Goal: Task Accomplishment & Management: Use online tool/utility

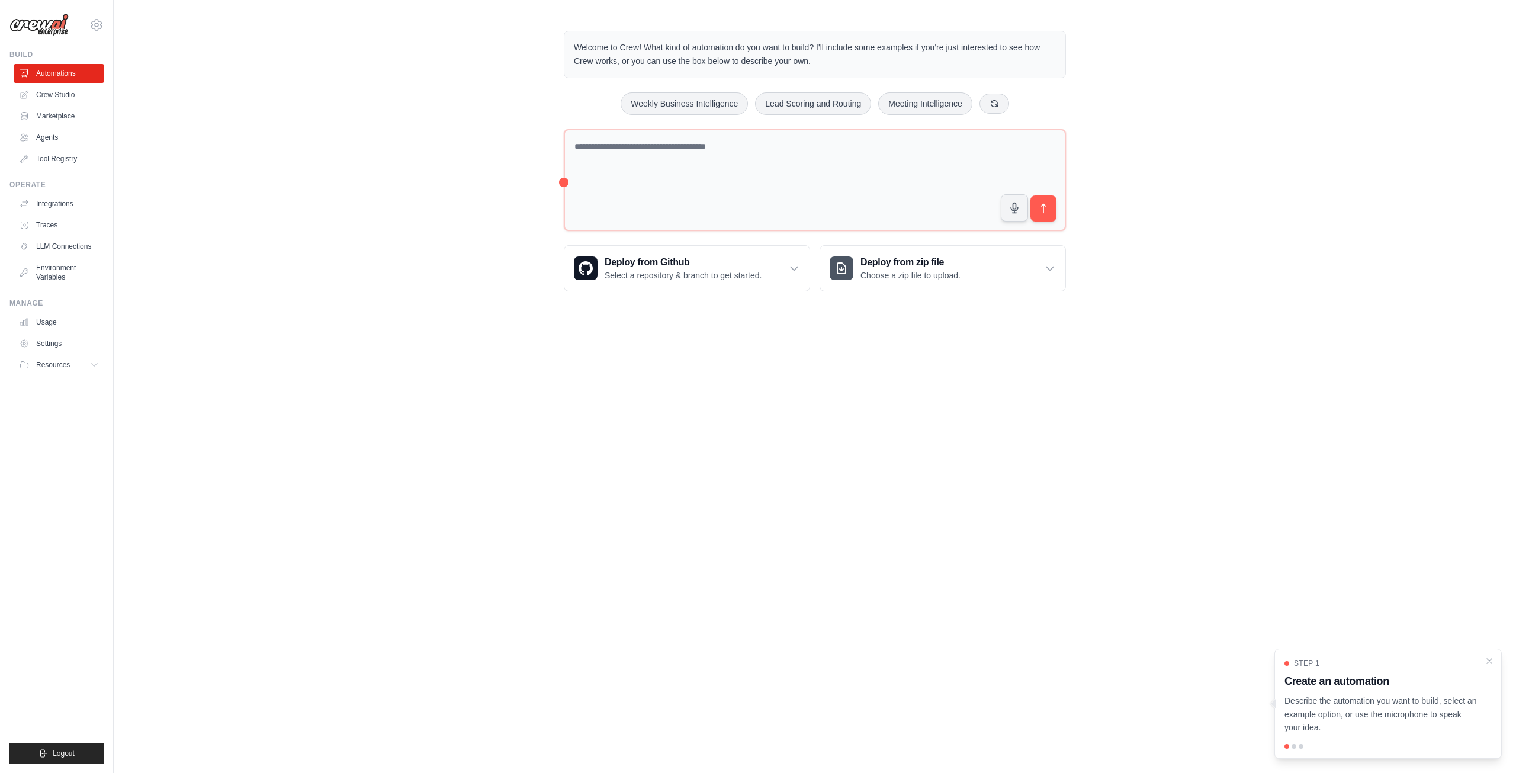
click at [586, 369] on body "alexey@nim.video Settings Build Automations Crew Studio" at bounding box center [758, 386] width 1516 height 773
click at [67, 88] on link "Crew Studio" at bounding box center [59, 94] width 89 height 19
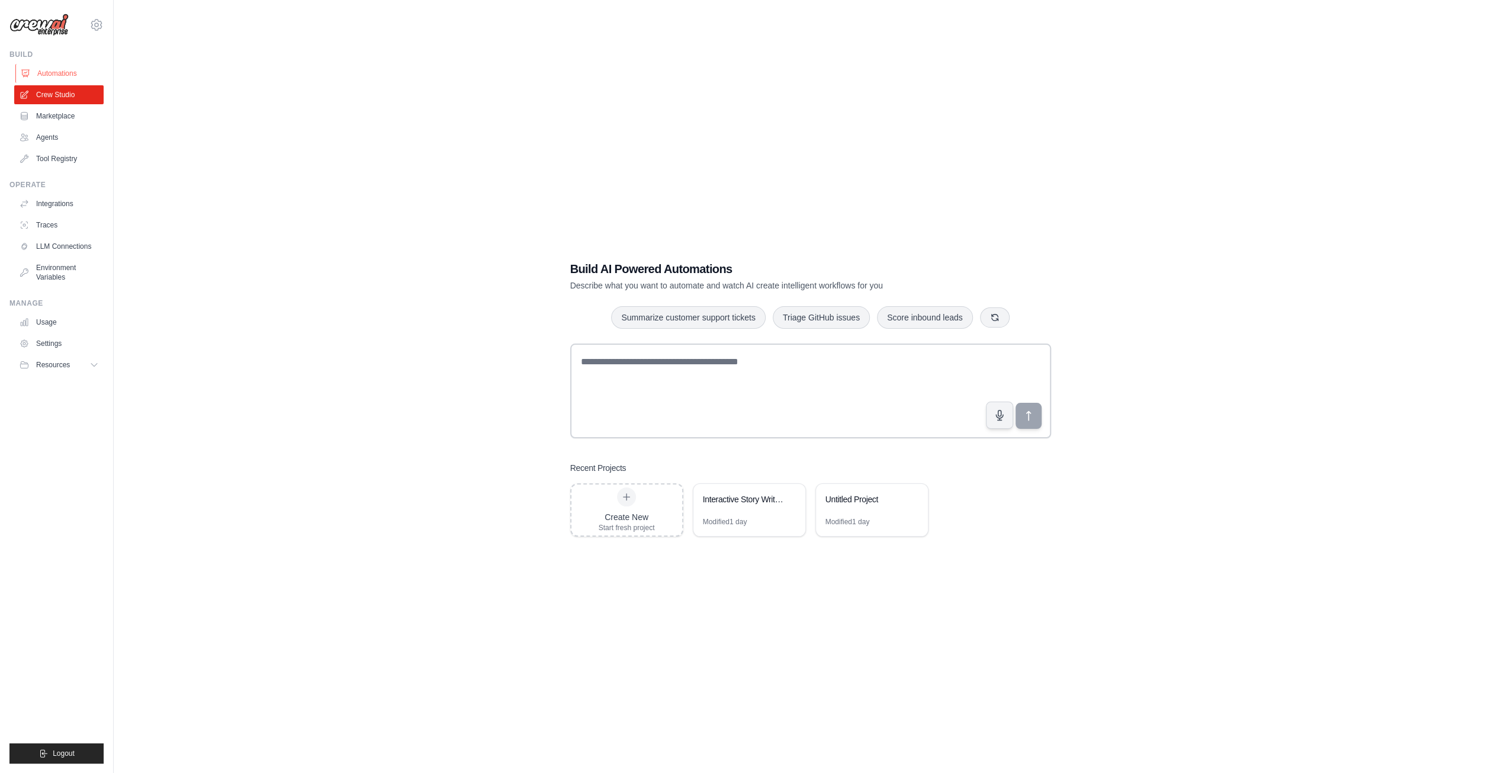
click at [51, 77] on link "Automations" at bounding box center [59, 73] width 89 height 19
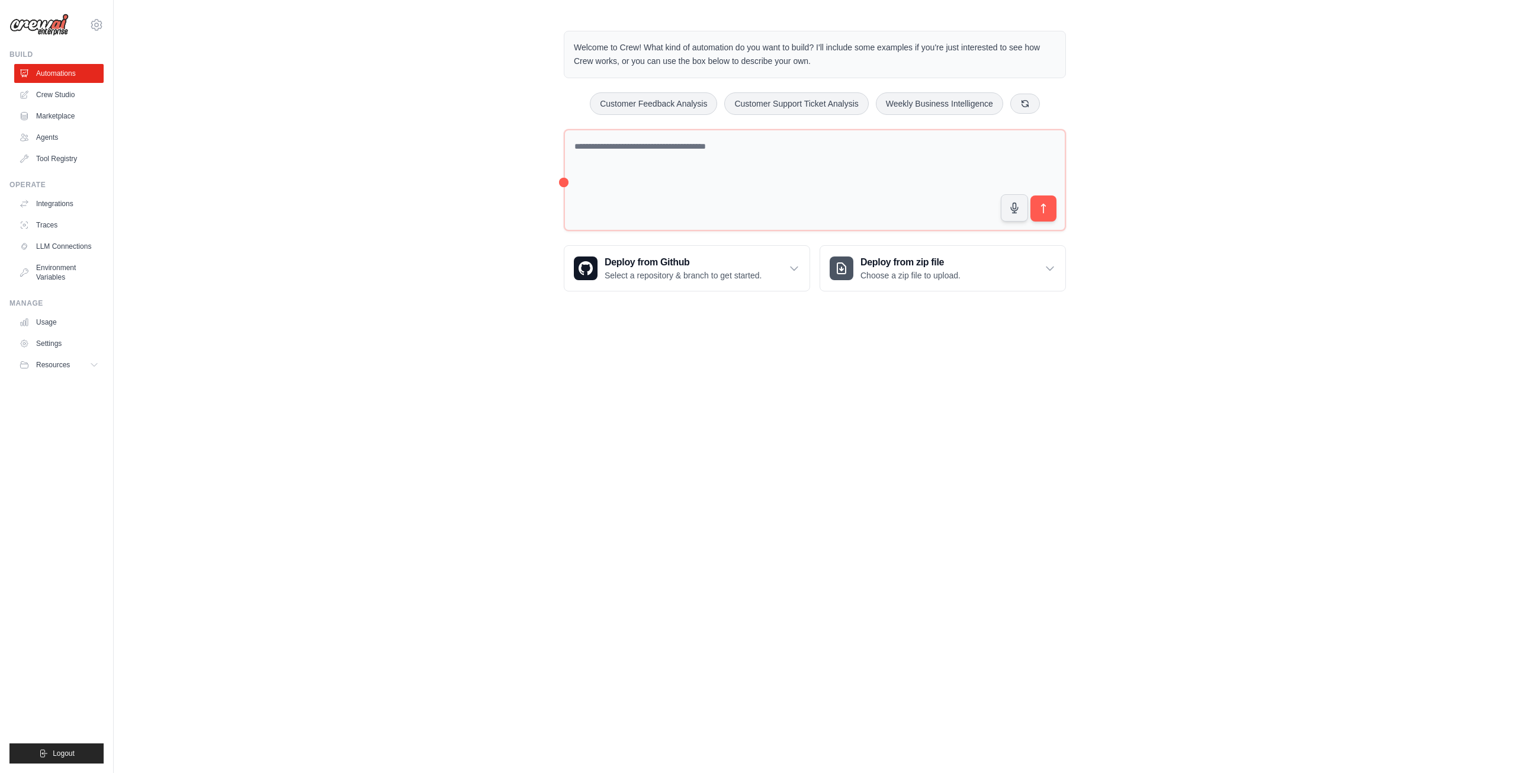
click at [488, 206] on div "Welcome to Crew! What kind of automation do you want to build? I'll include som…" at bounding box center [815, 161] width 1402 height 298
click at [626, 179] on textarea at bounding box center [815, 180] width 502 height 102
type textarea "*"
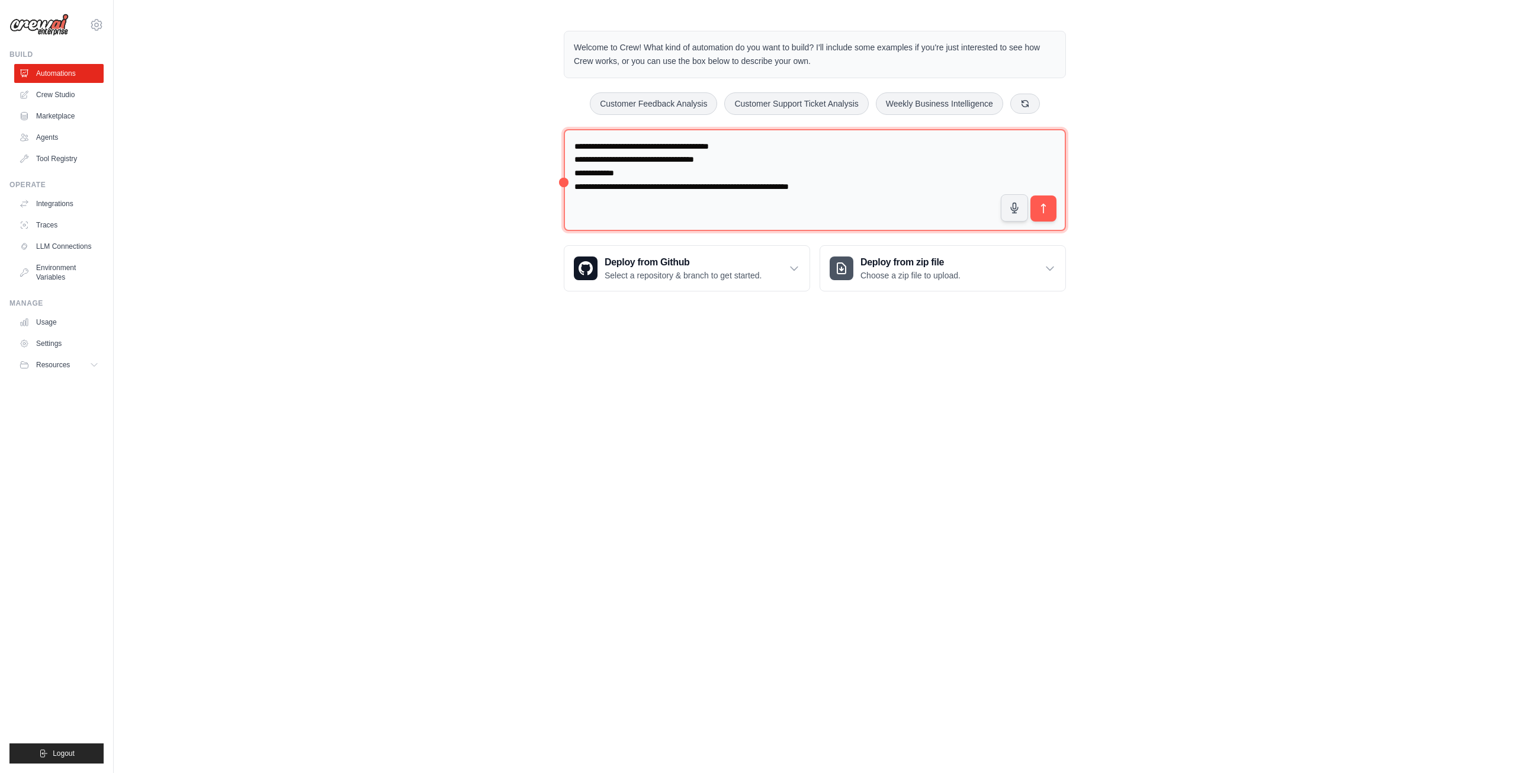
paste textarea "**********"
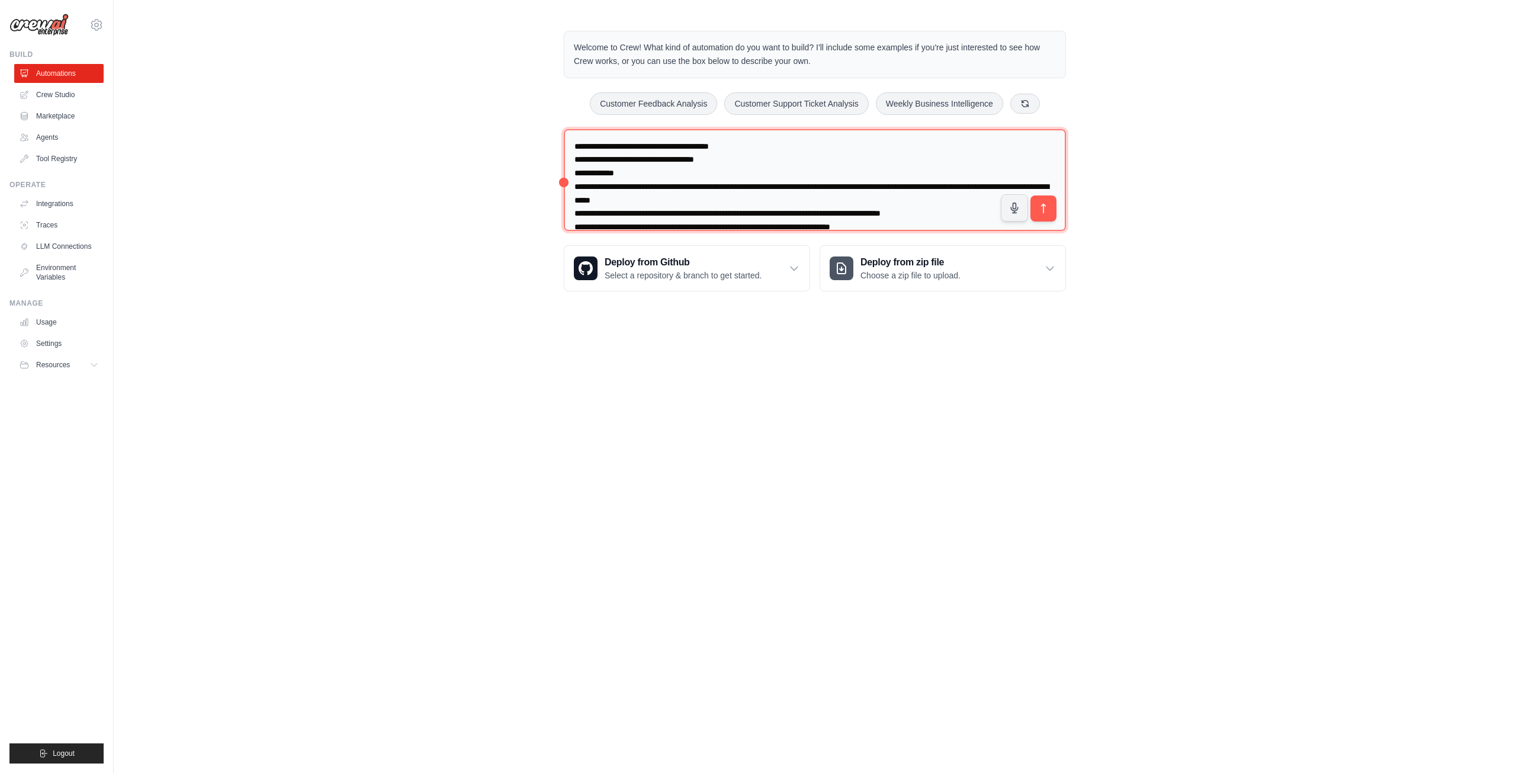
scroll to position [15, 0]
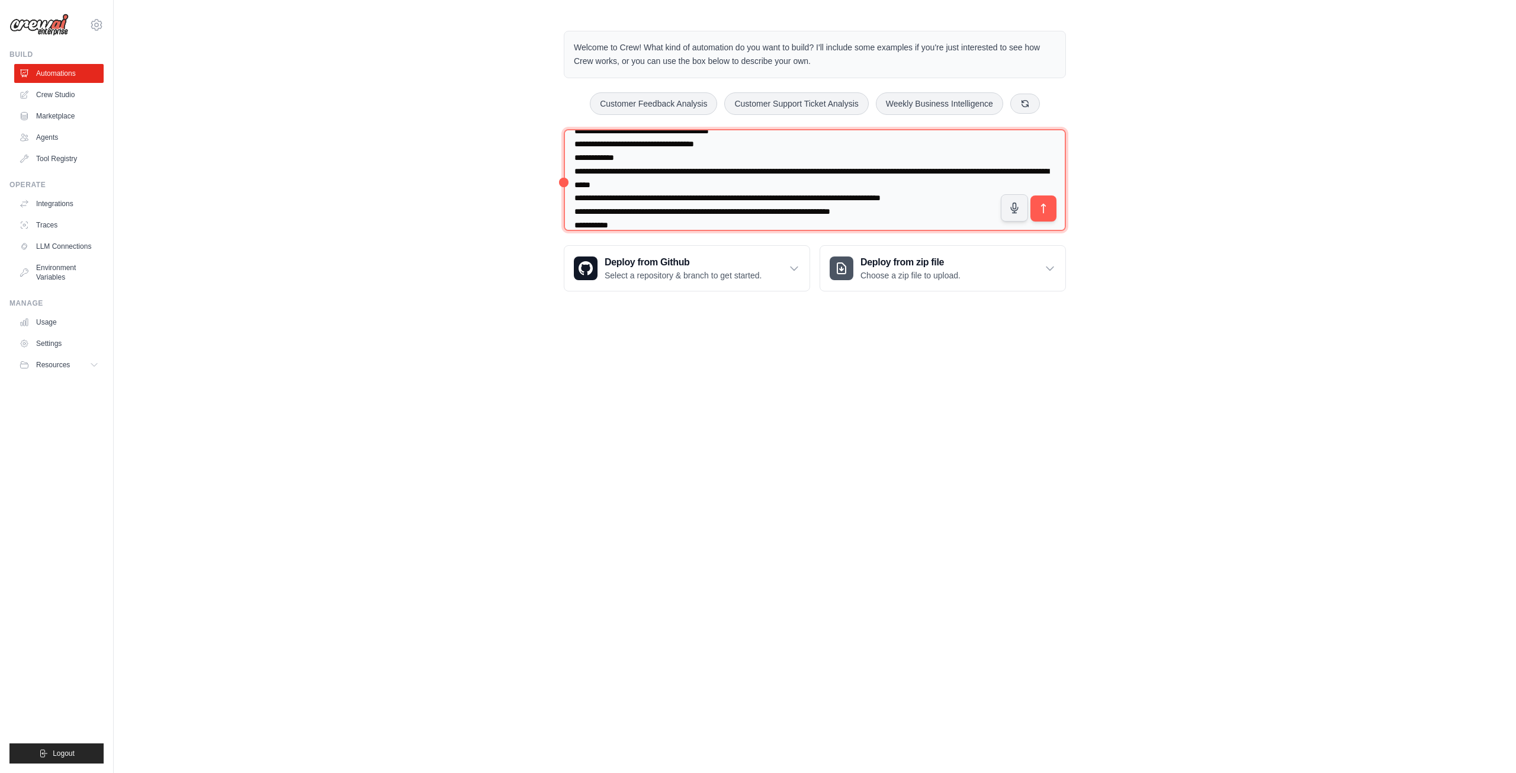
drag, startPoint x: 919, startPoint y: 170, endPoint x: 741, endPoint y: 187, distance: 179.0
click at [741, 187] on textarea "**********" at bounding box center [815, 180] width 502 height 102
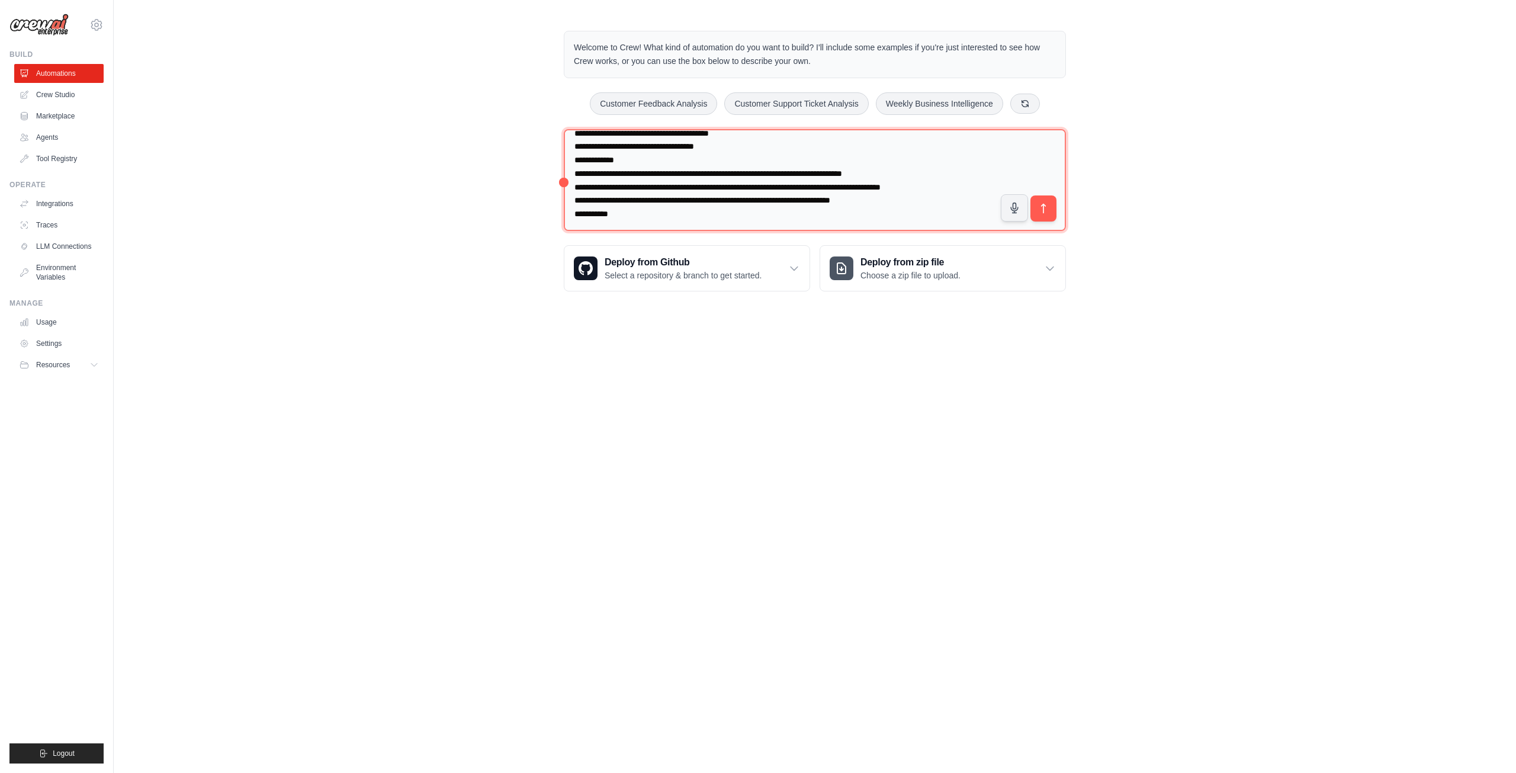
scroll to position [13, 0]
drag, startPoint x: 621, startPoint y: 186, endPoint x: 958, endPoint y: 185, distance: 337.5
click at [958, 185] on textarea "**********" at bounding box center [815, 180] width 502 height 102
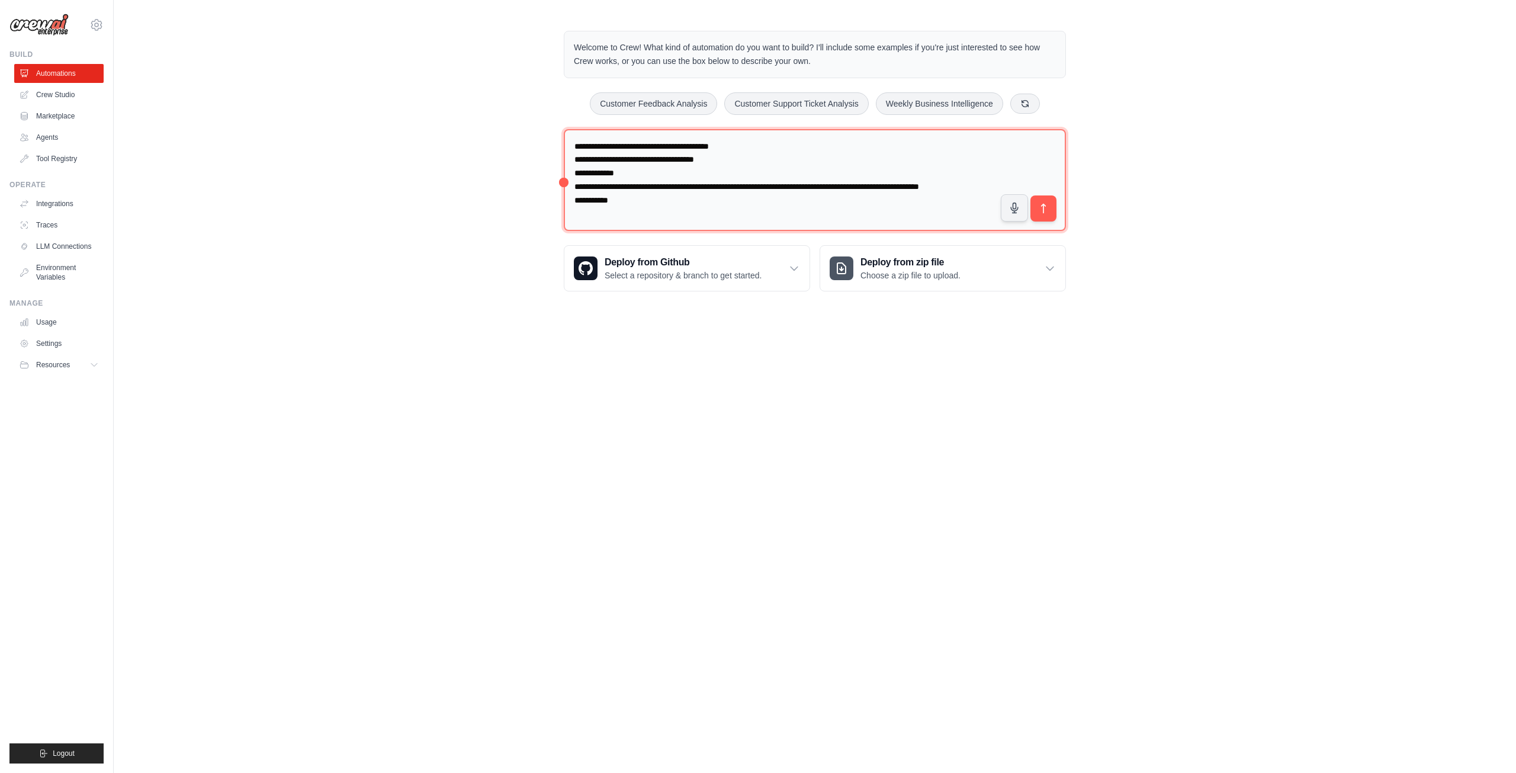
click at [766, 146] on textarea "**********" at bounding box center [815, 180] width 502 height 102
click at [748, 147] on textarea "**********" at bounding box center [815, 180] width 502 height 102
click at [612, 200] on textarea "**********" at bounding box center [815, 180] width 502 height 102
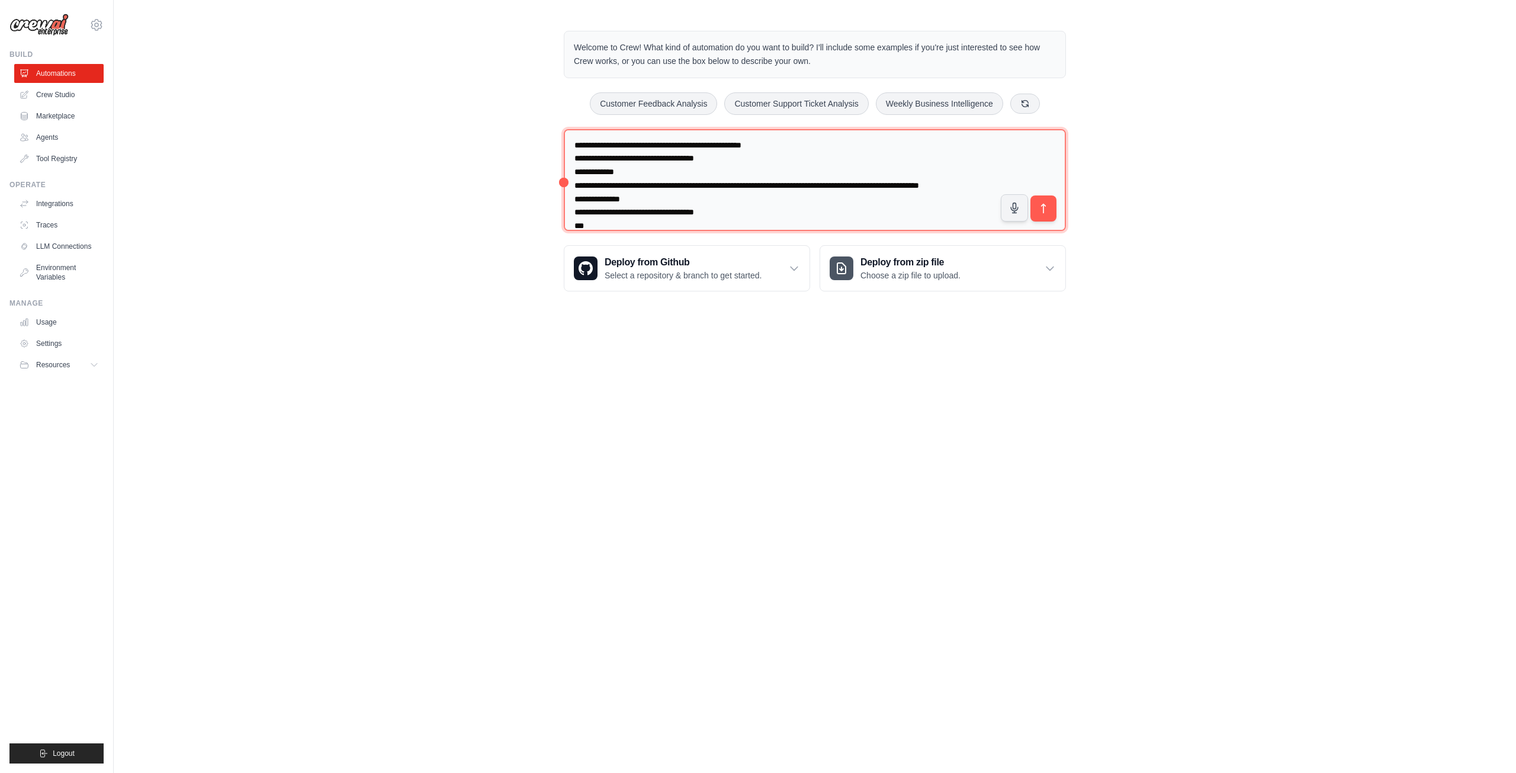
drag, startPoint x: 750, startPoint y: 215, endPoint x: 536, endPoint y: 217, distance: 213.7
click at [536, 217] on div "**********" at bounding box center [815, 161] width 1402 height 298
click at [579, 214] on textarea "**********" at bounding box center [815, 180] width 502 height 102
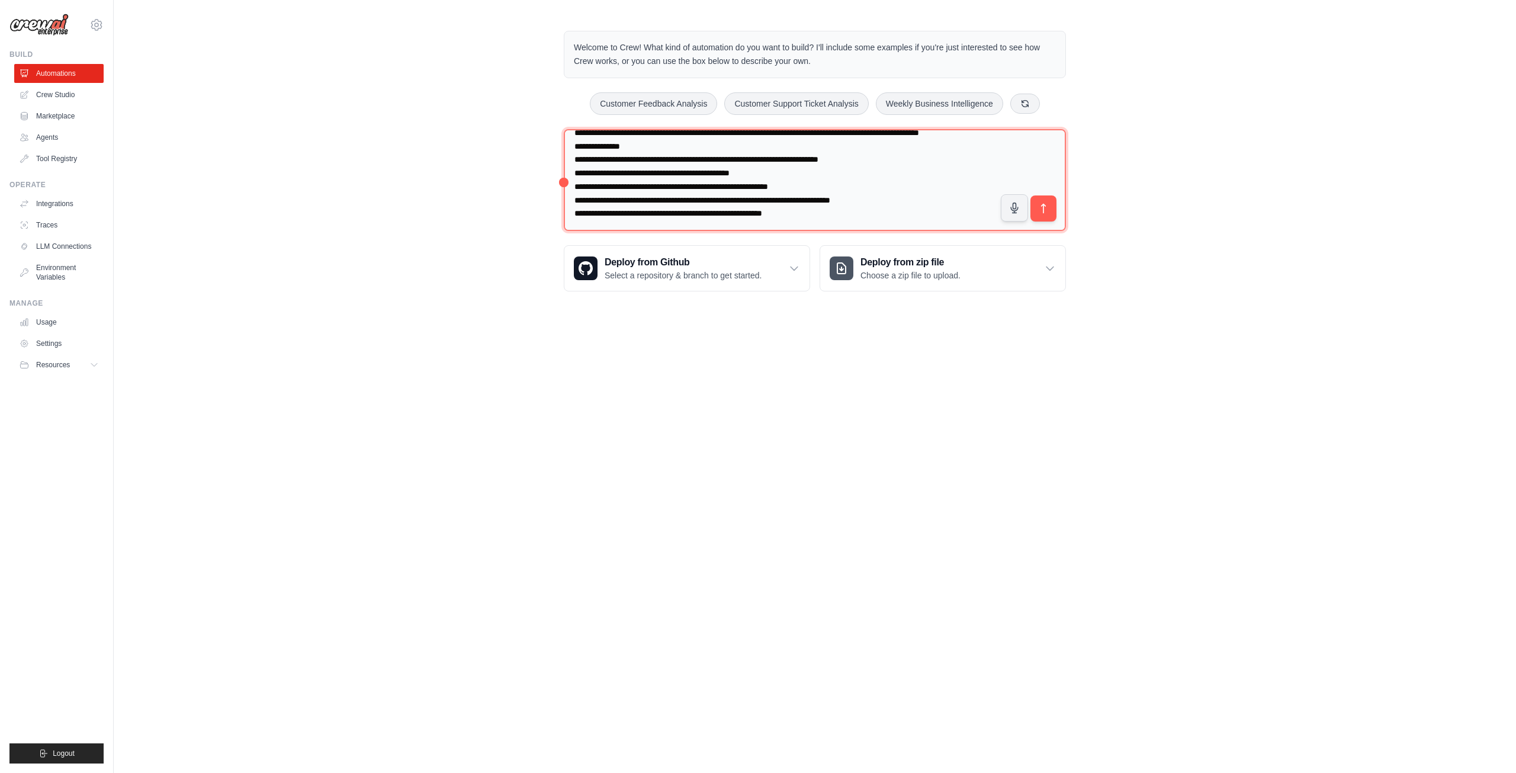
scroll to position [53, 0]
paste textarea "**********"
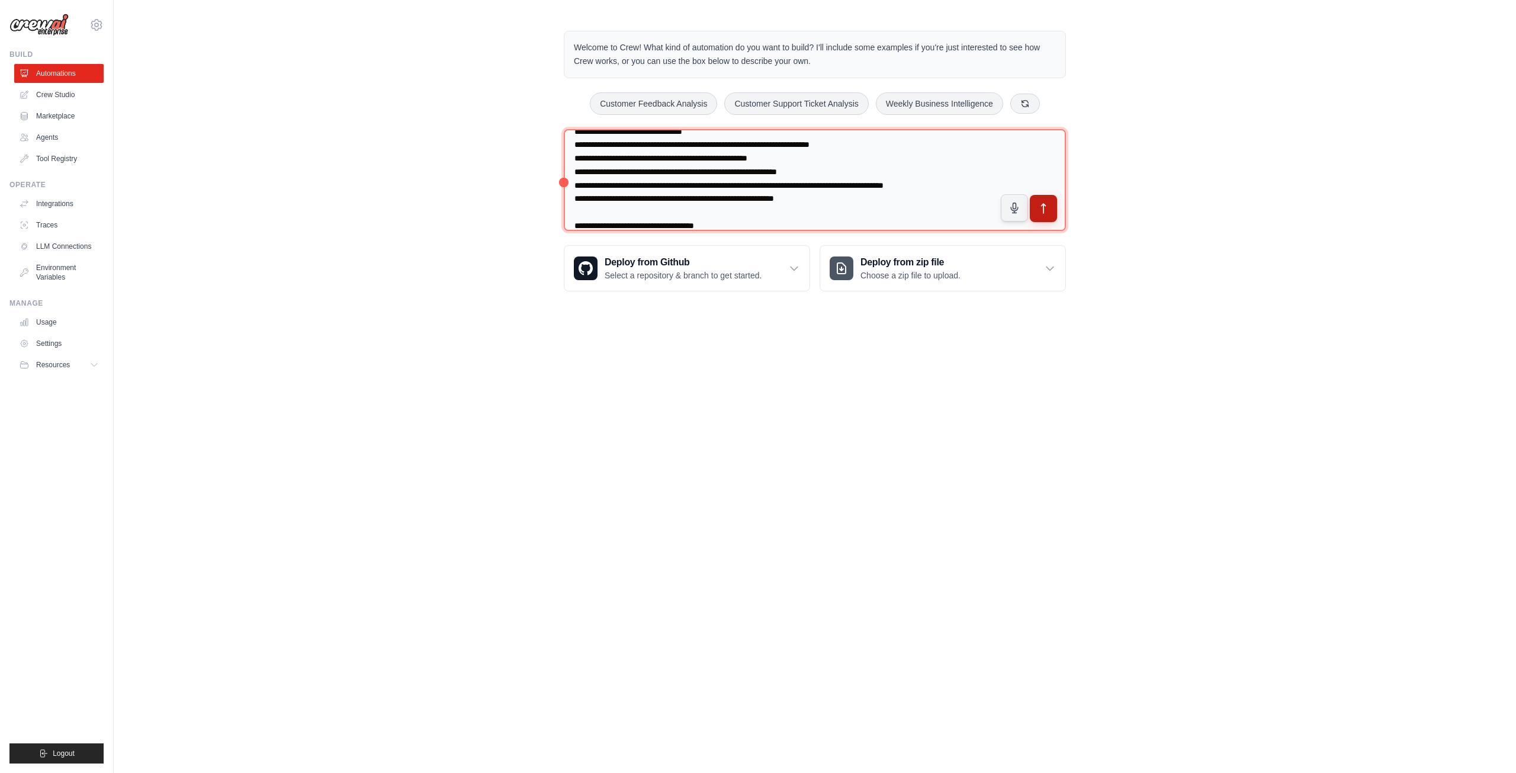
type textarea "**********"
click at [1050, 211] on button "submit" at bounding box center [1043, 208] width 27 height 27
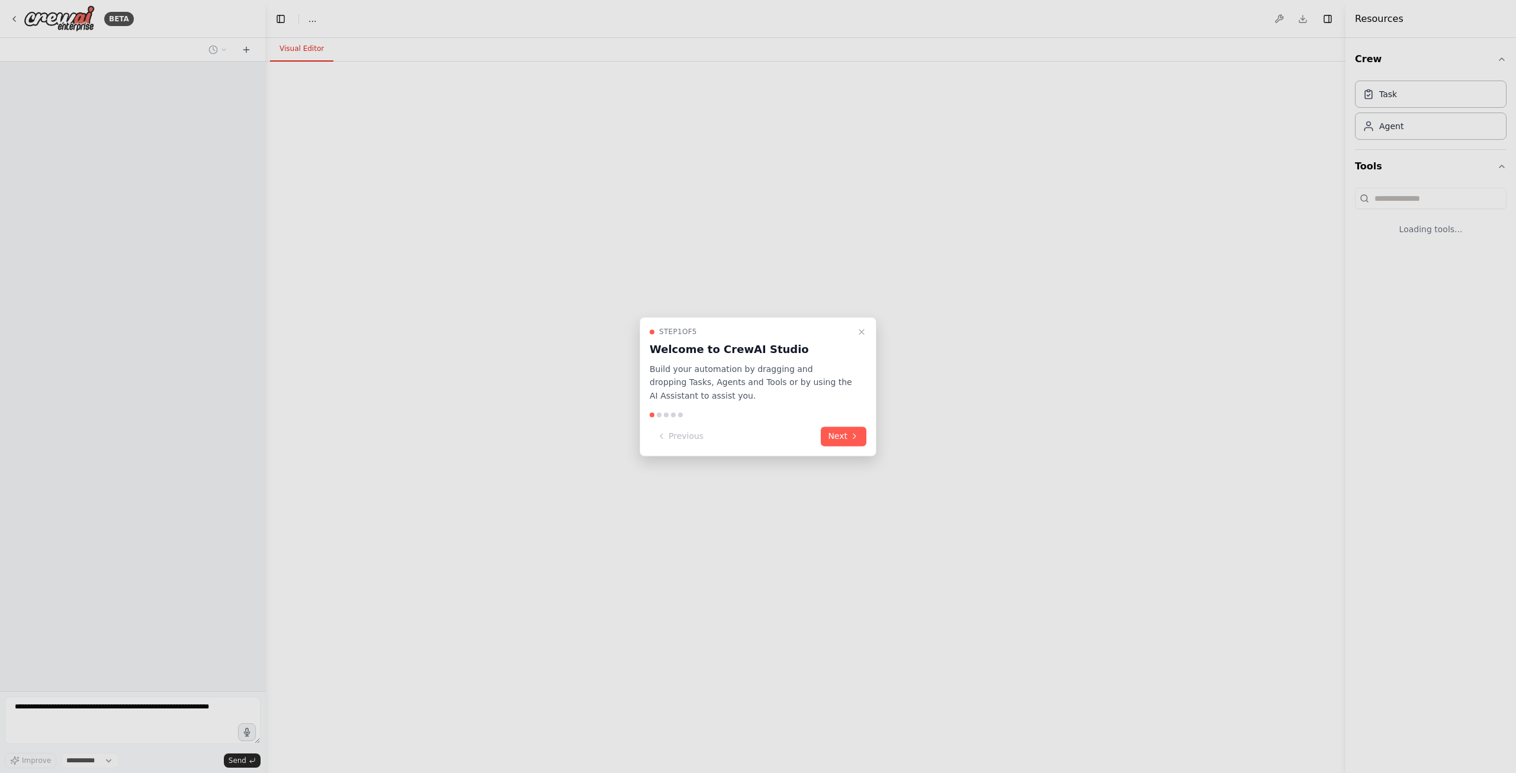
select select "****"
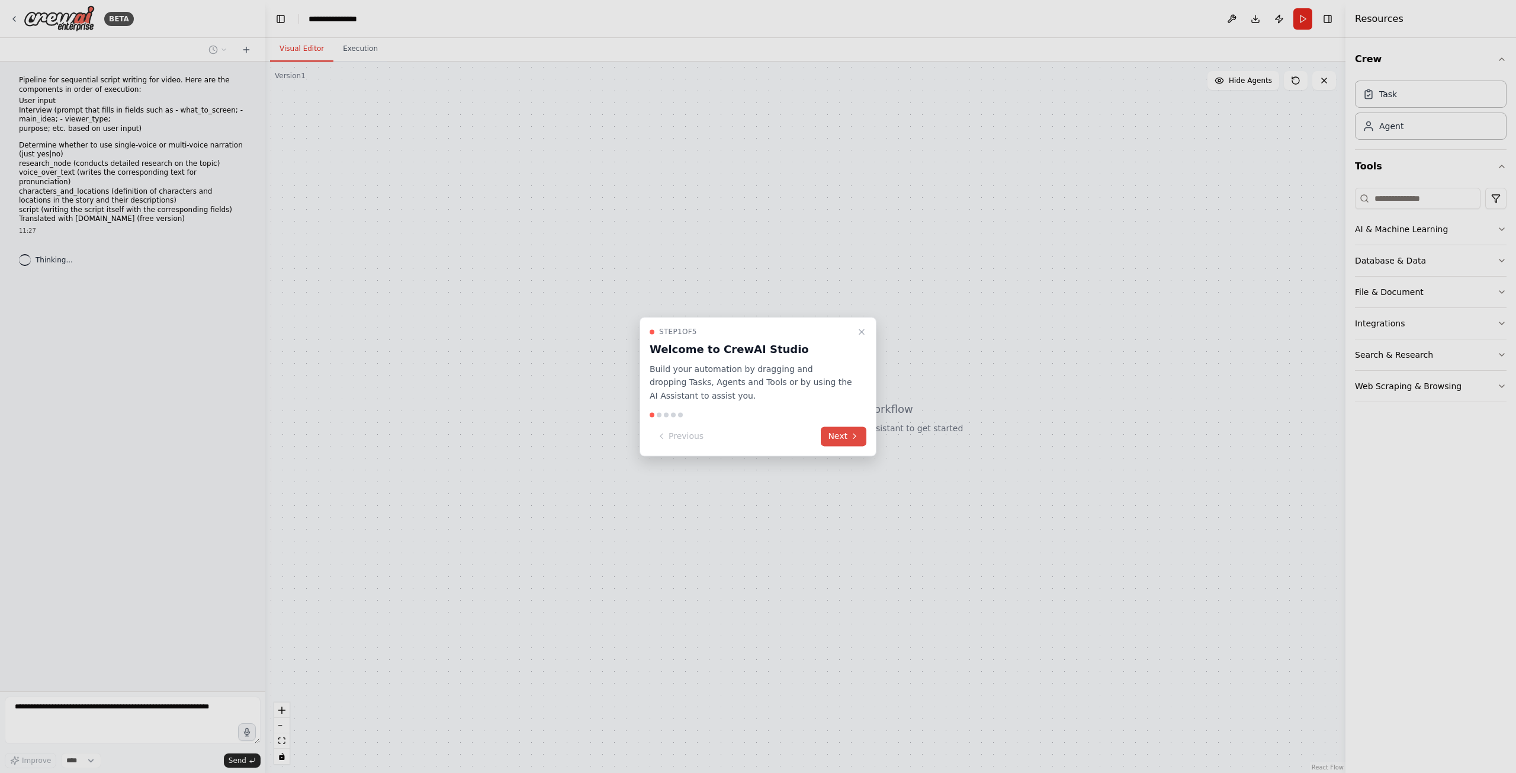
click at [838, 436] on button "Next" at bounding box center [844, 436] width 46 height 20
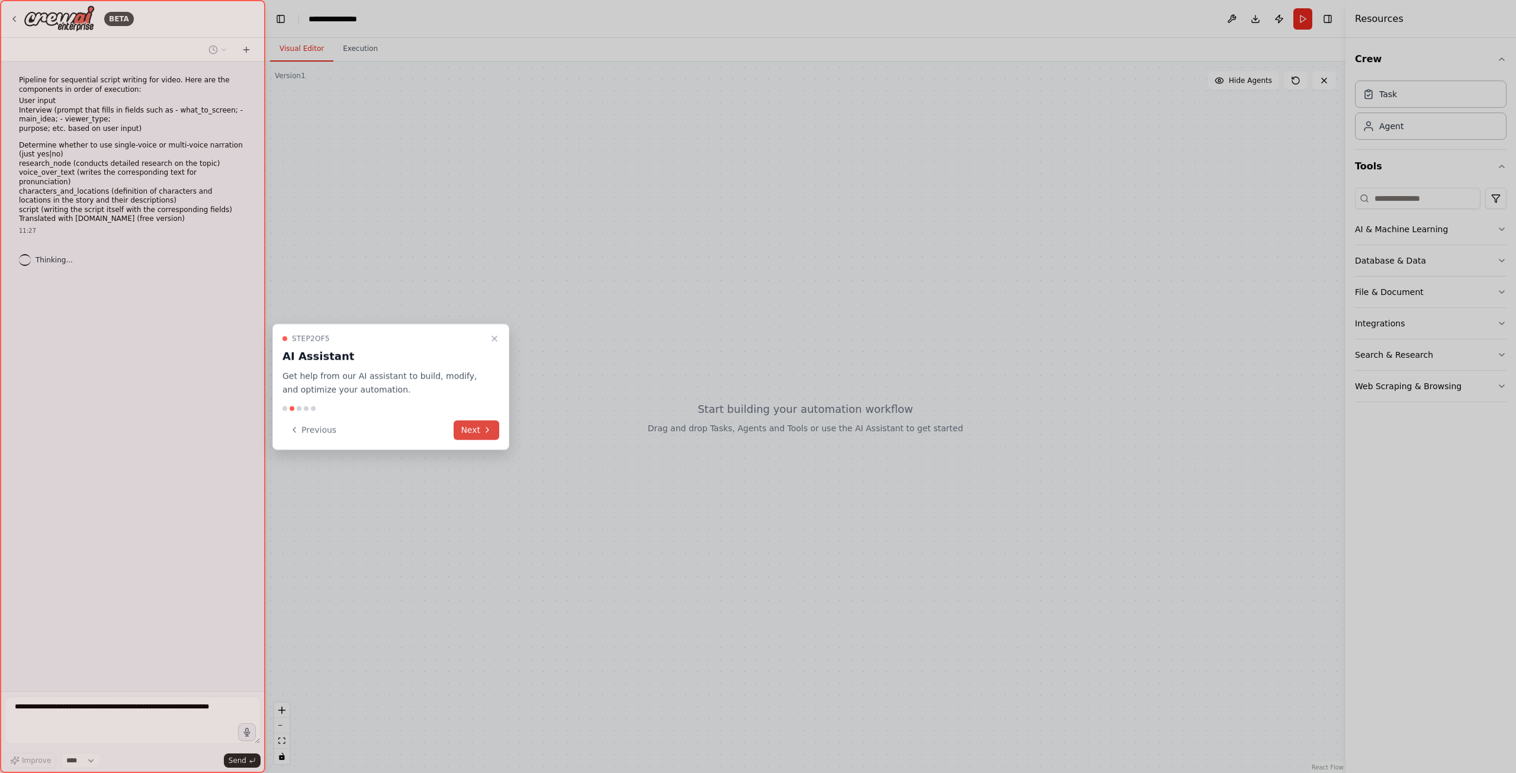
click at [478, 430] on button "Next" at bounding box center [477, 430] width 46 height 20
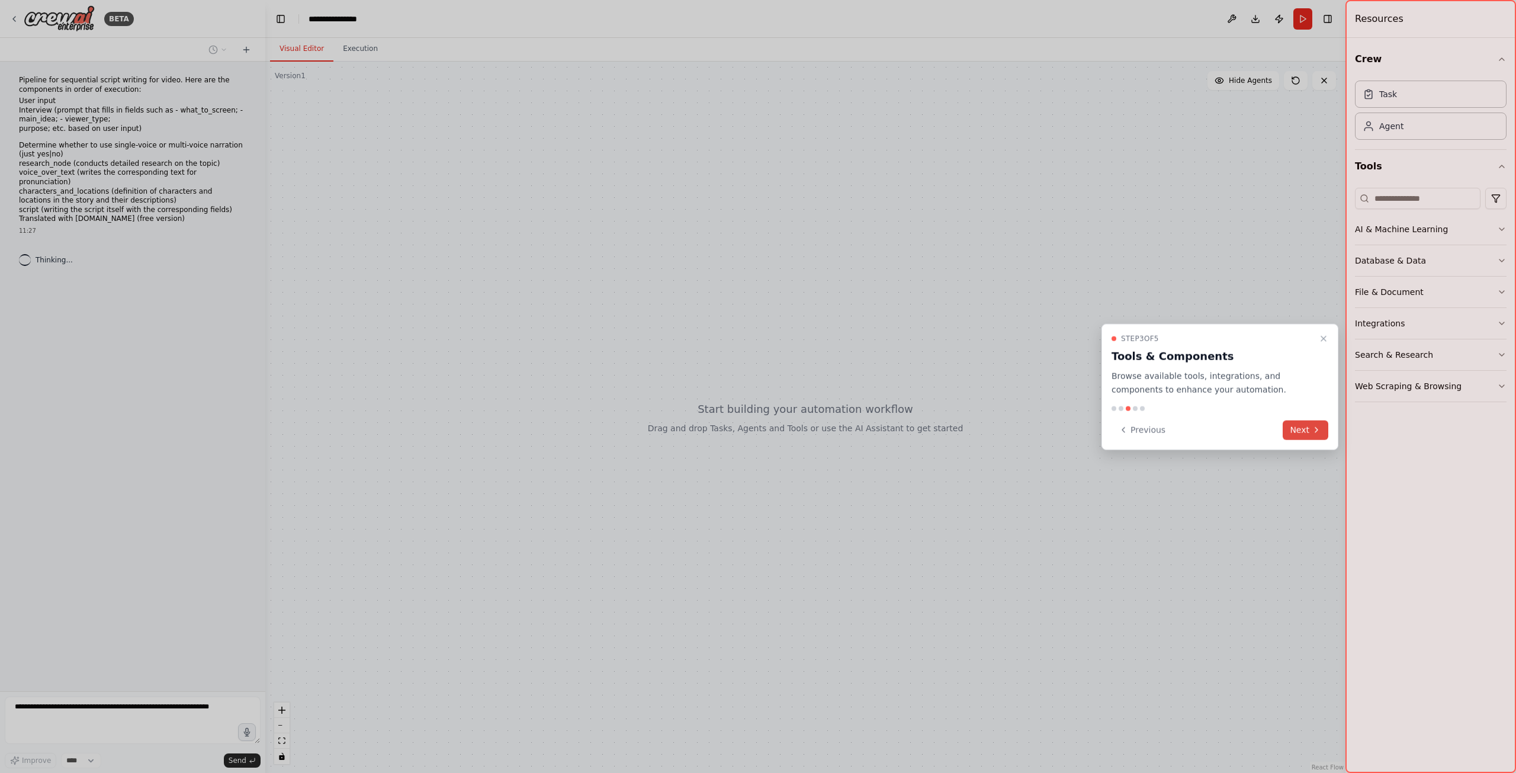
drag, startPoint x: 1329, startPoint y: 429, endPoint x: 1318, endPoint y: 430, distance: 10.7
click at [1322, 430] on div "Step 3 of 5 Tools & Components Browse available tools, integrations, and compon…" at bounding box center [1219, 387] width 237 height 126
click at [1312, 433] on icon at bounding box center [1315, 429] width 9 height 9
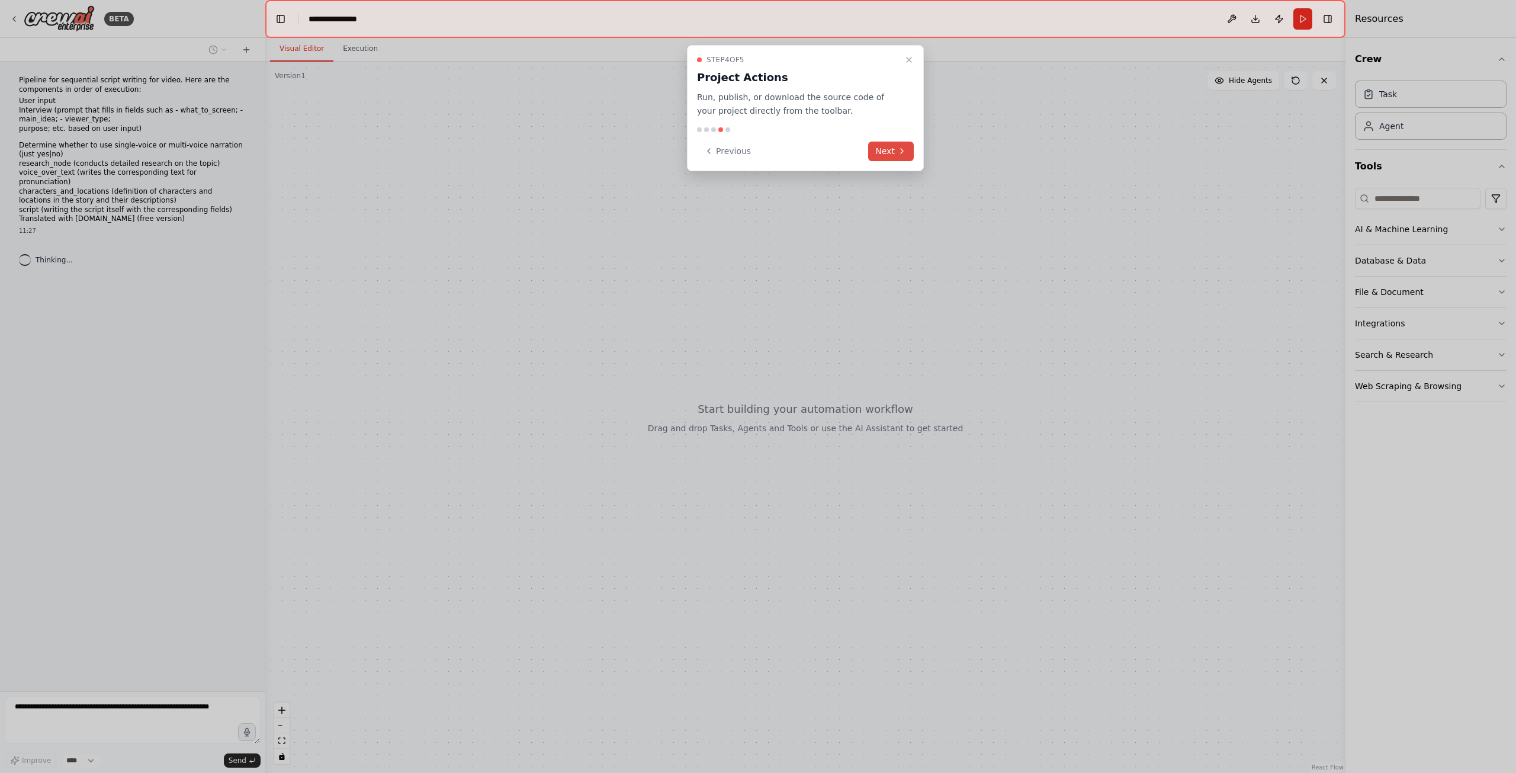
click at [893, 158] on button "Next" at bounding box center [891, 152] width 46 height 20
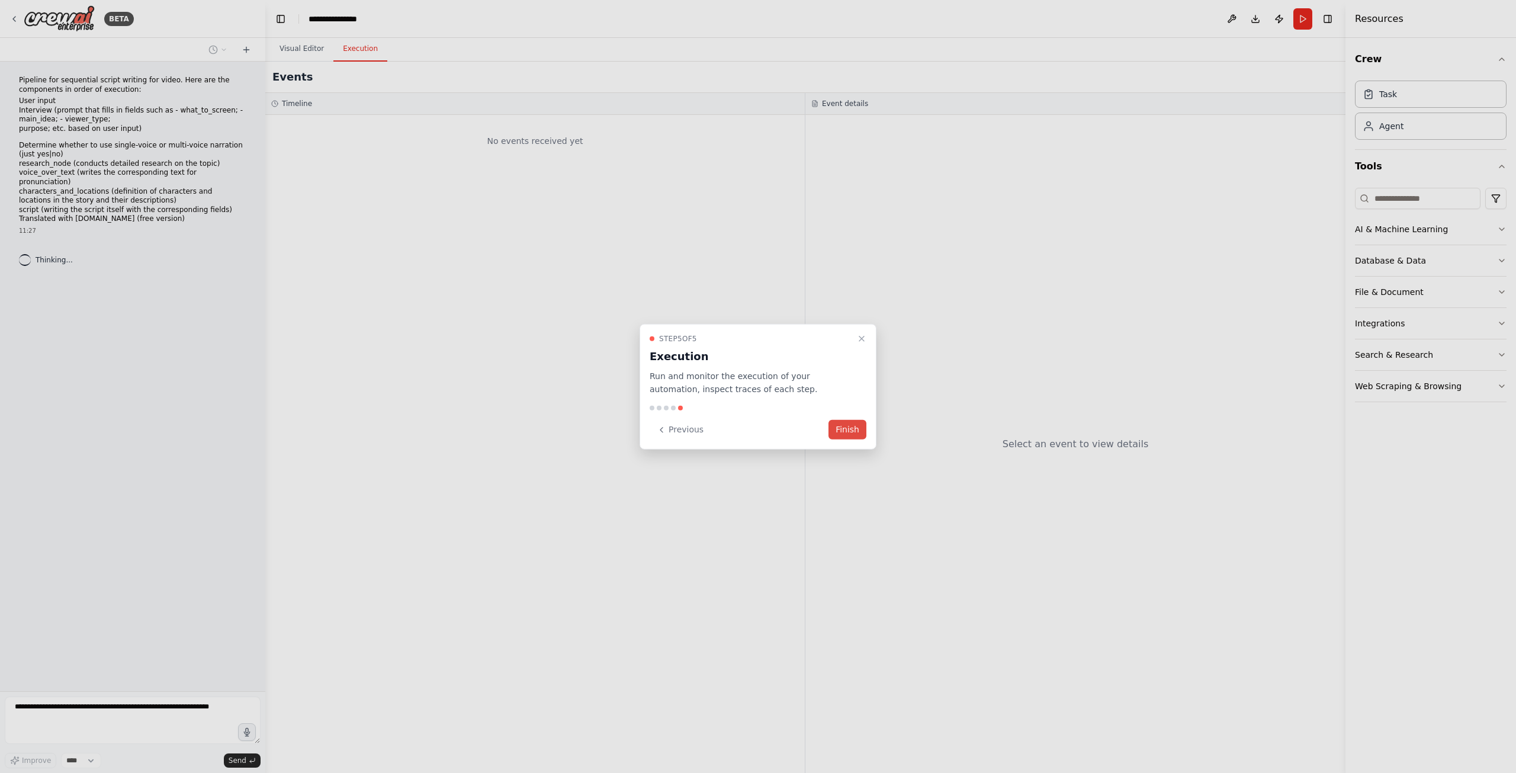
click at [853, 427] on button "Finish" at bounding box center [847, 430] width 38 height 20
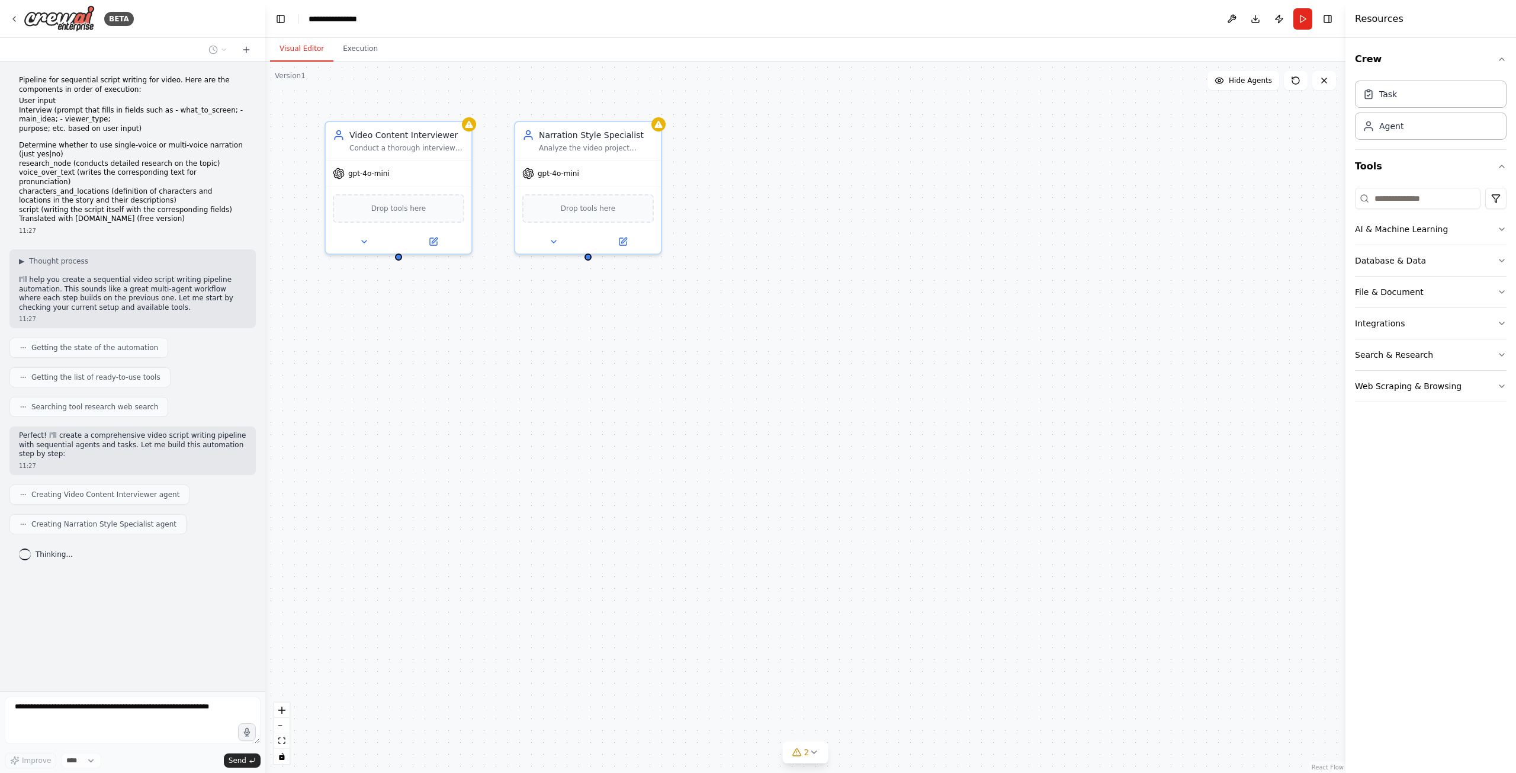
click at [156, 348] on div "Getting the state of the automation" at bounding box center [132, 347] width 246 height 20
click at [181, 367] on div "Getting the list of ready-to-use tools" at bounding box center [132, 377] width 246 height 20
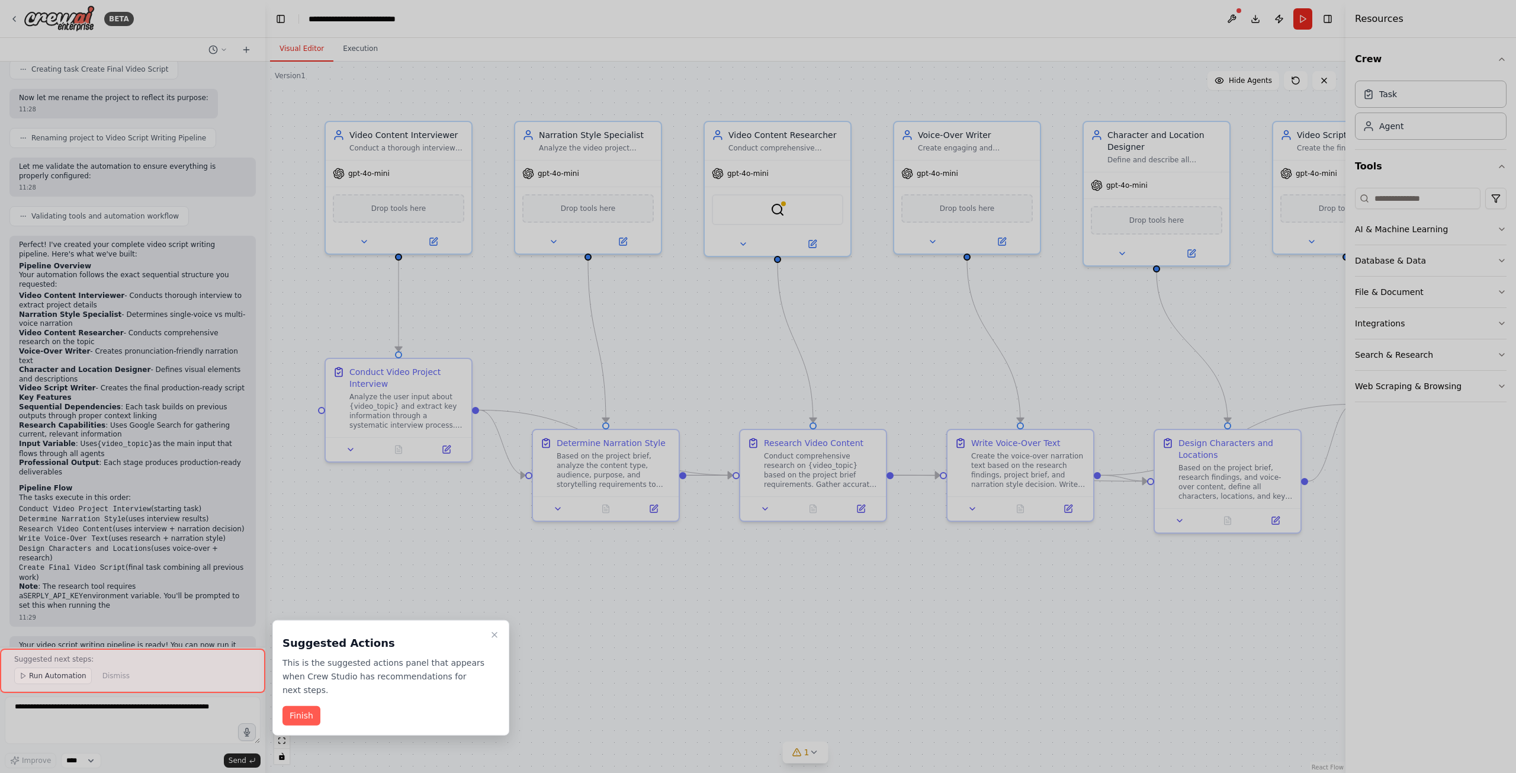
scroll to position [809, 0]
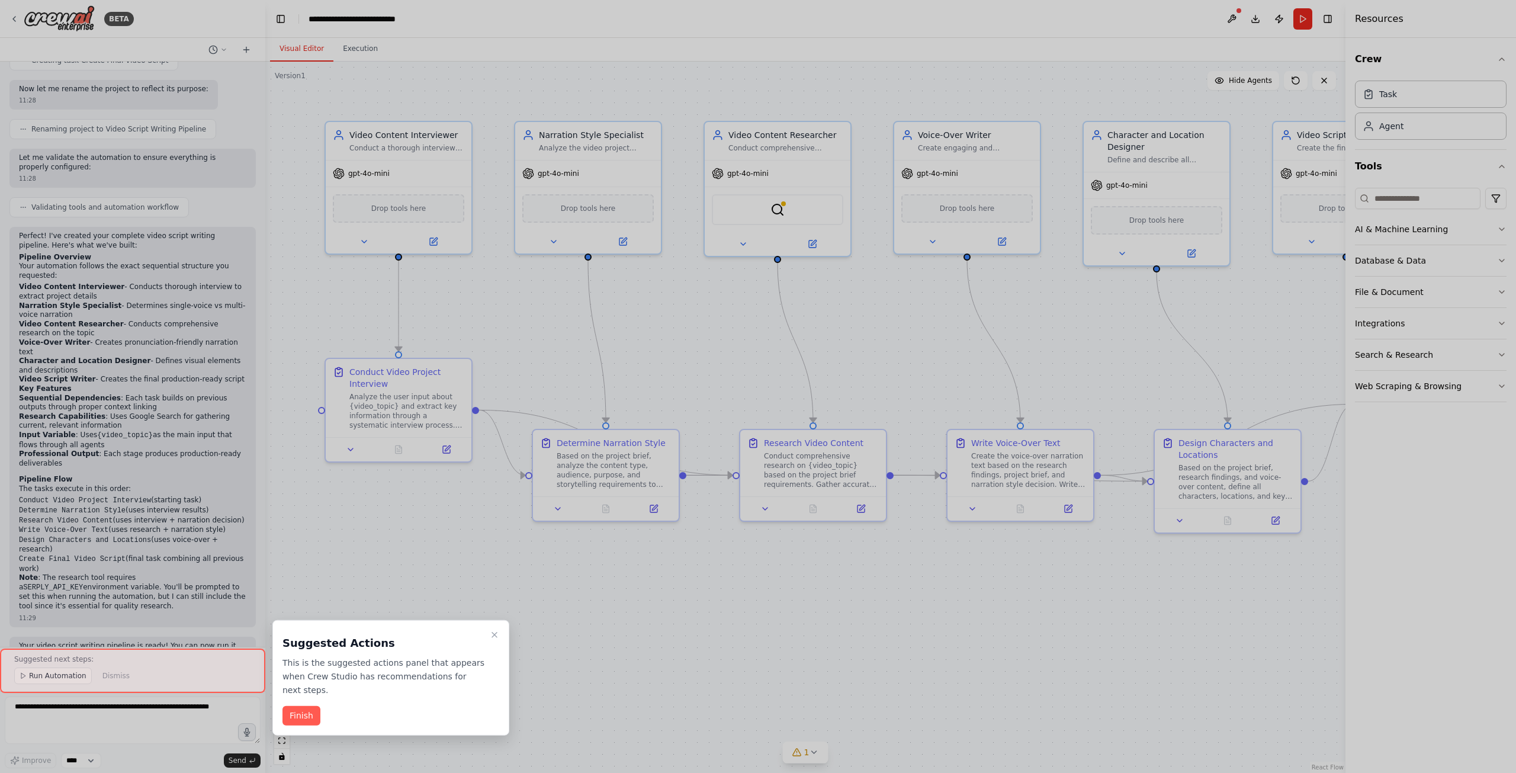
click at [168, 586] on div at bounding box center [758, 386] width 1516 height 773
click at [298, 706] on button "Finish" at bounding box center [301, 716] width 38 height 20
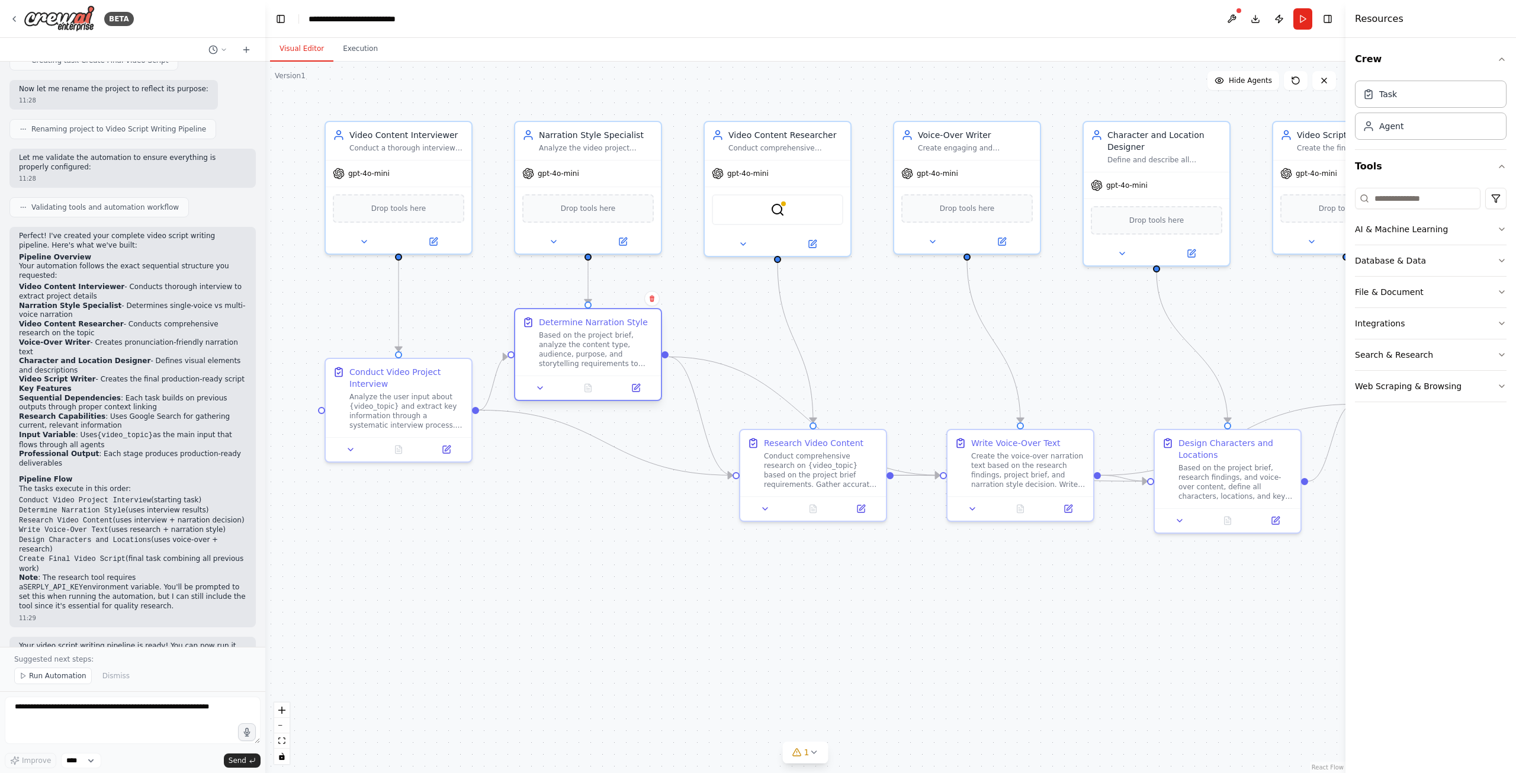
drag, startPoint x: 606, startPoint y: 468, endPoint x: 591, endPoint y: 353, distance: 116.5
click at [591, 353] on div "Based on the project brief, analyze the content type, audience, purpose, and st…" at bounding box center [596, 349] width 115 height 38
click at [631, 511] on div ".deletable-edge-delete-btn { width: 20px; height: 20px; border: 0px solid #ffff…" at bounding box center [805, 417] width 1080 height 711
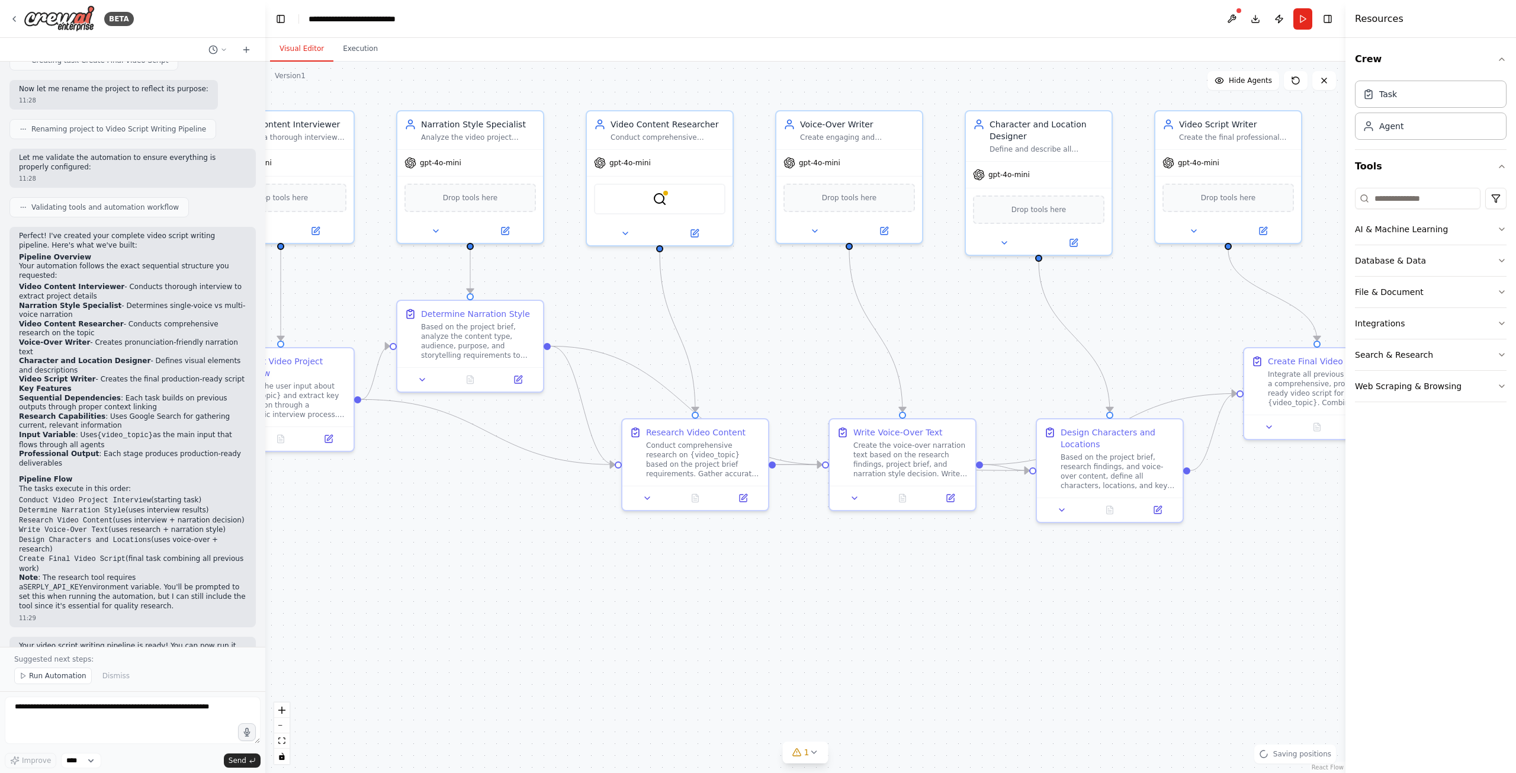
drag, startPoint x: 637, startPoint y: 520, endPoint x: 519, endPoint y: 510, distance: 118.3
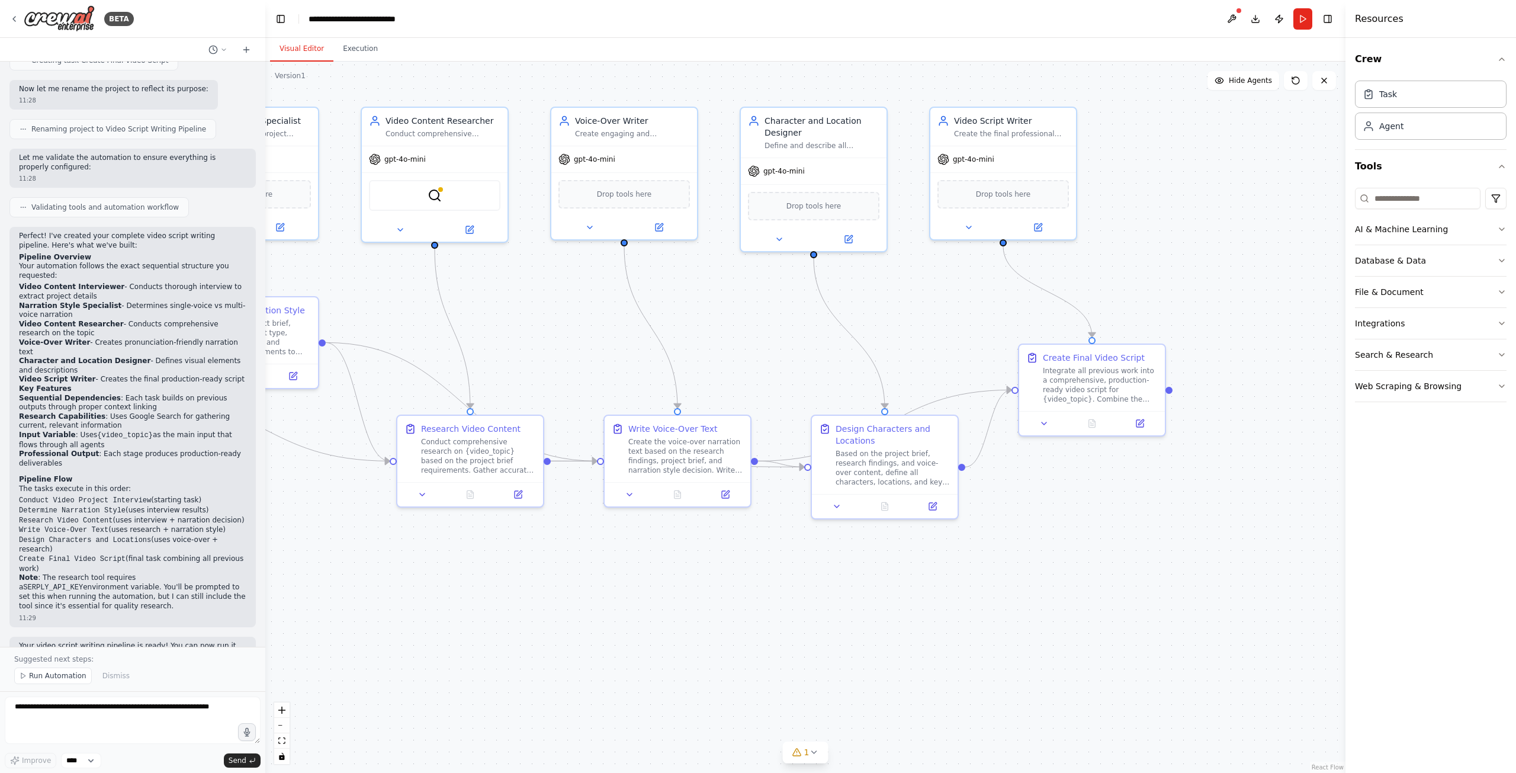
drag, startPoint x: 778, startPoint y: 562, endPoint x: 553, endPoint y: 558, distance: 225.0
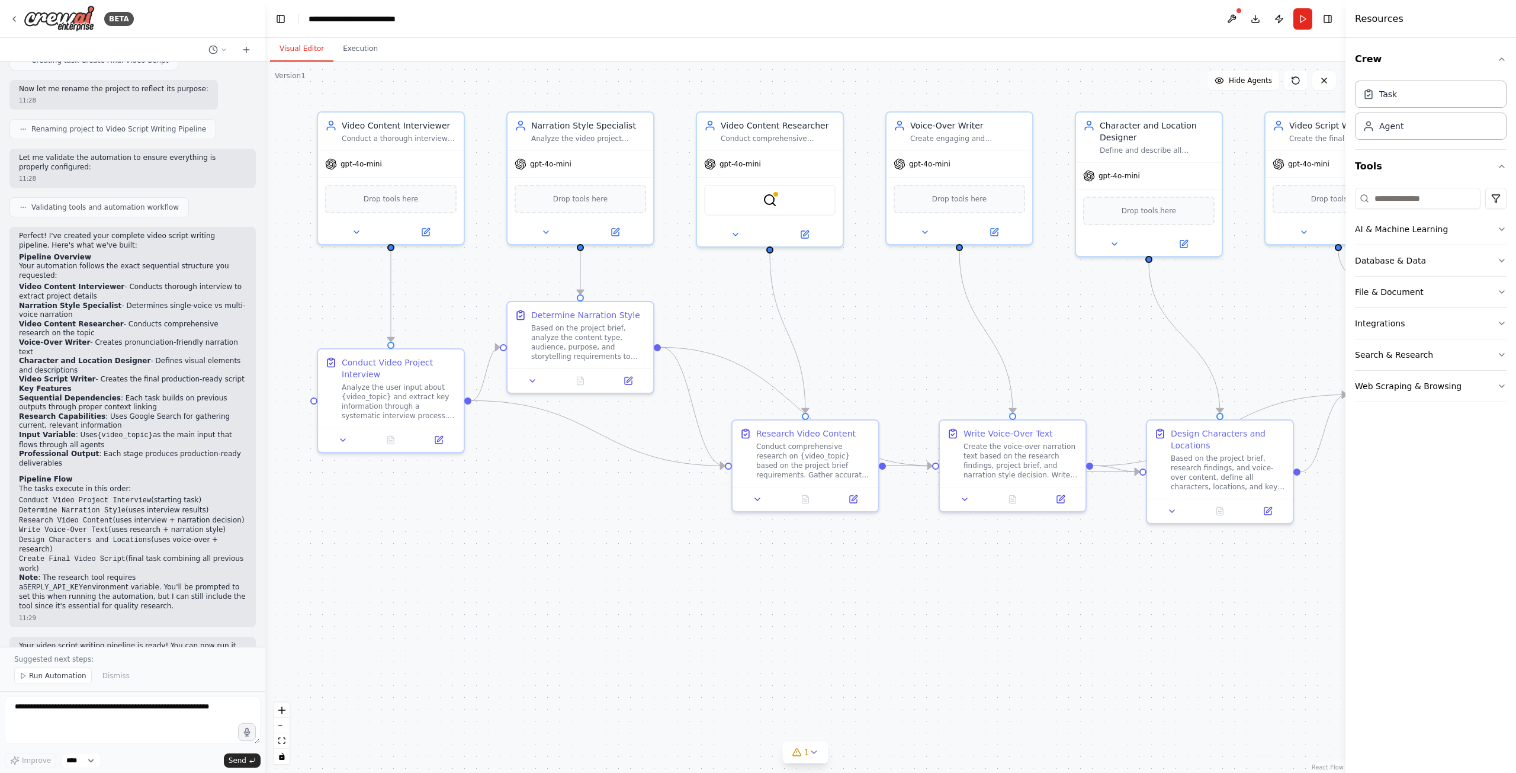
drag, startPoint x: 517, startPoint y: 558, endPoint x: 853, endPoint y: 562, distance: 335.2
click at [725, 309] on div ".deletable-edge-delete-btn { width: 20px; height: 20px; border: 0px solid #ffff…" at bounding box center [805, 417] width 1080 height 711
click at [54, 680] on span "Run Automation" at bounding box center [57, 675] width 57 height 9
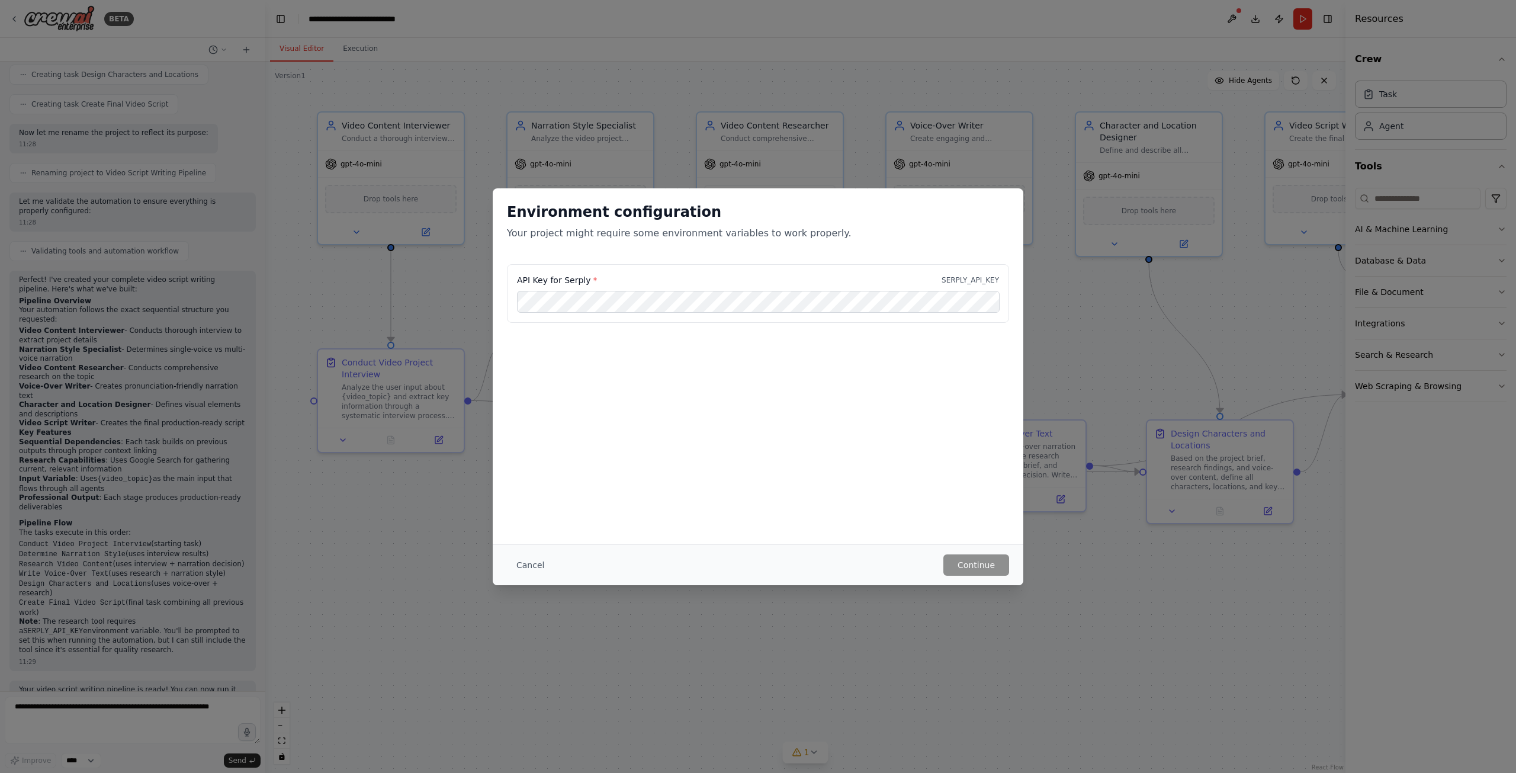
click at [594, 342] on div "API Key for Serply * SERPLY_API_KEY" at bounding box center [758, 323] width 531 height 118
click at [531, 558] on button "Cancel" at bounding box center [530, 564] width 47 height 21
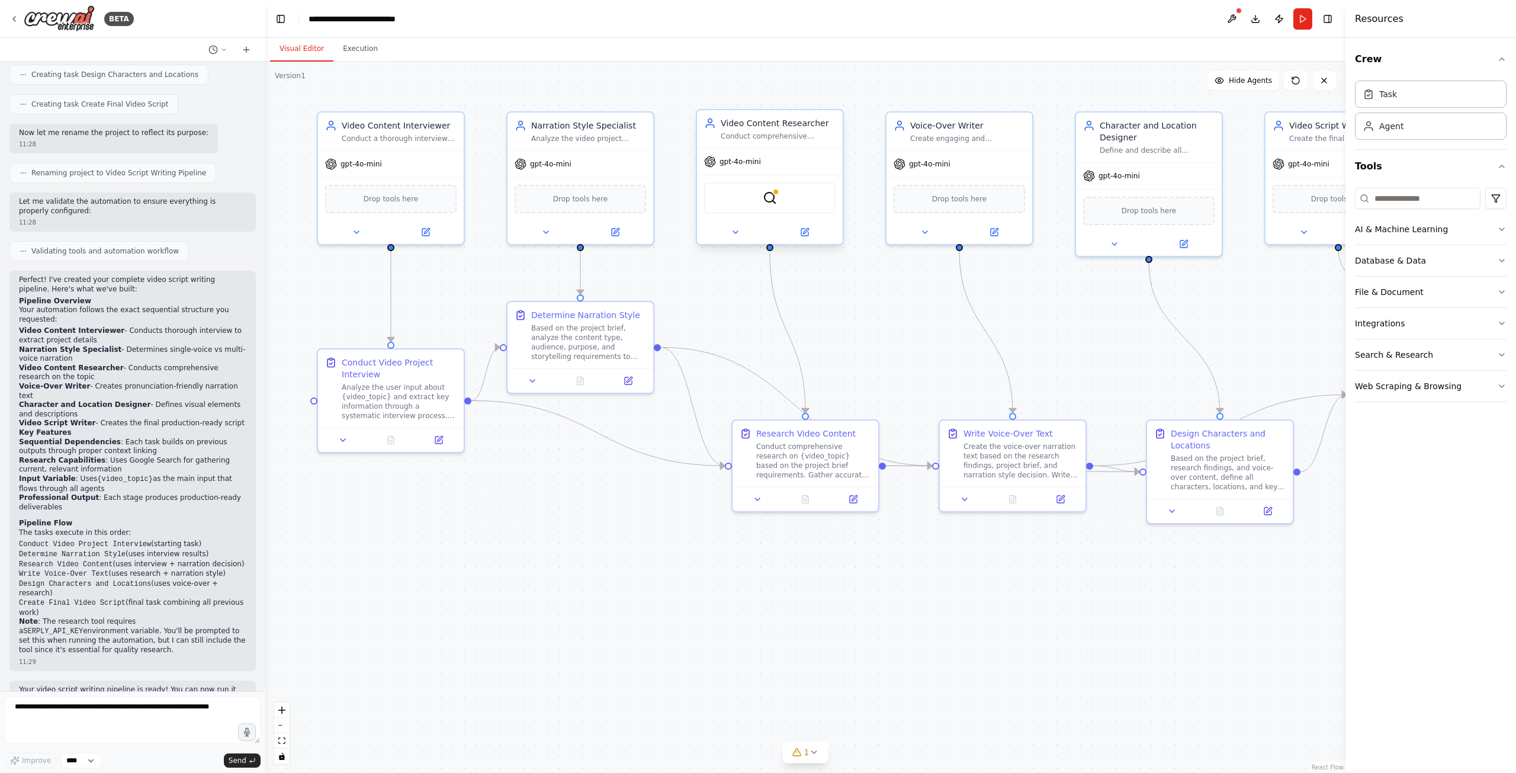
click at [777, 198] on div "SerplyWebSearchTool" at bounding box center [769, 197] width 131 height 31
drag, startPoint x: 769, startPoint y: 197, endPoint x: 770, endPoint y: 210, distance: 12.4
click at [768, 213] on img at bounding box center [770, 209] width 14 height 14
drag, startPoint x: 770, startPoint y: 208, endPoint x: 770, endPoint y: 195, distance: 13.0
click at [770, 195] on img at bounding box center [770, 198] width 14 height 14
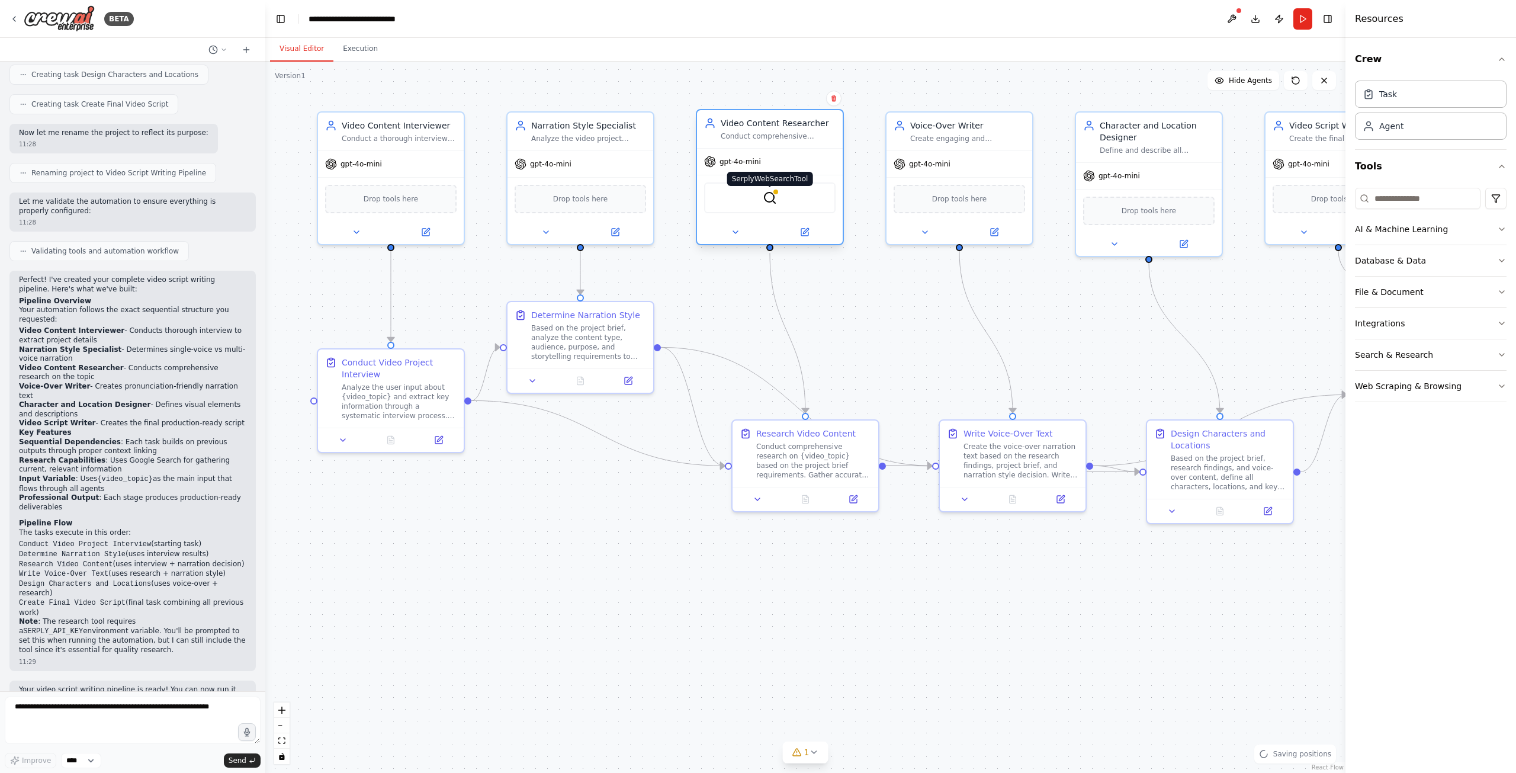
click at [769, 194] on img at bounding box center [770, 198] width 14 height 14
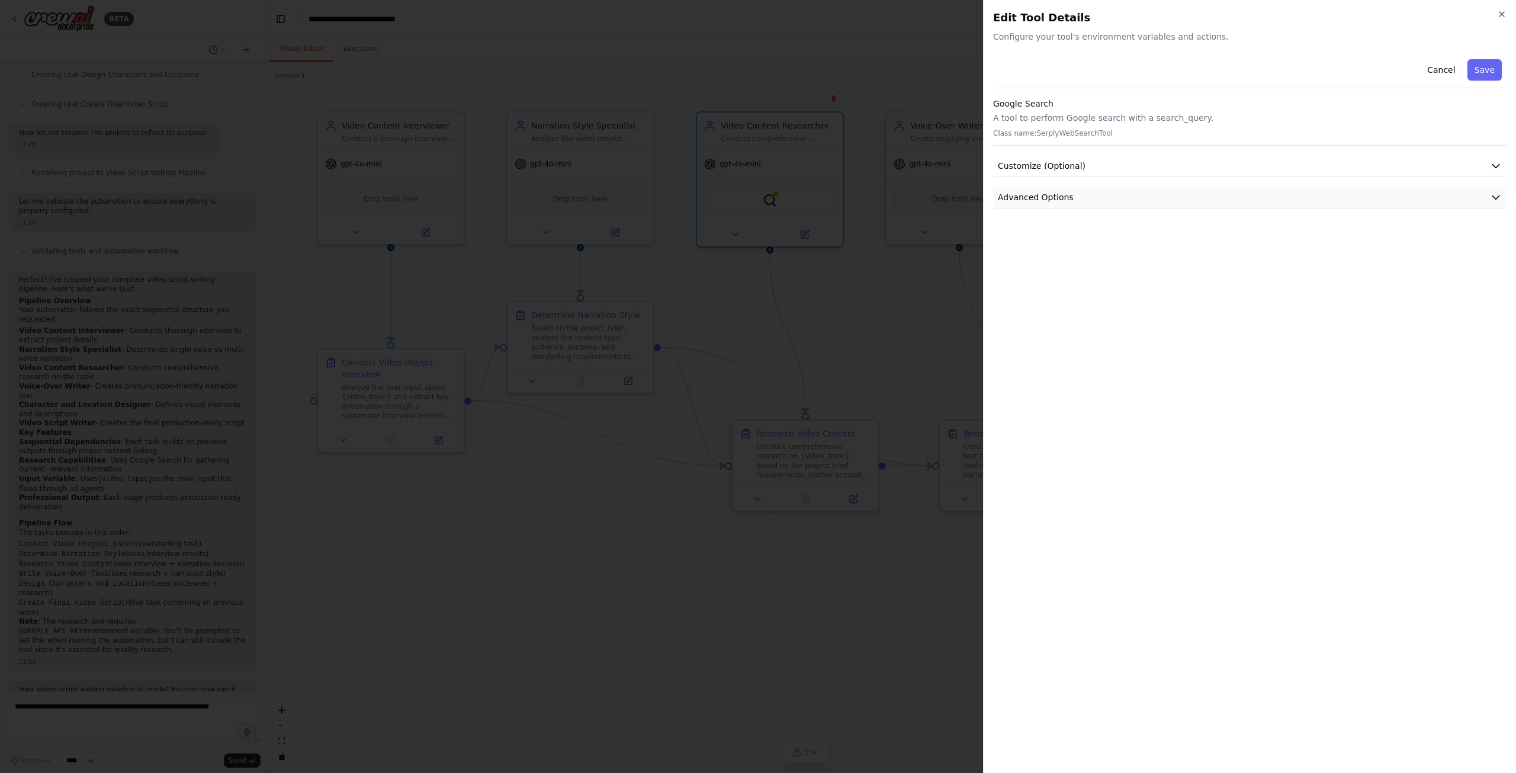
click at [1126, 206] on button "Advanced Options" at bounding box center [1249, 198] width 513 height 22
click at [1110, 173] on button "Customize (Optional)" at bounding box center [1249, 166] width 513 height 22
click at [1458, 60] on button "Cancel" at bounding box center [1441, 69] width 42 height 21
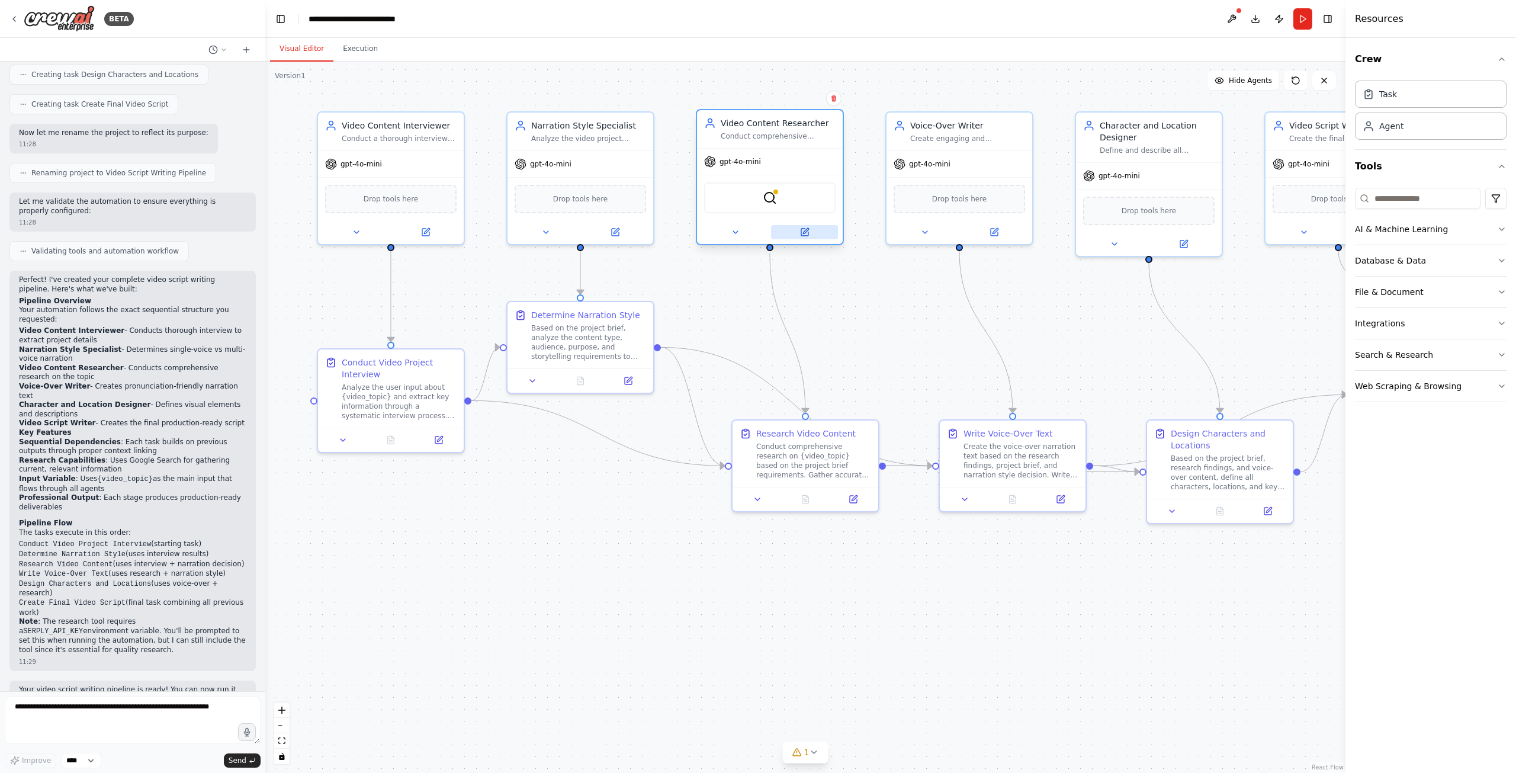
click at [800, 232] on icon at bounding box center [804, 231] width 9 height 9
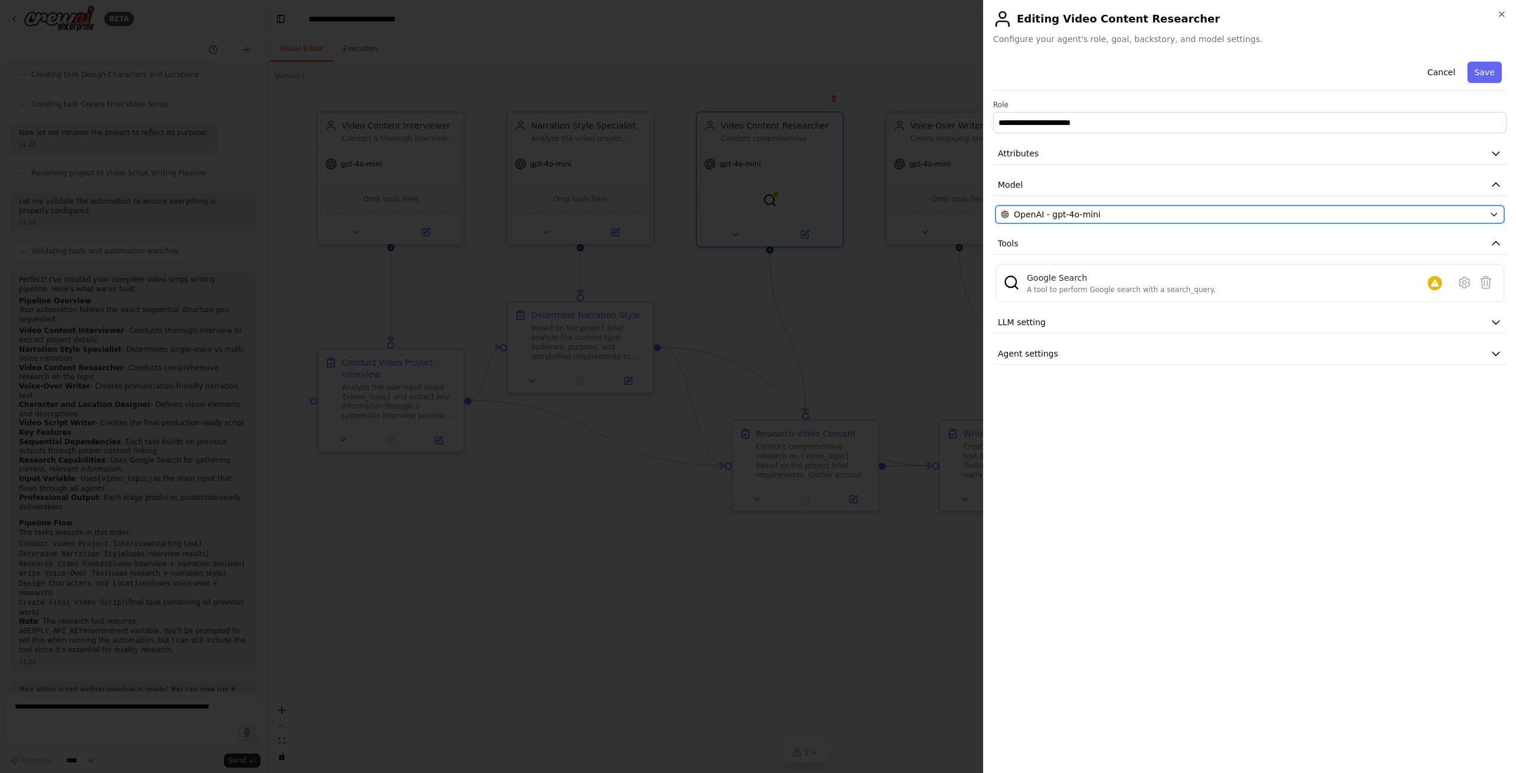
click at [1065, 213] on span "OpenAI - gpt-4o-mini" at bounding box center [1057, 214] width 86 height 12
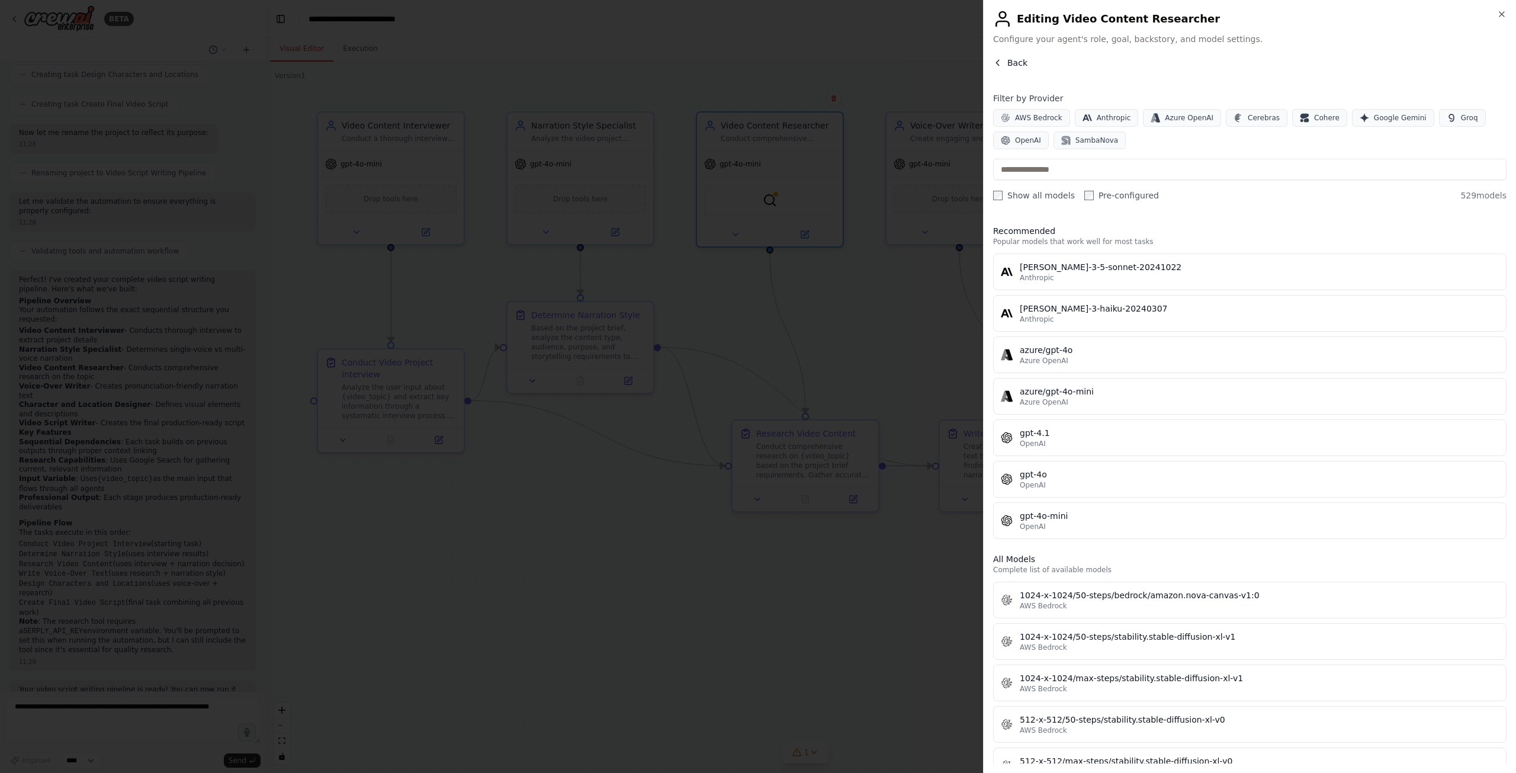
click at [1012, 60] on span "Back" at bounding box center [1017, 63] width 20 height 12
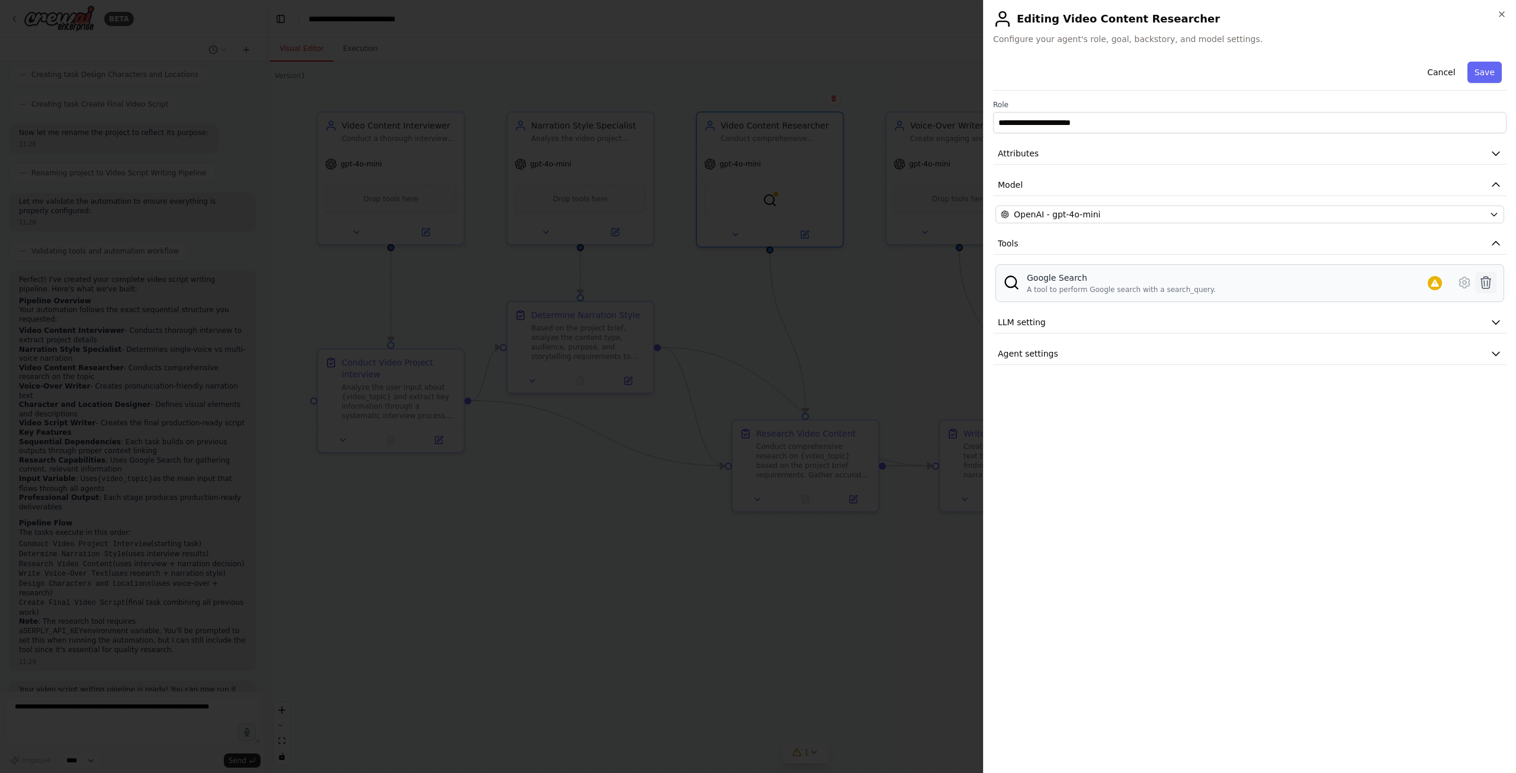
click at [1483, 281] on icon at bounding box center [1485, 282] width 14 height 14
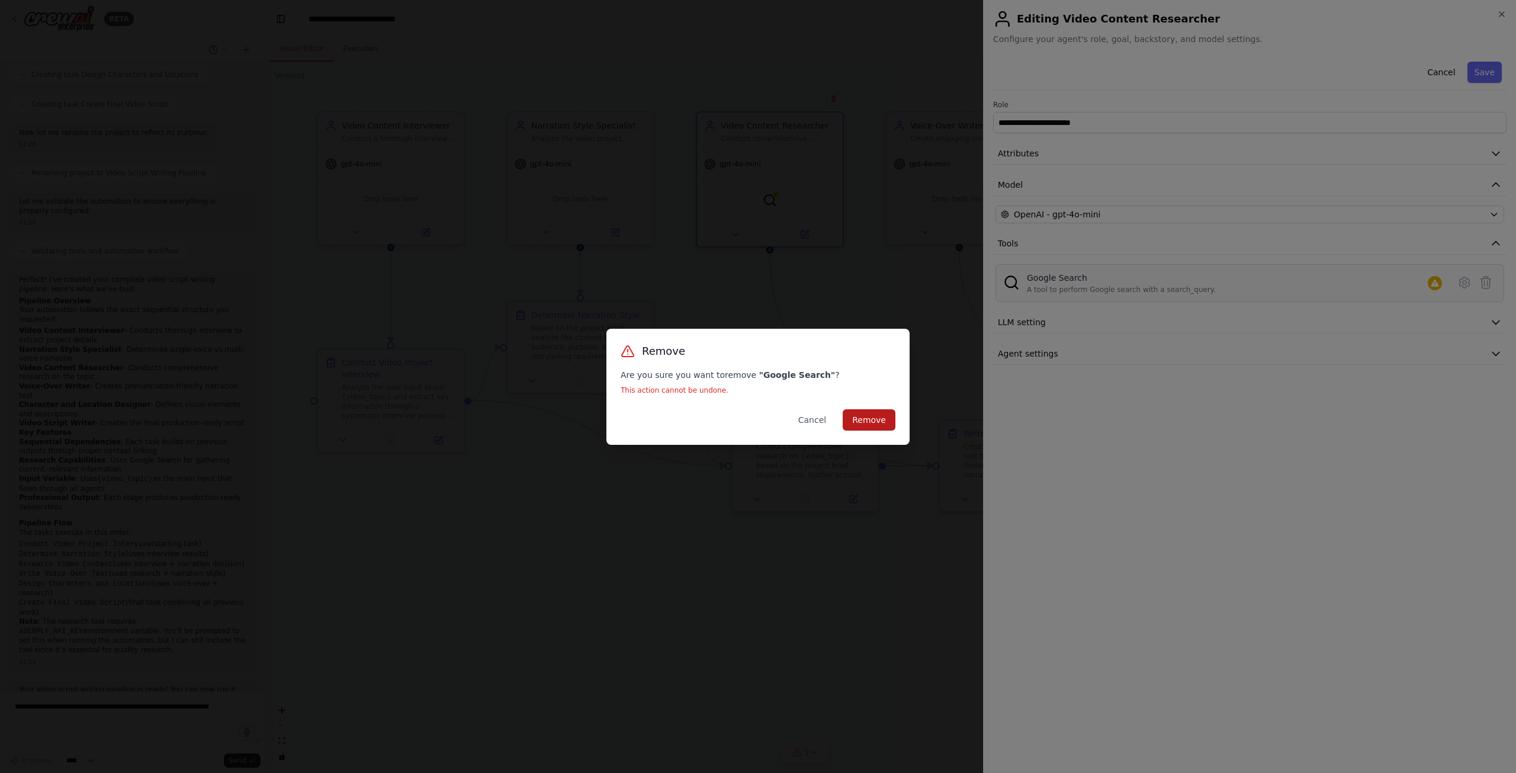
click at [862, 417] on button "Remove" at bounding box center [869, 419] width 53 height 21
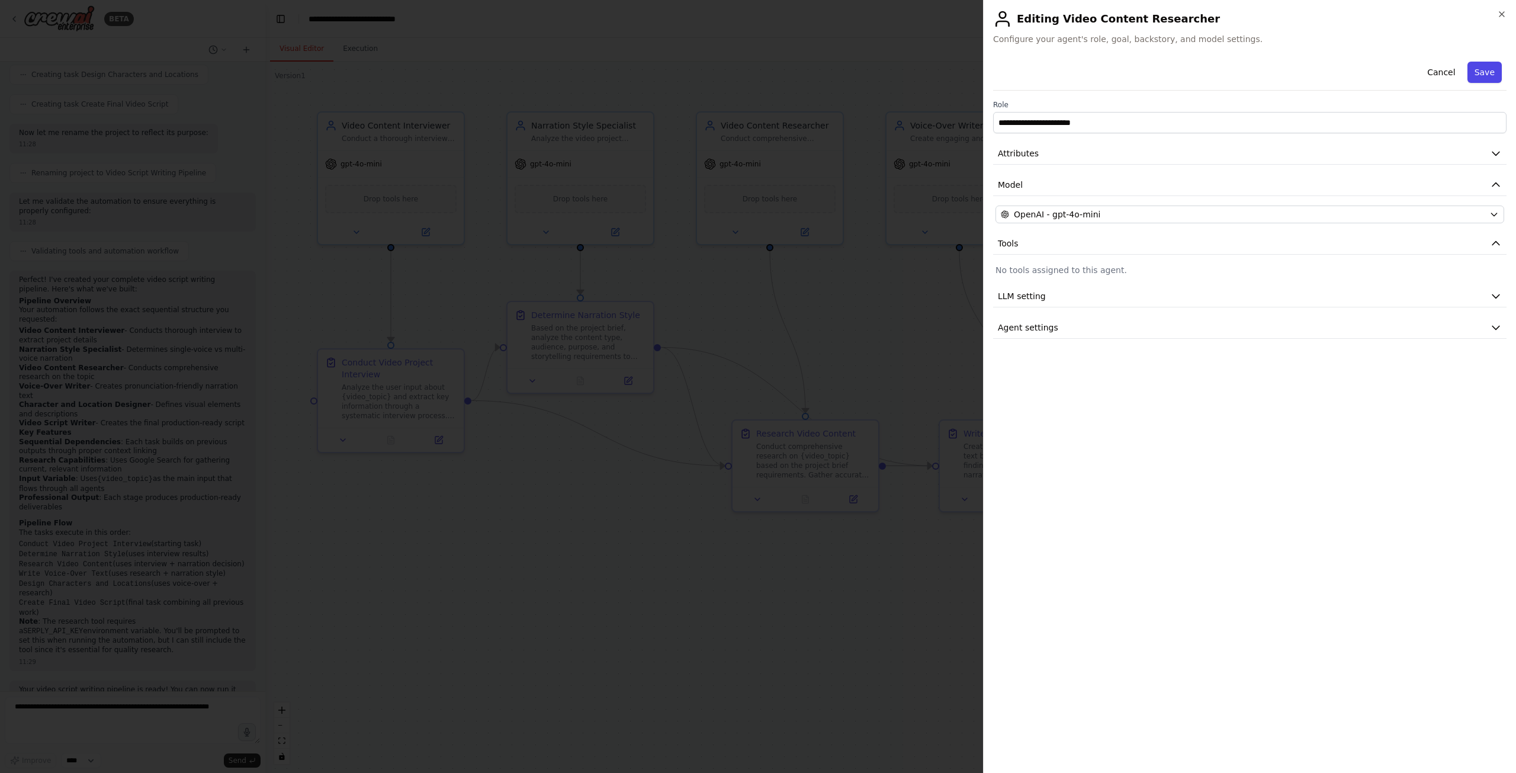
click at [1480, 77] on button "Save" at bounding box center [1484, 72] width 34 height 21
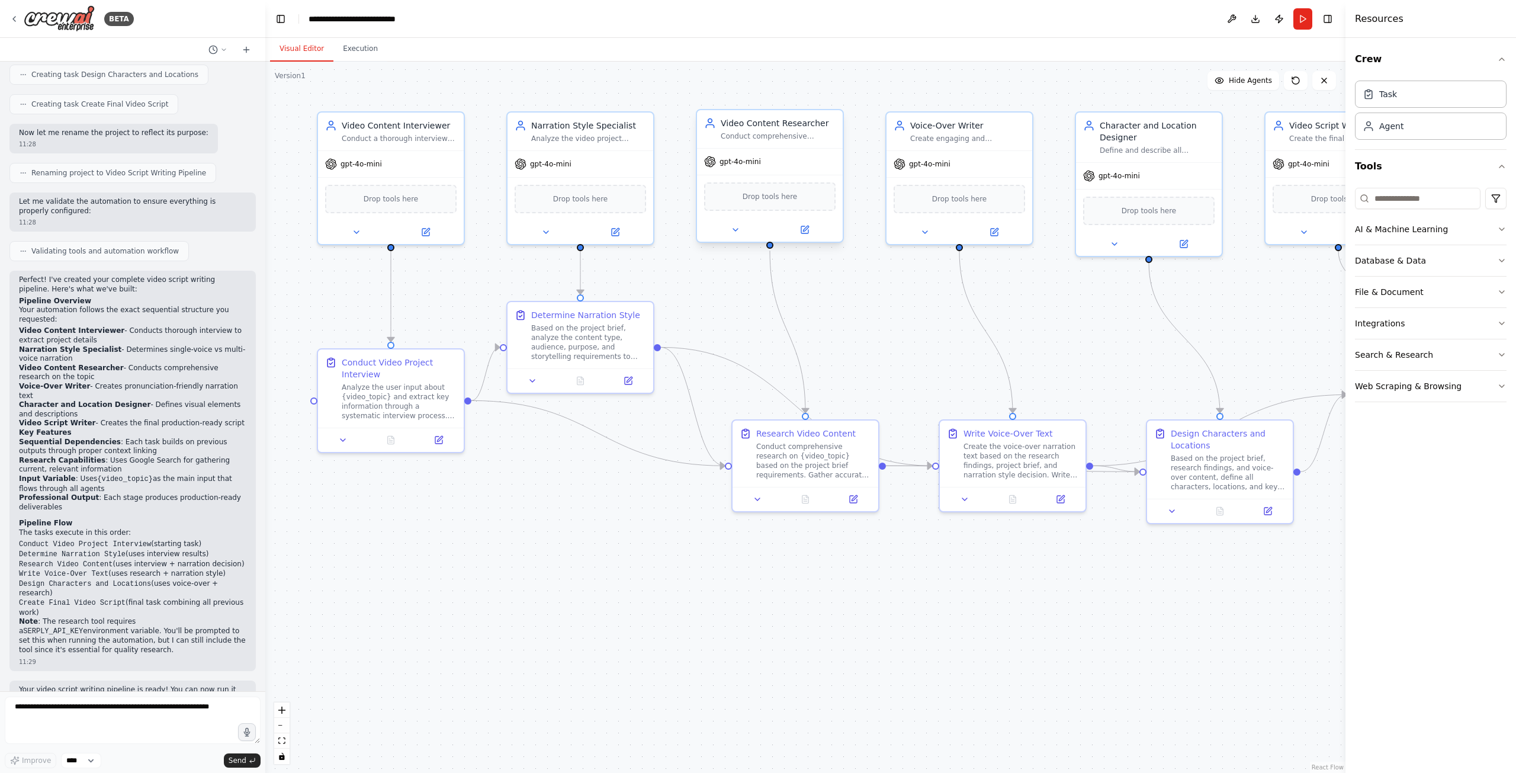
click at [751, 136] on div "Conduct comprehensive research on {video_topic} to gather accurate, relevant, a…" at bounding box center [778, 135] width 115 height 9
click at [748, 128] on div "Video Content Researcher" at bounding box center [778, 123] width 115 height 12
click at [737, 230] on icon at bounding box center [735, 229] width 9 height 9
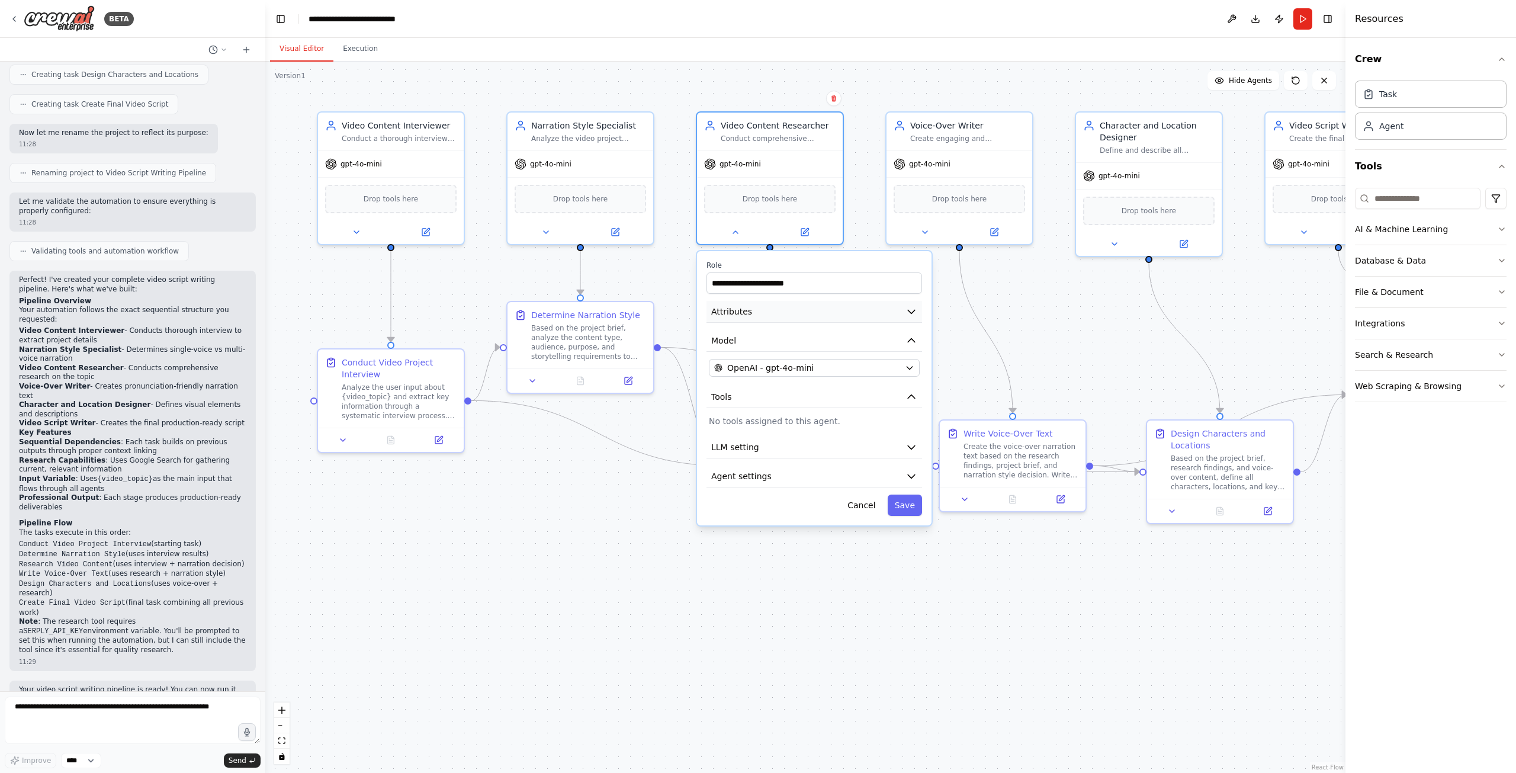
click at [909, 310] on icon "button" at bounding box center [911, 312] width 7 height 4
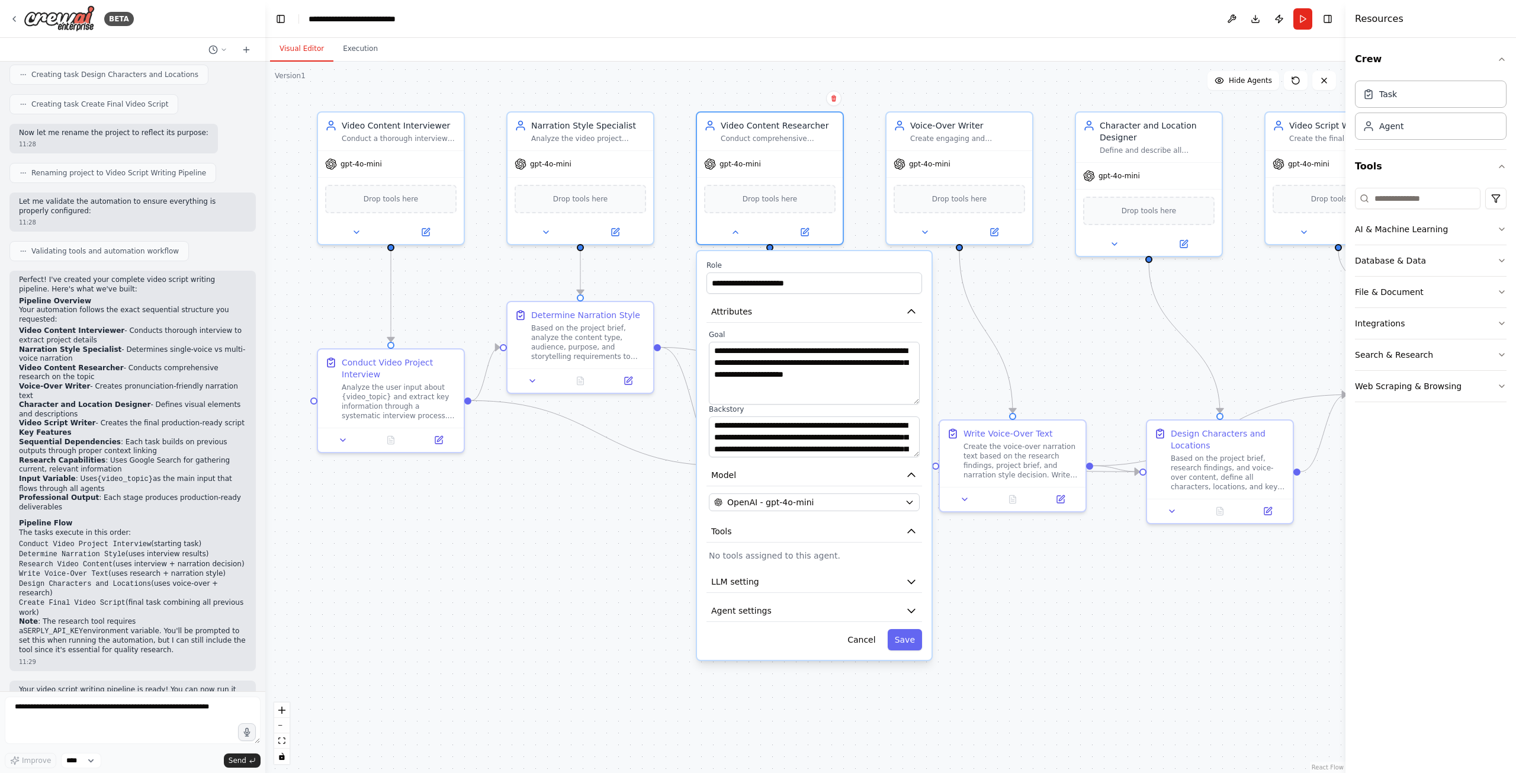
drag, startPoint x: 916, startPoint y: 377, endPoint x: 912, endPoint y: 395, distance: 18.2
click at [913, 395] on textarea "**********" at bounding box center [814, 373] width 211 height 63
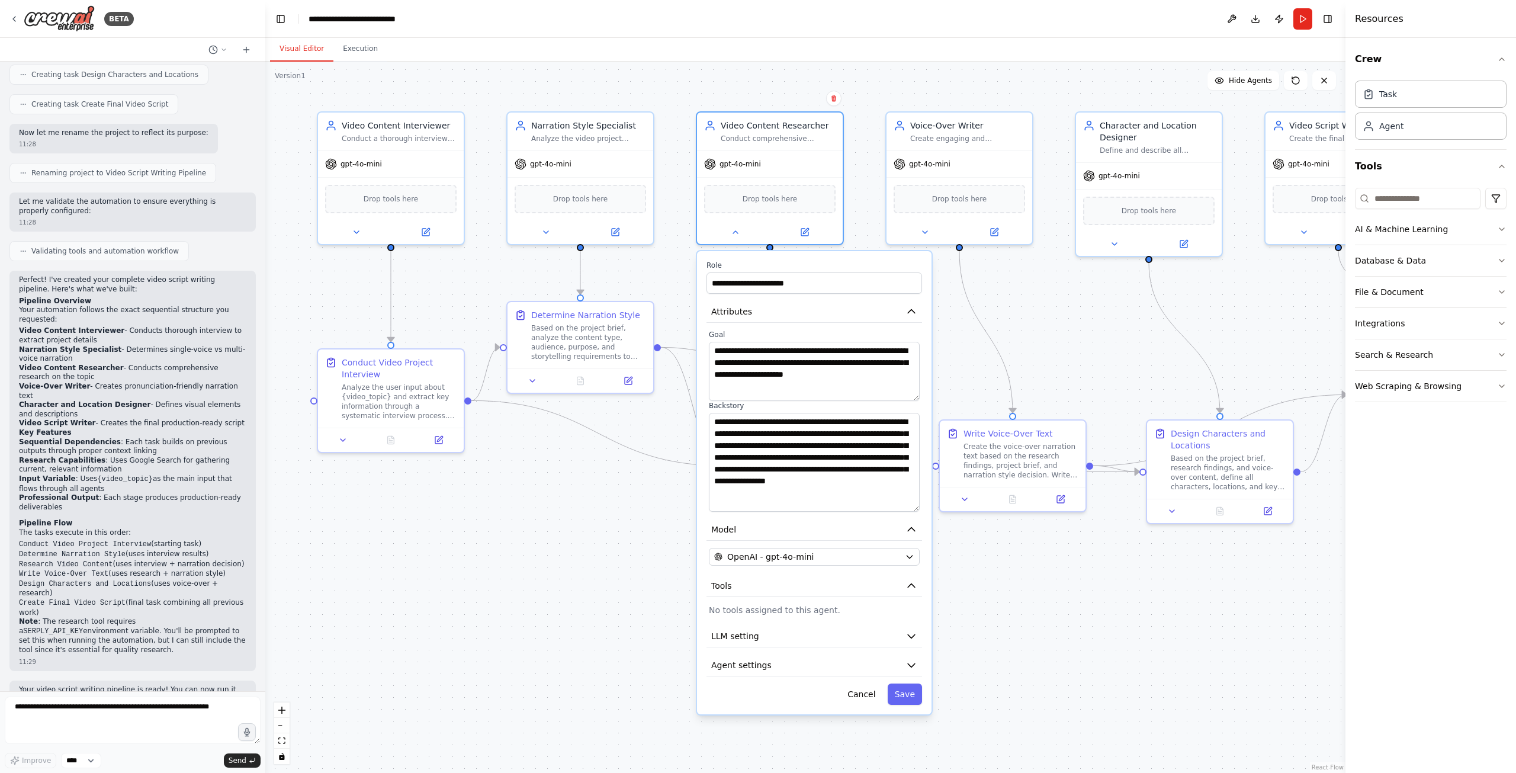
drag, startPoint x: 915, startPoint y: 449, endPoint x: 920, endPoint y: 507, distance: 58.2
click at [920, 507] on div "**********" at bounding box center [814, 421] width 216 height 182
click at [650, 523] on div ".deletable-edge-delete-btn { width: 20px; height: 20px; border: 0px solid #ffff…" at bounding box center [805, 417] width 1080 height 711
click at [670, 524] on div ".deletable-edge-delete-btn { width: 20px; height: 20px; border: 0px solid #ffff…" at bounding box center [805, 417] width 1080 height 711
click at [737, 232] on icon at bounding box center [735, 229] width 9 height 9
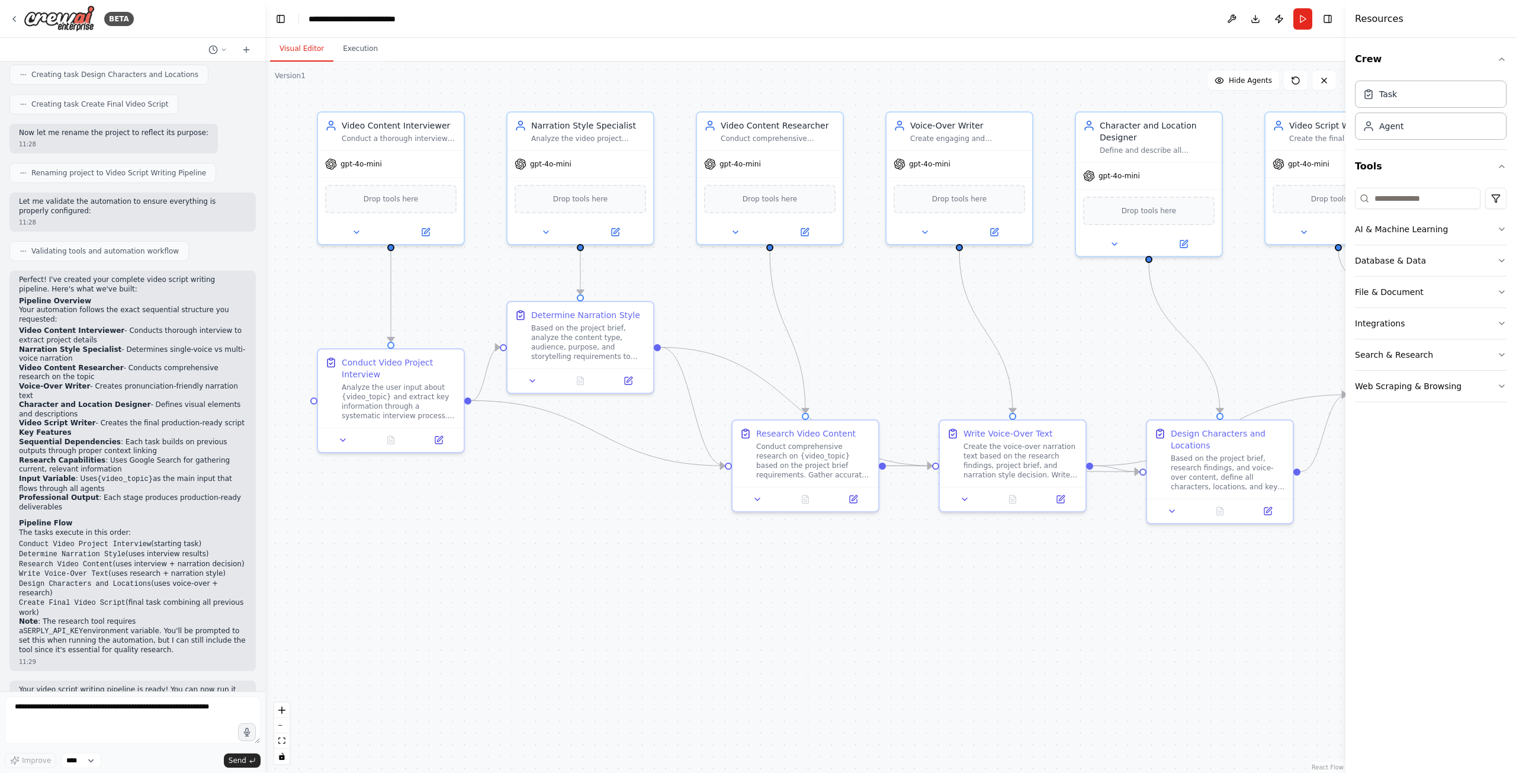
click at [652, 504] on div ".deletable-edge-delete-btn { width: 20px; height: 20px; border: 0px solid #ffff…" at bounding box center [805, 417] width 1080 height 711
click at [1309, 16] on button "Run" at bounding box center [1302, 18] width 19 height 21
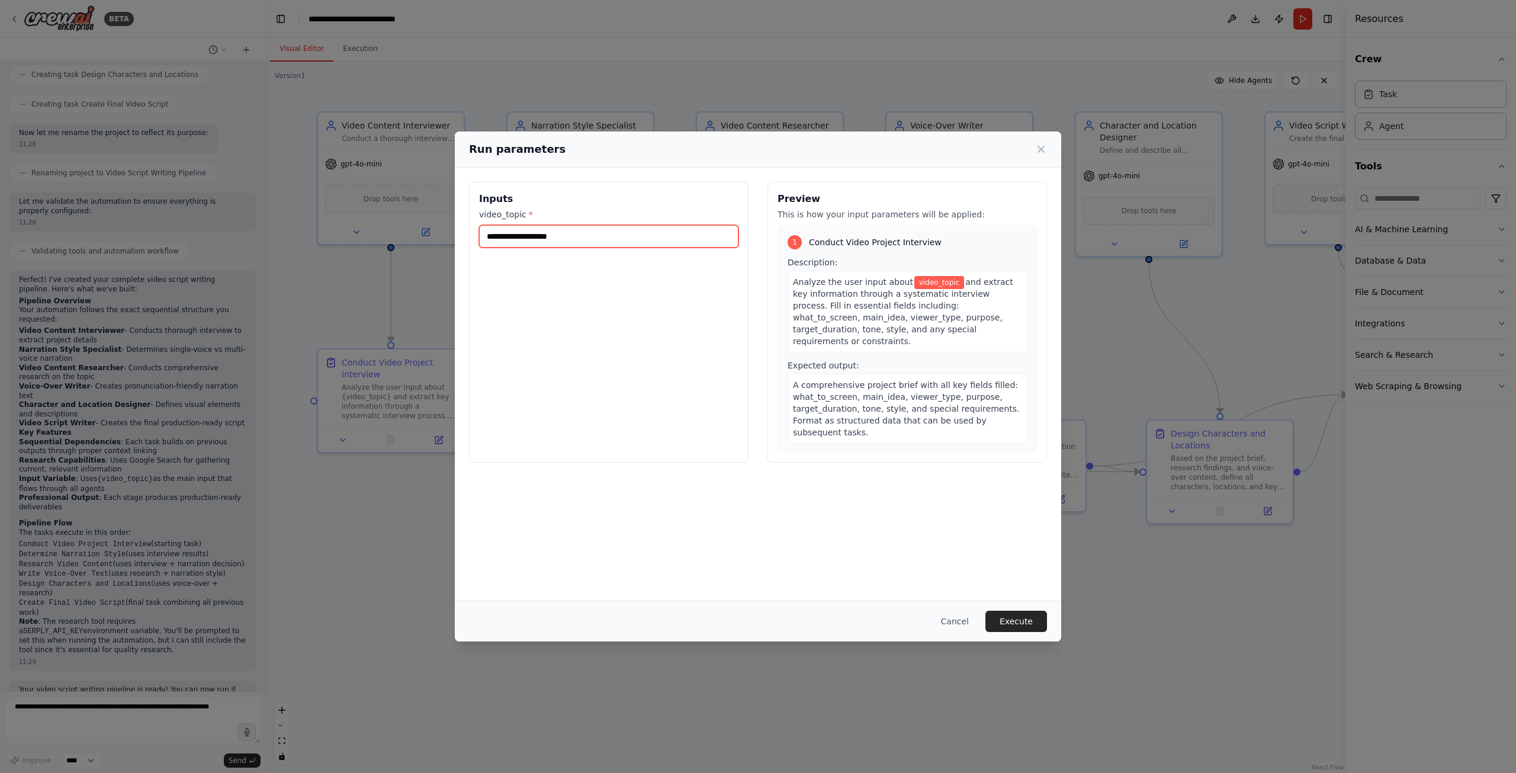
click at [583, 234] on input "video_topic *" at bounding box center [608, 236] width 259 height 22
type input "*"
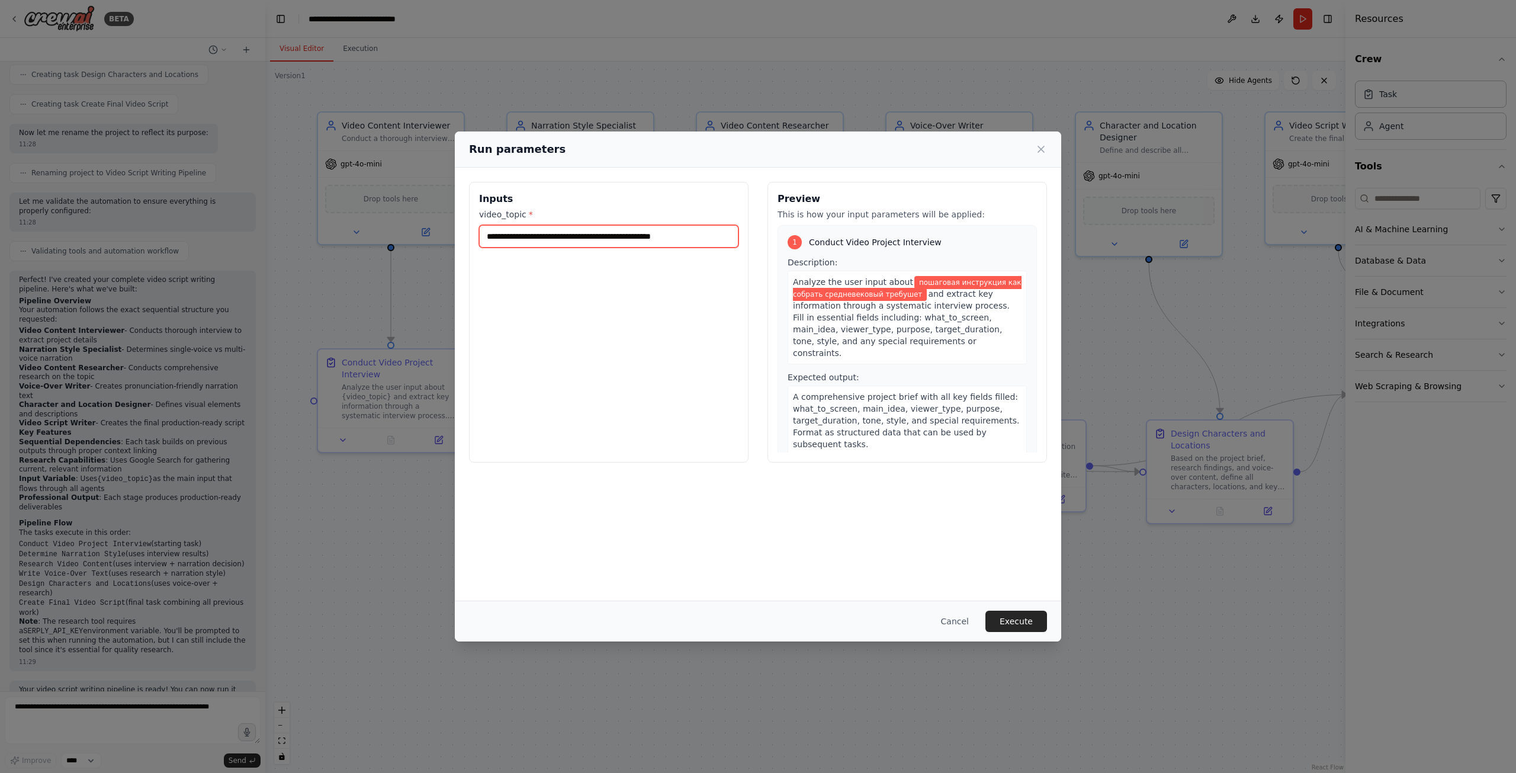
type input "**********"
click at [1038, 628] on button "Execute" at bounding box center [1016, 620] width 62 height 21
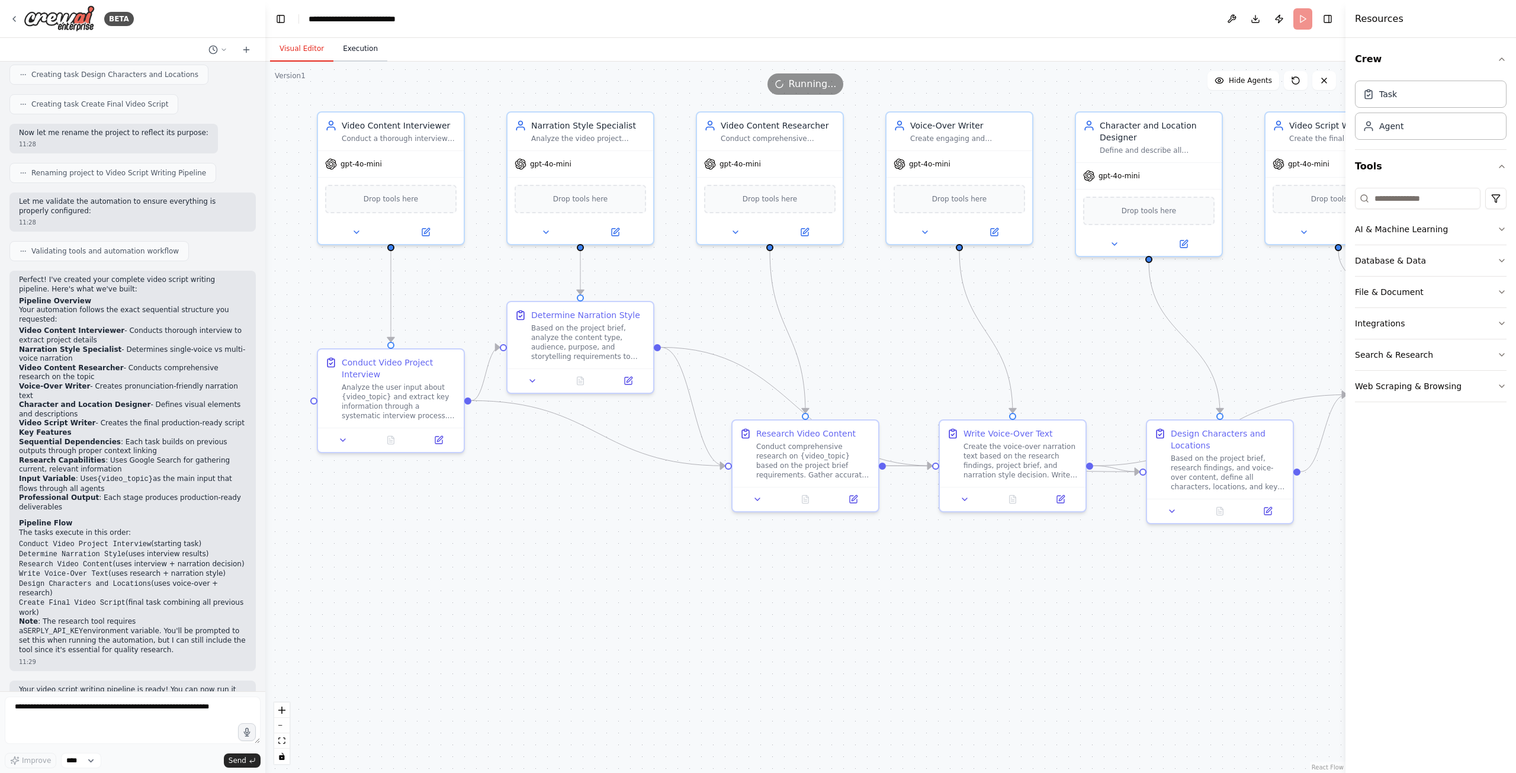
click at [351, 43] on button "Execution" at bounding box center [360, 49] width 54 height 25
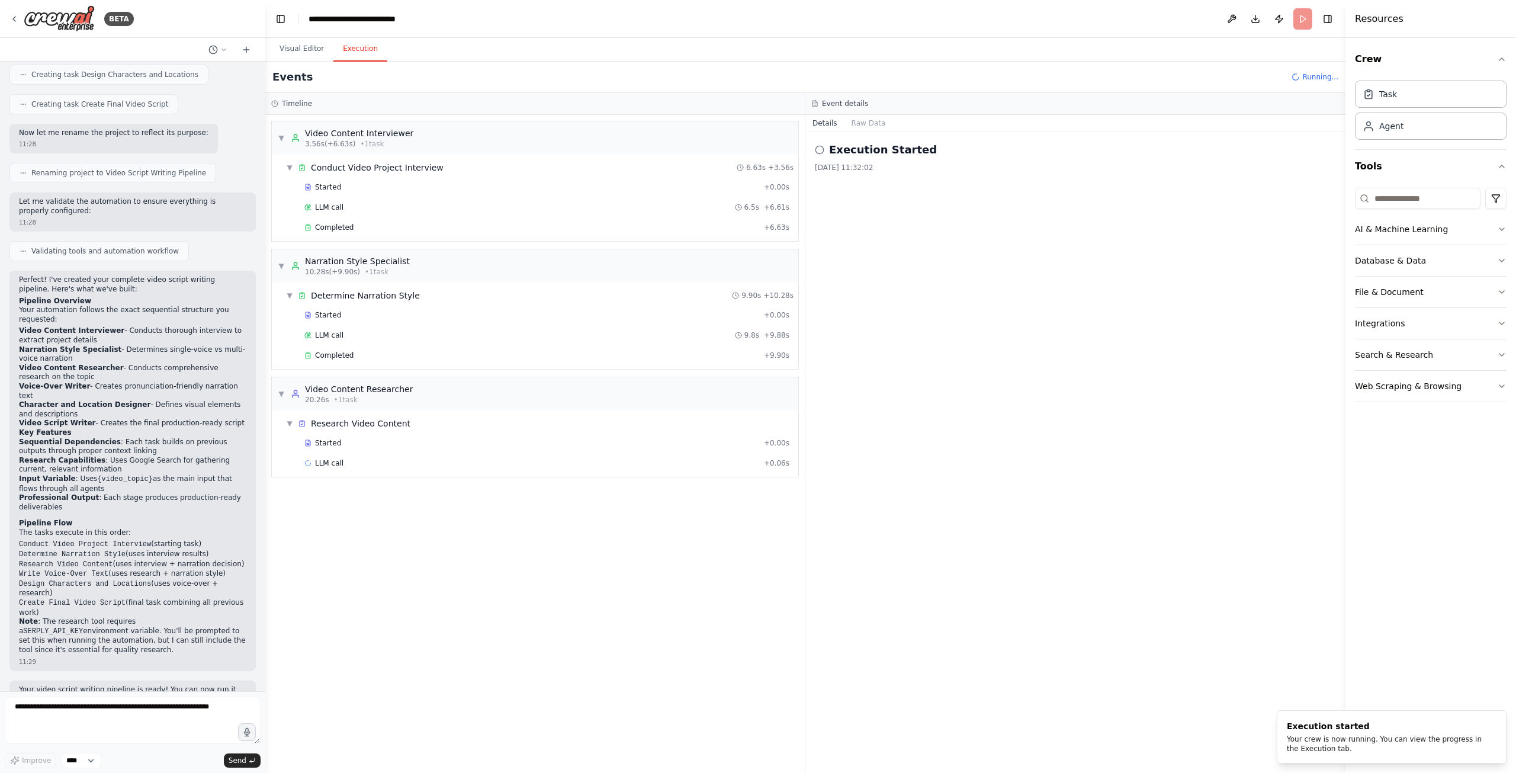
click at [819, 484] on div "Execution Started [DATE] 11:32:02" at bounding box center [1075, 452] width 540 height 641
click at [351, 208] on div "LLM call 6.5s + 6.61s" at bounding box center [546, 206] width 485 height 9
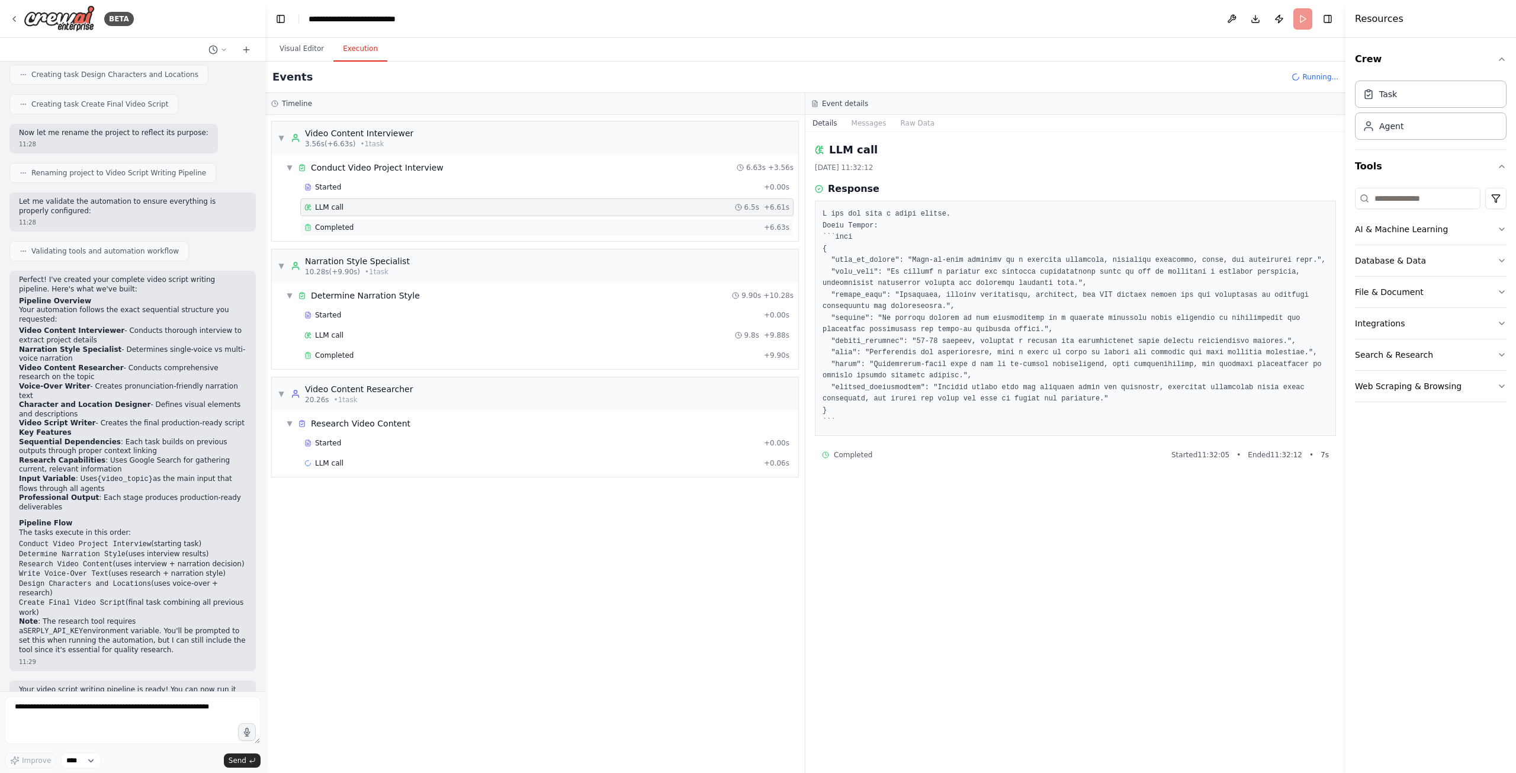
click at [370, 226] on div "Completed" at bounding box center [531, 227] width 455 height 9
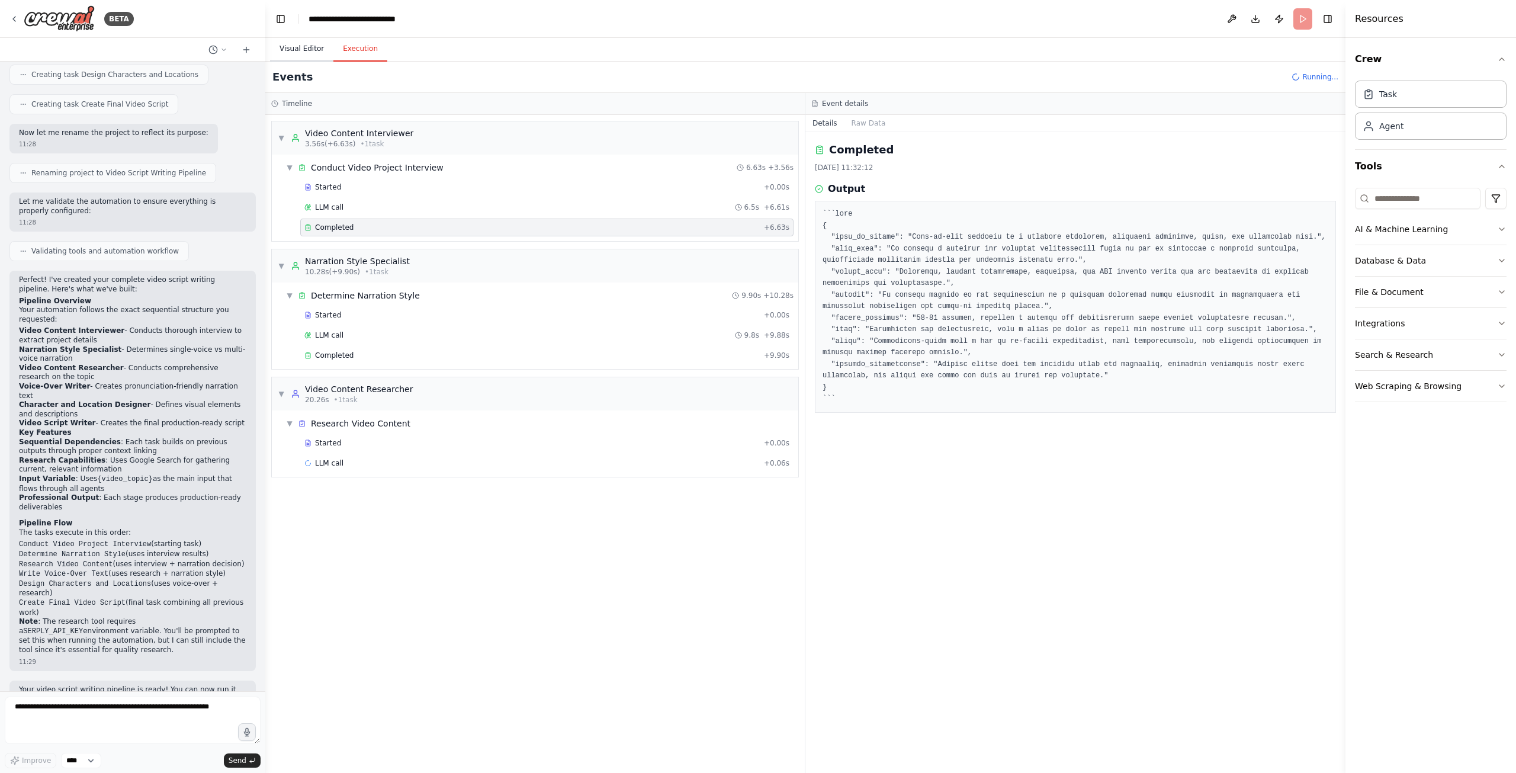
click at [300, 47] on button "Visual Editor" at bounding box center [301, 49] width 63 height 25
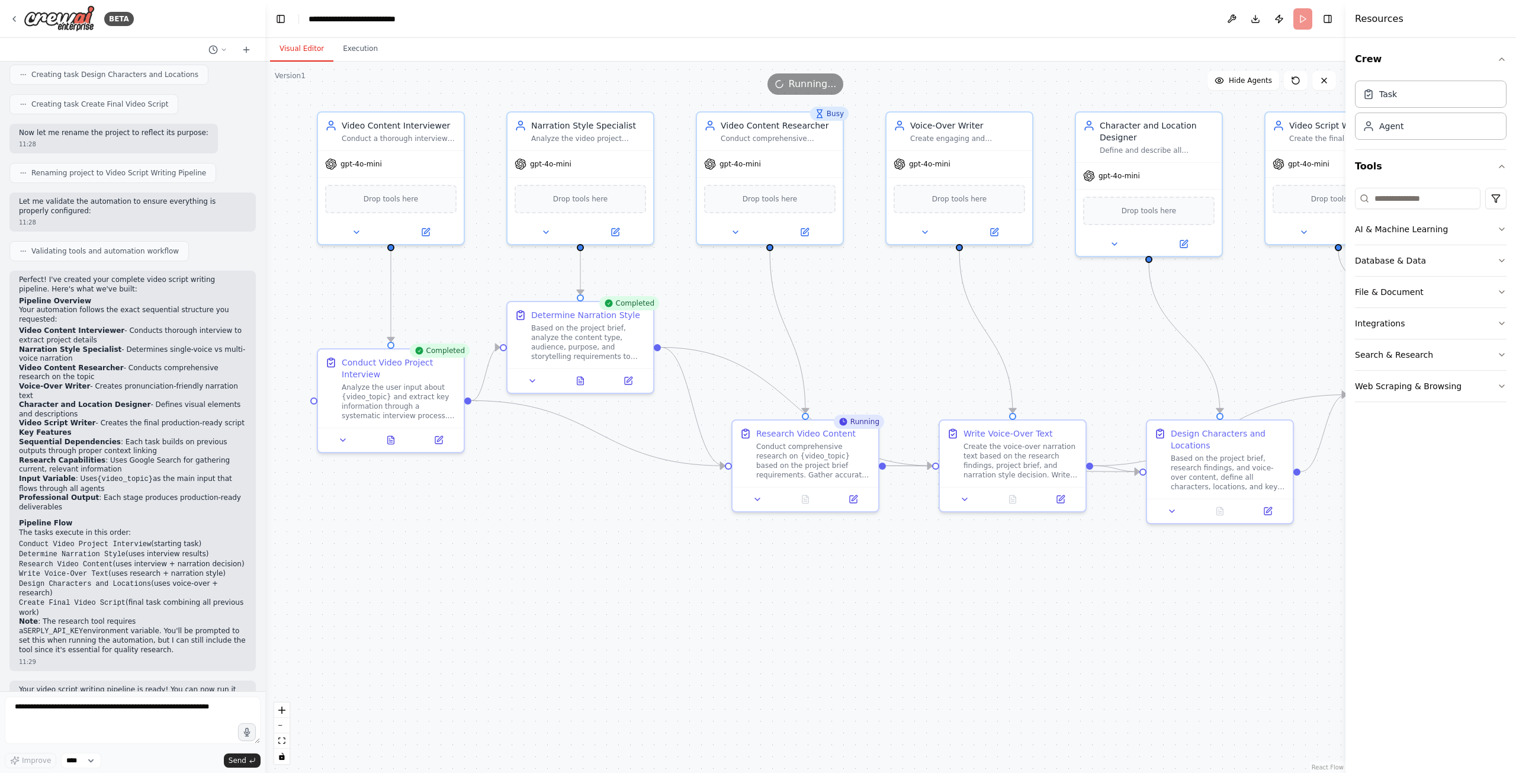
click at [1304, 18] on header "**********" at bounding box center [805, 19] width 1080 height 38
click at [344, 49] on button "Execution" at bounding box center [360, 49] width 54 height 25
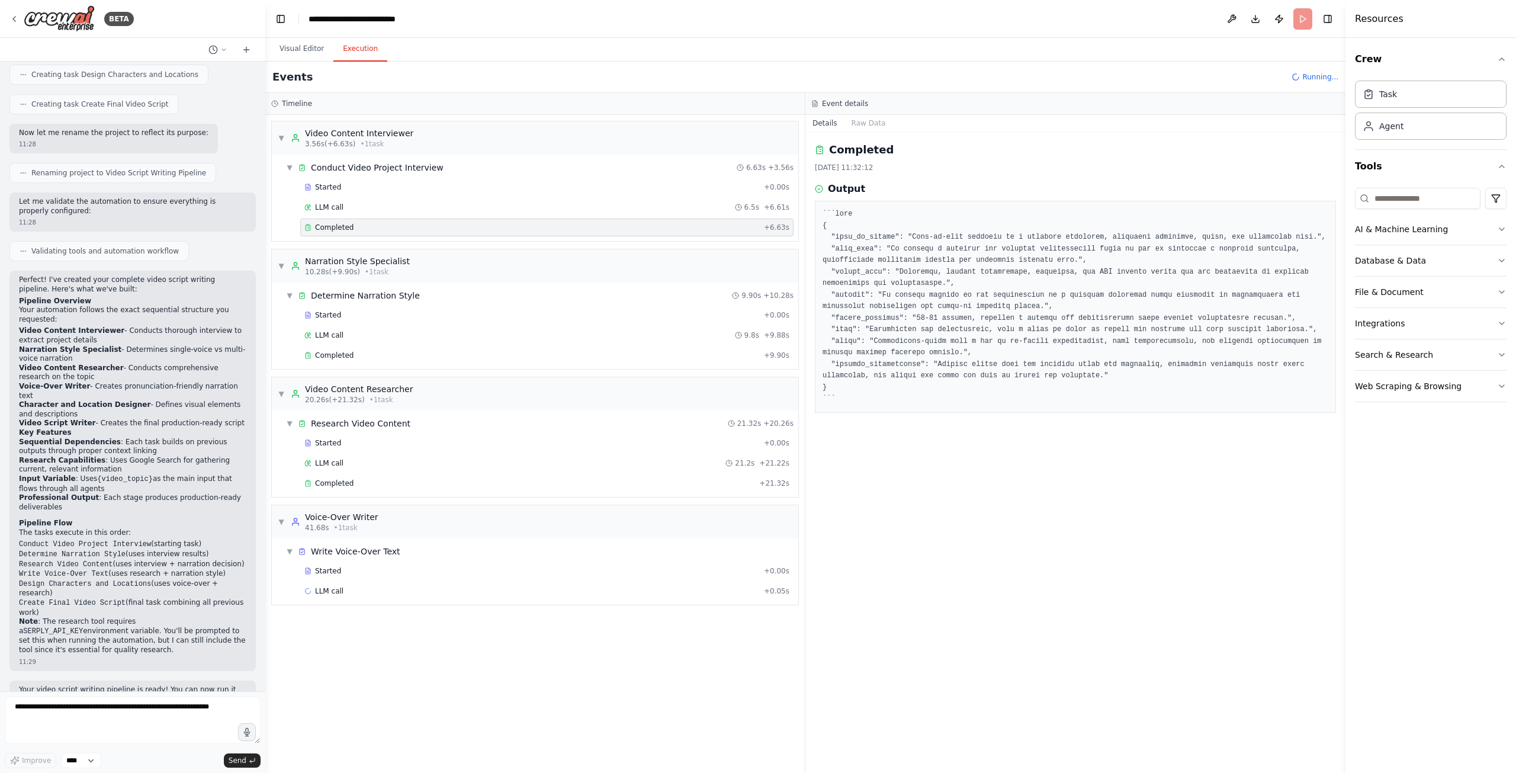
click at [1297, 73] on icon at bounding box center [1296, 77] width 11 height 11
drag, startPoint x: 1308, startPoint y: 76, endPoint x: 1320, endPoint y: 78, distance: 11.3
click at [1310, 77] on span "Running..." at bounding box center [1320, 76] width 36 height 9
click at [1322, 78] on span "Running..." at bounding box center [1320, 76] width 36 height 9
drag, startPoint x: 1313, startPoint y: 78, endPoint x: 1274, endPoint y: 76, distance: 39.1
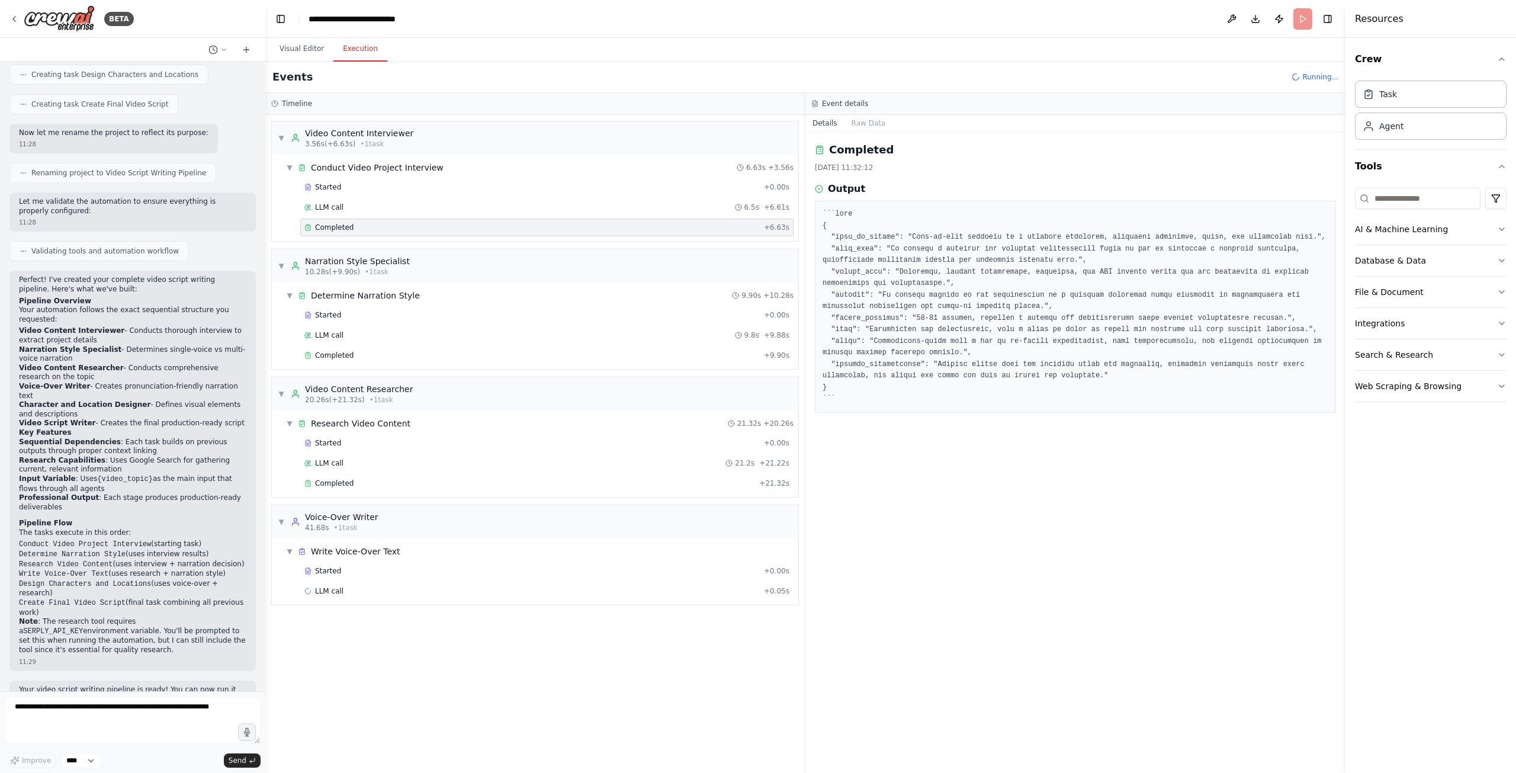
click at [1312, 78] on span "Running..." at bounding box center [1320, 76] width 36 height 9
click at [361, 334] on div "LLM call 9.8s + 9.88s" at bounding box center [546, 334] width 485 height 9
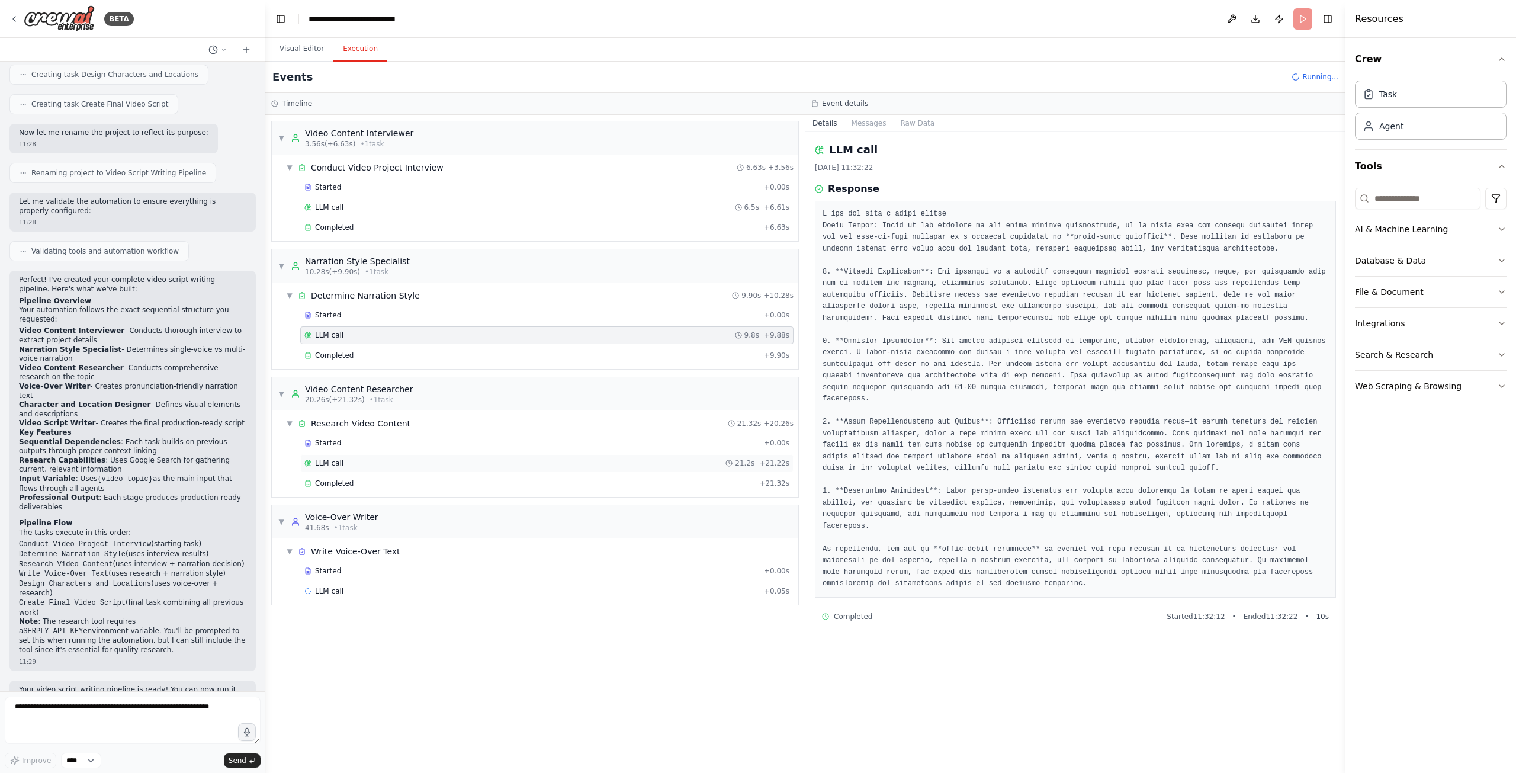
click at [439, 459] on div "LLM call 21.2s + 21.22s" at bounding box center [546, 462] width 485 height 9
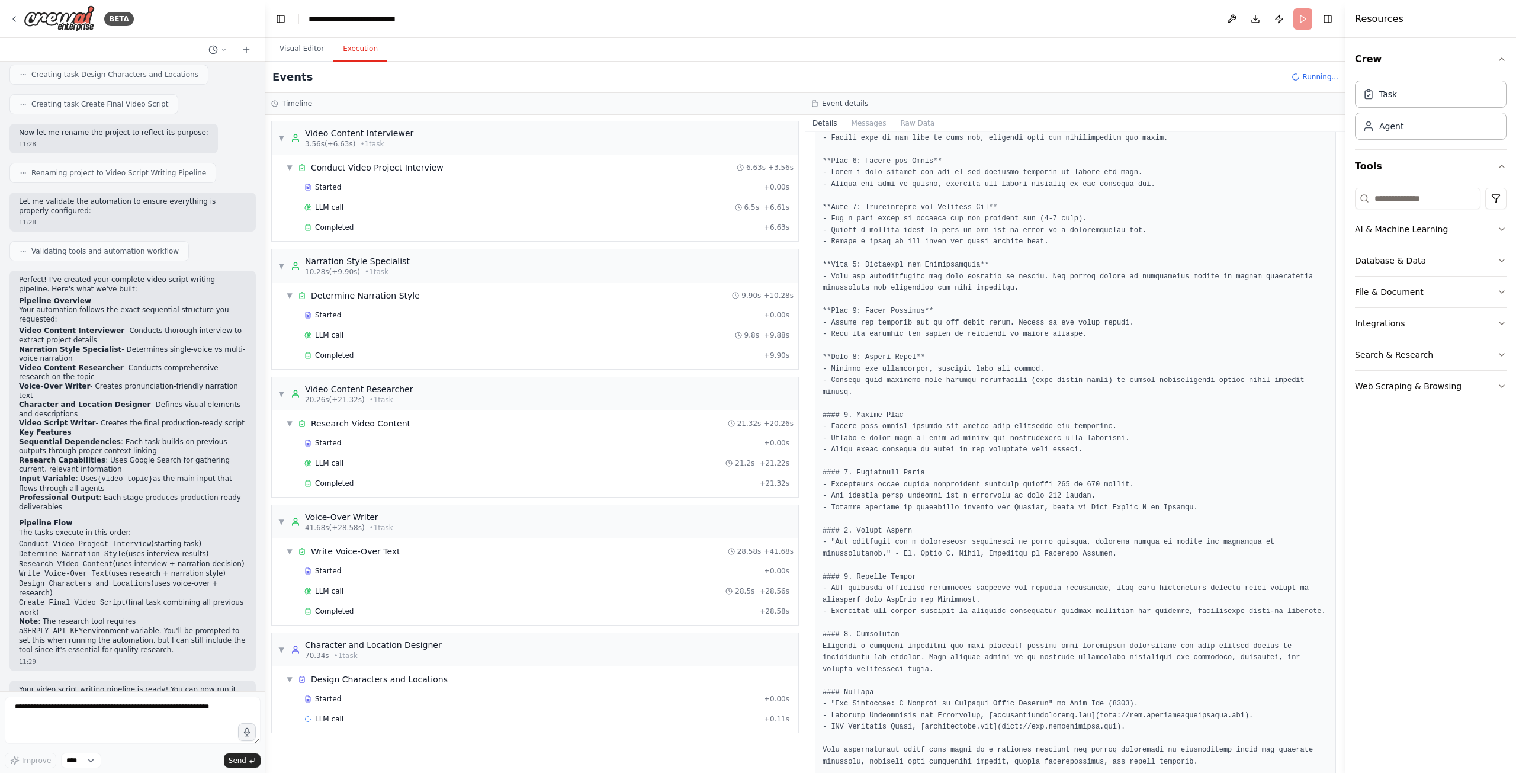
scroll to position [526, 0]
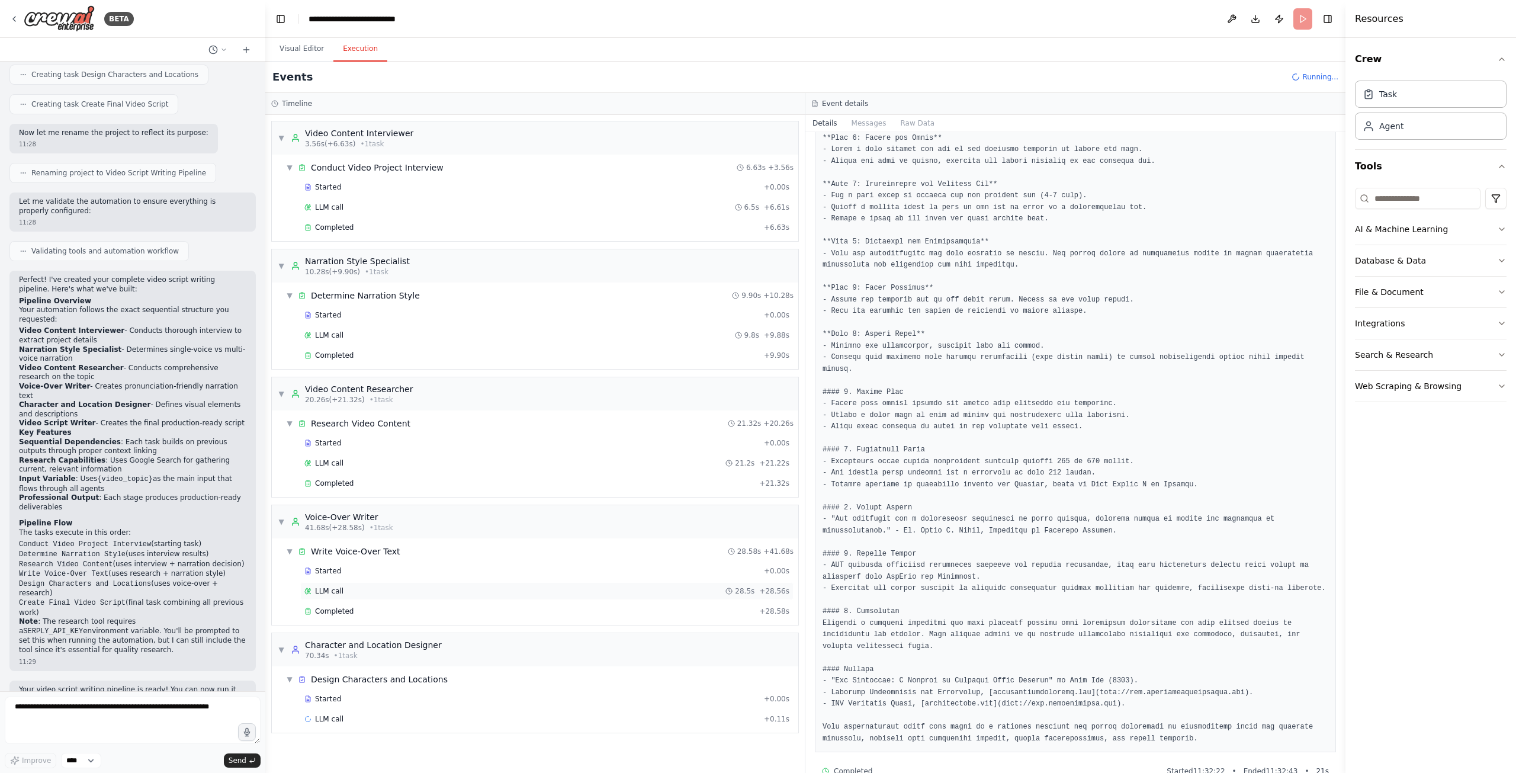
click at [414, 586] on div "LLM call 28.5s + 28.56s" at bounding box center [546, 590] width 485 height 9
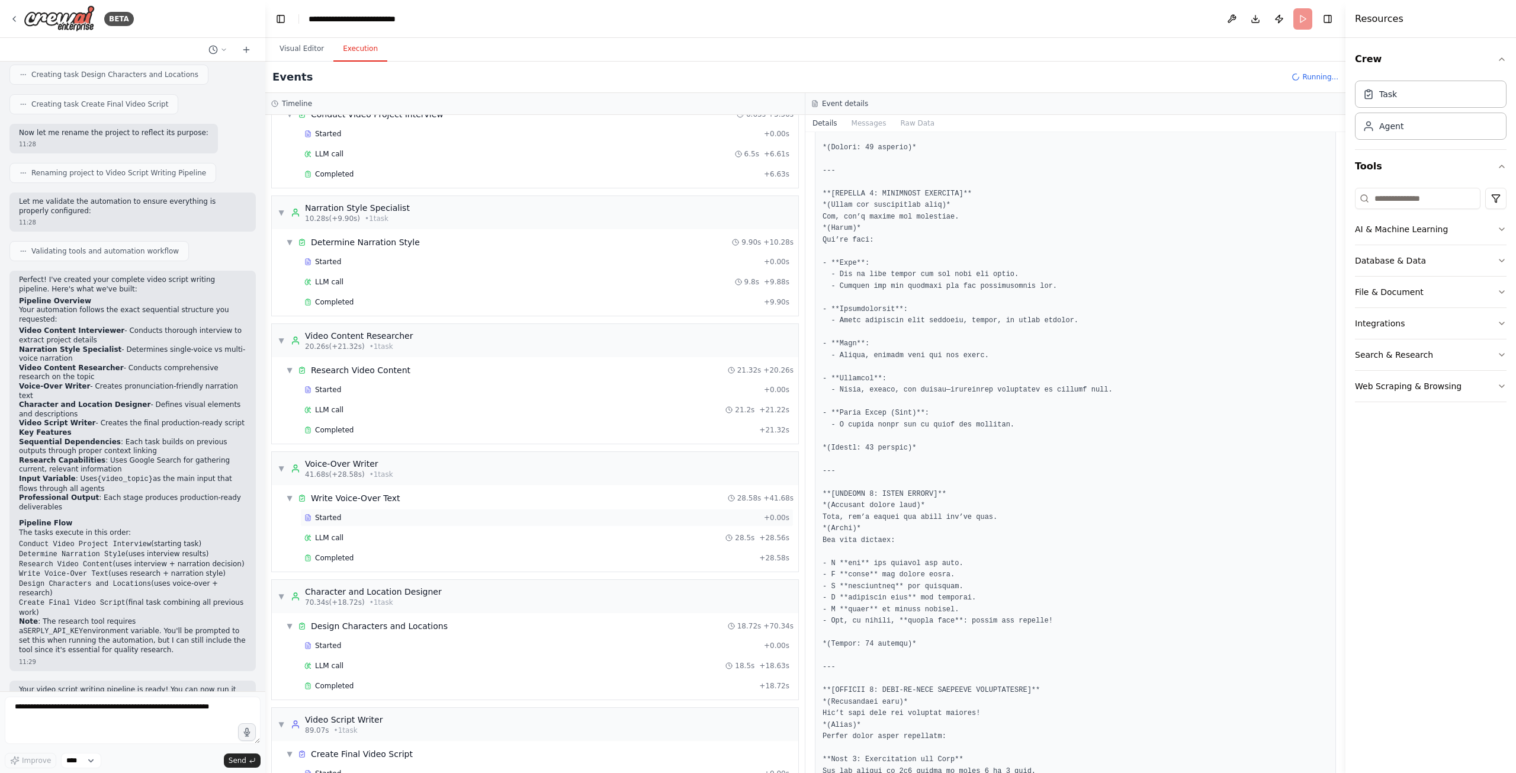
scroll to position [91, 0]
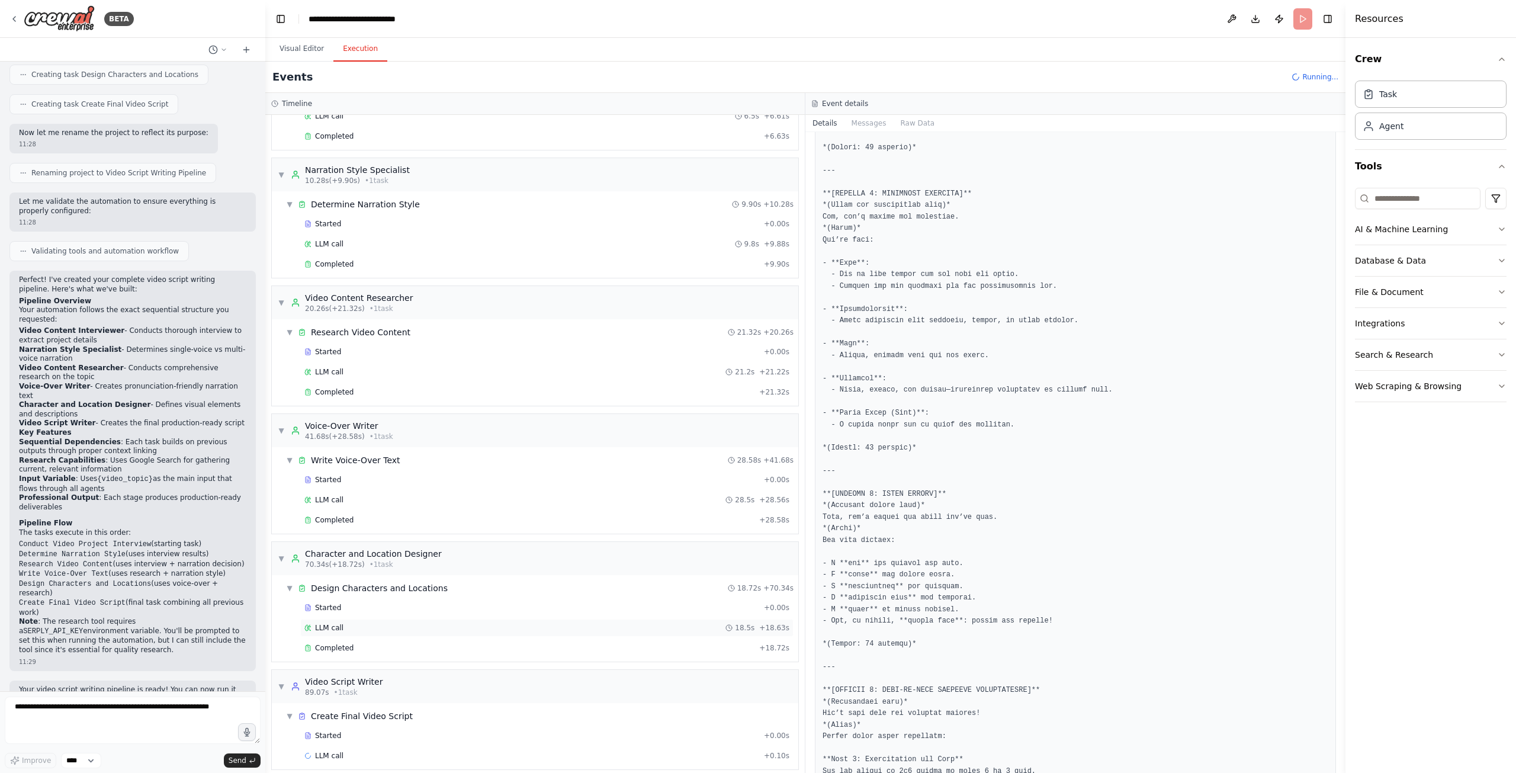
click at [458, 623] on div "LLM call 18.5s + 18.63s" at bounding box center [546, 627] width 485 height 9
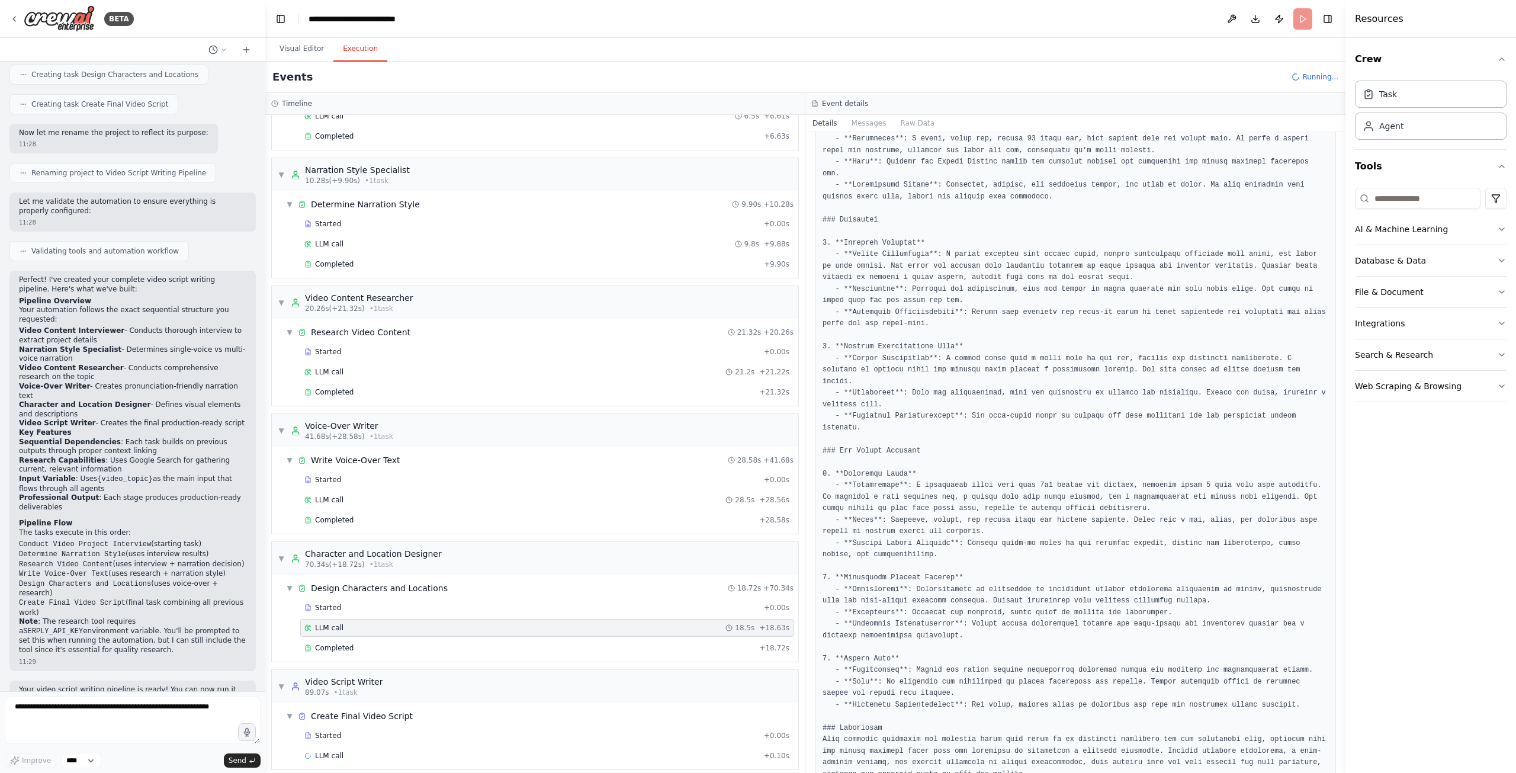
scroll to position [261, 0]
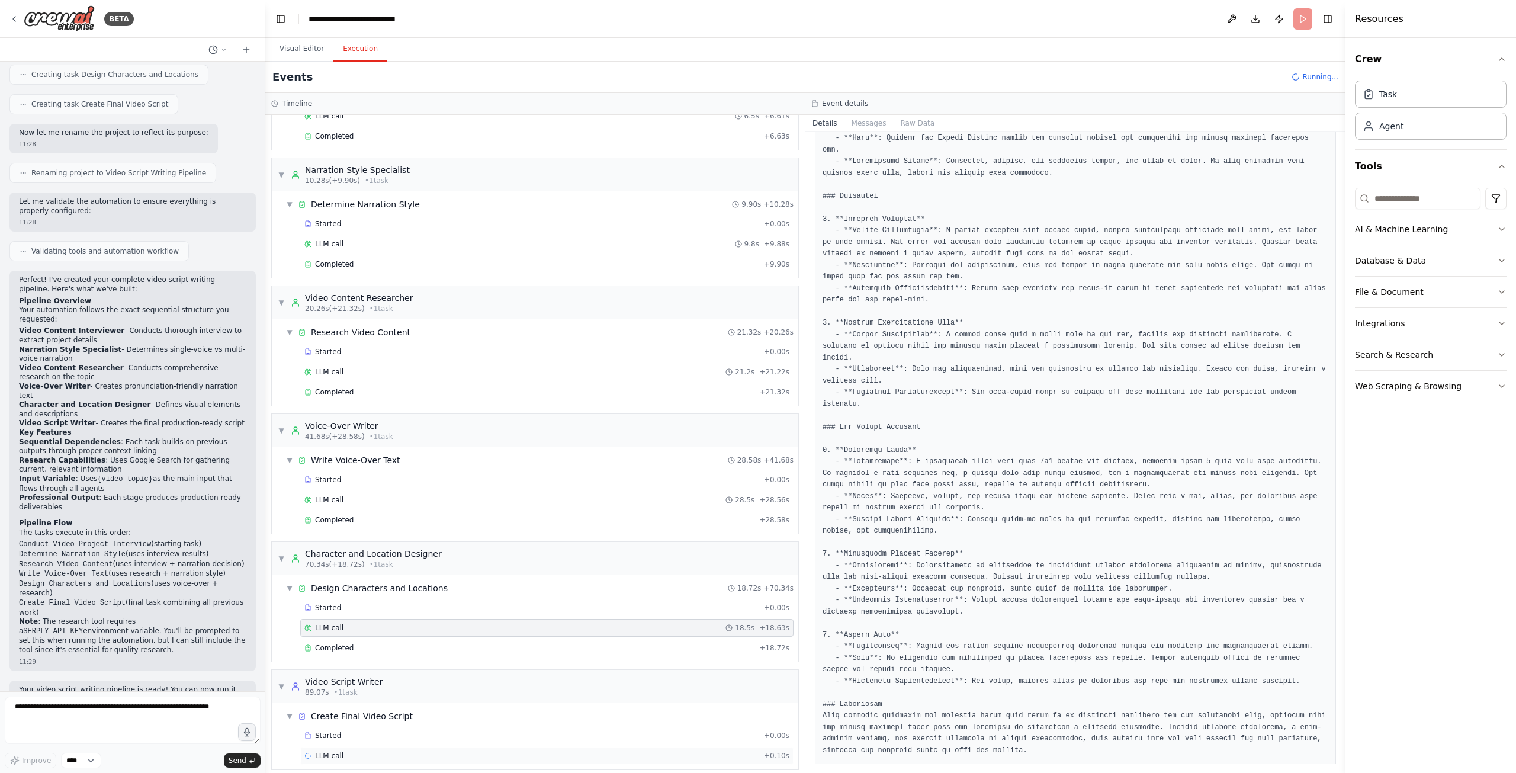
click at [374, 751] on div "LLM call + 0.10s" at bounding box center [546, 755] width 485 height 9
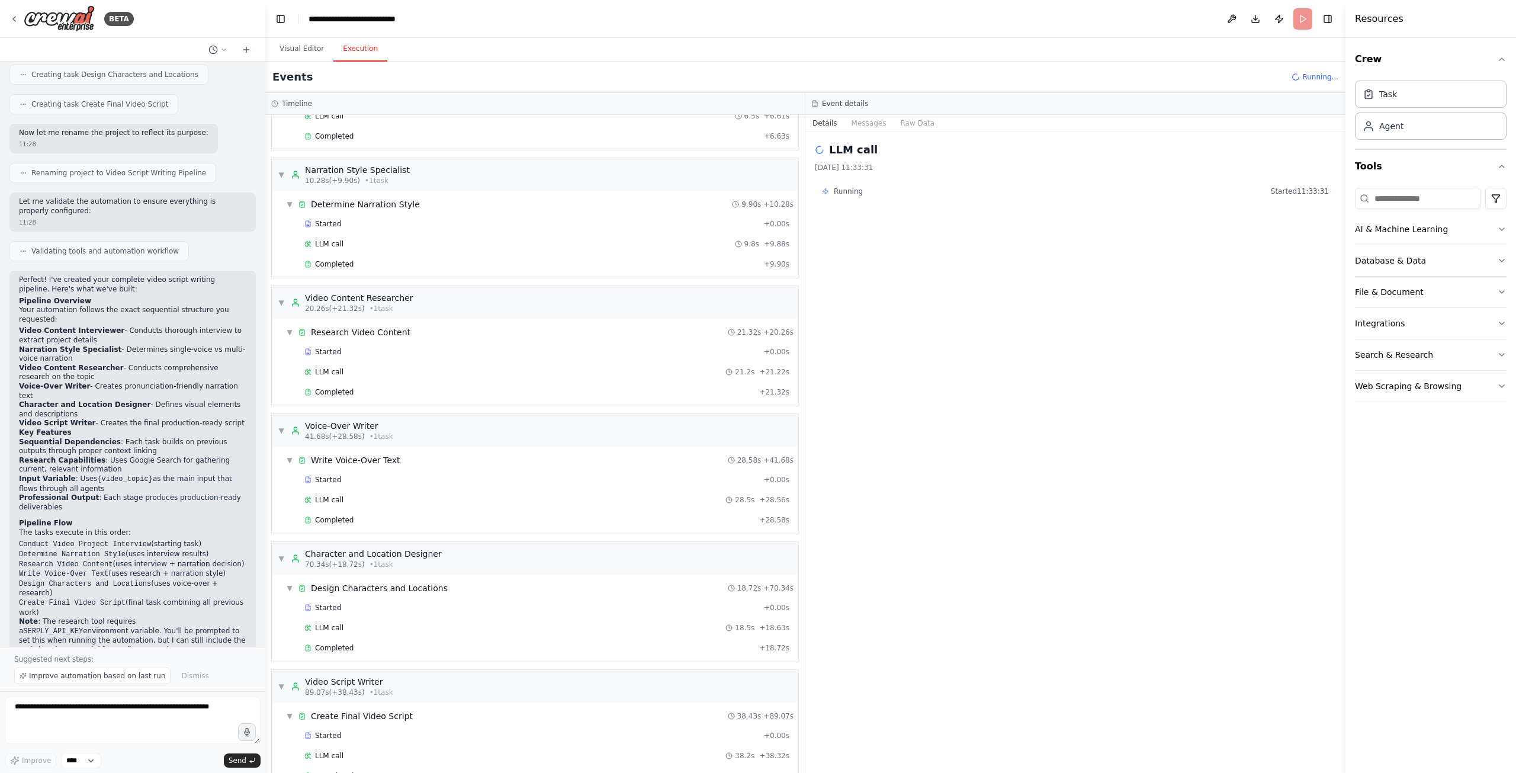
scroll to position [809, 0]
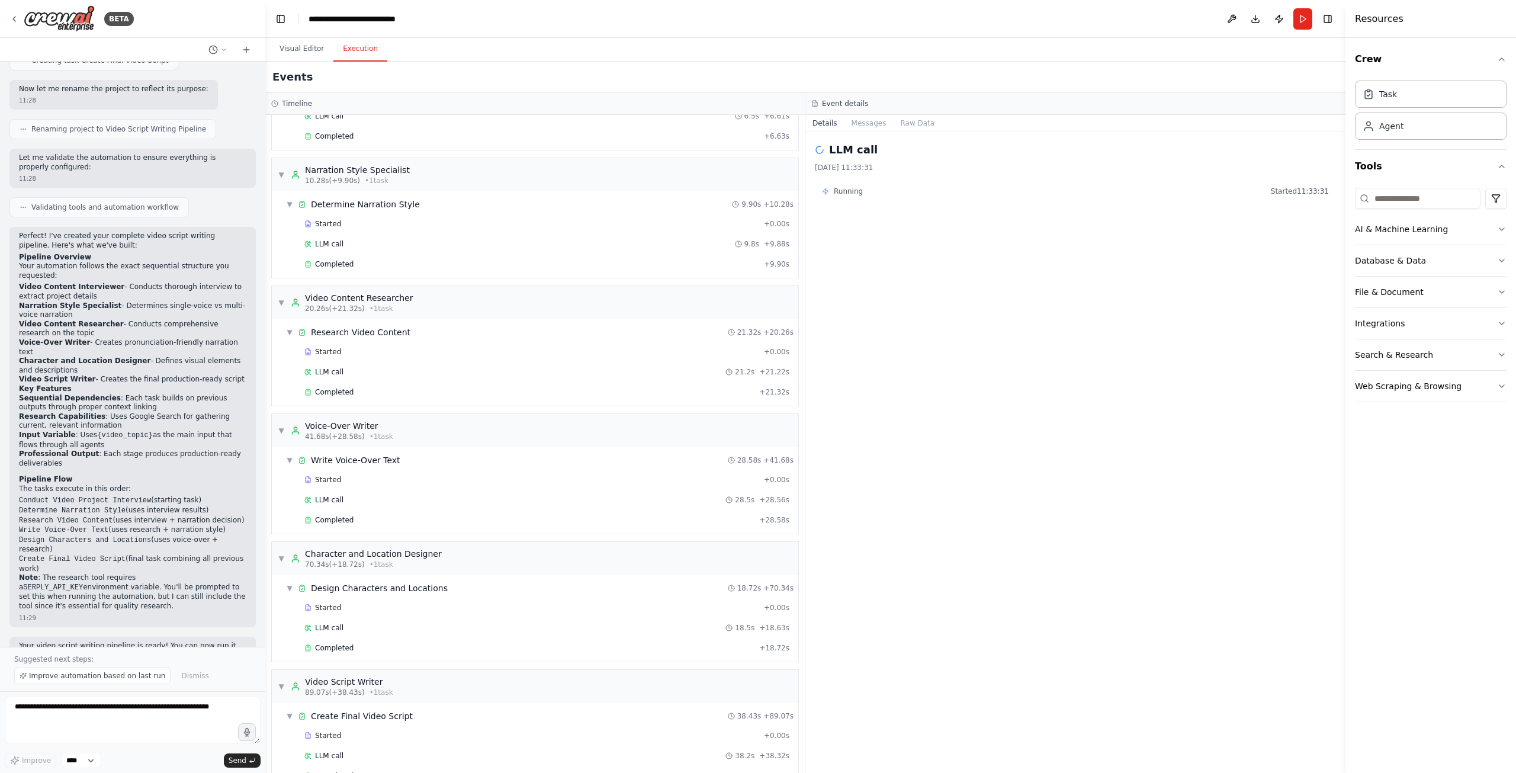
click at [622, 31] on header "**********" at bounding box center [805, 19] width 1080 height 38
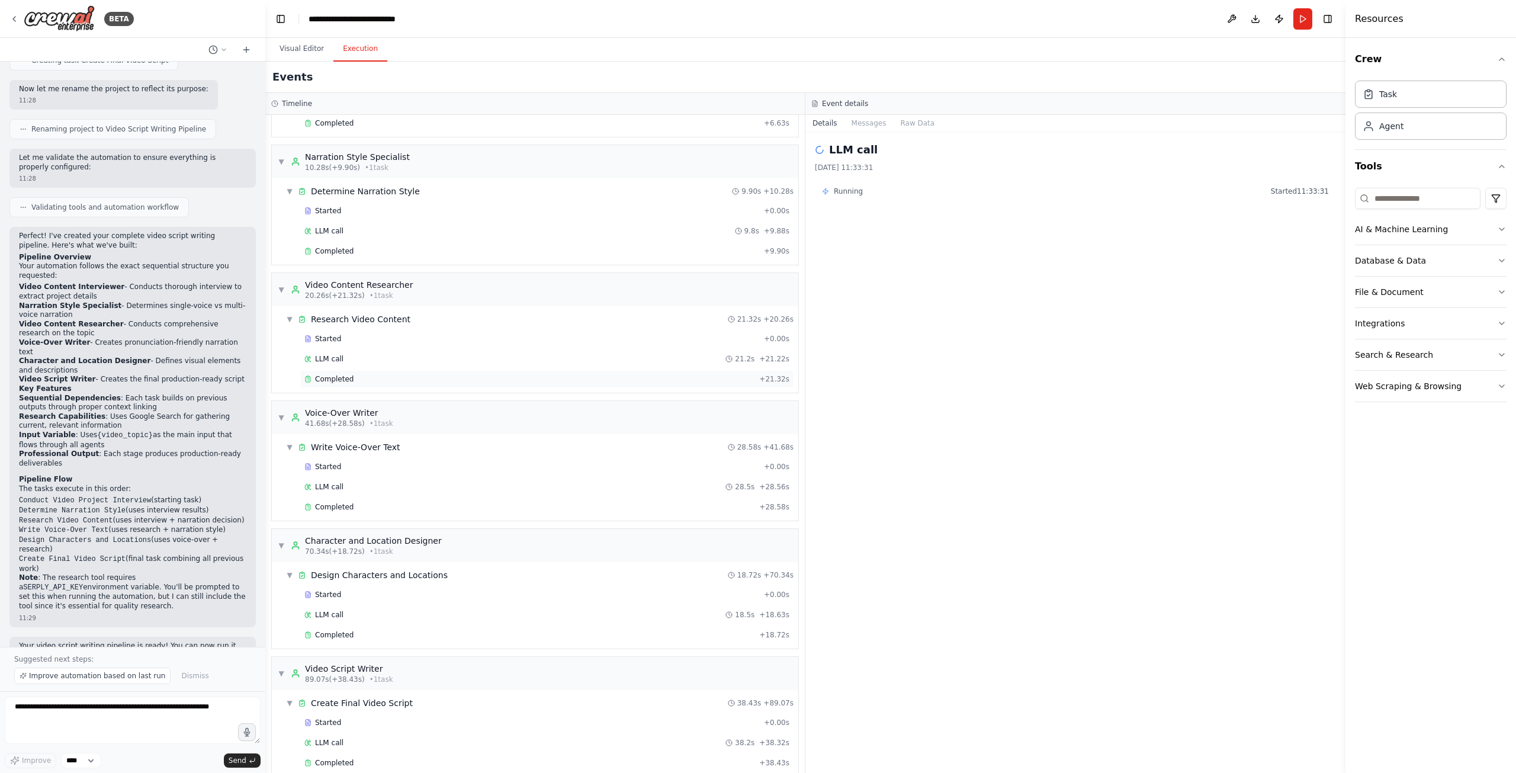
scroll to position [111, 0]
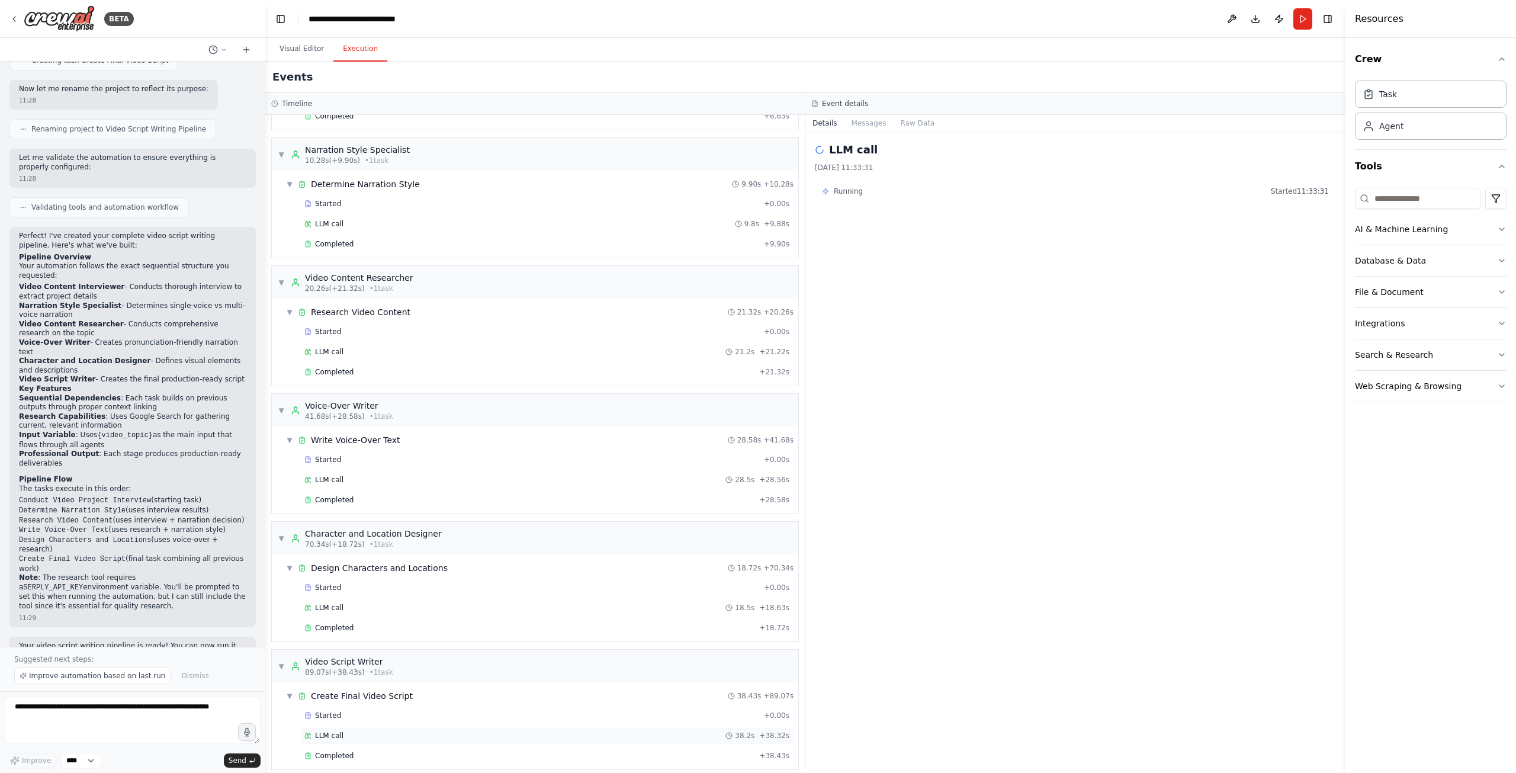
click at [352, 731] on div "LLM call 38.2s + 38.32s" at bounding box center [546, 735] width 485 height 9
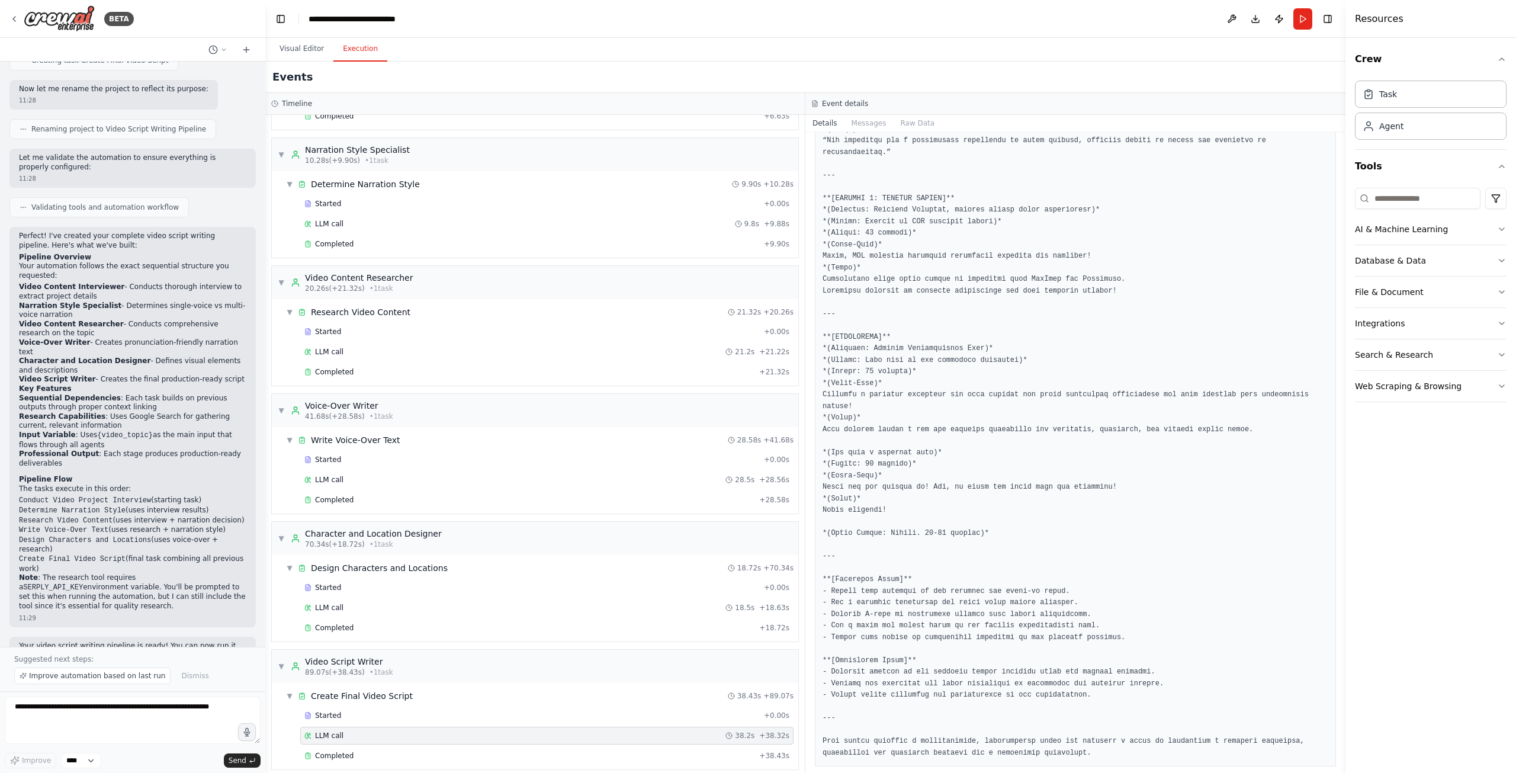
scroll to position [2027, 0]
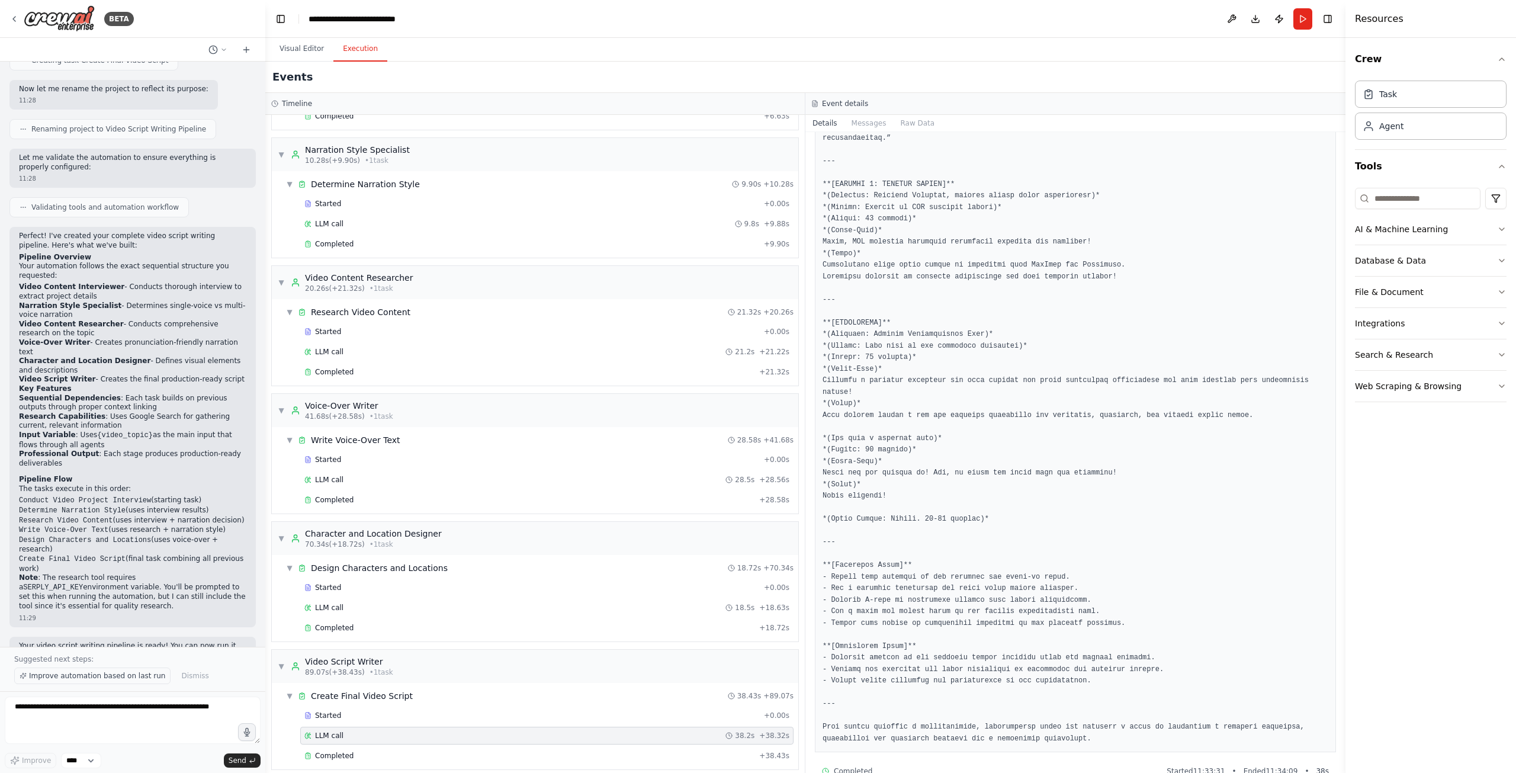
click at [134, 676] on span "Improve automation based on last run" at bounding box center [97, 675] width 136 height 9
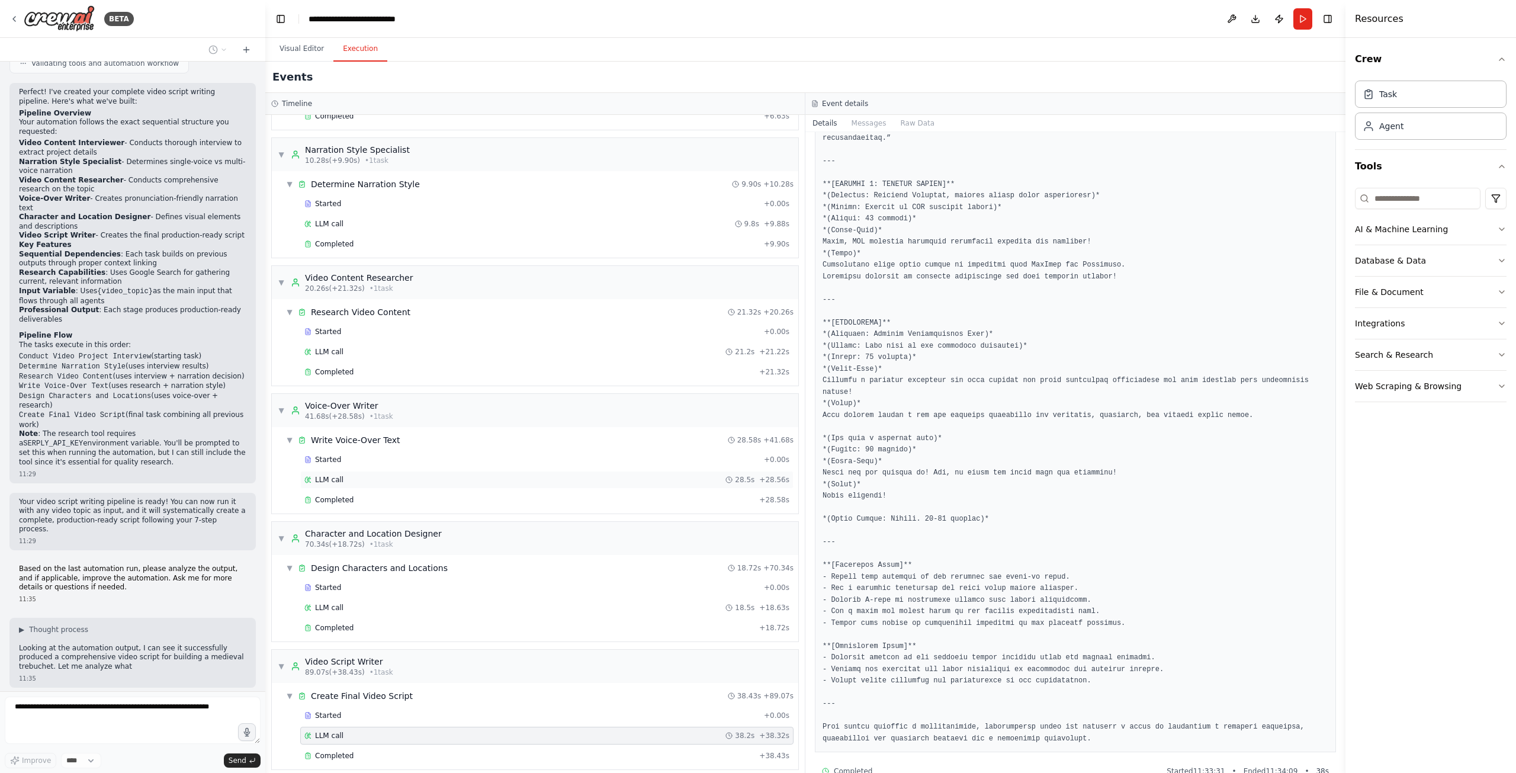
scroll to position [962, 0]
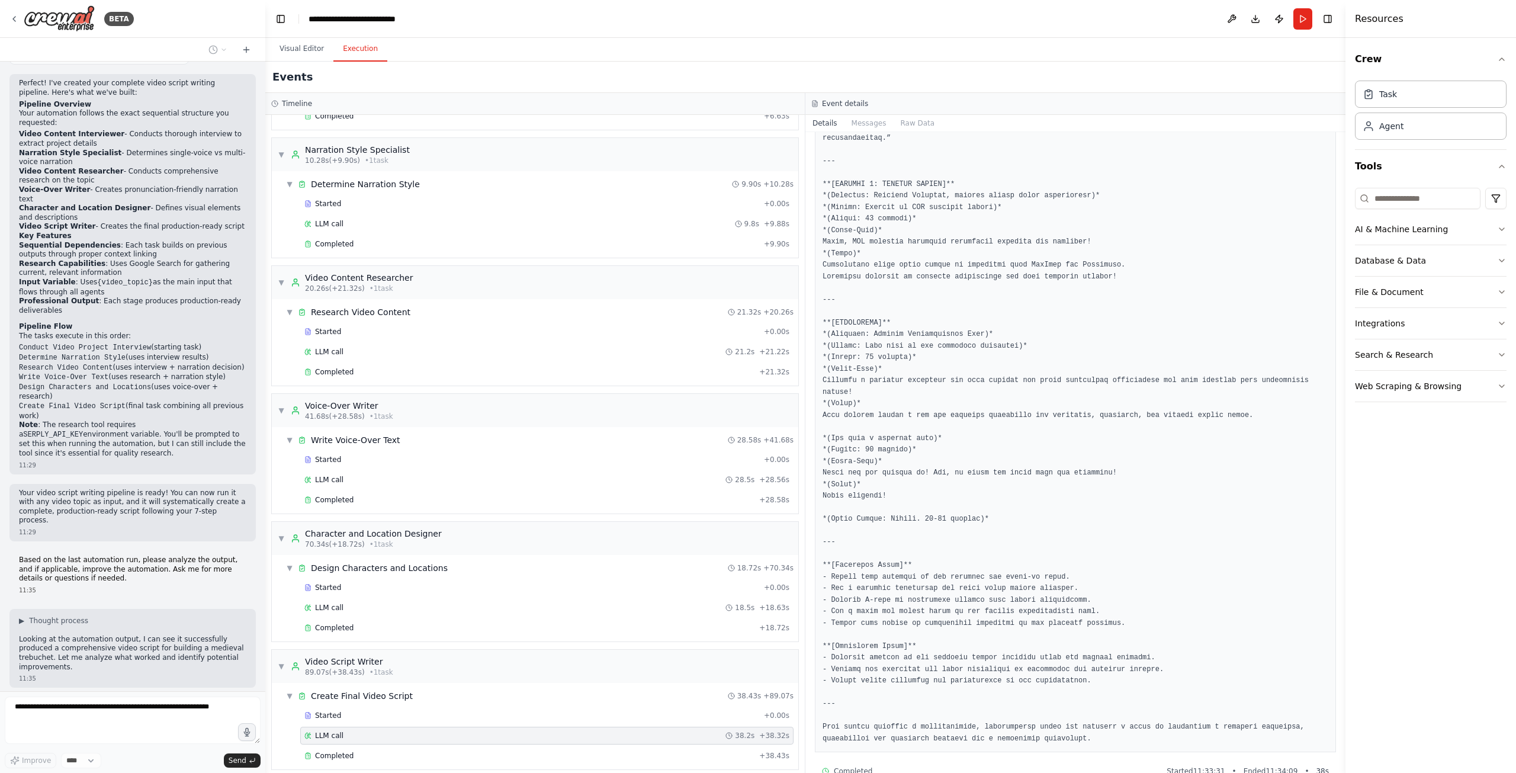
click at [130, 551] on div "Based on the last automation run, please analyze the output, and if applicable,…" at bounding box center [132, 575] width 246 height 49
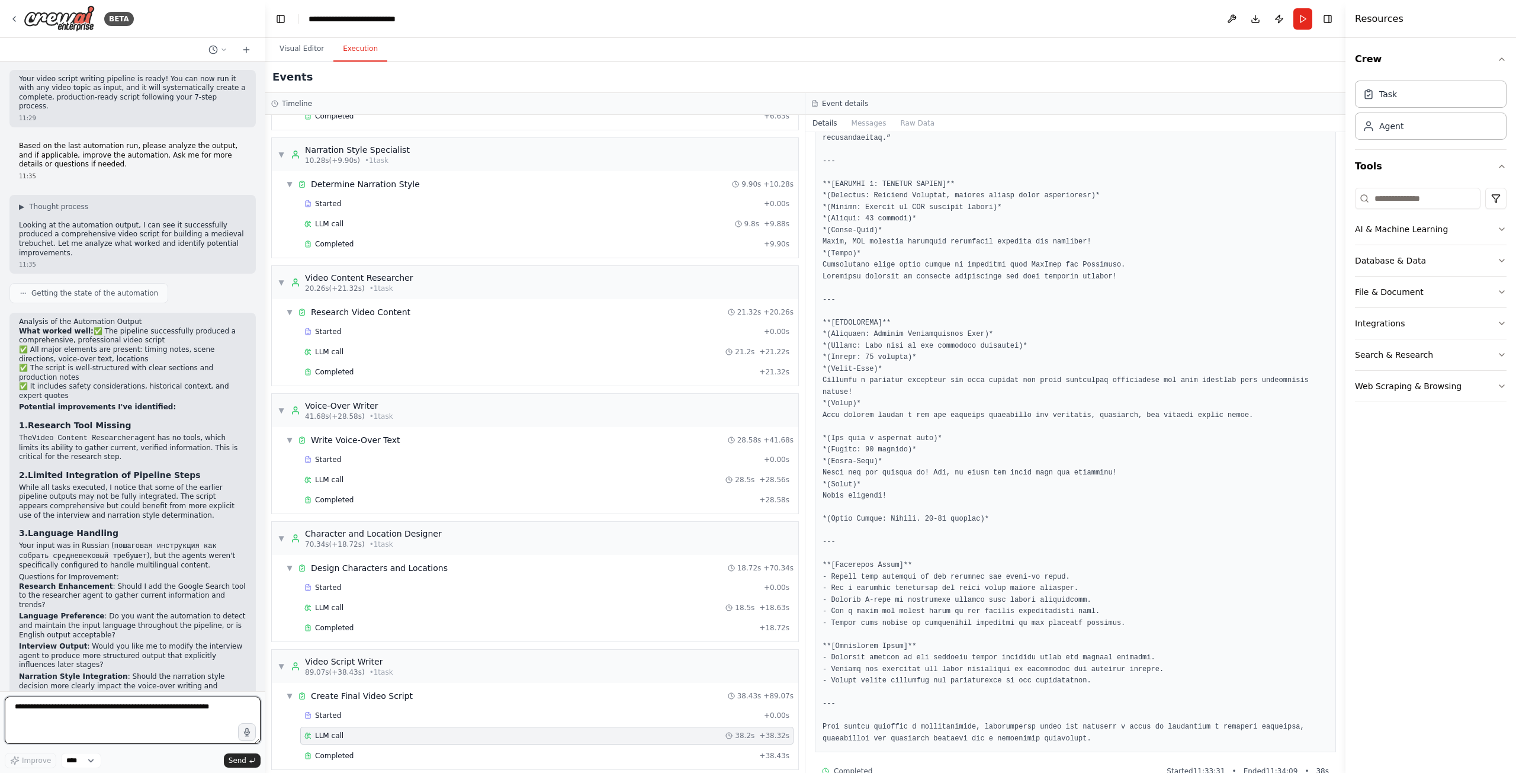
scroll to position [1375, 0]
click at [302, 54] on button "Visual Editor" at bounding box center [301, 49] width 63 height 25
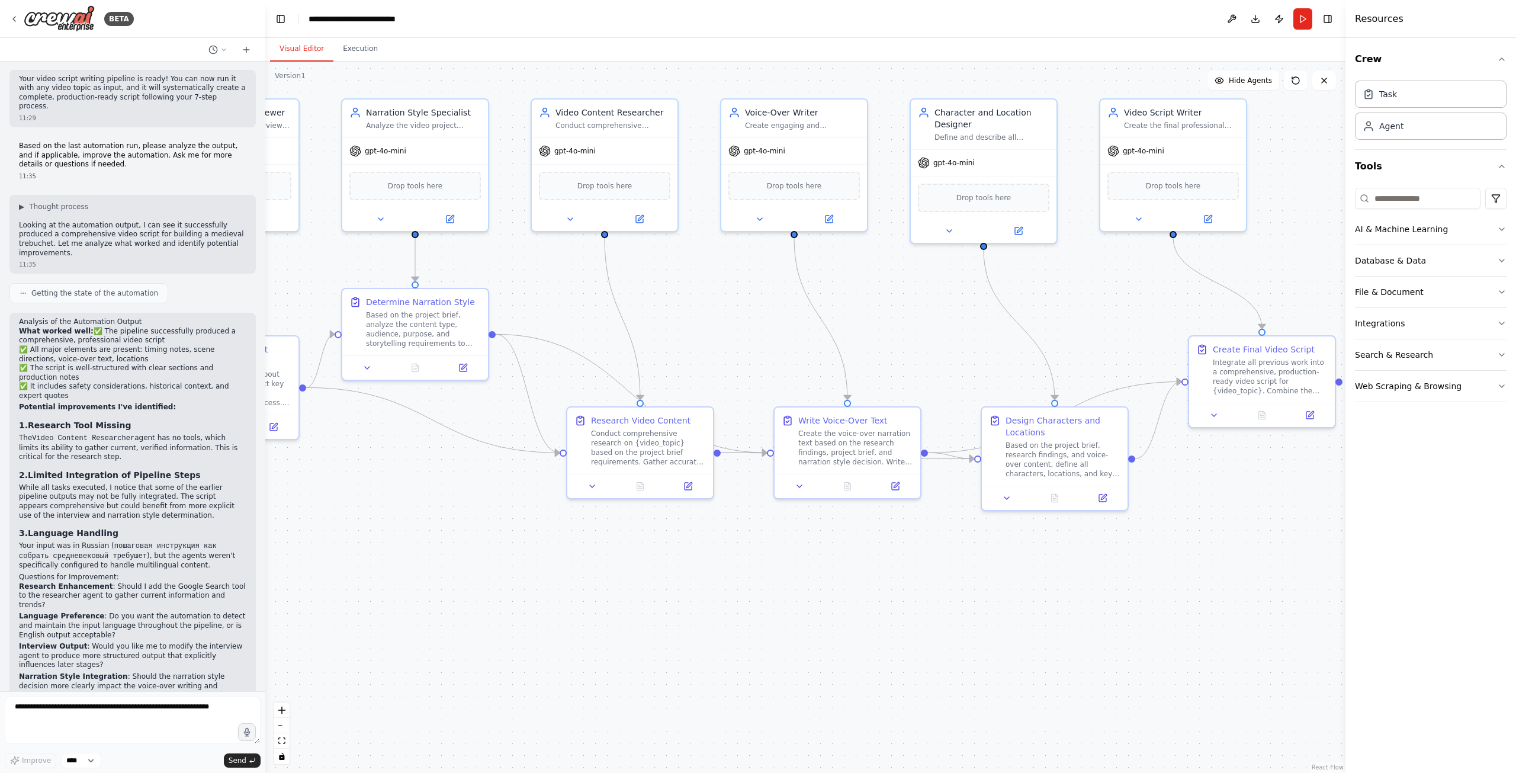
drag, startPoint x: 864, startPoint y: 378, endPoint x: 764, endPoint y: 361, distance: 102.2
drag, startPoint x: 606, startPoint y: 426, endPoint x: 595, endPoint y: 509, distance: 83.7
click at [595, 509] on div "Research Video Content Conduct comprehensive research on {video_topic} based on…" at bounding box center [636, 521] width 115 height 52
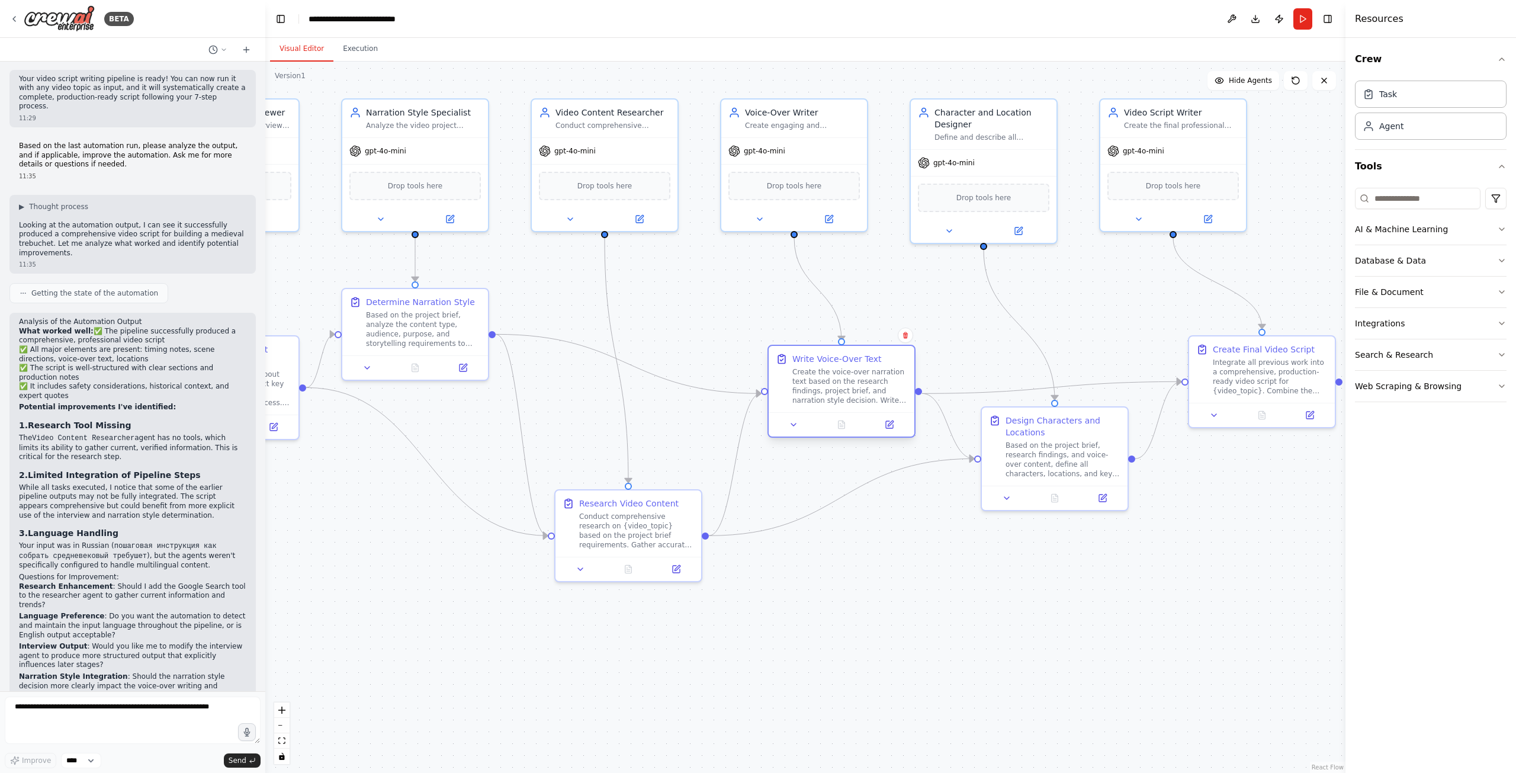
drag, startPoint x: 844, startPoint y: 420, endPoint x: 837, endPoint y: 370, distance: 50.8
click at [837, 370] on div "Create the voice-over narration text based on the research findings, project br…" at bounding box center [849, 386] width 115 height 38
click at [889, 544] on div ".deletable-edge-delete-btn { width: 20px; height: 20px; border: 0px solid #ffff…" at bounding box center [805, 417] width 1080 height 711
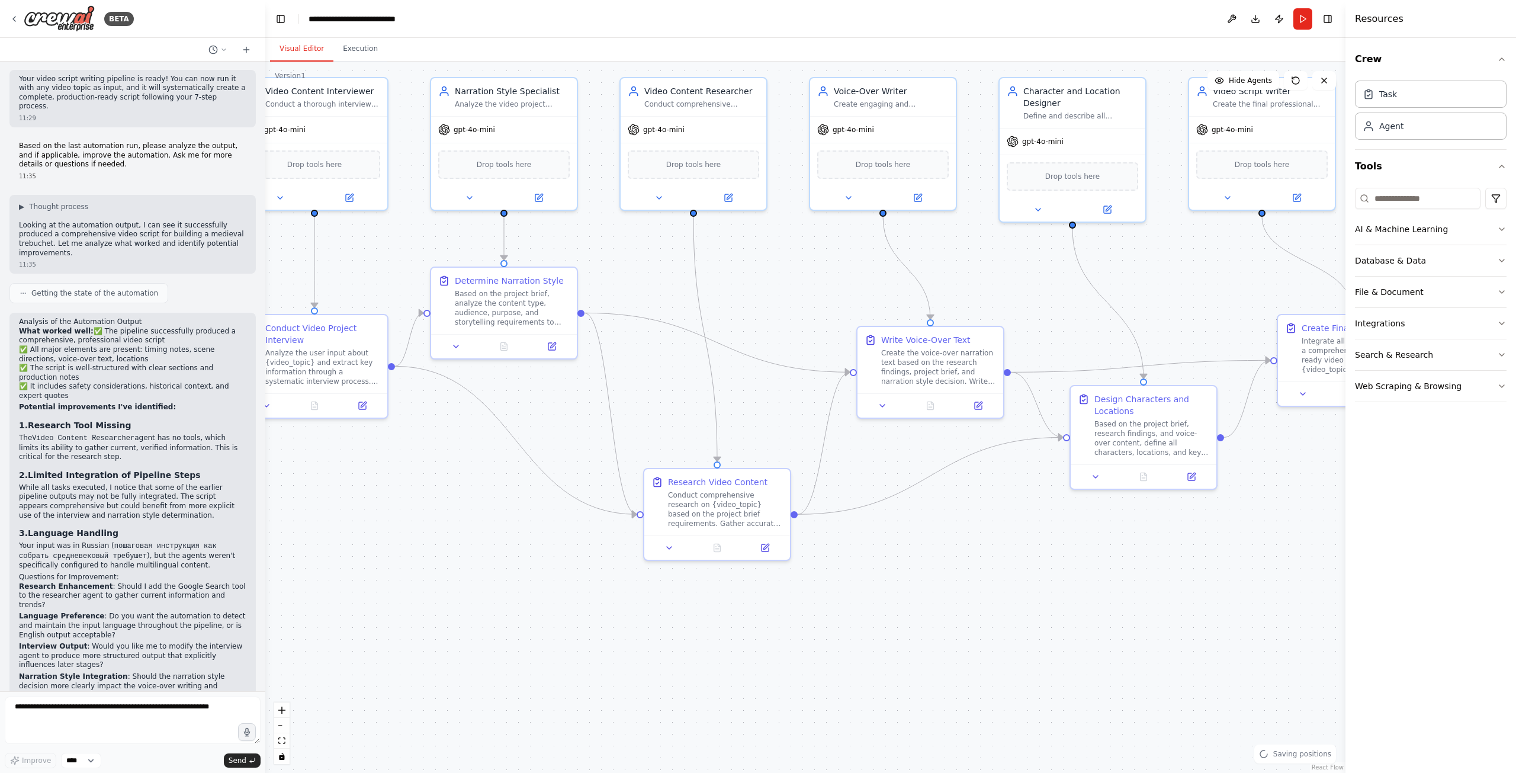
drag, startPoint x: 886, startPoint y: 541, endPoint x: 997, endPoint y: 518, distance: 113.6
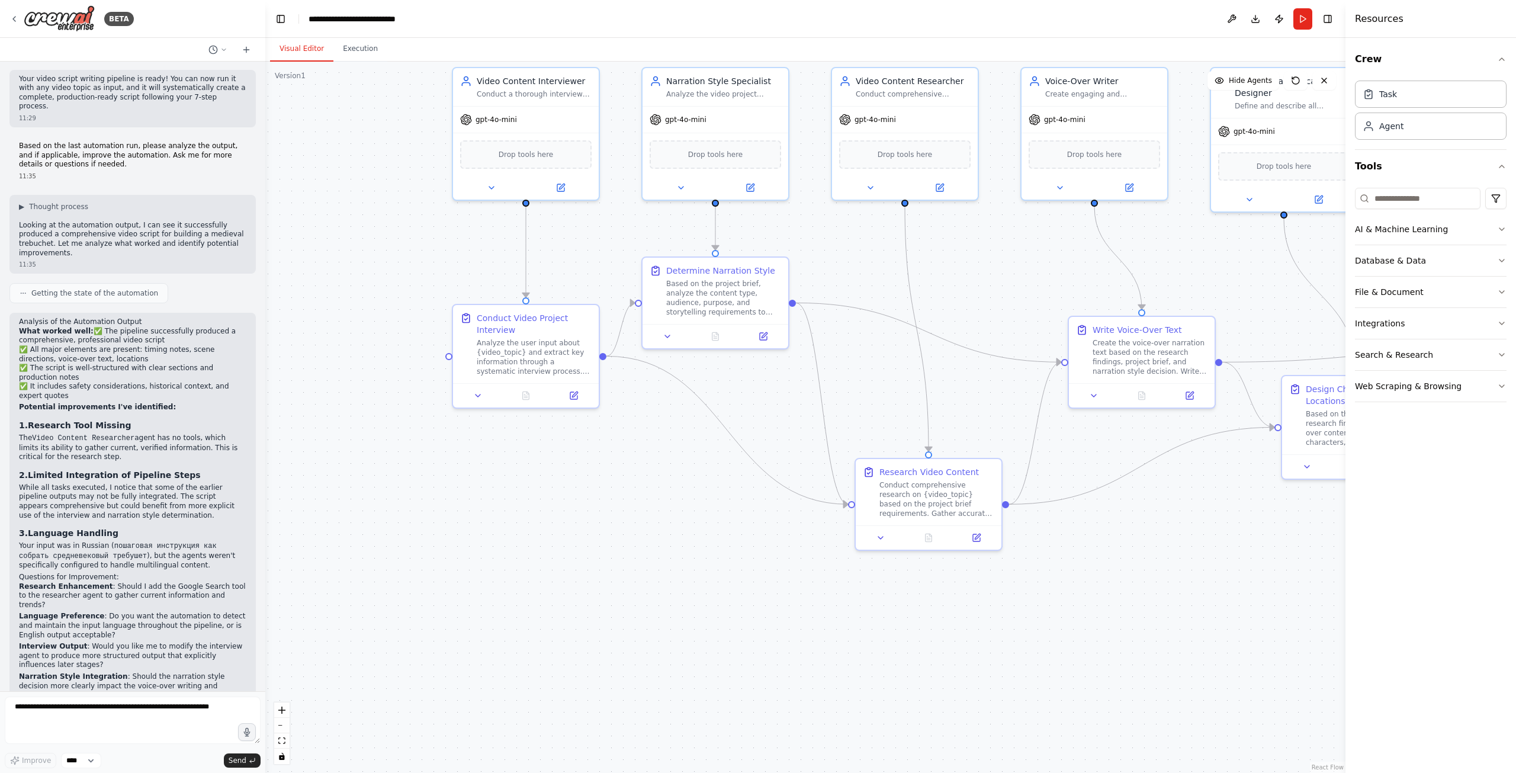
drag, startPoint x: 592, startPoint y: 503, endPoint x: 605, endPoint y: 503, distance: 12.4
drag, startPoint x: 698, startPoint y: 324, endPoint x: 697, endPoint y: 357, distance: 33.2
click at [697, 357] on div at bounding box center [715, 369] width 146 height 24
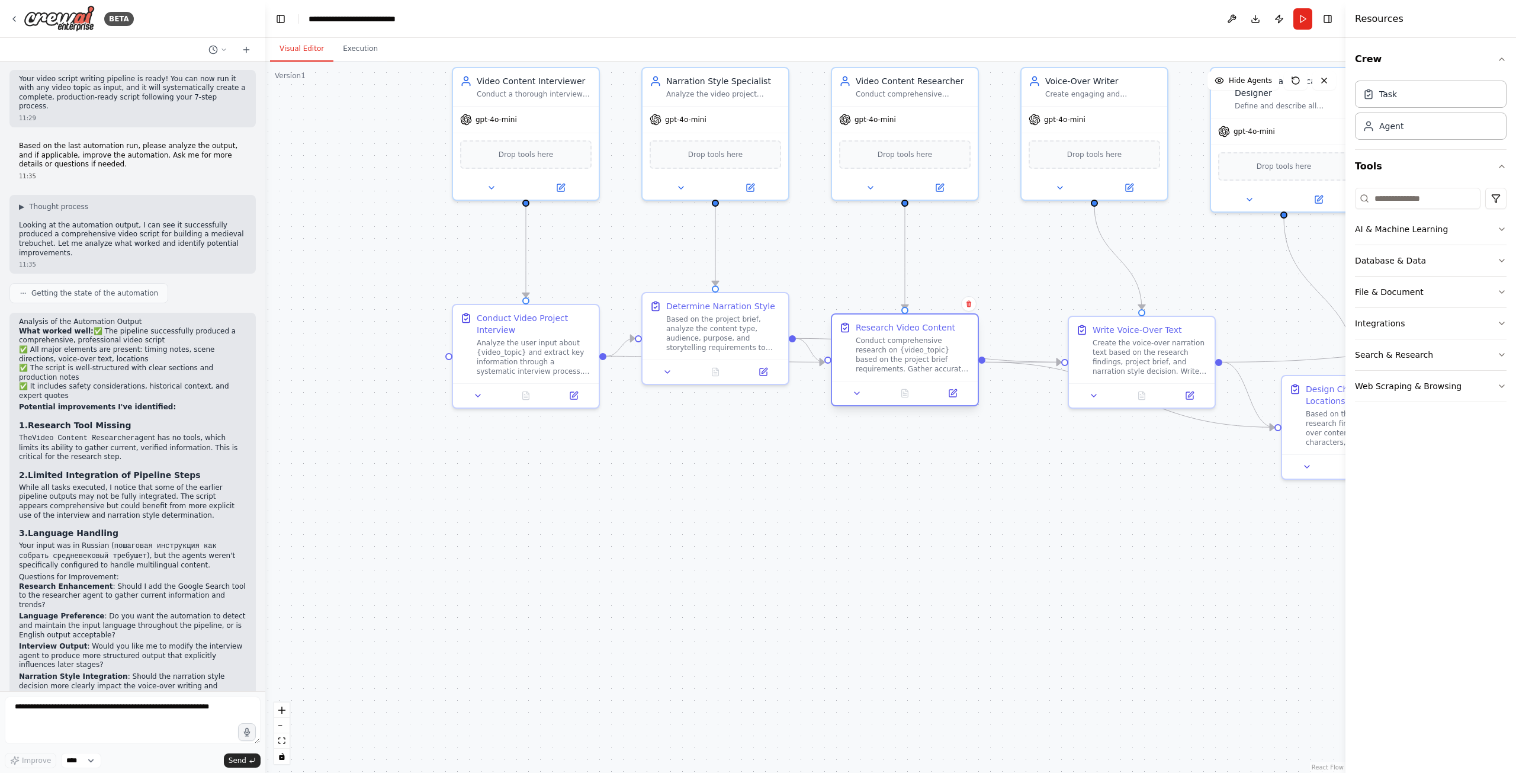
drag, startPoint x: 904, startPoint y: 473, endPoint x: 876, endPoint y: 324, distance: 151.9
click at [876, 324] on div "Research Video Content" at bounding box center [905, 328] width 99 height 12
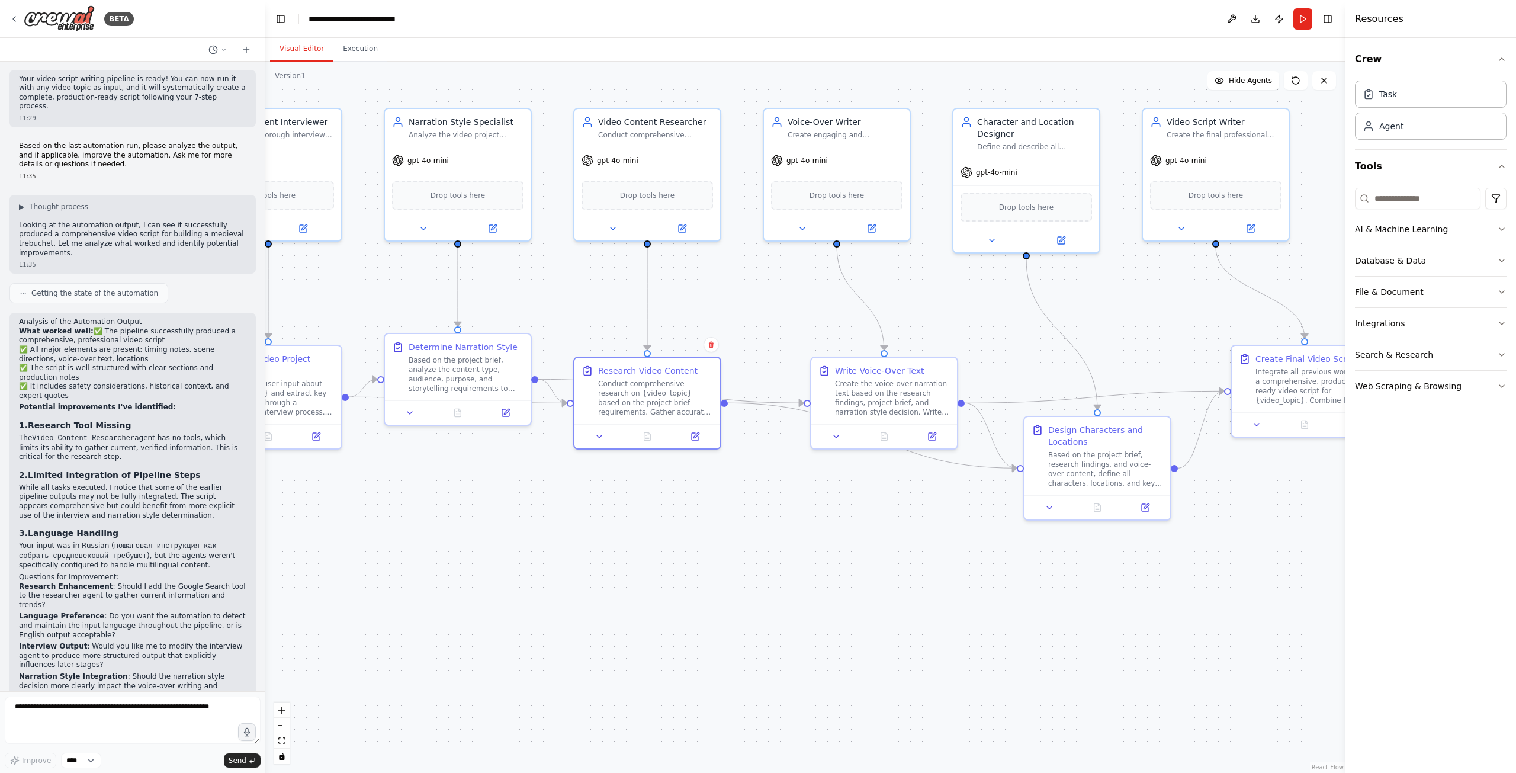
drag, startPoint x: 904, startPoint y: 445, endPoint x: 708, endPoint y: 474, distance: 198.1
drag, startPoint x: 854, startPoint y: 381, endPoint x: 810, endPoint y: 360, distance: 48.5
click at [810, 360] on div "Create the voice-over narration text based on the research findings, project br…" at bounding box center [843, 372] width 115 height 38
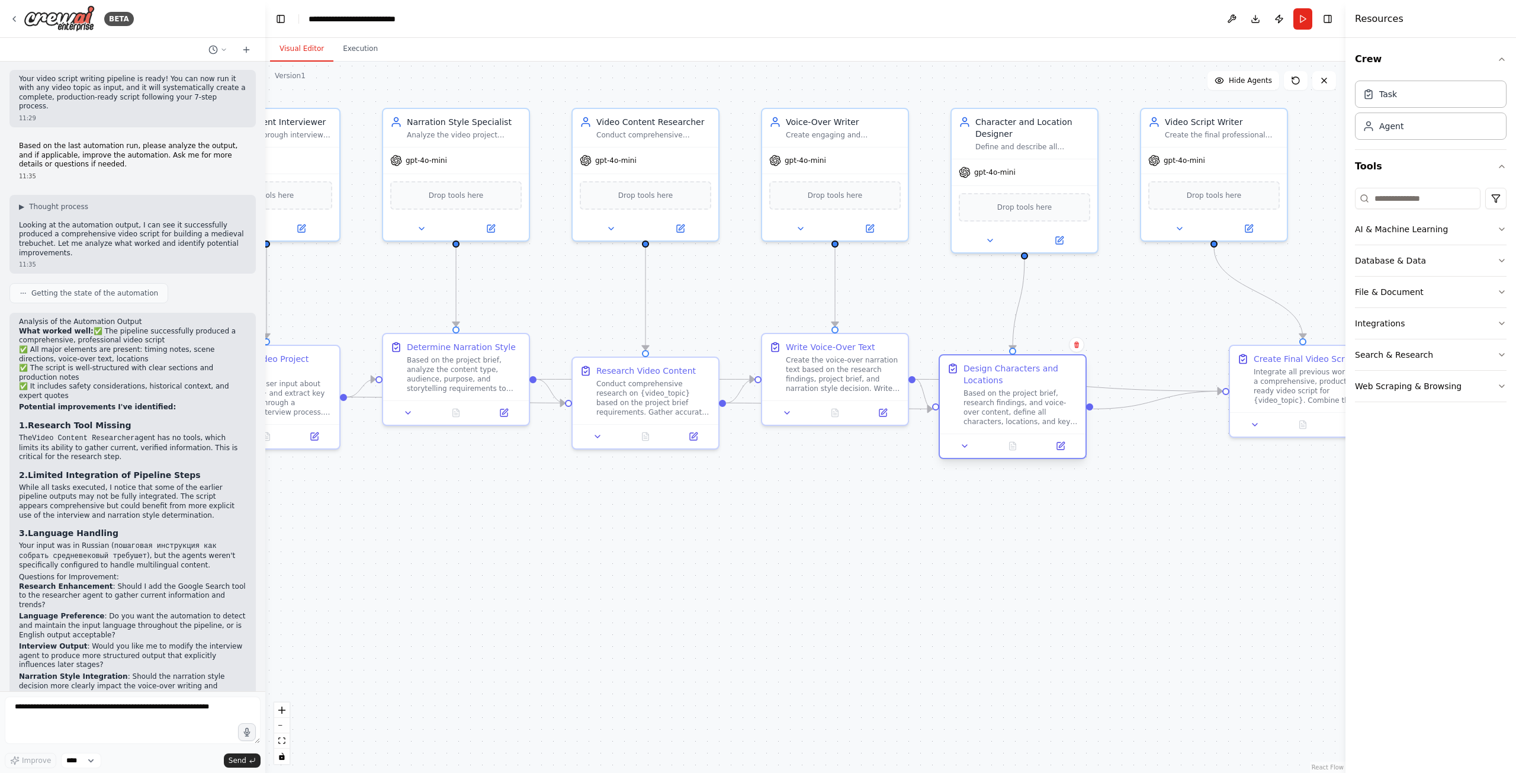
drag, startPoint x: 1052, startPoint y: 434, endPoint x: 969, endPoint y: 377, distance: 100.0
click at [969, 377] on div "Design Characters and Locations" at bounding box center [1020, 374] width 115 height 24
click at [1076, 532] on div ".deletable-edge-delete-btn { width: 20px; height: 20px; border: 0px solid #ffff…" at bounding box center [805, 417] width 1080 height 711
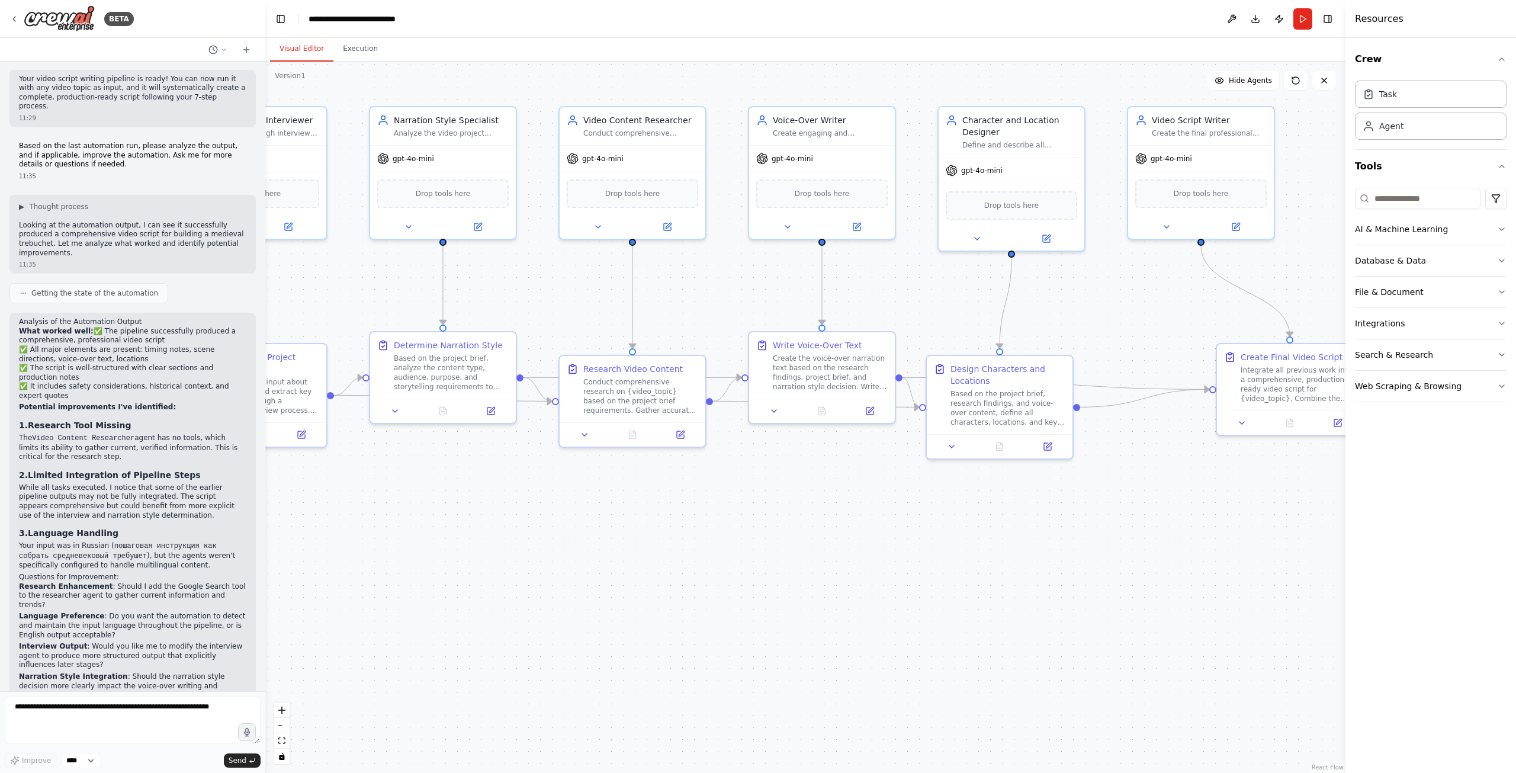
drag, startPoint x: 1080, startPoint y: 530, endPoint x: 966, endPoint y: 528, distance: 114.3
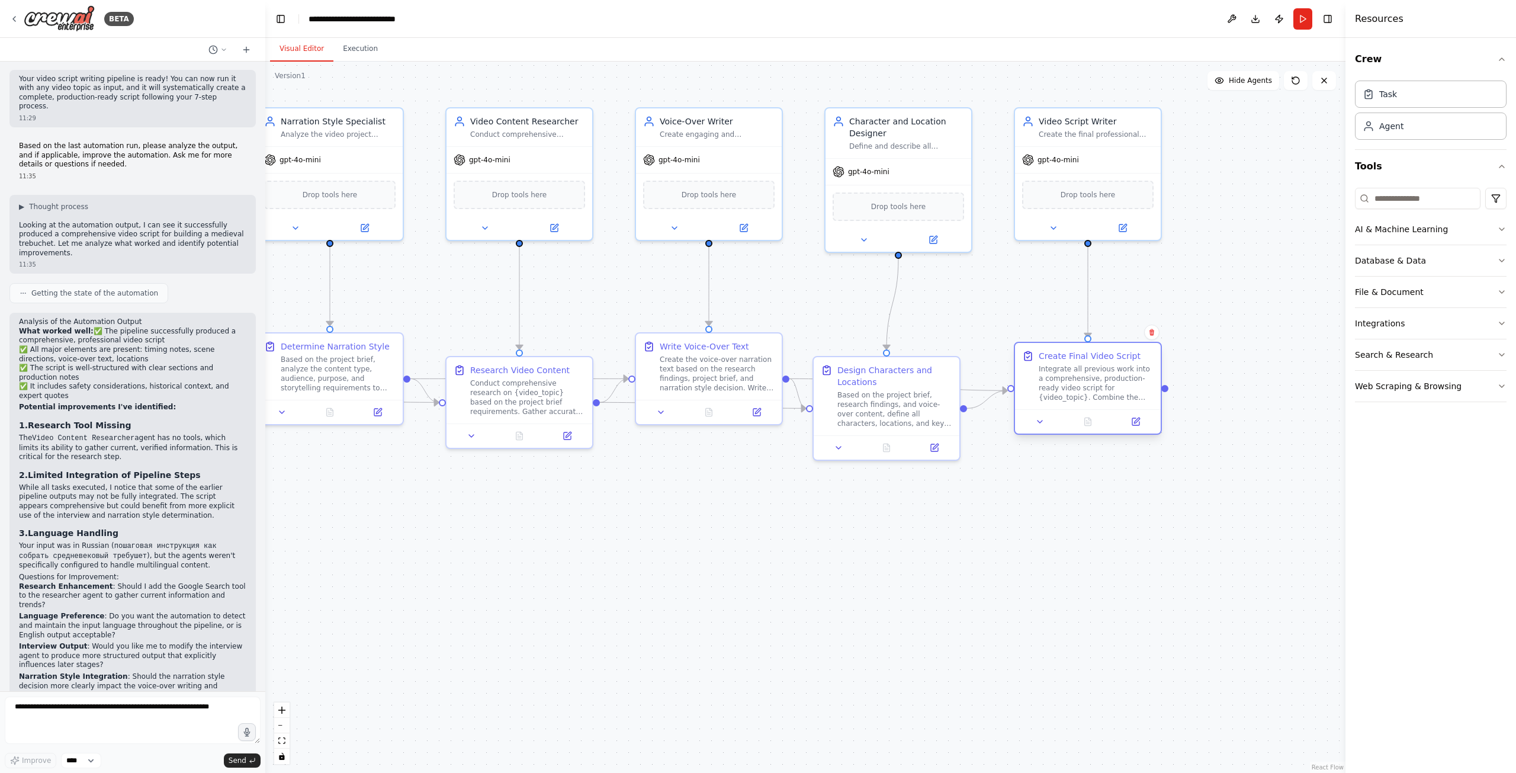
drag, startPoint x: 1143, startPoint y: 374, endPoint x: 1050, endPoint y: 374, distance: 92.4
click at [1050, 374] on div "Integrate all previous work into a comprehensive, production-ready video script…" at bounding box center [1096, 383] width 115 height 38
click at [991, 518] on div ".deletable-edge-delete-btn { width: 20px; height: 20px; border: 0px solid #ffff…" at bounding box center [805, 417] width 1080 height 711
drag, startPoint x: 887, startPoint y: 389, endPoint x: 897, endPoint y: 389, distance: 10.1
click at [897, 389] on div "Based on the project brief, research findings, and voice-over content, define a…" at bounding box center [905, 407] width 115 height 38
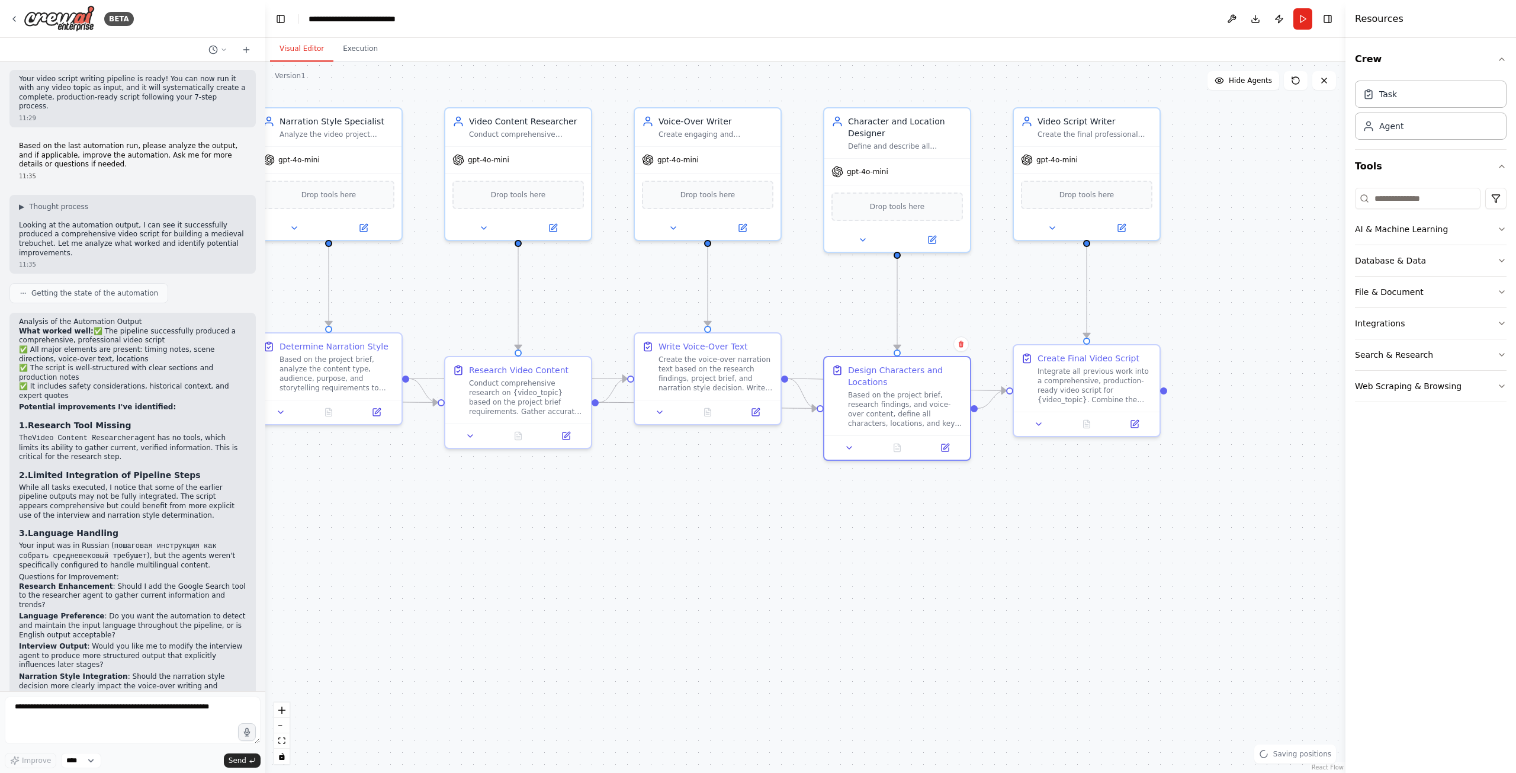
drag, startPoint x: 847, startPoint y: 511, endPoint x: 828, endPoint y: 504, distance: 20.0
click at [846, 511] on div ".deletable-edge-delete-btn { width: 20px; height: 20px; border: 0px solid #ffff…" at bounding box center [805, 417] width 1080 height 711
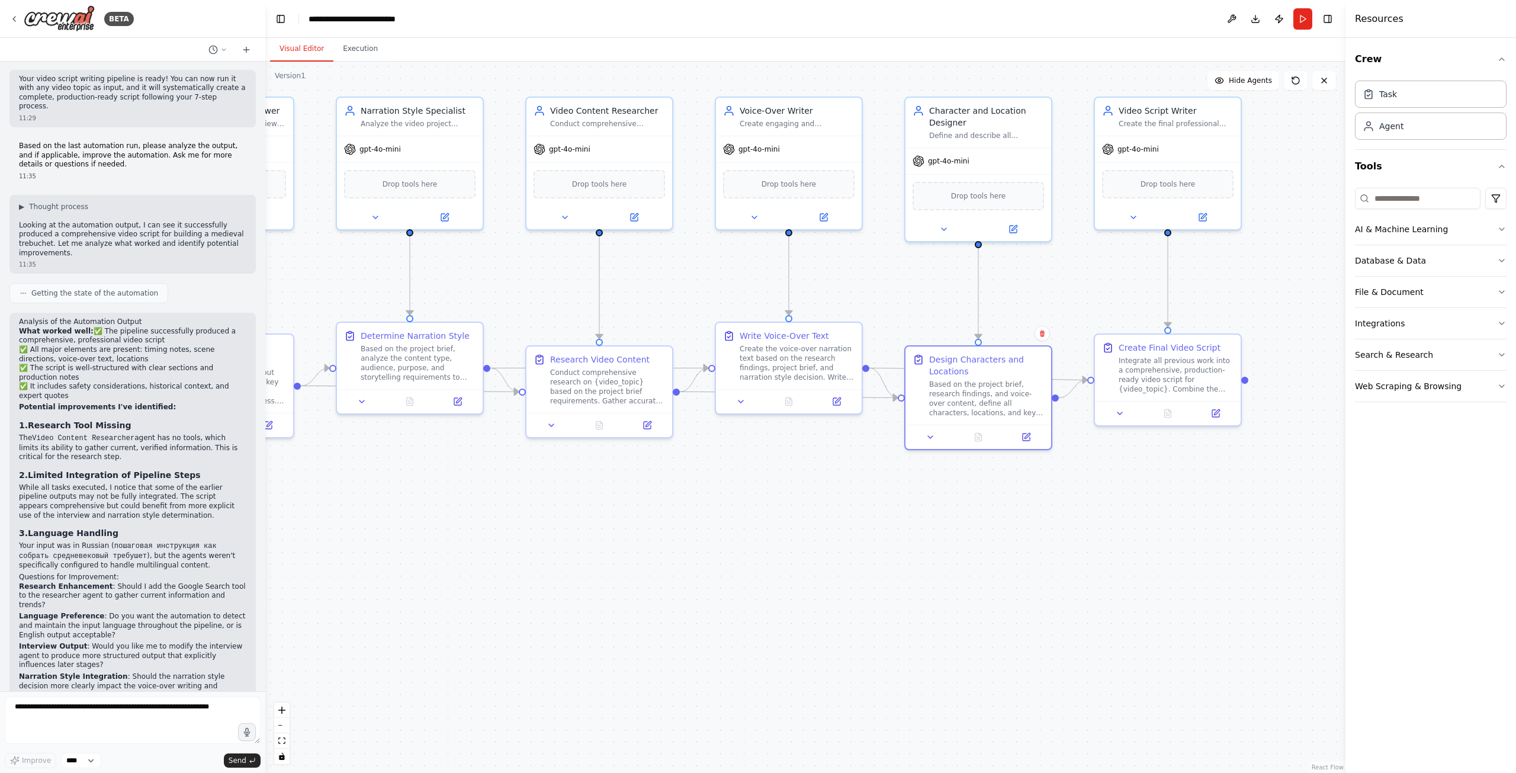
drag, startPoint x: 612, startPoint y: 513, endPoint x: 673, endPoint y: 504, distance: 61.1
click at [758, 528] on div ".deletable-edge-delete-btn { width: 20px; height: 20px; border: 0px solid #ffff…" at bounding box center [805, 417] width 1080 height 711
click at [783, 506] on div ".deletable-edge-delete-btn { width: 20px; height: 20px; border: 0px solid #ffff…" at bounding box center [805, 417] width 1080 height 711
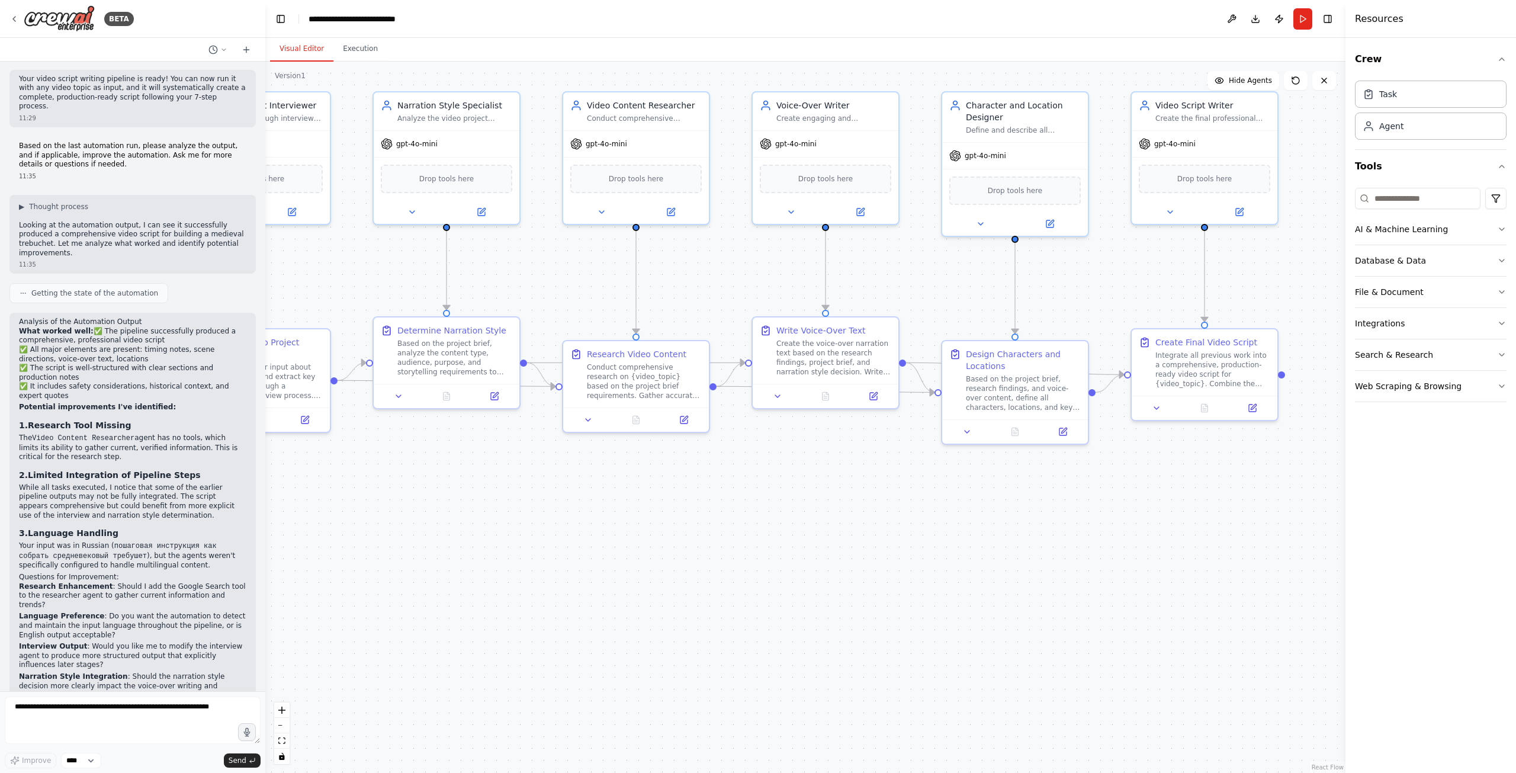
drag, startPoint x: 665, startPoint y: 513, endPoint x: 811, endPoint y: 512, distance: 146.2
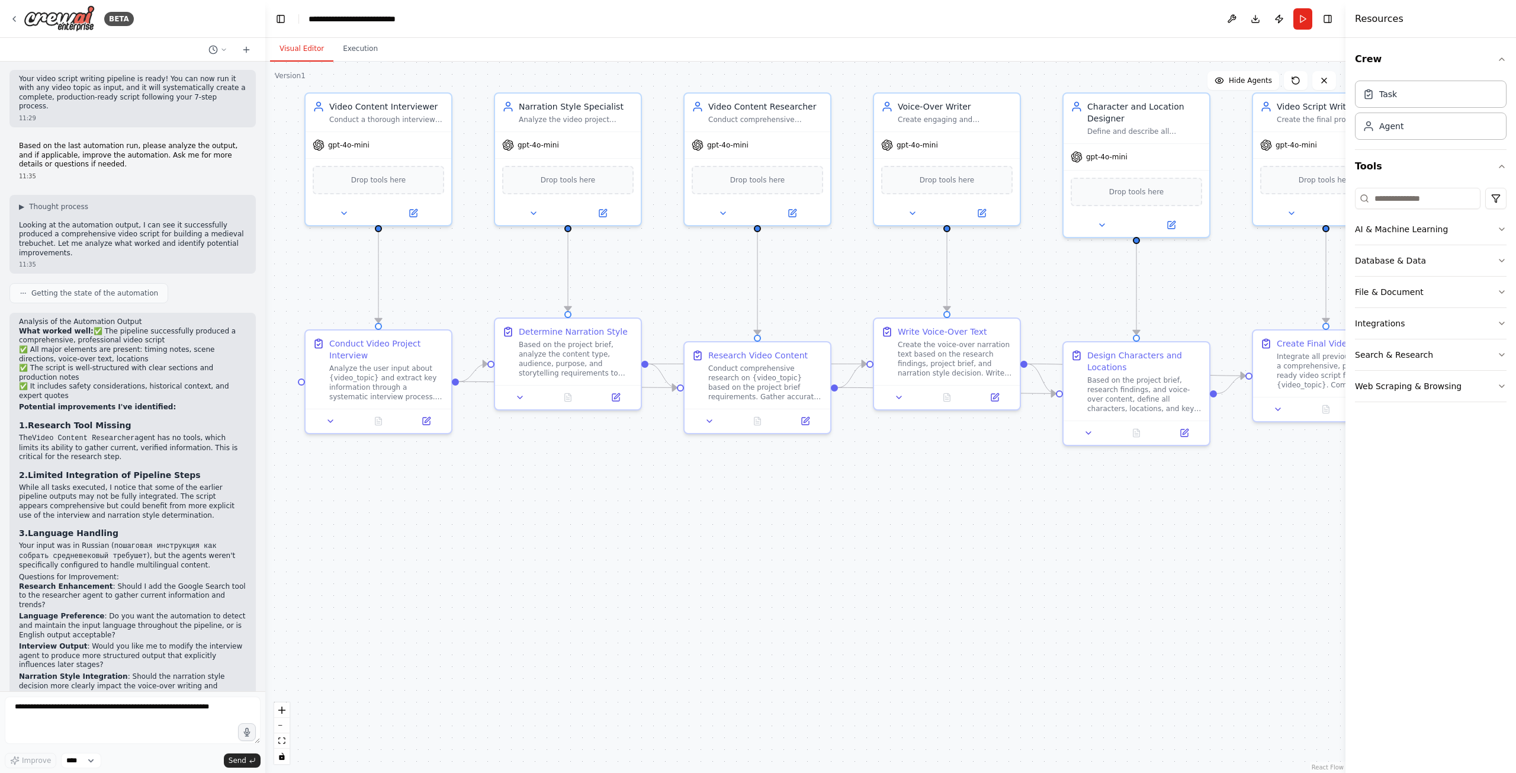
drag, startPoint x: 607, startPoint y: 492, endPoint x: 649, endPoint y: 504, distance: 43.1
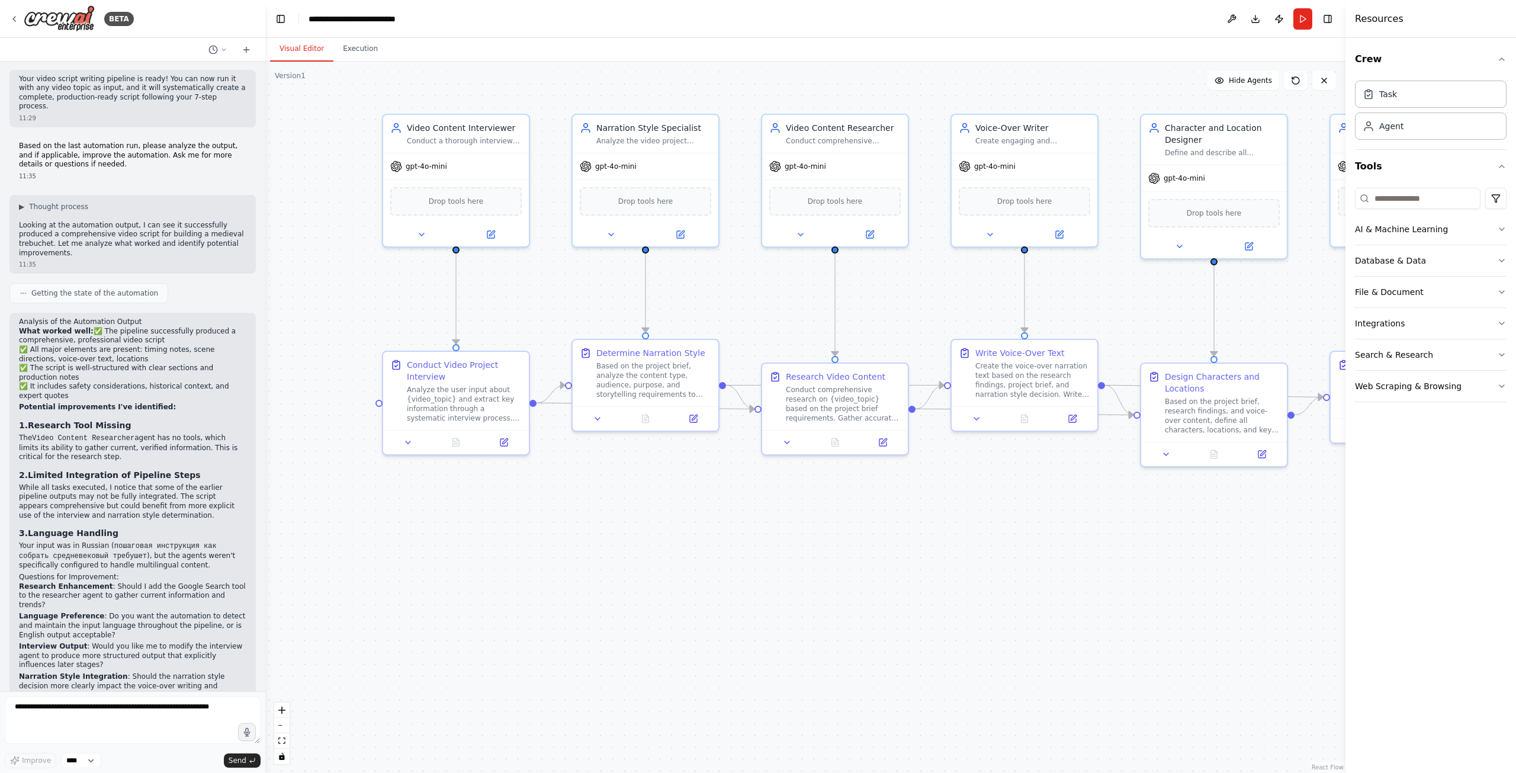
click at [758, 546] on div ".deletable-edge-delete-btn { width: 20px; height: 20px; border: 0px solid #ffff…" at bounding box center [805, 417] width 1080 height 711
click at [438, 141] on div "Conduct a thorough interview to extract key information about the video project…" at bounding box center [464, 137] width 115 height 9
click at [424, 234] on icon at bounding box center [421, 231] width 9 height 9
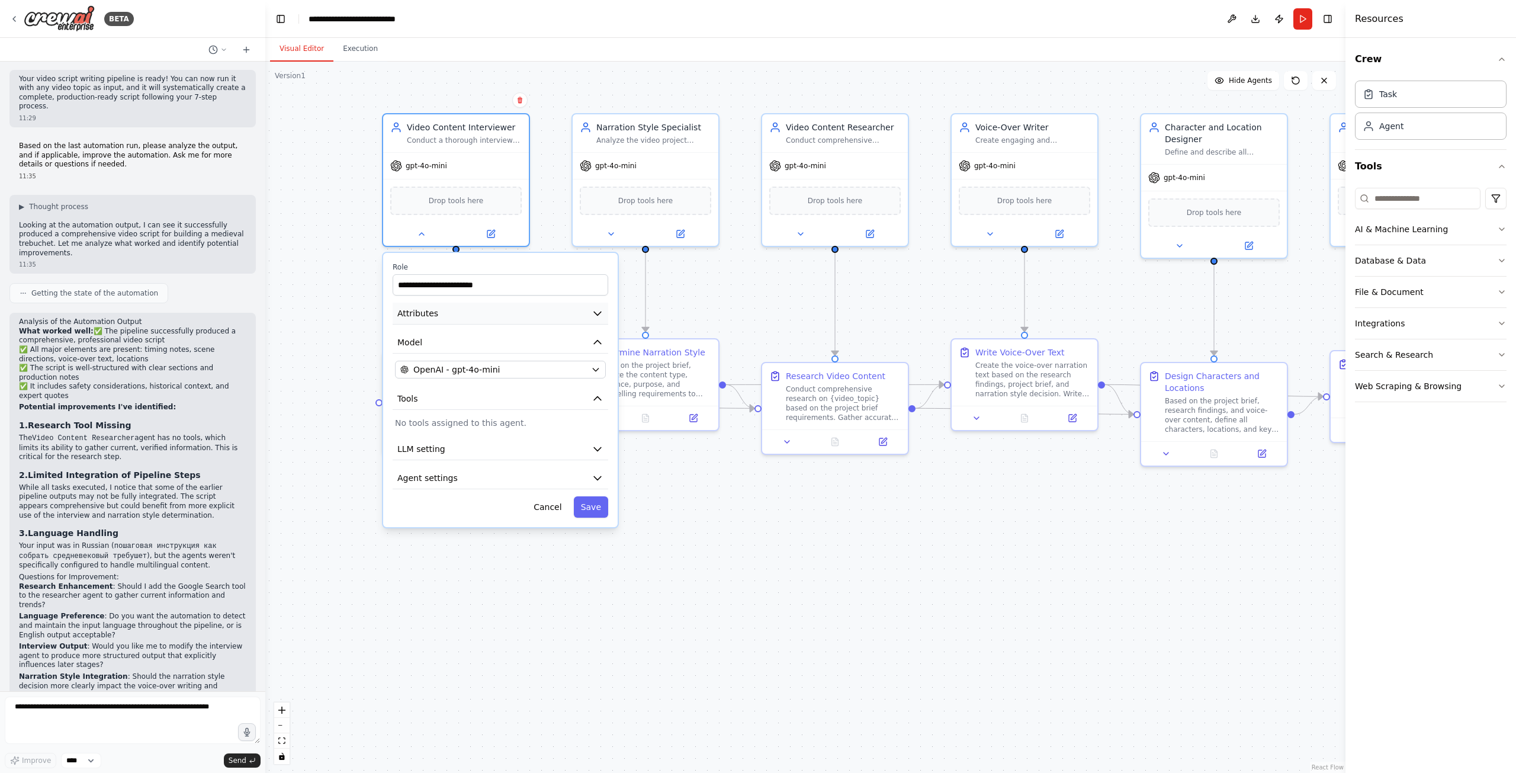
click at [474, 313] on button "Attributes" at bounding box center [501, 314] width 216 height 22
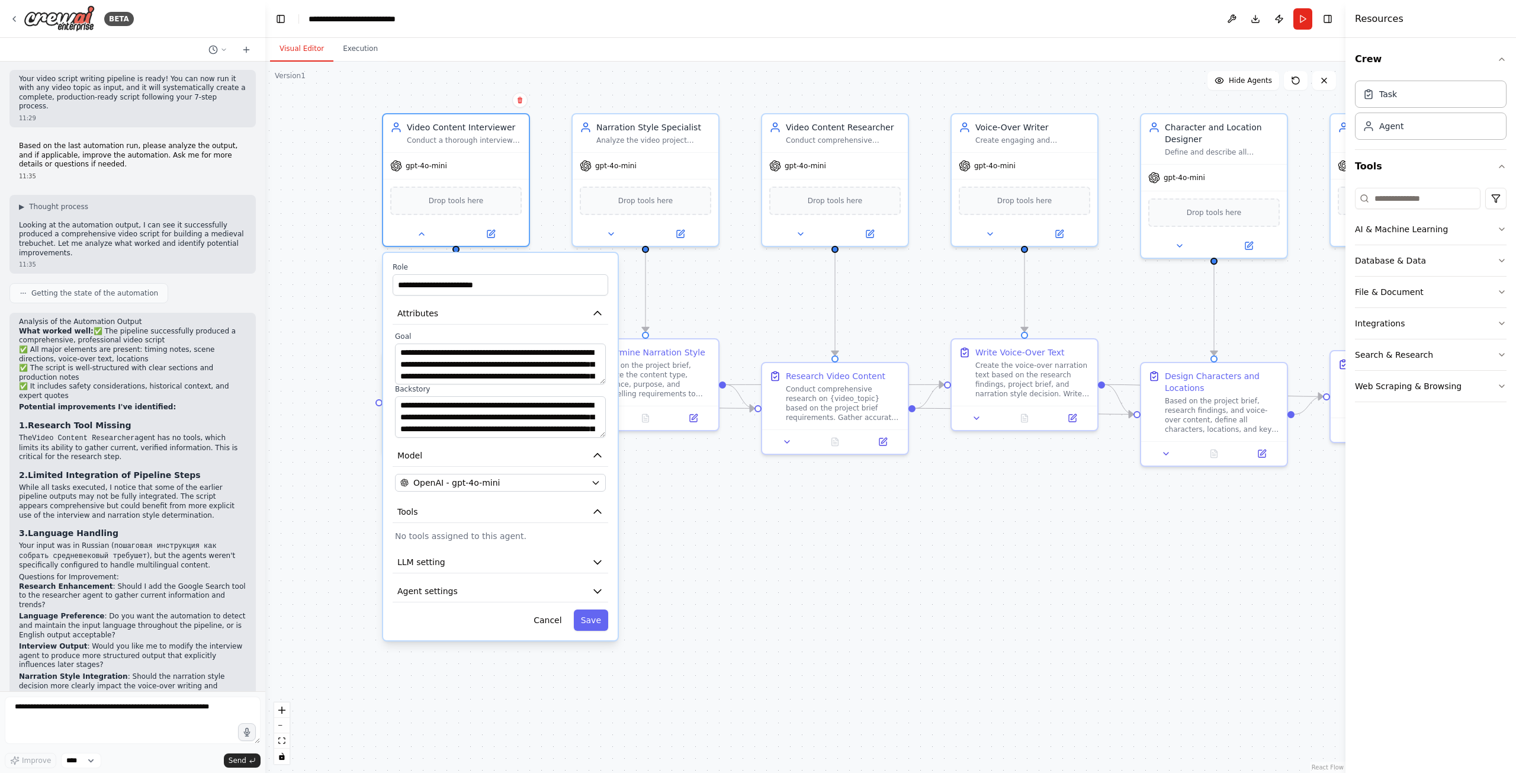
click at [683, 526] on div ".deletable-edge-delete-btn { width: 20px; height: 20px; border: 0px solid #ffff…" at bounding box center [805, 417] width 1080 height 711
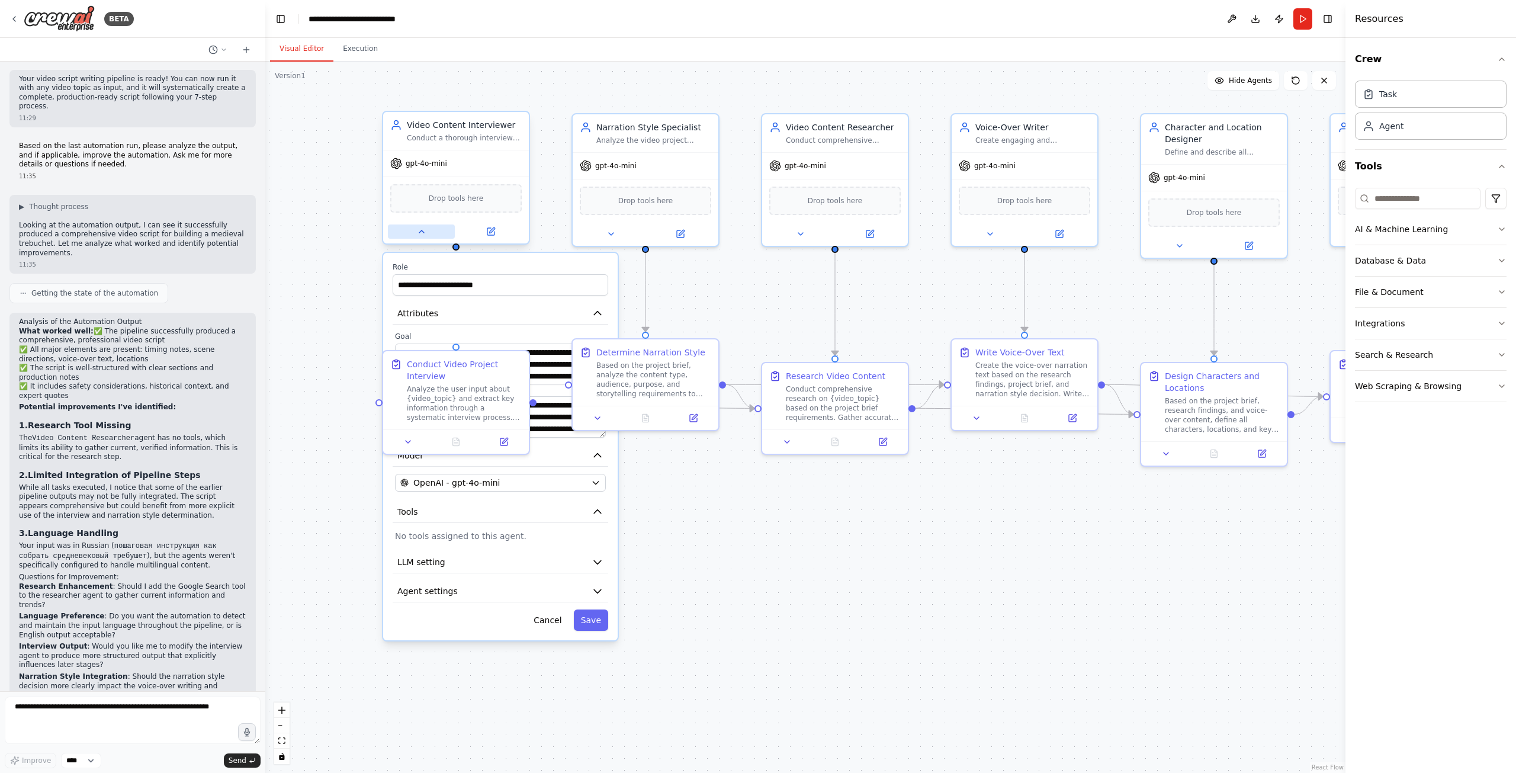
click at [423, 236] on button at bounding box center [421, 231] width 67 height 14
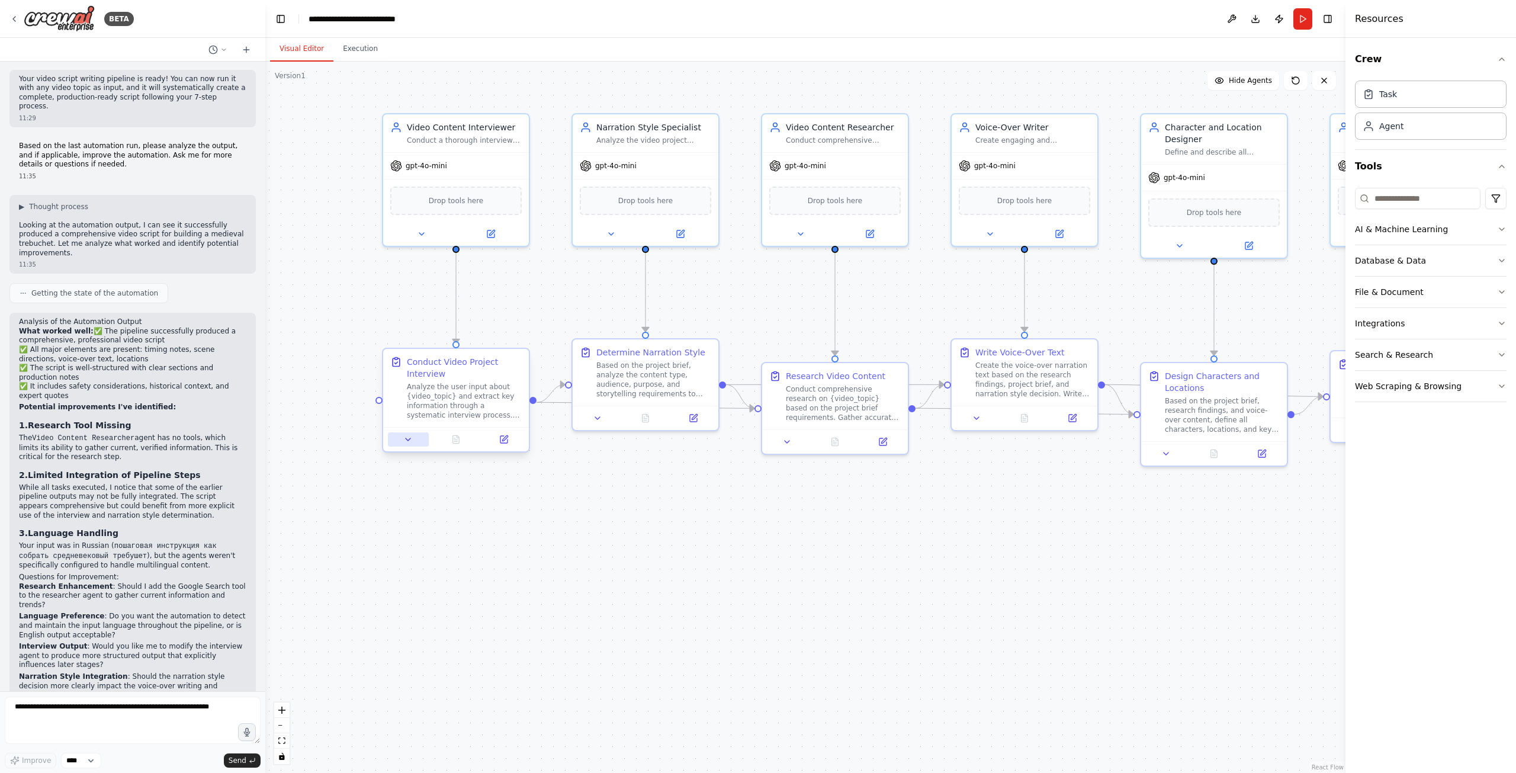
click at [413, 443] on button at bounding box center [408, 439] width 41 height 14
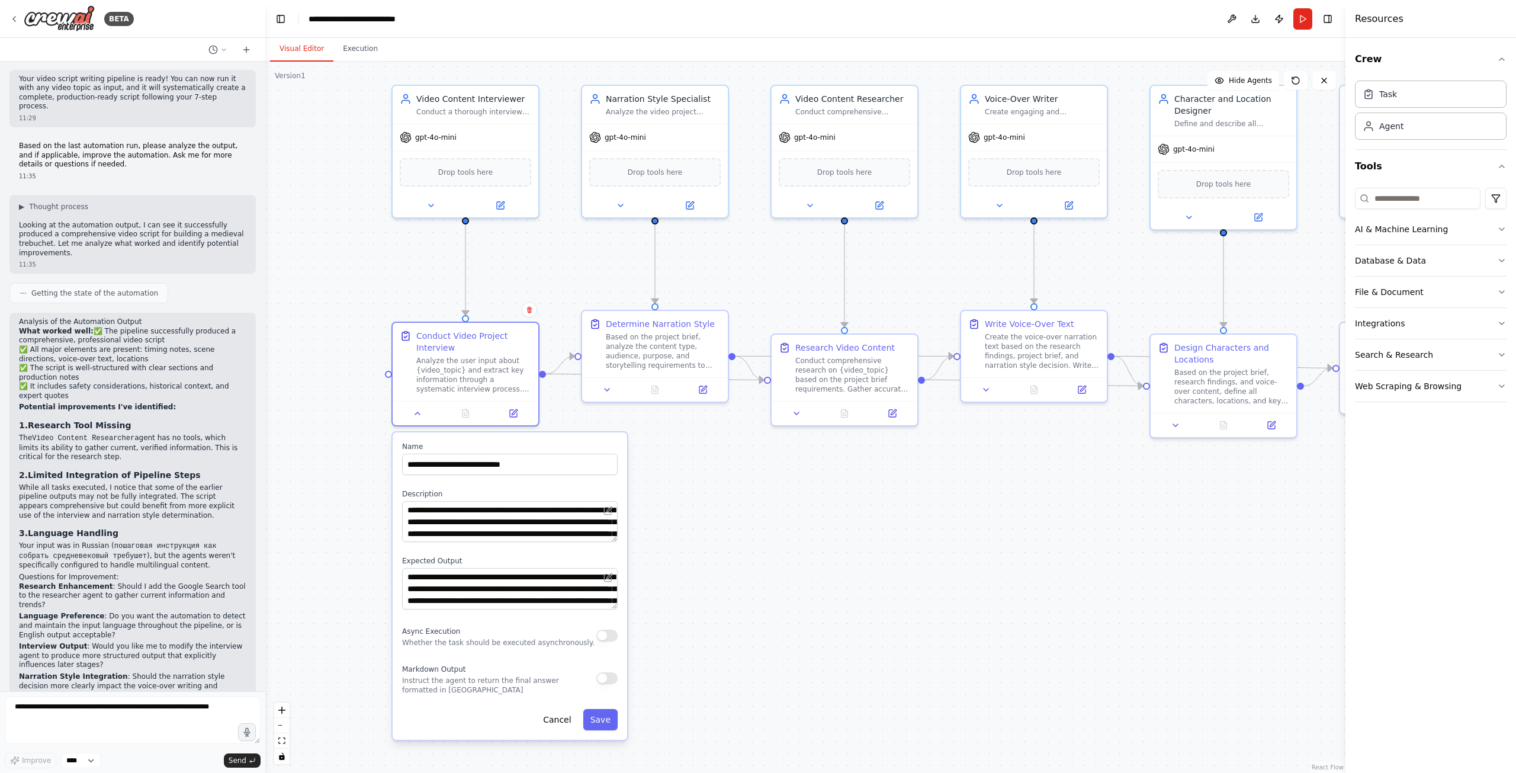
drag, startPoint x: 690, startPoint y: 562, endPoint x: 703, endPoint y: 499, distance: 64.7
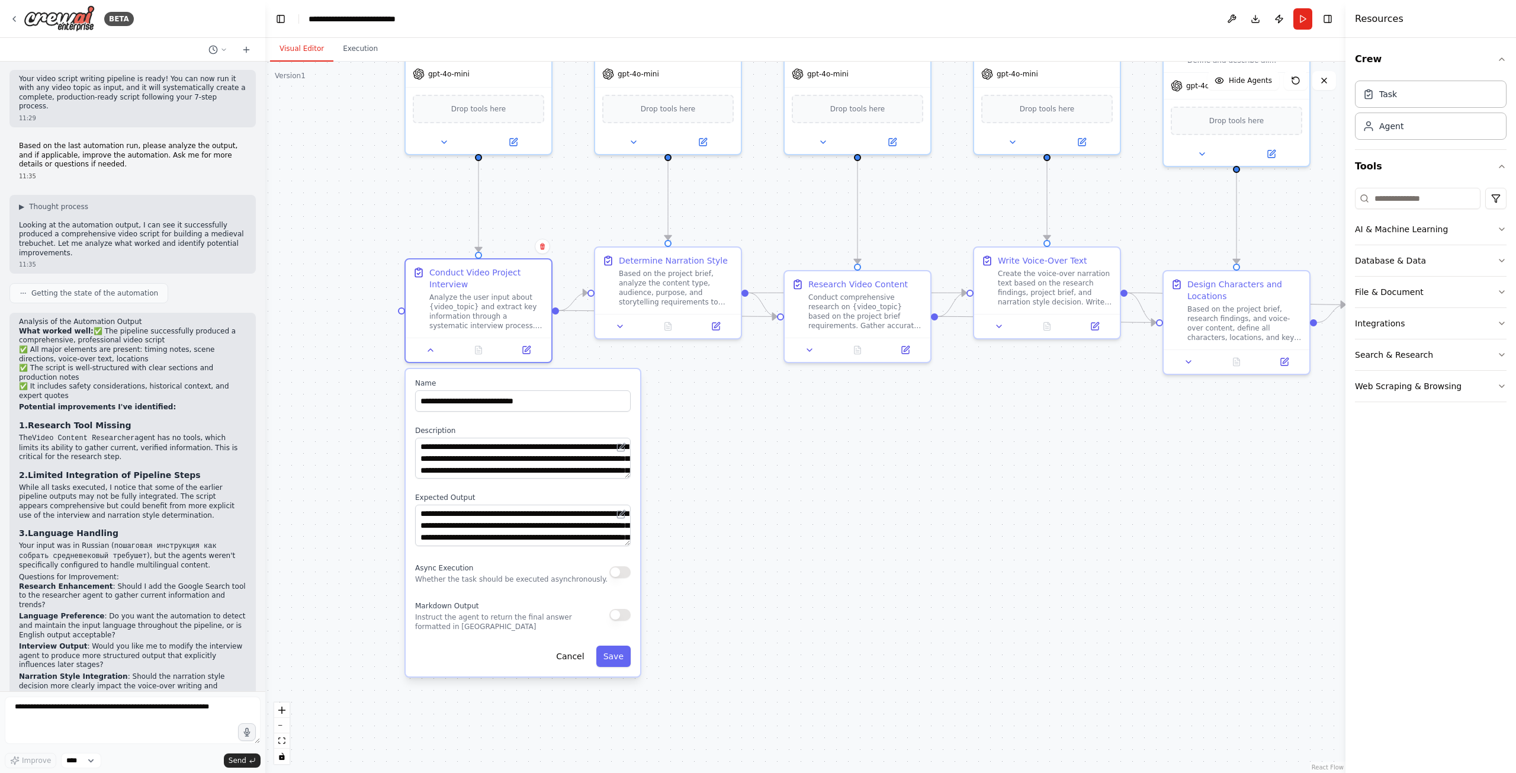
click at [699, 517] on div ".deletable-edge-delete-btn { width: 20px; height: 20px; border: 0px solid #ffff…" at bounding box center [805, 417] width 1080 height 711
click at [484, 317] on div "Analyze the user input about {video_topic} and extract key information through …" at bounding box center [487, 309] width 115 height 38
click at [430, 349] on icon at bounding box center [430, 347] width 9 height 9
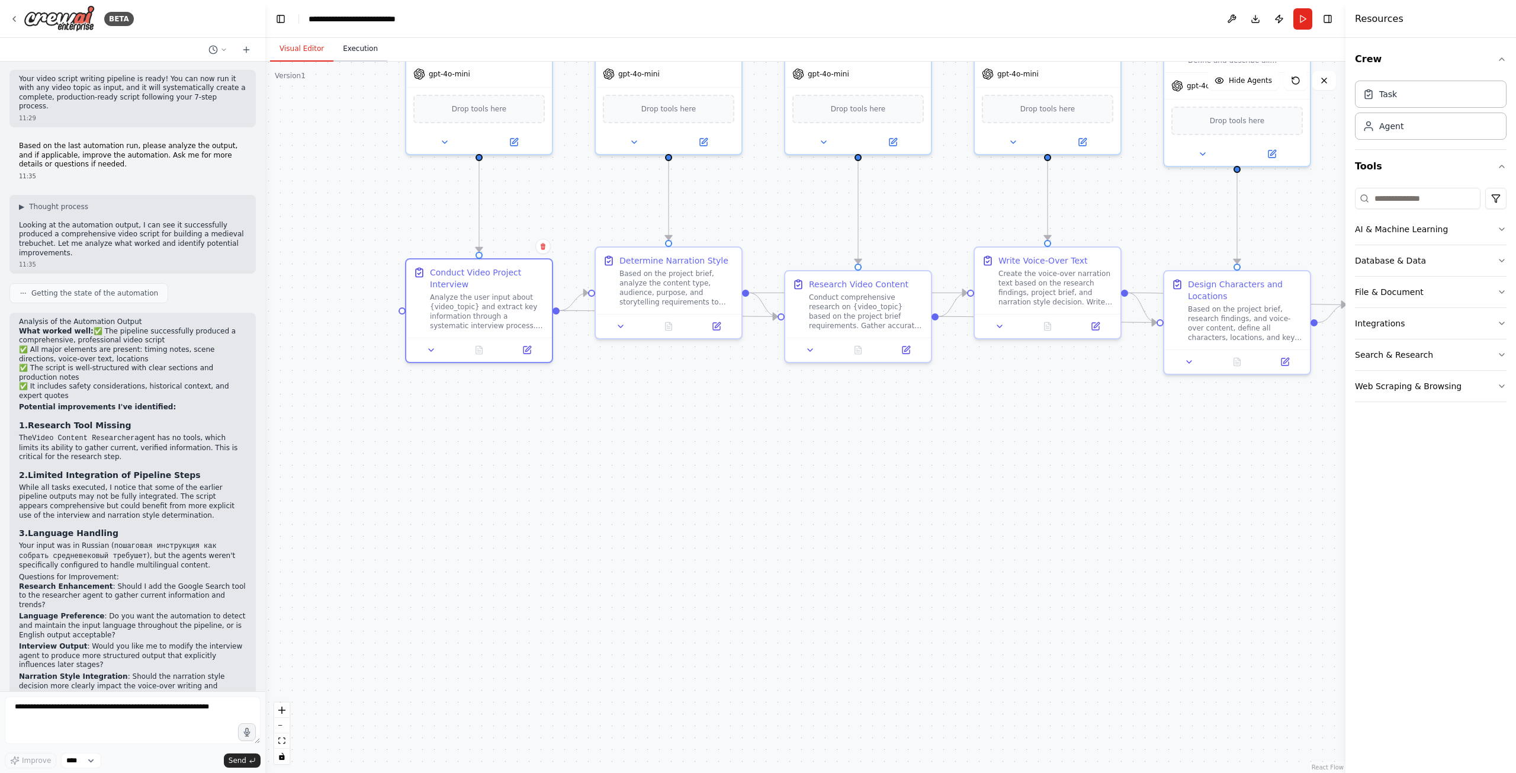
click at [355, 59] on button "Execution" at bounding box center [360, 49] width 54 height 25
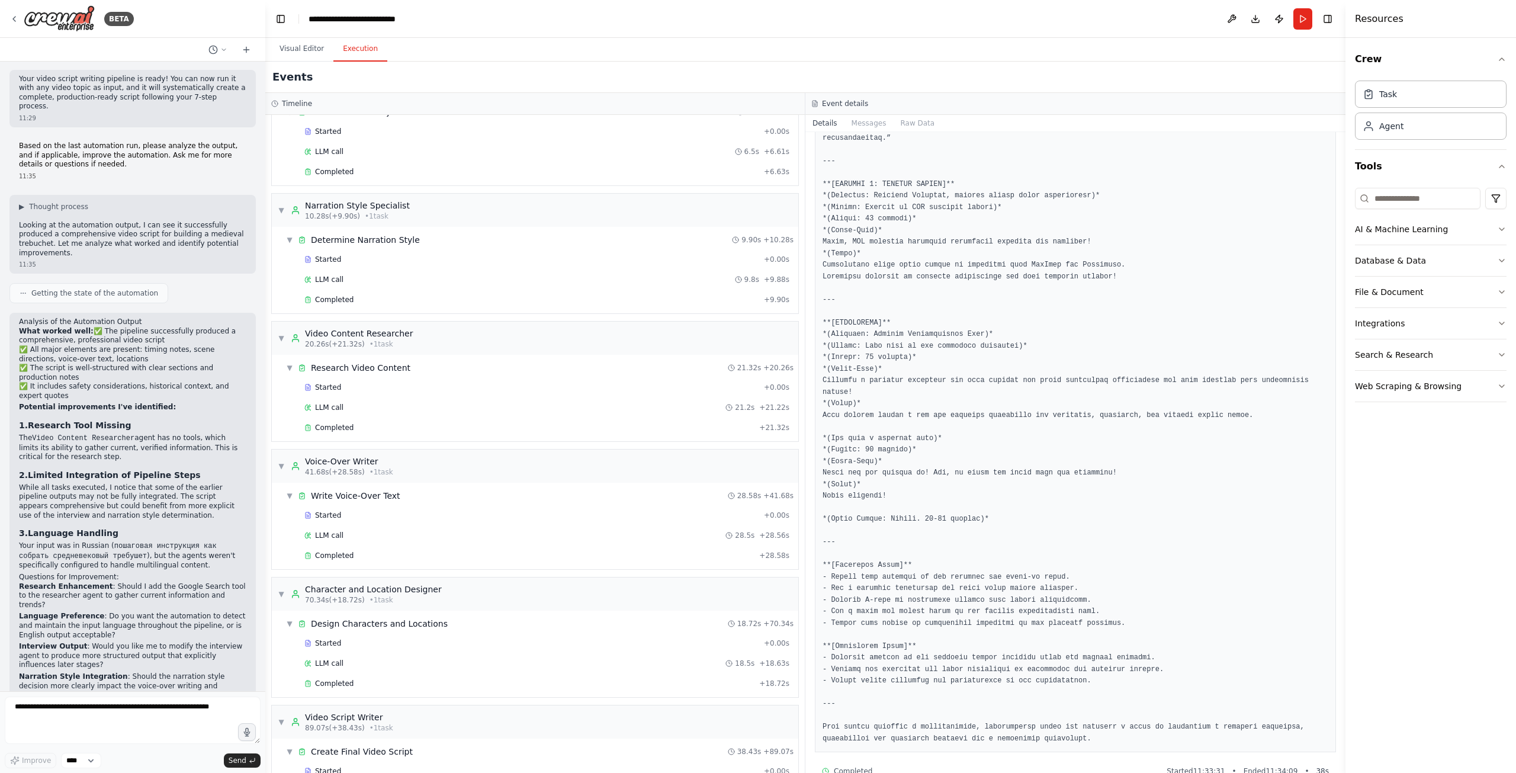
scroll to position [0, 0]
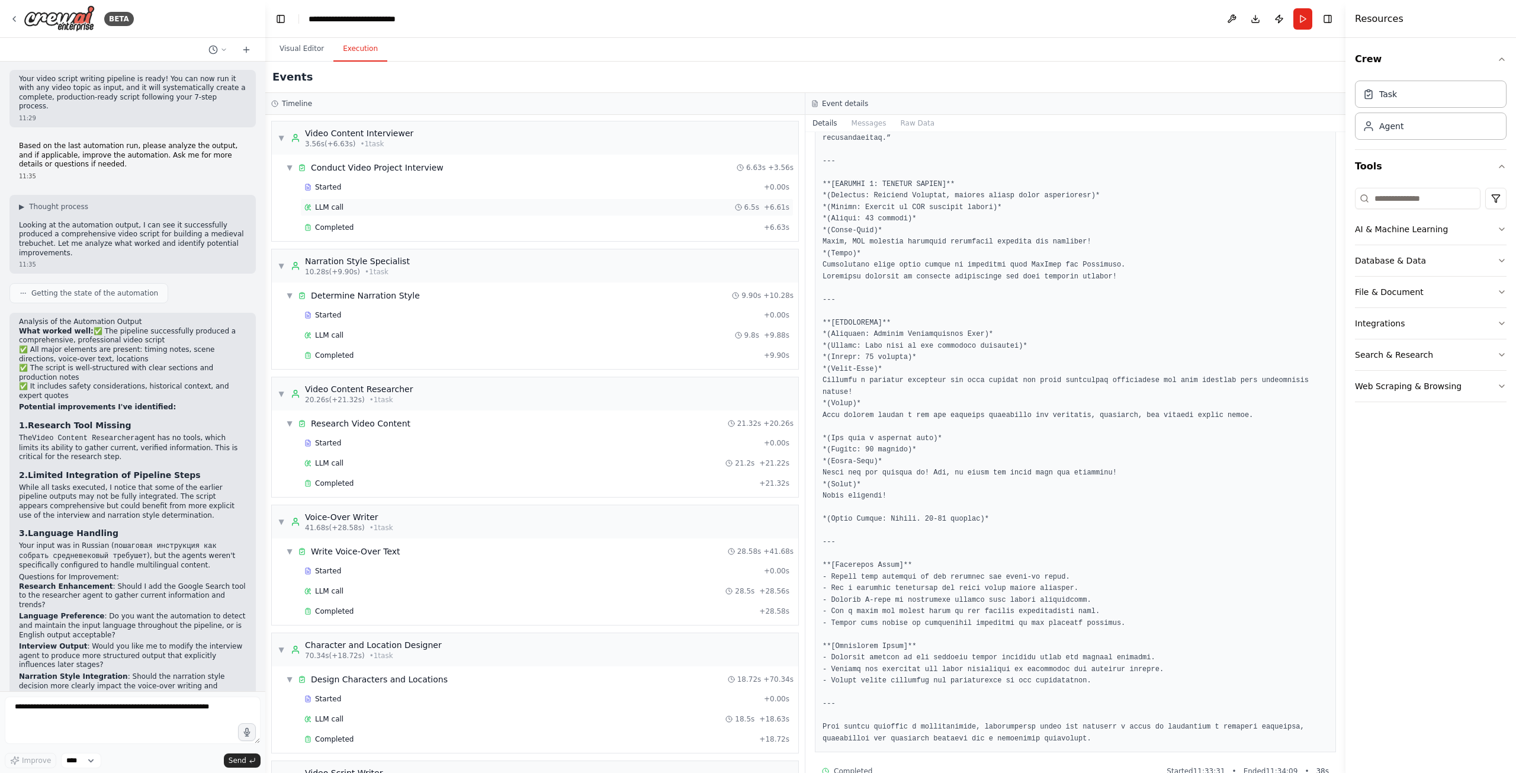
click at [393, 203] on div "LLM call 6.5s + 6.61s" at bounding box center [546, 206] width 485 height 9
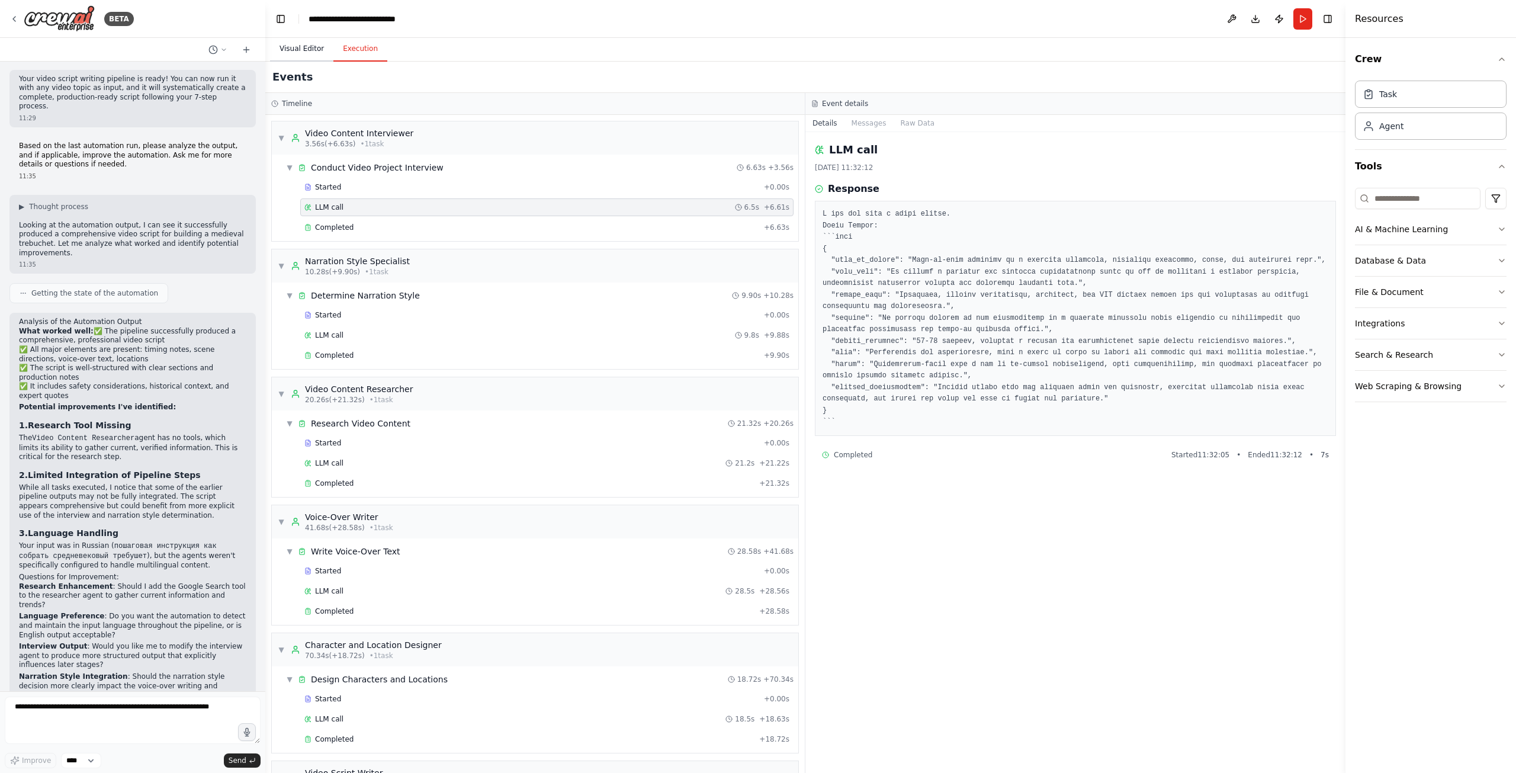
click at [294, 56] on button "Visual Editor" at bounding box center [301, 49] width 63 height 25
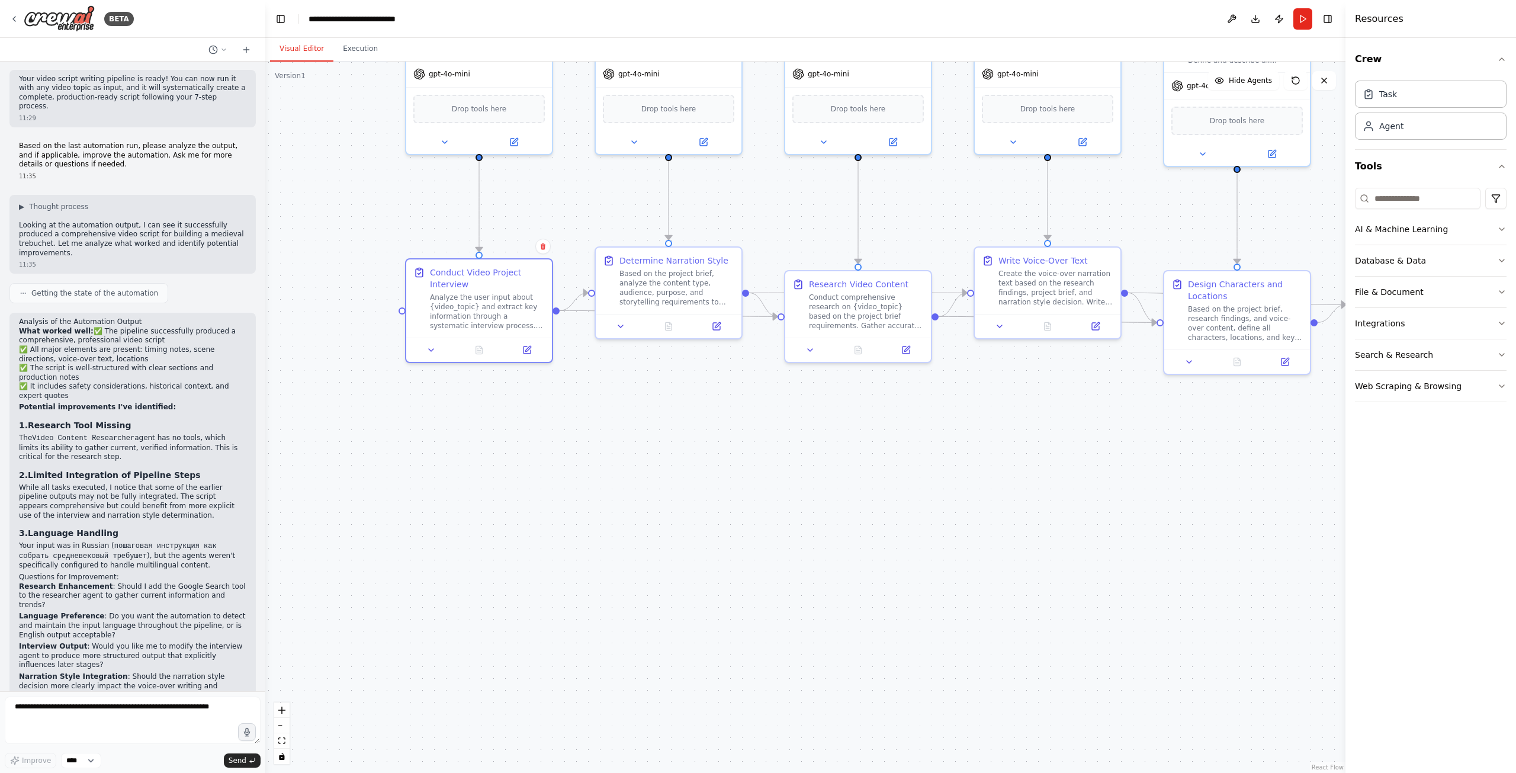
click at [448, 190] on div ".deletable-edge-delete-btn { width: 20px; height: 20px; border: 0px solid #ffff…" at bounding box center [805, 417] width 1080 height 711
click at [1307, 11] on button "Run" at bounding box center [1302, 18] width 19 height 21
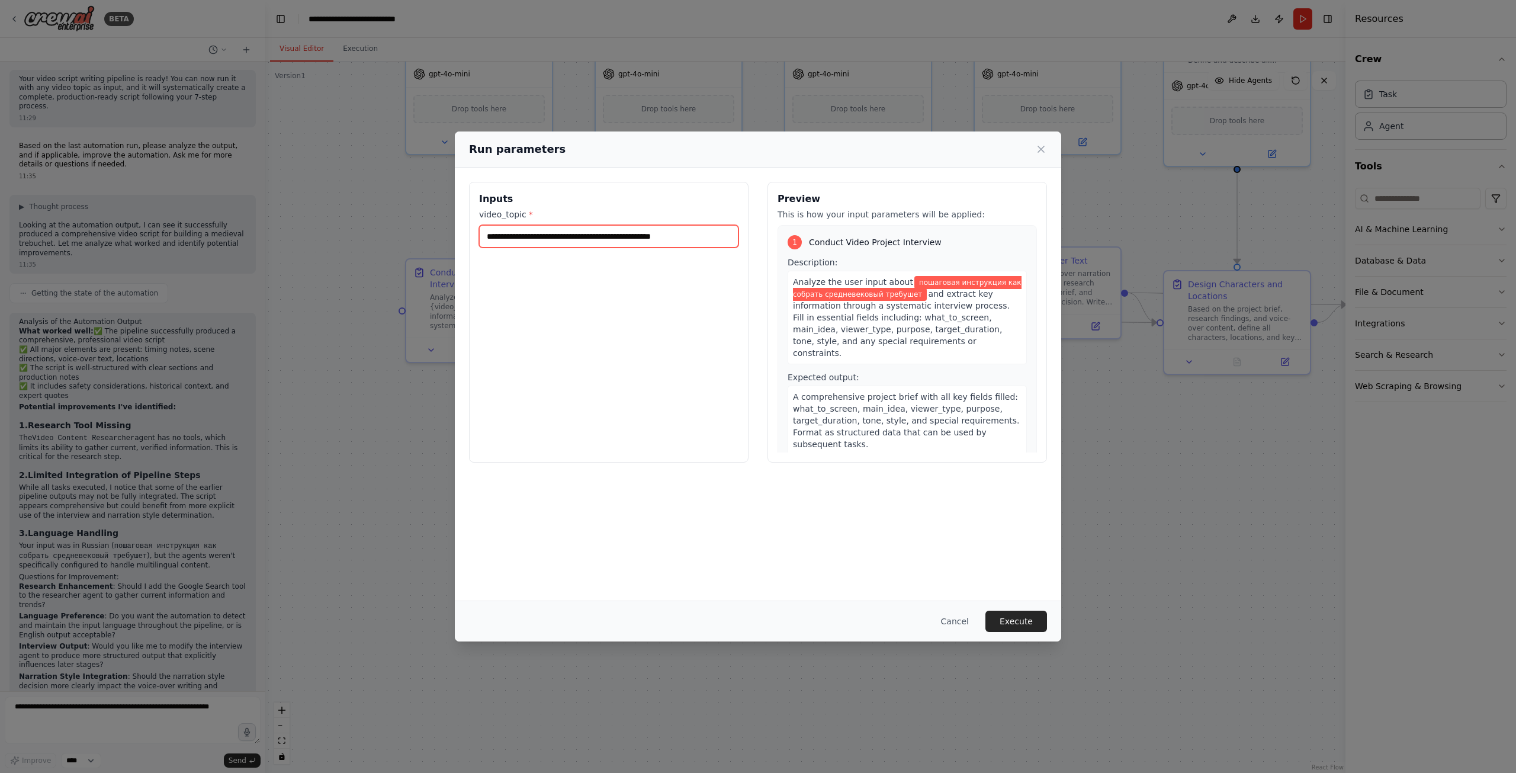
click at [724, 239] on input "**********" at bounding box center [608, 236] width 259 height 22
type input "**********"
click at [1011, 620] on button "Execute" at bounding box center [1016, 620] width 62 height 21
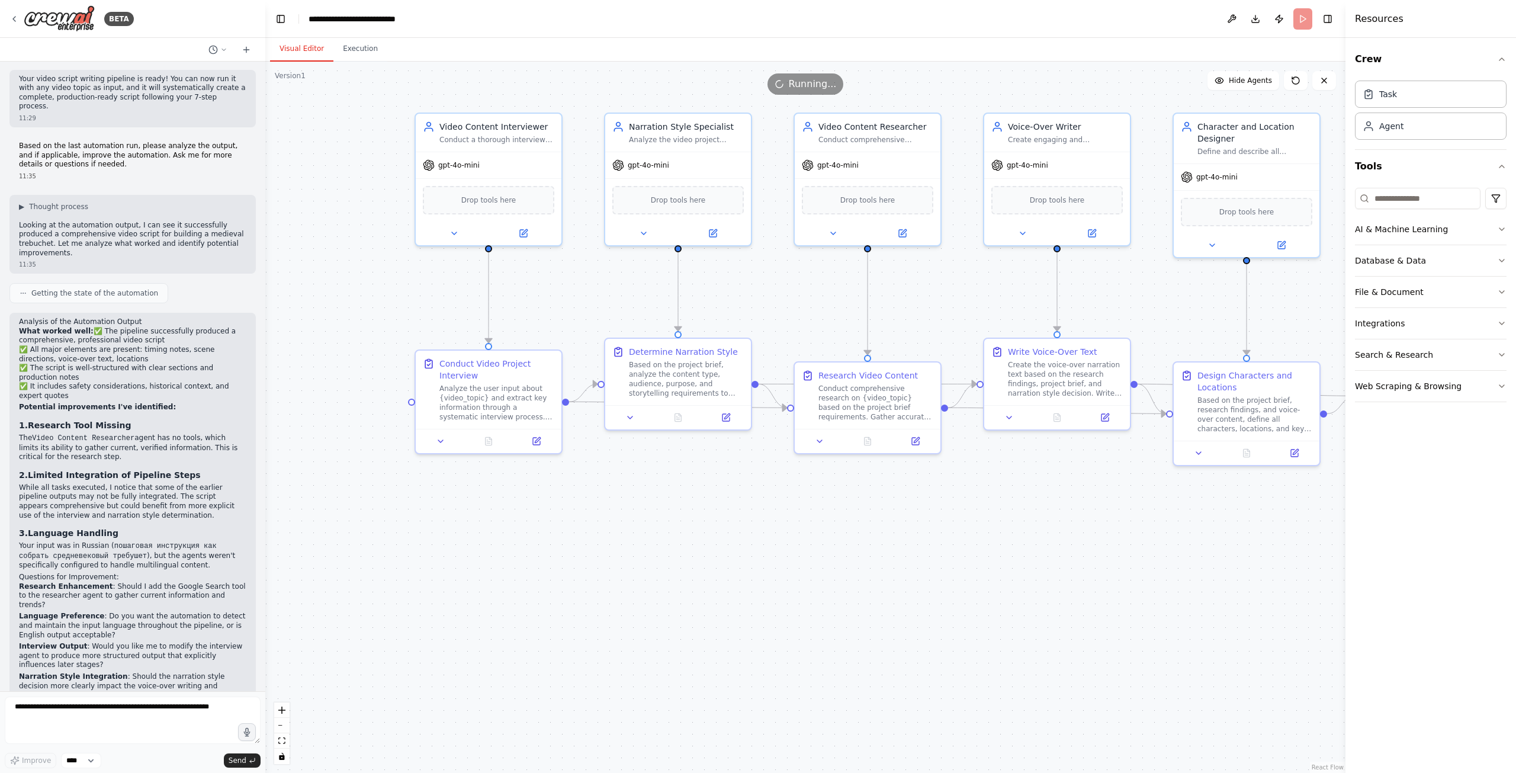
drag, startPoint x: 660, startPoint y: 433, endPoint x: 670, endPoint y: 525, distance: 92.4
click at [641, 490] on div ".deletable-edge-delete-btn { width: 20px; height: 20px; border: 0px solid #ffff…" at bounding box center [805, 417] width 1080 height 711
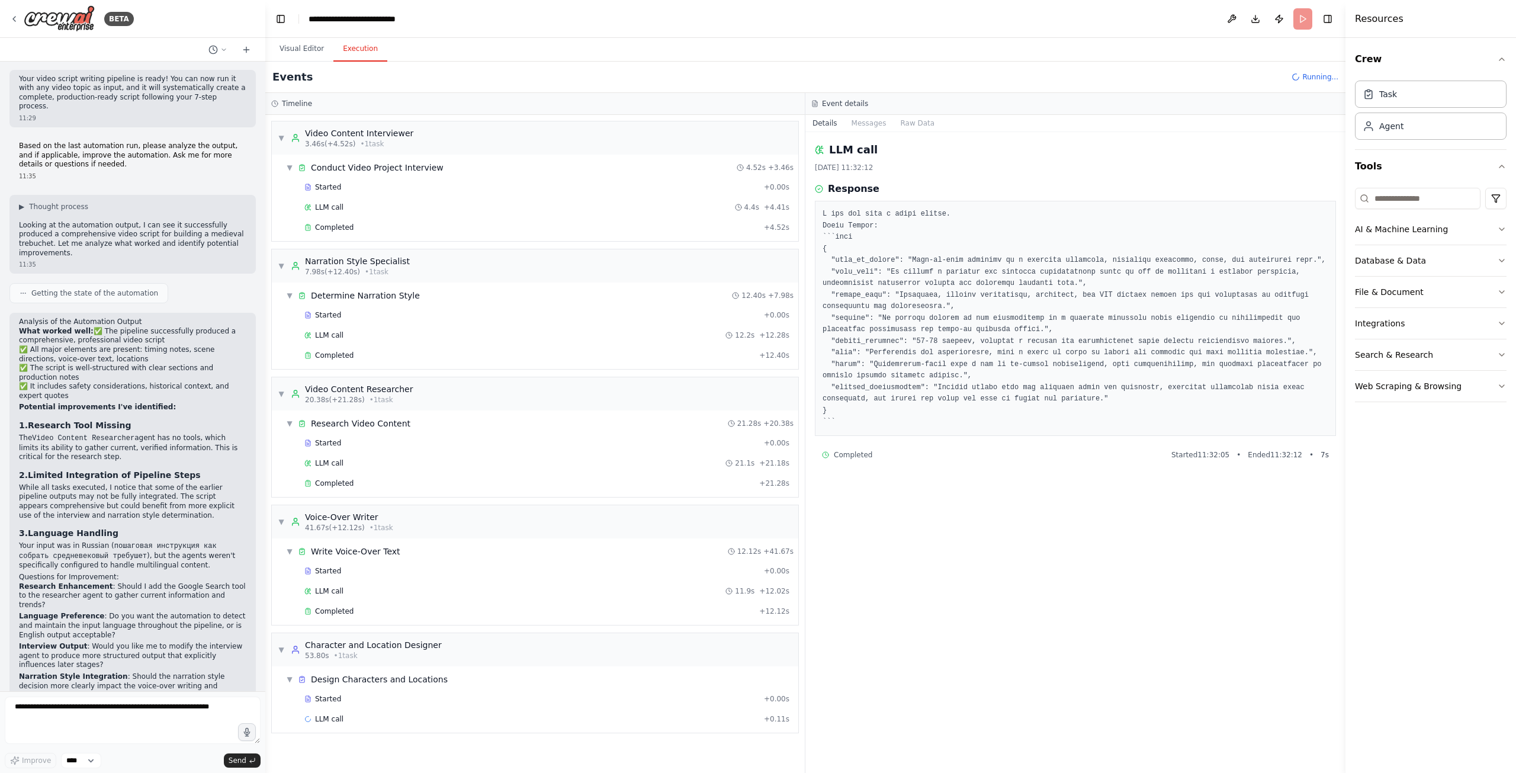
click at [359, 51] on button "Execution" at bounding box center [360, 49] width 54 height 25
click at [346, 206] on div "LLM call 4.4s + 4.41s" at bounding box center [546, 206] width 485 height 9
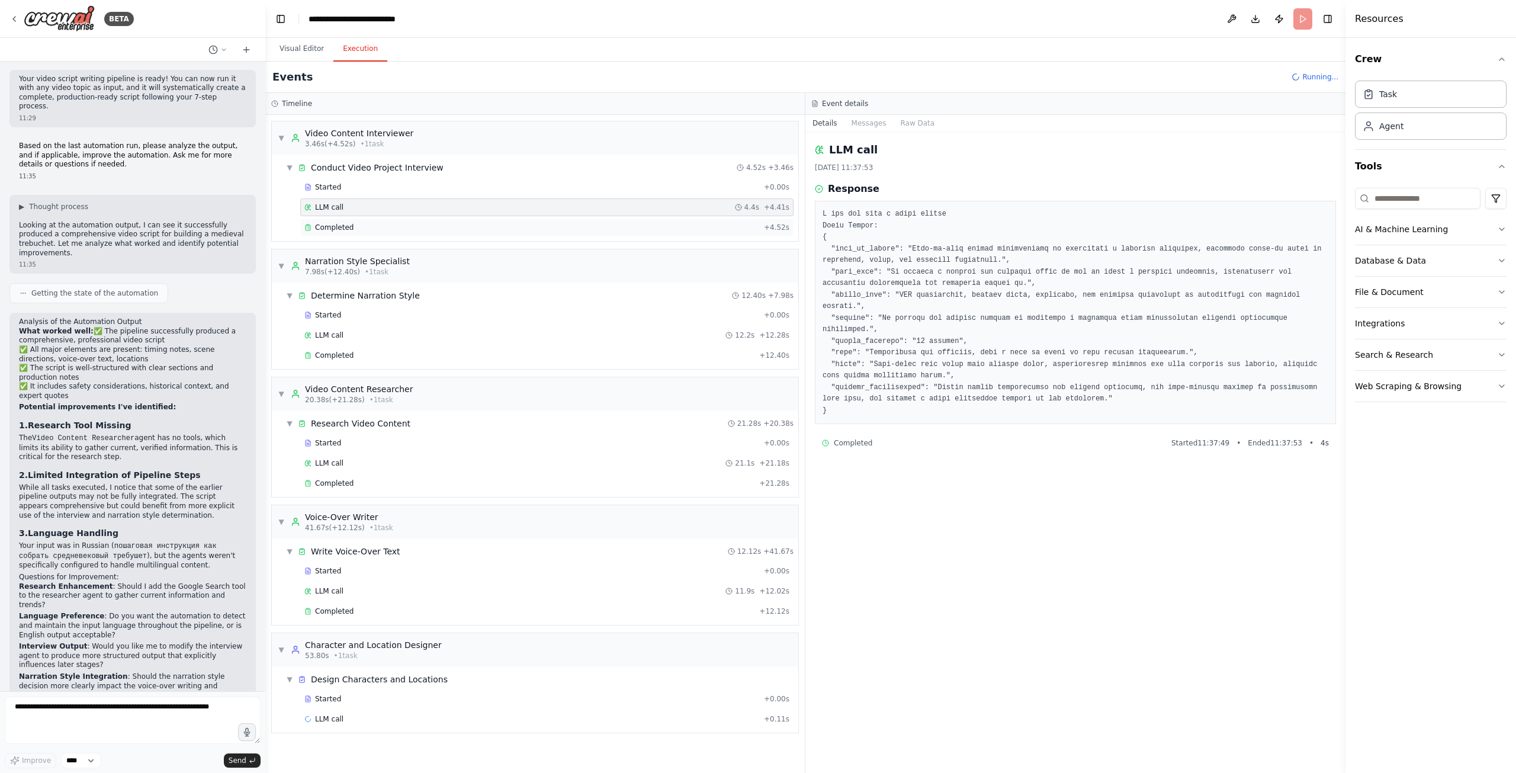
click at [372, 227] on div "Completed" at bounding box center [531, 227] width 455 height 9
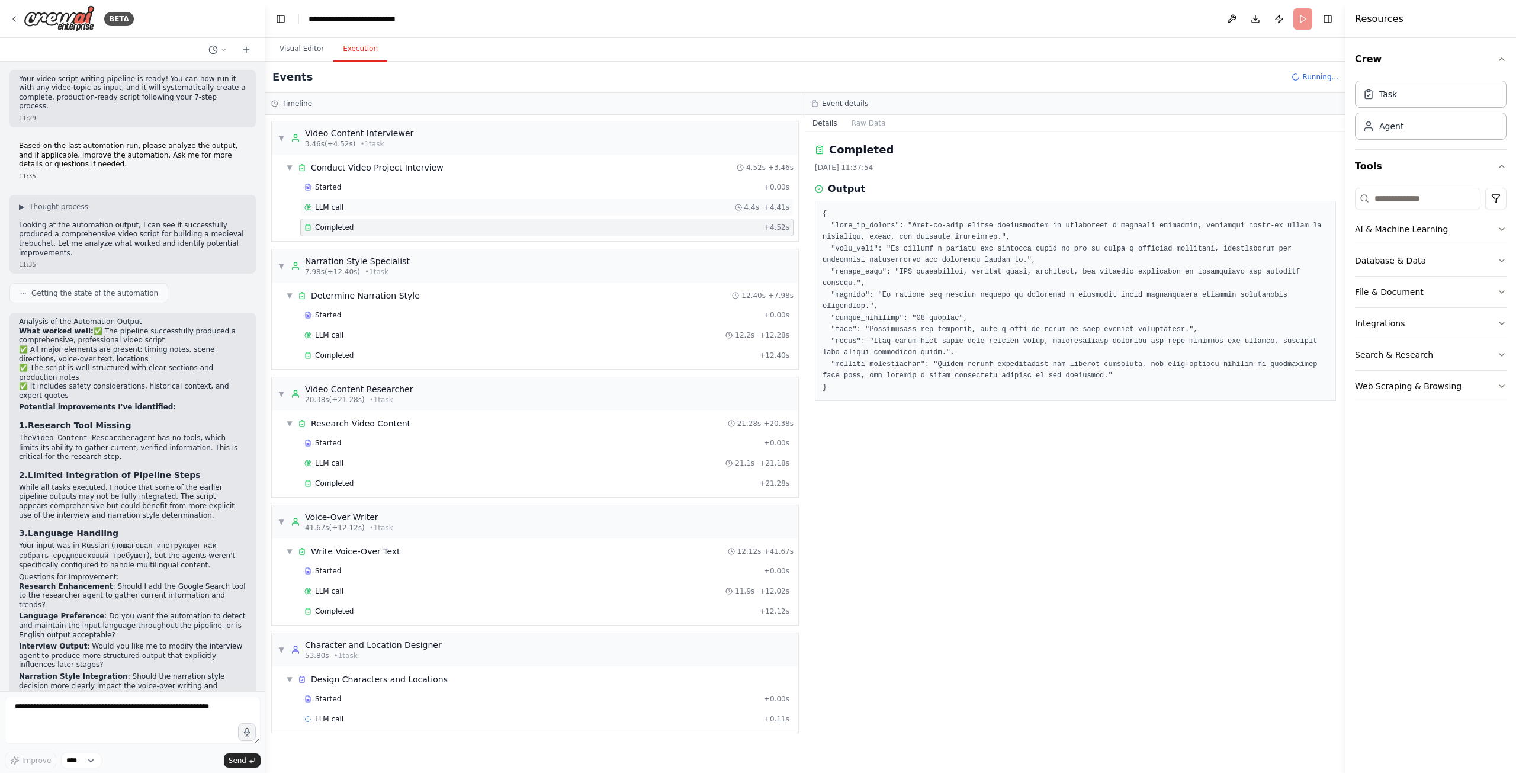
click at [380, 208] on div "LLM call 4.4s + 4.41s" at bounding box center [546, 206] width 485 height 9
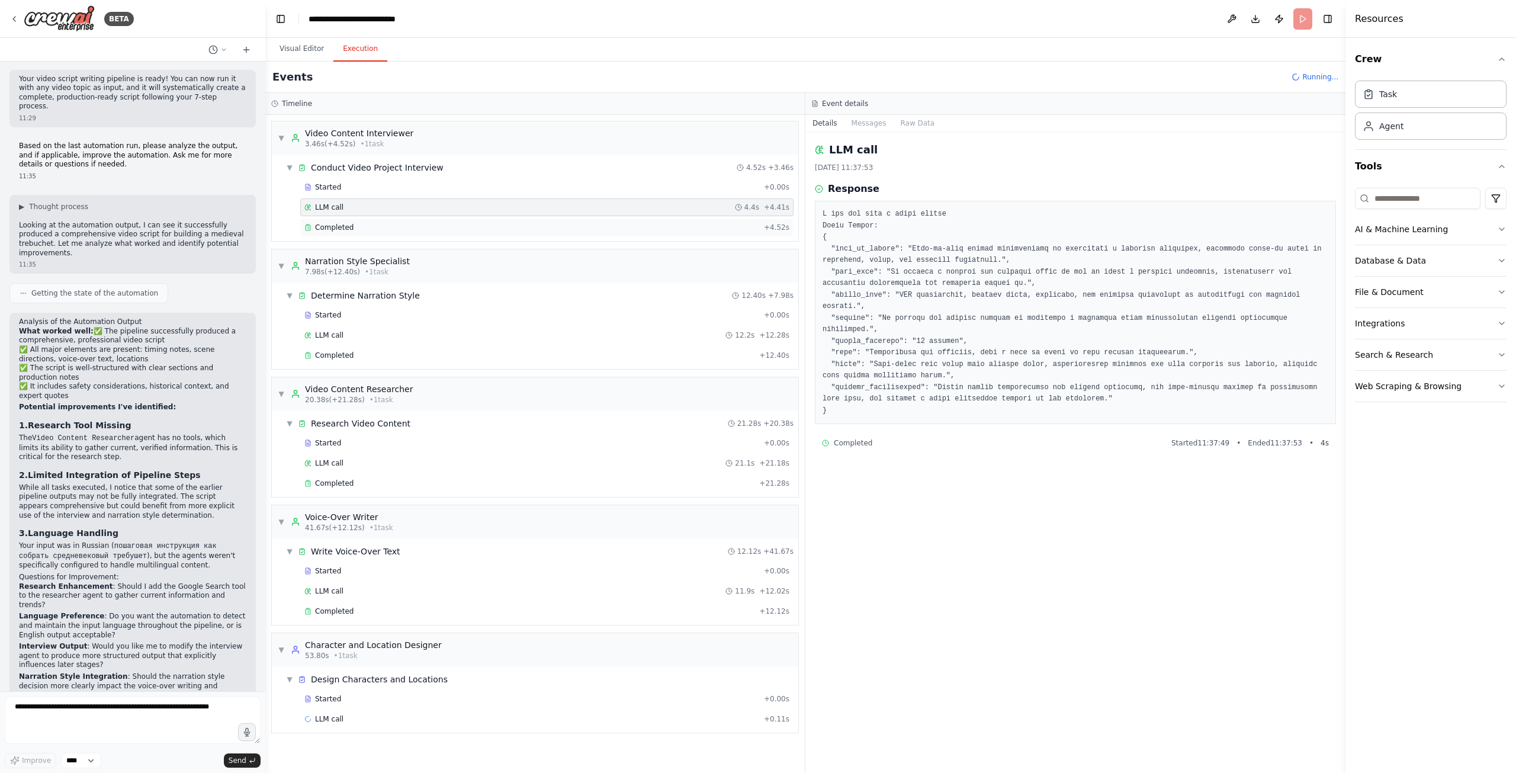
click at [382, 228] on div "Completed" at bounding box center [531, 227] width 455 height 9
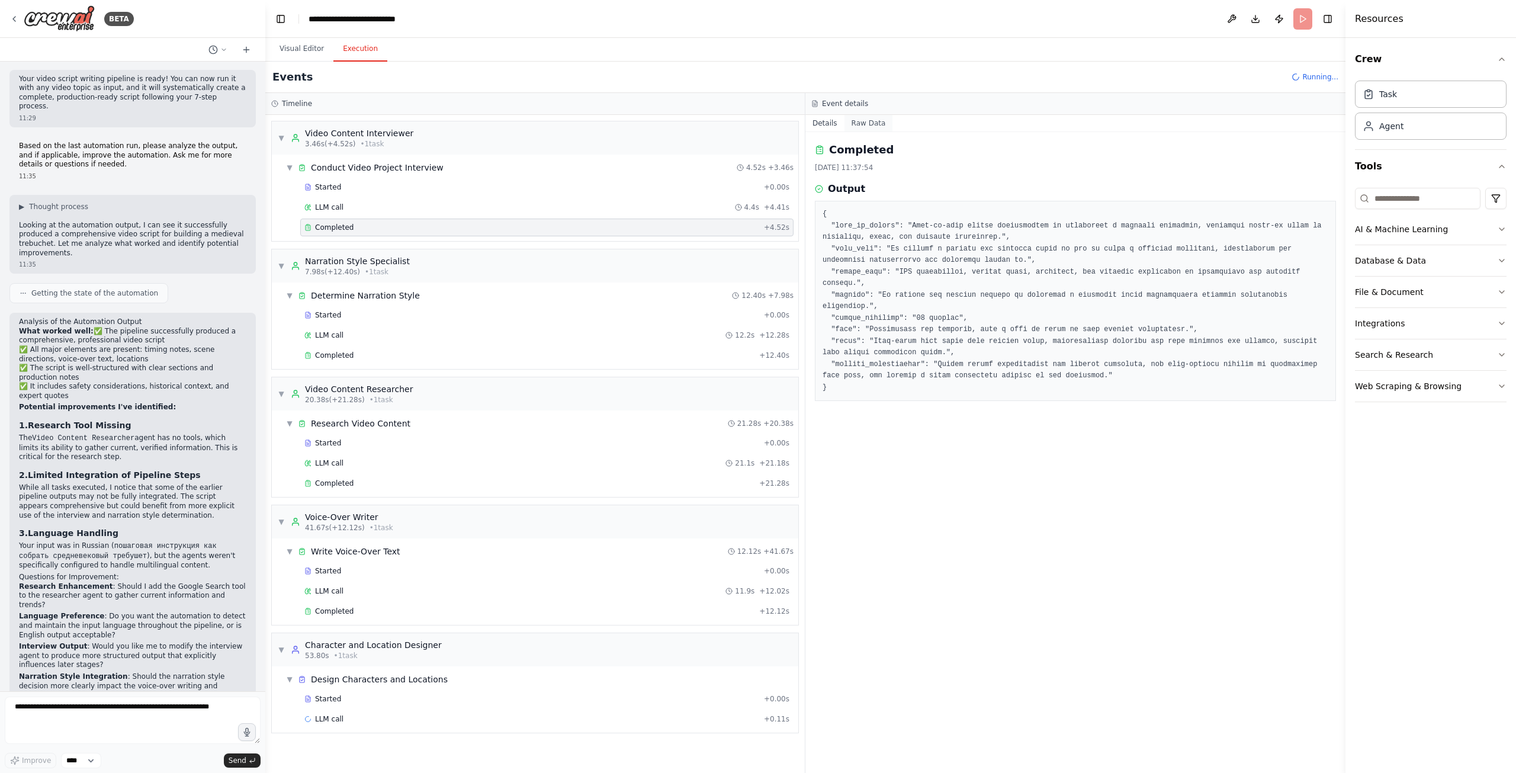
click at [856, 125] on button "Raw Data" at bounding box center [868, 123] width 49 height 17
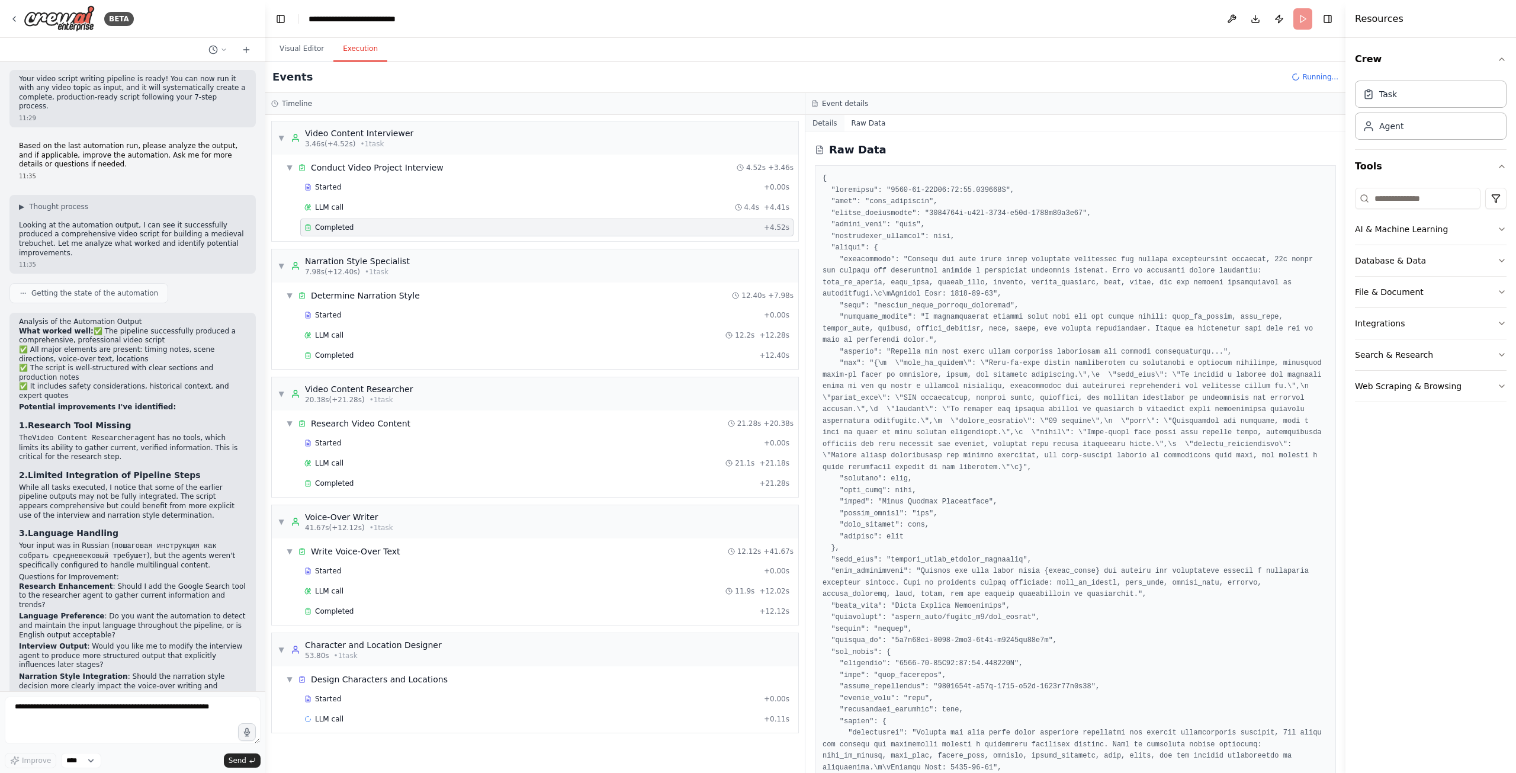
click at [825, 123] on button "Details" at bounding box center [824, 123] width 39 height 17
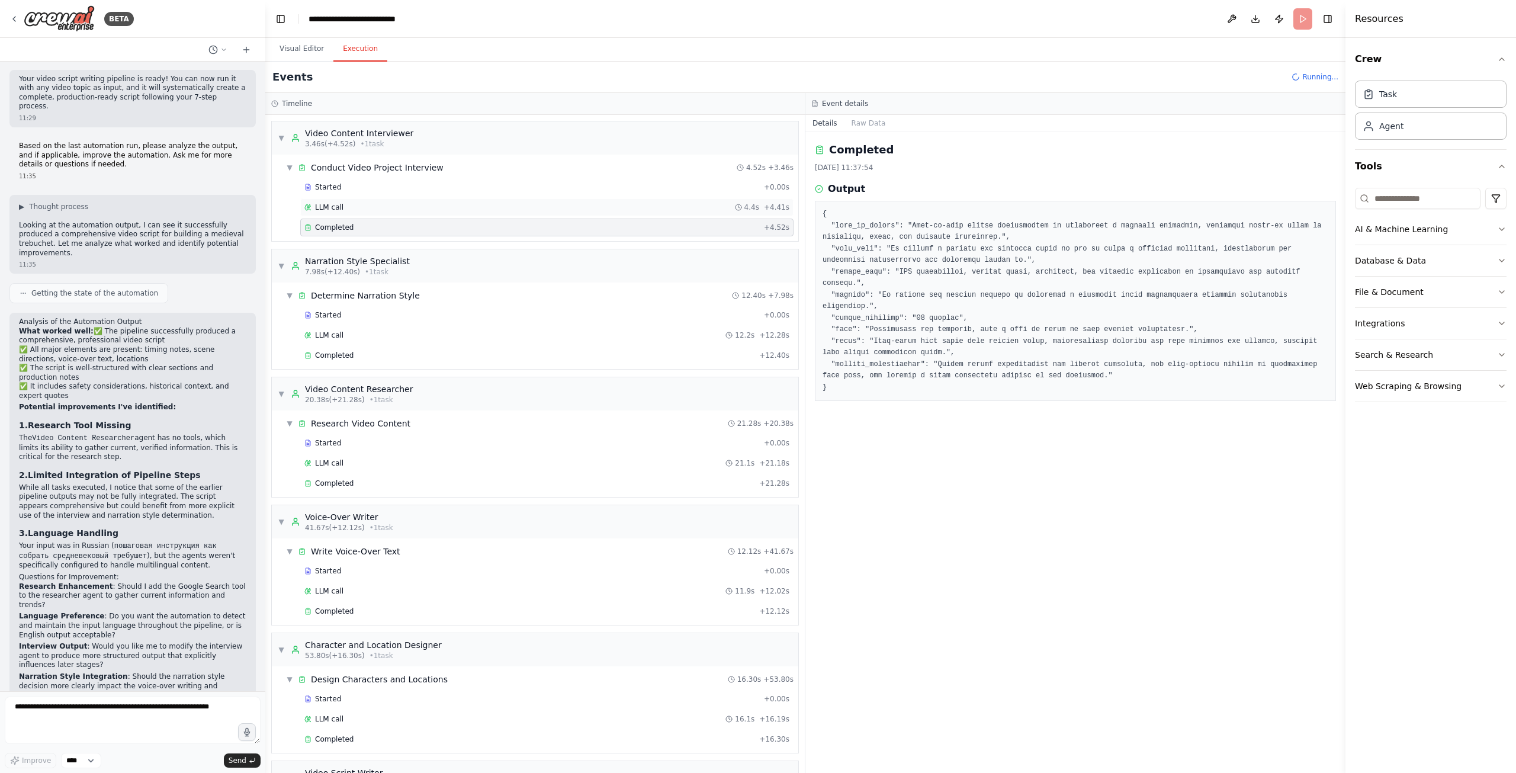
click at [339, 208] on span "LLM call" at bounding box center [329, 206] width 28 height 9
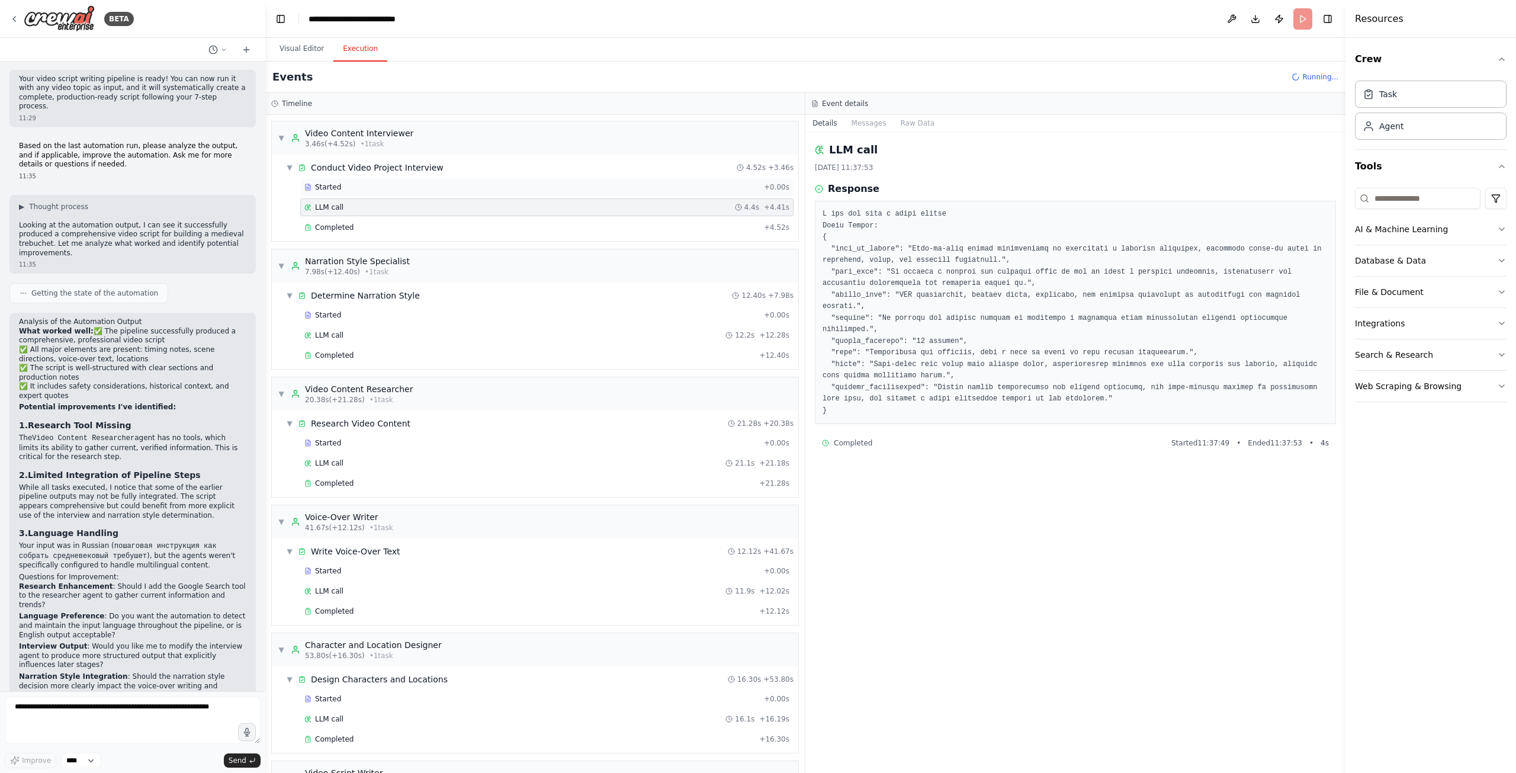
click at [353, 182] on div "Started" at bounding box center [531, 186] width 455 height 9
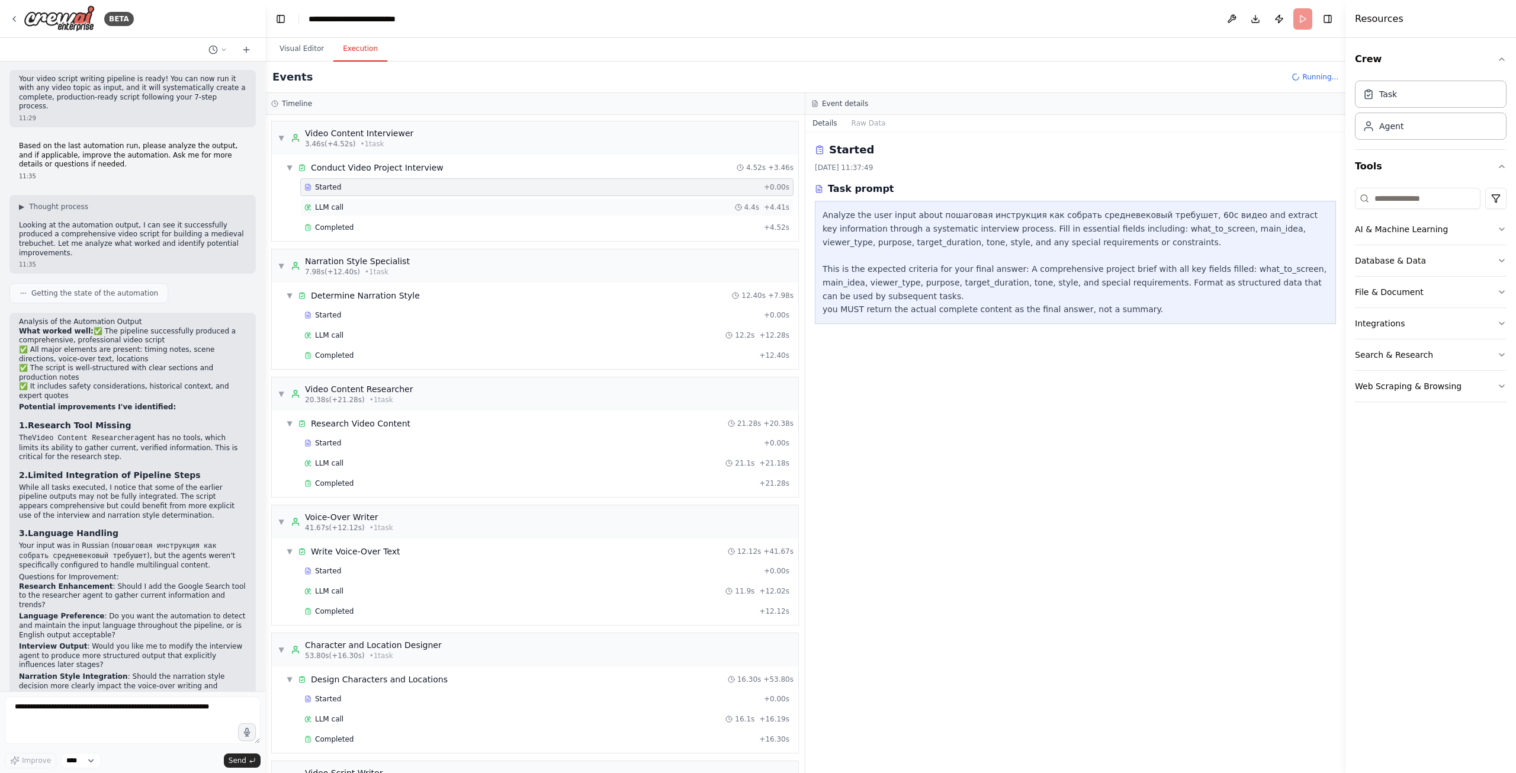
click at [351, 205] on div "LLM call 4.4s + 4.41s" at bounding box center [546, 206] width 485 height 9
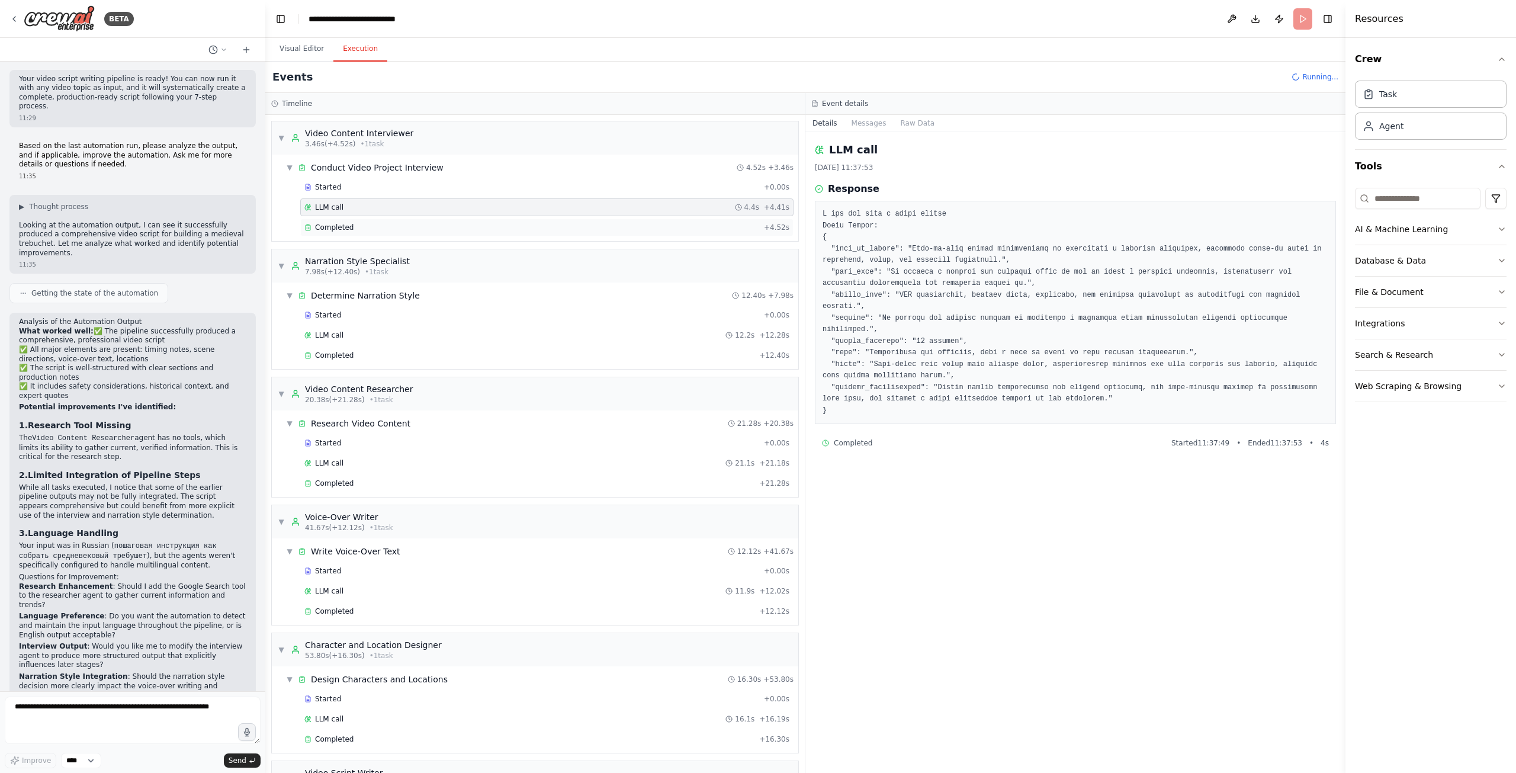
click at [354, 223] on div "Completed" at bounding box center [531, 227] width 455 height 9
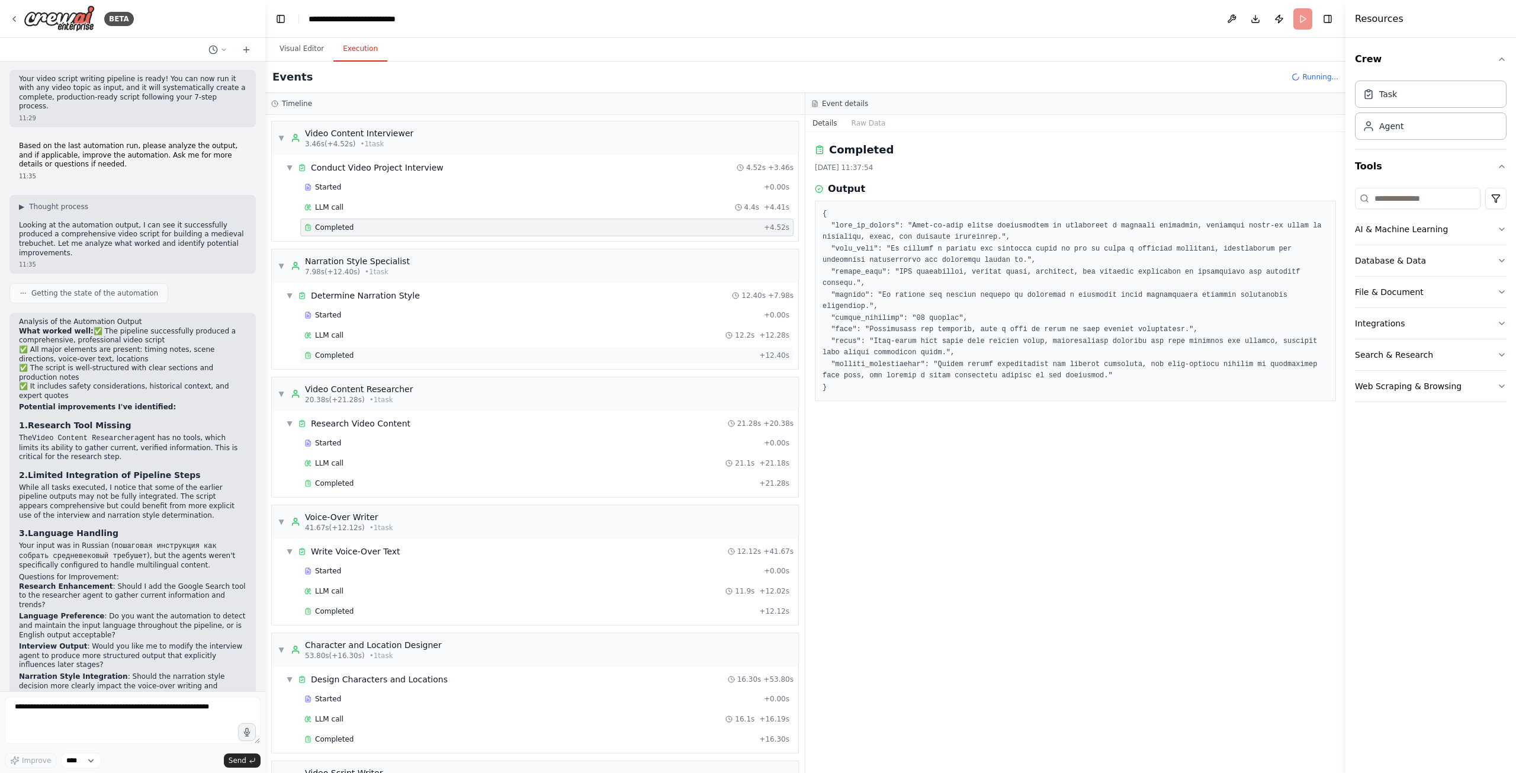
click at [371, 351] on div "Completed" at bounding box center [529, 355] width 450 height 9
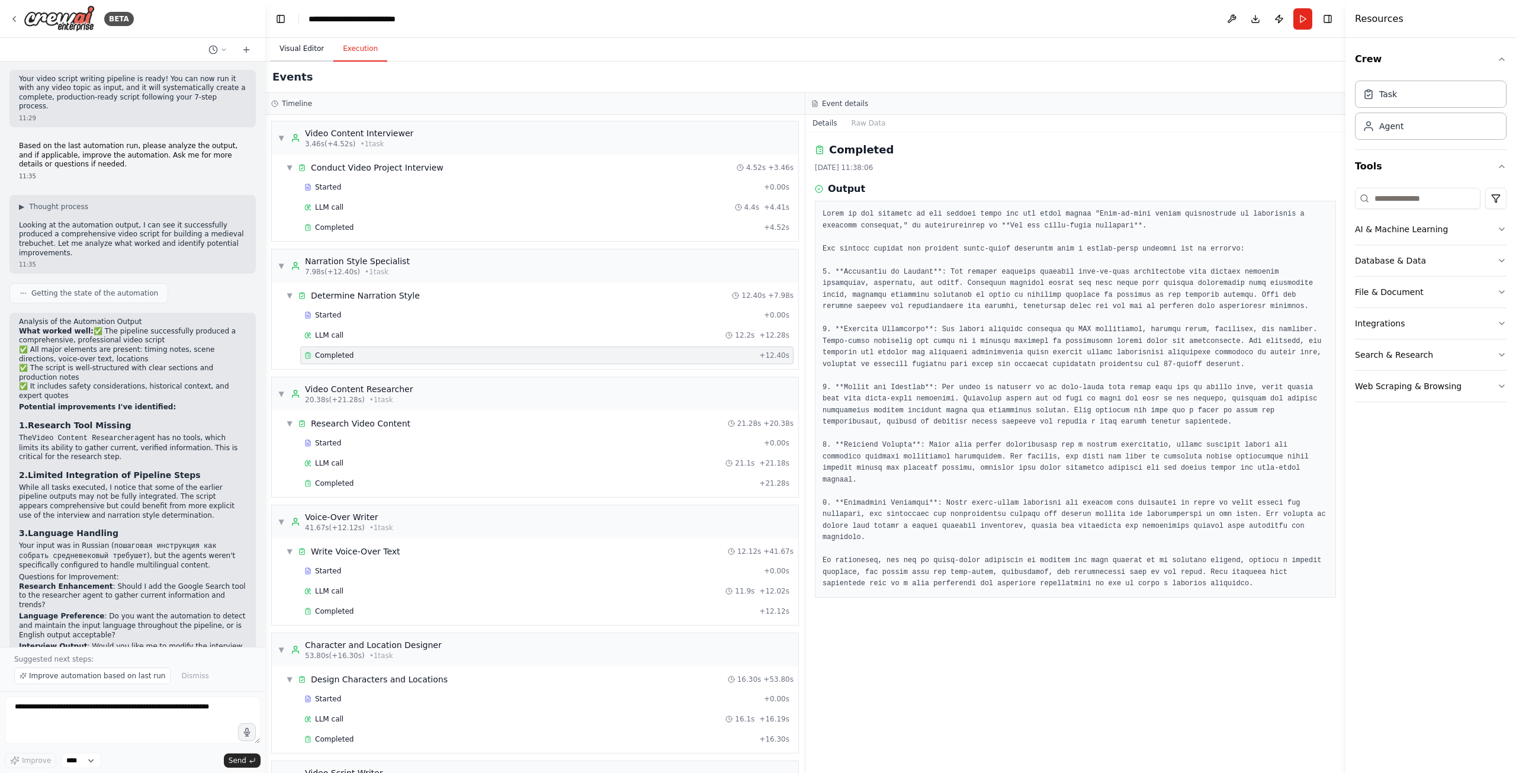
click at [298, 50] on button "Visual Editor" at bounding box center [301, 49] width 63 height 25
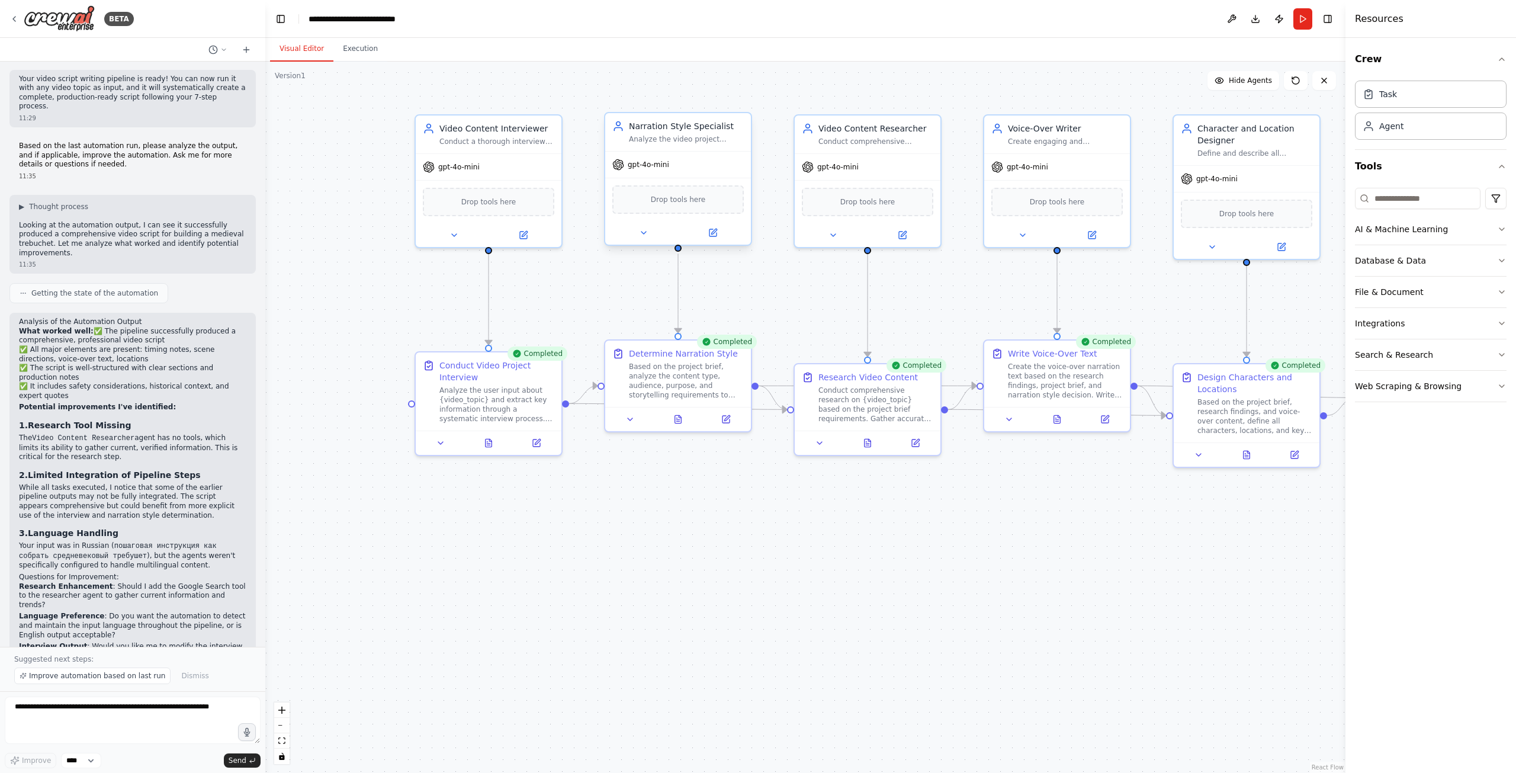
click at [684, 146] on div "Narration Style Specialist Analyze the video project requirements and determine…" at bounding box center [678, 132] width 146 height 38
click at [644, 233] on icon at bounding box center [643, 232] width 9 height 9
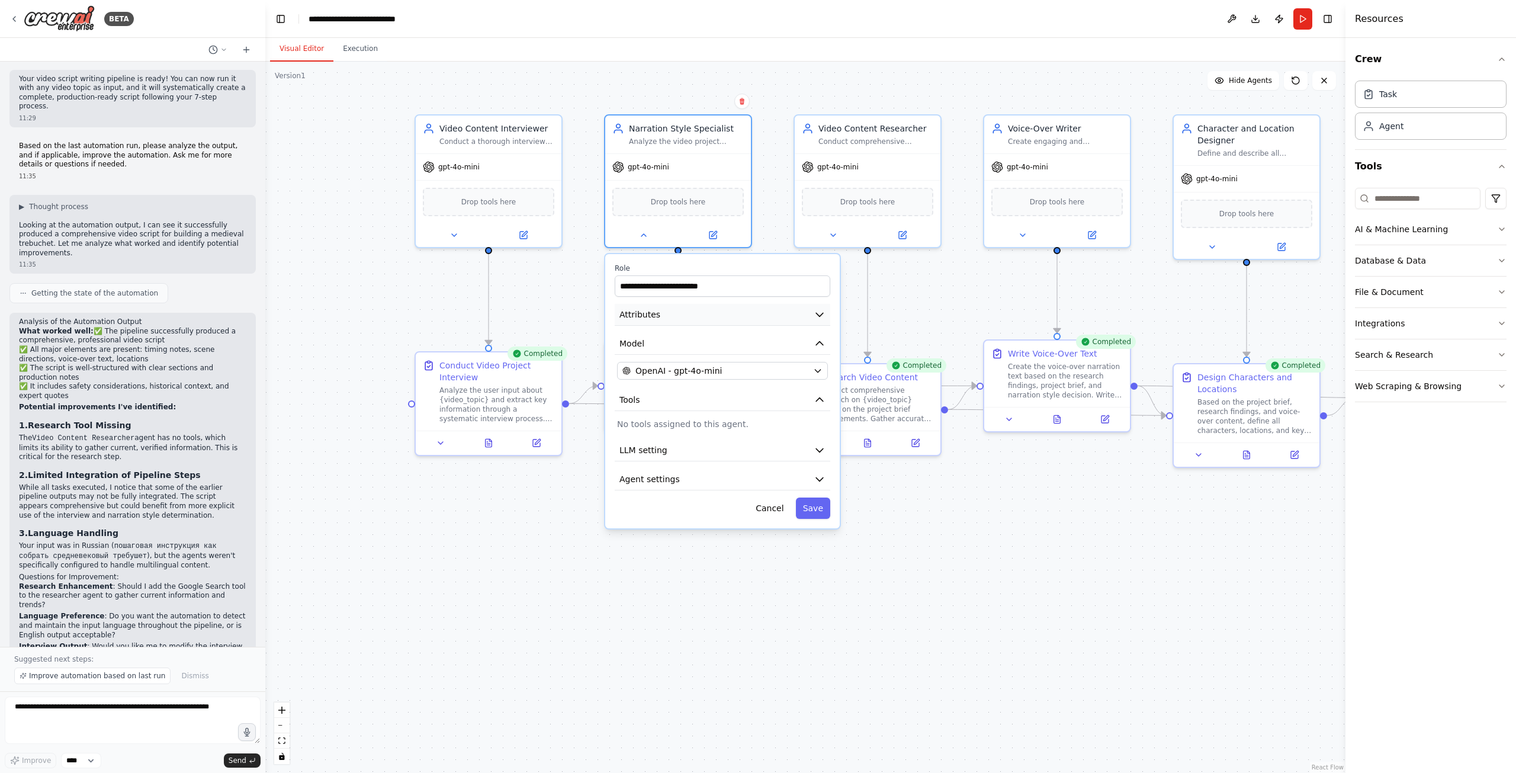
click at [815, 315] on icon "button" at bounding box center [820, 314] width 12 height 12
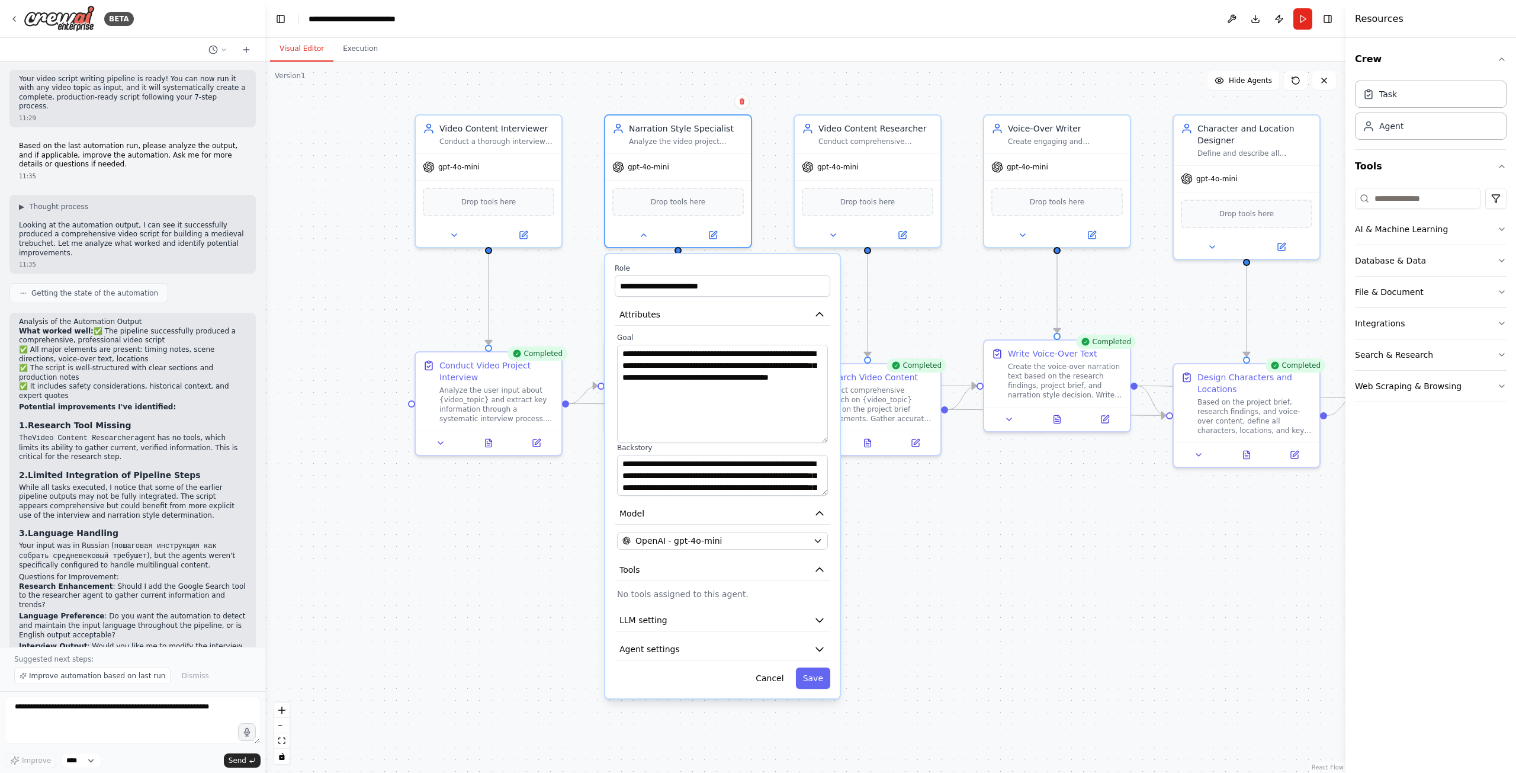
drag, startPoint x: 824, startPoint y: 382, endPoint x: 819, endPoint y: 440, distance: 57.6
click at [819, 440] on textarea "**********" at bounding box center [722, 394] width 211 height 98
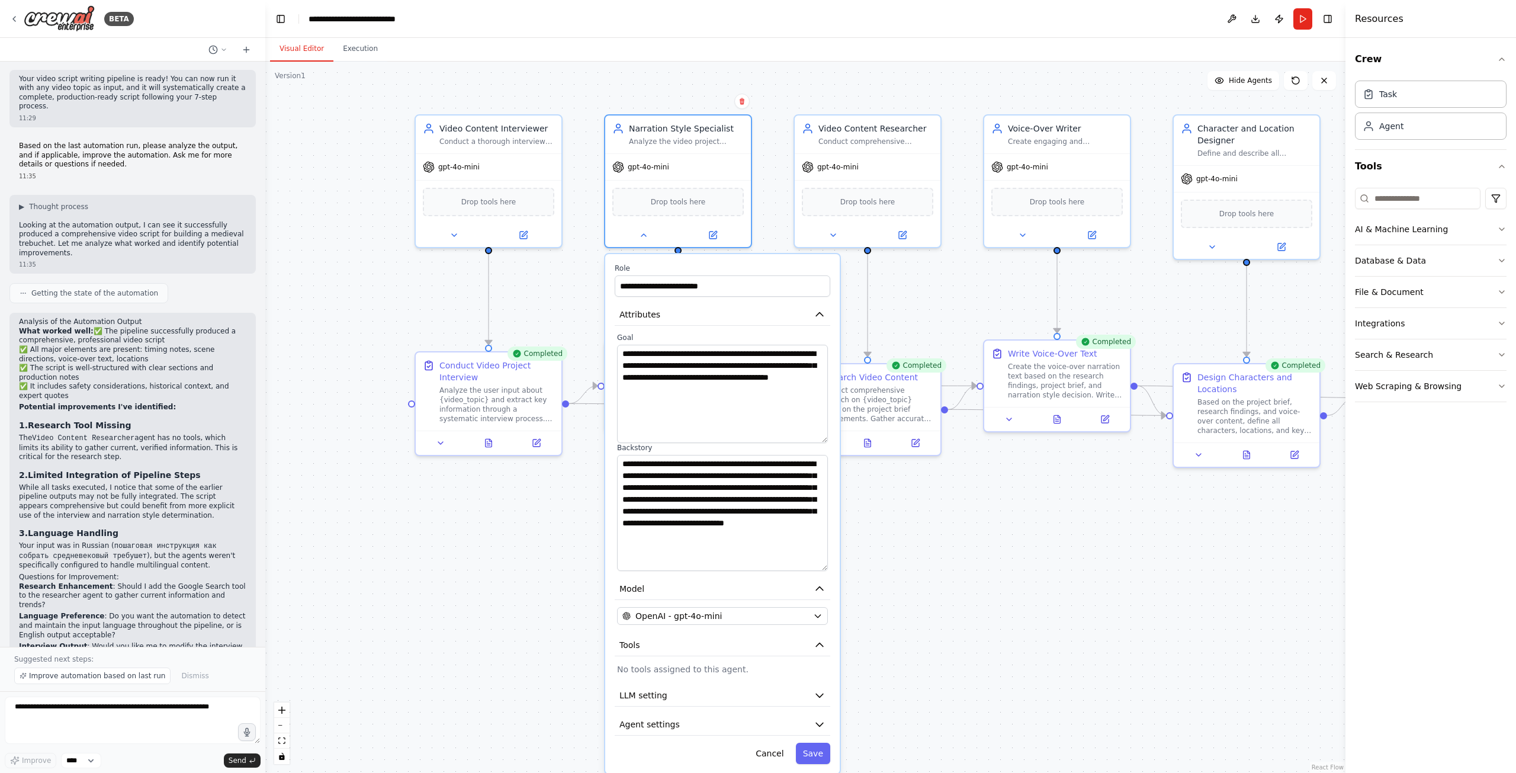
drag, startPoint x: 824, startPoint y: 493, endPoint x: 828, endPoint y: 568, distance: 75.3
click at [828, 568] on div "**********" at bounding box center [723, 452] width 216 height 238
drag, startPoint x: 922, startPoint y: 522, endPoint x: 903, endPoint y: 523, distance: 19.0
click at [920, 522] on div ".deletable-edge-delete-btn { width: 20px; height: 20px; border: 0px solid #ffff…" at bounding box center [805, 417] width 1080 height 711
click at [645, 240] on div at bounding box center [676, 233] width 146 height 24
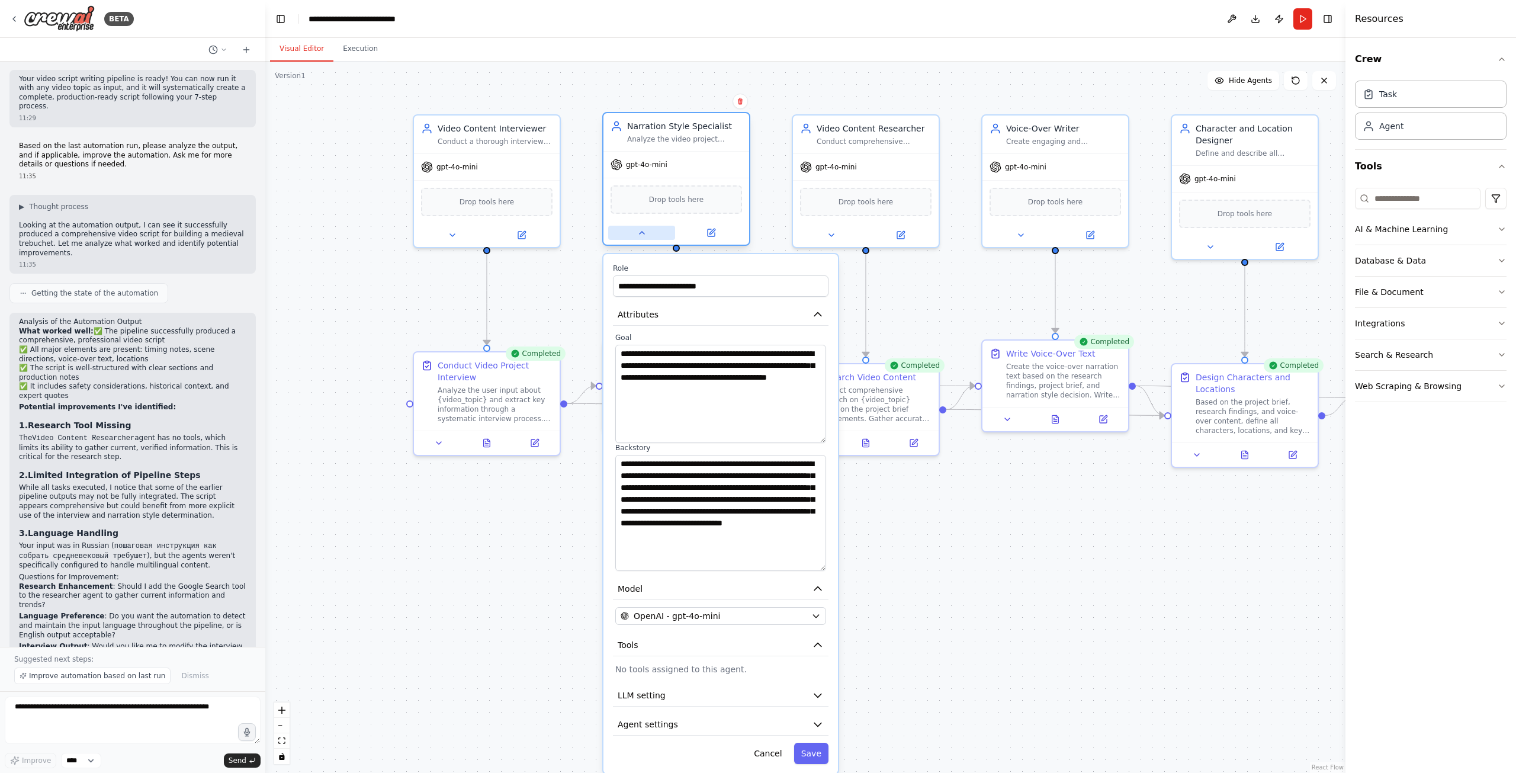
click at [638, 230] on icon at bounding box center [641, 232] width 9 height 9
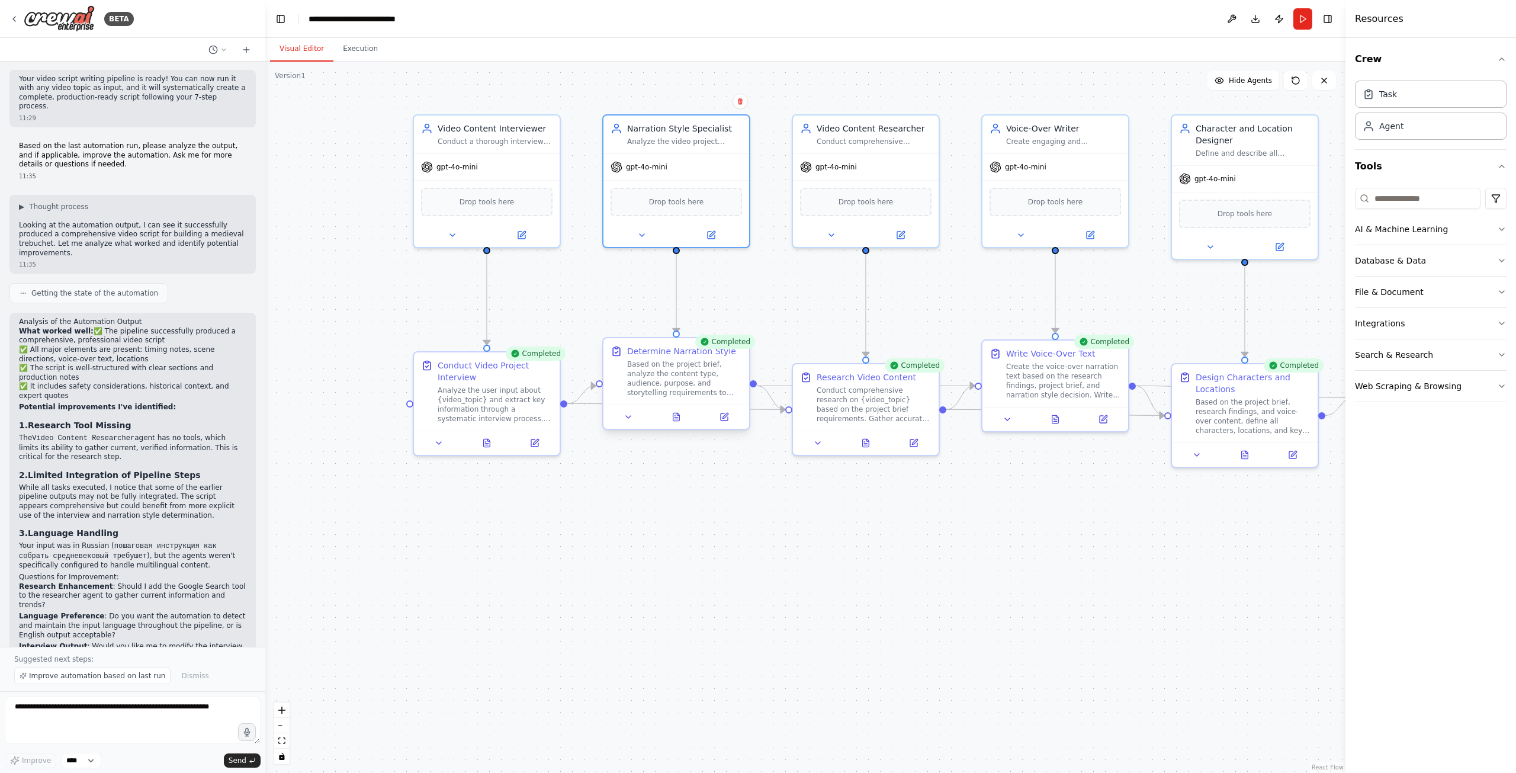
drag, startPoint x: 571, startPoint y: 290, endPoint x: 634, endPoint y: 353, distance: 88.8
click at [571, 290] on div ".deletable-edge-delete-btn { width: 20px; height: 20px; border: 0px solid #ffff…" at bounding box center [805, 417] width 1080 height 711
click at [629, 418] on icon at bounding box center [629, 416] width 9 height 9
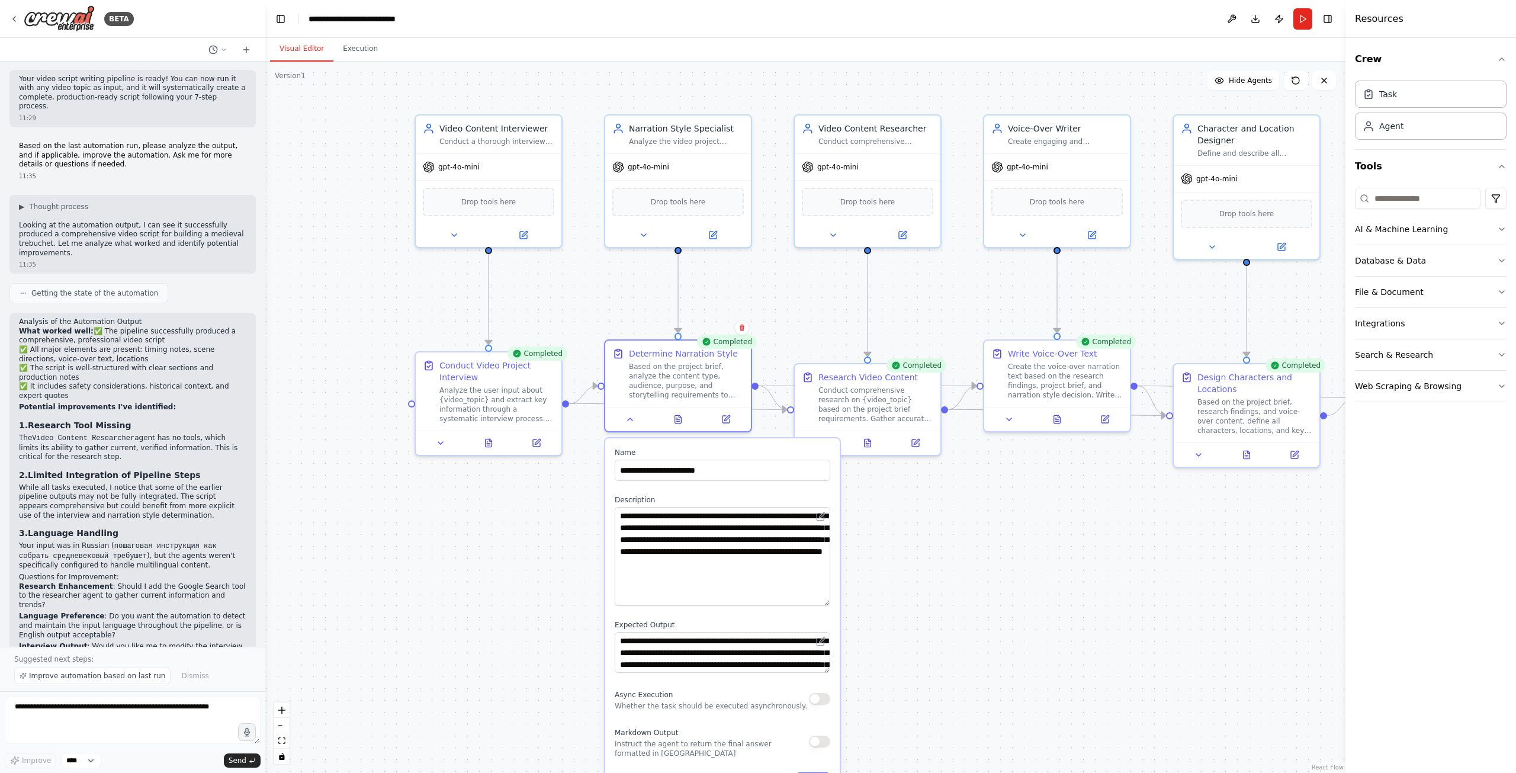
drag, startPoint x: 826, startPoint y: 544, endPoint x: 832, endPoint y: 602, distance: 58.3
click at [832, 602] on div "**********" at bounding box center [722, 620] width 234 height 365
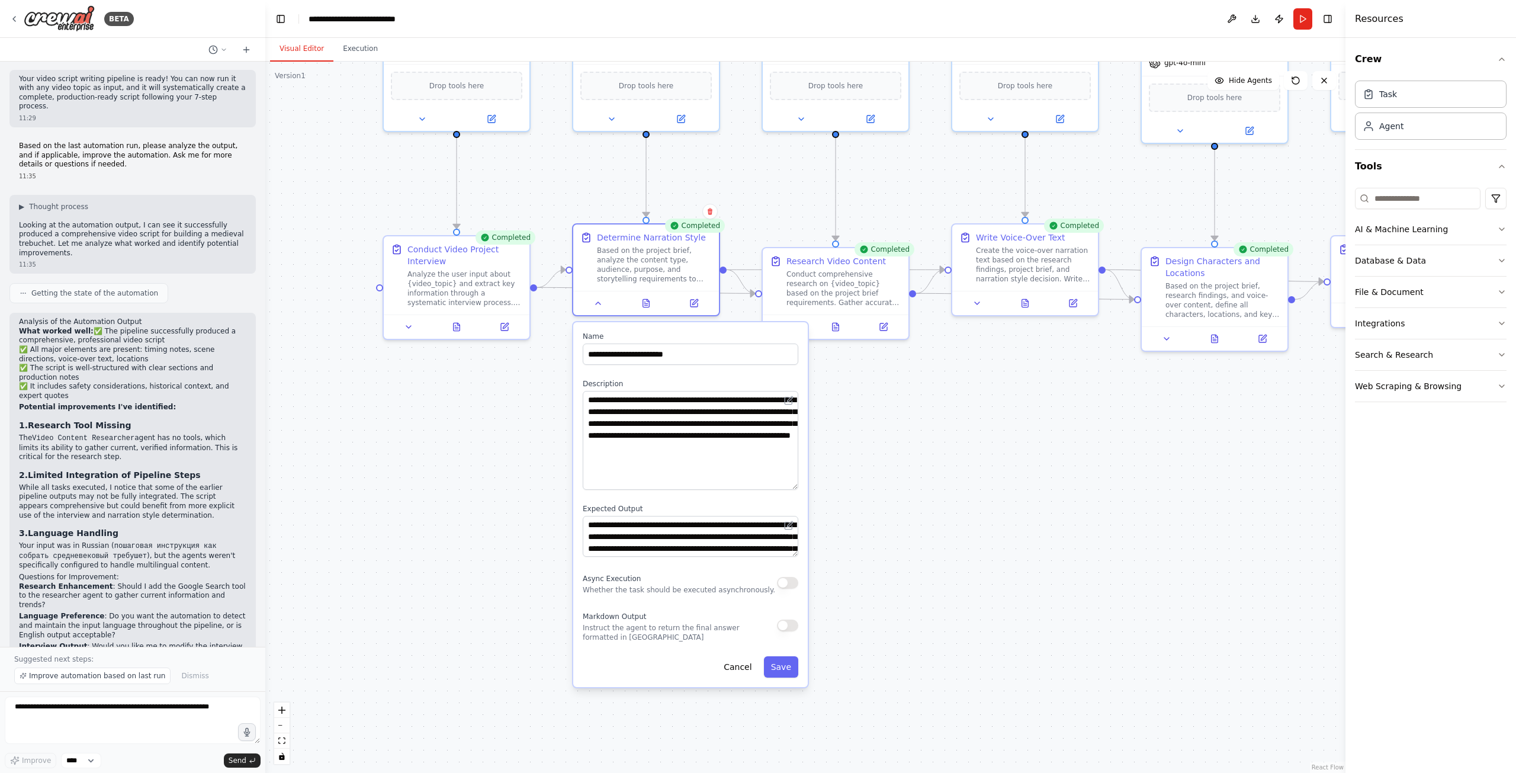
drag, startPoint x: 949, startPoint y: 608, endPoint x: 919, endPoint y: 500, distance: 111.9
drag, startPoint x: 793, startPoint y: 551, endPoint x: 805, endPoint y: 608, distance: 57.9
click at [805, 609] on div "**********" at bounding box center [690, 533] width 234 height 422
click at [596, 305] on button at bounding box center [598, 301] width 41 height 14
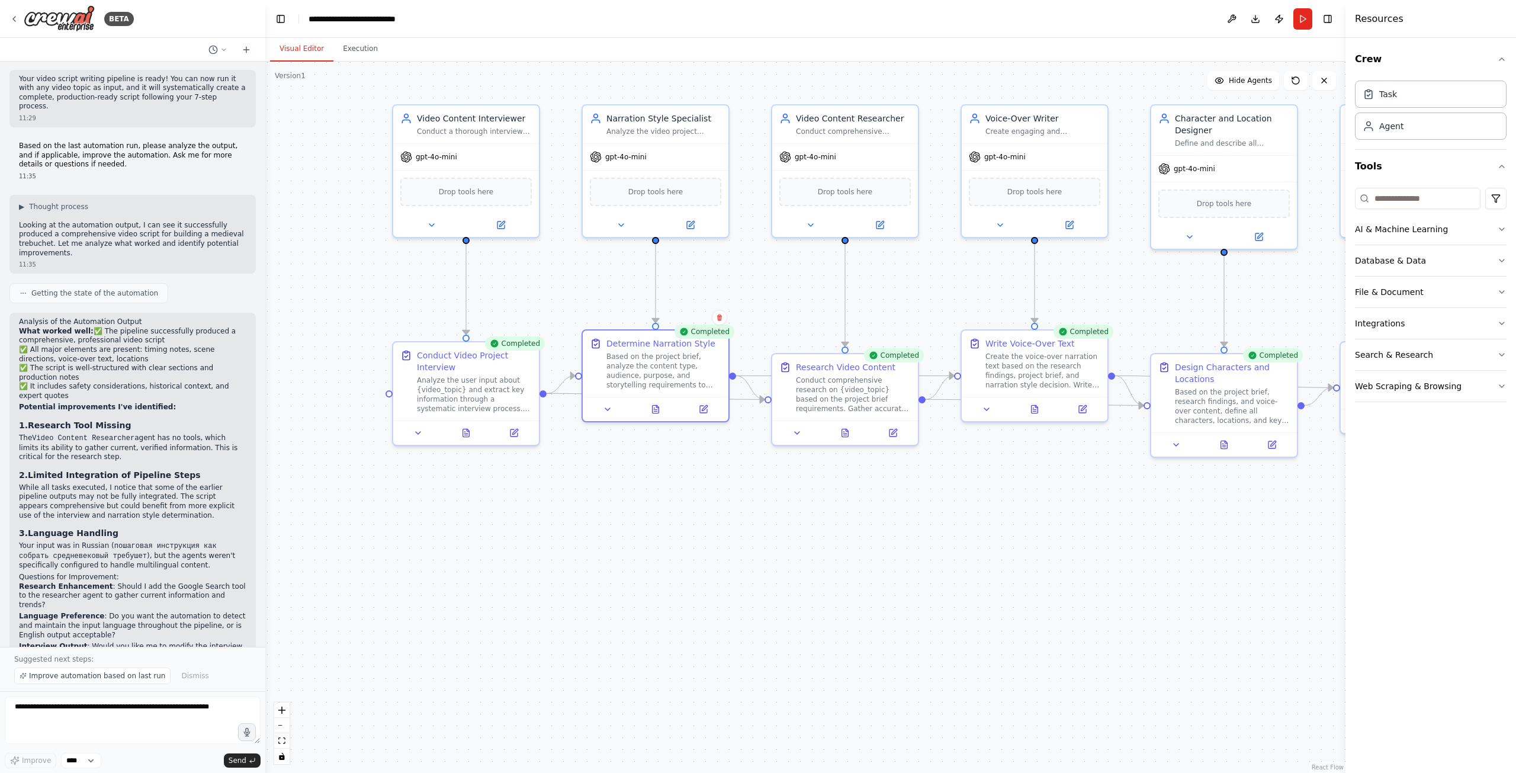
drag, startPoint x: 735, startPoint y: 171, endPoint x: 747, endPoint y: 289, distance: 118.9
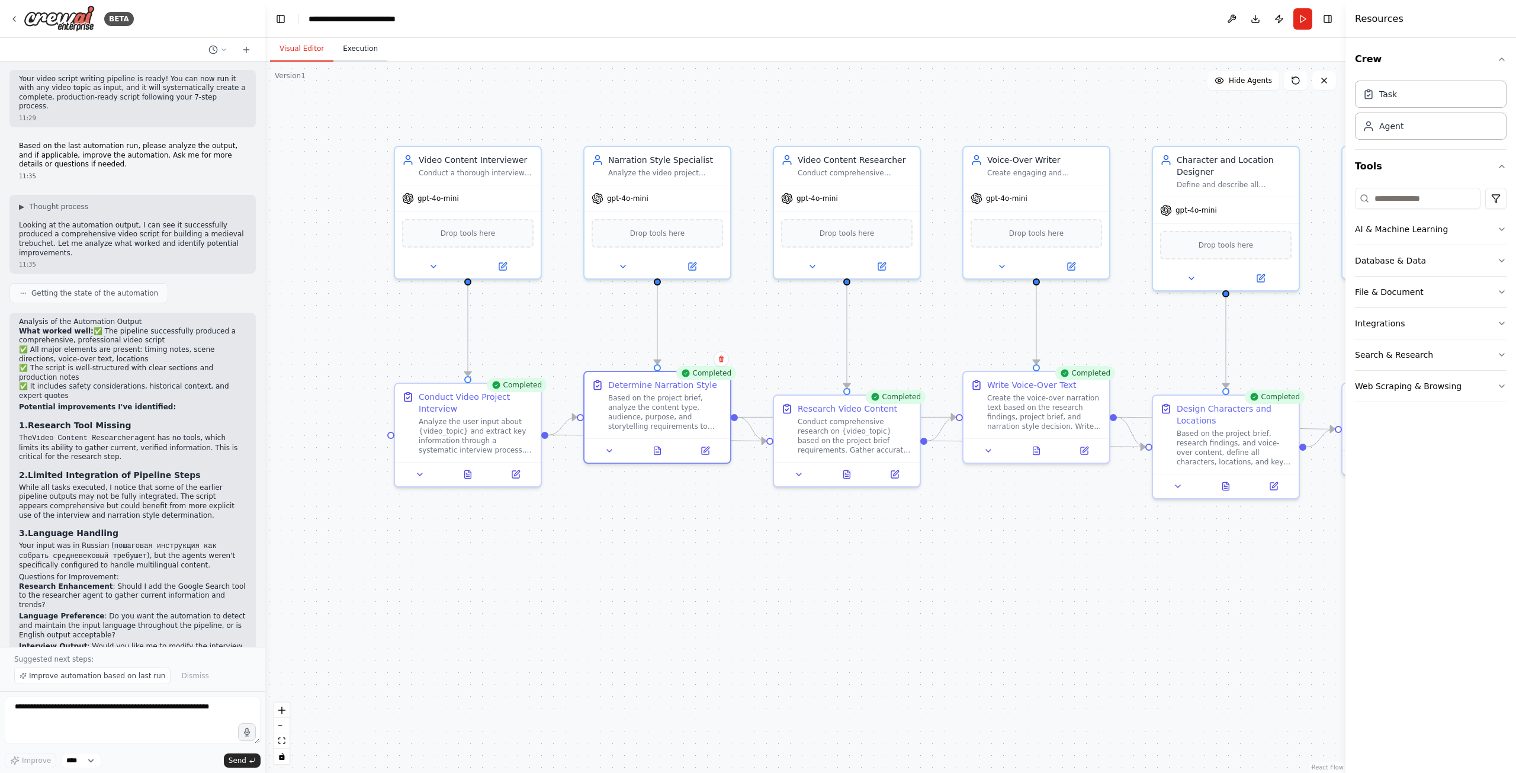
click at [366, 43] on button "Execution" at bounding box center [360, 49] width 54 height 25
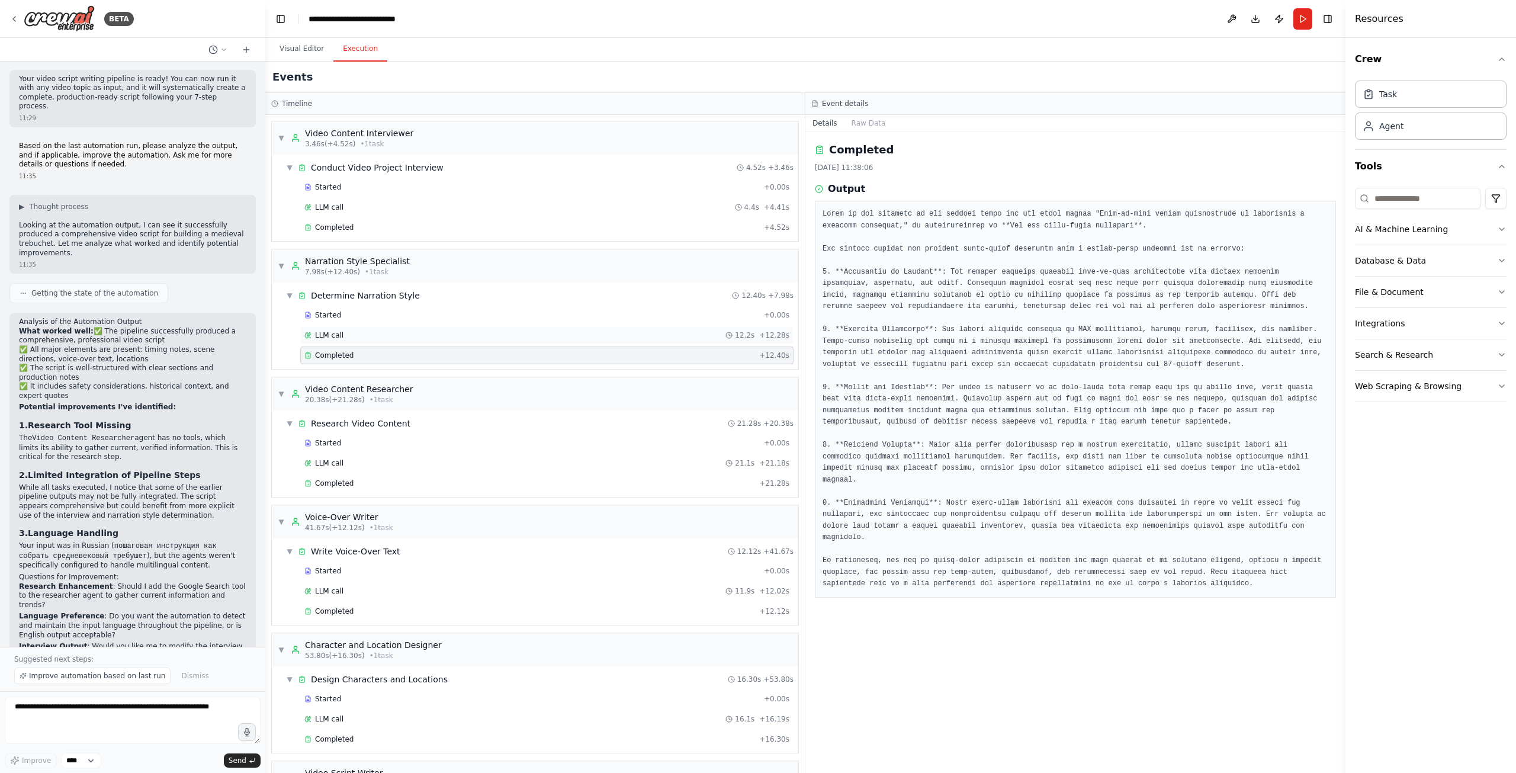
click at [448, 335] on div "LLM call 12.2s + 12.28s" at bounding box center [546, 334] width 485 height 9
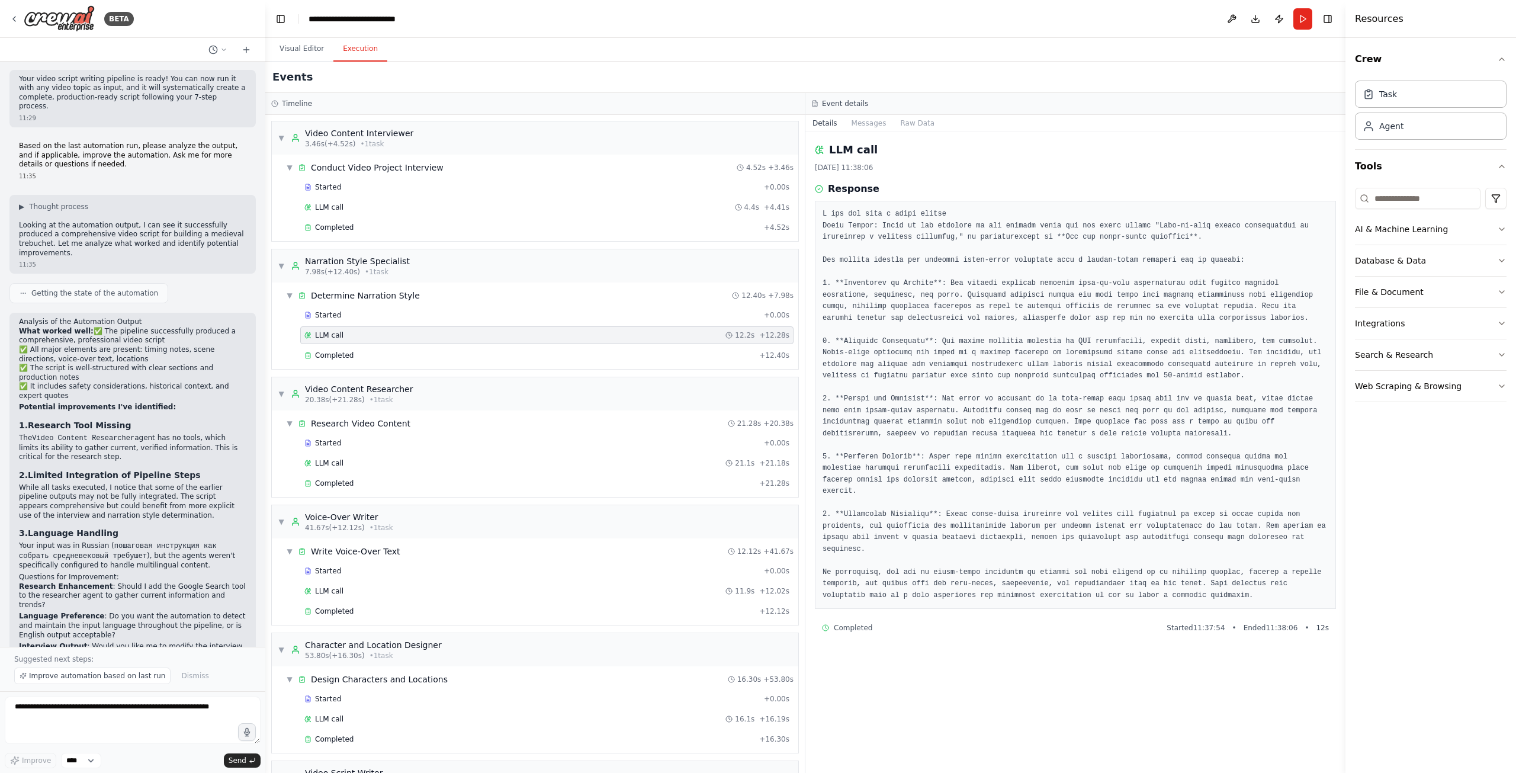
click at [708, 67] on div "Events" at bounding box center [805, 77] width 1080 height 31
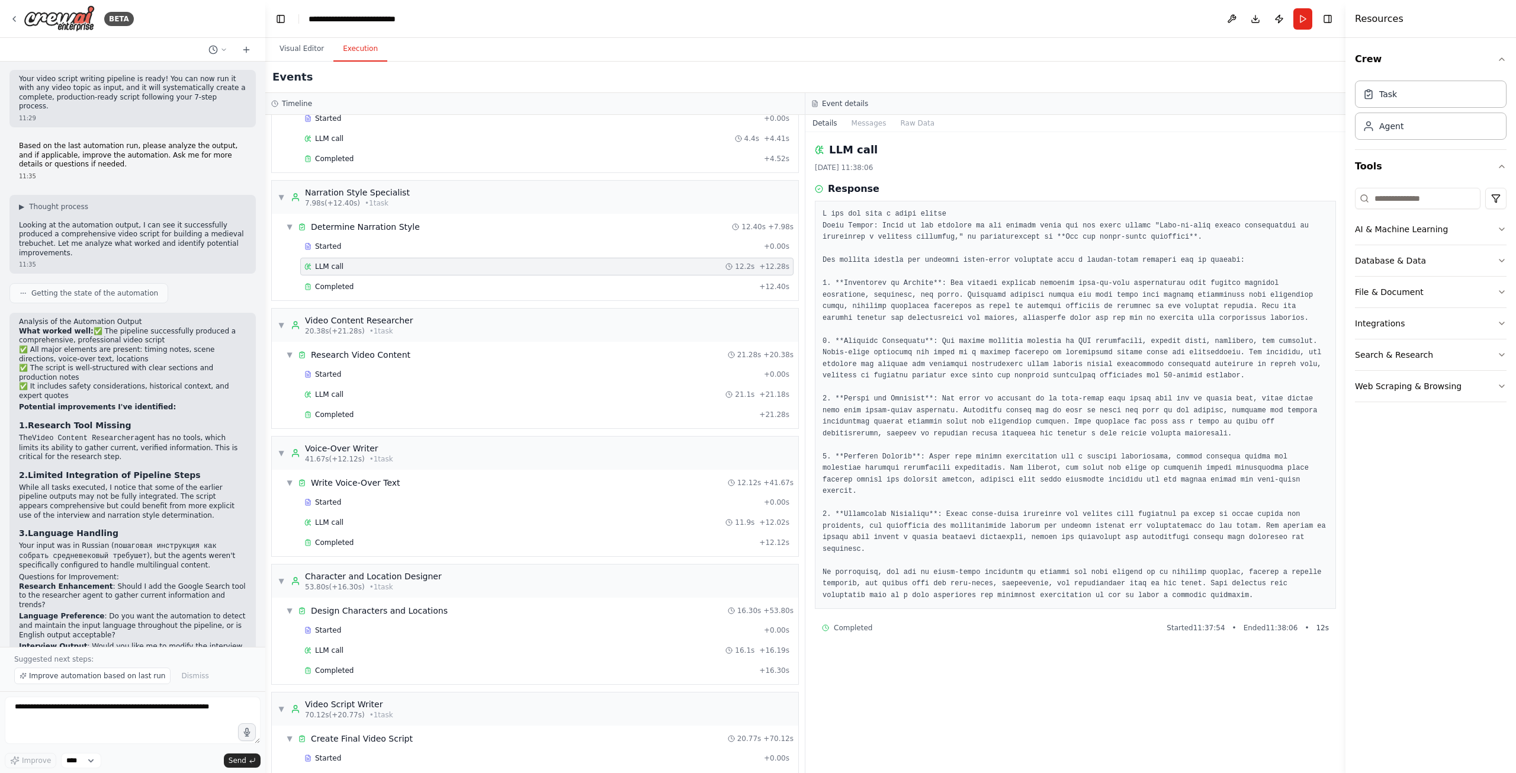
scroll to position [111, 0]
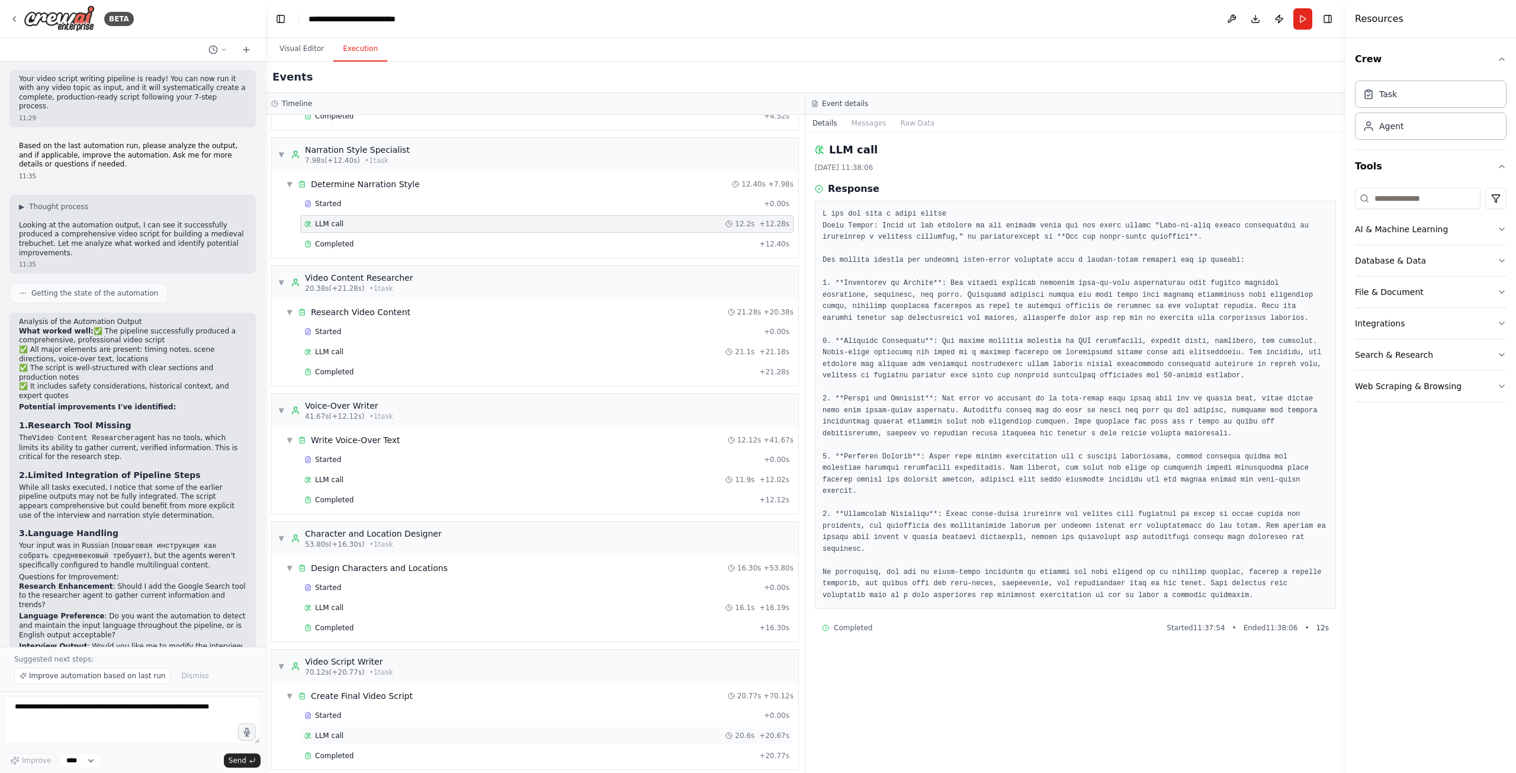
click at [411, 731] on div "LLM call 20.6s + 20.67s" at bounding box center [546, 735] width 485 height 9
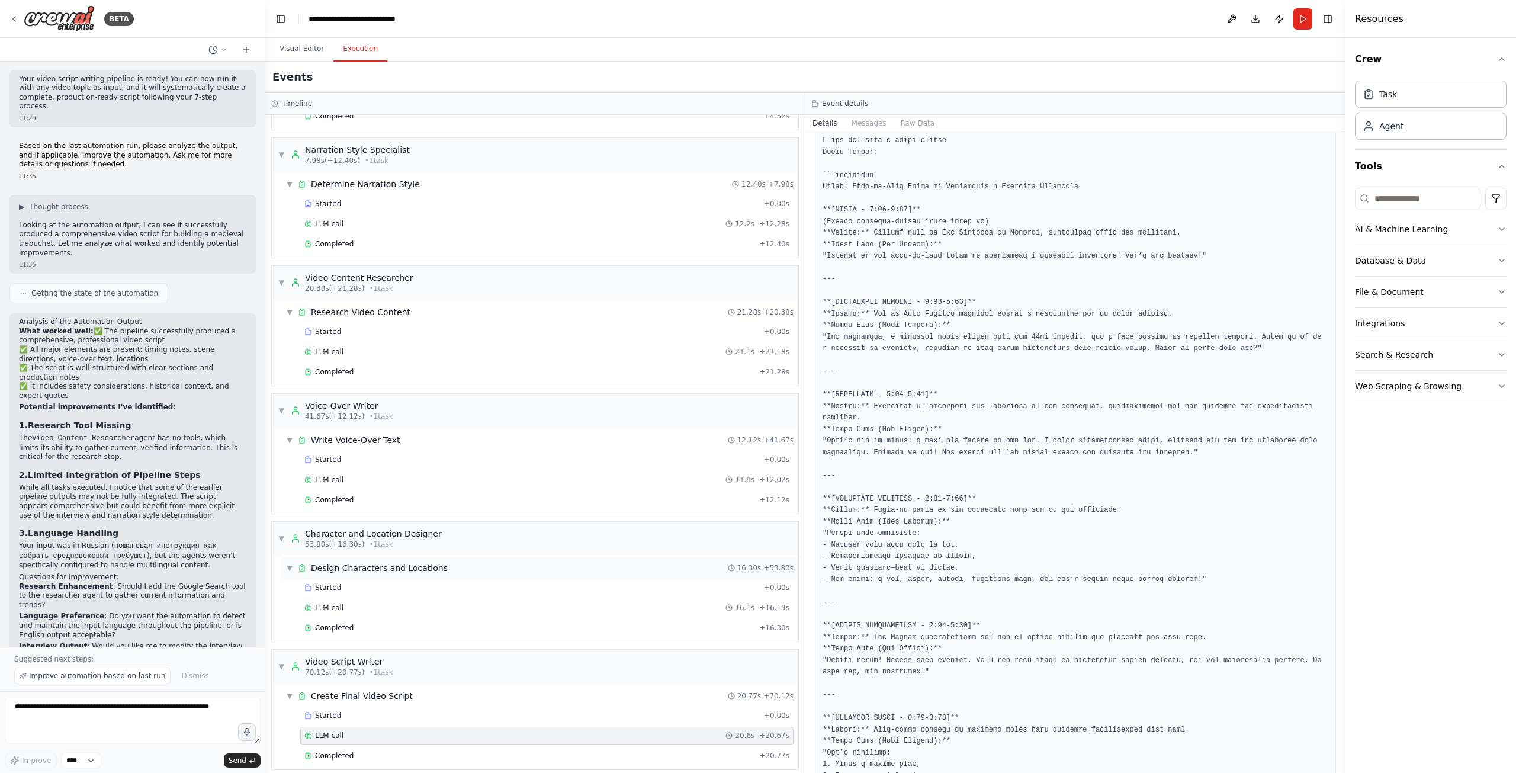
scroll to position [59, 0]
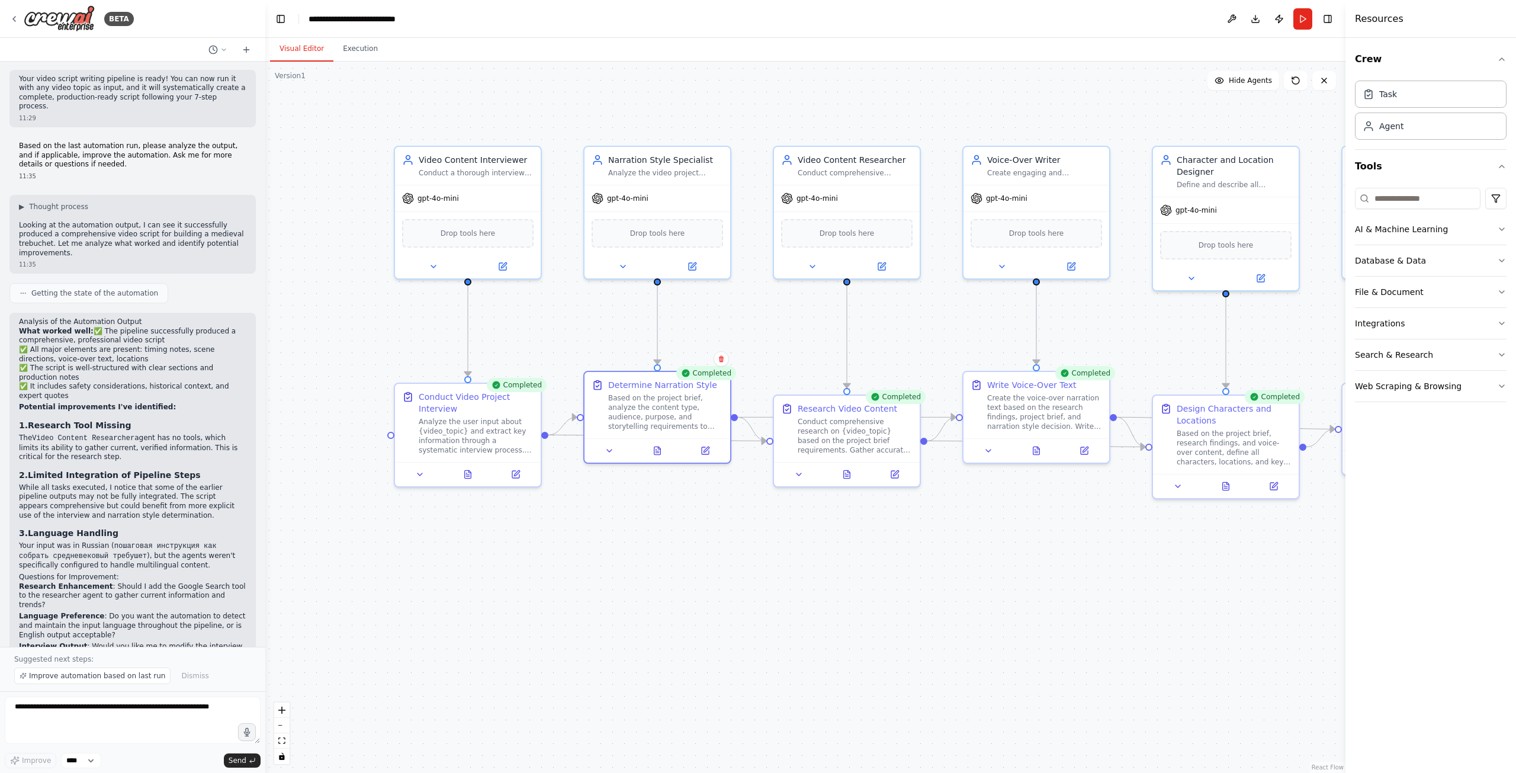
click at [289, 41] on button "Visual Editor" at bounding box center [301, 49] width 63 height 25
click at [843, 577] on div ".deletable-edge-delete-btn { width: 20px; height: 20px; border: 0px solid #ffff…" at bounding box center [805, 417] width 1080 height 711
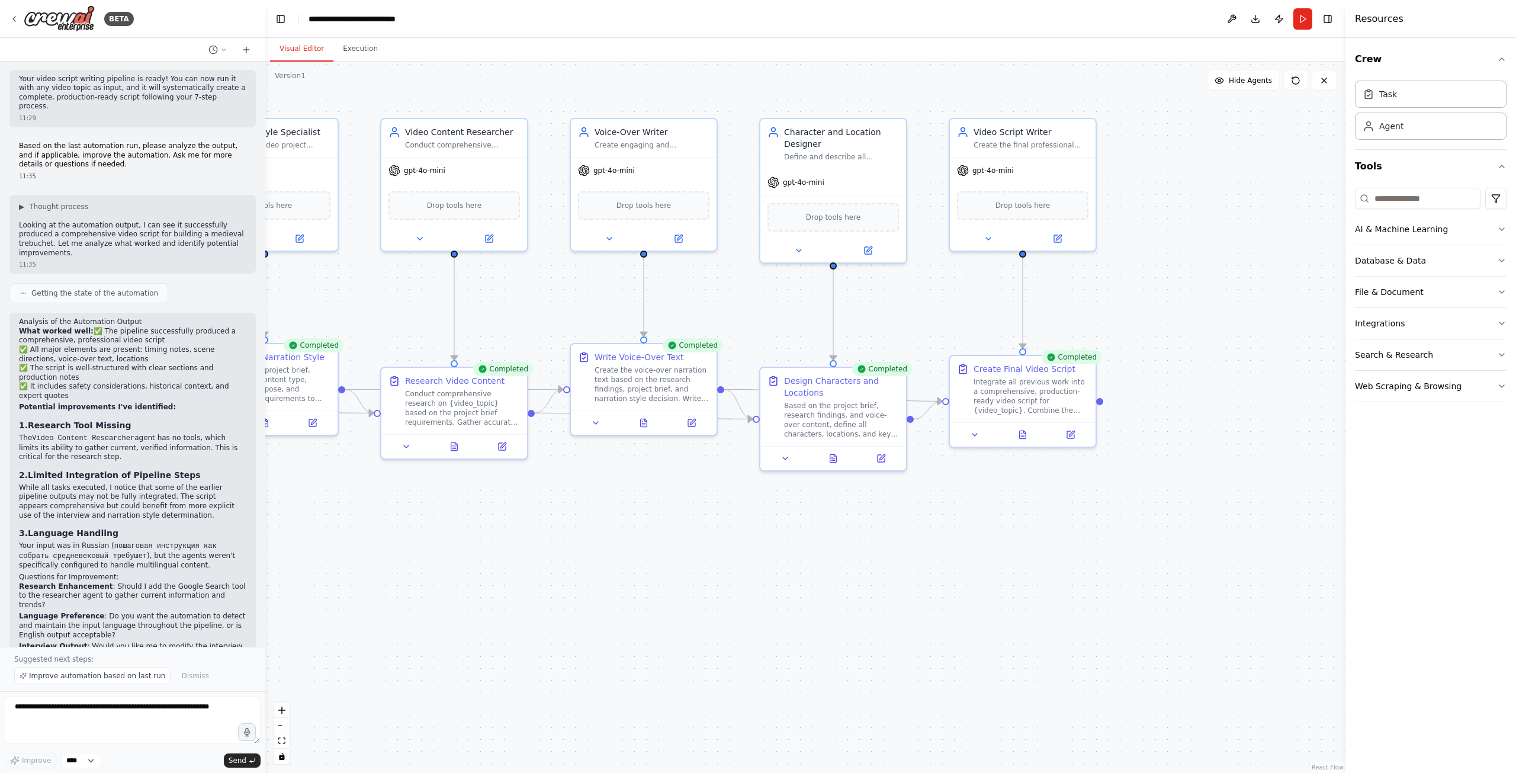
drag, startPoint x: 967, startPoint y: 567, endPoint x: 583, endPoint y: 540, distance: 385.2
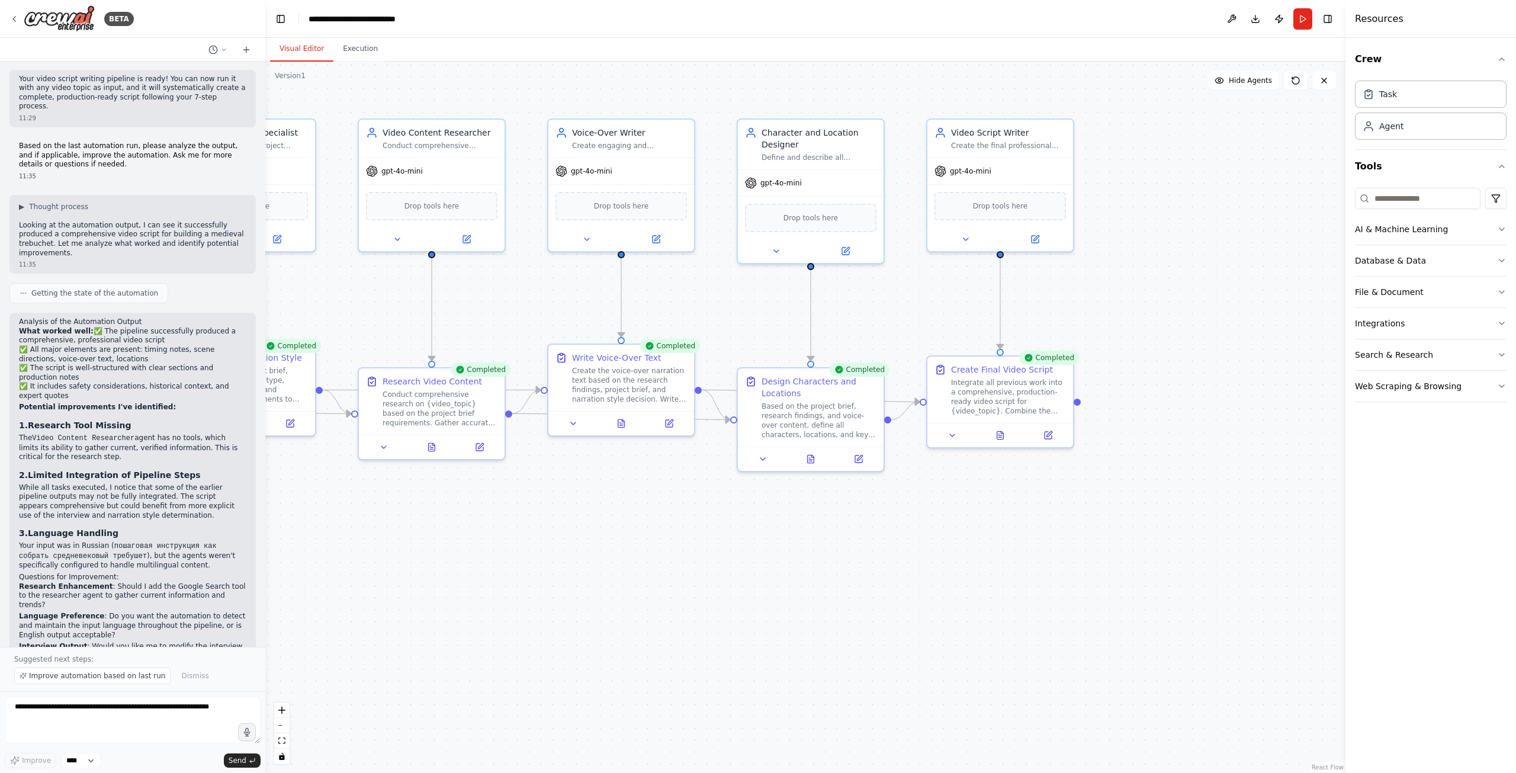
drag, startPoint x: 726, startPoint y: 528, endPoint x: 578, endPoint y: 542, distance: 148.6
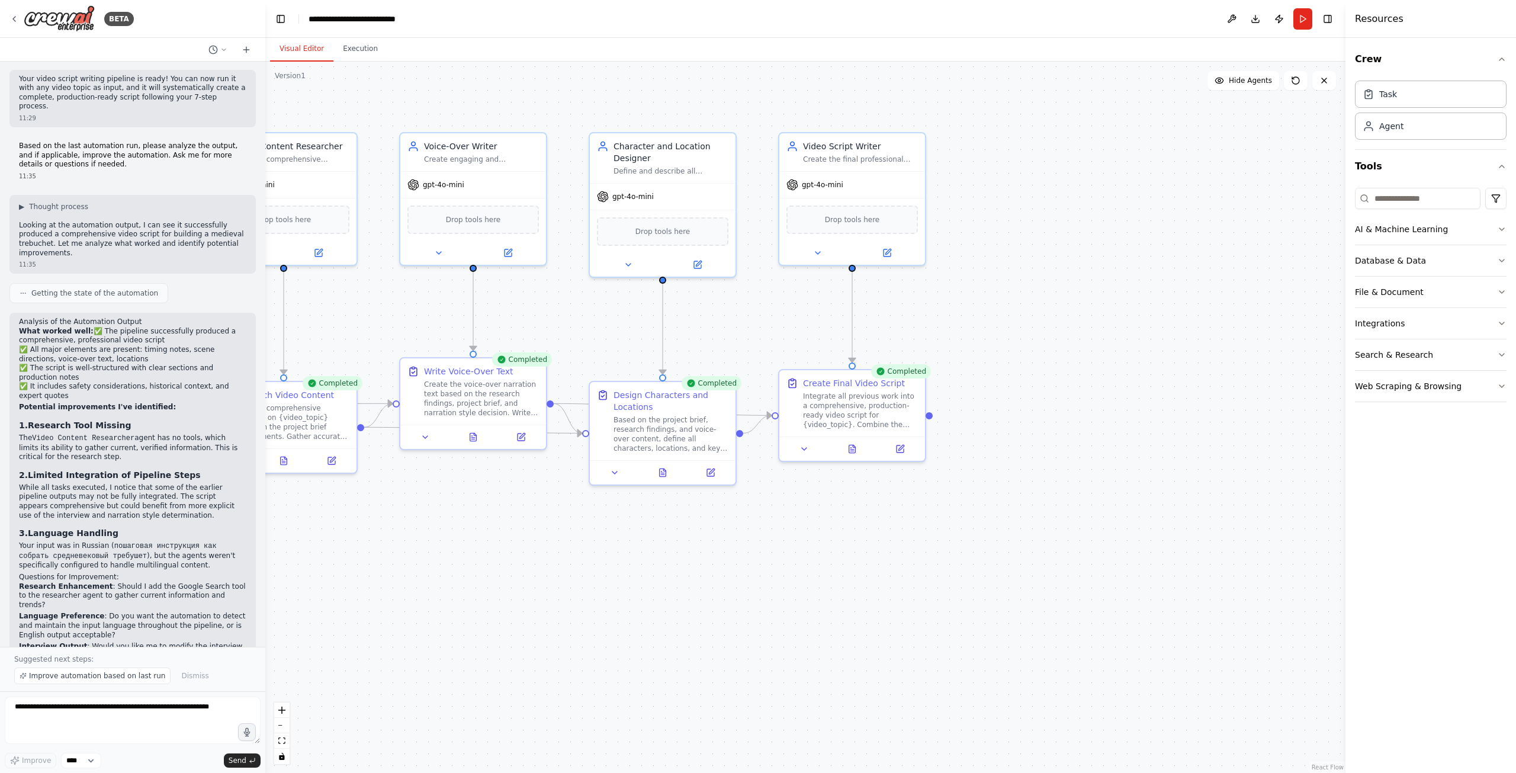
click at [800, 506] on div ".deletable-edge-delete-btn { width: 20px; height: 20px; border: 0px solid #ffff…" at bounding box center [805, 417] width 1080 height 711
click at [835, 398] on div "Integrate all previous work into a comprehensive, production-ready video script…" at bounding box center [860, 408] width 115 height 38
drag, startPoint x: 831, startPoint y: 530, endPoint x: 780, endPoint y: 549, distance: 54.3
click at [831, 530] on div ".deletable-edge-delete-btn { width: 20px; height: 20px; border: 0px solid #ffff…" at bounding box center [805, 417] width 1080 height 711
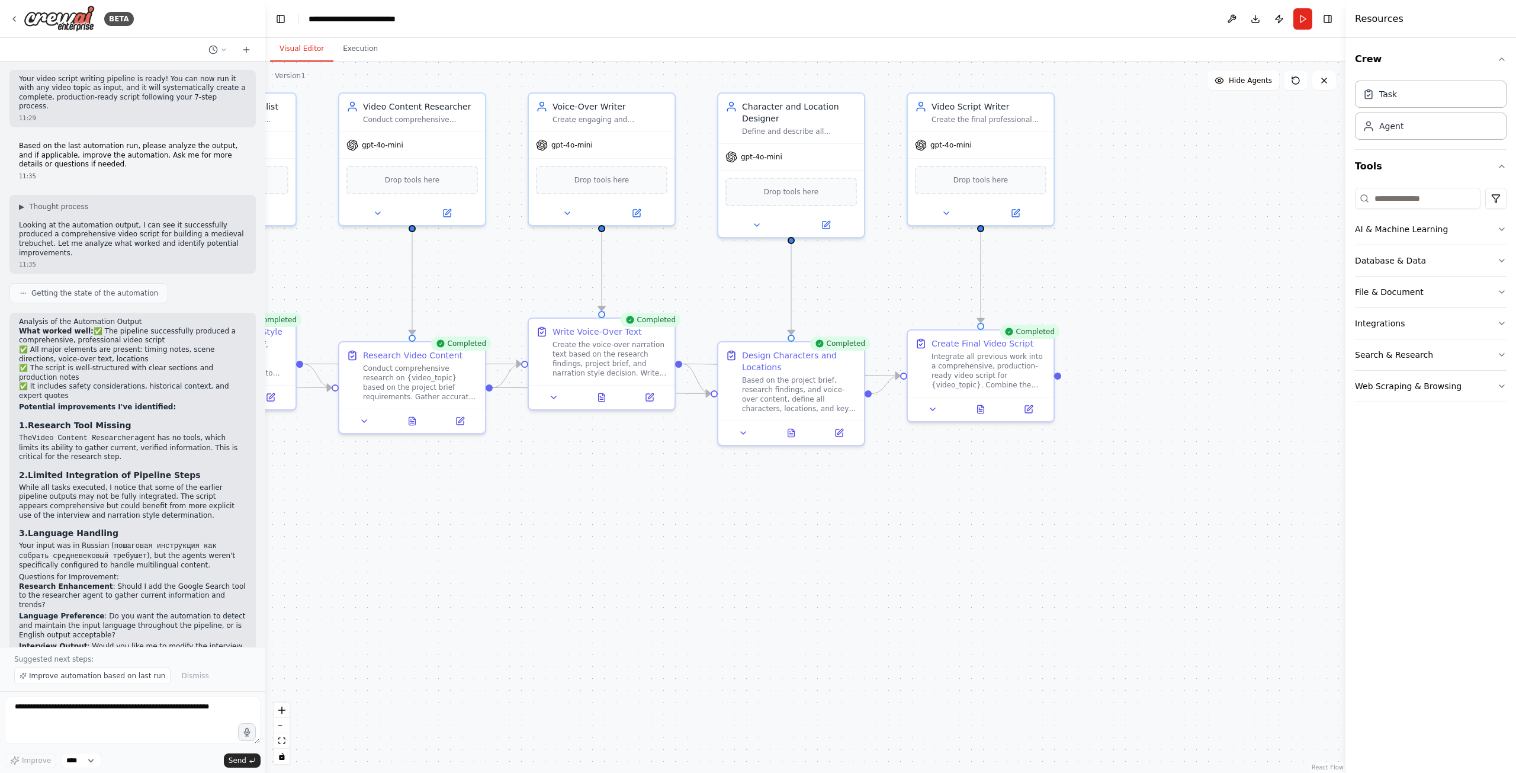
drag, startPoint x: 667, startPoint y: 569, endPoint x: 812, endPoint y: 535, distance: 149.1
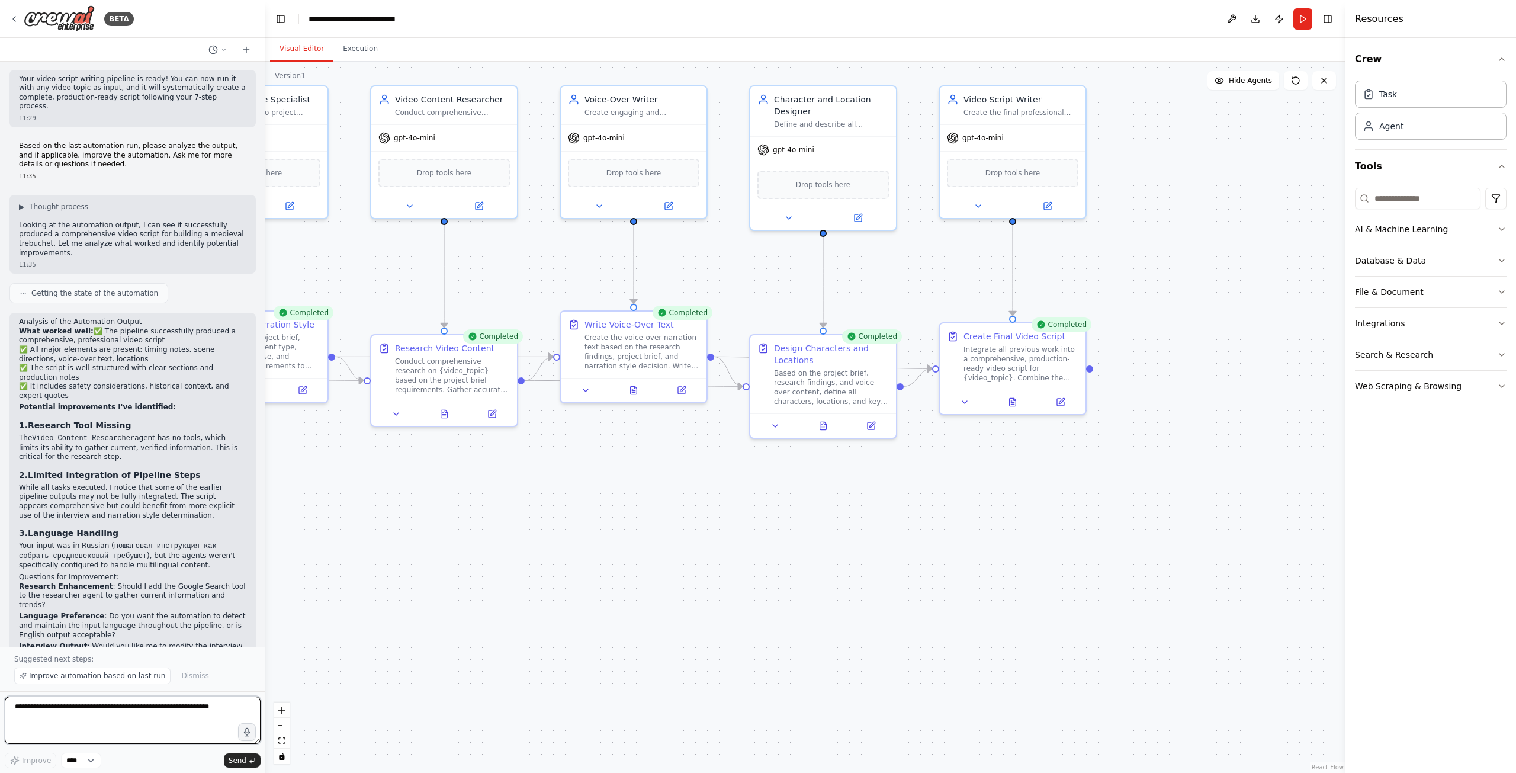
click at [133, 712] on textarea at bounding box center [133, 719] width 256 height 47
type textarea "**********"
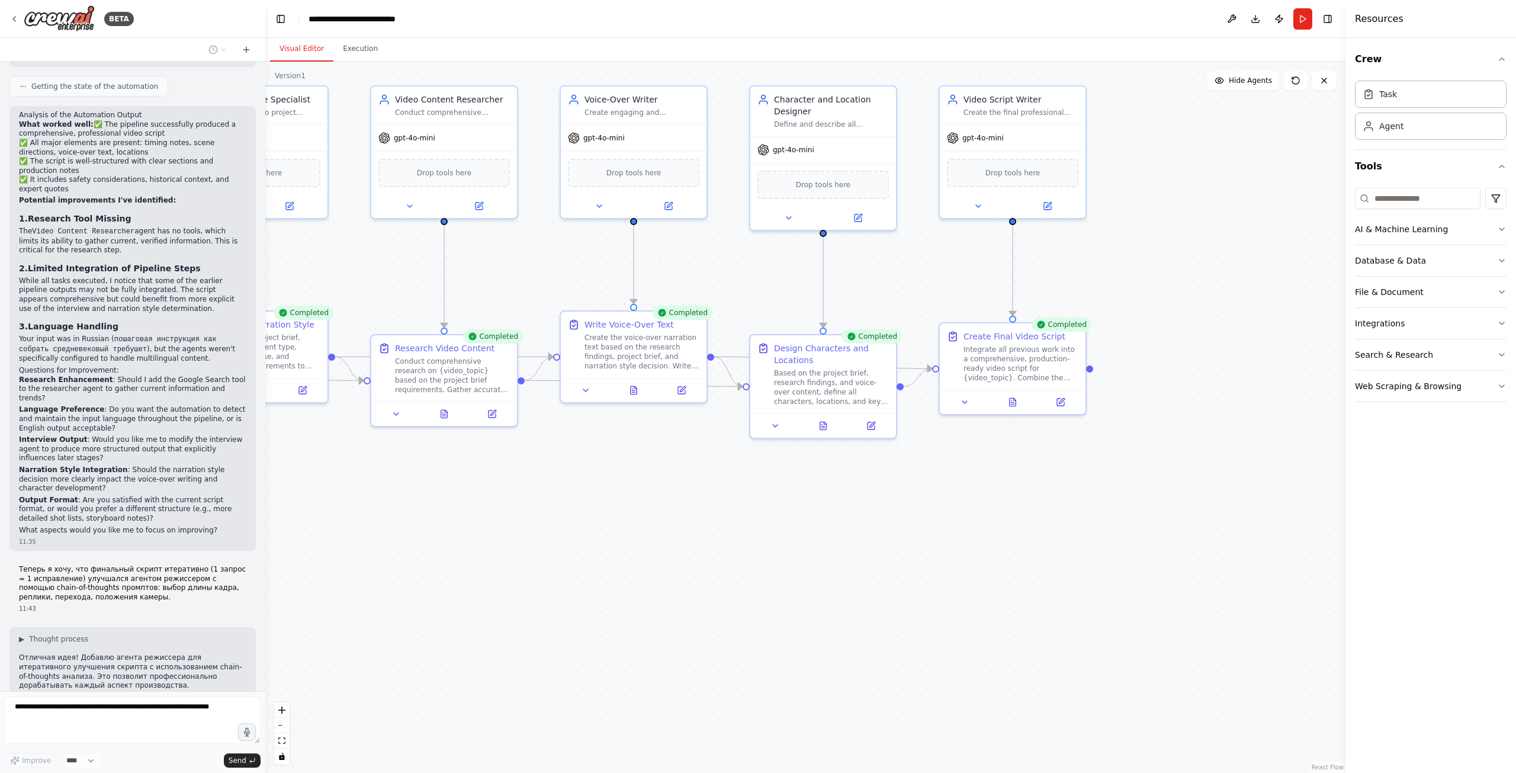
scroll to position [1591, 0]
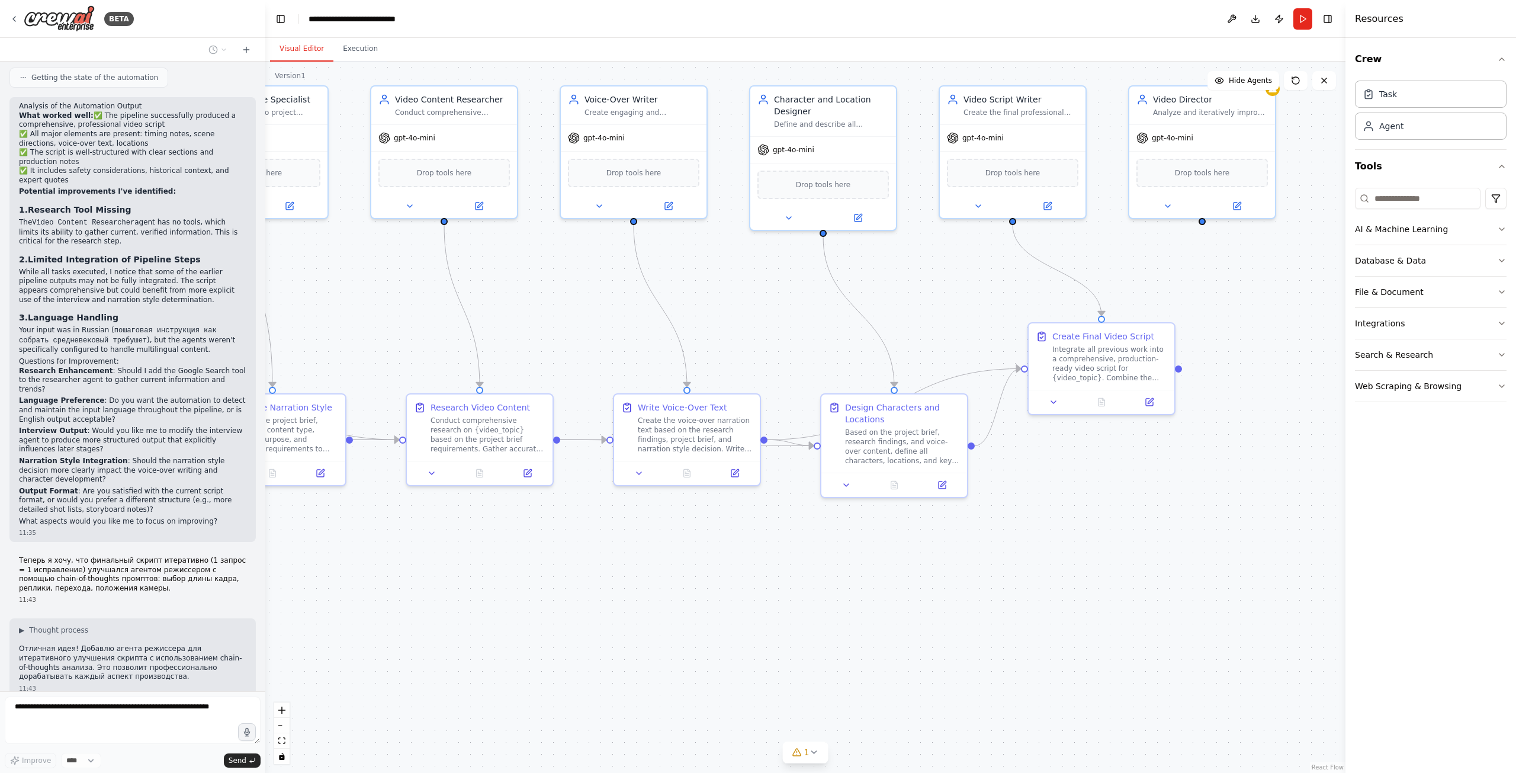
click at [157, 625] on div "Pipeline for sequential script writing for video. Here are the components in or…" at bounding box center [132, 376] width 265 height 629
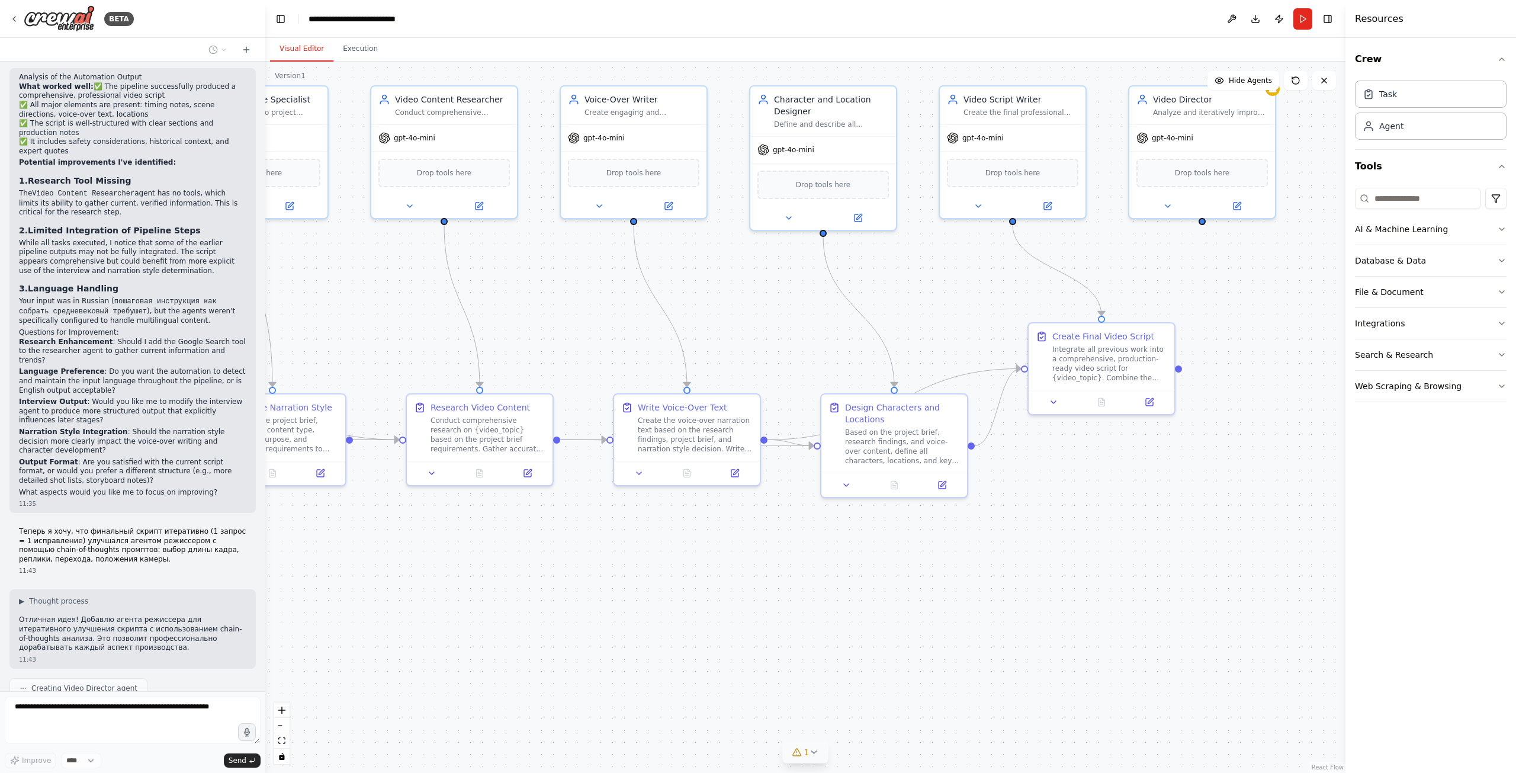
click at [824, 760] on button "1" at bounding box center [806, 752] width 46 height 22
click at [827, 671] on div ".deletable-edge-delete-btn { width: 20px; height: 20px; border: 0px solid #ffff…" at bounding box center [805, 417] width 1080 height 711
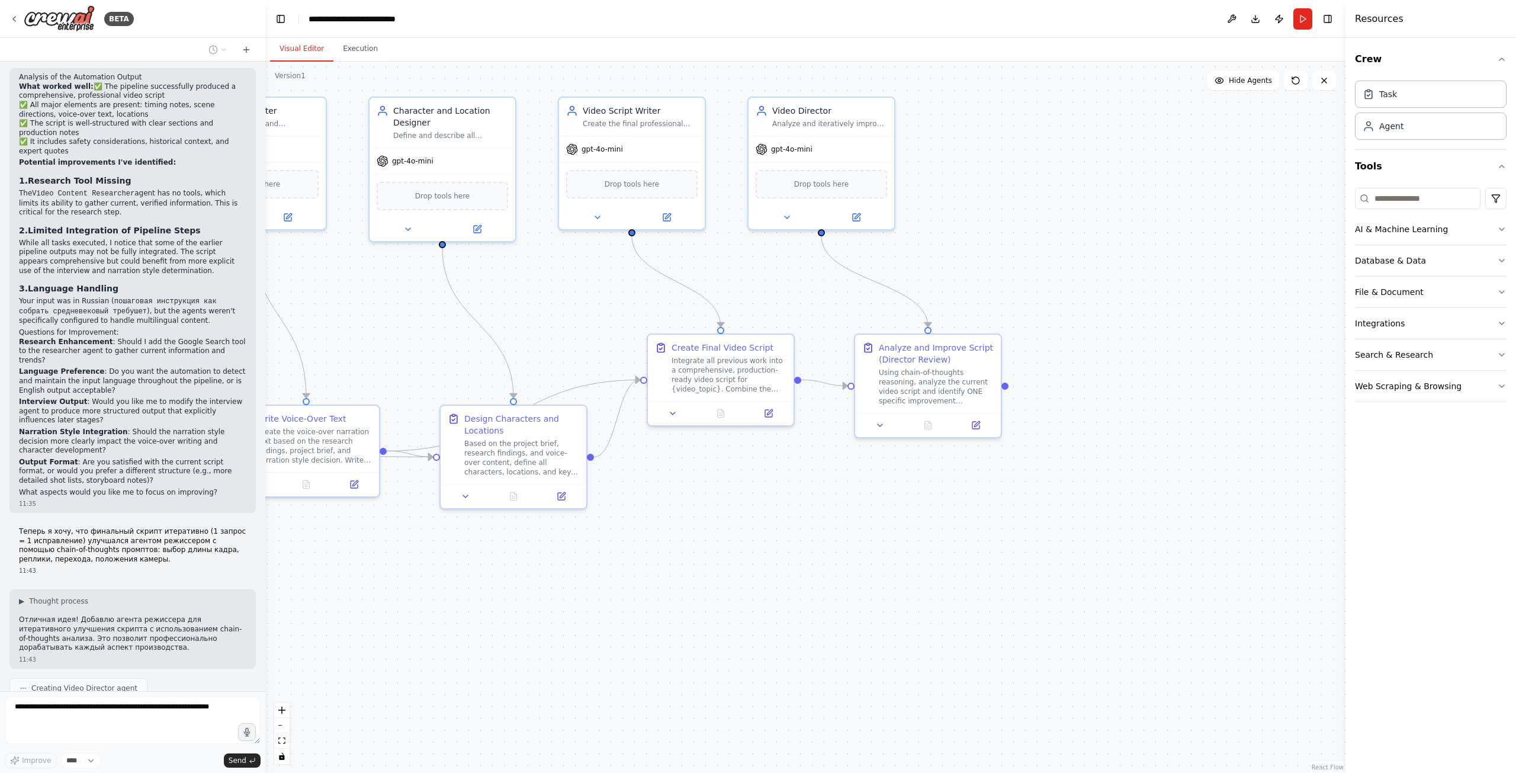
drag, startPoint x: 1066, startPoint y: 576, endPoint x: 705, endPoint y: 589, distance: 362.0
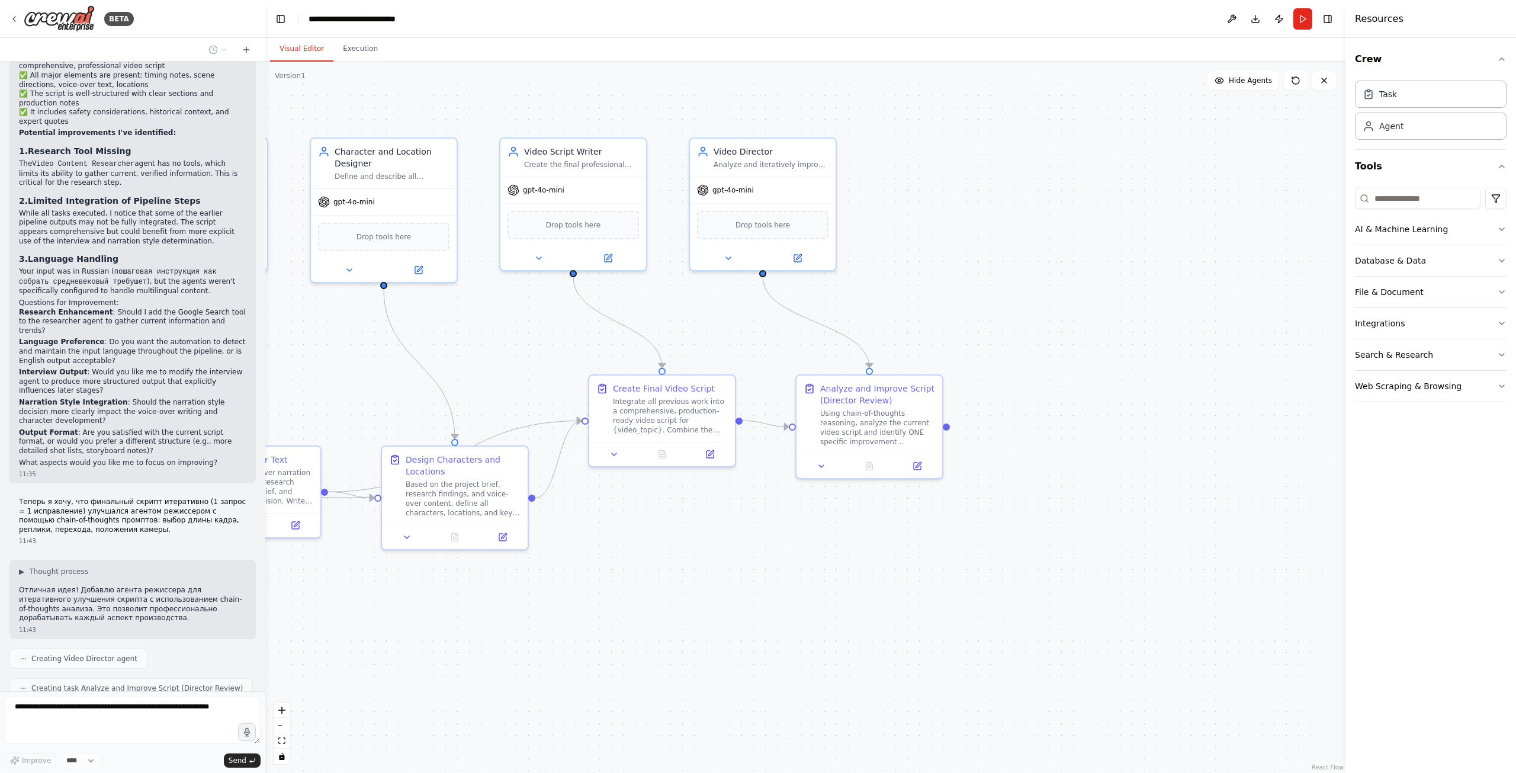
drag, startPoint x: 751, startPoint y: 518, endPoint x: 590, endPoint y: 581, distance: 172.8
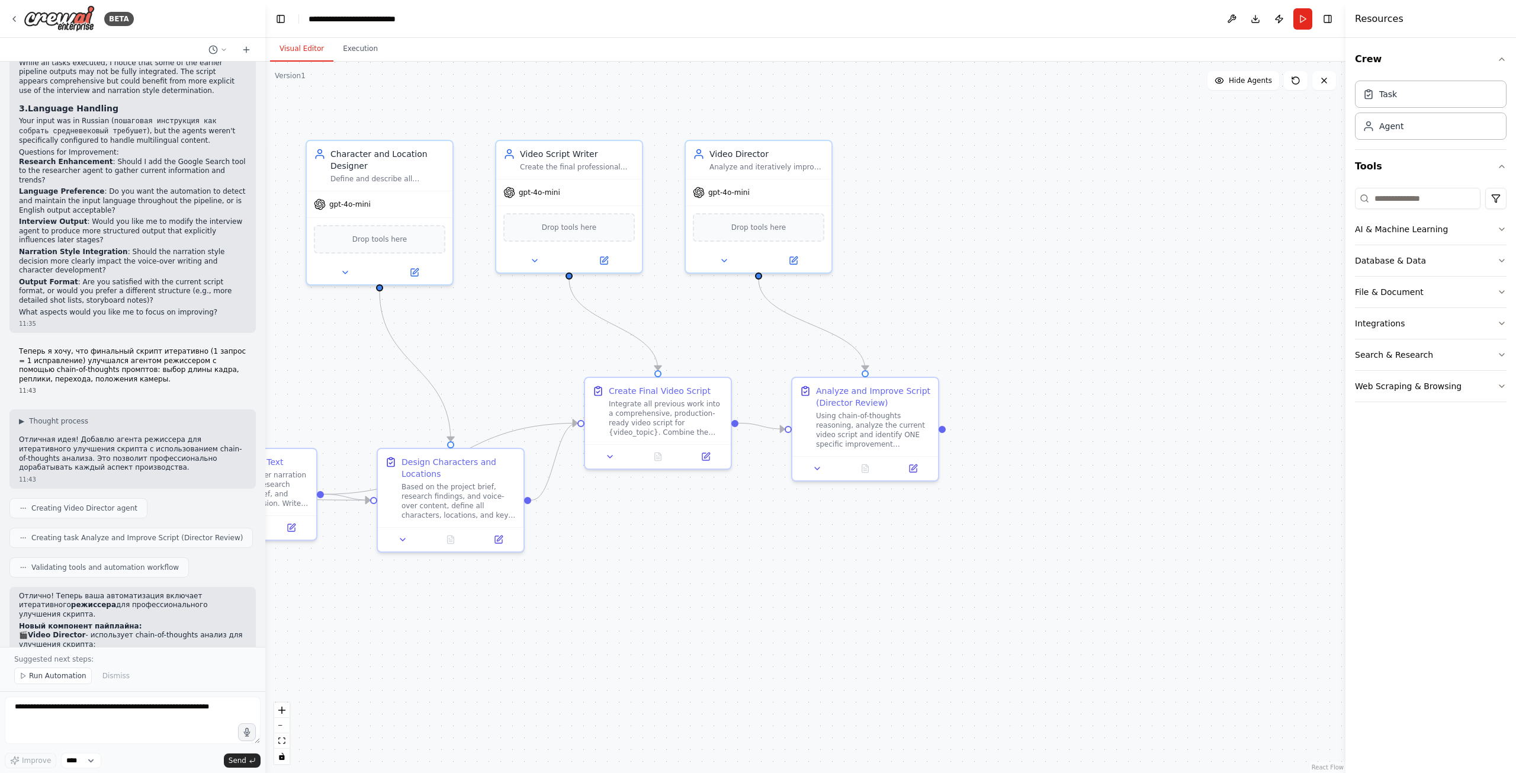
click at [746, 597] on div ".deletable-edge-delete-btn { width: 20px; height: 20px; border: 0px solid #ffff…" at bounding box center [805, 417] width 1080 height 711
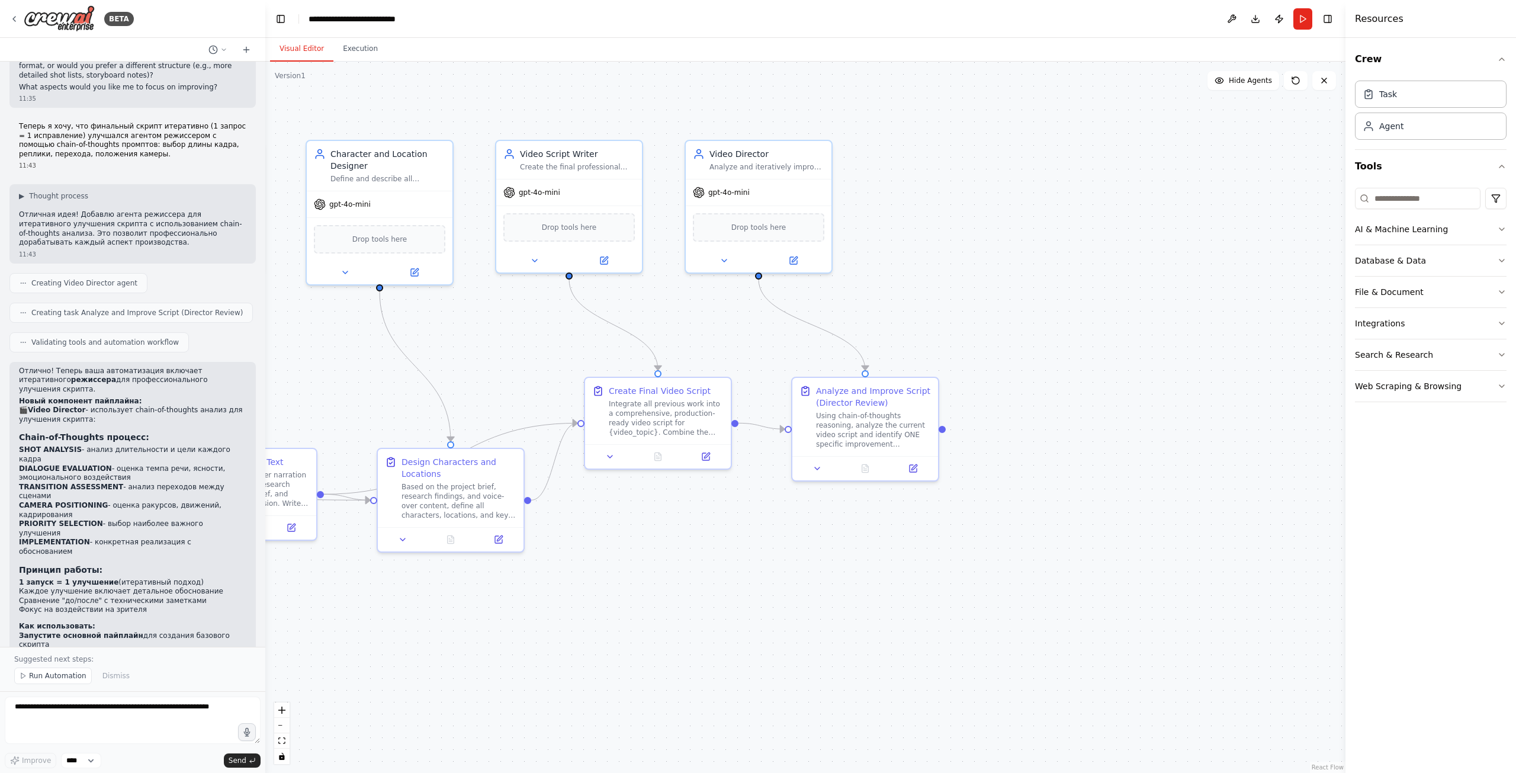
scroll to position [2025, 0]
click at [837, 435] on div "Using chain-of-thoughts reasoning, analyze the current video script and identif…" at bounding box center [873, 428] width 115 height 38
click at [863, 418] on div "Using chain-of-thoughts reasoning, analyze the current video script and identif…" at bounding box center [873, 428] width 115 height 38
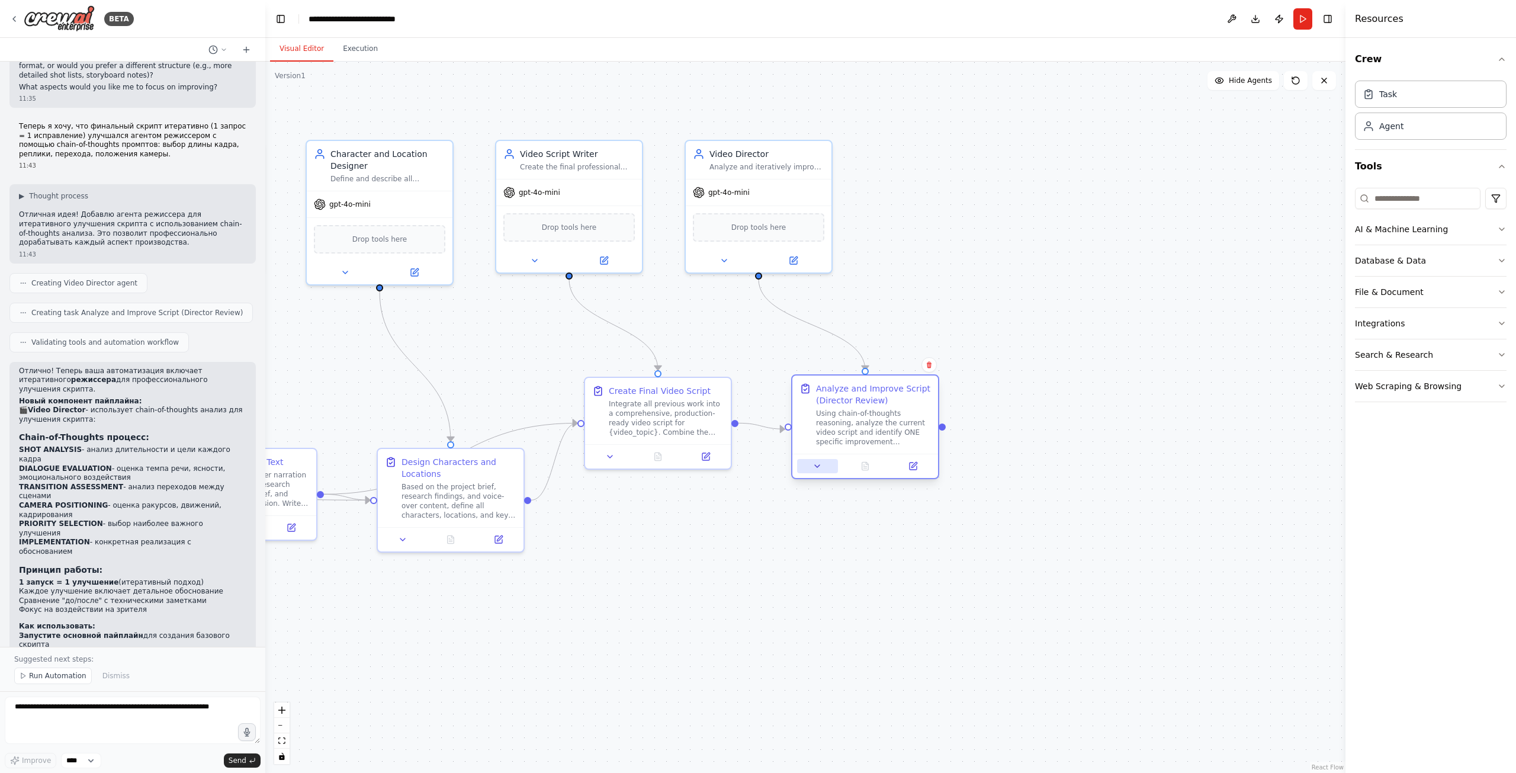
click at [822, 464] on icon at bounding box center [816, 465] width 9 height 9
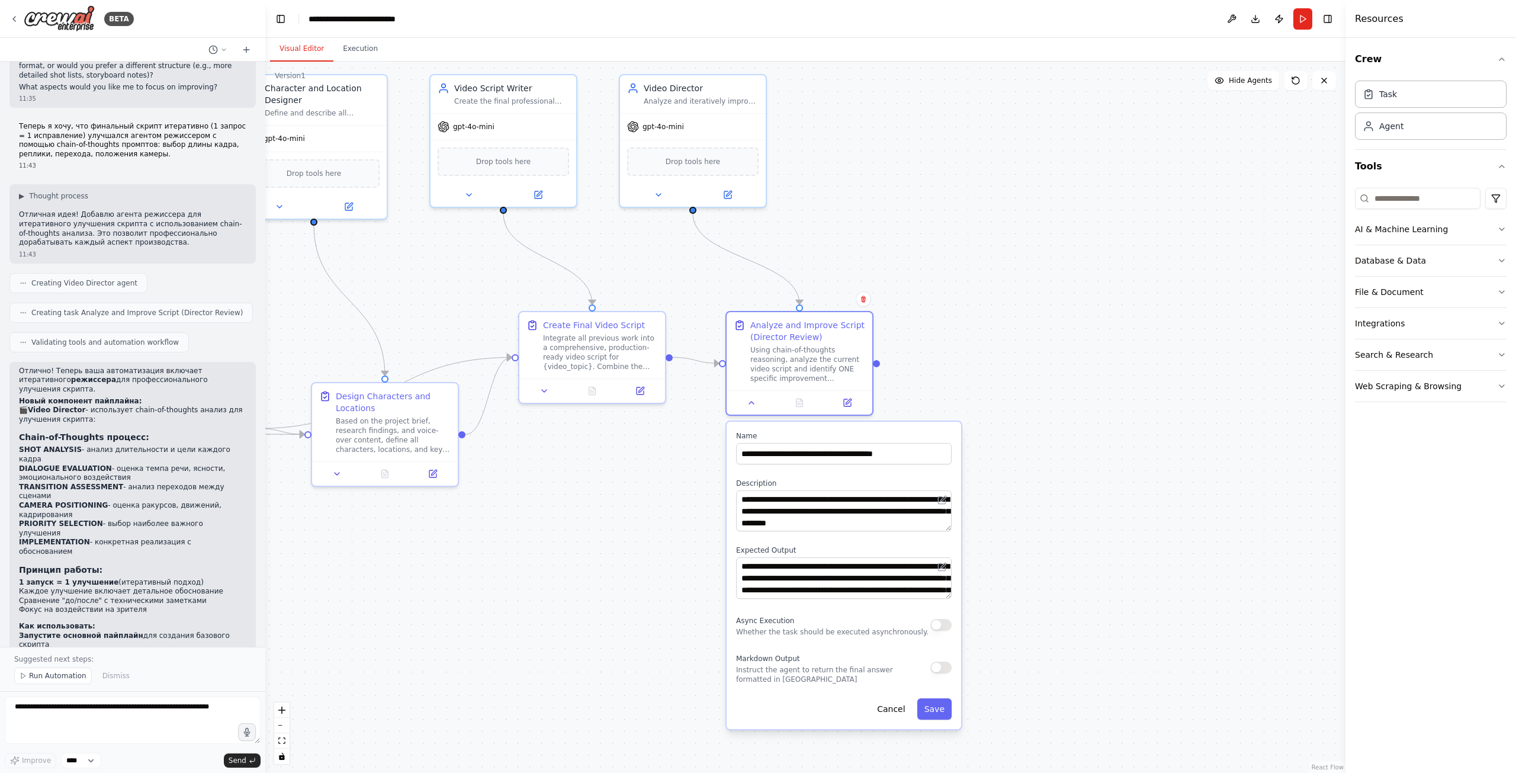
drag, startPoint x: 1130, startPoint y: 543, endPoint x: 984, endPoint y: 390, distance: 211.5
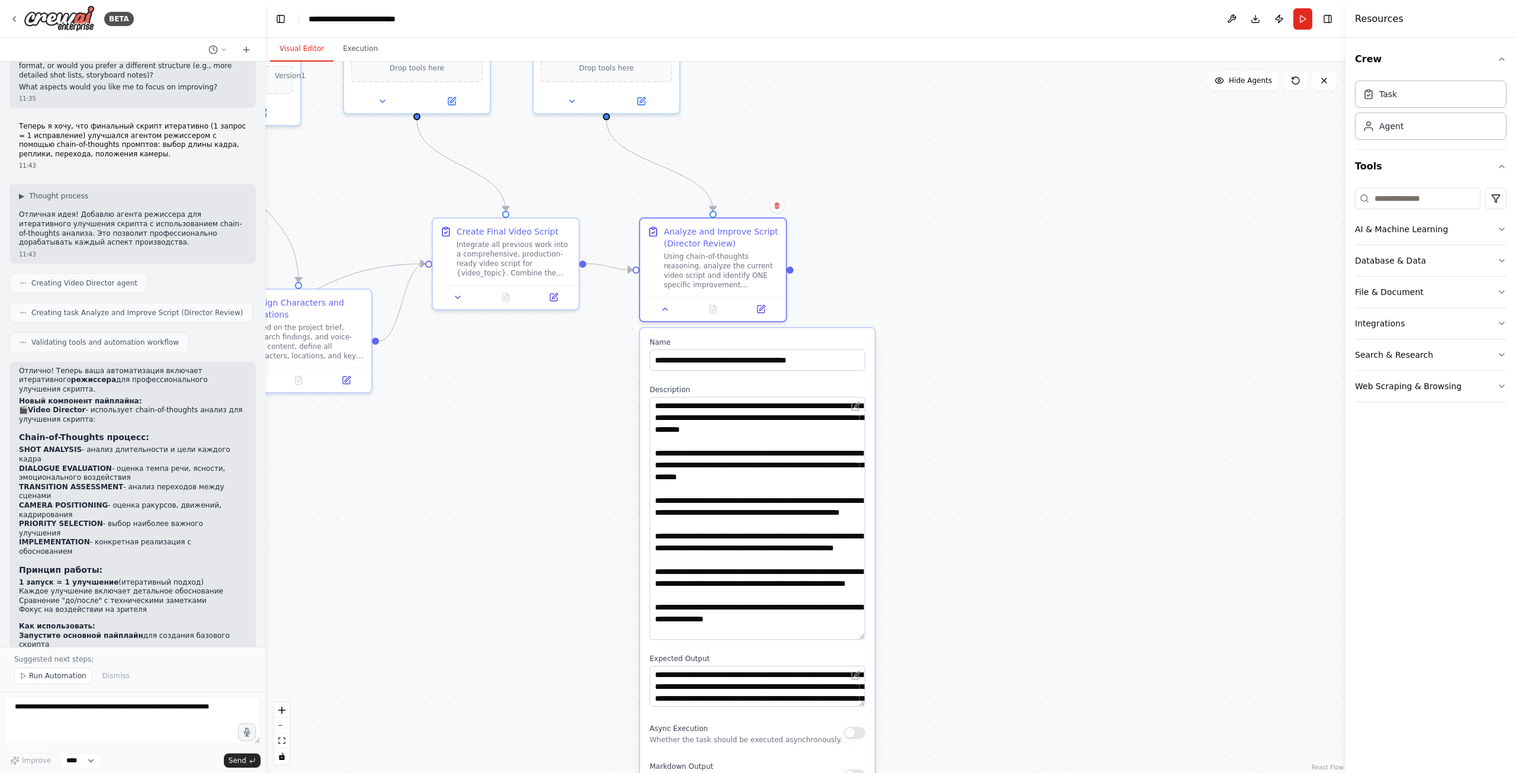
drag, startPoint x: 863, startPoint y: 435, endPoint x: 901, endPoint y: 636, distance: 205.3
click at [901, 636] on div ".deletable-edge-delete-btn { width: 20px; height: 20px; border: 0px solid #ffff…" at bounding box center [805, 417] width 1080 height 711
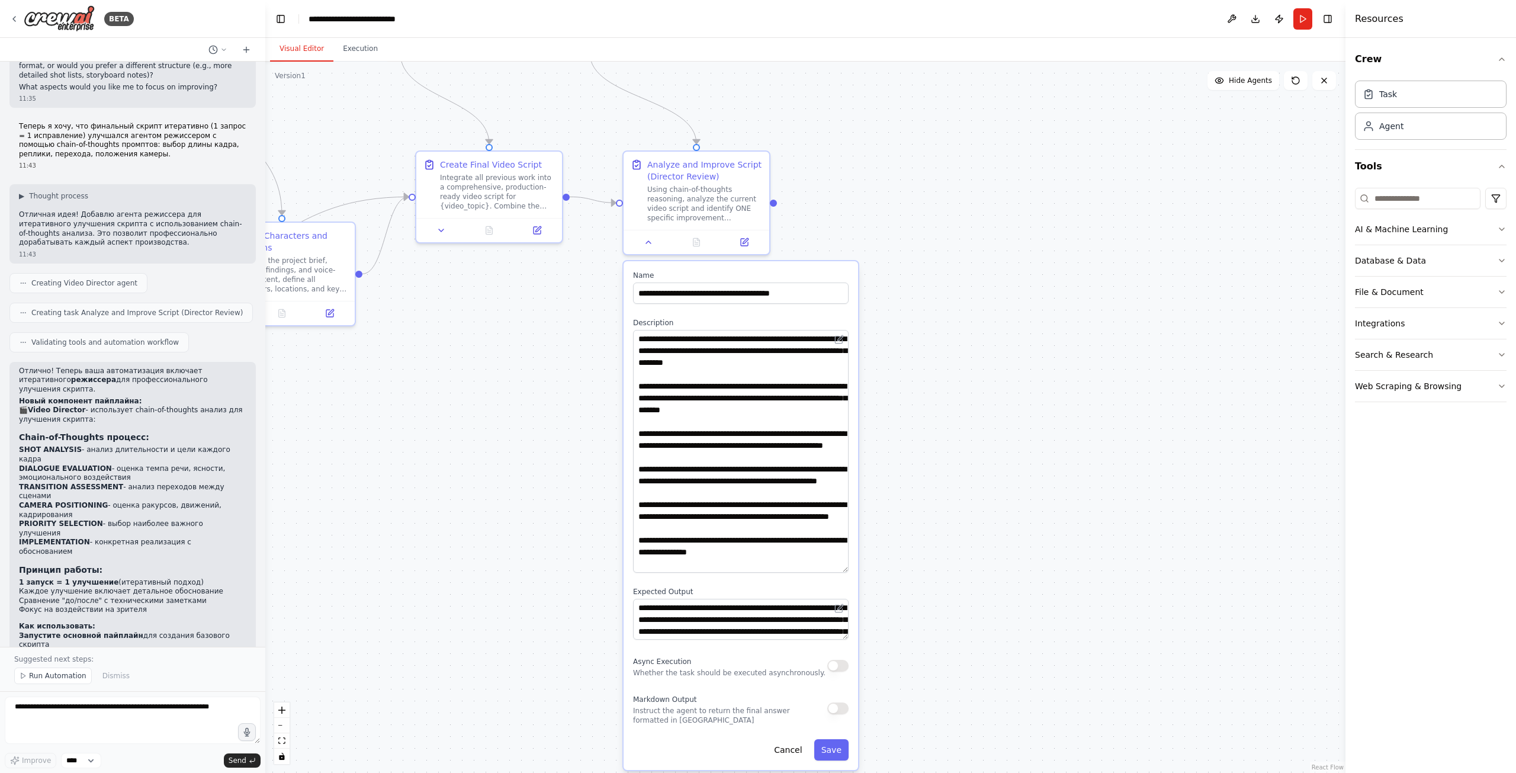
drag, startPoint x: 925, startPoint y: 537, endPoint x: 906, endPoint y: 403, distance: 135.2
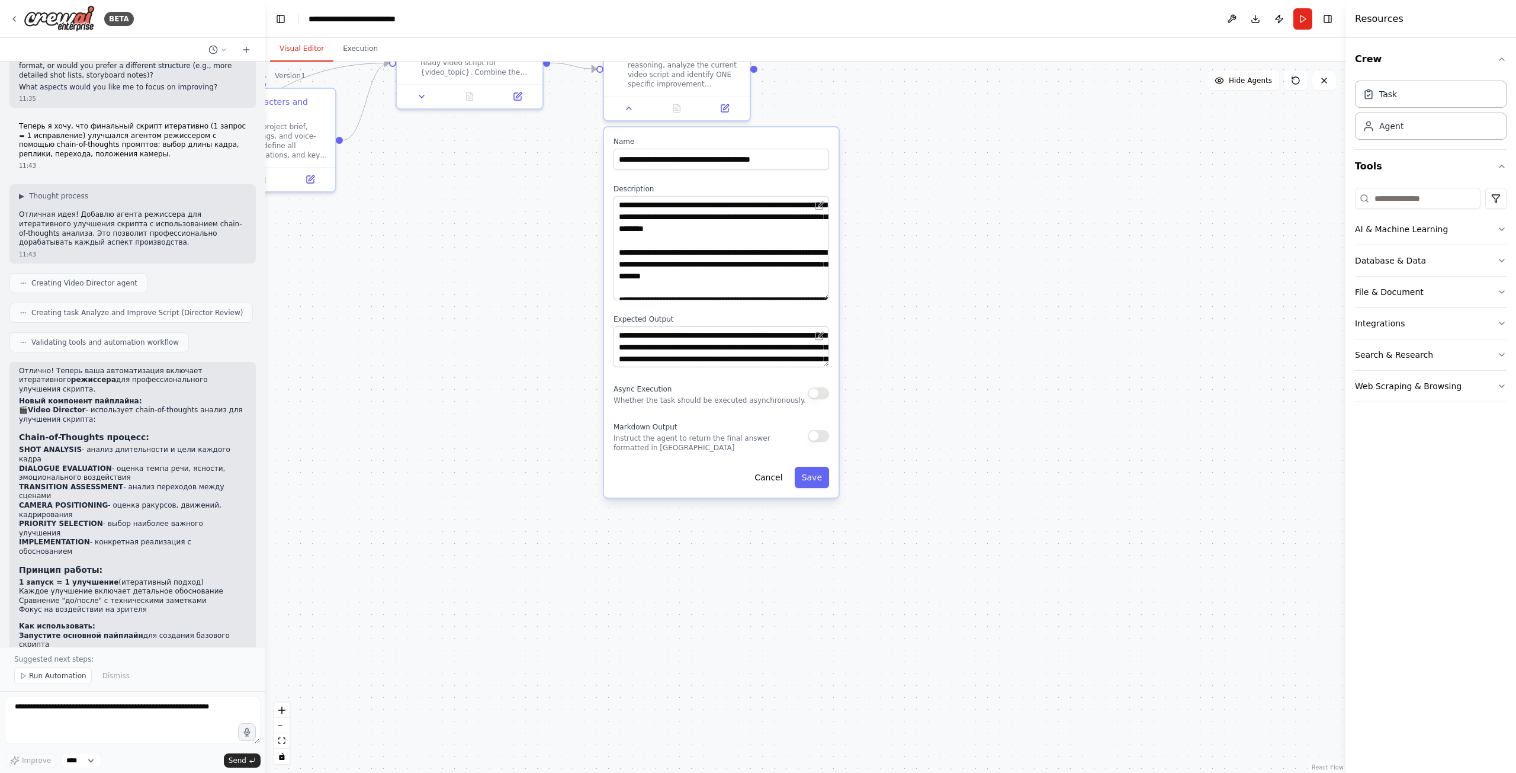
drag, startPoint x: 825, startPoint y: 434, endPoint x: 860, endPoint y: 263, distance: 174.6
click at [860, 264] on div ".deletable-edge-delete-btn { width: 20px; height: 20px; border: 0px solid #ffff…" at bounding box center [805, 417] width 1080 height 711
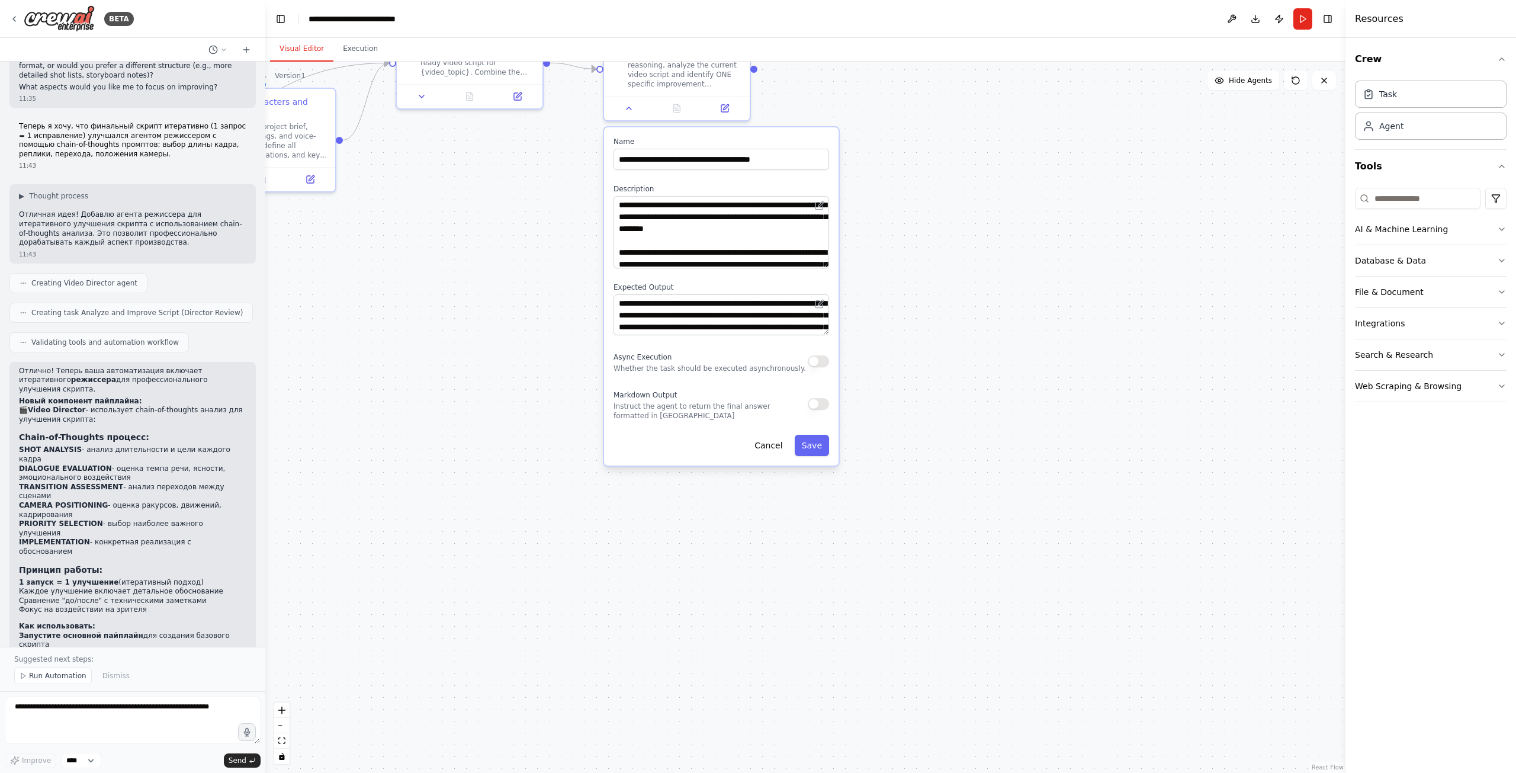
drag, startPoint x: 1041, startPoint y: 387, endPoint x: 1111, endPoint y: 430, distance: 82.5
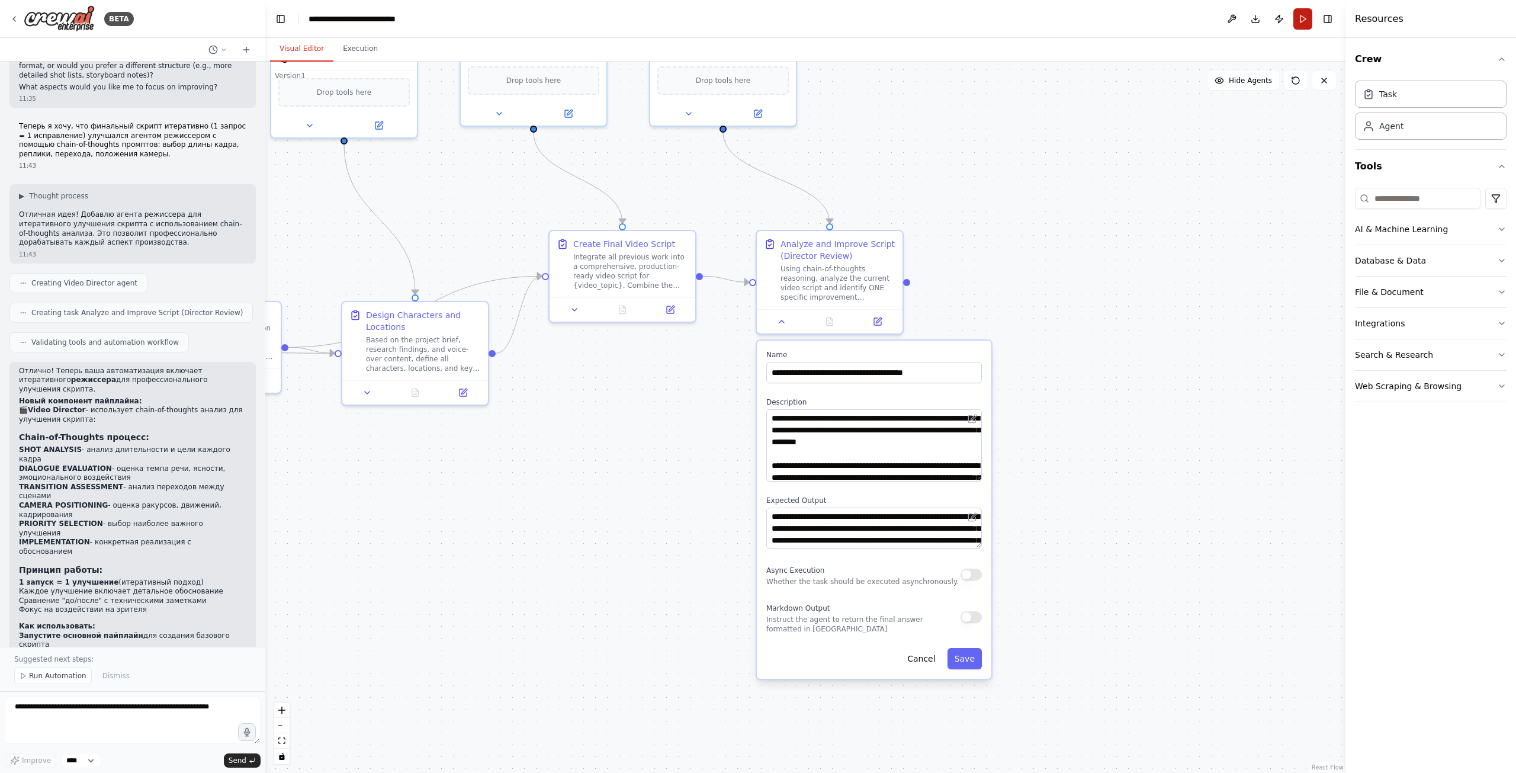
click at [1302, 14] on button "Run" at bounding box center [1302, 18] width 19 height 21
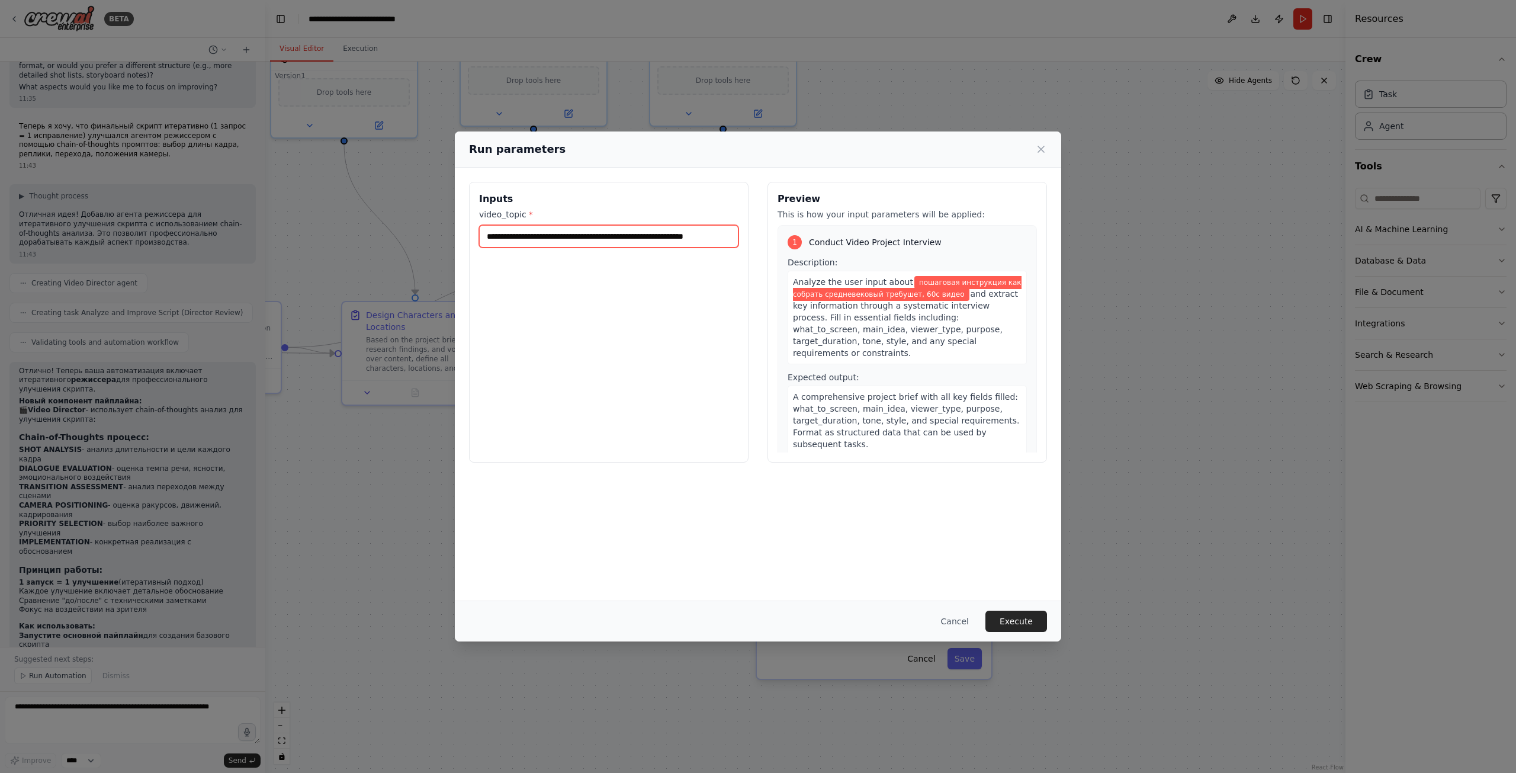
click at [708, 236] on input "**********" at bounding box center [608, 236] width 259 height 22
click at [1018, 619] on button "Execute" at bounding box center [1016, 620] width 62 height 21
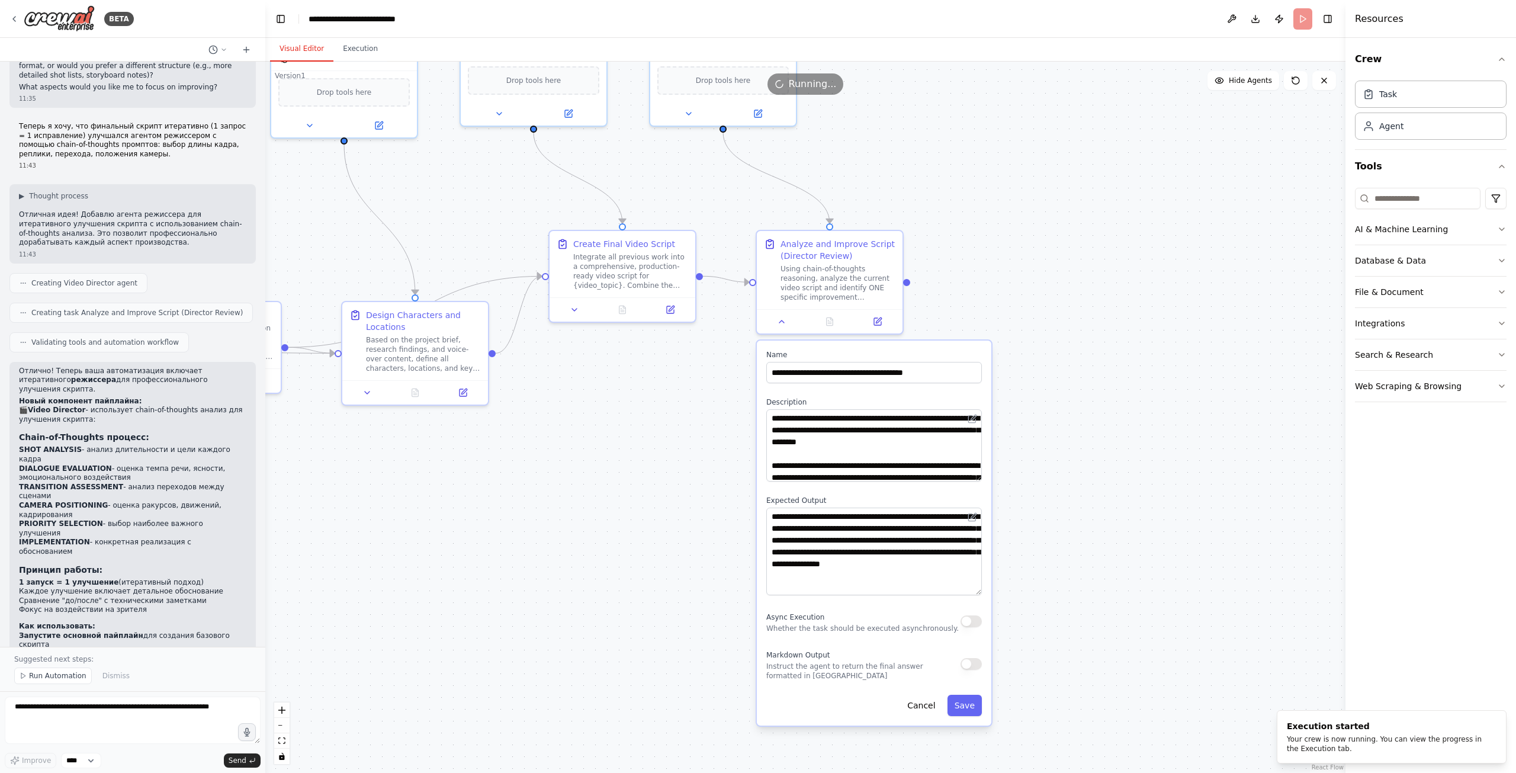
drag, startPoint x: 976, startPoint y: 546, endPoint x: 988, endPoint y: 594, distance: 49.0
click at [988, 594] on div "**********" at bounding box center [874, 532] width 234 height 385
click at [777, 315] on icon at bounding box center [781, 318] width 9 height 9
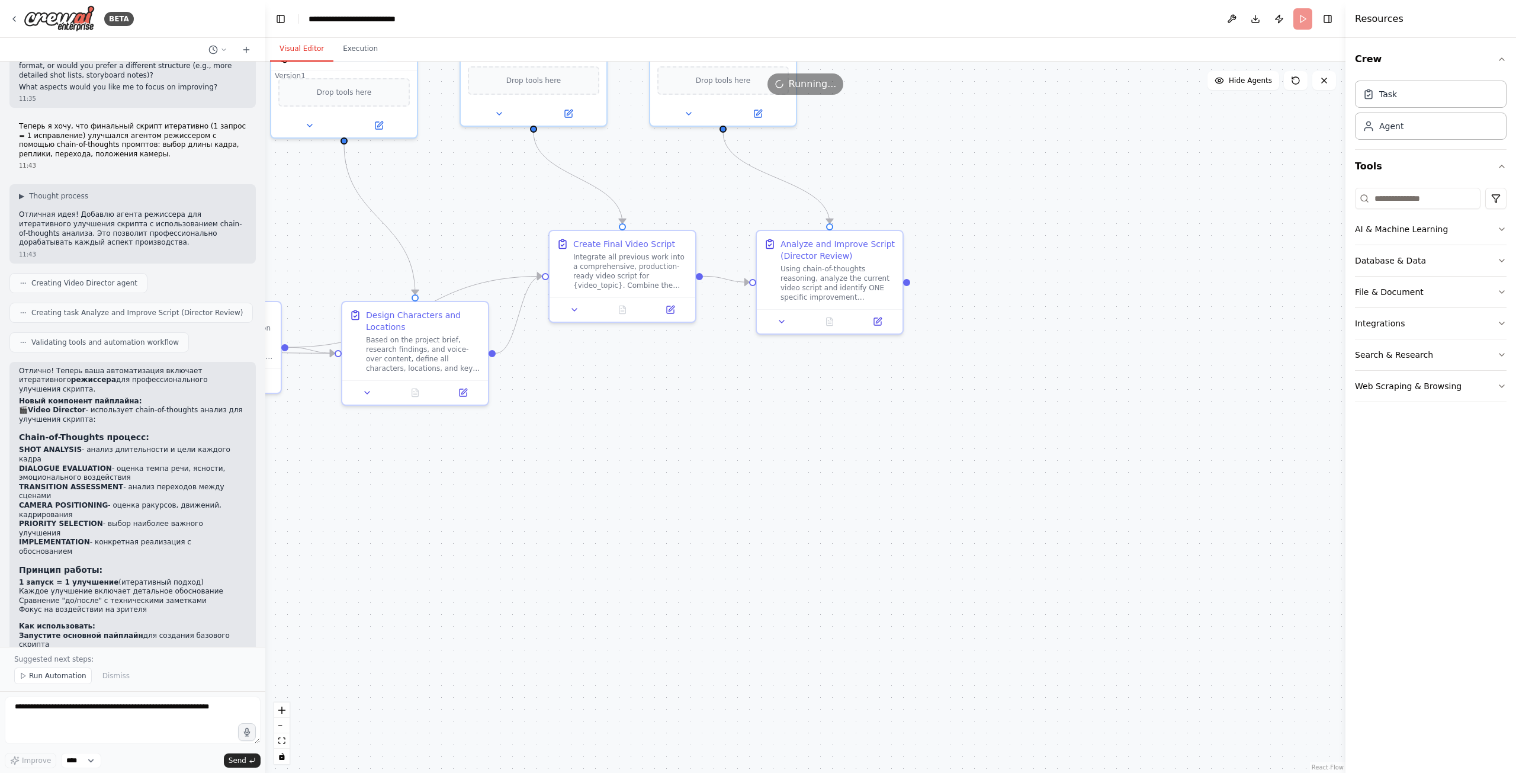
drag, startPoint x: 716, startPoint y: 462, endPoint x: 718, endPoint y: 522, distance: 59.8
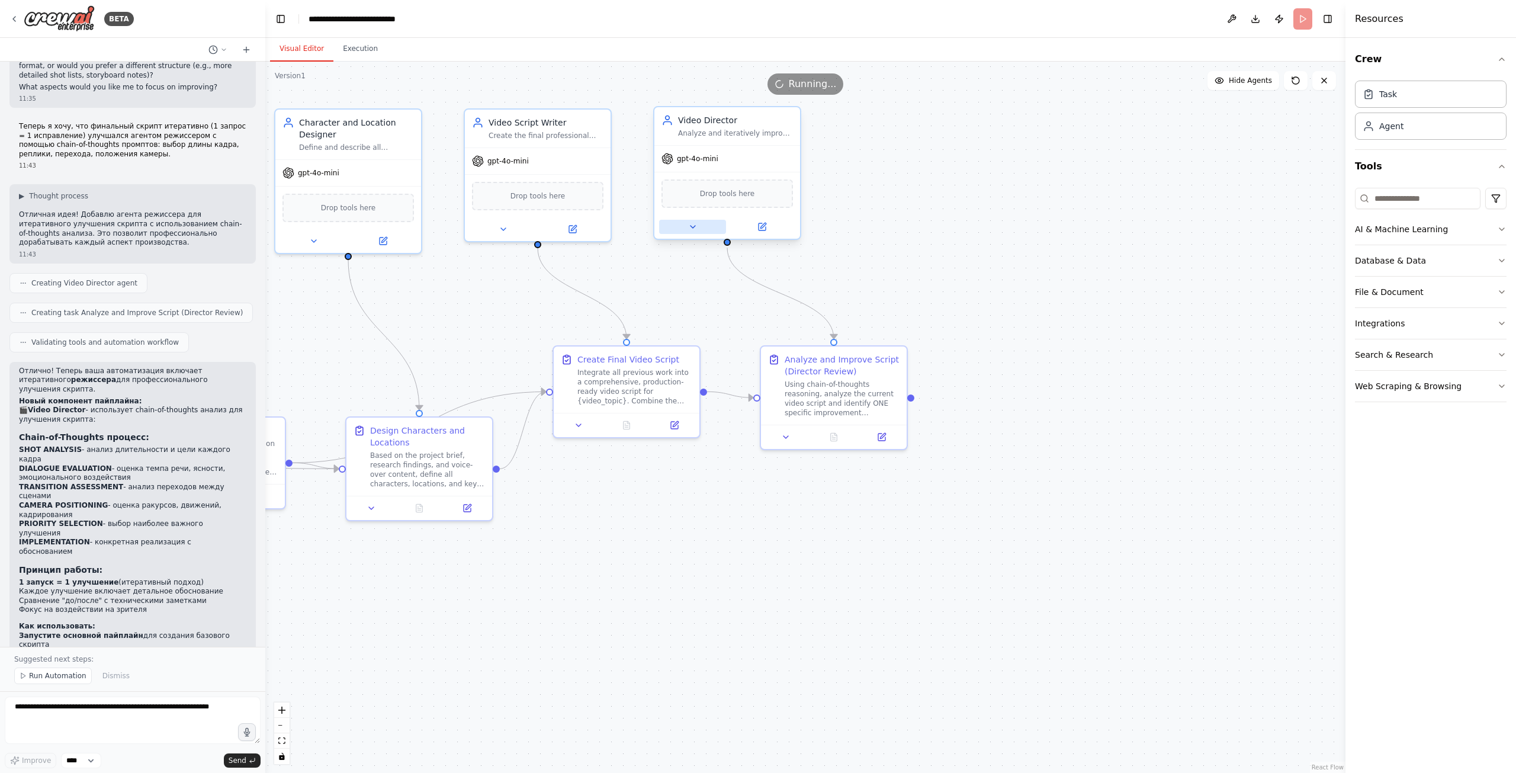
click at [692, 228] on icon at bounding box center [692, 226] width 9 height 9
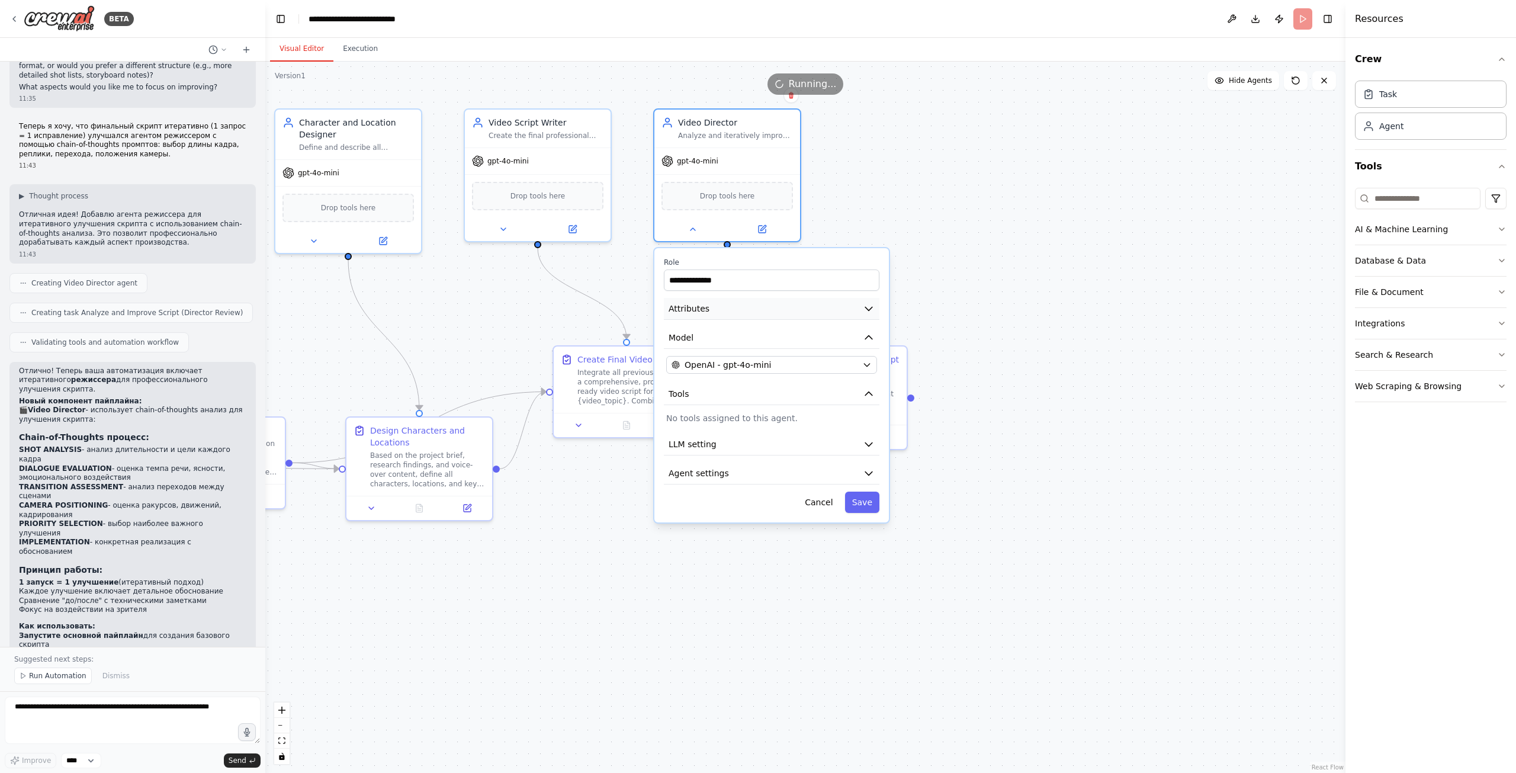
click at [863, 304] on icon "button" at bounding box center [869, 309] width 12 height 12
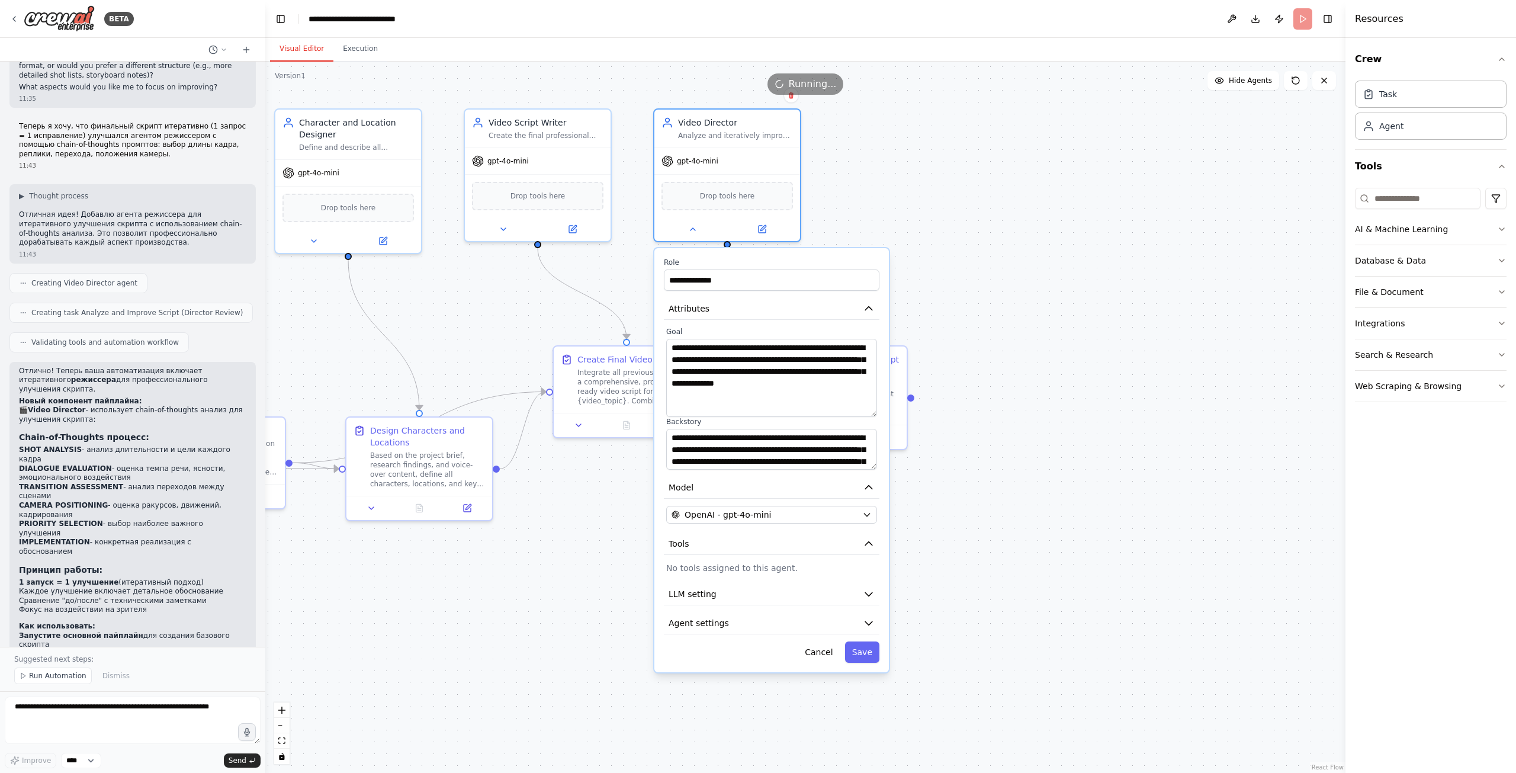
drag, startPoint x: 869, startPoint y: 372, endPoint x: 882, endPoint y: 400, distance: 30.5
click at [882, 400] on div "**********" at bounding box center [771, 460] width 234 height 424
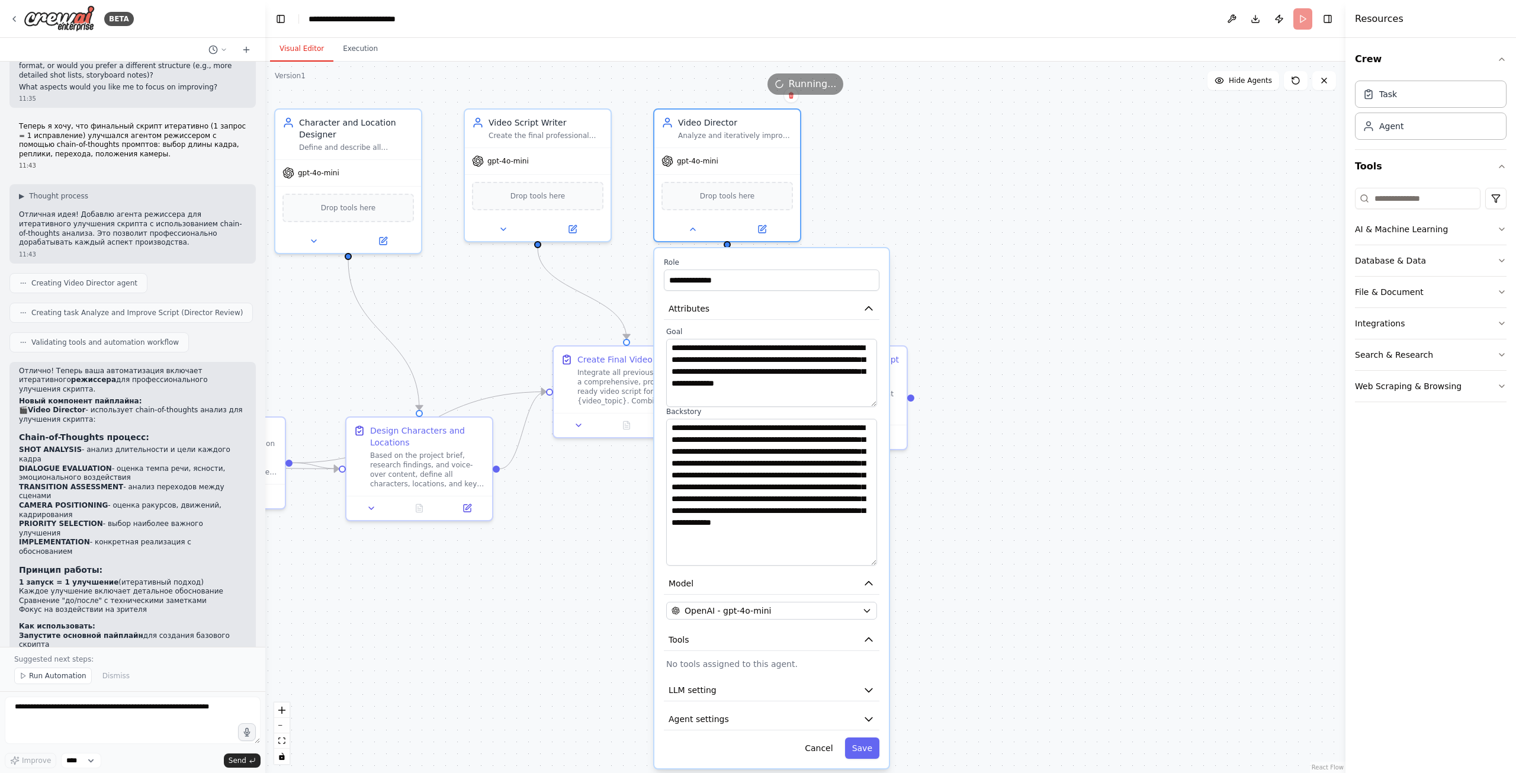
drag, startPoint x: 872, startPoint y: 456, endPoint x: 885, endPoint y: 562, distance: 106.1
click at [885, 562] on div "**********" at bounding box center [771, 508] width 234 height 520
click at [959, 516] on div ".deletable-edge-delete-btn { width: 20px; height: 20px; border: 0px solid #ffff…" at bounding box center [805, 417] width 1080 height 711
click at [685, 220] on button at bounding box center [692, 227] width 67 height 14
click at [688, 221] on button at bounding box center [692, 227] width 67 height 14
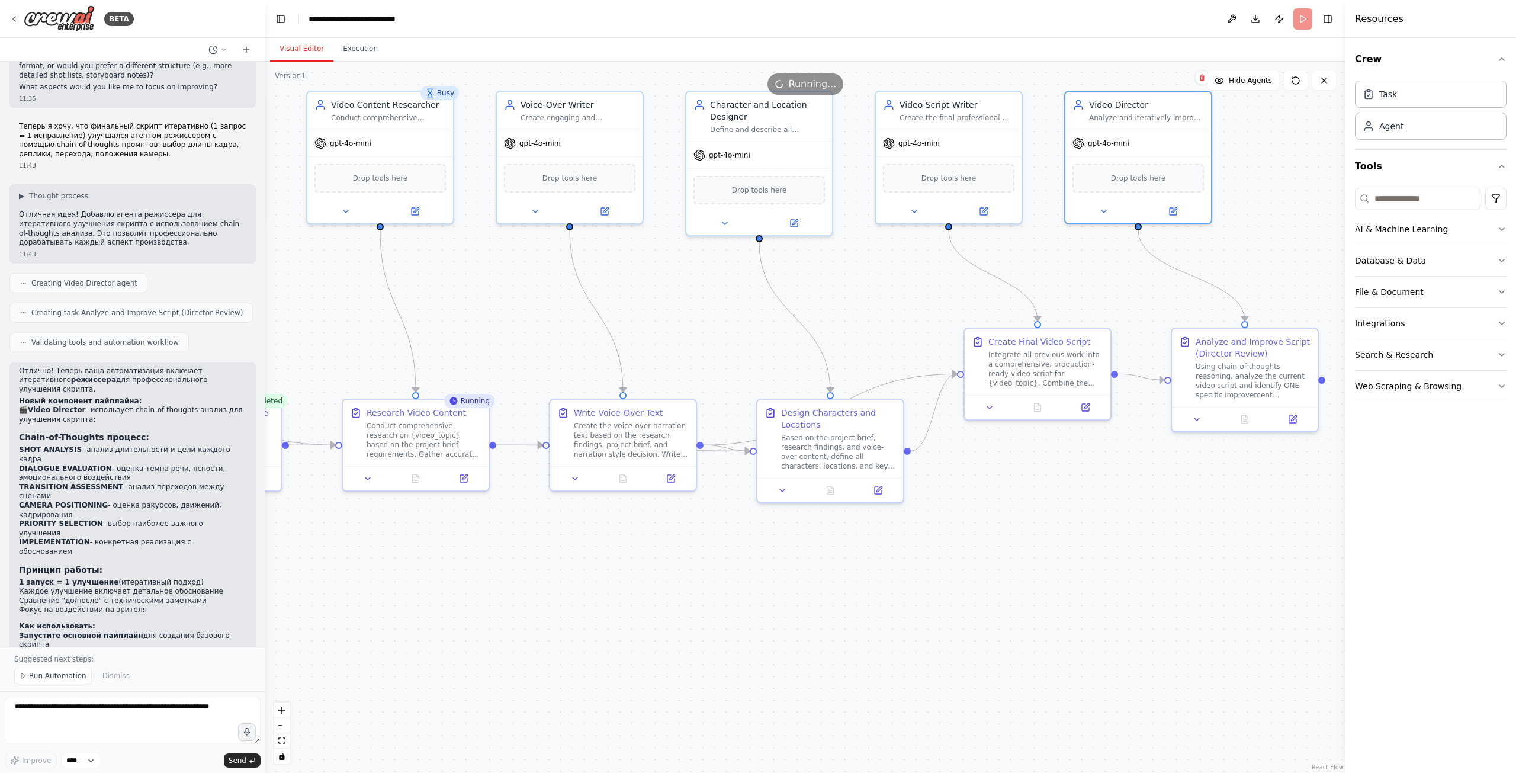
drag, startPoint x: 750, startPoint y: 562, endPoint x: 1091, endPoint y: 542, distance: 342.2
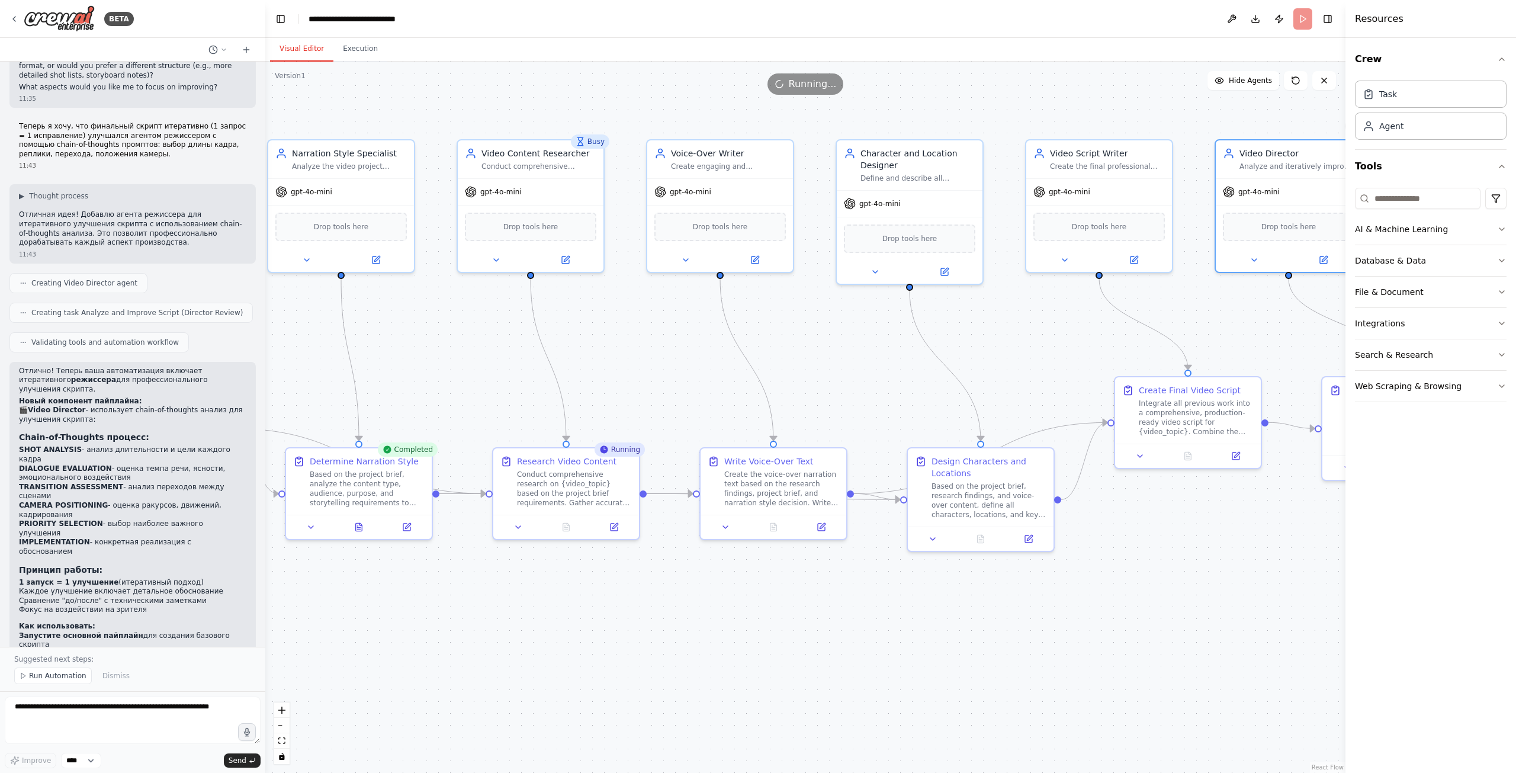
drag, startPoint x: 668, startPoint y: 360, endPoint x: 556, endPoint y: 413, distance: 123.7
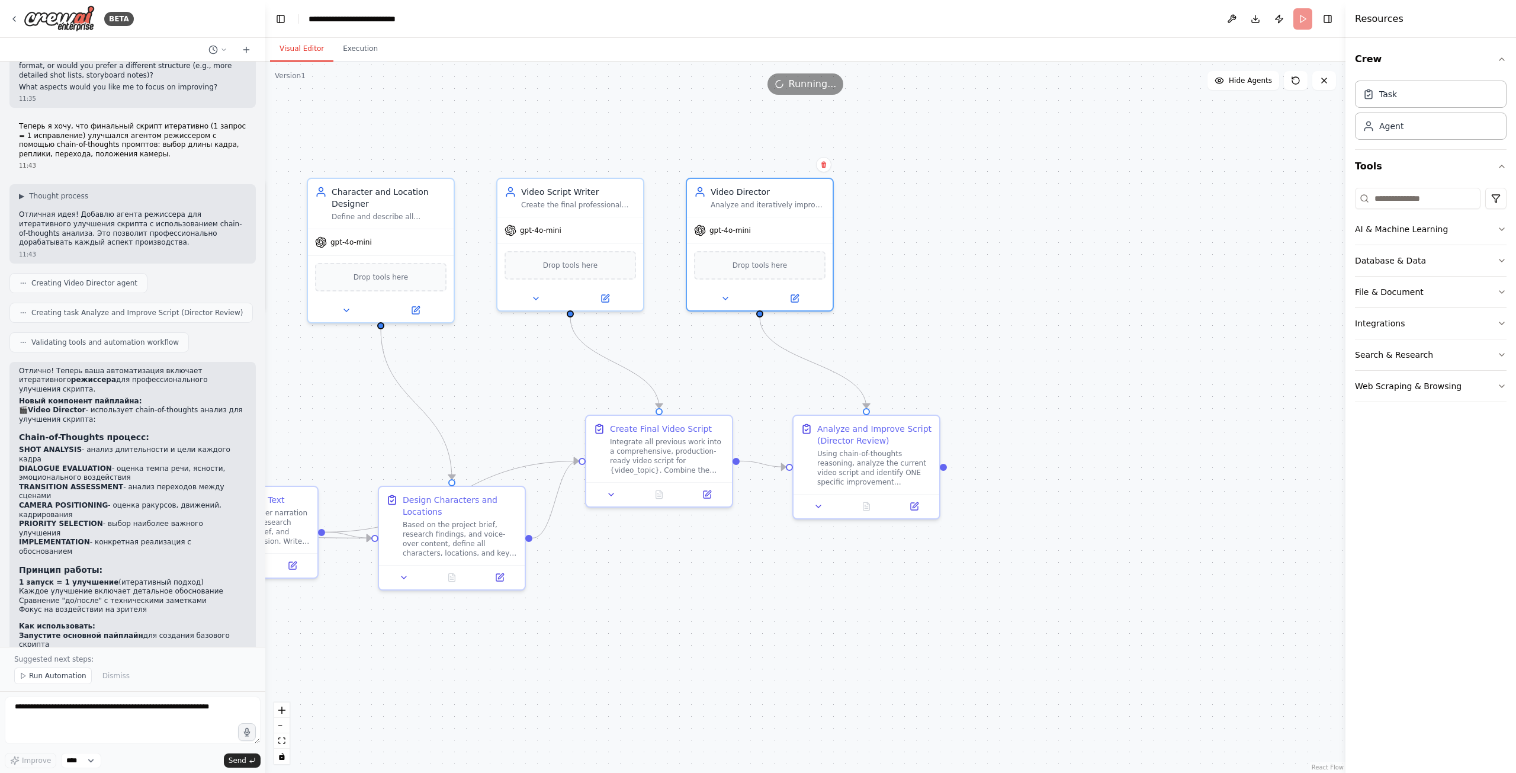
drag, startPoint x: 914, startPoint y: 364, endPoint x: 517, endPoint y: 403, distance: 398.6
click at [804, 558] on div ".deletable-edge-delete-btn { width: 20px; height: 20px; border: 0px solid #ffff…" at bounding box center [805, 417] width 1080 height 711
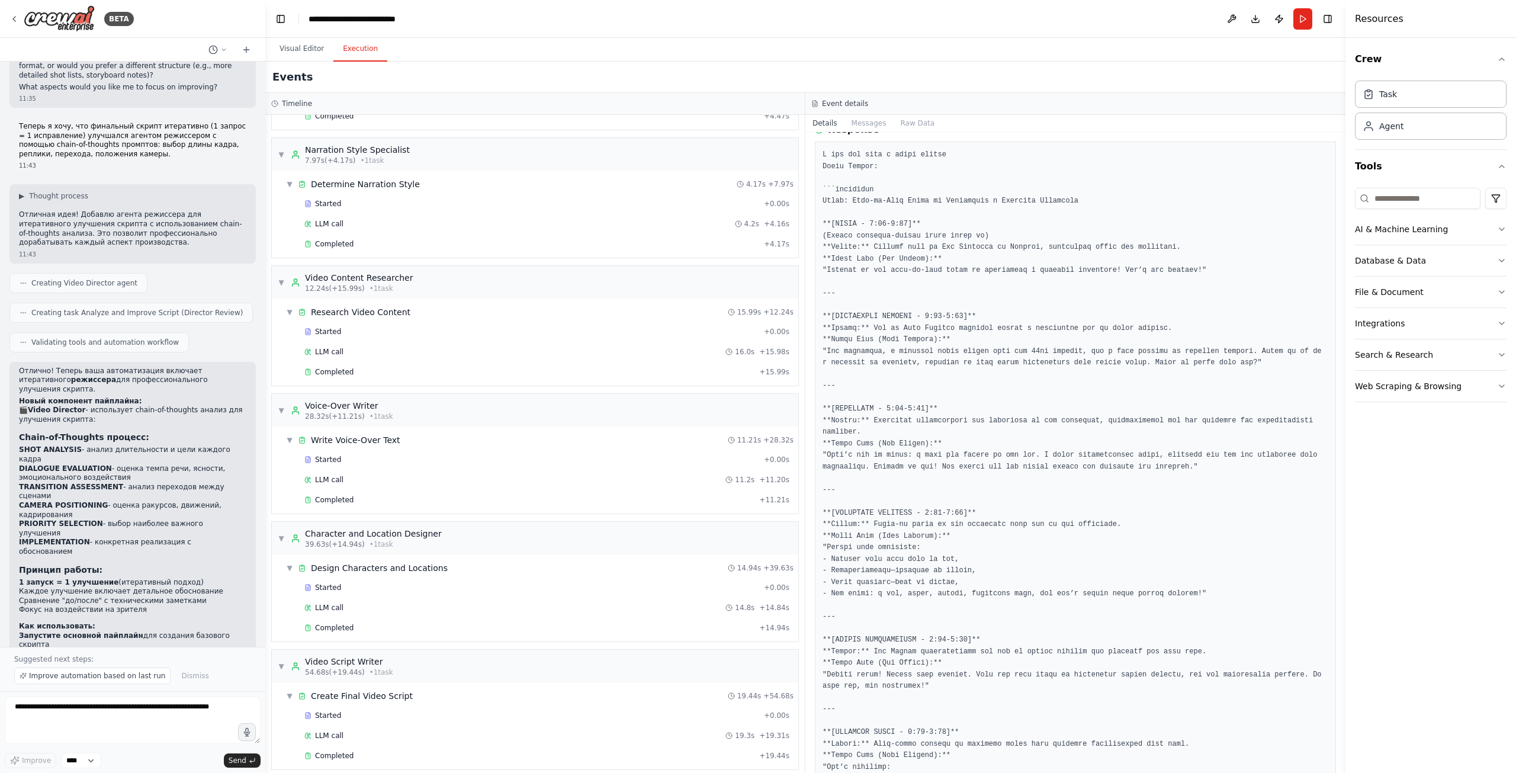
drag, startPoint x: 342, startPoint y: 46, endPoint x: 353, endPoint y: 71, distance: 27.8
click at [343, 46] on button "Execution" at bounding box center [360, 49] width 54 height 25
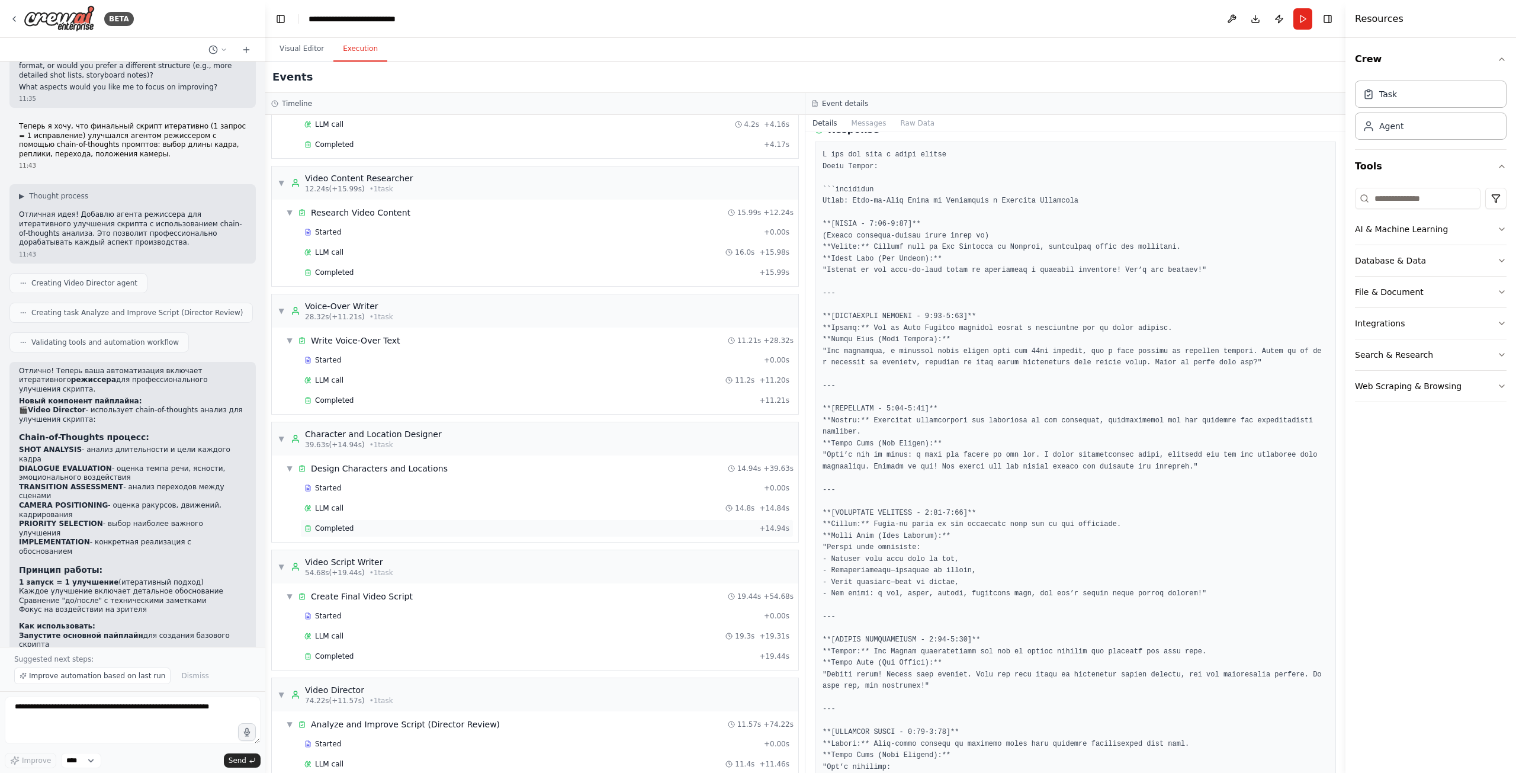
scroll to position [237, 0]
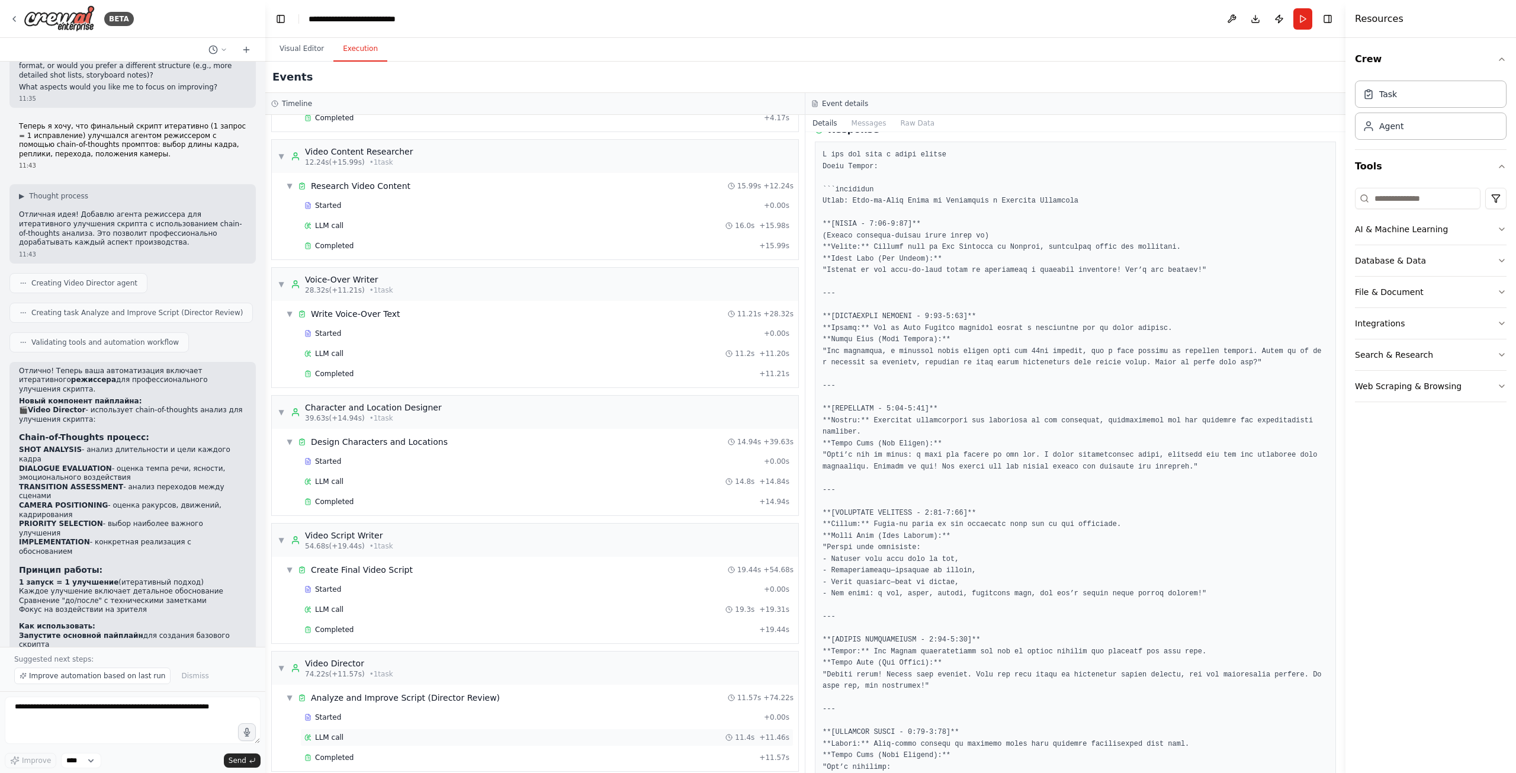
click at [412, 732] on div "LLM call 11.4s + 11.46s" at bounding box center [546, 736] width 485 height 9
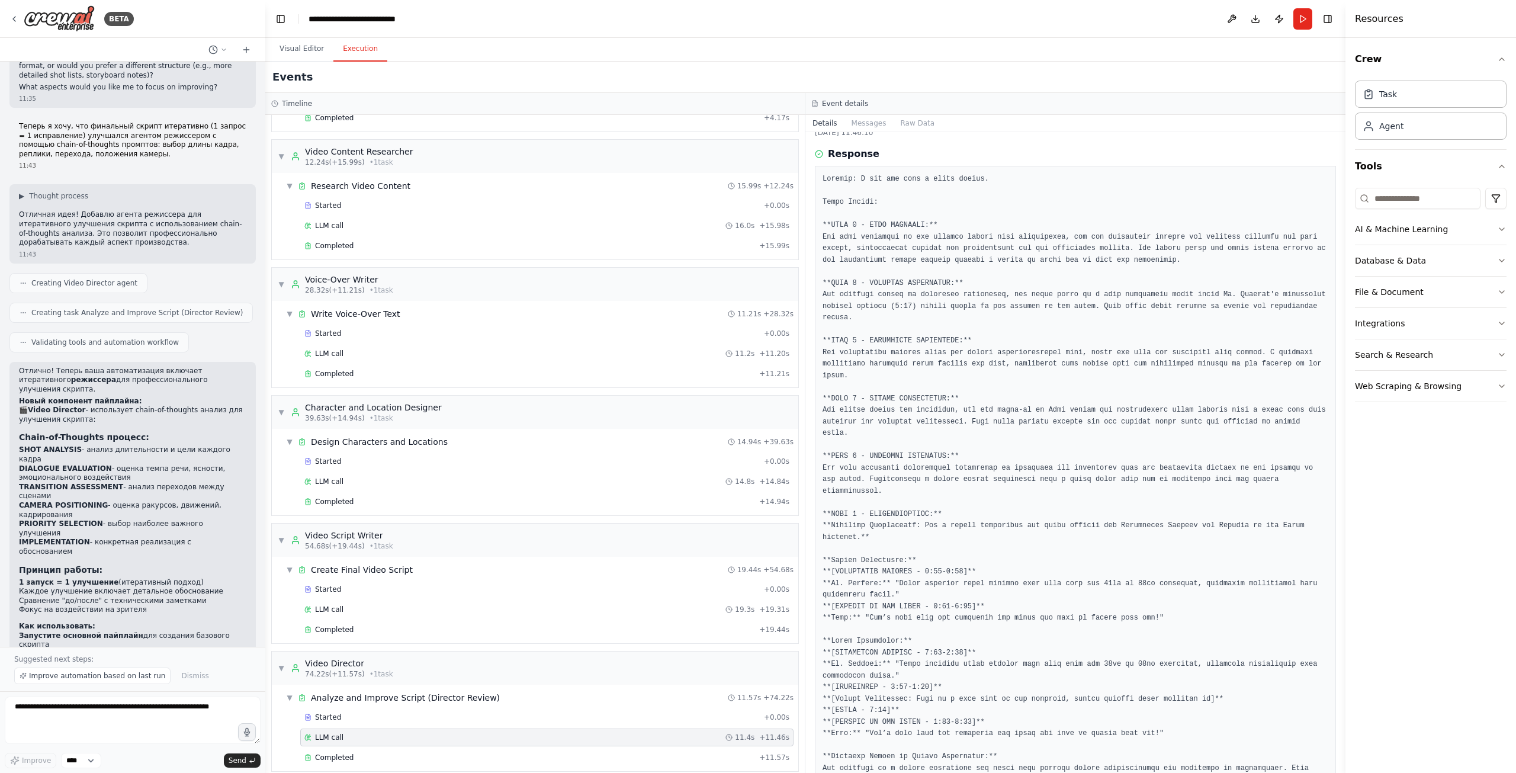
scroll to position [0, 0]
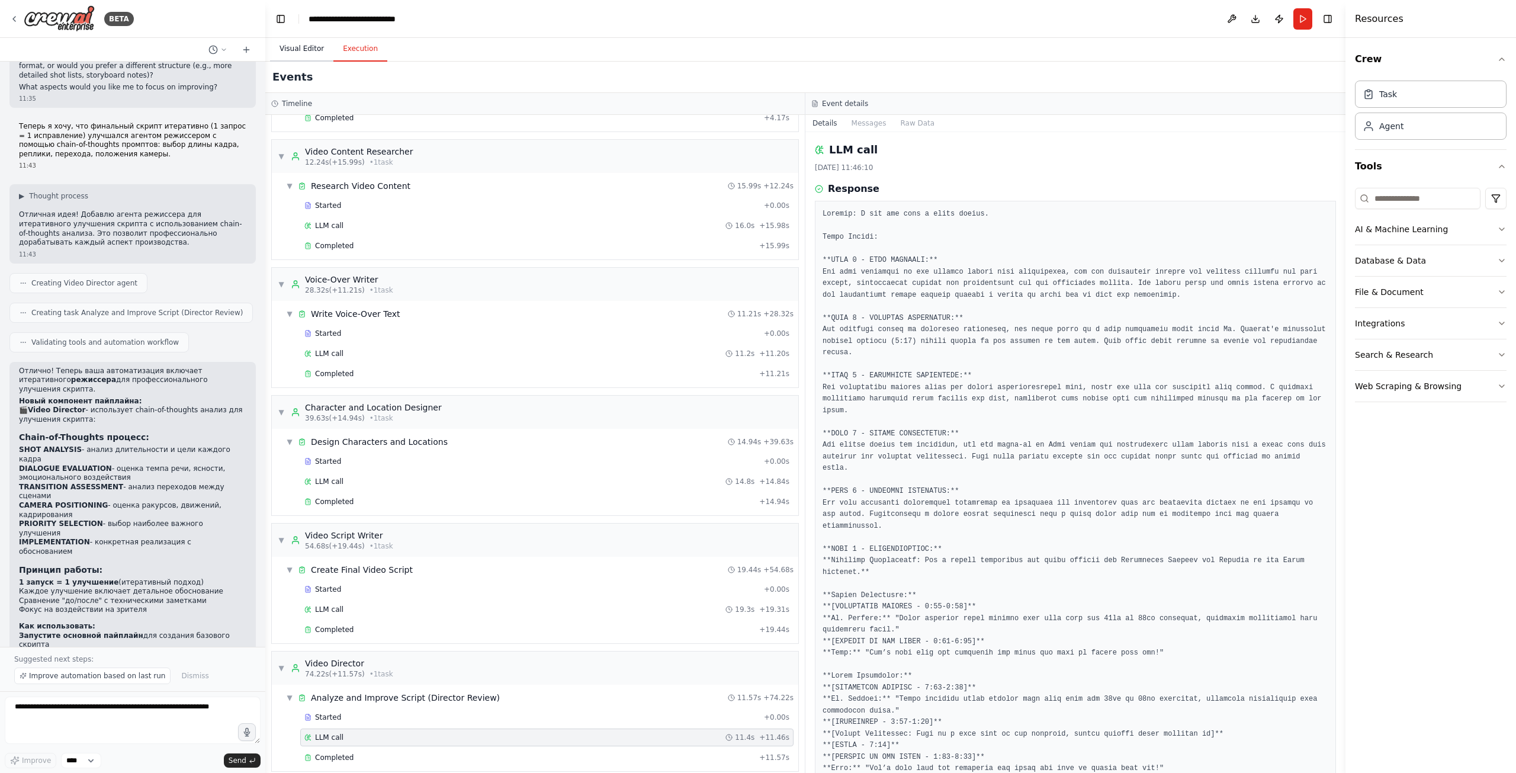
click at [302, 48] on button "Visual Editor" at bounding box center [301, 49] width 63 height 25
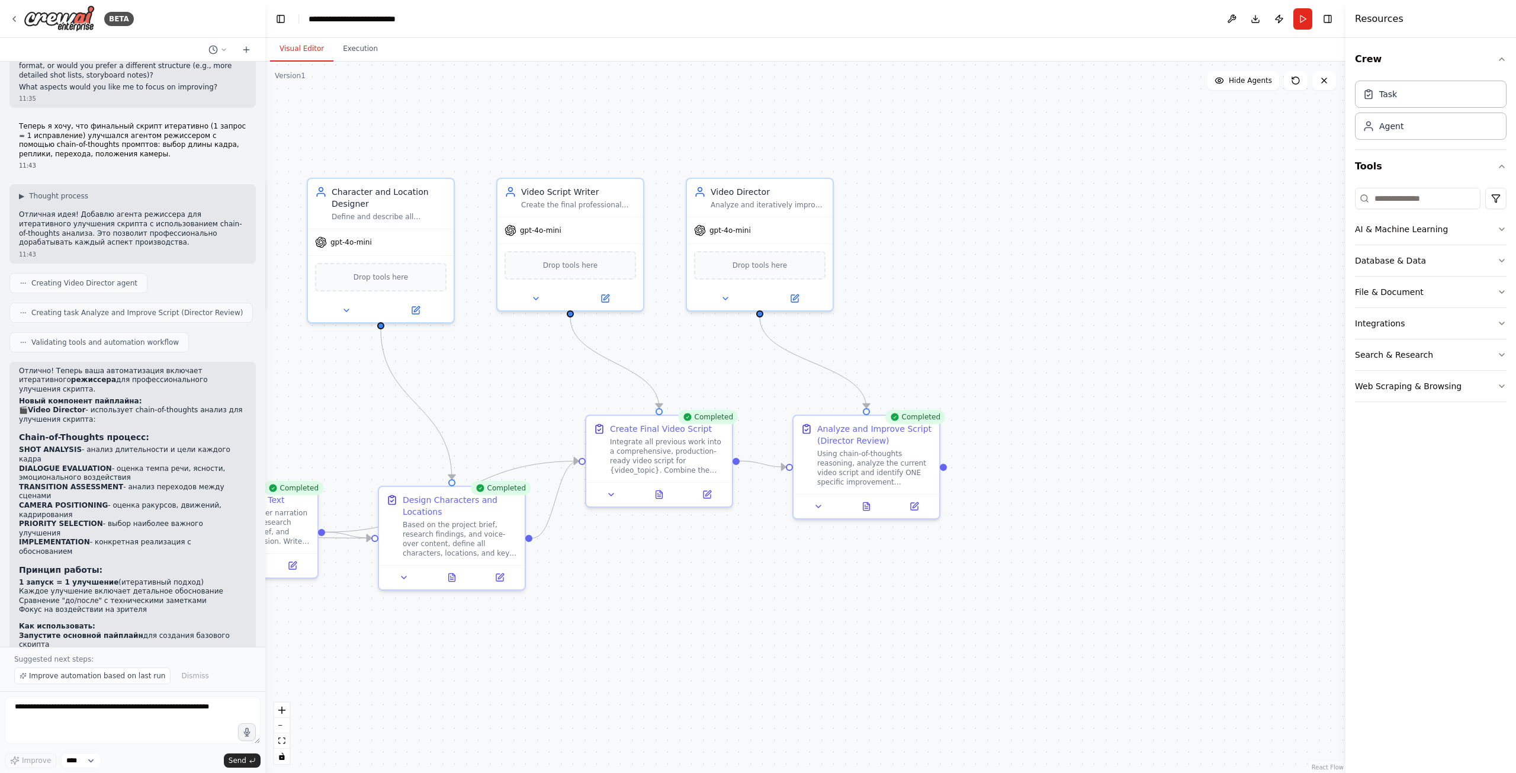
click at [697, 358] on div ".deletable-edge-delete-btn { width: 20px; height: 20px; border: 0px solid #ffff…" at bounding box center [805, 417] width 1080 height 711
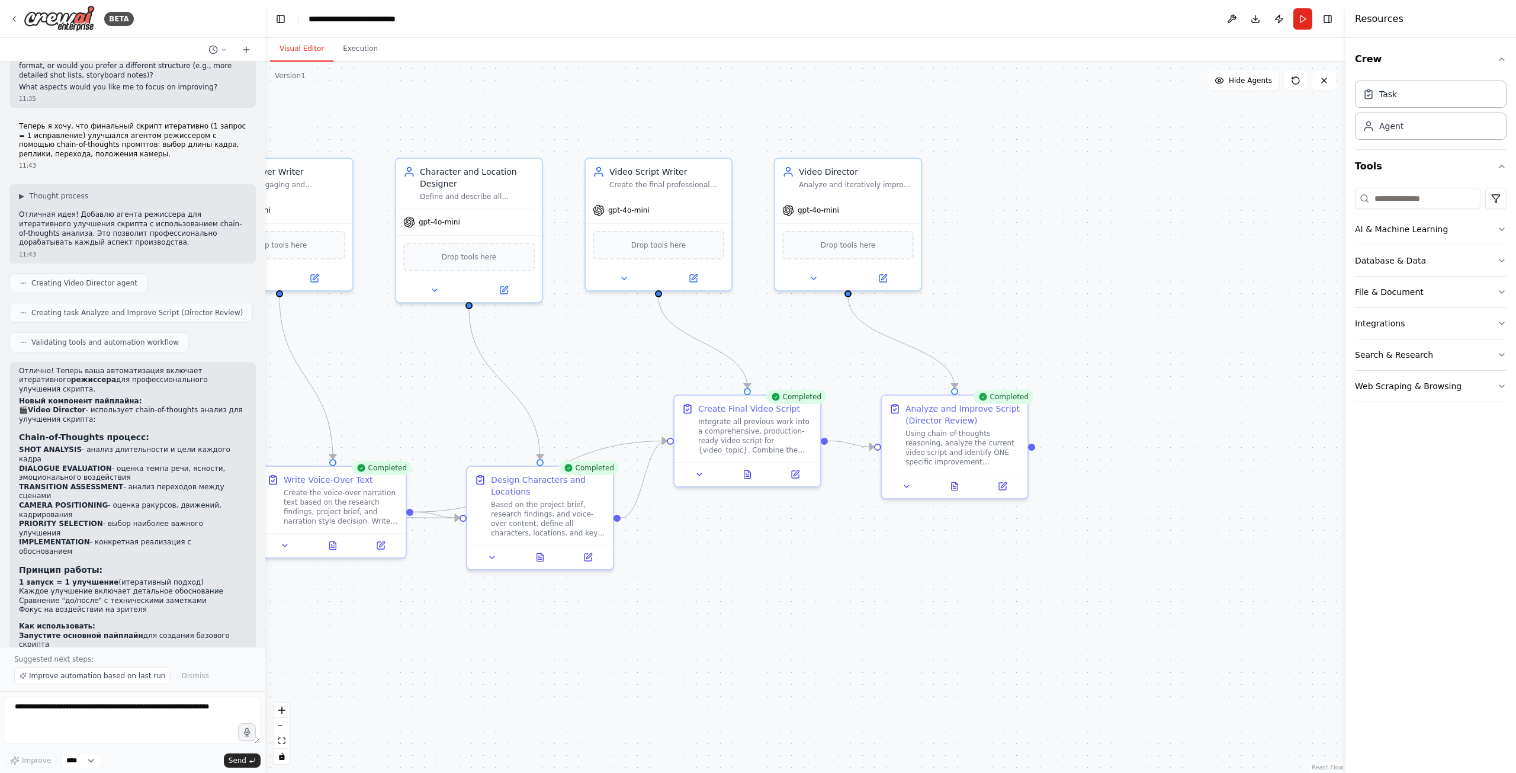
drag, startPoint x: 697, startPoint y: 358, endPoint x: 787, endPoint y: 337, distance: 92.9
click at [787, 337] on div ".deletable-edge-delete-btn { width: 20px; height: 20px; border: 0px solid #ffff…" at bounding box center [805, 417] width 1080 height 711
click at [162, 723] on textarea at bounding box center [133, 719] width 256 height 47
type textarea "**********"
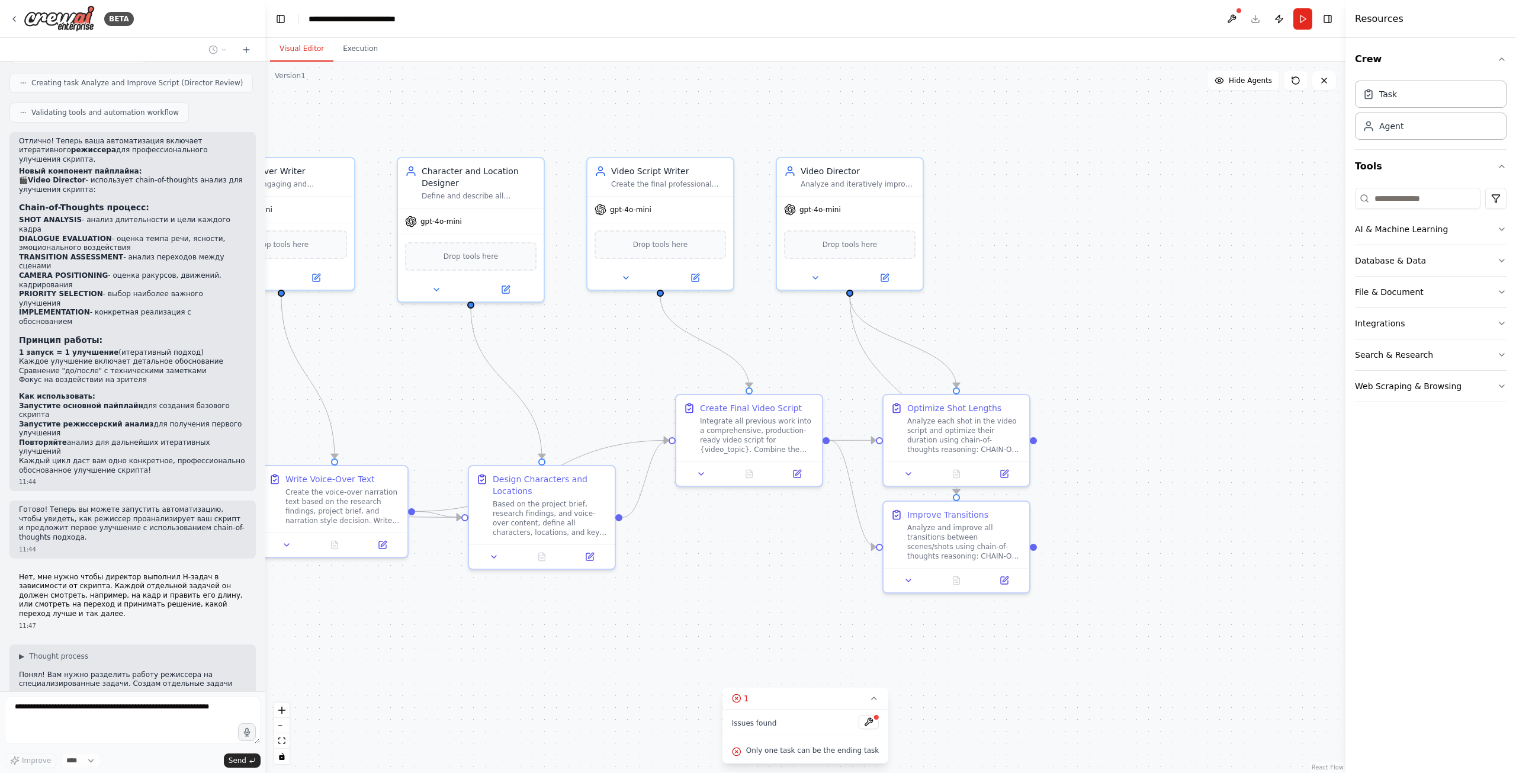
scroll to position [2284, 0]
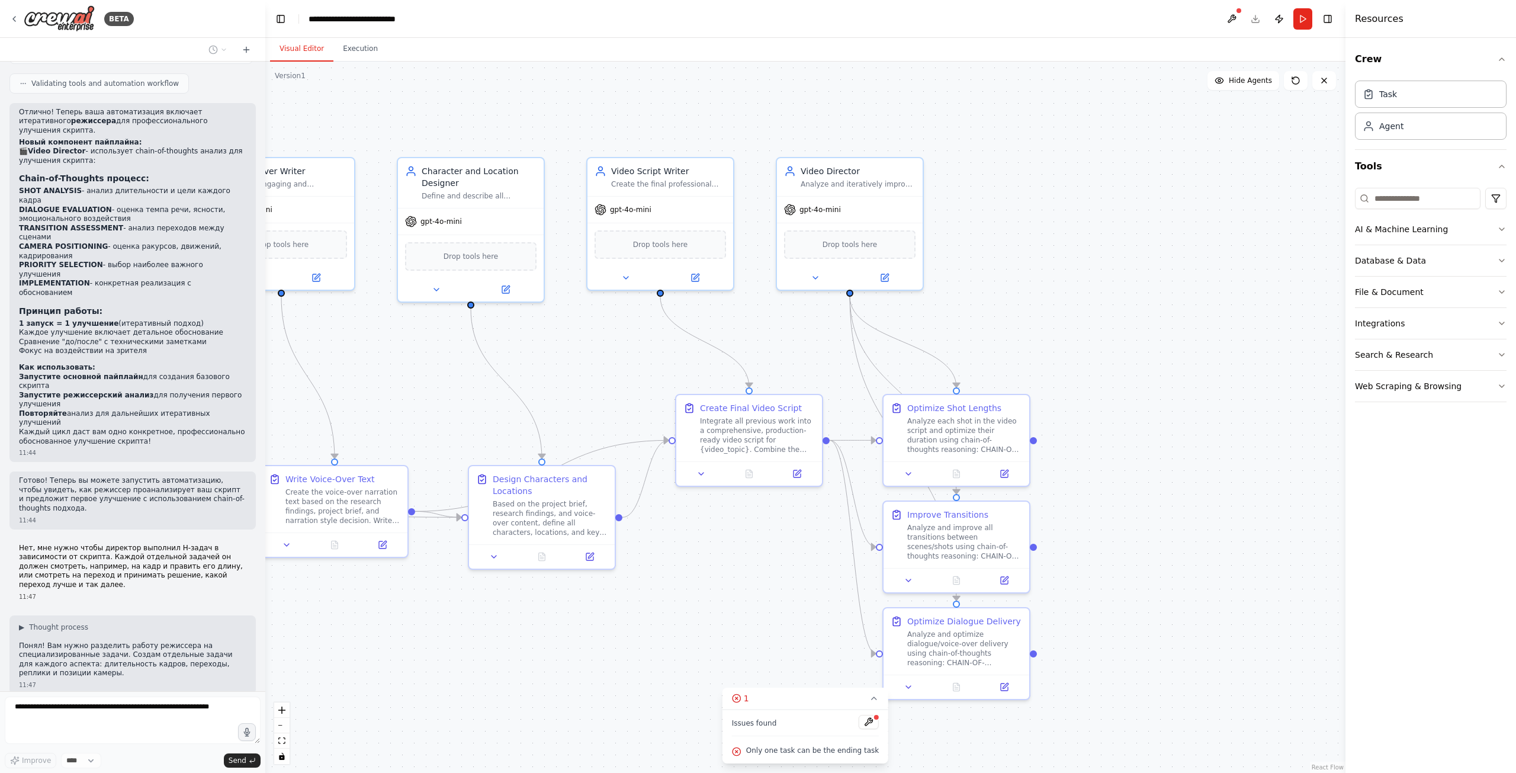
click at [751, 576] on div ".deletable-edge-delete-btn { width: 20px; height: 20px; border: 0px solid #ffff…" at bounding box center [805, 417] width 1080 height 711
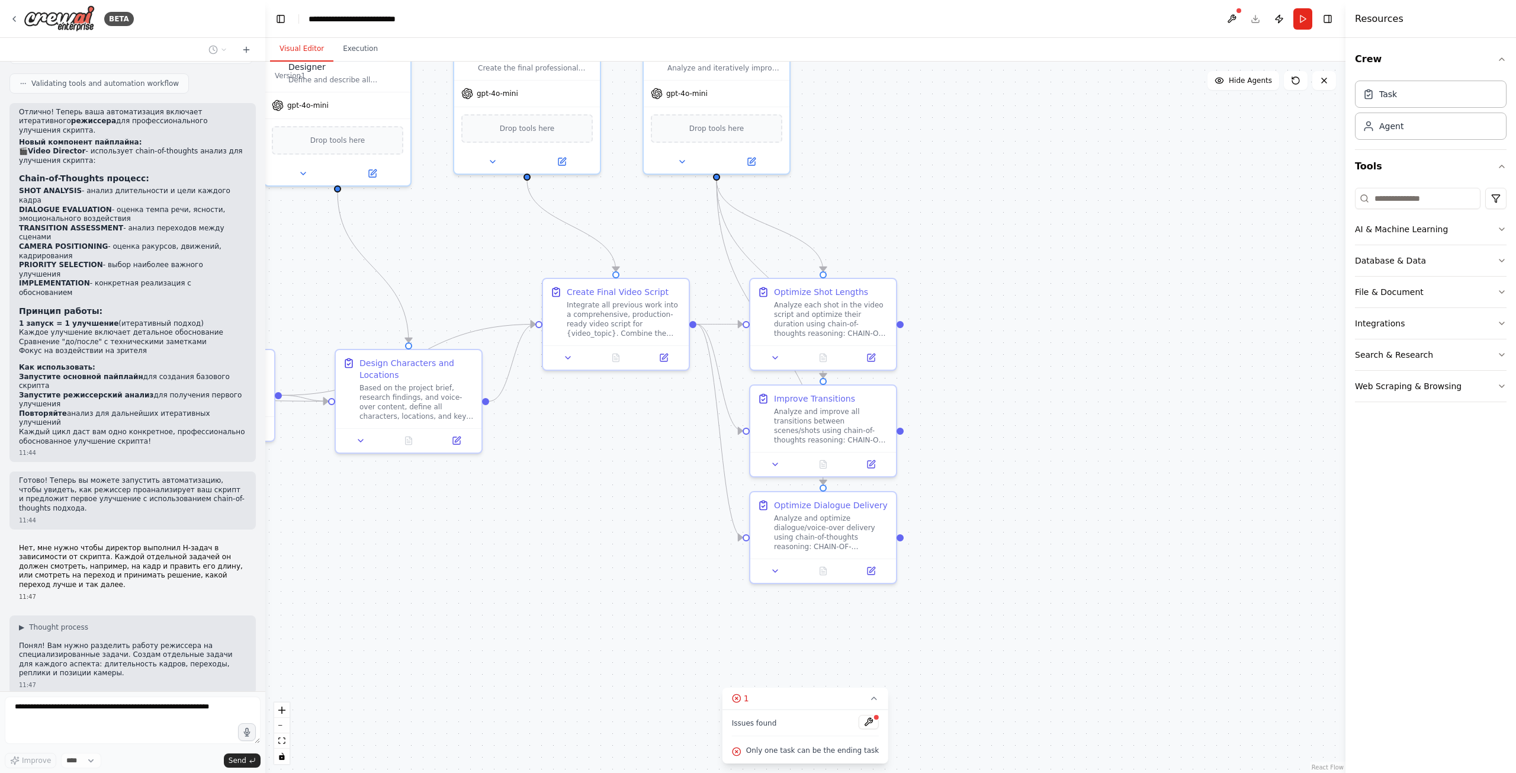
drag, startPoint x: 712, startPoint y: 533, endPoint x: 613, endPoint y: 476, distance: 114.3
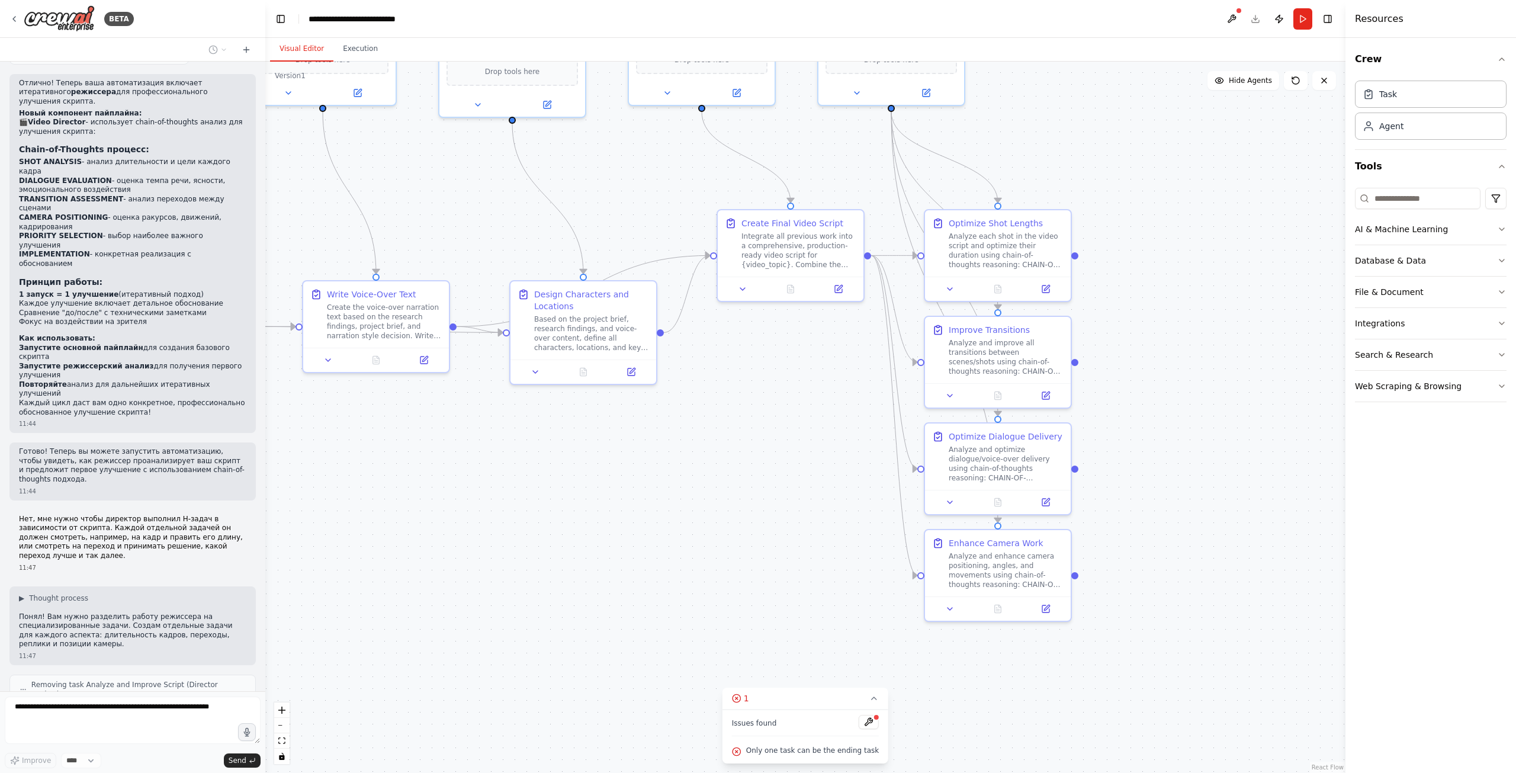
scroll to position [2342, 0]
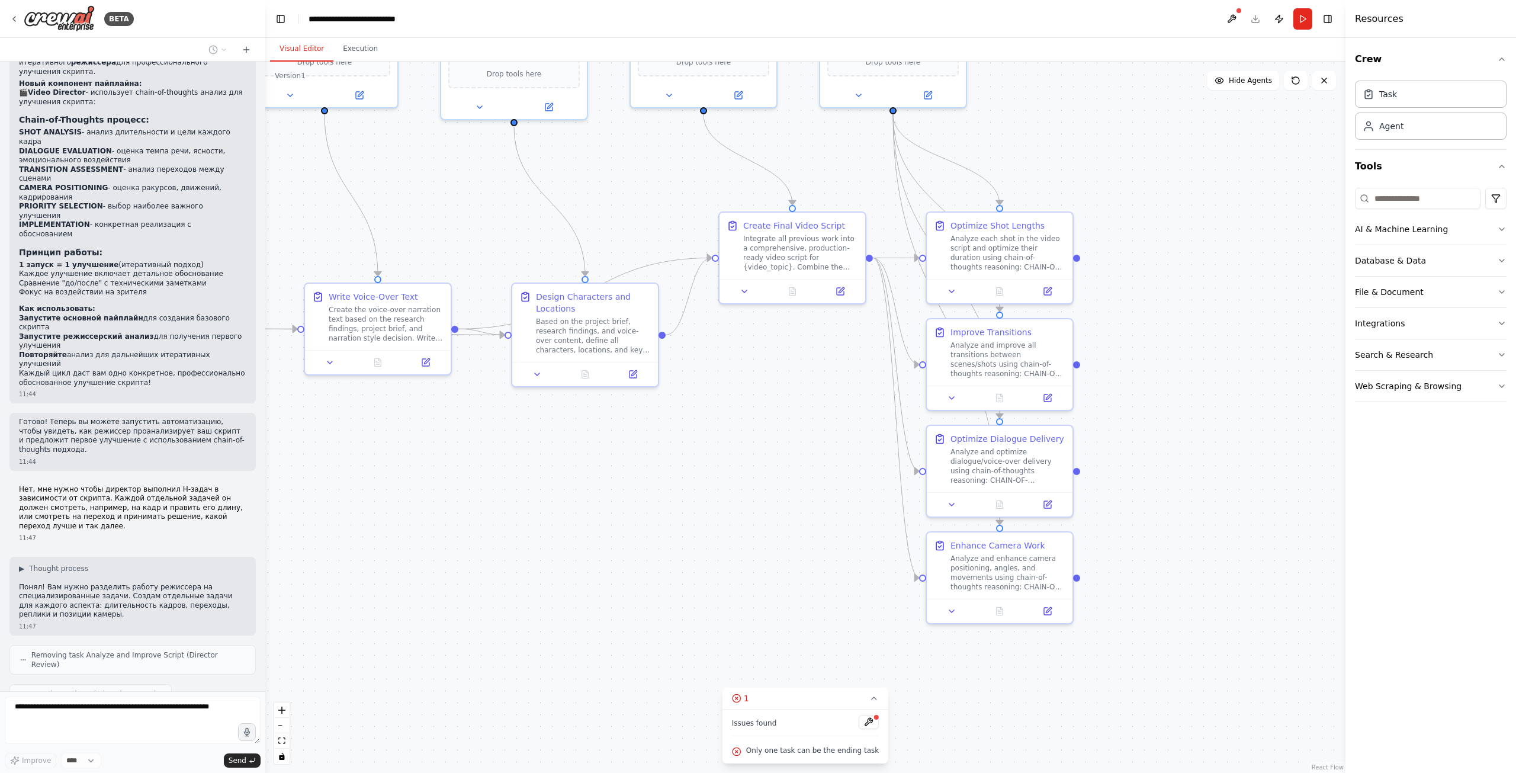
drag, startPoint x: 602, startPoint y: 455, endPoint x: 783, endPoint y: 430, distance: 182.3
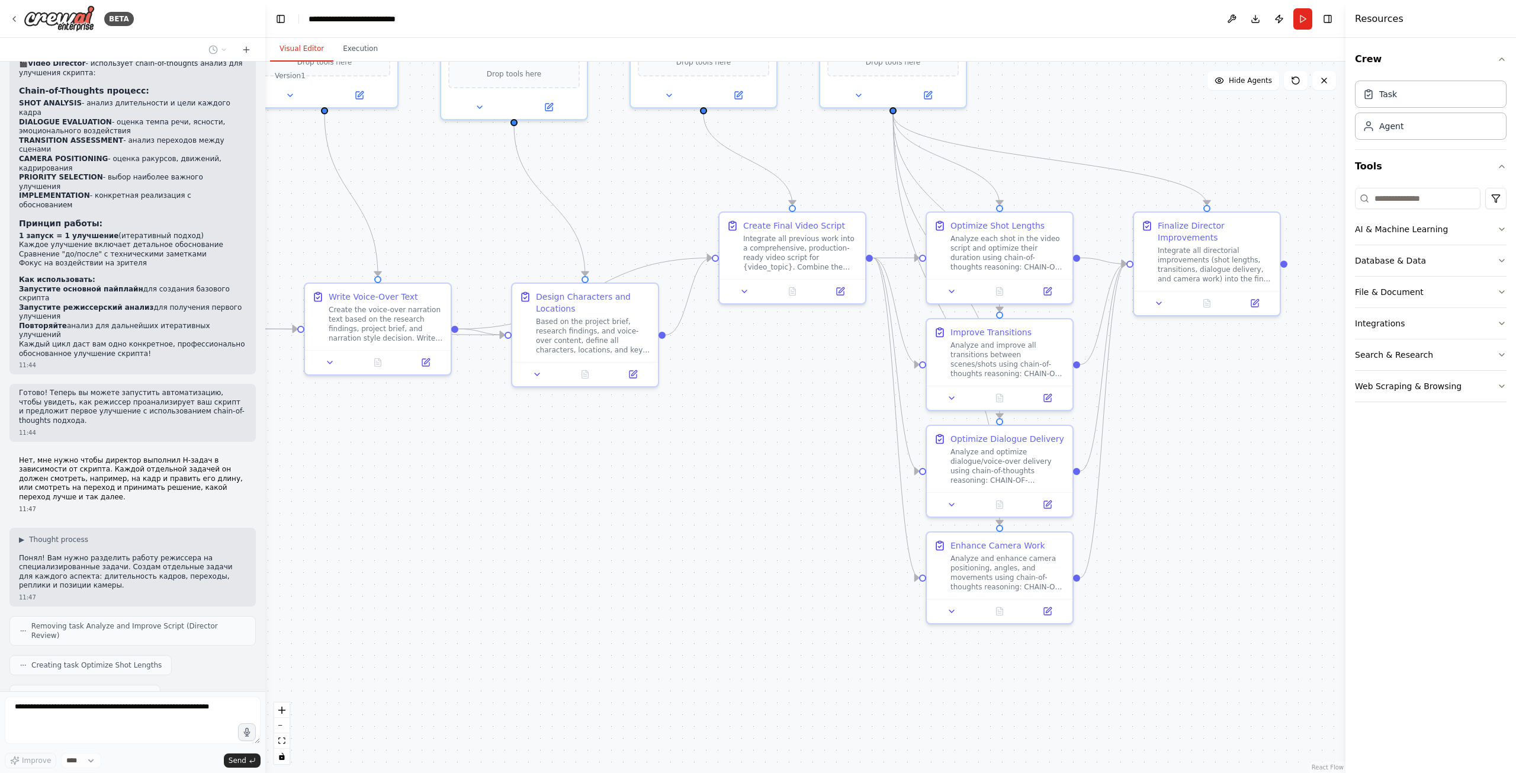
scroll to position [2400, 0]
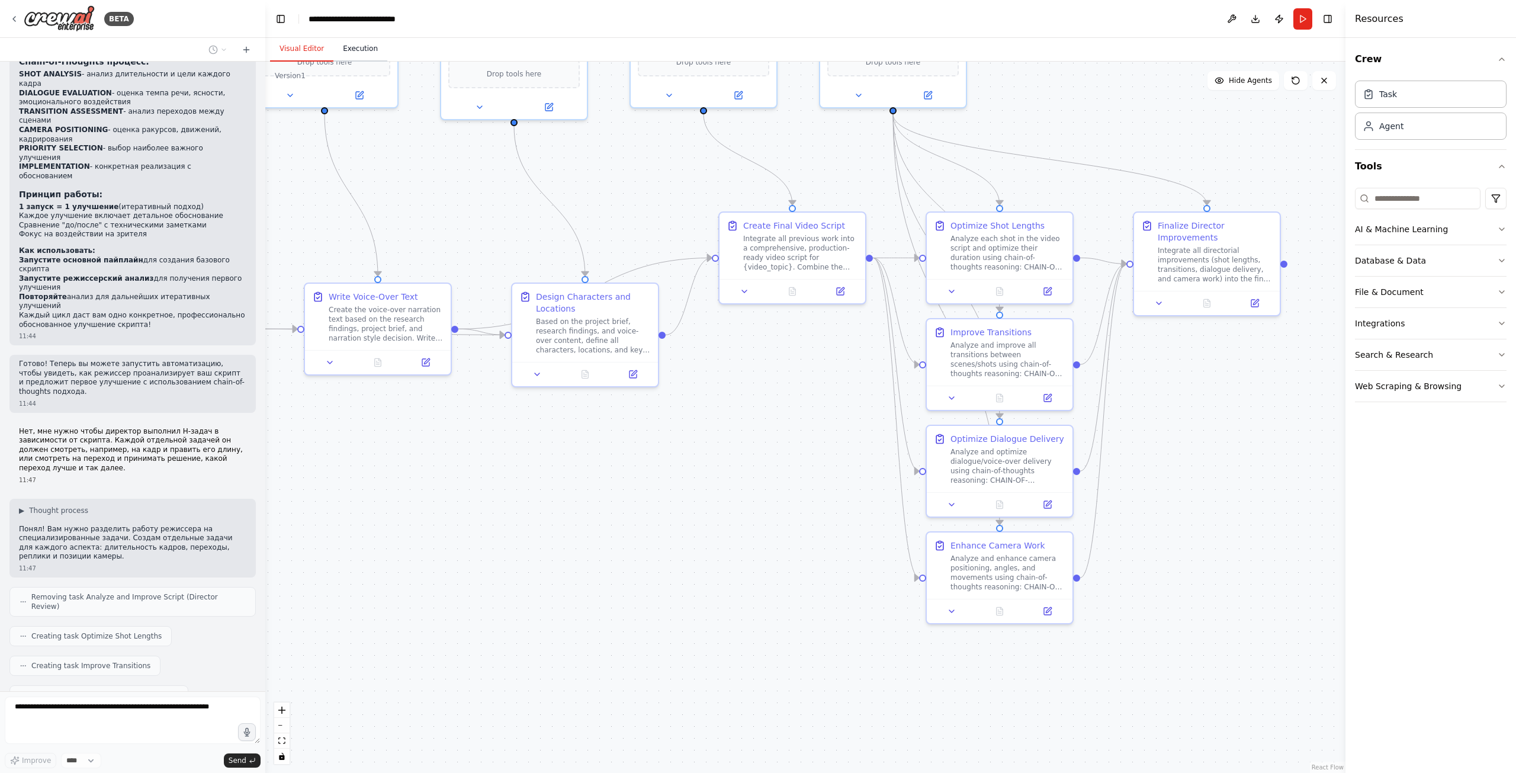
click at [357, 54] on button "Execution" at bounding box center [360, 49] width 54 height 25
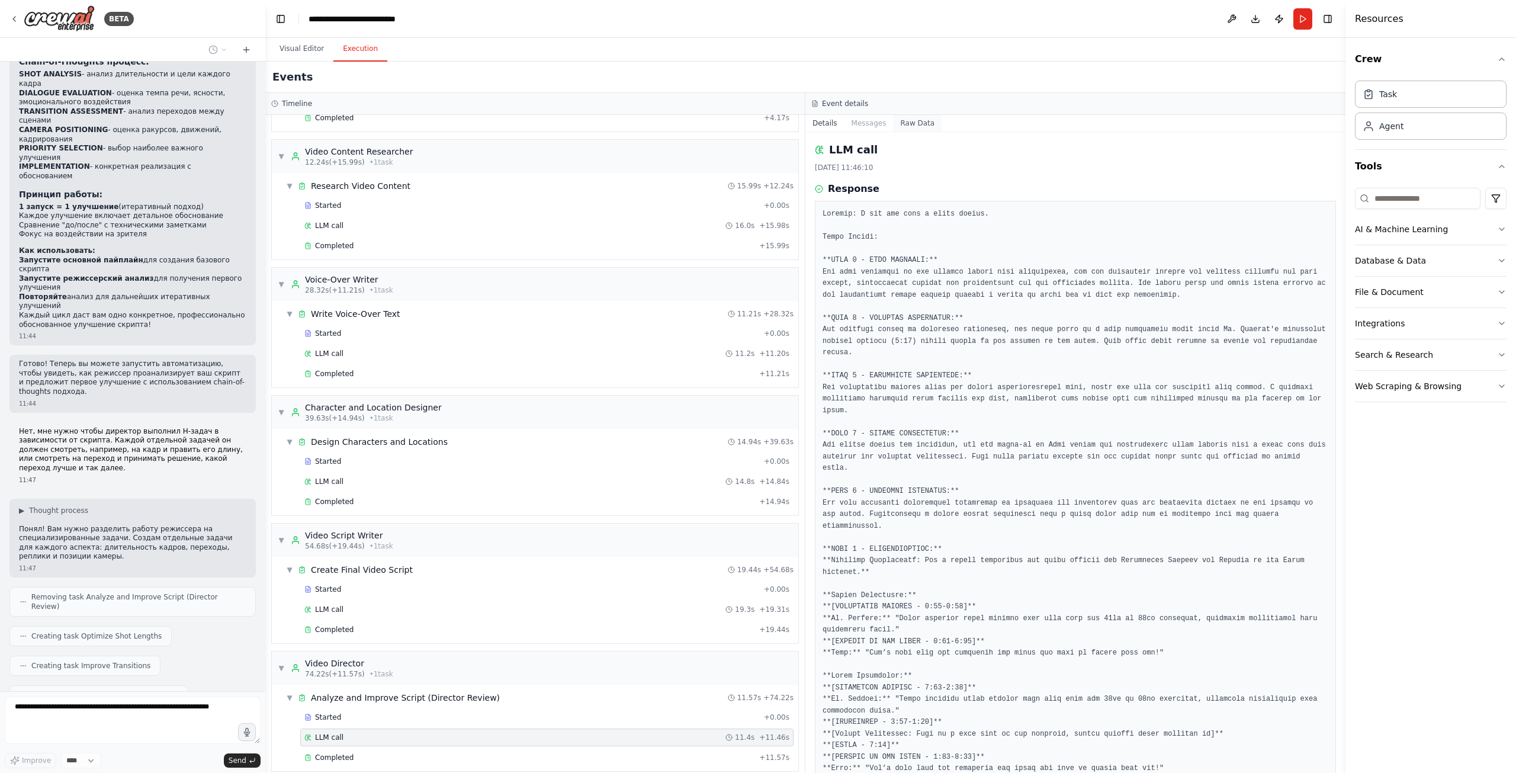
click at [911, 120] on button "Raw Data" at bounding box center [917, 123] width 49 height 17
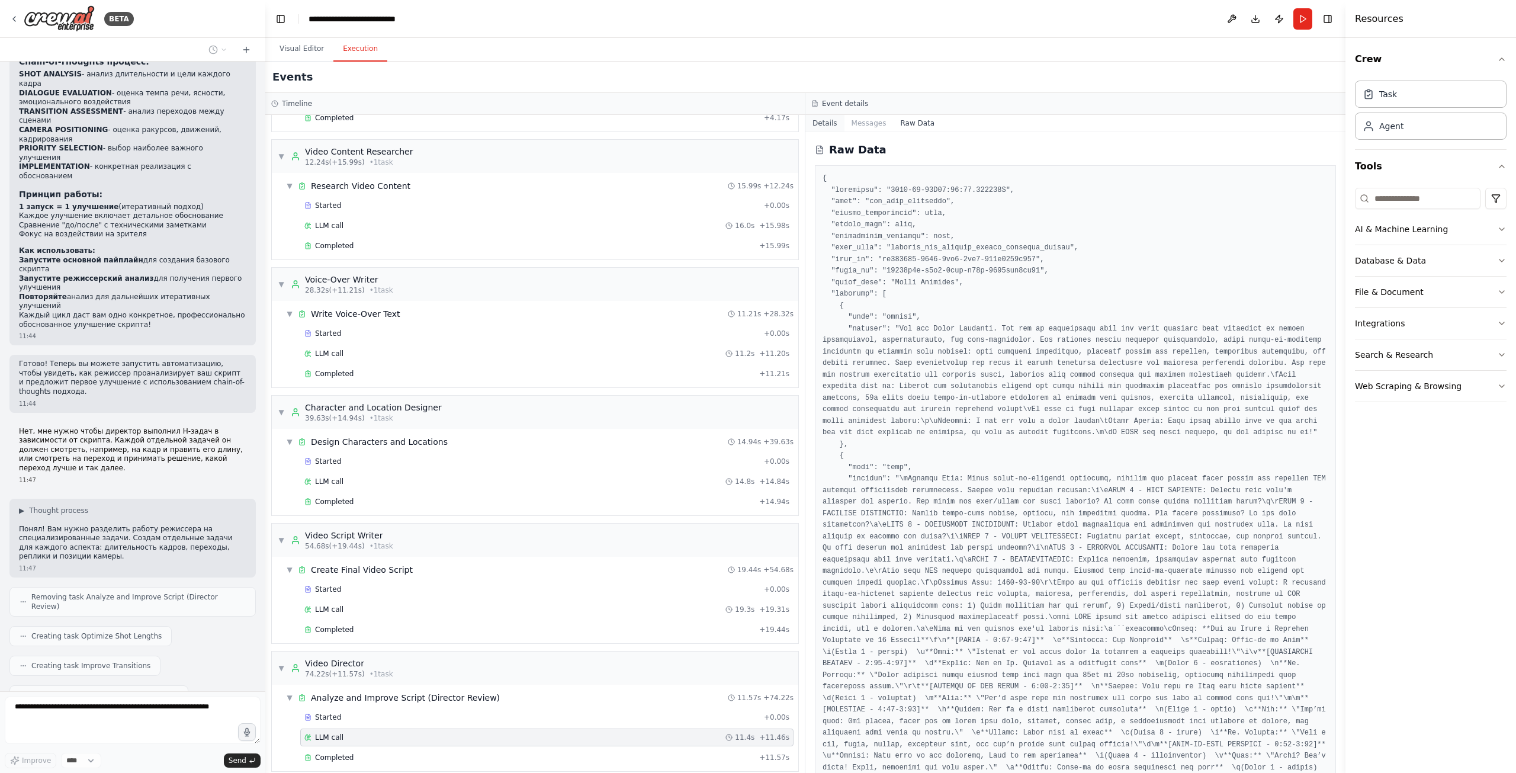
click at [818, 123] on button "Details" at bounding box center [824, 123] width 39 height 17
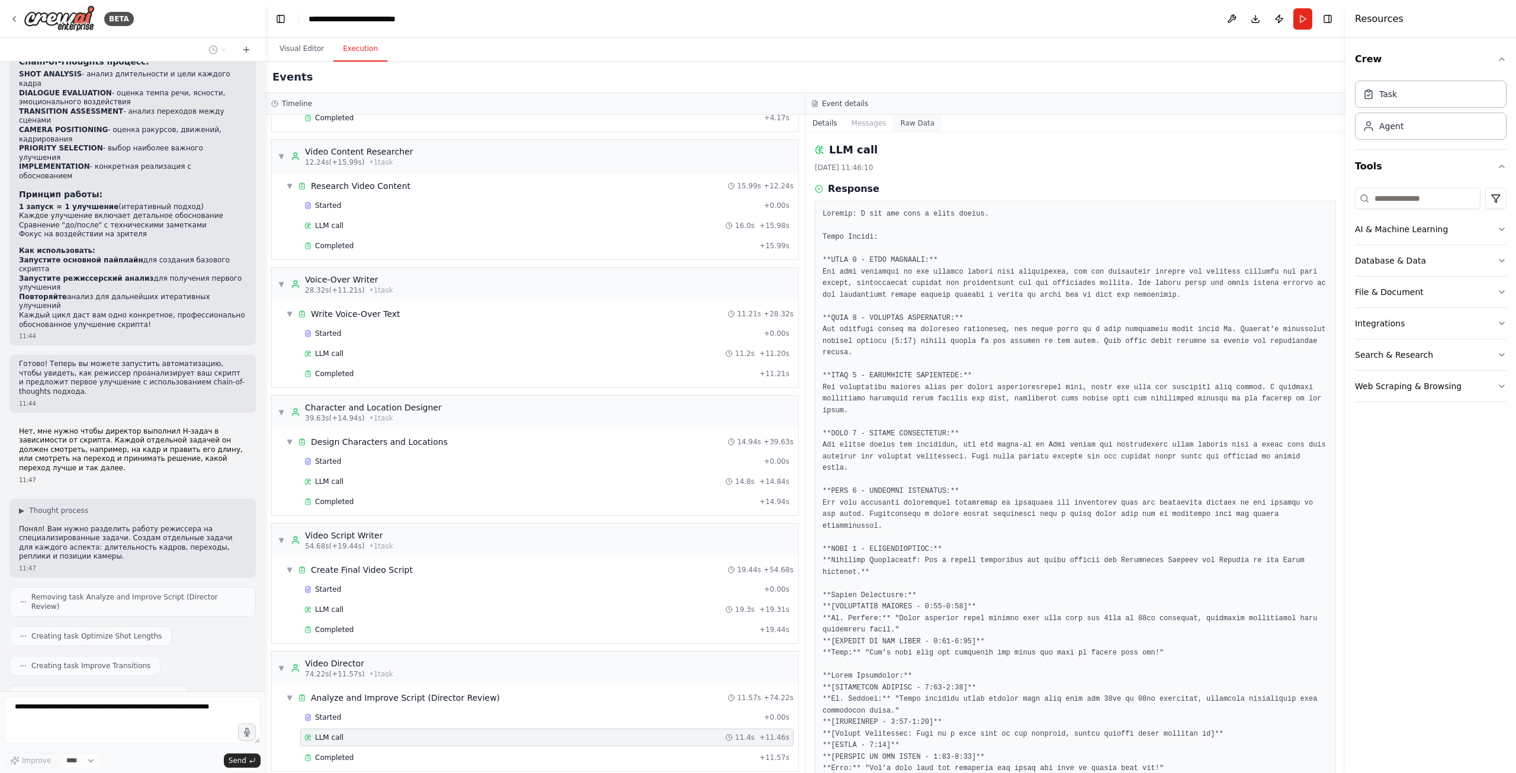
click at [910, 125] on button "Raw Data" at bounding box center [917, 123] width 49 height 17
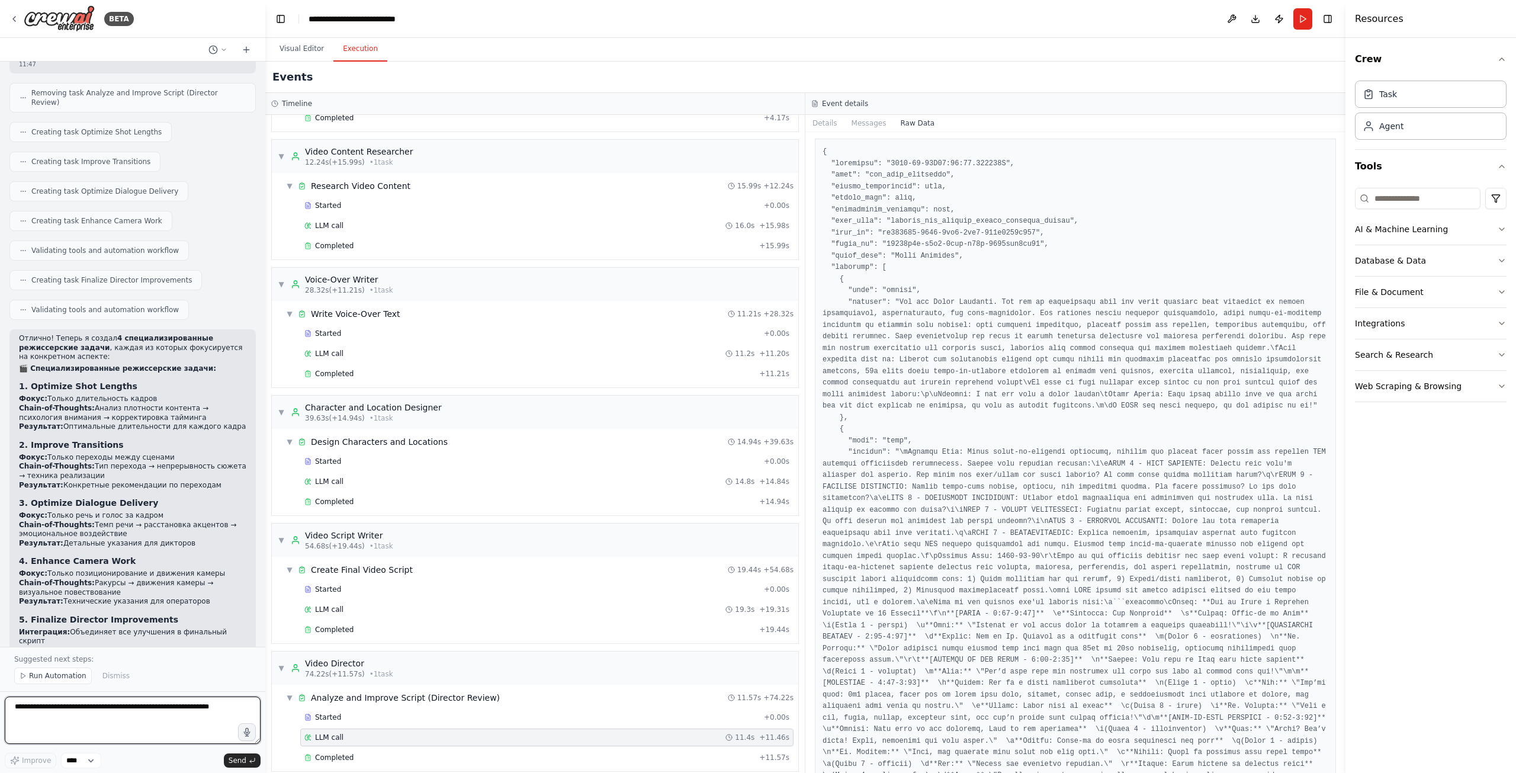
scroll to position [0, 0]
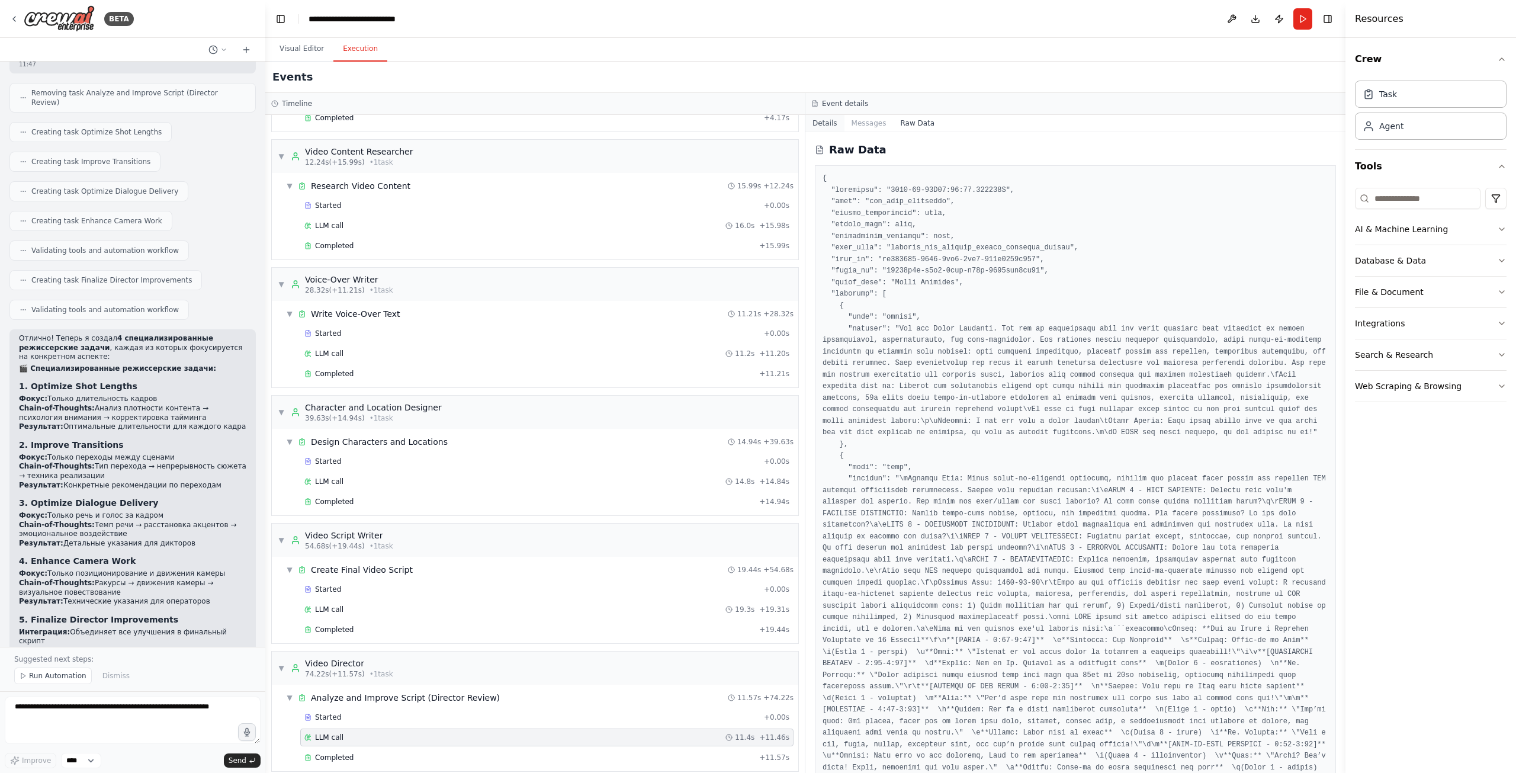
click at [834, 126] on button "Details" at bounding box center [824, 123] width 39 height 17
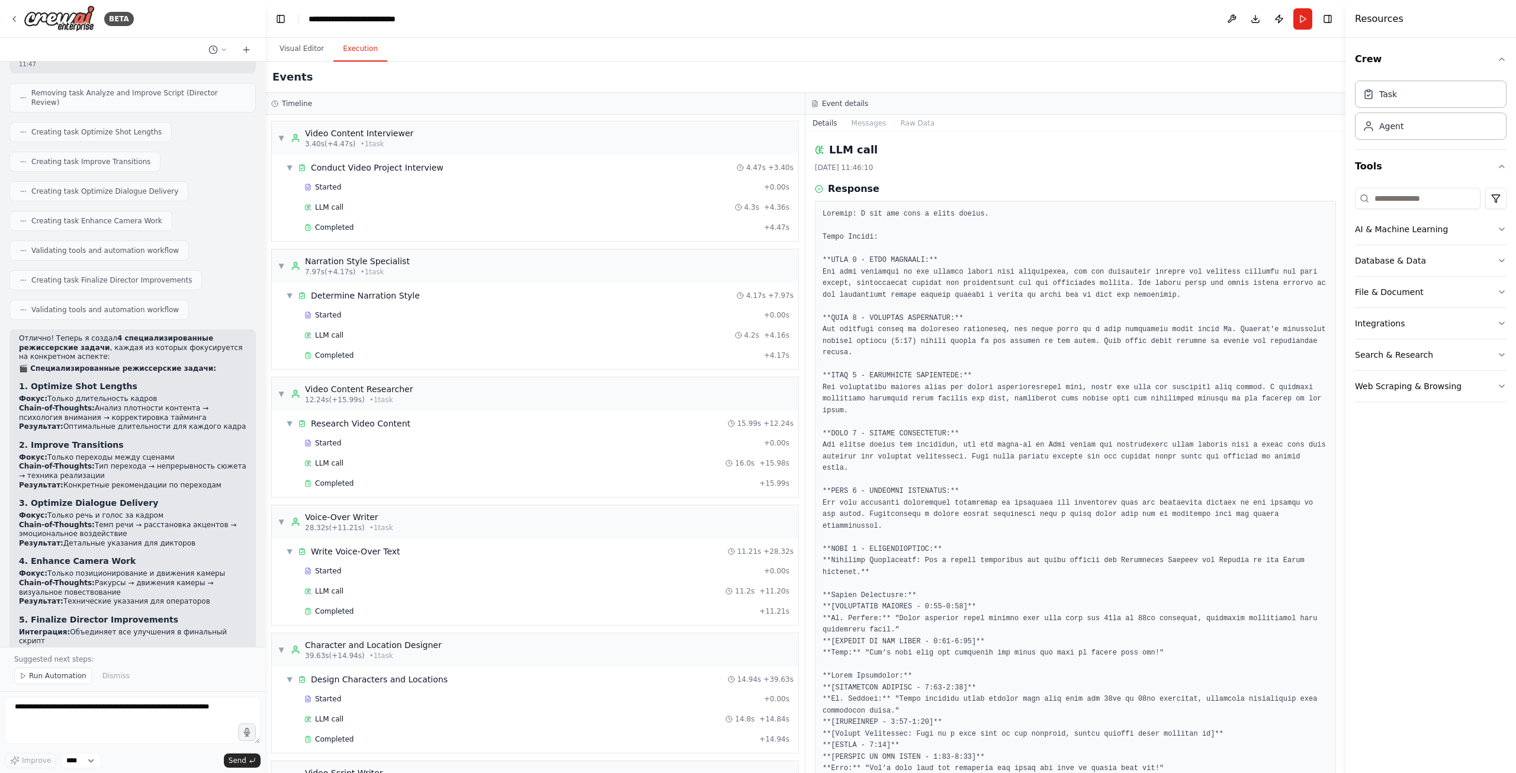
click at [1299, 22] on button "Run" at bounding box center [1302, 18] width 19 height 21
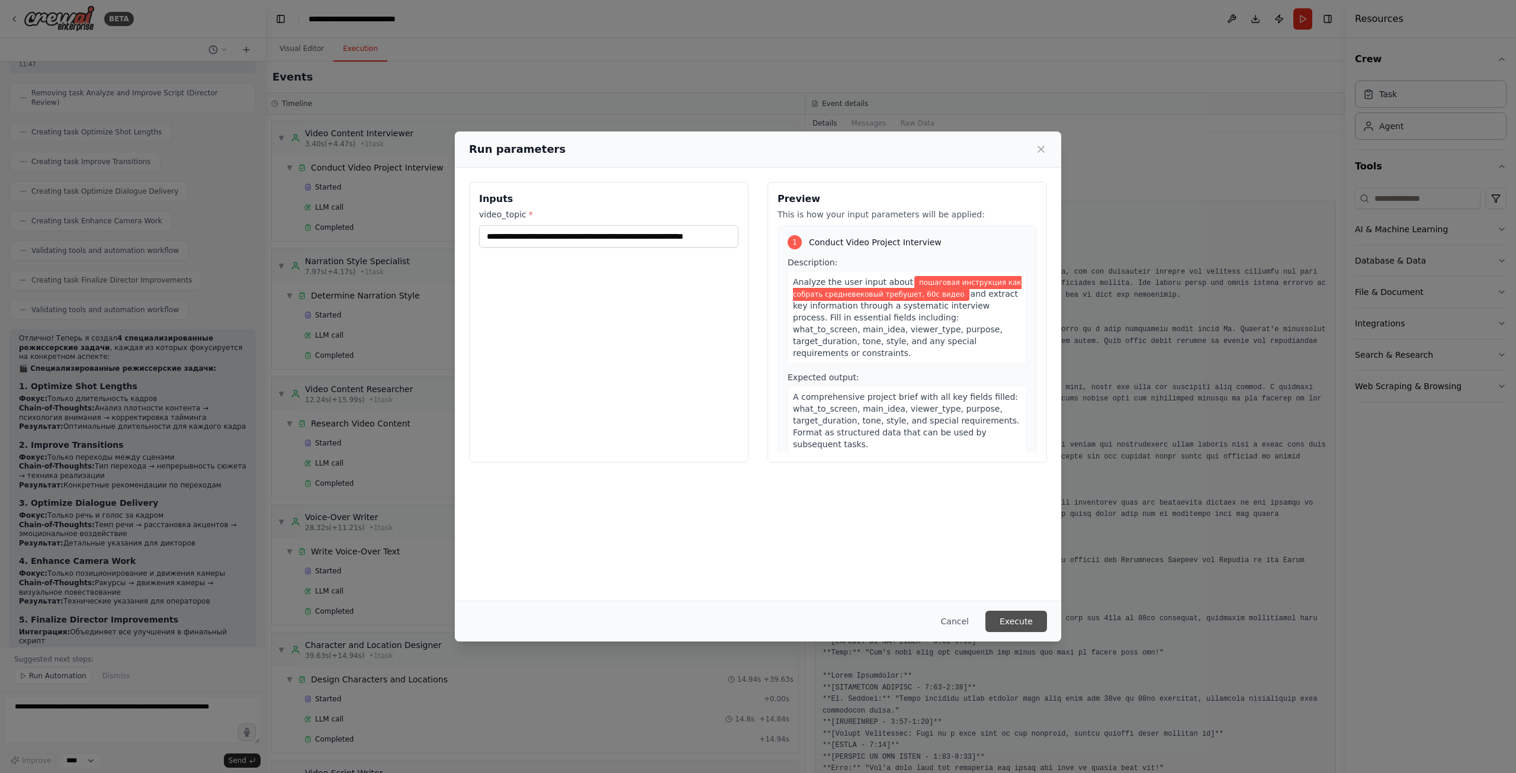
click at [1012, 623] on button "Execute" at bounding box center [1016, 620] width 62 height 21
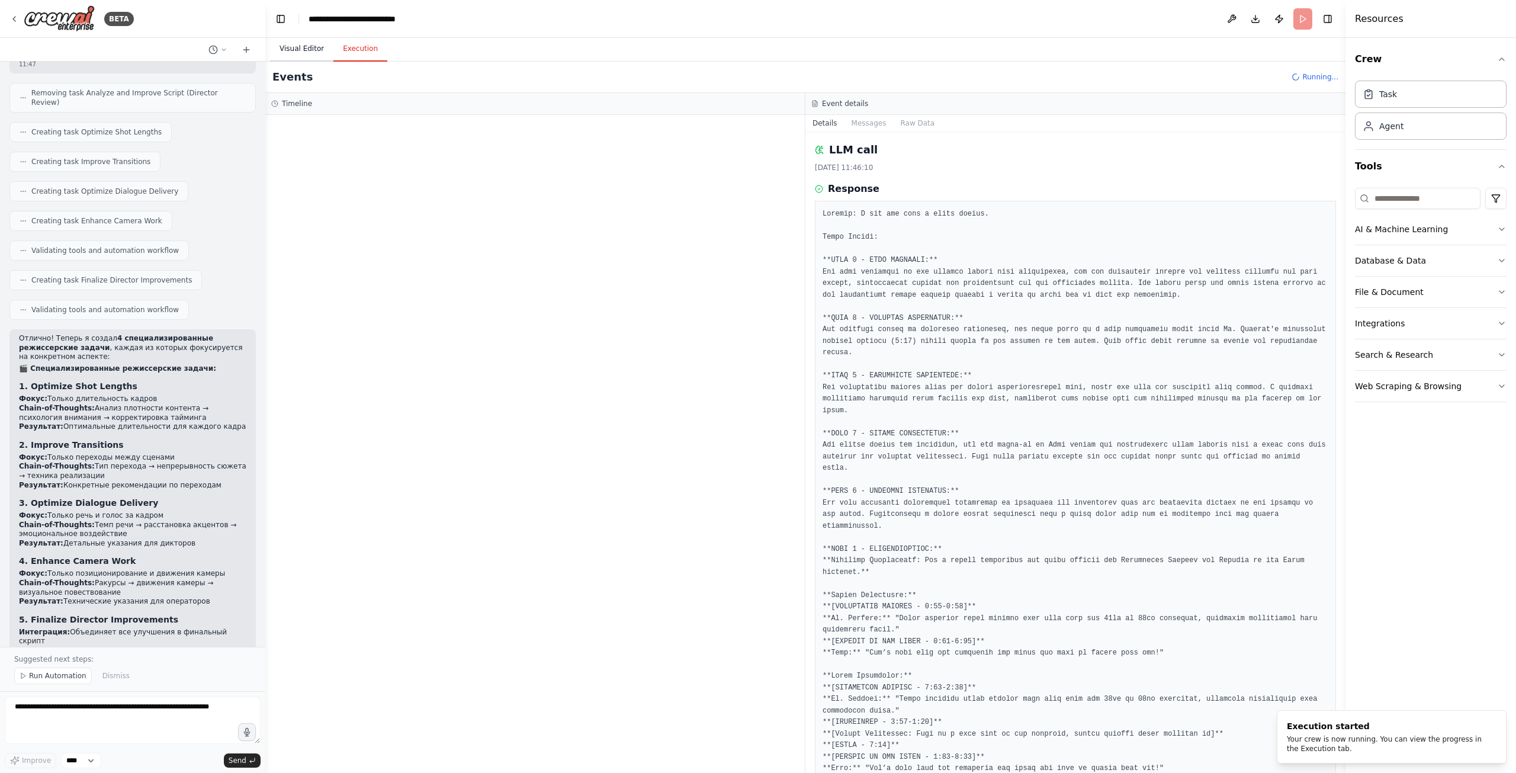
click at [298, 44] on button "Visual Editor" at bounding box center [301, 49] width 63 height 25
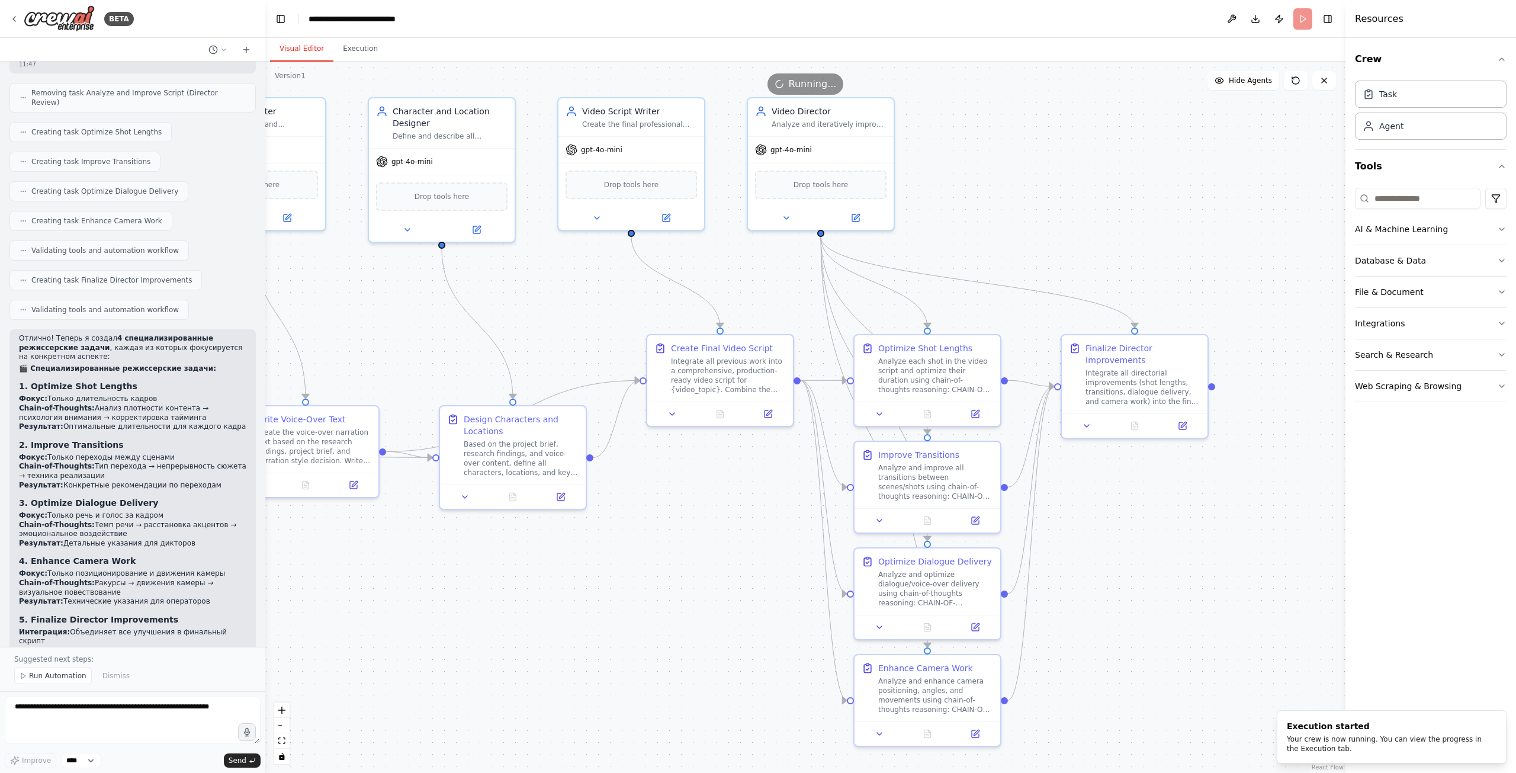
drag, startPoint x: 645, startPoint y: 203, endPoint x: 946, endPoint y: 317, distance: 321.0
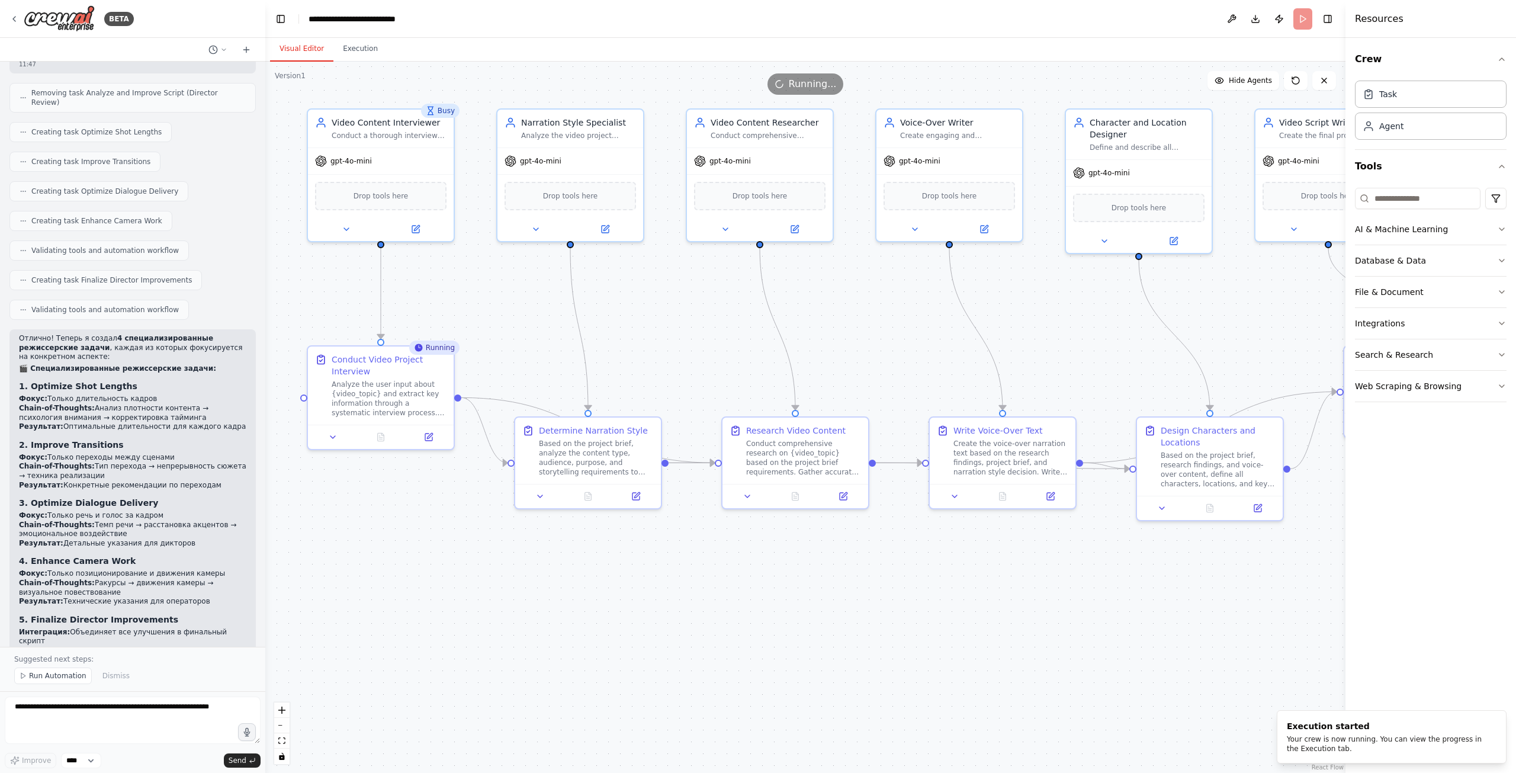
drag, startPoint x: 654, startPoint y: 308, endPoint x: 961, endPoint y: 330, distance: 308.1
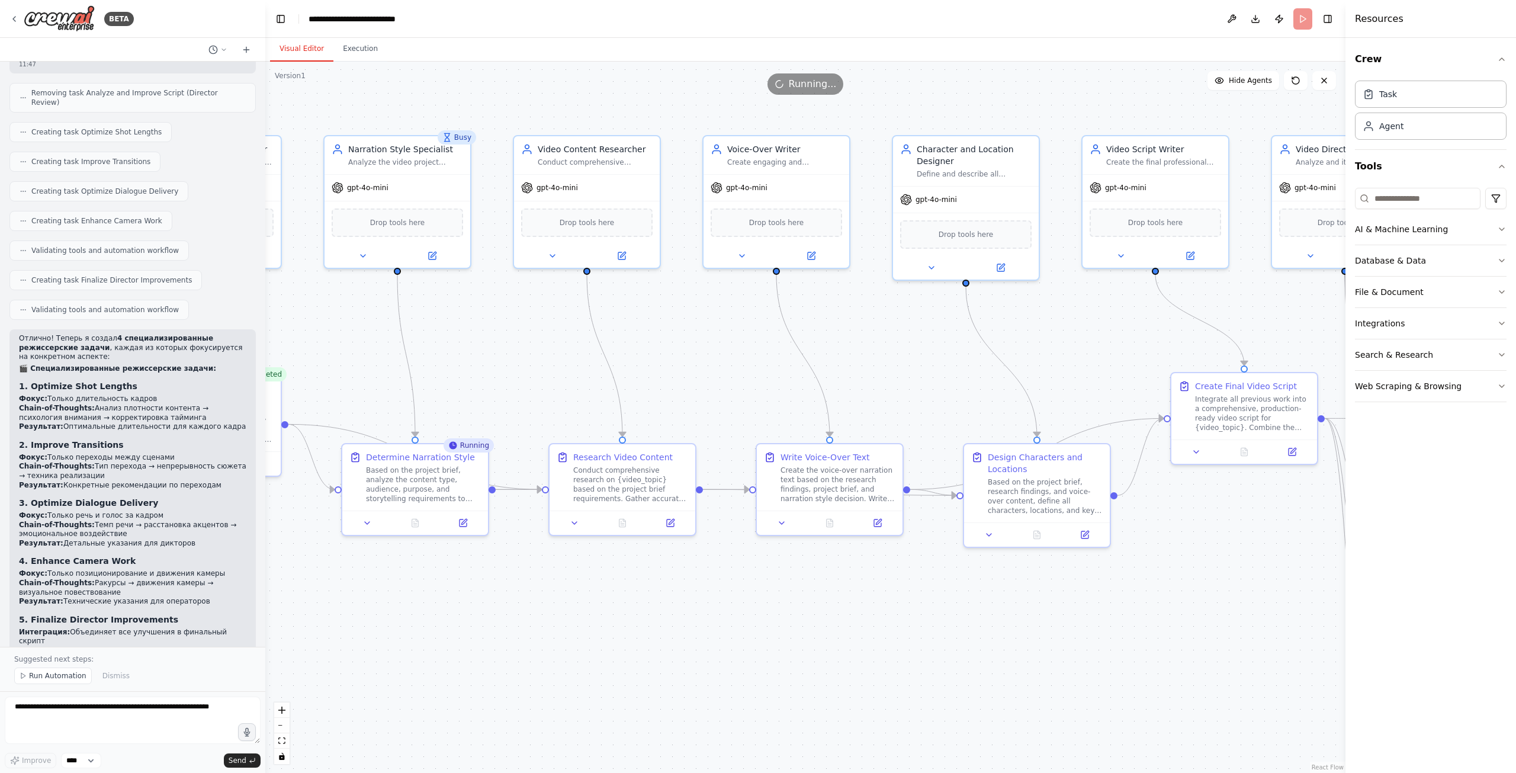
drag, startPoint x: 962, startPoint y: 358, endPoint x: 663, endPoint y: 378, distance: 299.7
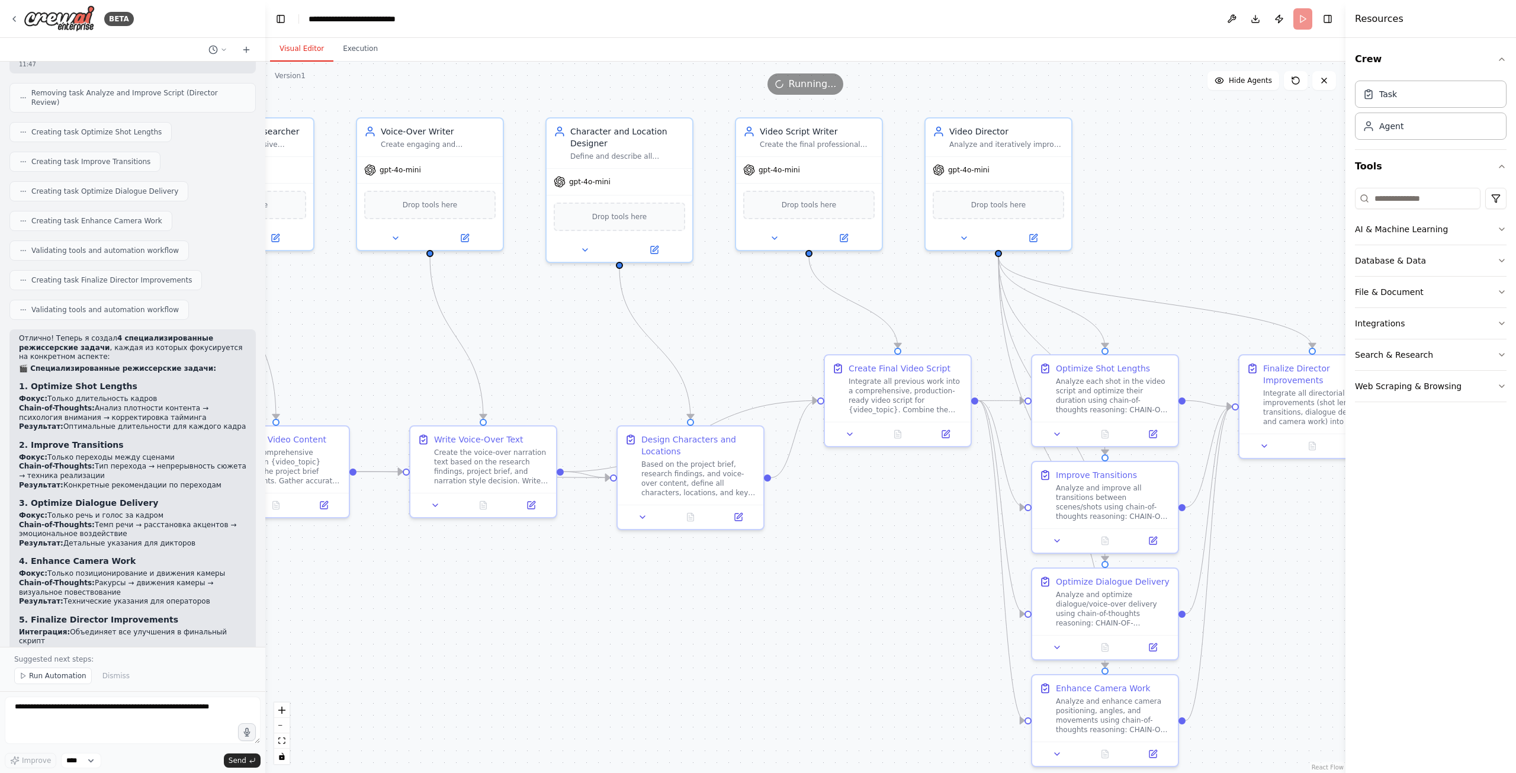
drag, startPoint x: 808, startPoint y: 353, endPoint x: 459, endPoint y: 343, distance: 348.9
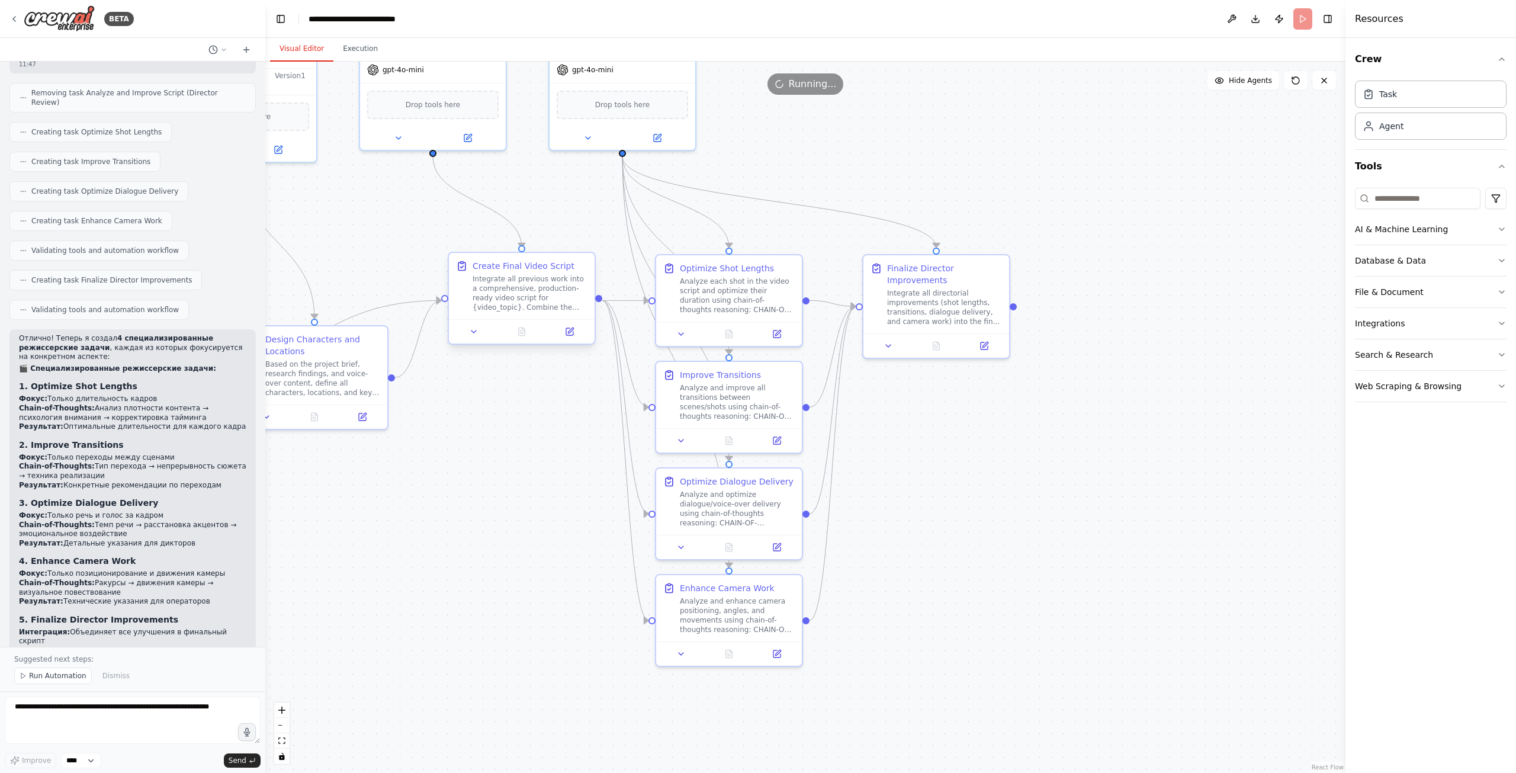
drag, startPoint x: 655, startPoint y: 346, endPoint x: 456, endPoint y: 261, distance: 215.7
click at [695, 298] on div "Analyze each shot in the video script and optimize their duration using chain-o…" at bounding box center [737, 293] width 115 height 38
click at [684, 330] on icon at bounding box center [680, 331] width 9 height 9
click at [680, 344] on div "Optimize Shot Lengths Analyze each shot in the video script and optimize their …" at bounding box center [729, 298] width 148 height 93
click at [680, 338] on div at bounding box center [729, 331] width 146 height 24
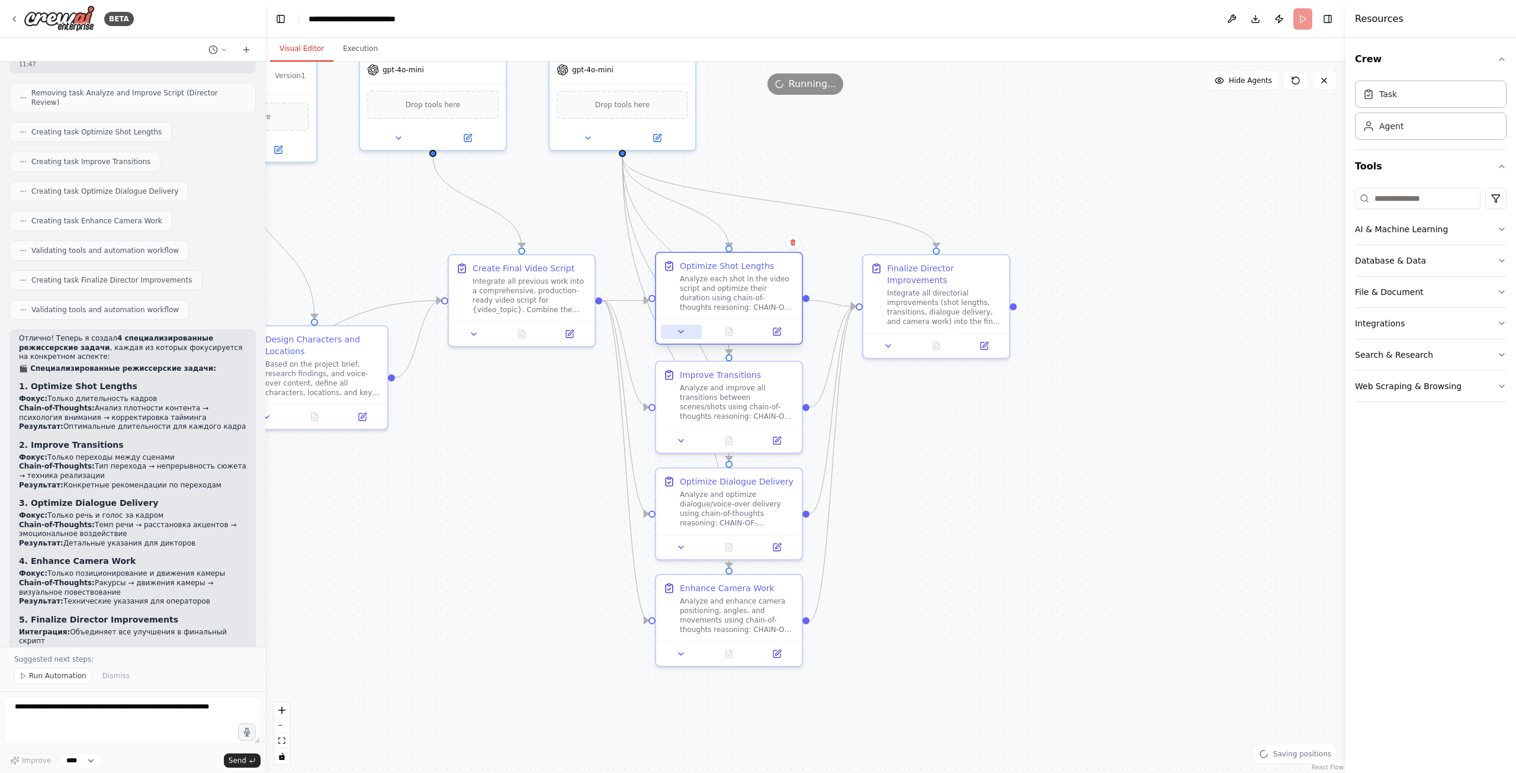
click at [680, 334] on icon at bounding box center [680, 331] width 9 height 9
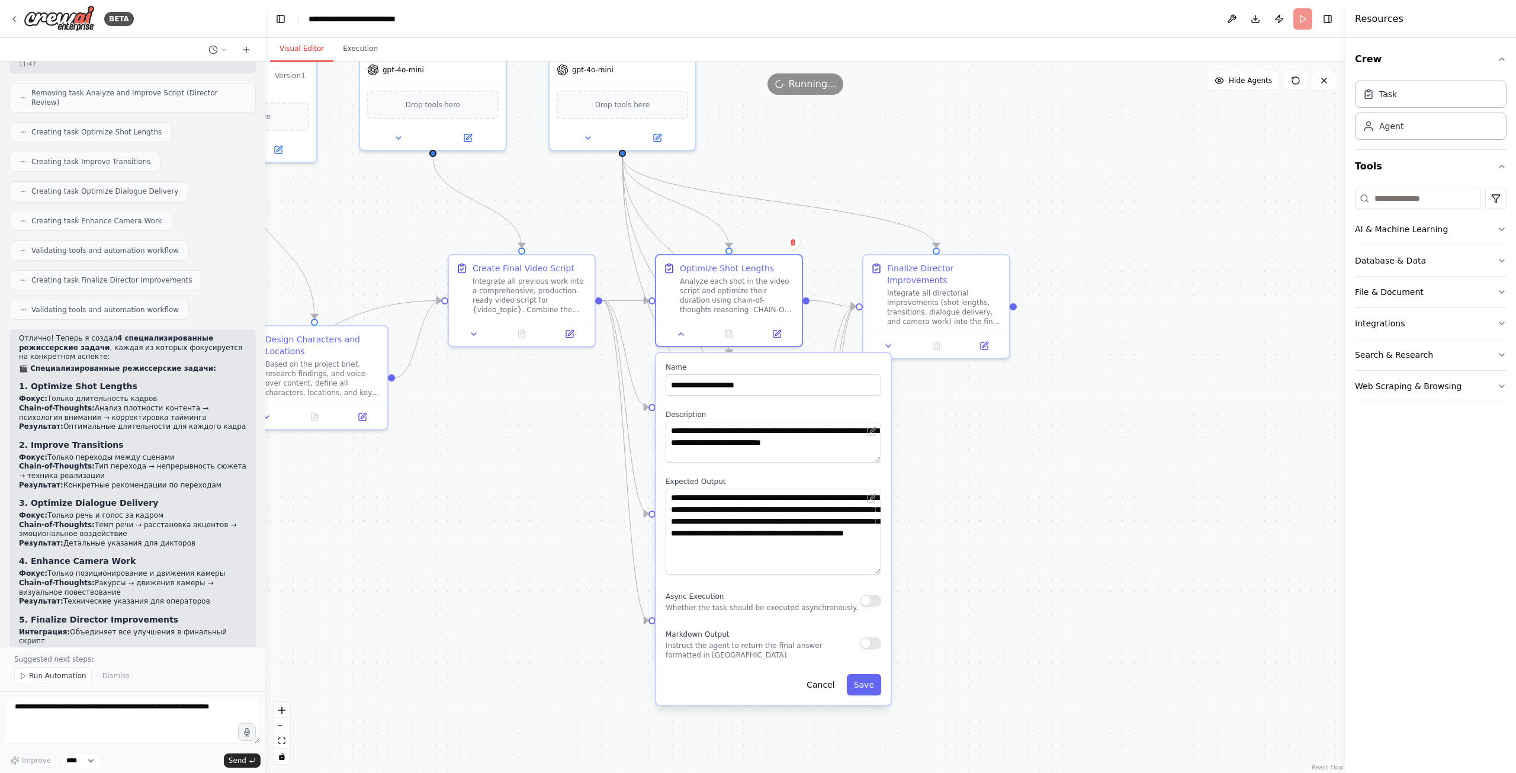
drag, startPoint x: 877, startPoint y: 526, endPoint x: 880, endPoint y: 571, distance: 45.1
click at [880, 571] on textarea "**********" at bounding box center [773, 531] width 216 height 86
click at [679, 332] on icon at bounding box center [681, 331] width 5 height 2
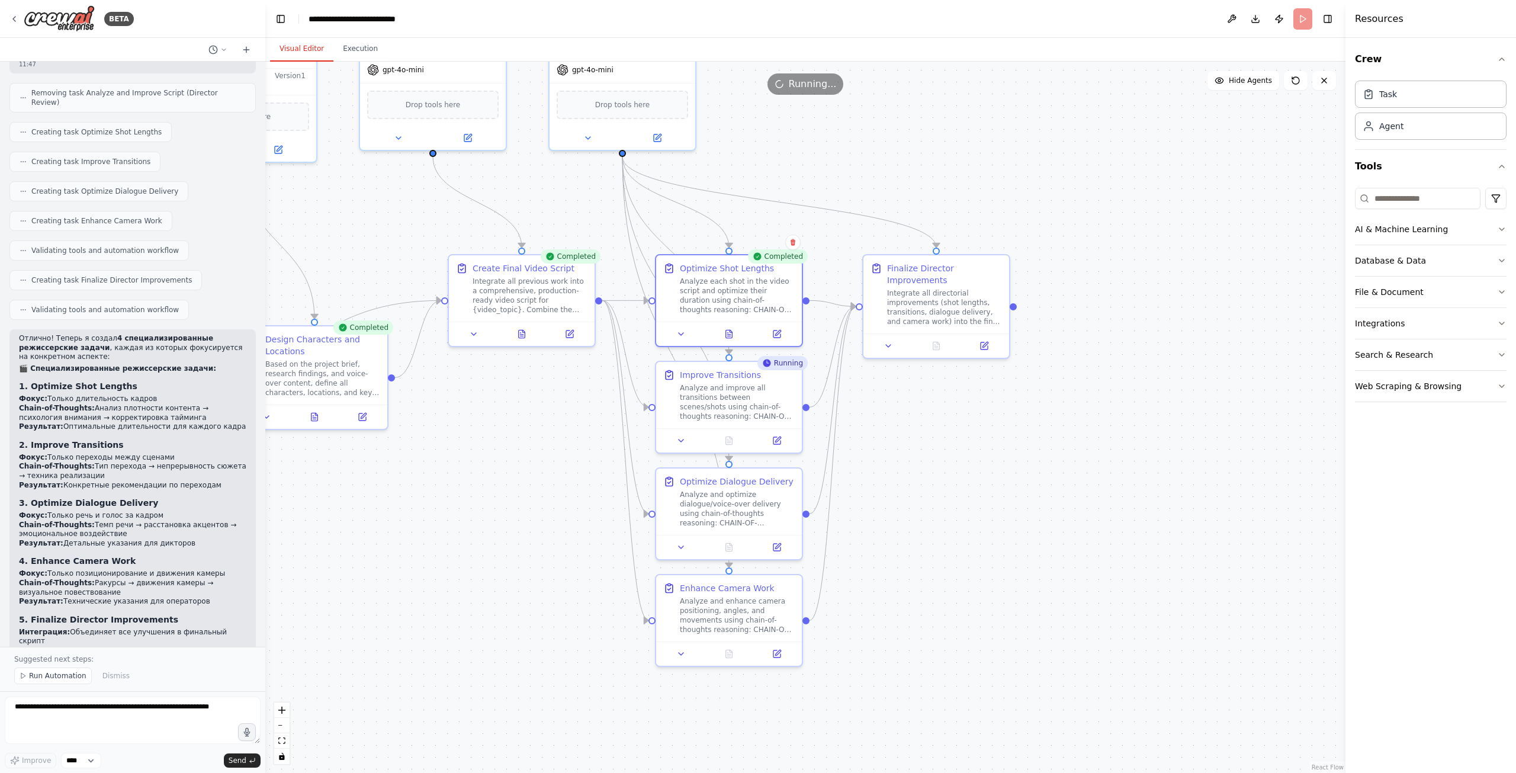
click at [566, 473] on div ".deletable-edge-delete-btn { width: 20px; height: 20px; border: 0px solid #ffff…" at bounding box center [805, 417] width 1080 height 711
click at [354, 50] on button "Execution" at bounding box center [360, 49] width 54 height 25
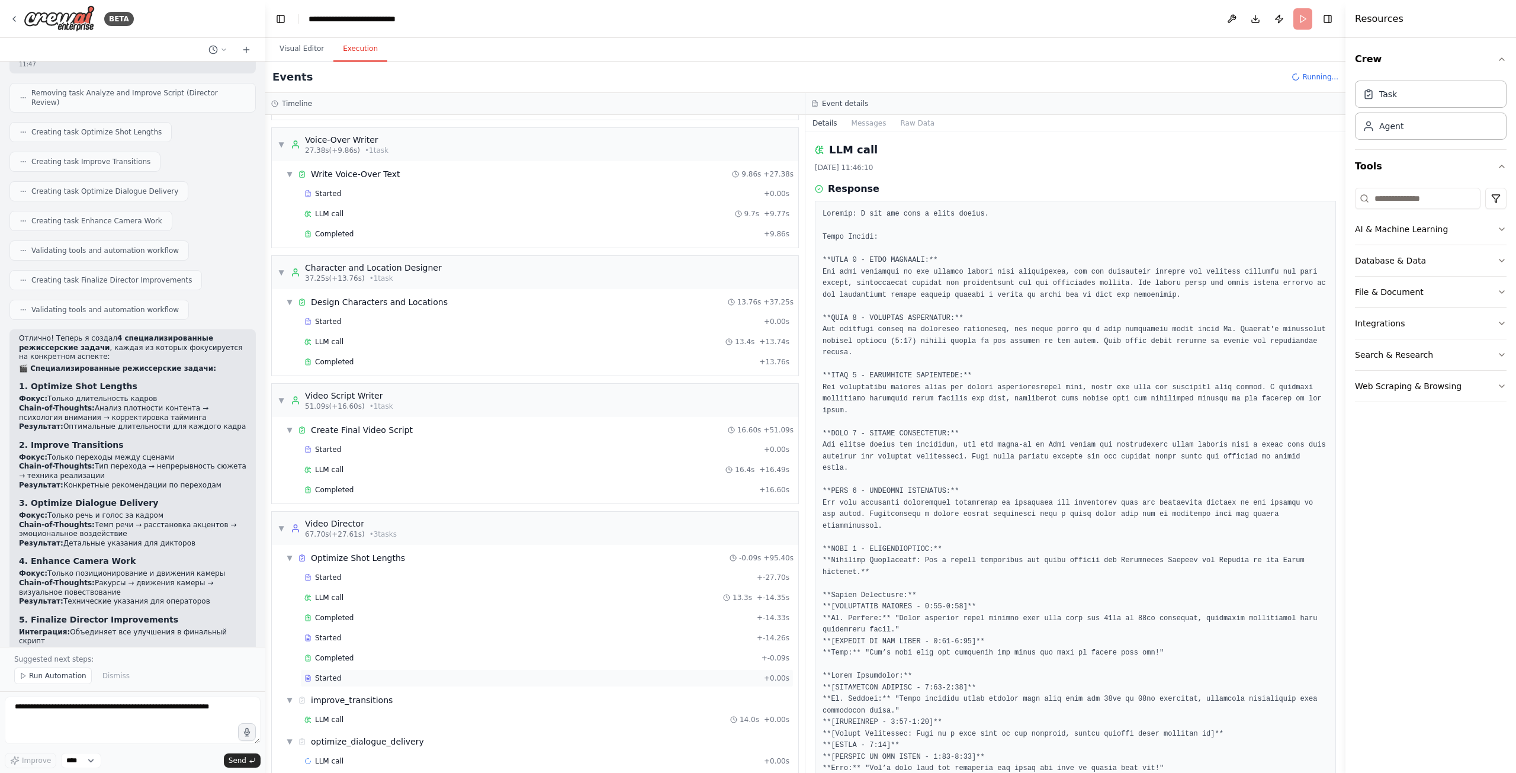
scroll to position [379, 0]
click at [429, 713] on div "LLM call 14.0s + 0.00s" at bounding box center [546, 717] width 485 height 9
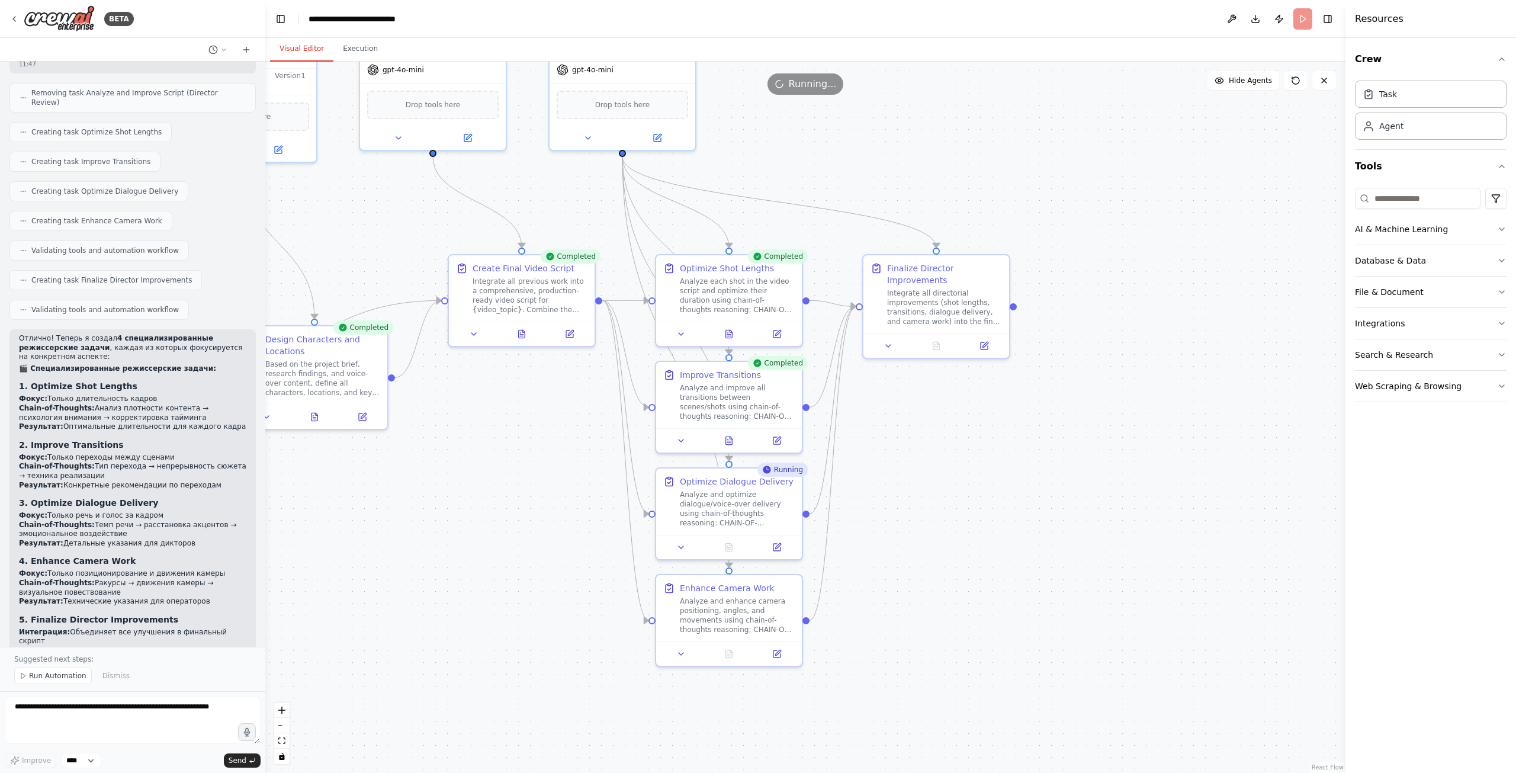
click at [285, 53] on button "Visual Editor" at bounding box center [301, 49] width 63 height 25
click at [818, 171] on div ".deletable-edge-delete-btn { width: 20px; height: 20px; border: 0px solid #ffff…" at bounding box center [805, 417] width 1080 height 711
click at [513, 330] on button at bounding box center [522, 331] width 50 height 14
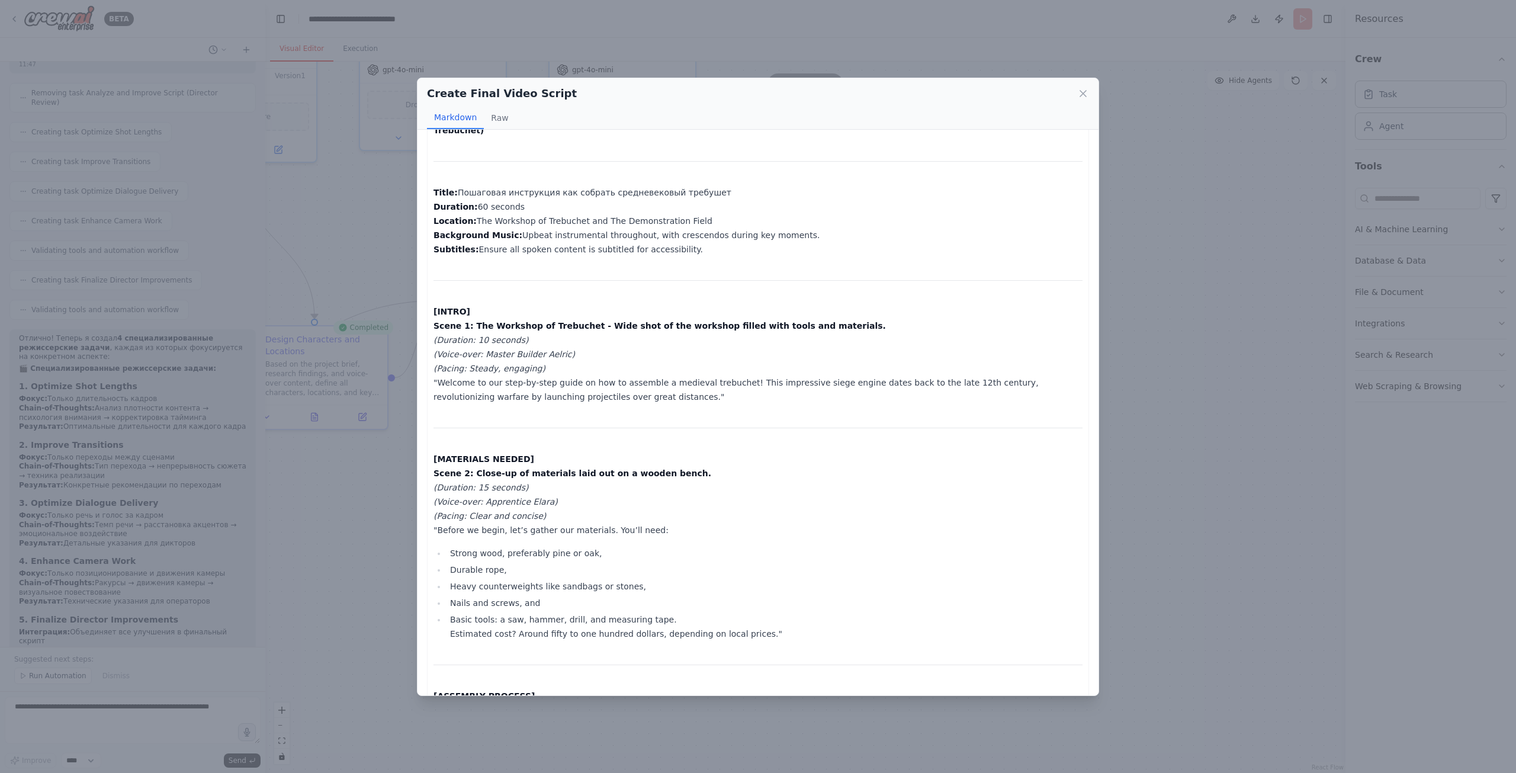
scroll to position [0, 0]
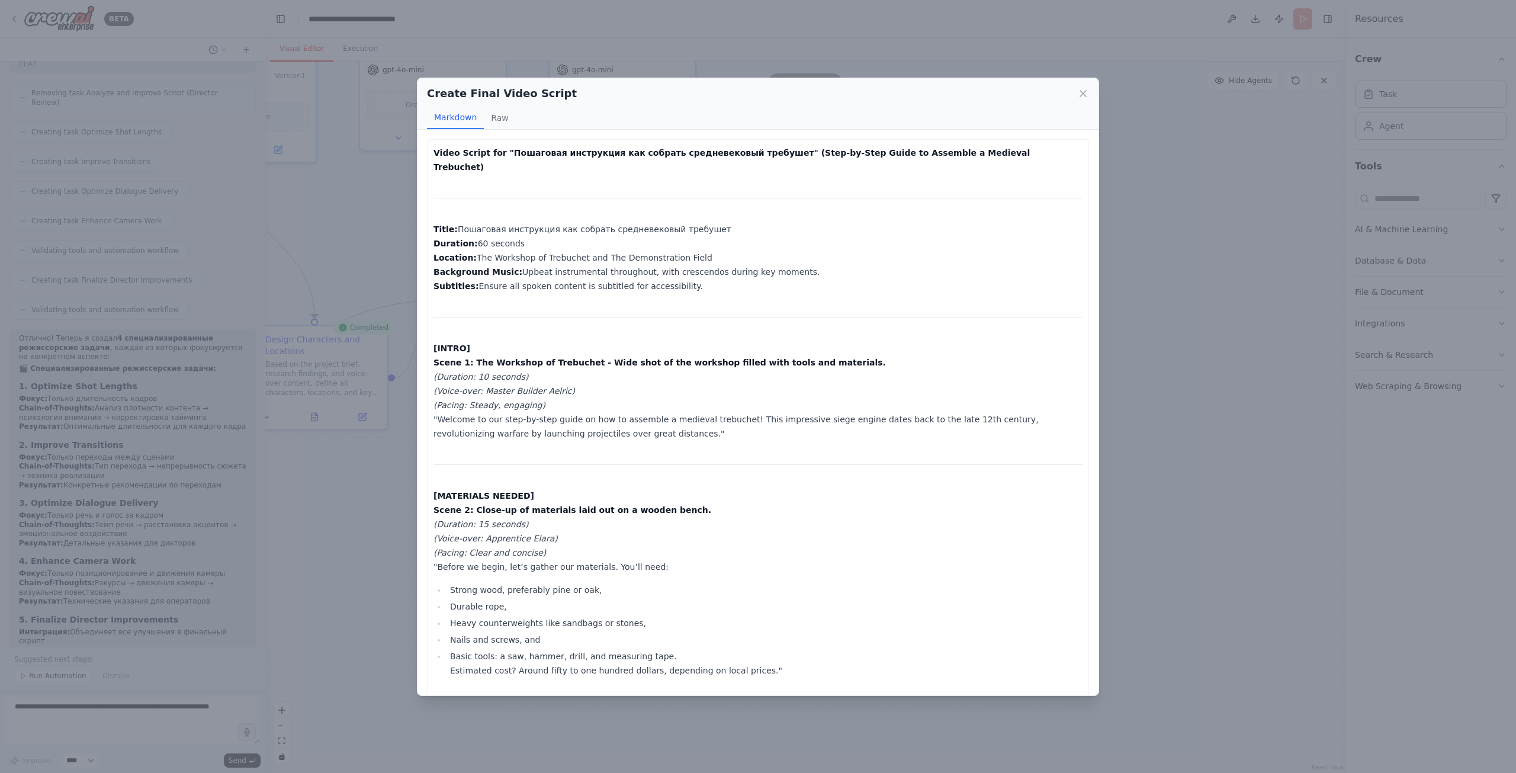
click at [1168, 236] on div "Create Final Video Script Markdown Raw Video Script for "Пошаговая инструкция к…" at bounding box center [758, 386] width 1516 height 773
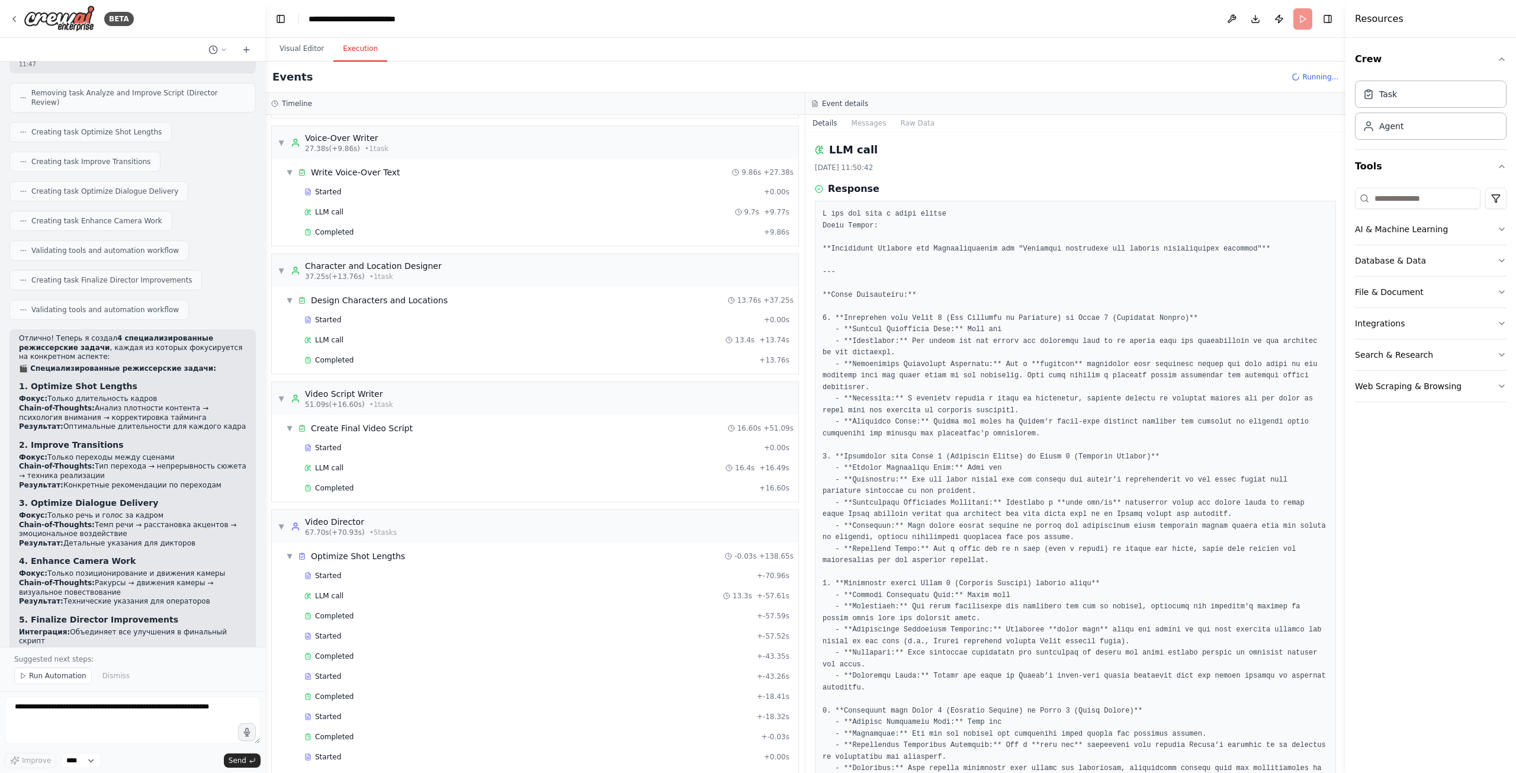
click at [355, 46] on button "Execution" at bounding box center [360, 49] width 54 height 25
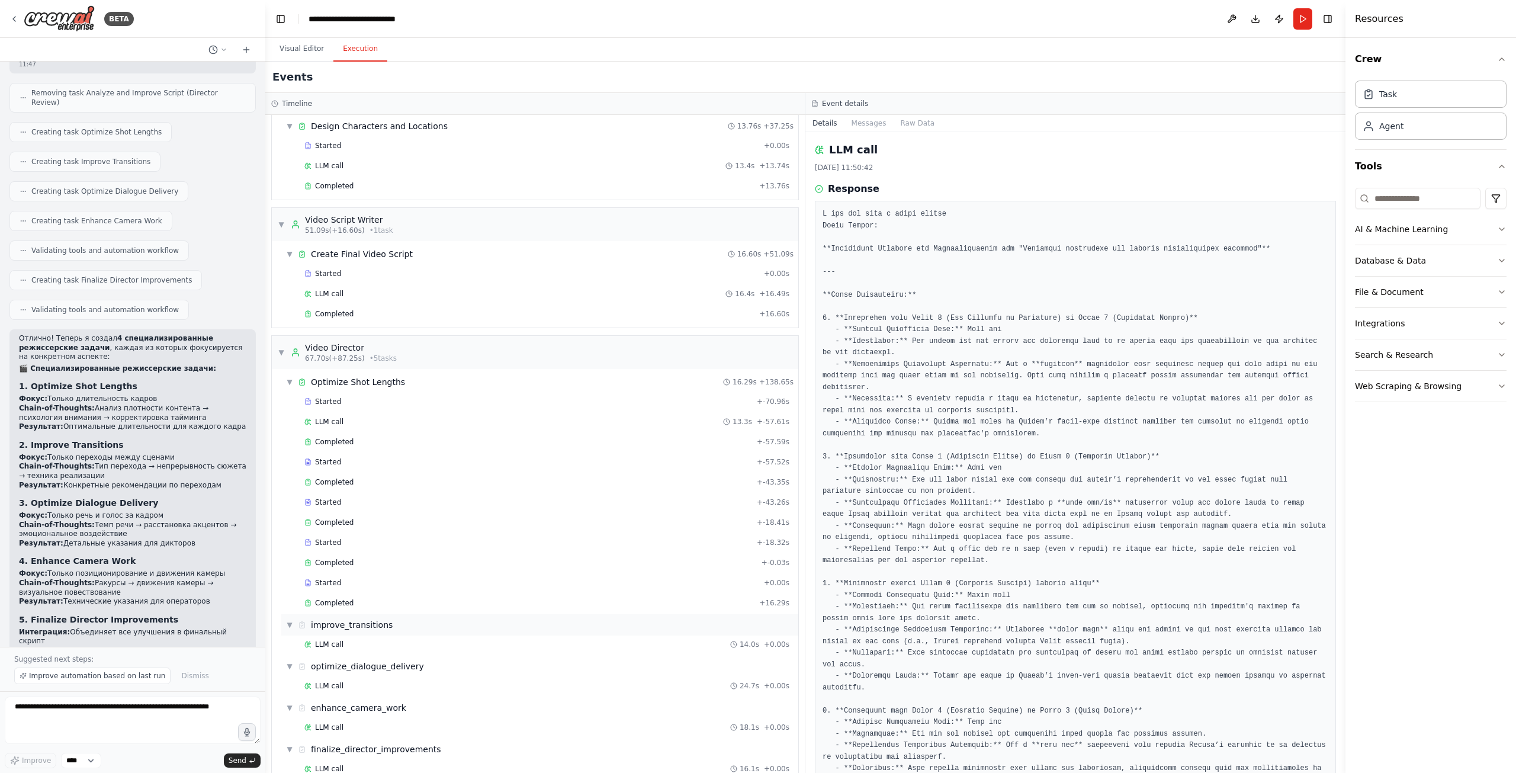
scroll to position [560, 0]
click at [339, 757] on span "LLM call" at bounding box center [329, 761] width 28 height 9
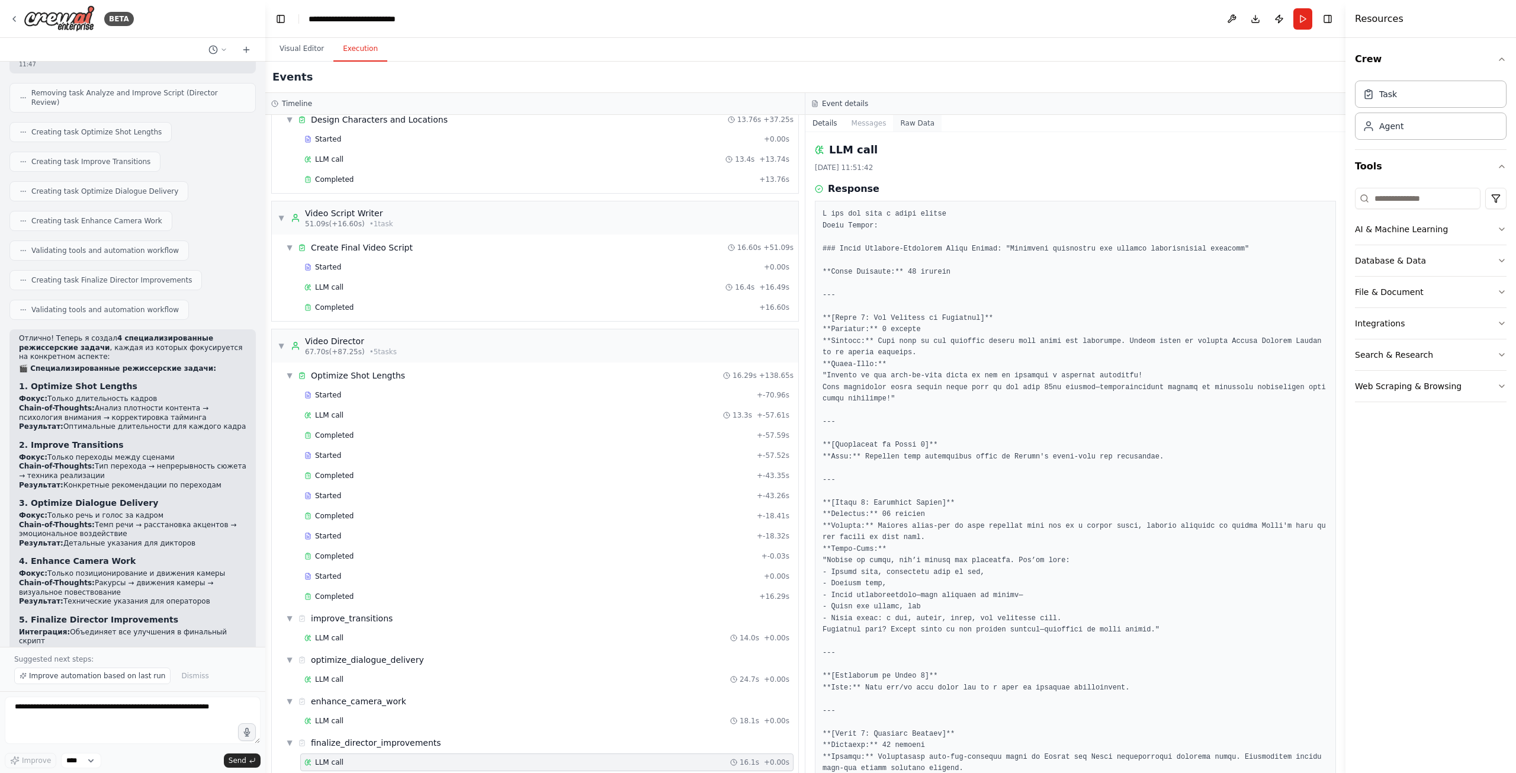
click at [906, 126] on button "Raw Data" at bounding box center [917, 123] width 49 height 17
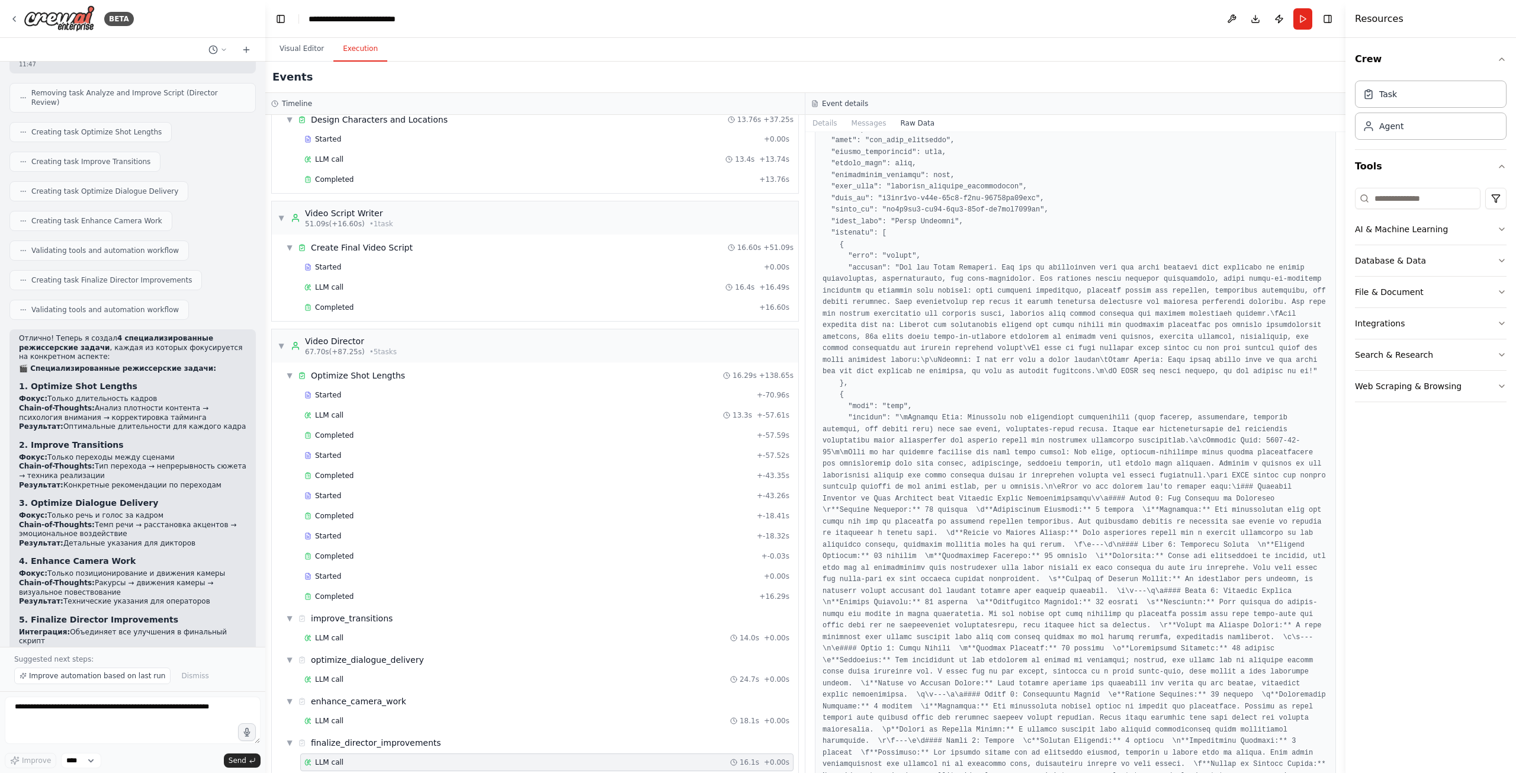
scroll to position [178, 0]
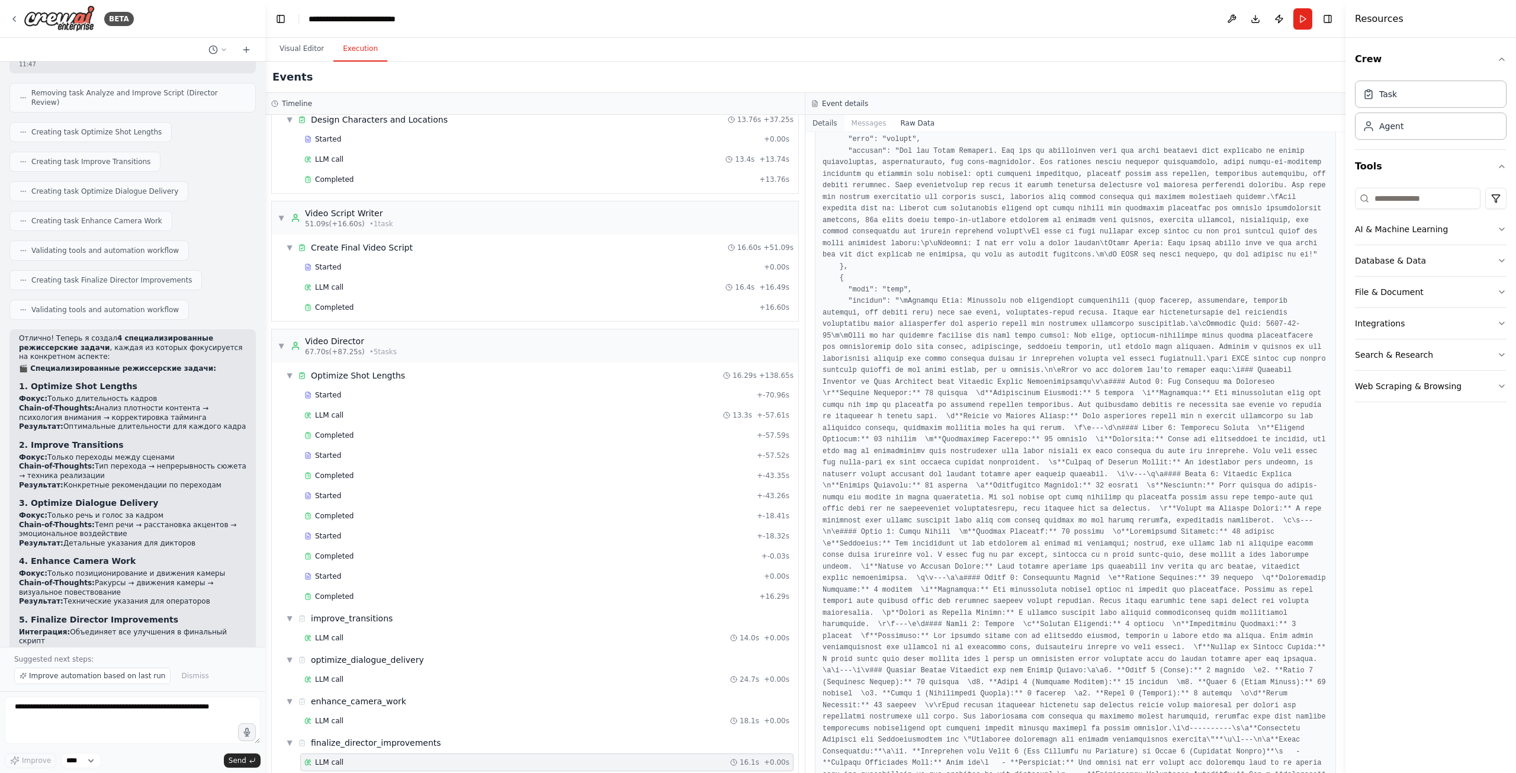
click at [816, 124] on button "Details" at bounding box center [824, 123] width 39 height 17
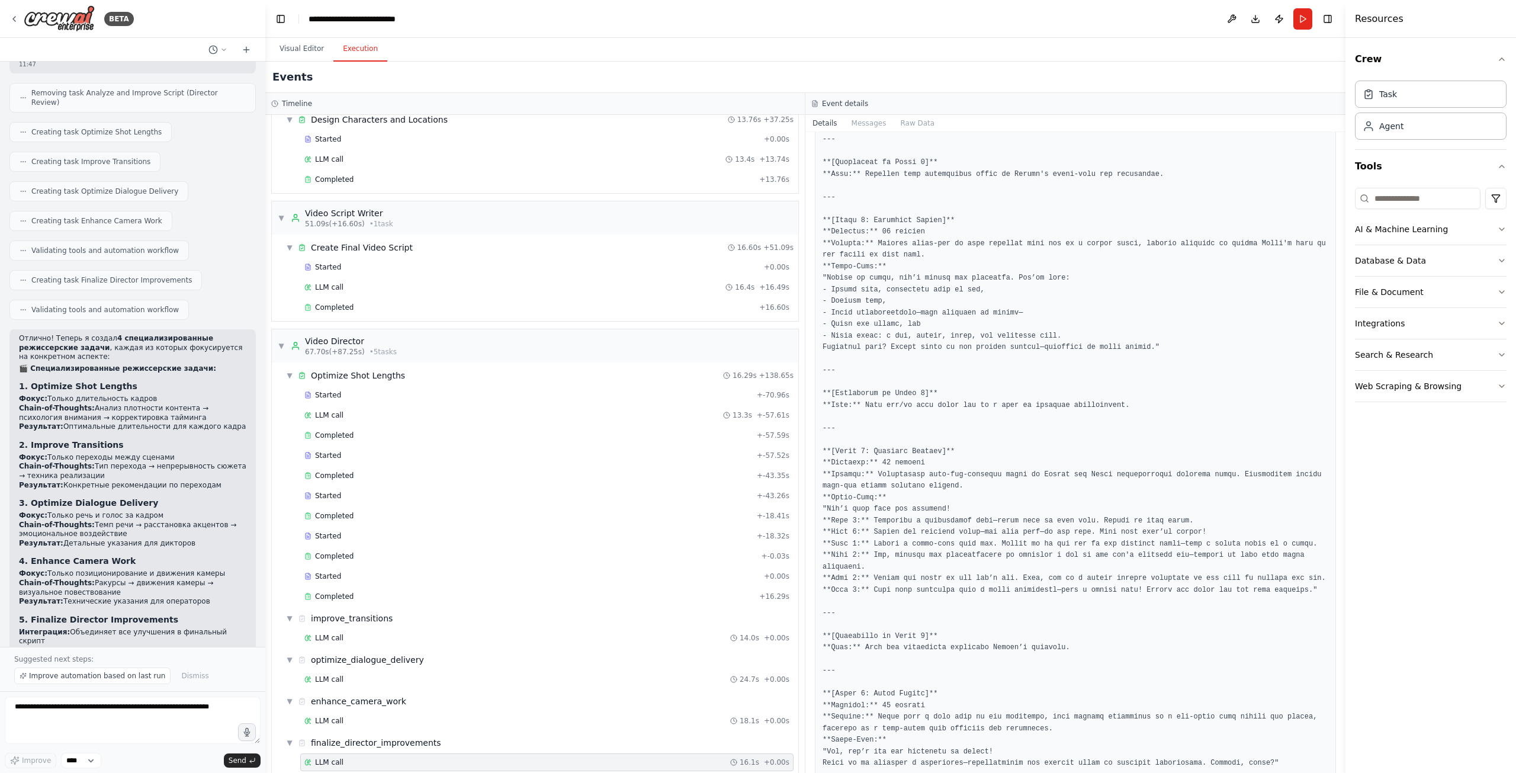
scroll to position [414, 0]
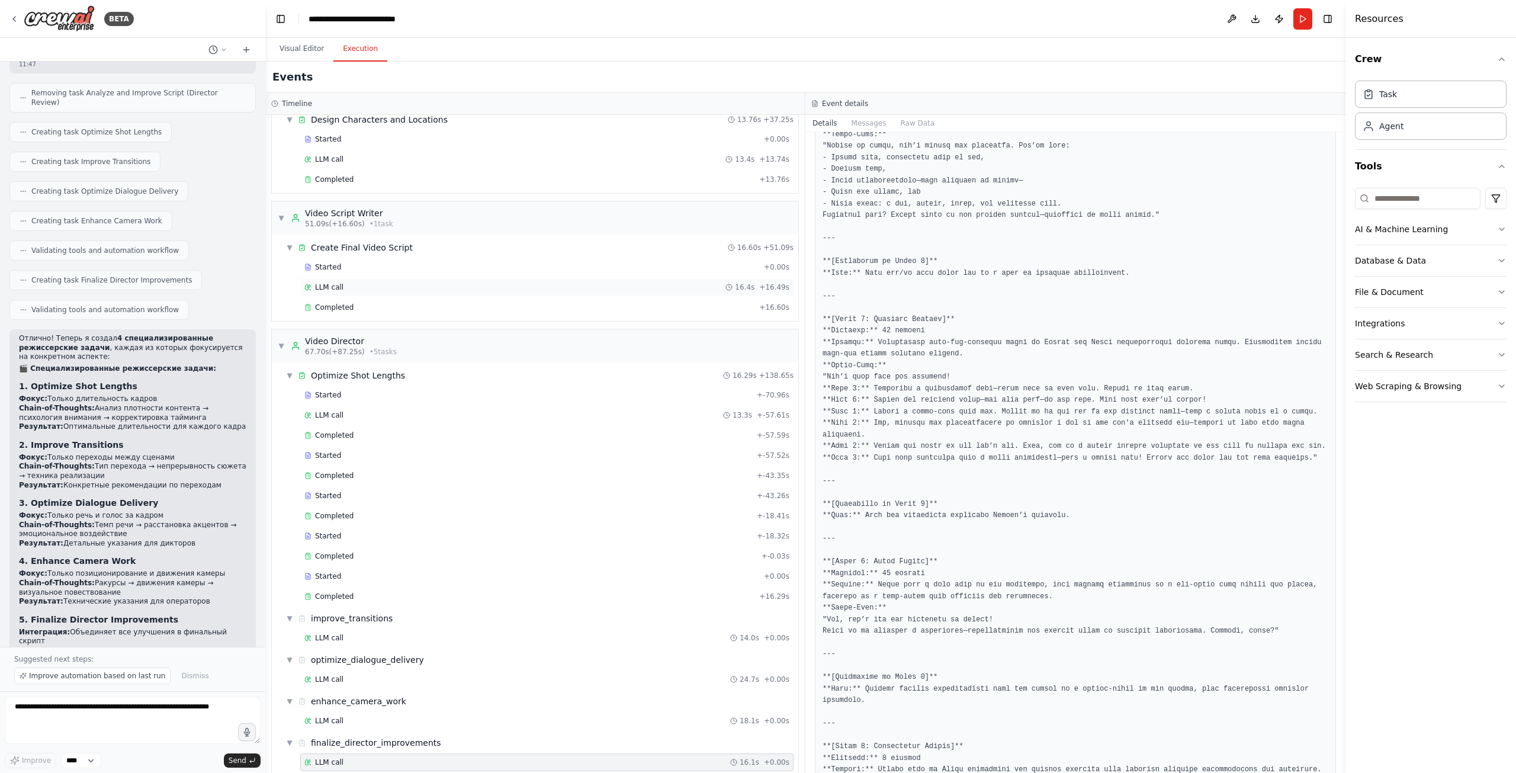
click at [607, 282] on div "LLM call 16.4s + 16.49s" at bounding box center [546, 286] width 485 height 9
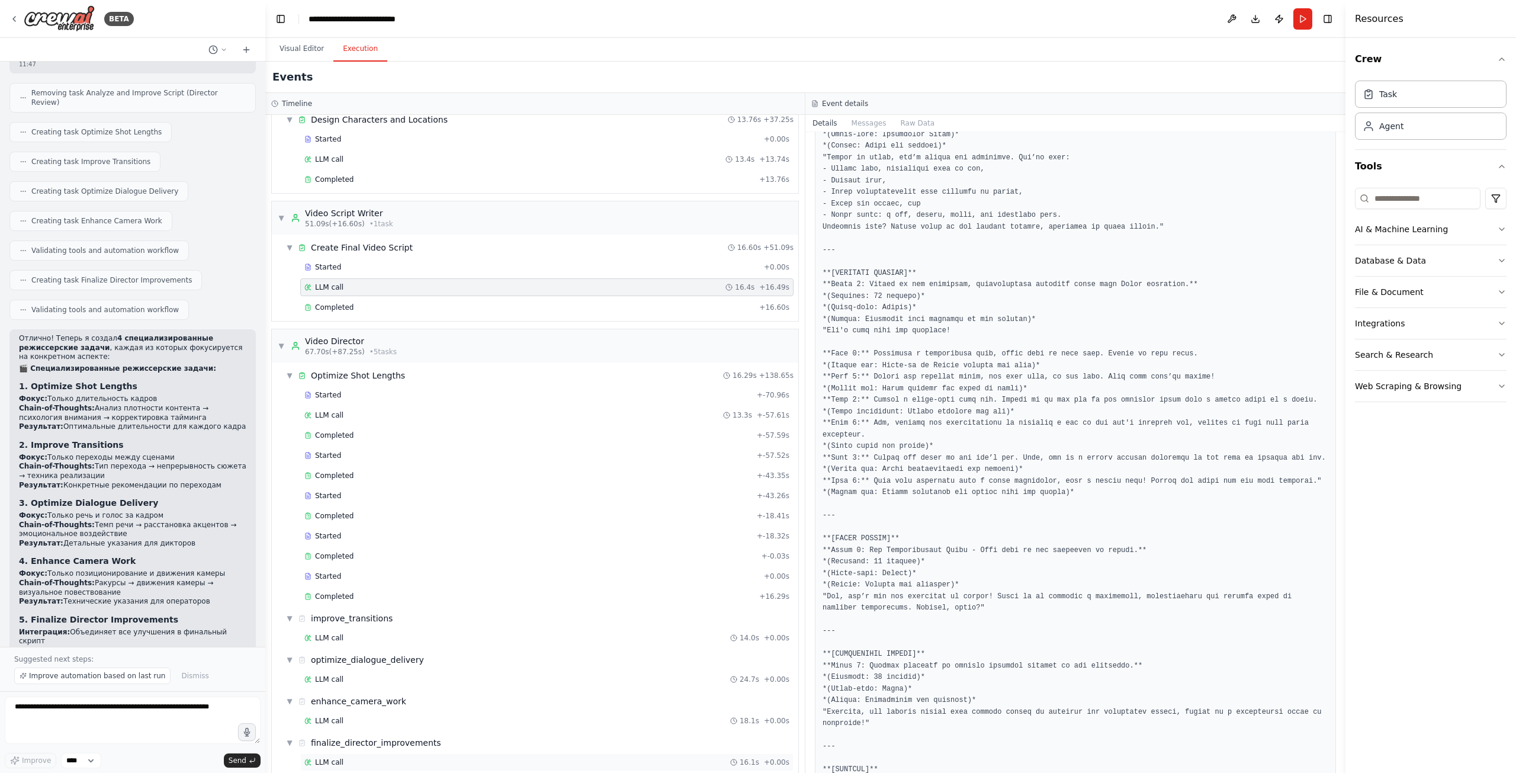
click at [420, 757] on div "LLM call 16.1s + 0.00s" at bounding box center [546, 761] width 485 height 9
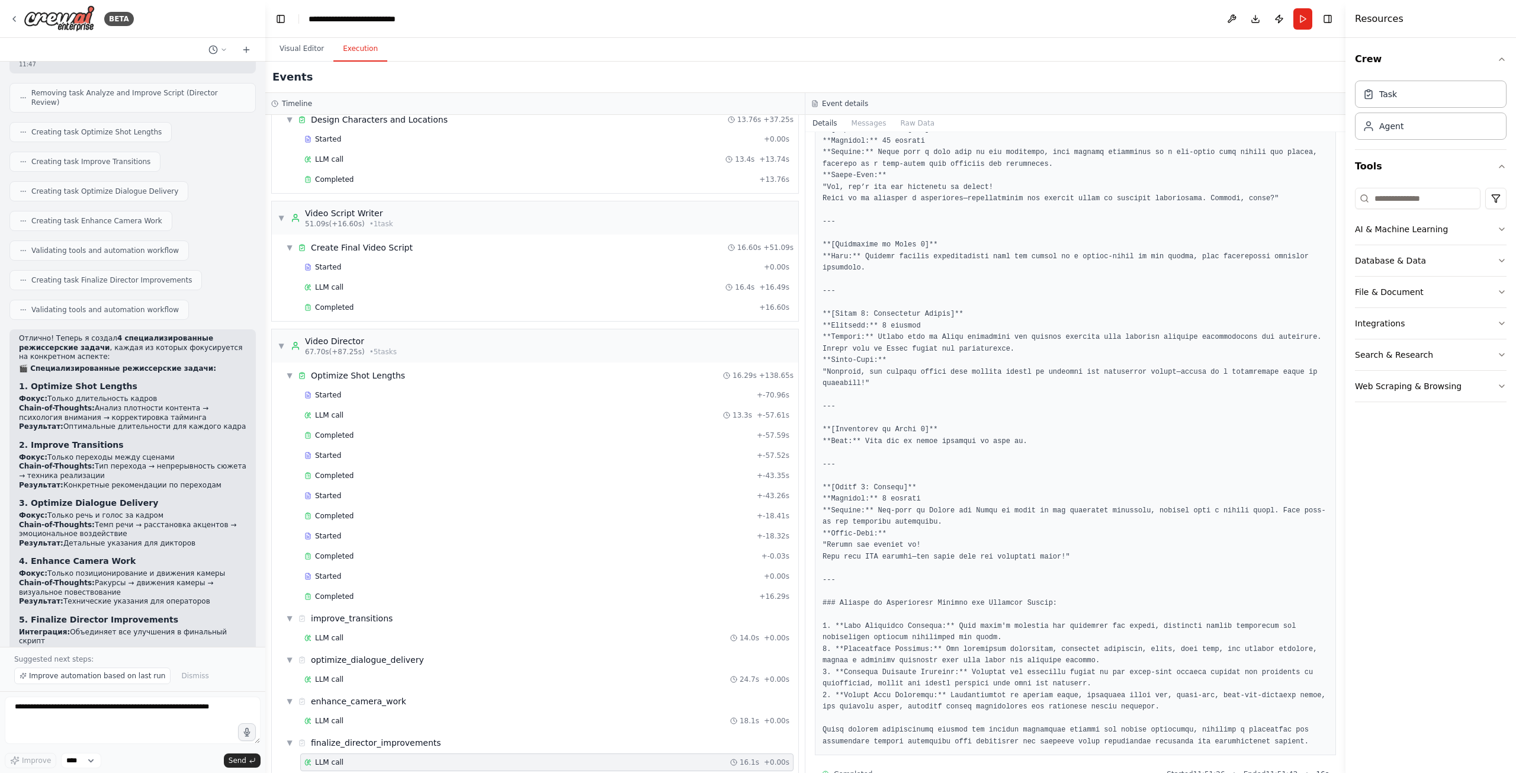
scroll to position [850, 0]
click at [395, 633] on div "LLM call 14.0s + 0.00s" at bounding box center [546, 637] width 485 height 9
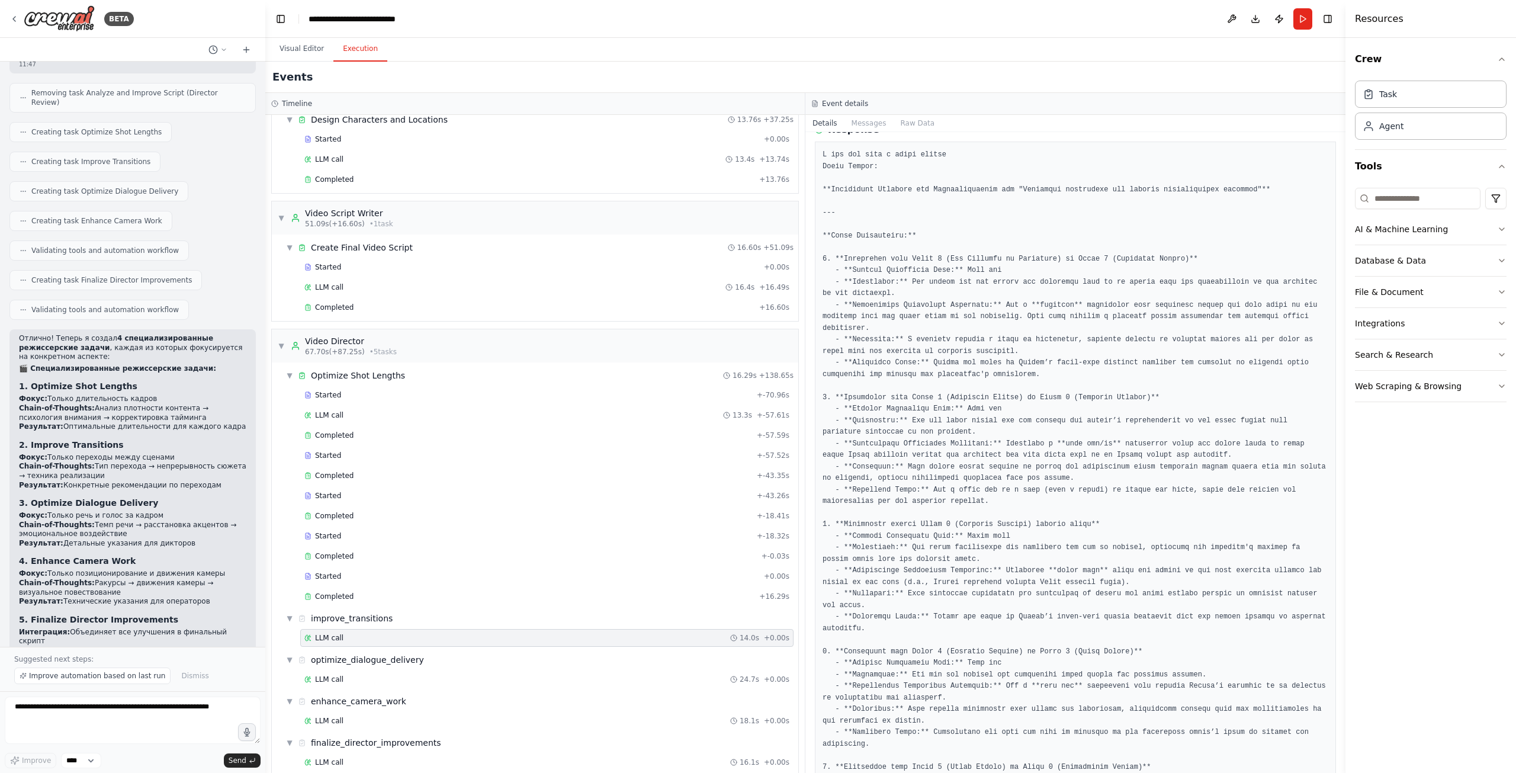
scroll to position [0, 0]
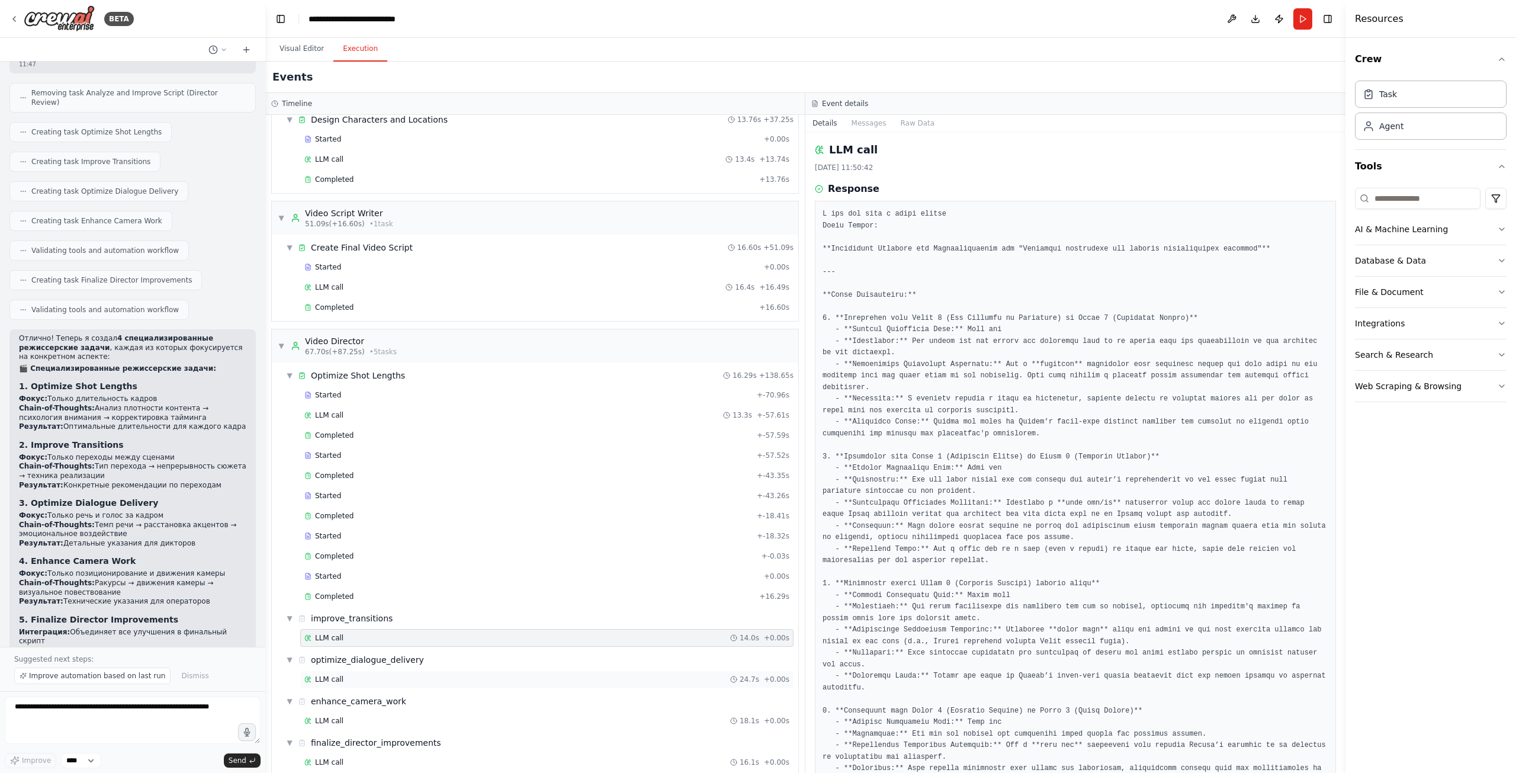
click at [449, 674] on div "LLM call 24.7s + 0.00s" at bounding box center [546, 678] width 485 height 9
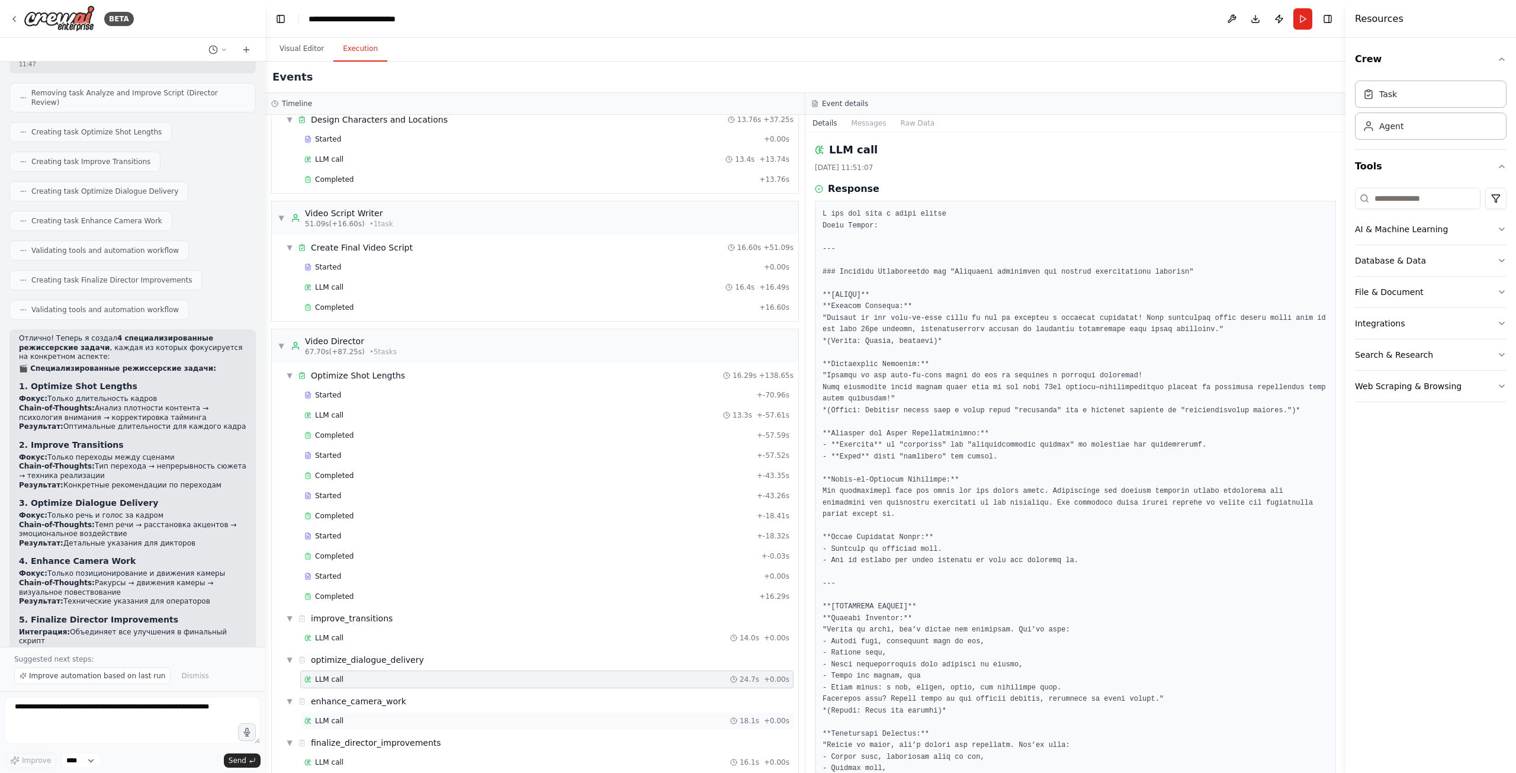
click at [468, 716] on div "LLM call 18.1s + 0.00s" at bounding box center [546, 720] width 485 height 9
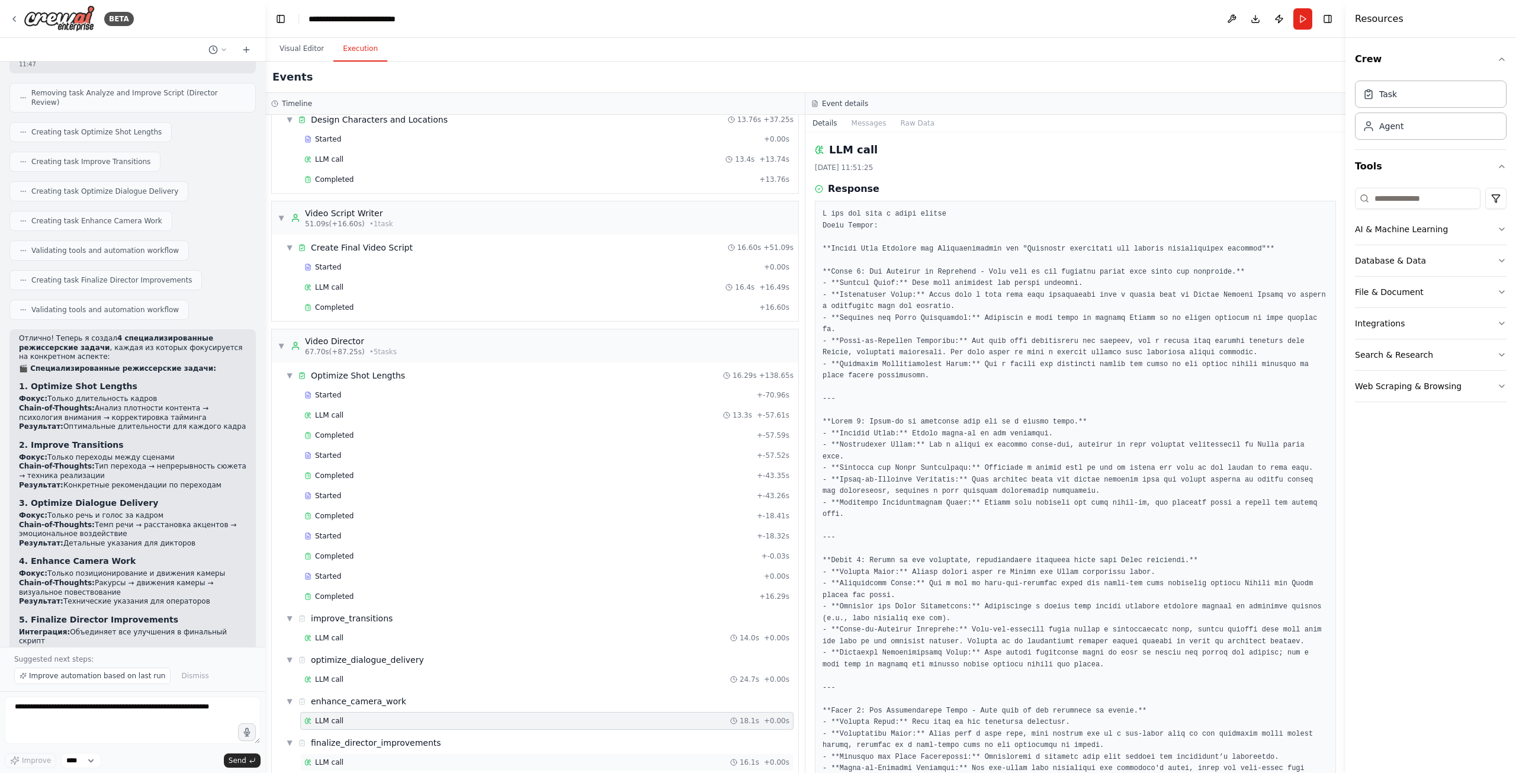
click at [443, 757] on div "LLM call 16.1s + 0.00s" at bounding box center [546, 761] width 485 height 9
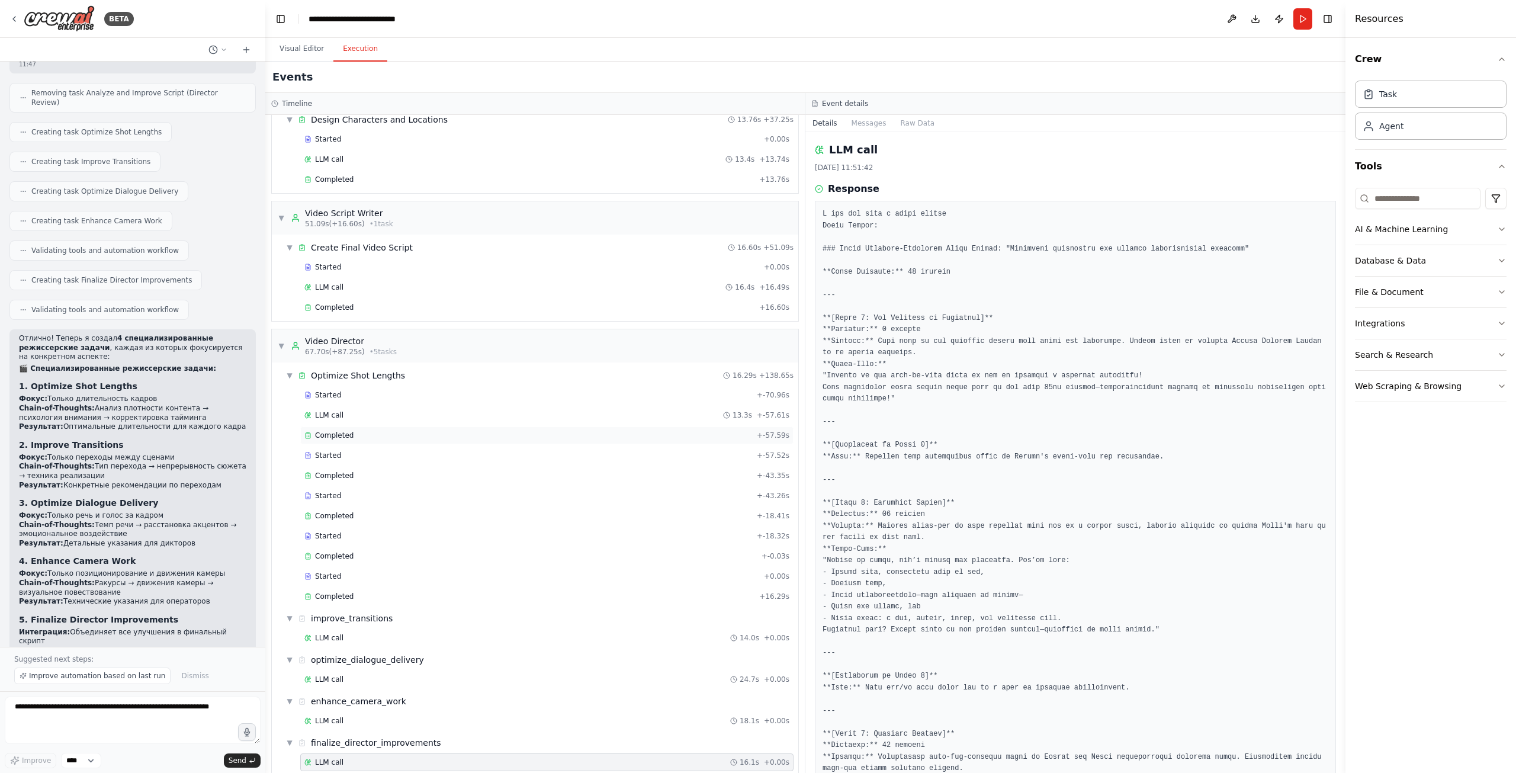
click at [473, 430] on div "Completed" at bounding box center [528, 434] width 448 height 9
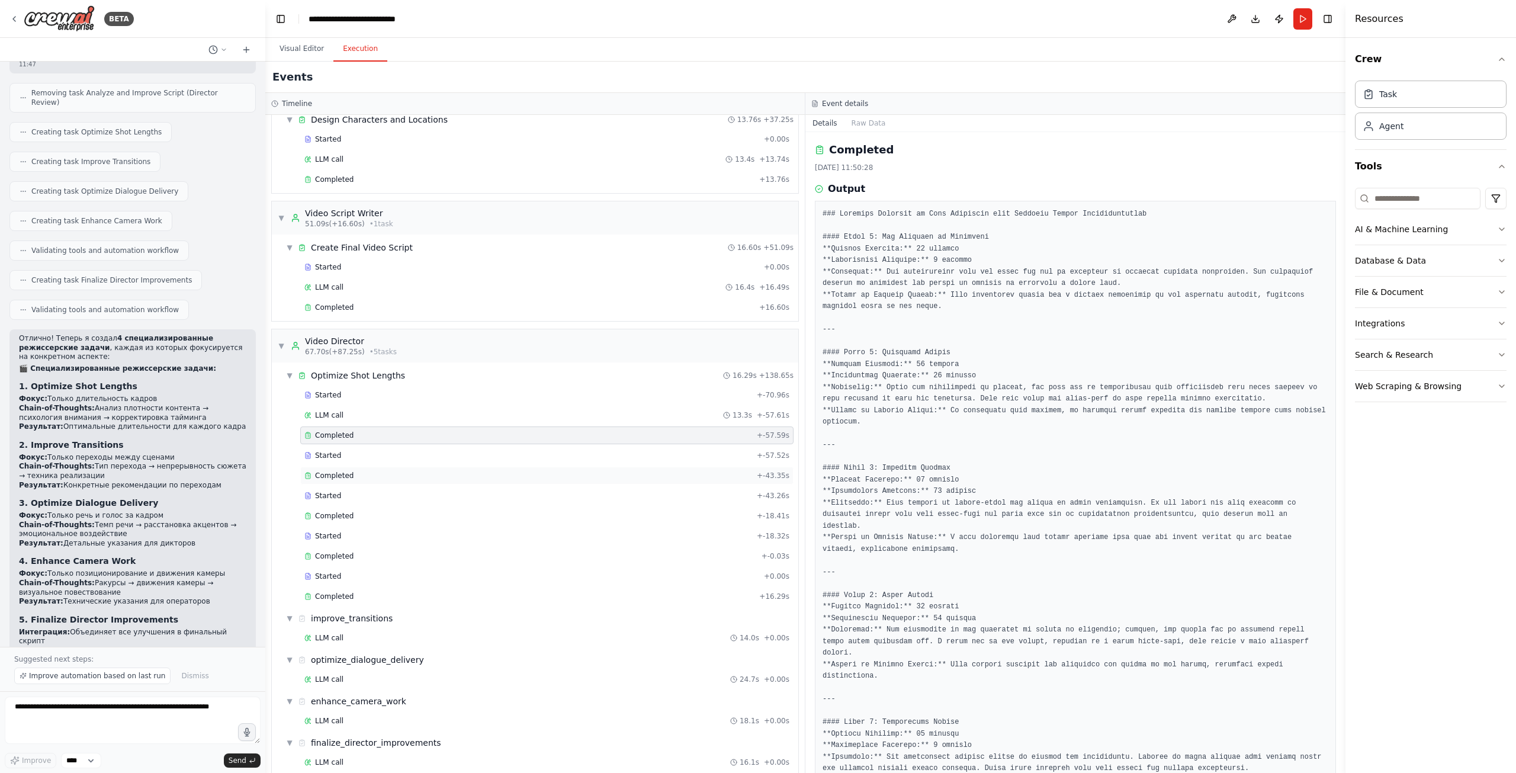
click at [470, 471] on div "Completed + -43.35s" at bounding box center [546, 476] width 493 height 18
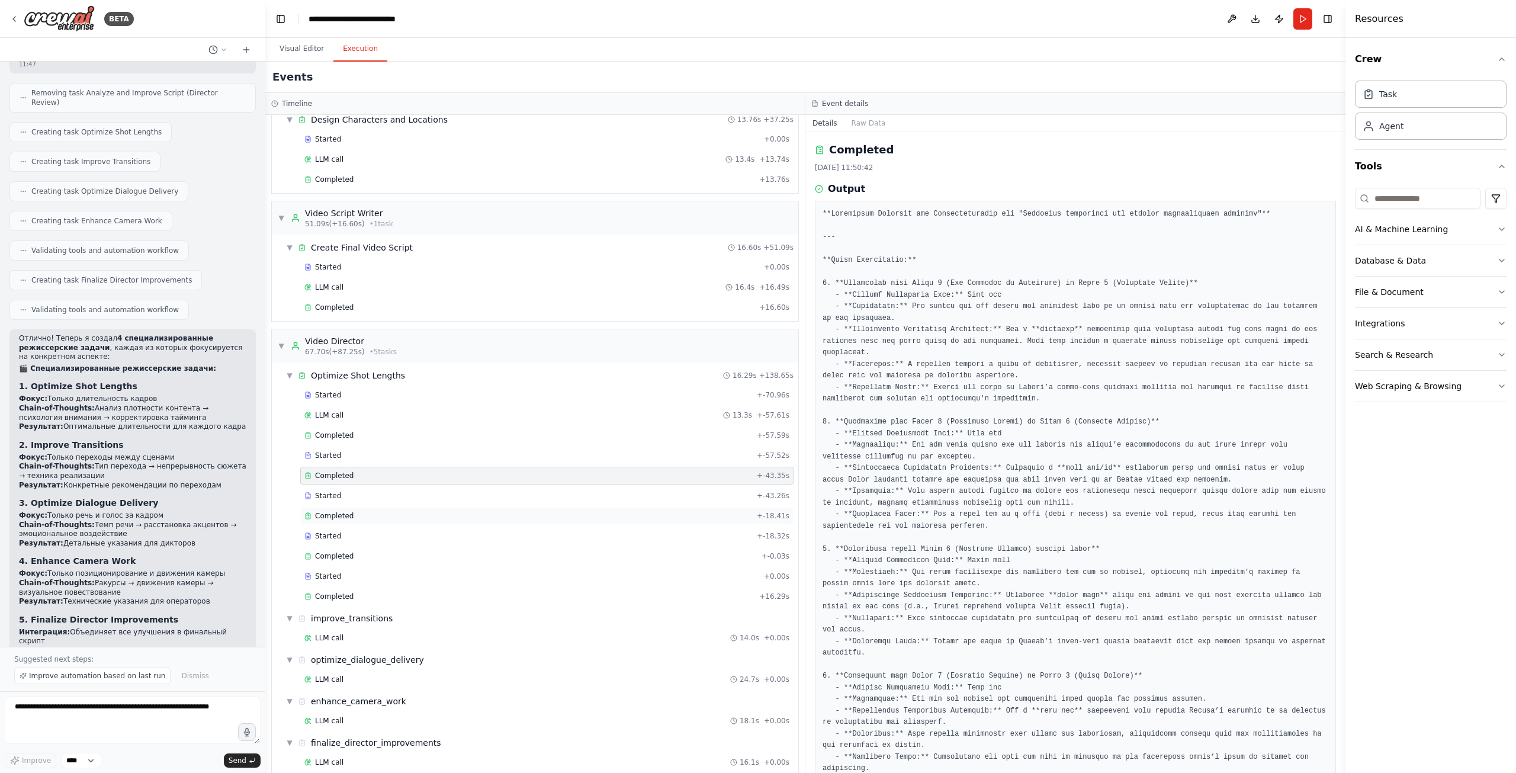
click at [471, 511] on div "Completed" at bounding box center [528, 515] width 448 height 9
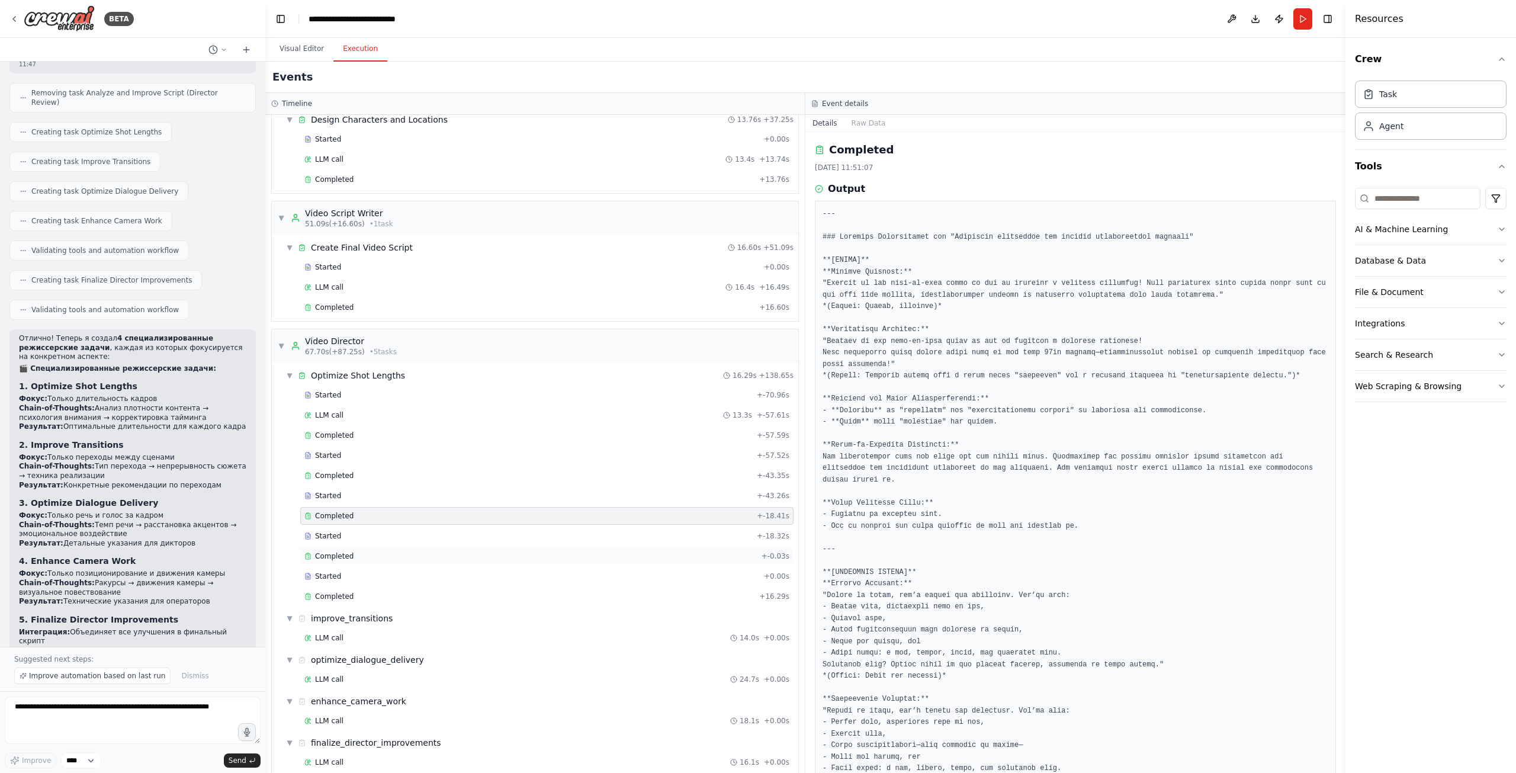
click at [455, 551] on div "Completed" at bounding box center [530, 555] width 452 height 9
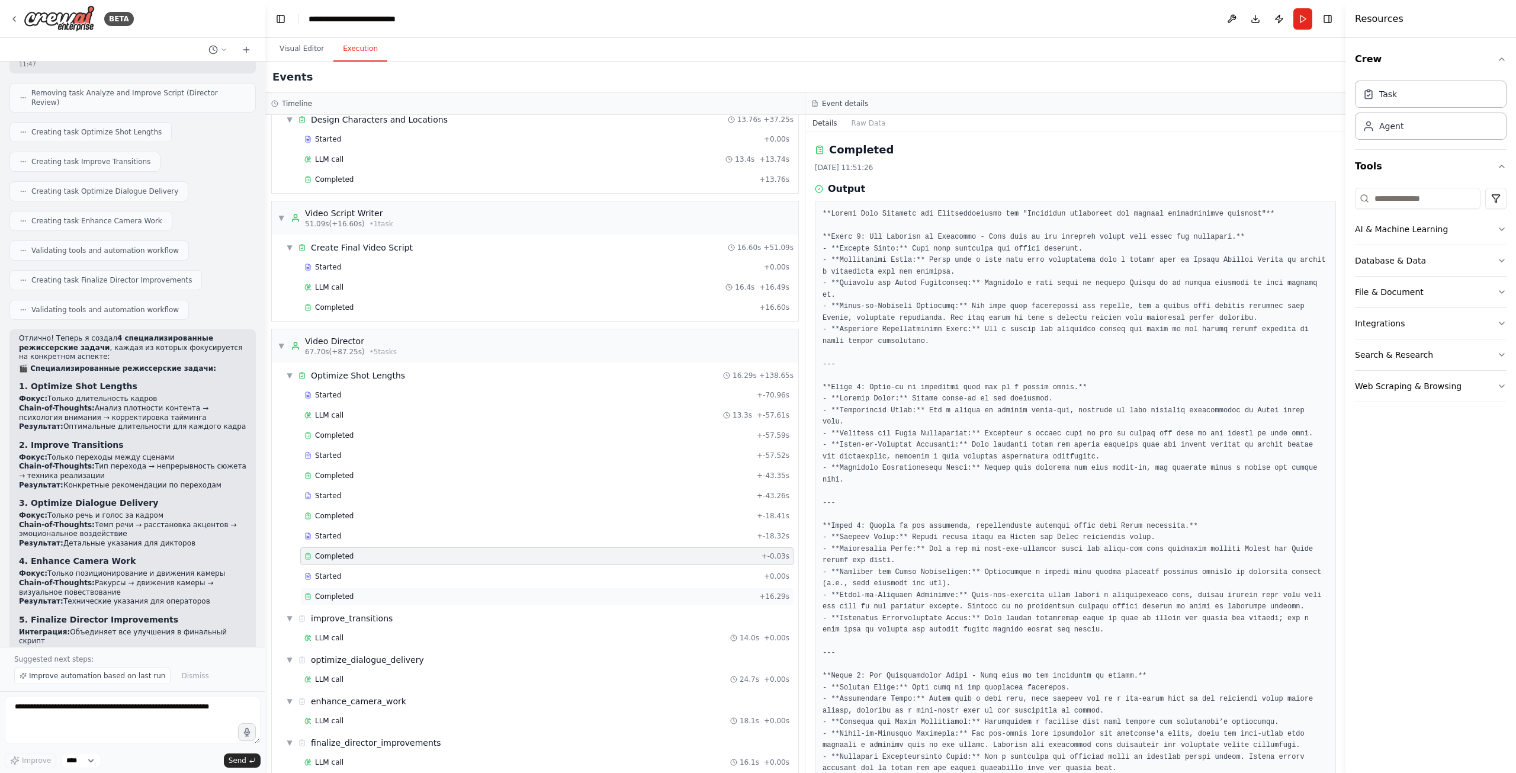
click at [455, 591] on div "Completed" at bounding box center [529, 595] width 450 height 9
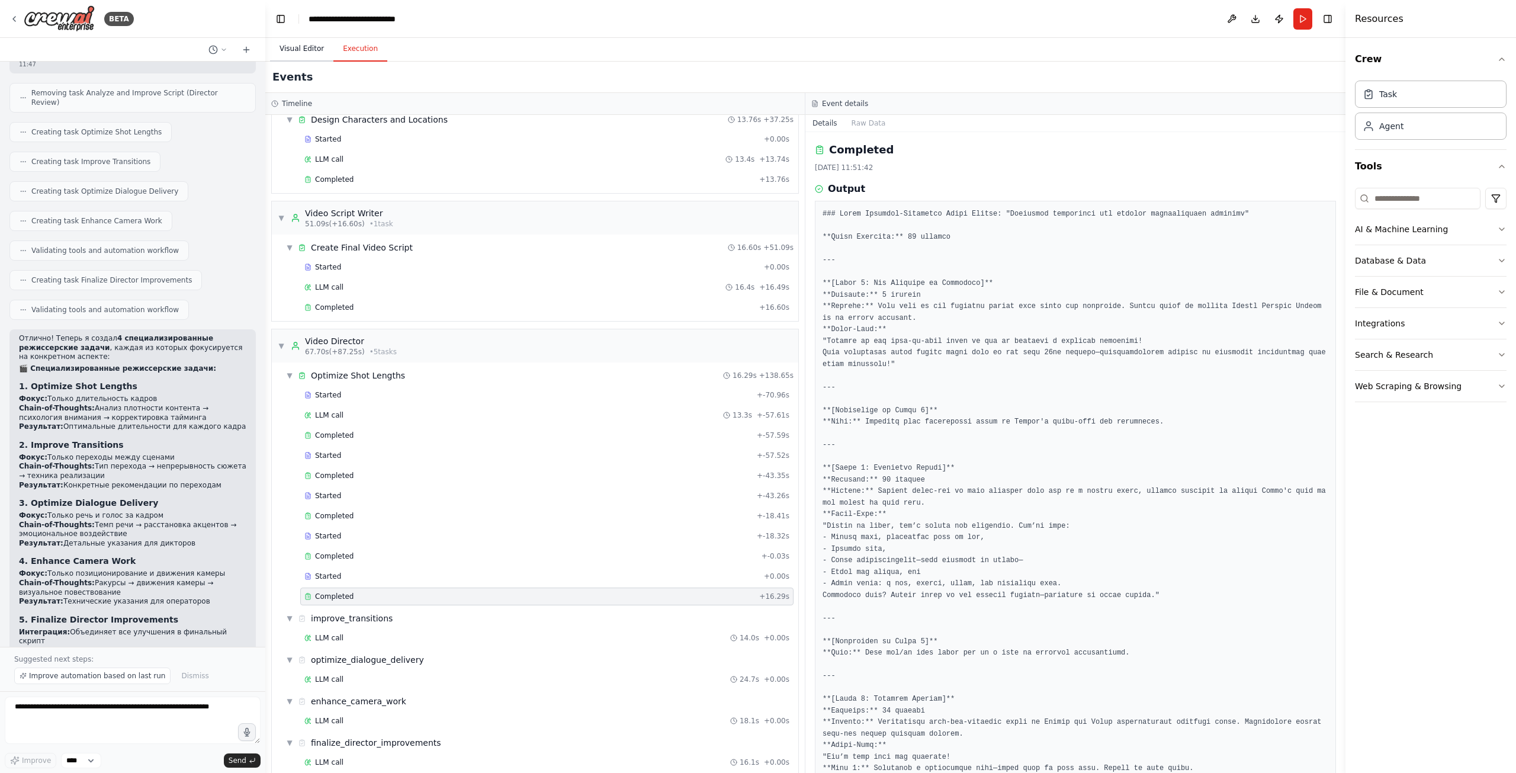
click at [297, 47] on button "Visual Editor" at bounding box center [301, 49] width 63 height 25
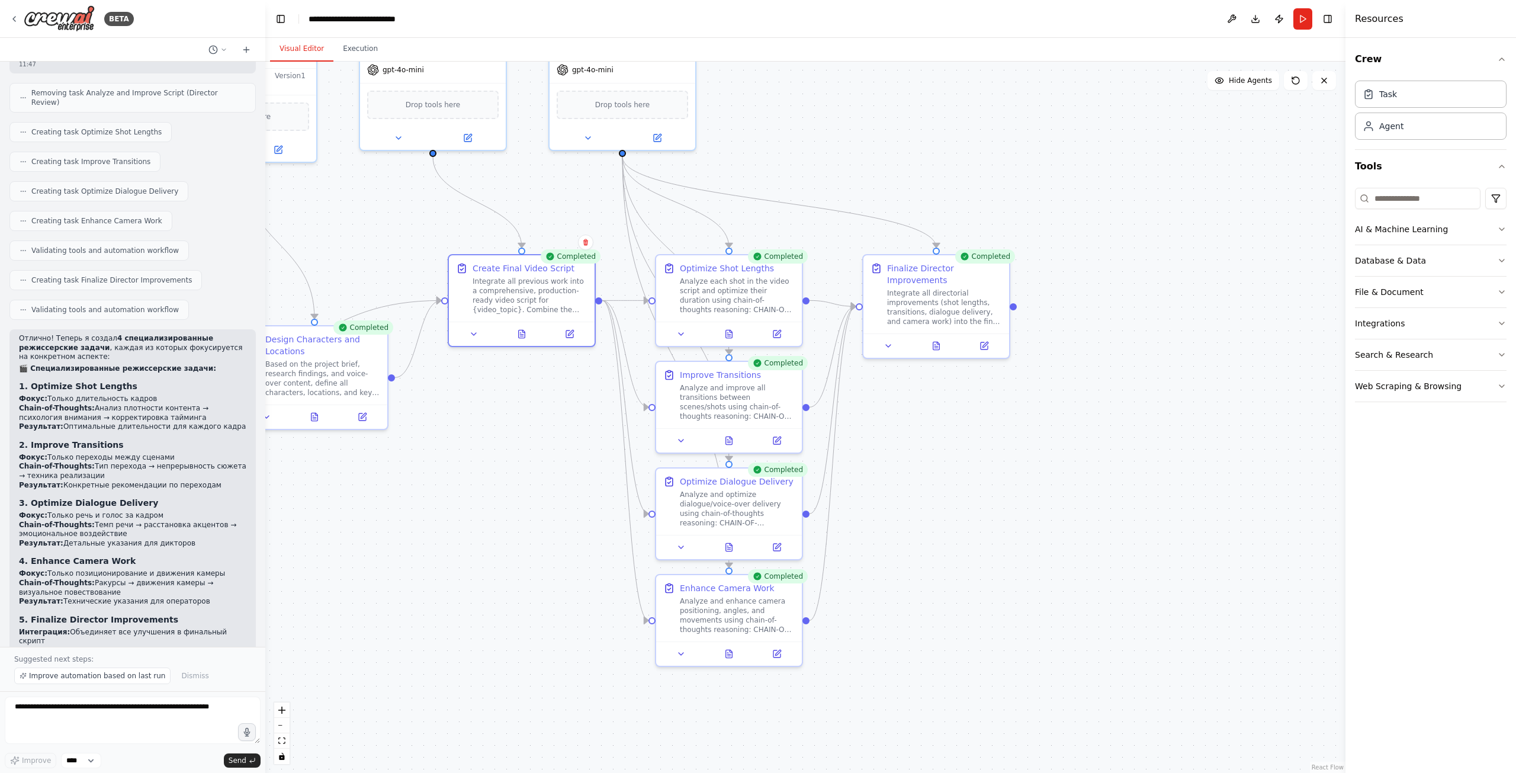
click at [913, 477] on div ".deletable-edge-delete-btn { width: 20px; height: 20px; border: 0px solid #ffff…" at bounding box center [805, 417] width 1080 height 711
drag, startPoint x: 718, startPoint y: 286, endPoint x: 741, endPoint y: 308, distance: 32.2
click at [741, 308] on div "Optimize Shot Lengths Analyze each shot in the video script and optimize their …" at bounding box center [730, 286] width 146 height 66
click at [511, 512] on div ".deletable-edge-delete-btn { width: 20px; height: 20px; border: 0px solid #ffff…" at bounding box center [805, 417] width 1080 height 711
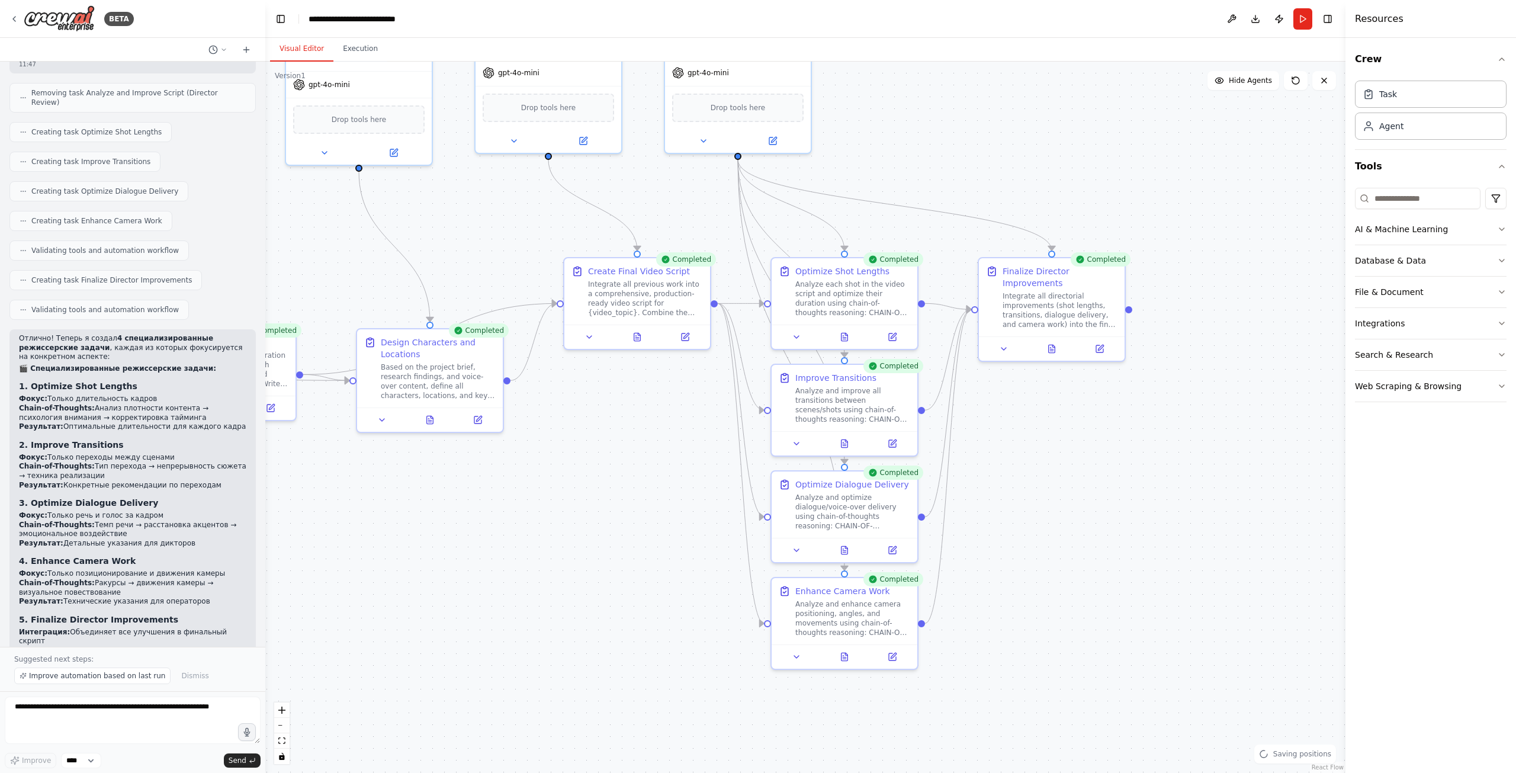
drag, startPoint x: 529, startPoint y: 492, endPoint x: 636, endPoint y: 495, distance: 107.2
click at [127, 738] on textarea at bounding box center [133, 719] width 256 height 47
type textarea "**********"
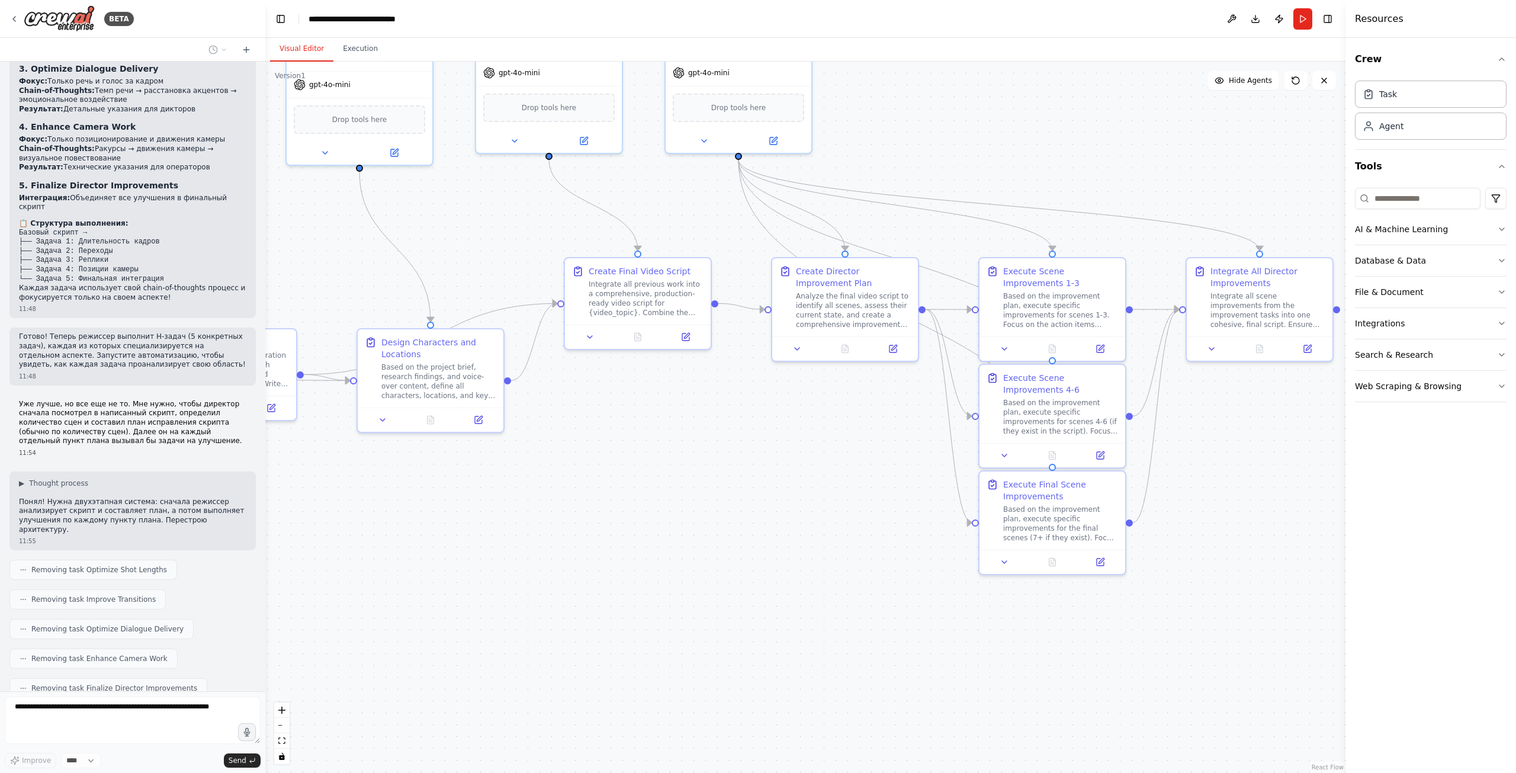
scroll to position [3368, 0]
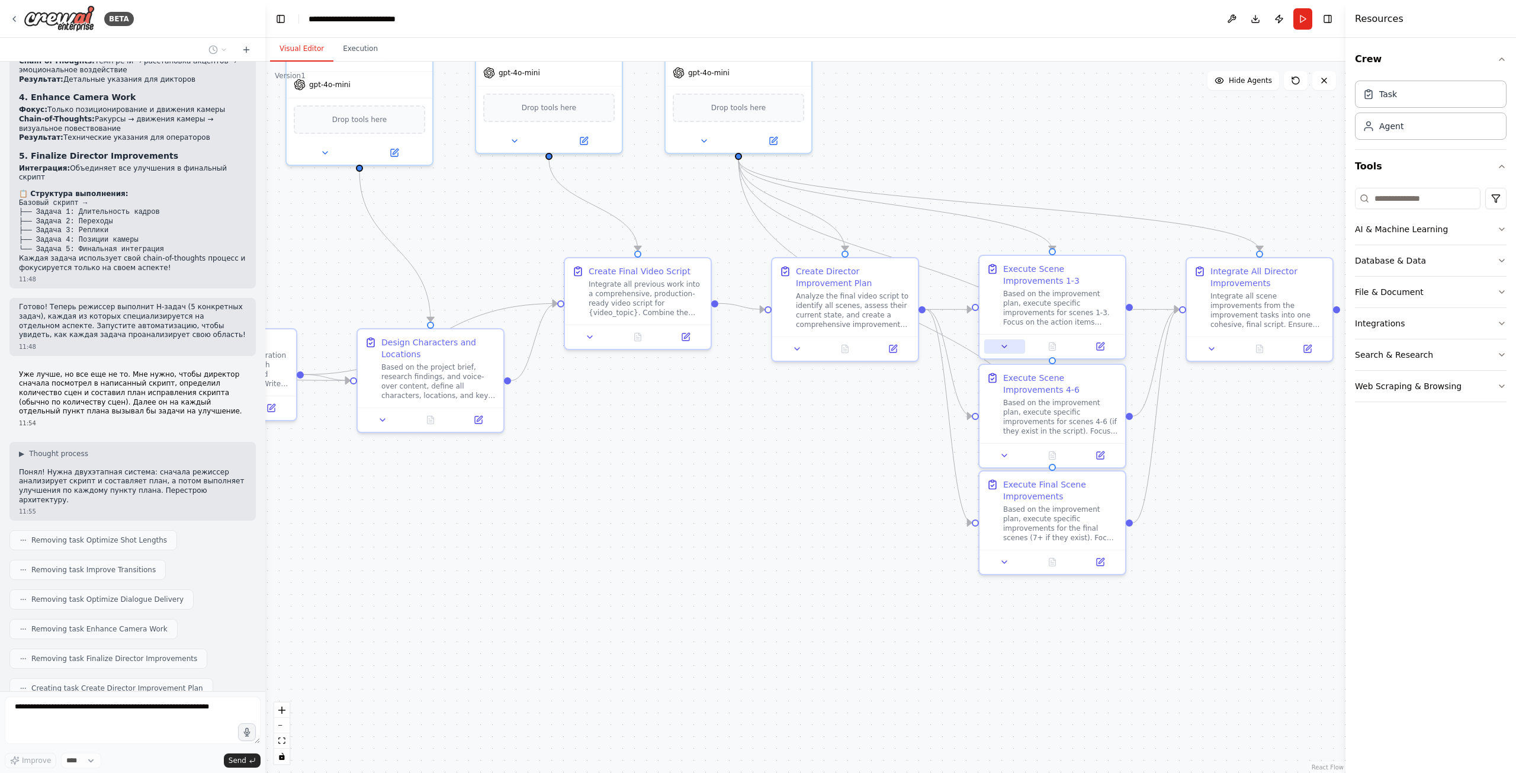
click at [1001, 343] on icon at bounding box center [1003, 346] width 9 height 9
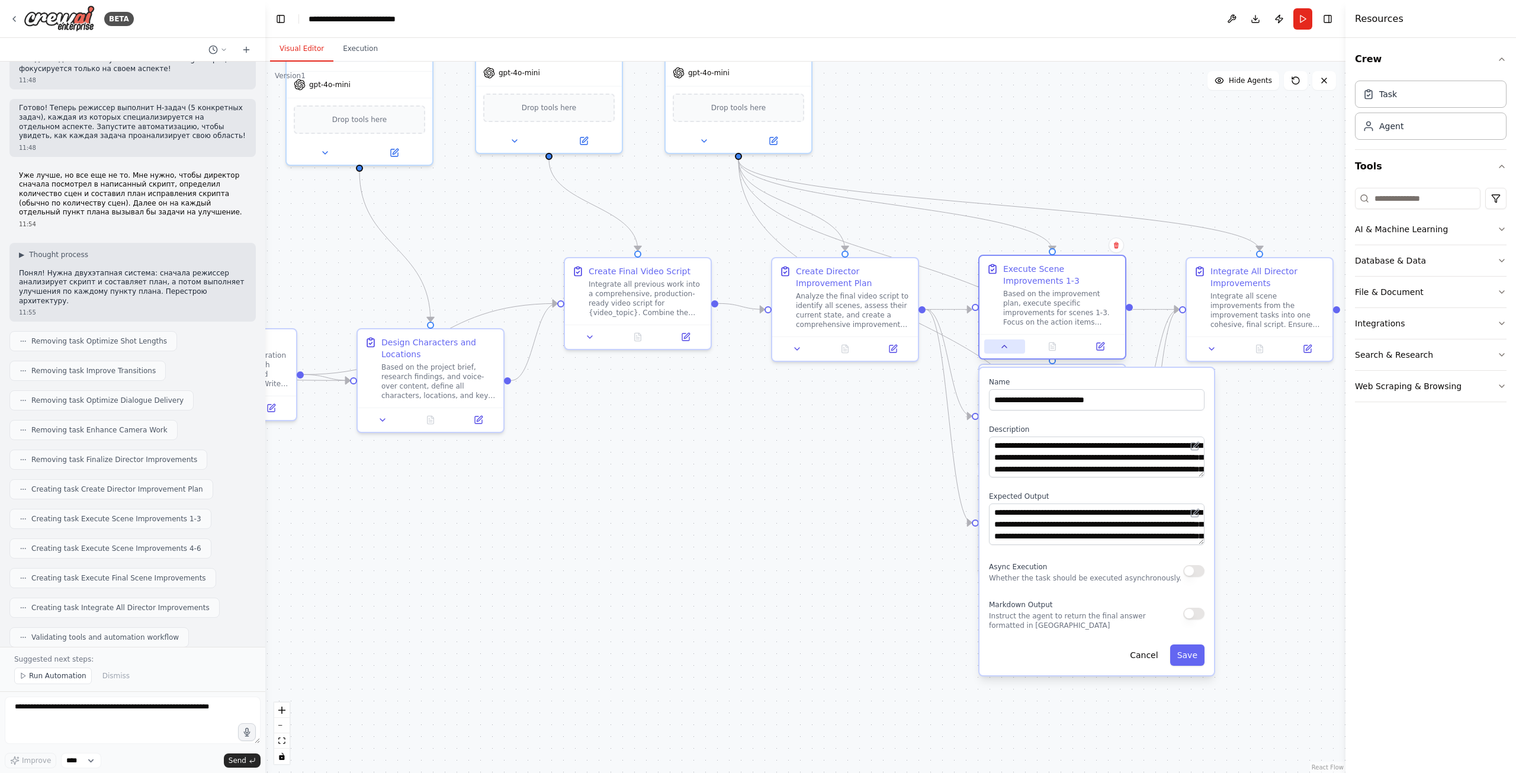
click at [1005, 350] on icon at bounding box center [1003, 346] width 9 height 9
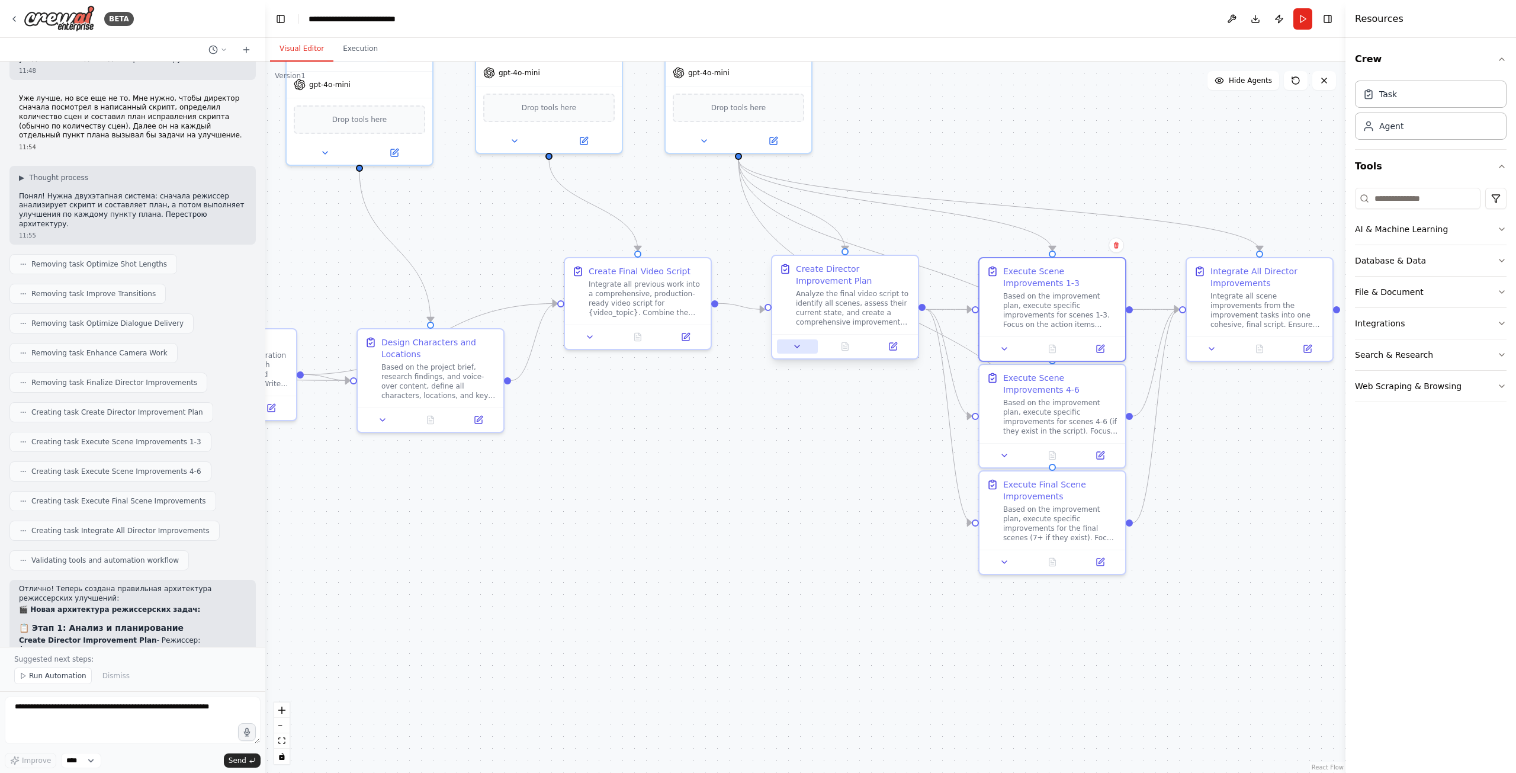
click at [798, 350] on icon at bounding box center [796, 346] width 9 height 9
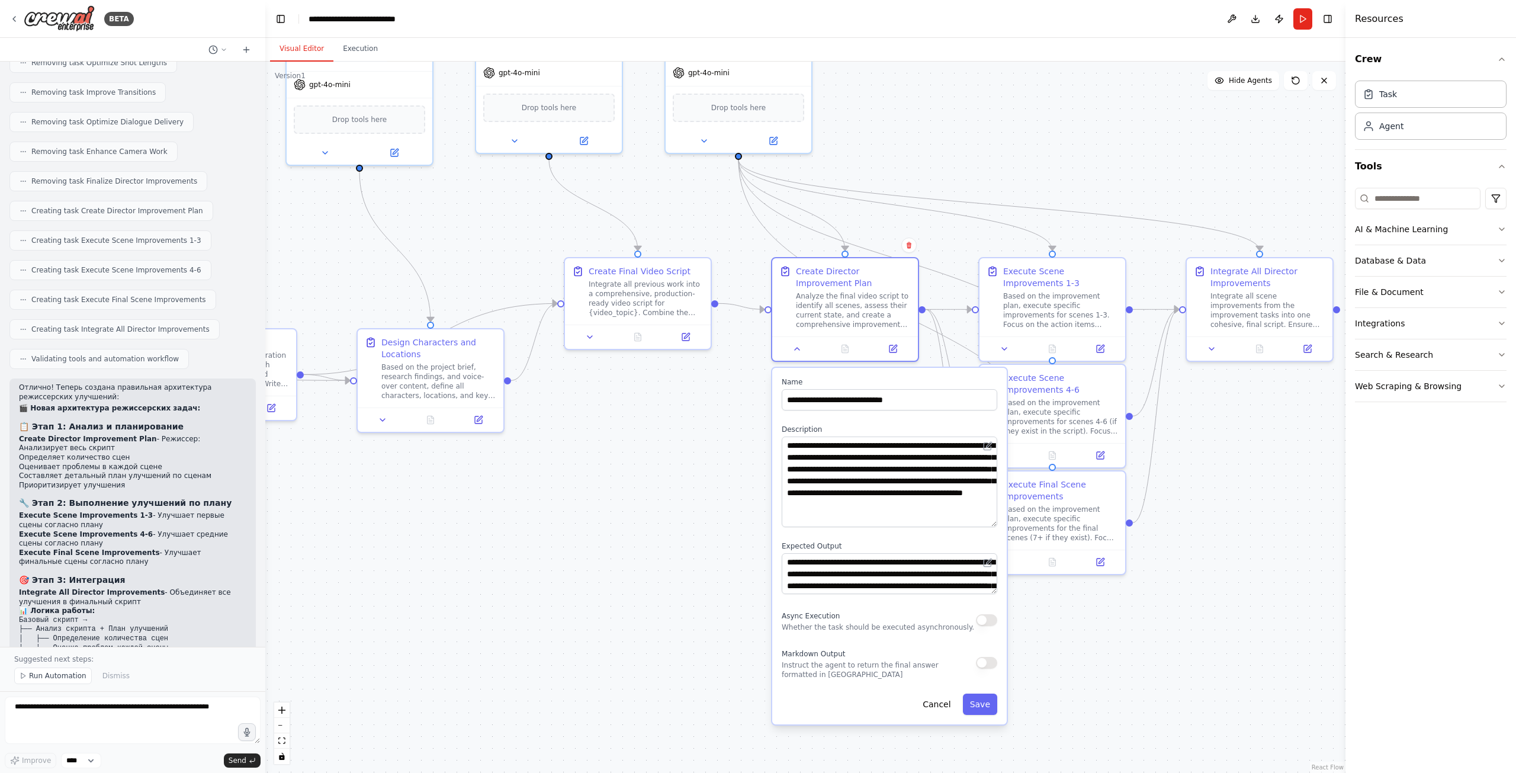
scroll to position [3854, 0]
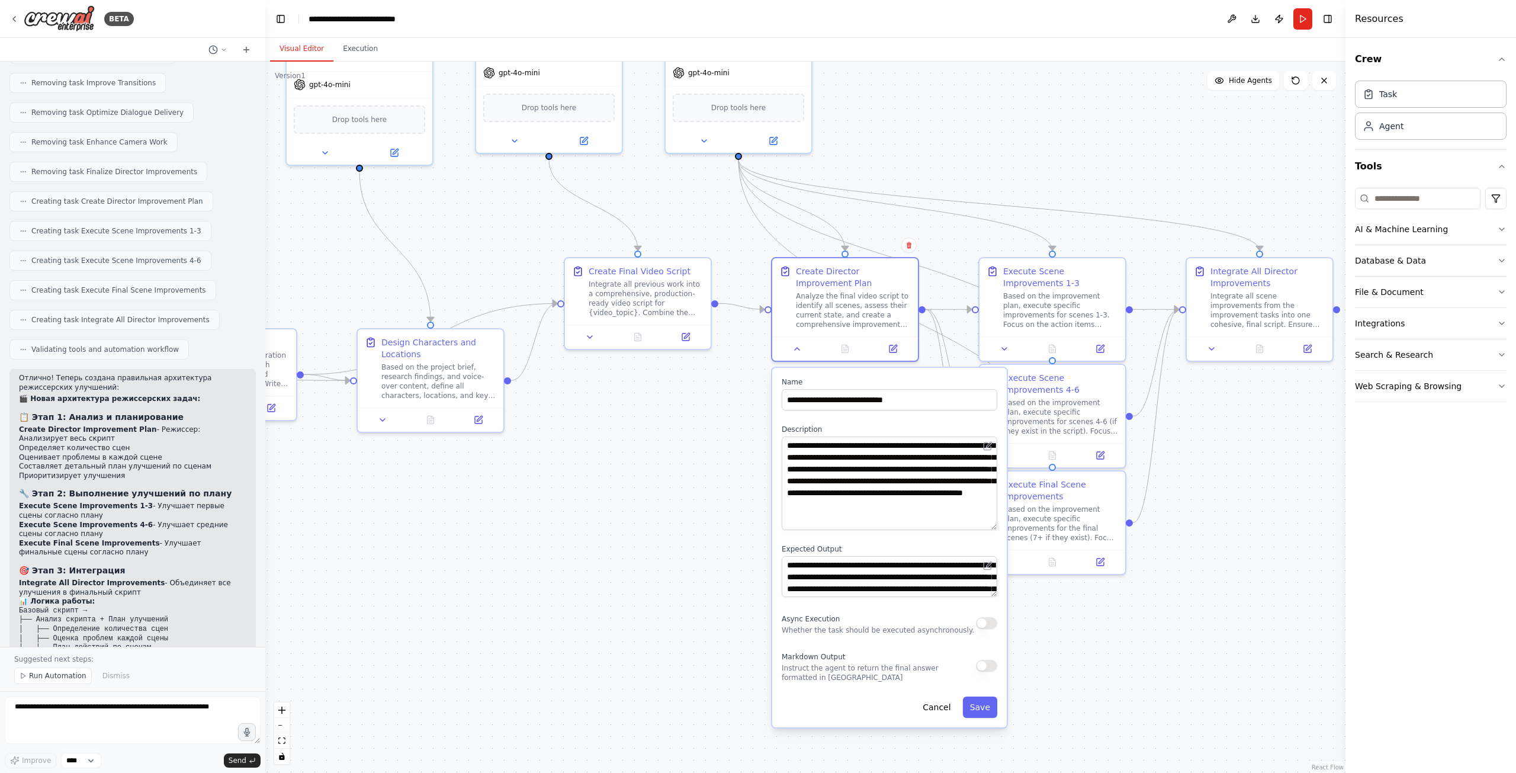
drag, startPoint x: 995, startPoint y: 472, endPoint x: 1004, endPoint y: 525, distance: 54.0
click at [1004, 525] on div "**********" at bounding box center [889, 547] width 234 height 359
click at [796, 349] on icon at bounding box center [796, 346] width 9 height 9
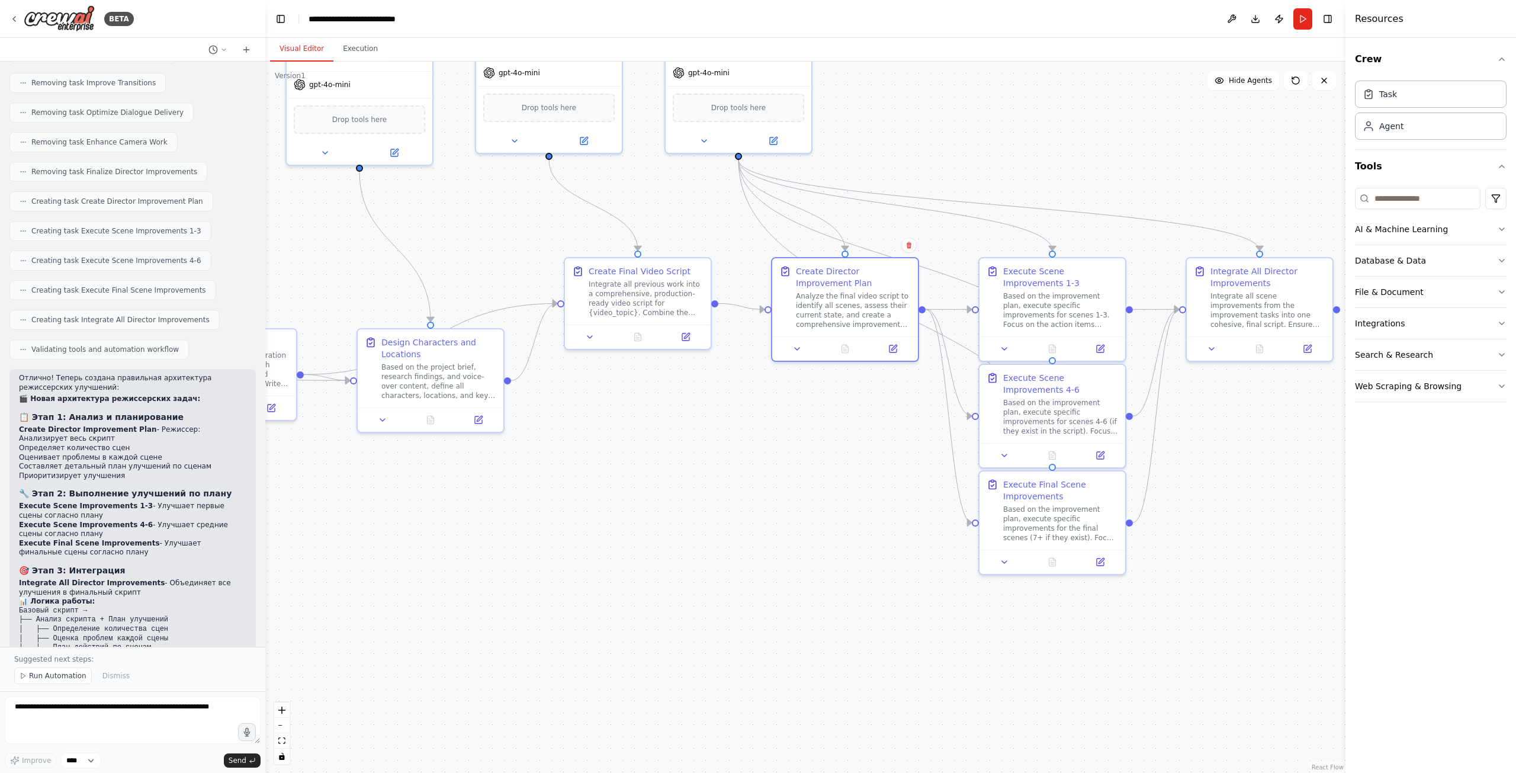
click at [709, 470] on div ".deletable-edge-delete-btn { width: 20px; height: 20px; border: 0px solid #ffff…" at bounding box center [805, 417] width 1080 height 711
click at [140, 730] on textarea at bounding box center [133, 719] width 256 height 47
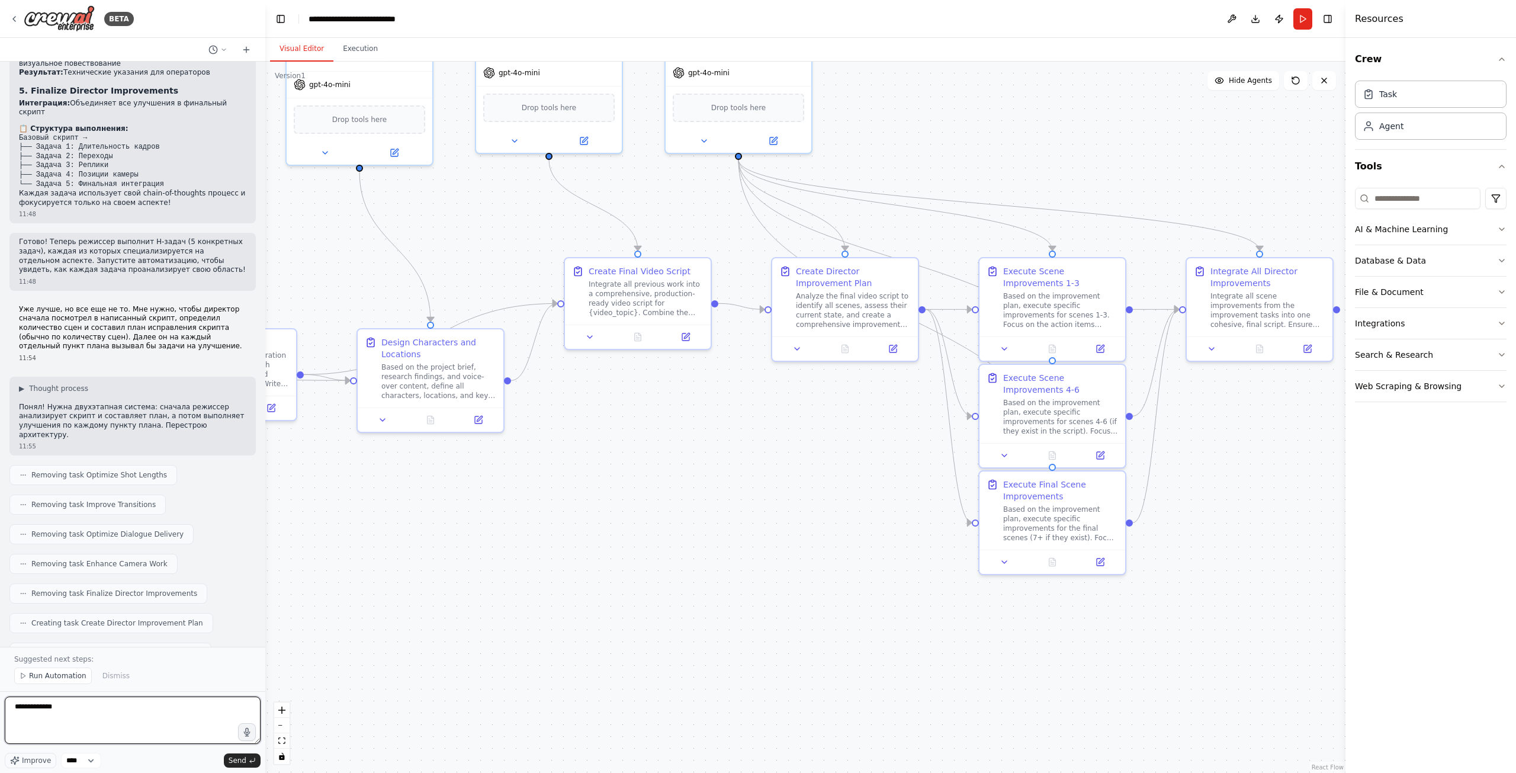
scroll to position [3322, 0]
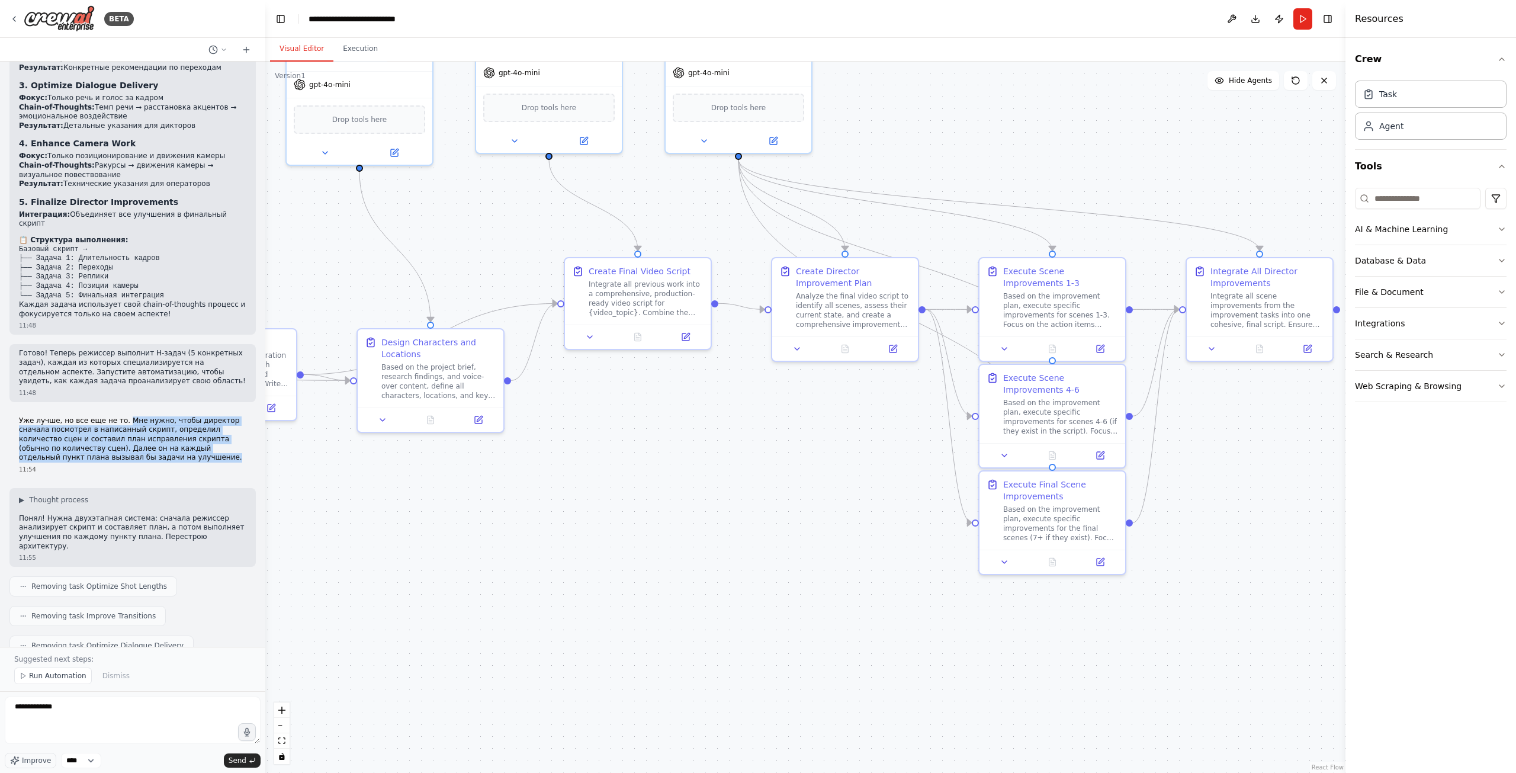
drag, startPoint x: 117, startPoint y: 239, endPoint x: 143, endPoint y: 278, distance: 46.6
click at [143, 416] on p "Уже лучше, но все еще не то. Мне нужно, чтобы директор сначала посмотрел в напи…" at bounding box center [132, 439] width 227 height 46
copy p "Мне нужно, чтобы директор сначала посмотрел в написанный скрипт, определил коли…"
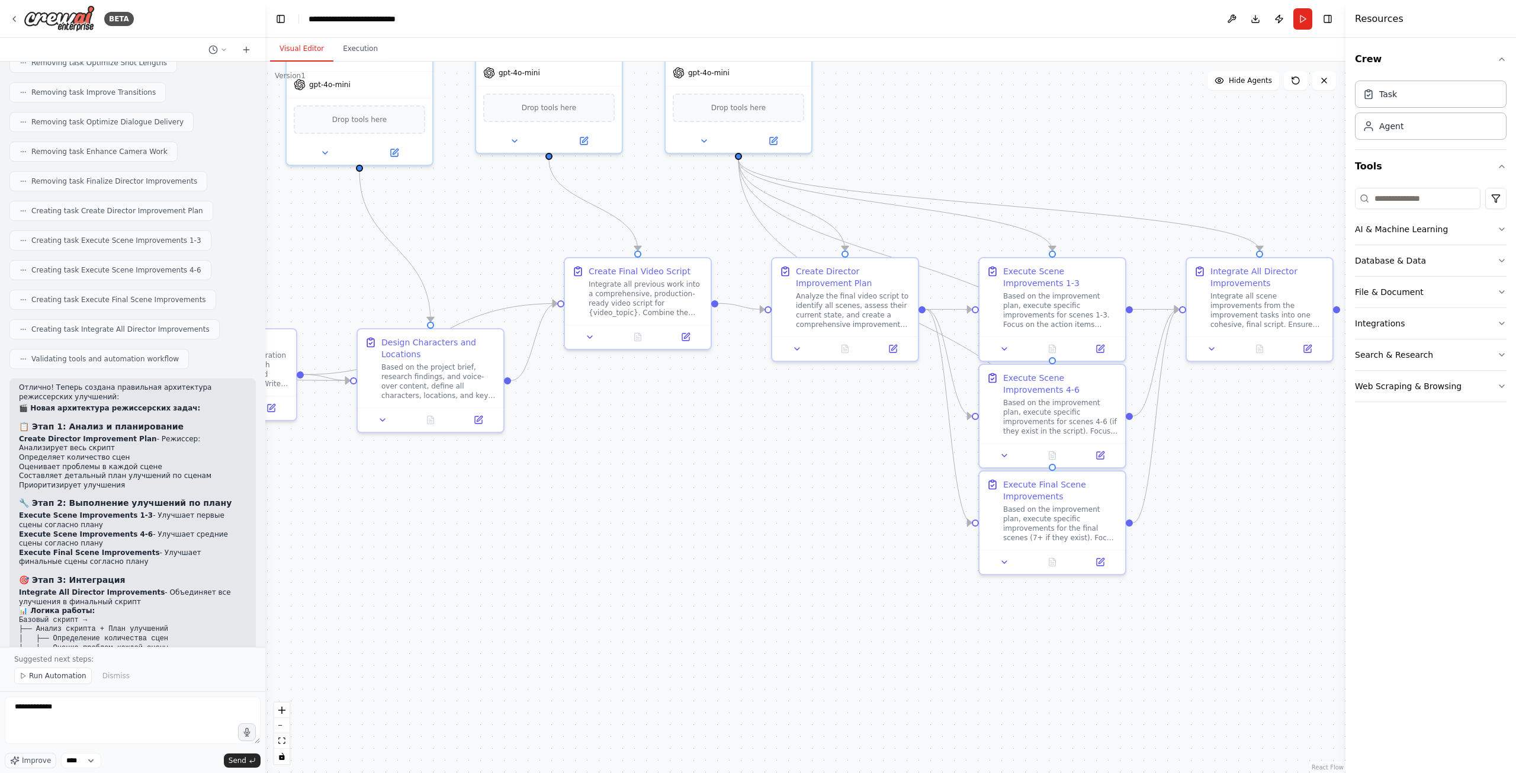
scroll to position [3854, 0]
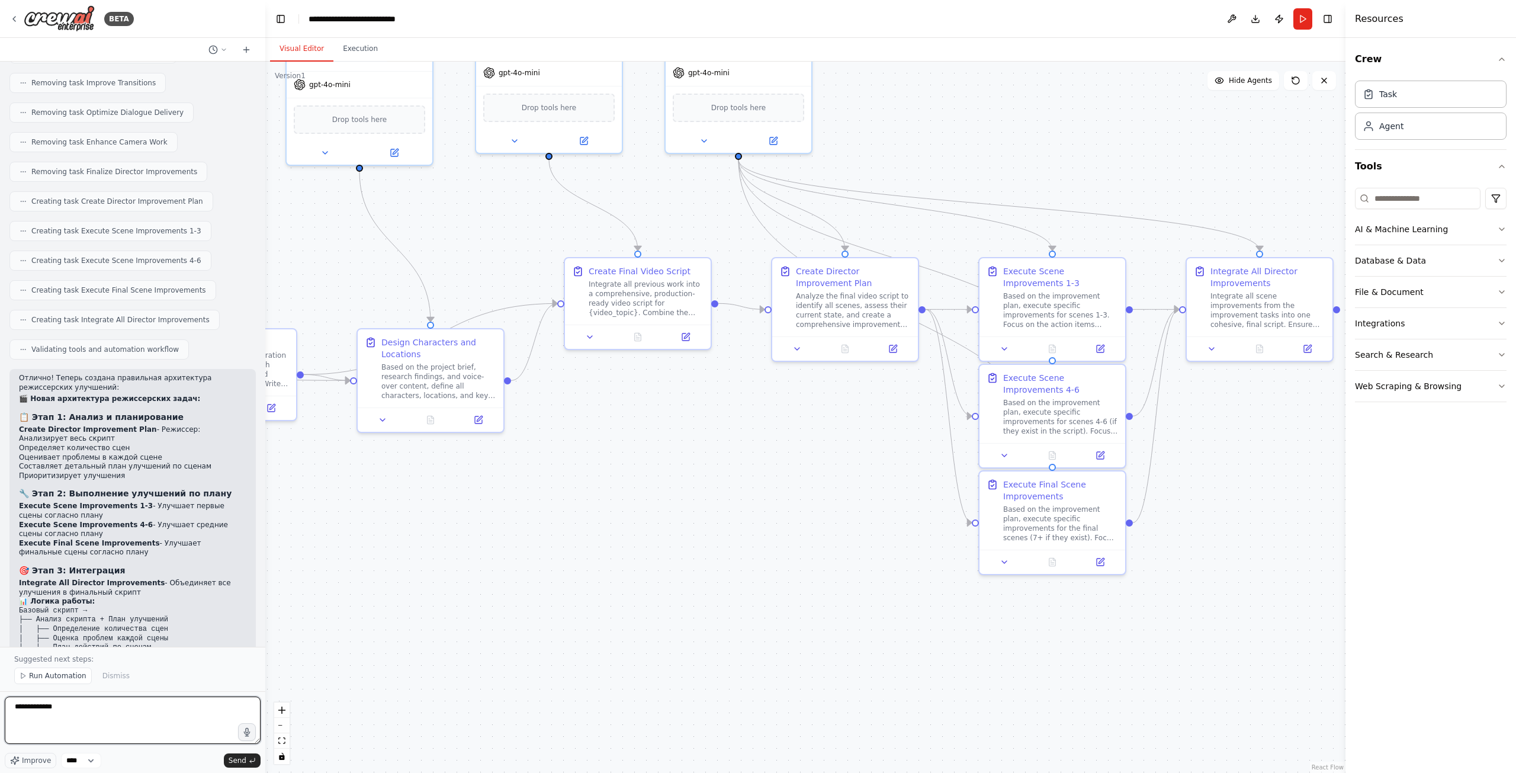
click at [92, 705] on textarea "**********" at bounding box center [133, 719] width 256 height 47
paste textarea "**********"
drag, startPoint x: 173, startPoint y: 710, endPoint x: 175, endPoint y: 722, distance: 12.0
click at [173, 712] on textarea "**********" at bounding box center [133, 719] width 256 height 47
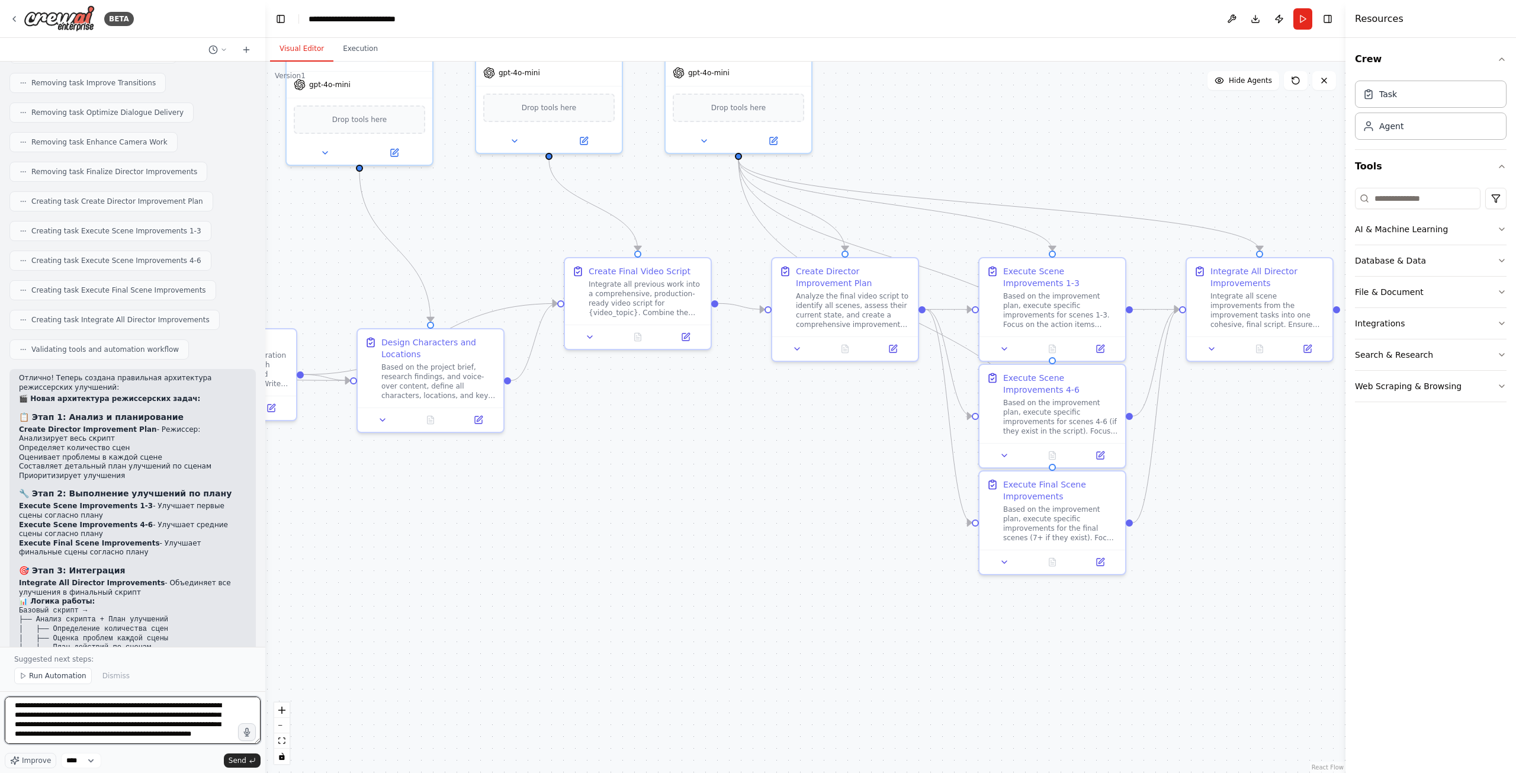
click at [66, 722] on textarea "**********" at bounding box center [133, 719] width 256 height 47
drag, startPoint x: 81, startPoint y: 731, endPoint x: 194, endPoint y: 723, distance: 114.0
click at [194, 723] on textarea "**********" at bounding box center [133, 719] width 256 height 47
drag, startPoint x: 176, startPoint y: 718, endPoint x: 187, endPoint y: 734, distance: 18.7
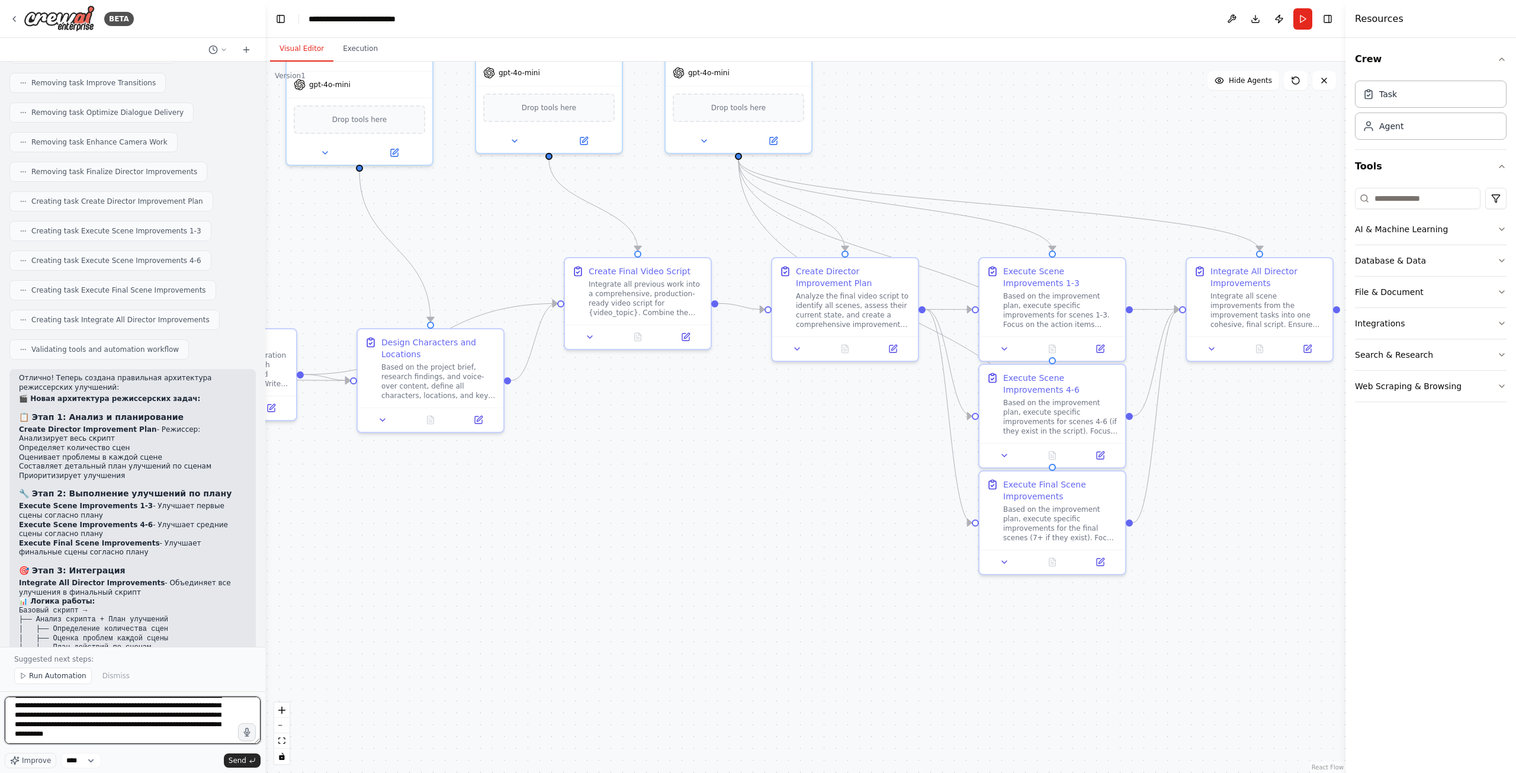
click at [186, 732] on textarea "**********" at bounding box center [133, 719] width 256 height 47
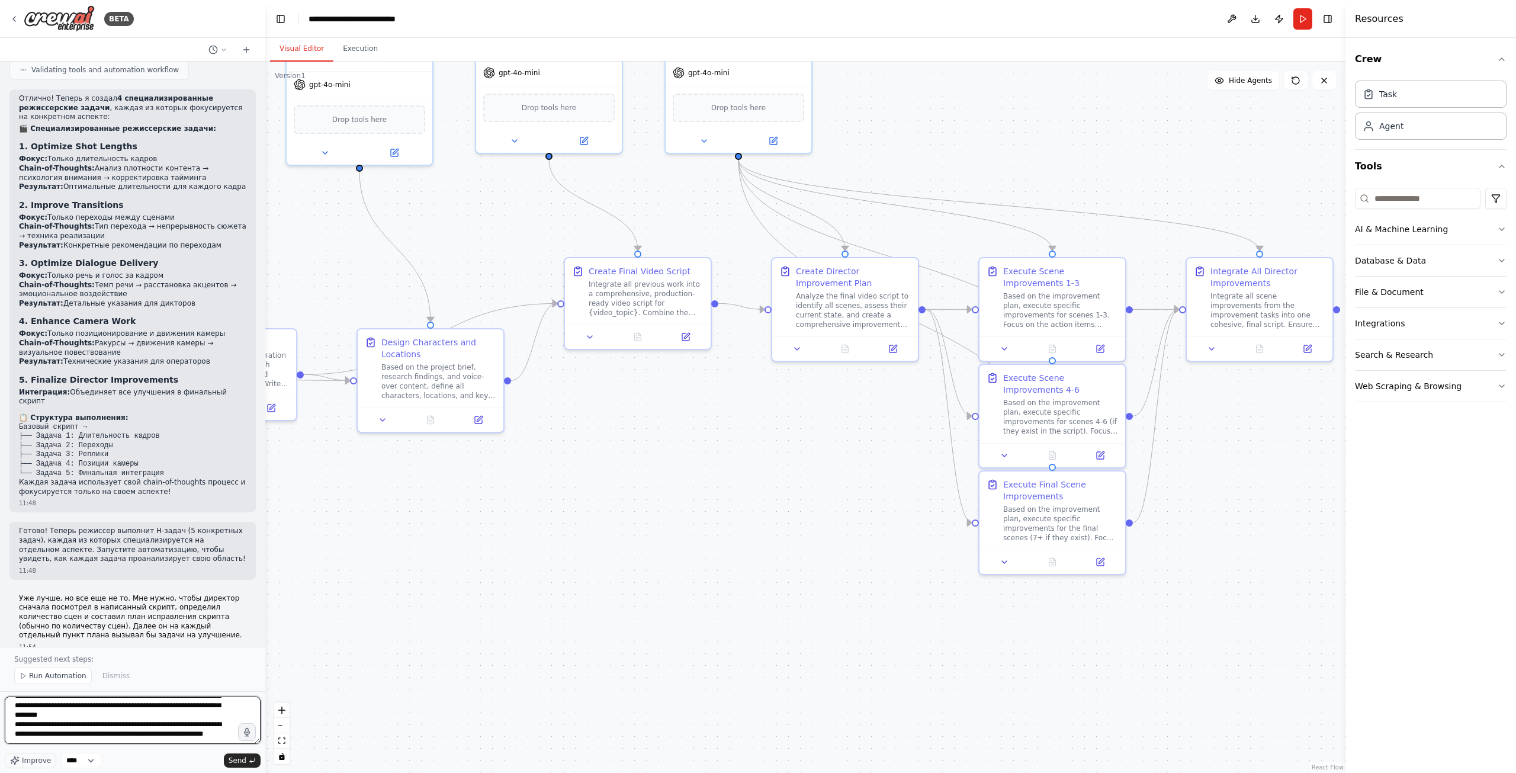
scroll to position [3085, 0]
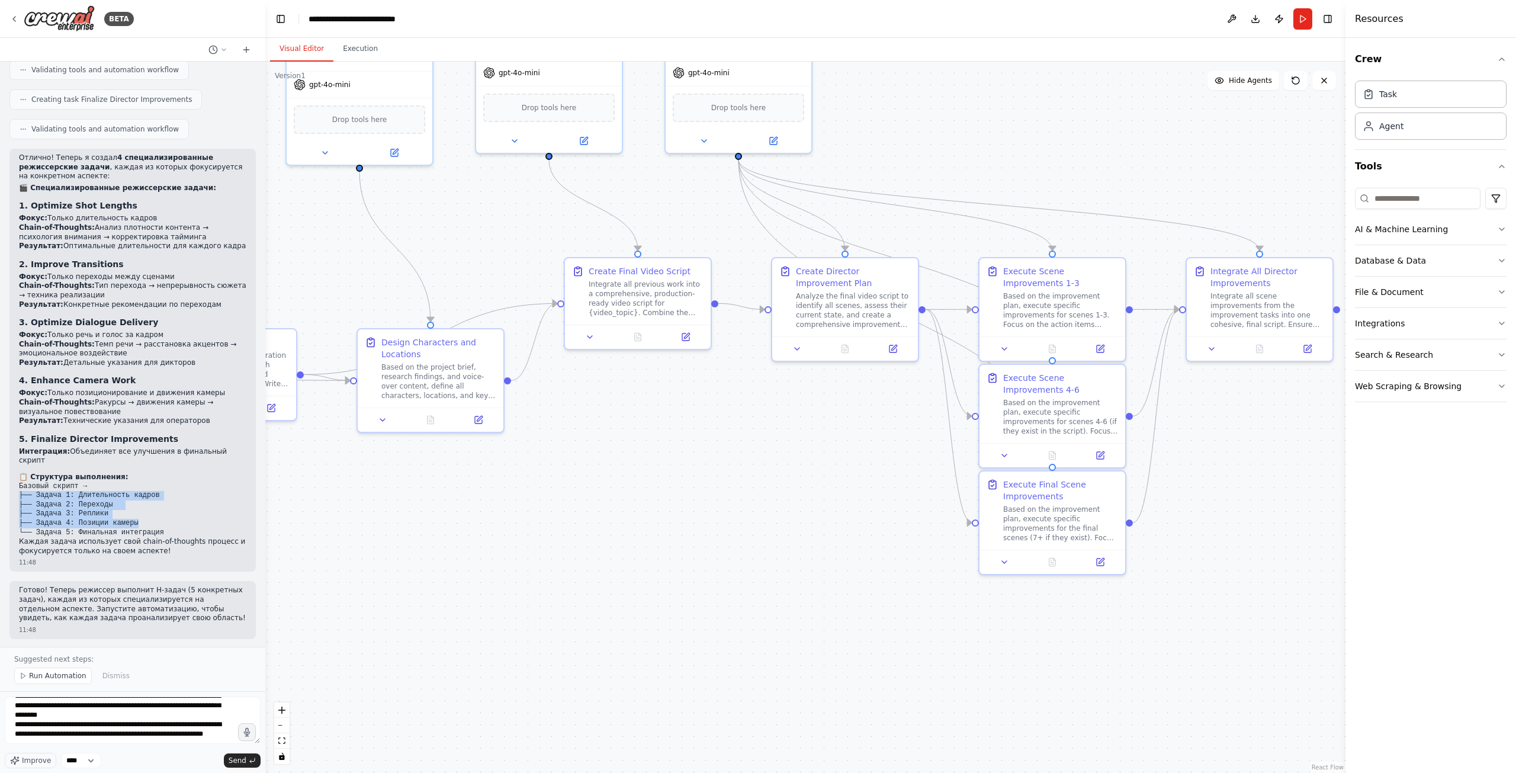
drag, startPoint x: 131, startPoint y: 343, endPoint x: 14, endPoint y: 316, distance: 120.4
click at [14, 316] on div "Отлично! Теперь я создал 4 специализированные режиссерские задачи , каждая из к…" at bounding box center [132, 360] width 246 height 423
copy code "├── Задача 1: Длительность кадров ├── Задача 2: Переходы ├── Задача 3: Реплики …"
click at [113, 740] on textarea "**********" at bounding box center [133, 719] width 256 height 47
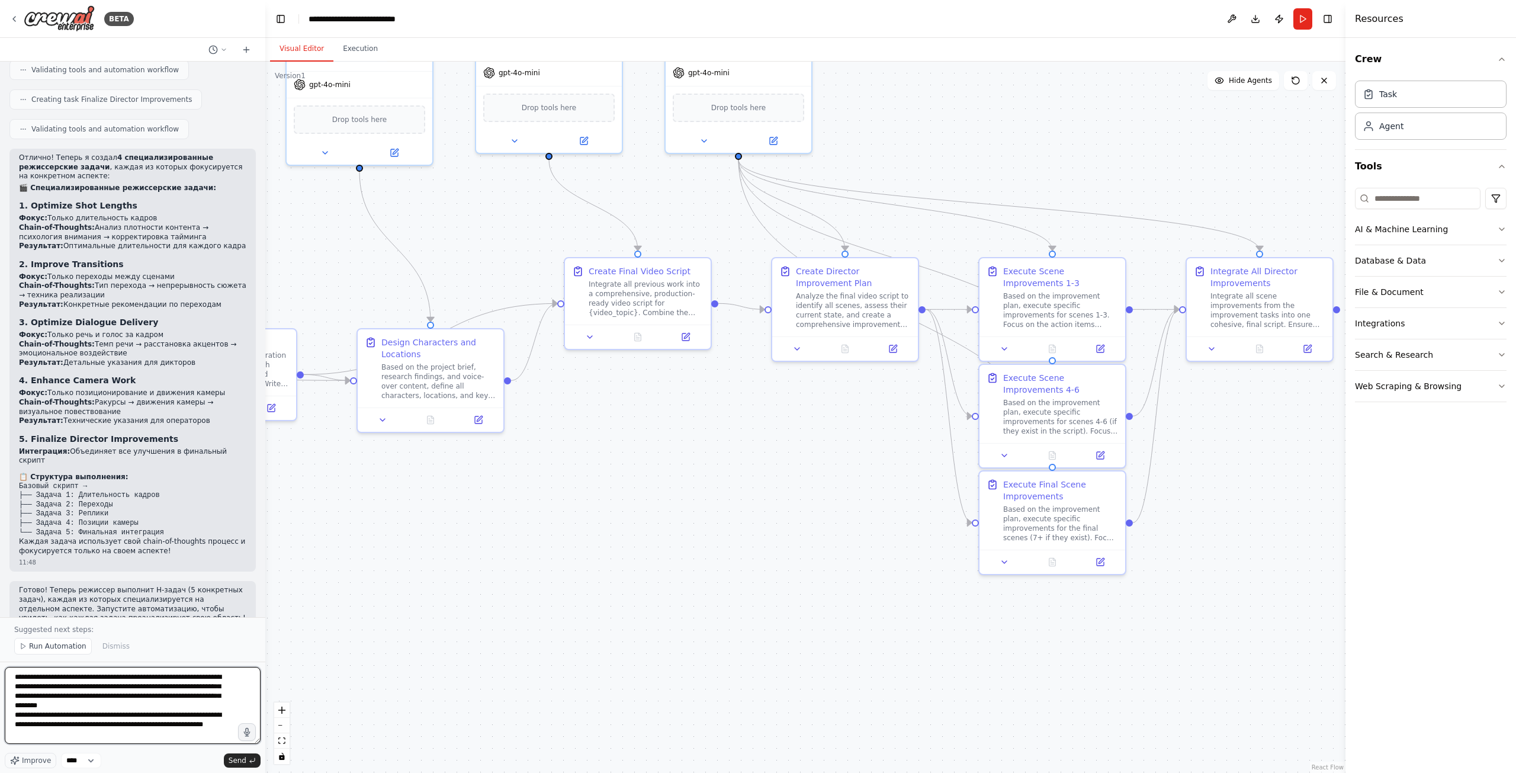
scroll to position [0, 0]
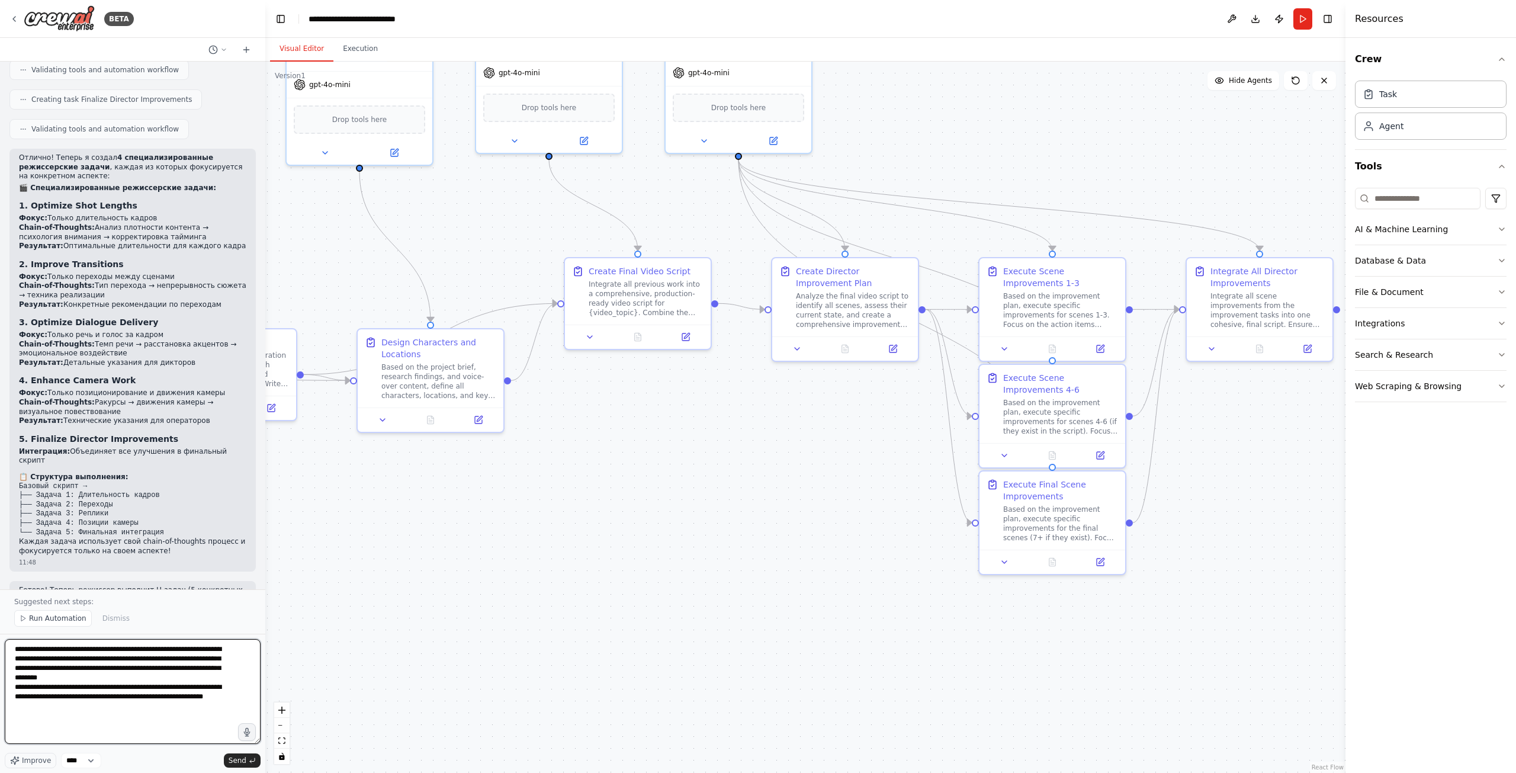
drag, startPoint x: 255, startPoint y: 740, endPoint x: 239, endPoint y: 800, distance: 62.5
click at [239, 772] on html "BETA Pipeline for sequential script writing for video. Here are the components …" at bounding box center [758, 386] width 1516 height 773
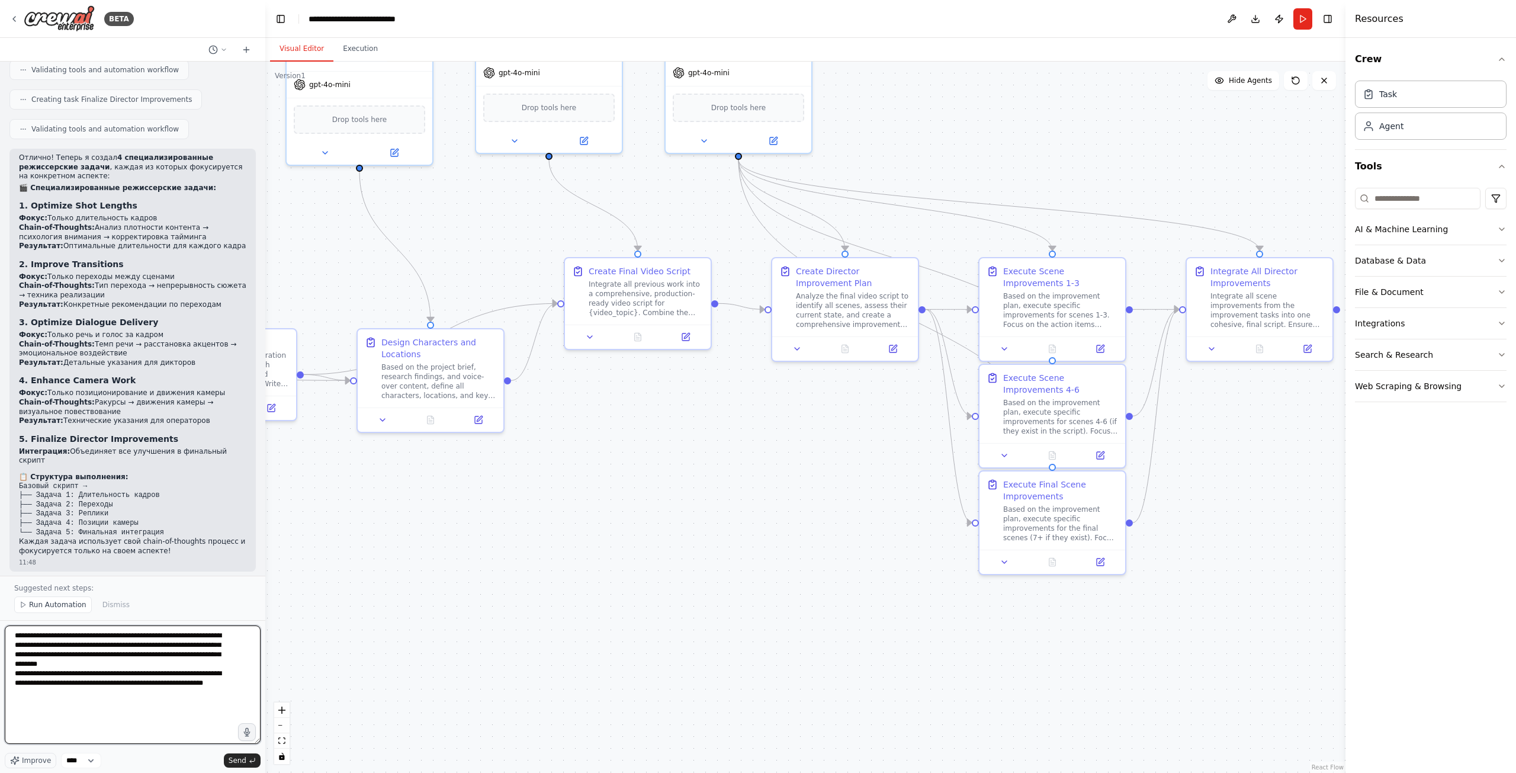
drag, startPoint x: 255, startPoint y: 740, endPoint x: 256, endPoint y: 800, distance: 61.0
click at [256, 772] on html "BETA Pipeline for sequential script writing for video. Here are the components …" at bounding box center [758, 386] width 1516 height 773
paste textarea "**********"
type textarea "**********"
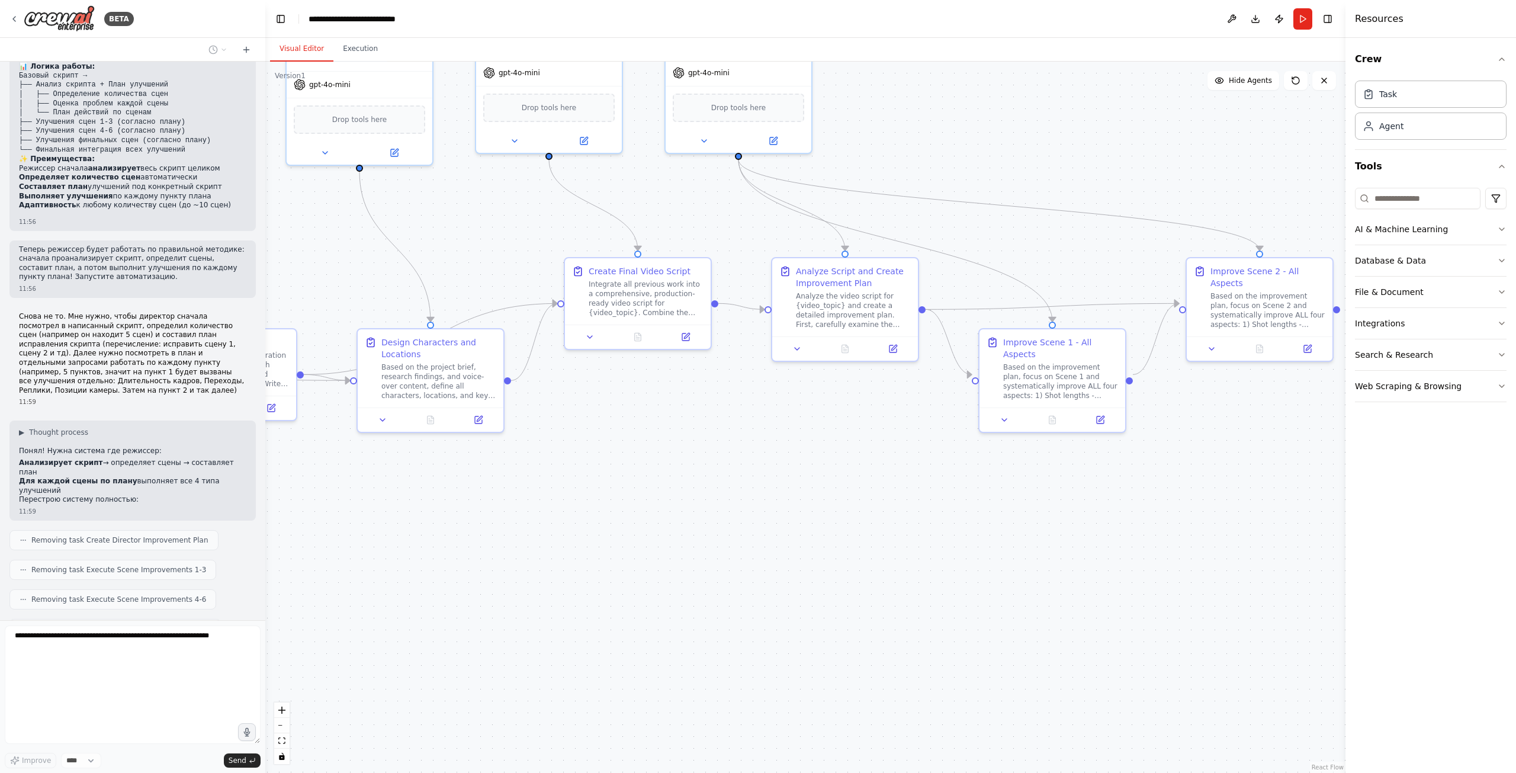
scroll to position [4418, 0]
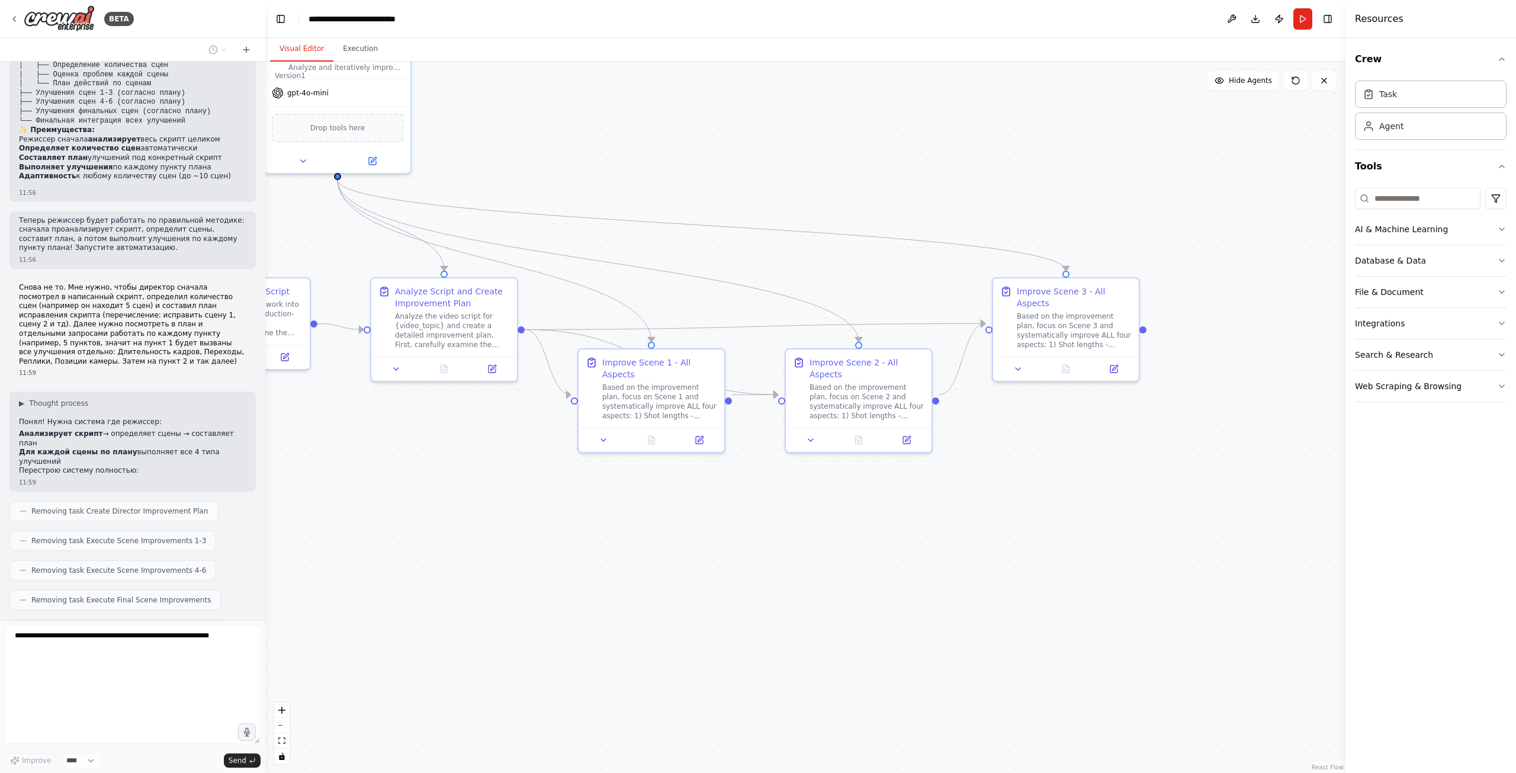
drag, startPoint x: 956, startPoint y: 560, endPoint x: 706, endPoint y: 571, distance: 250.1
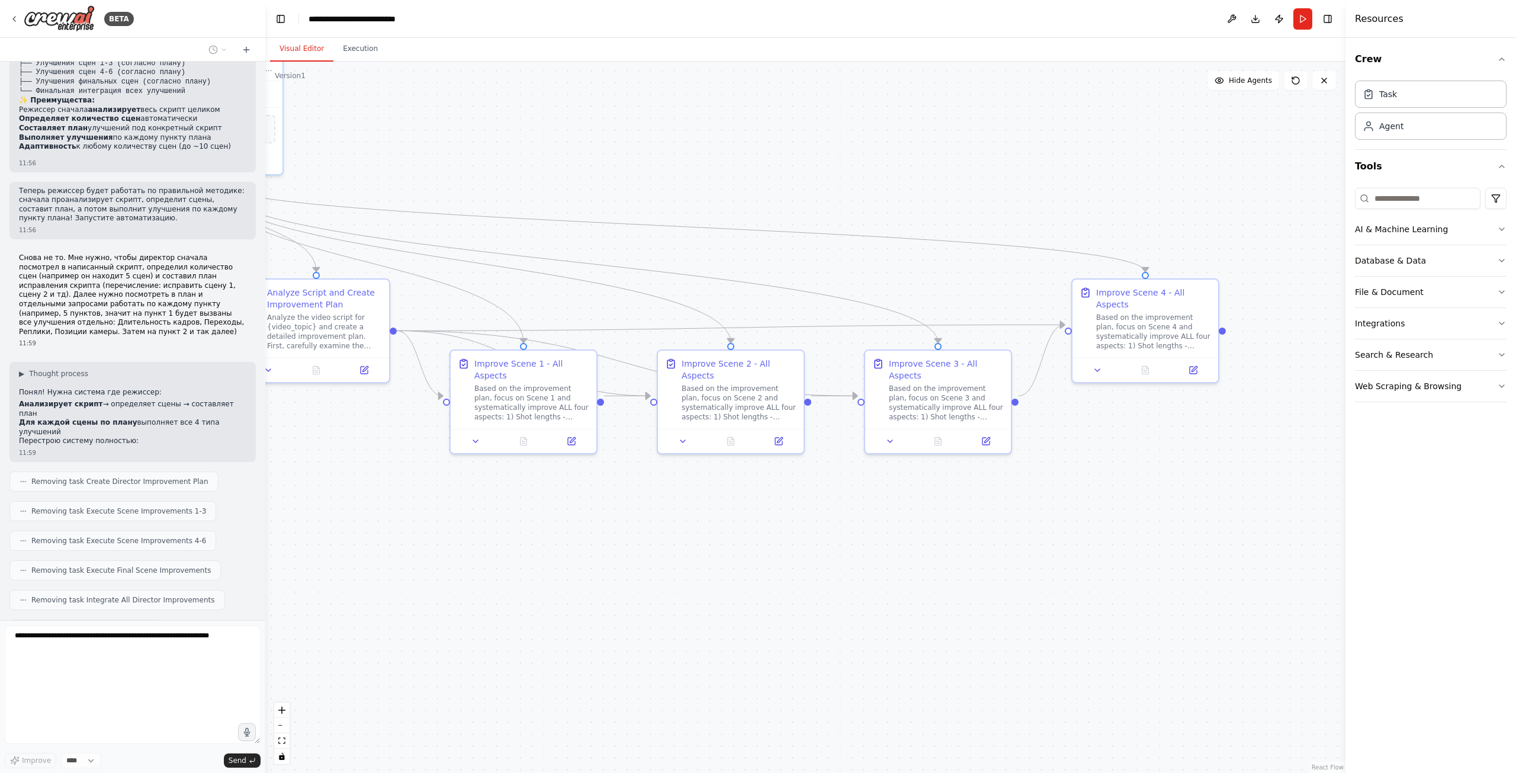
drag, startPoint x: 876, startPoint y: 536, endPoint x: 748, endPoint y: 537, distance: 127.9
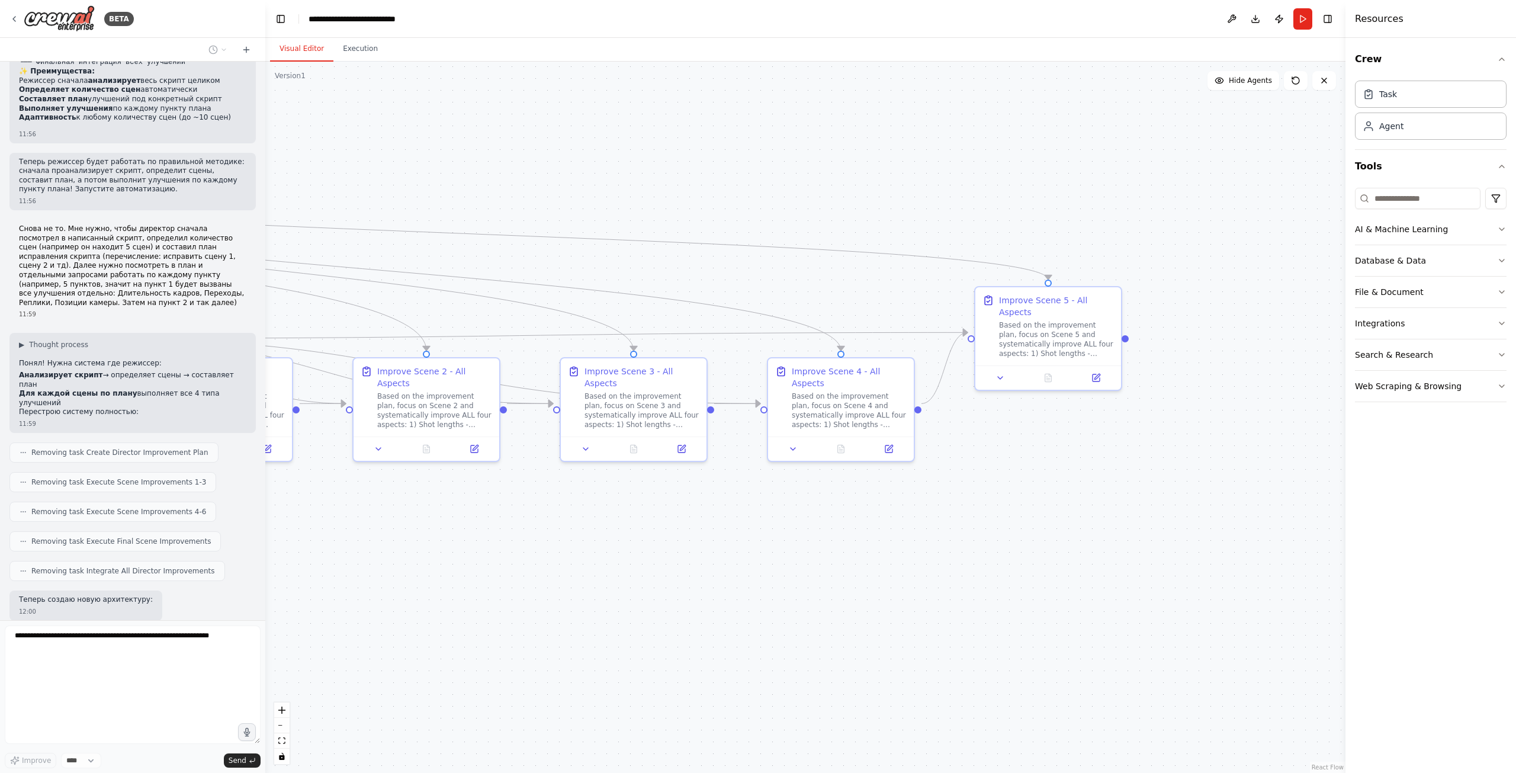
scroll to position [4506, 0]
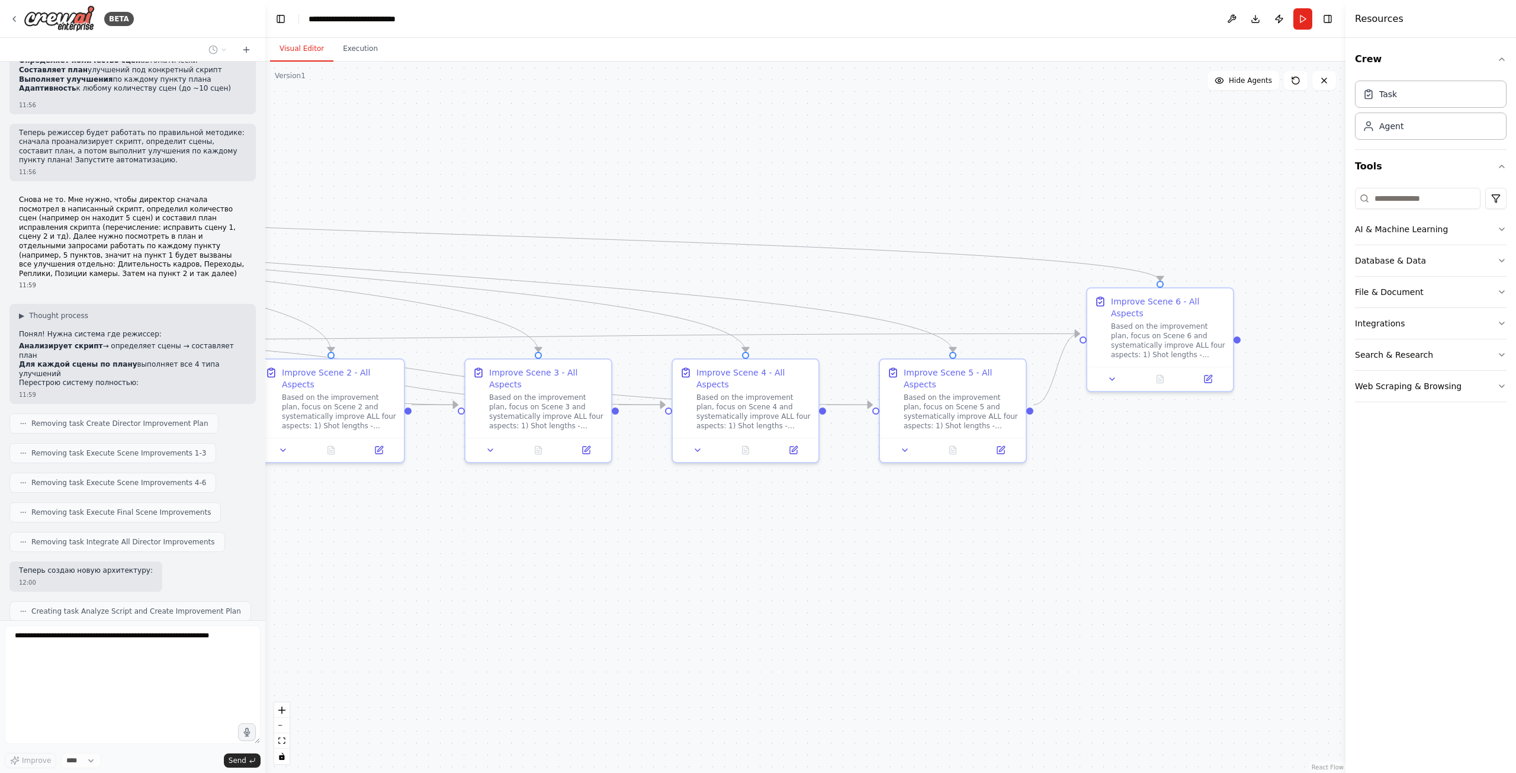
drag, startPoint x: 879, startPoint y: 519, endPoint x: 559, endPoint y: 528, distance: 320.4
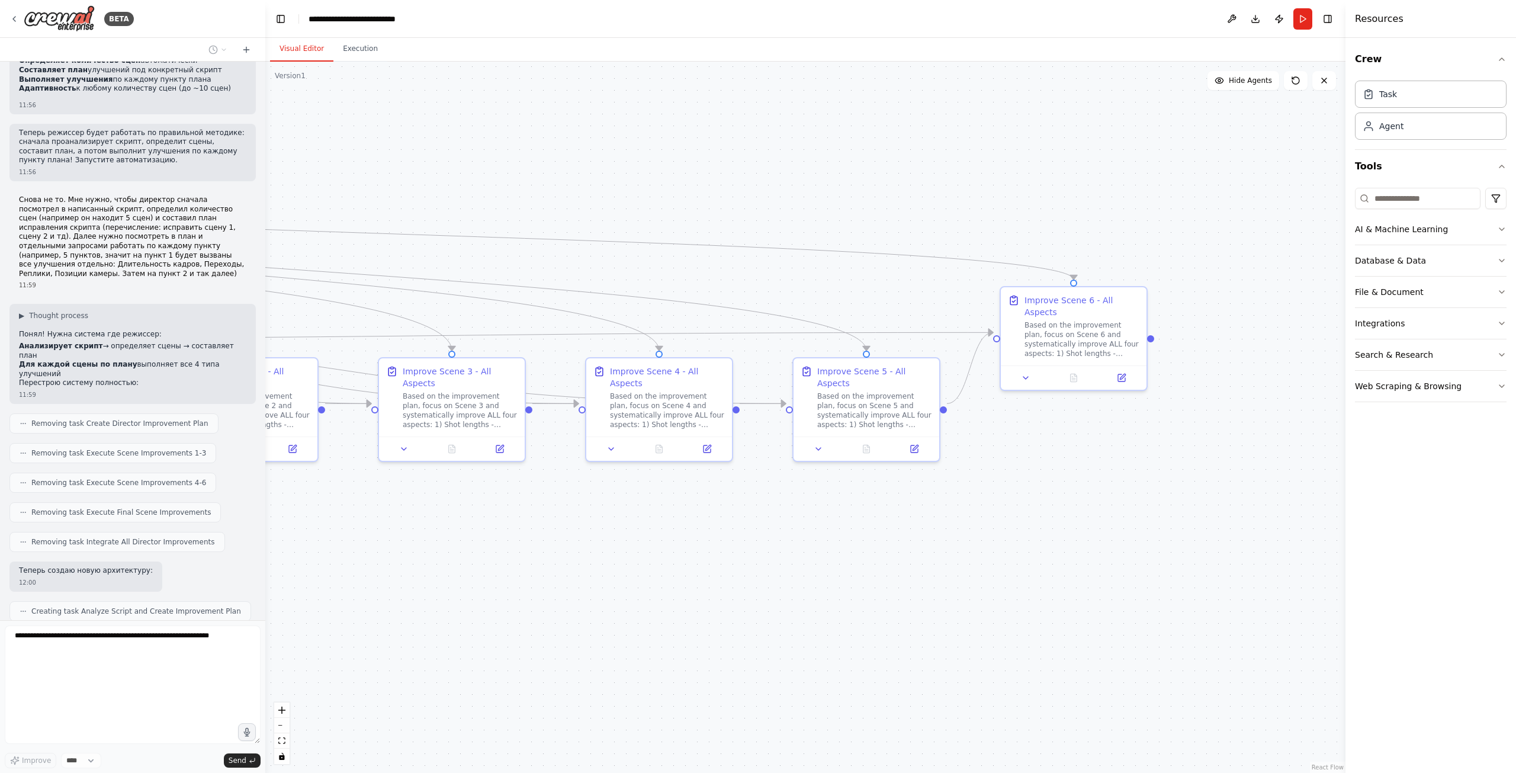
drag, startPoint x: 544, startPoint y: 526, endPoint x: 385, endPoint y: 523, distance: 159.3
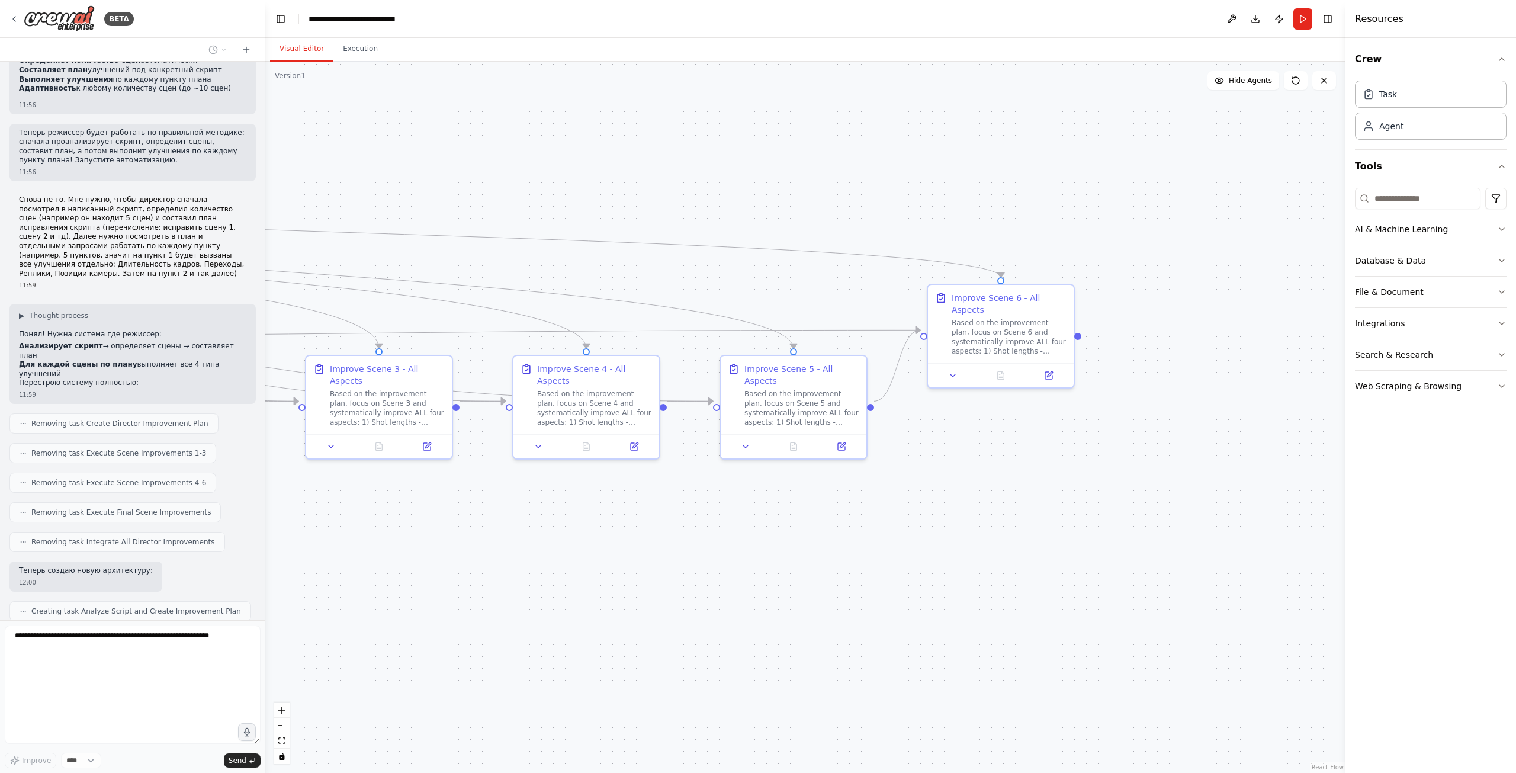
scroll to position [4535, 0]
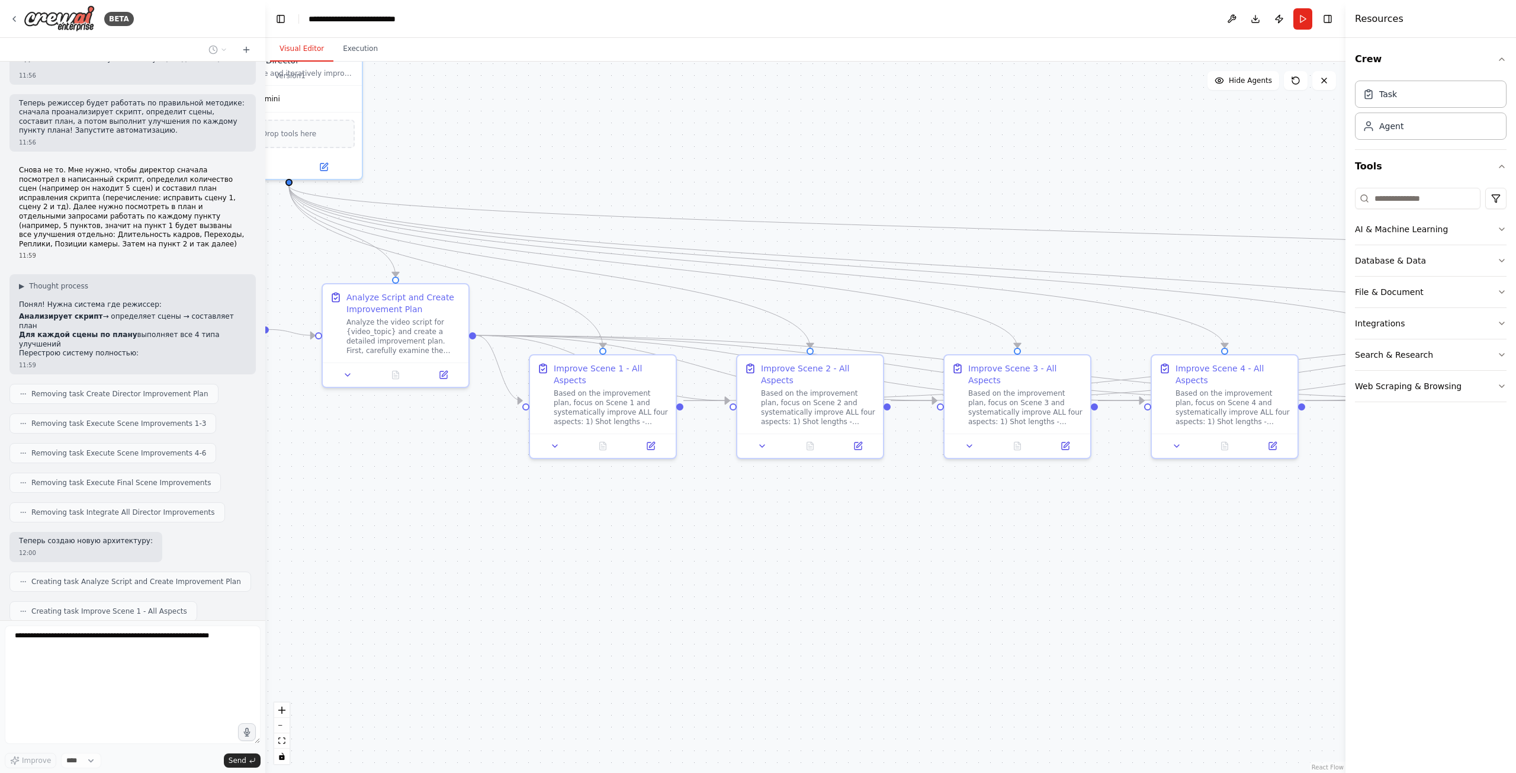
drag, startPoint x: 463, startPoint y: 558, endPoint x: 1073, endPoint y: 557, distance: 609.8
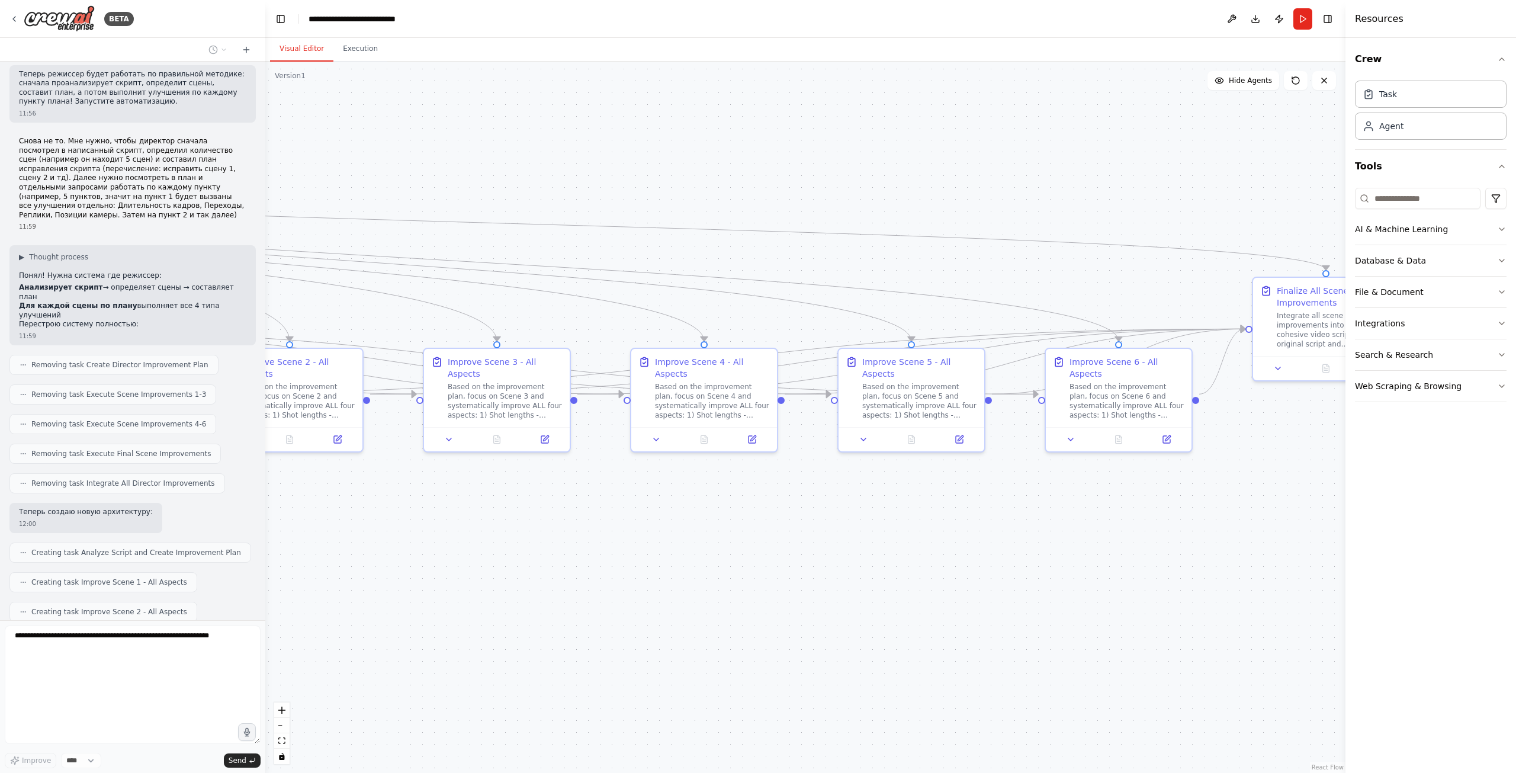
drag, startPoint x: 1031, startPoint y: 549, endPoint x: 506, endPoint y: 543, distance: 525.2
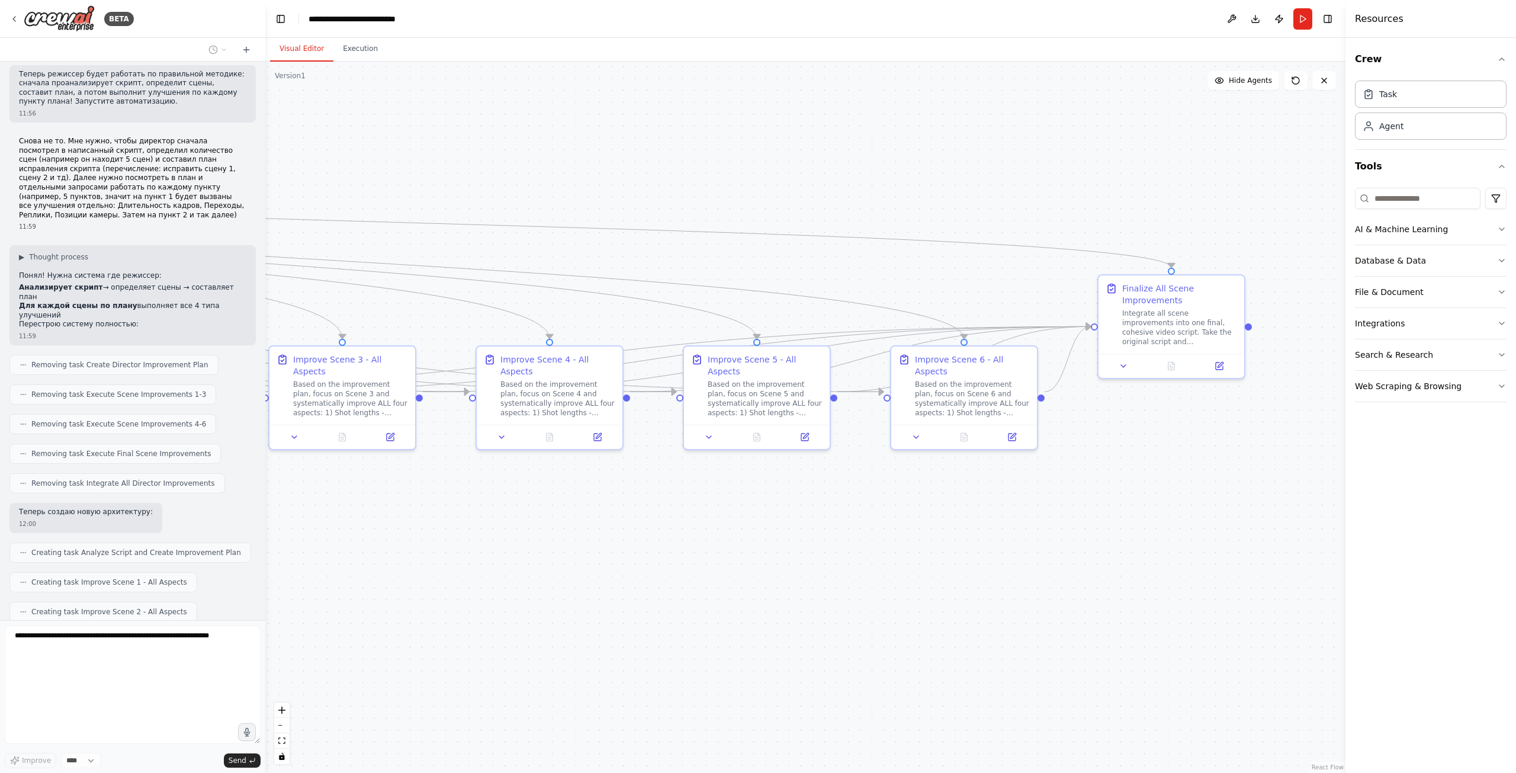
drag, startPoint x: 855, startPoint y: 536, endPoint x: 699, endPoint y: 510, distance: 158.4
click at [701, 429] on button at bounding box center [703, 434] width 41 height 14
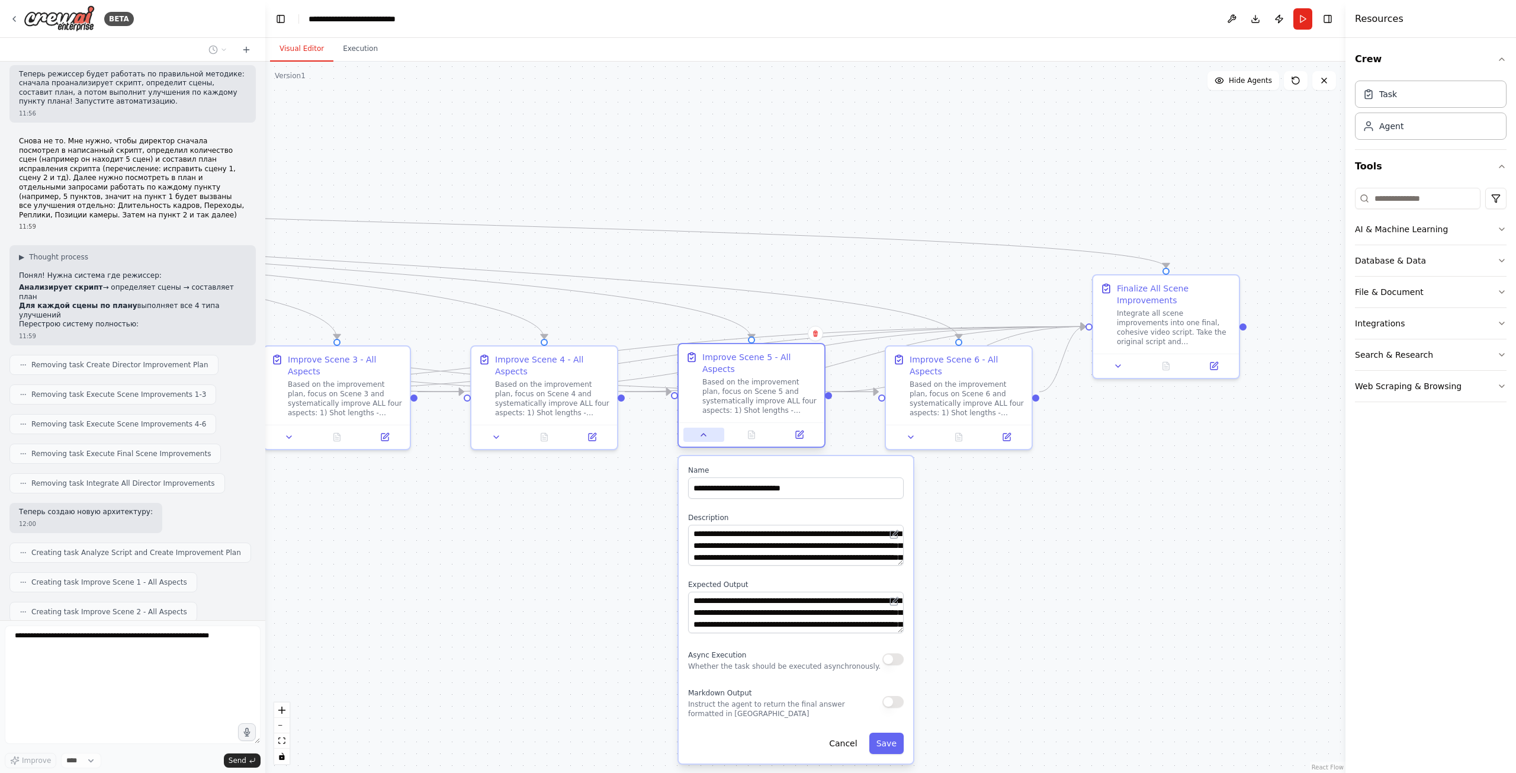
click at [701, 430] on icon at bounding box center [703, 434] width 9 height 9
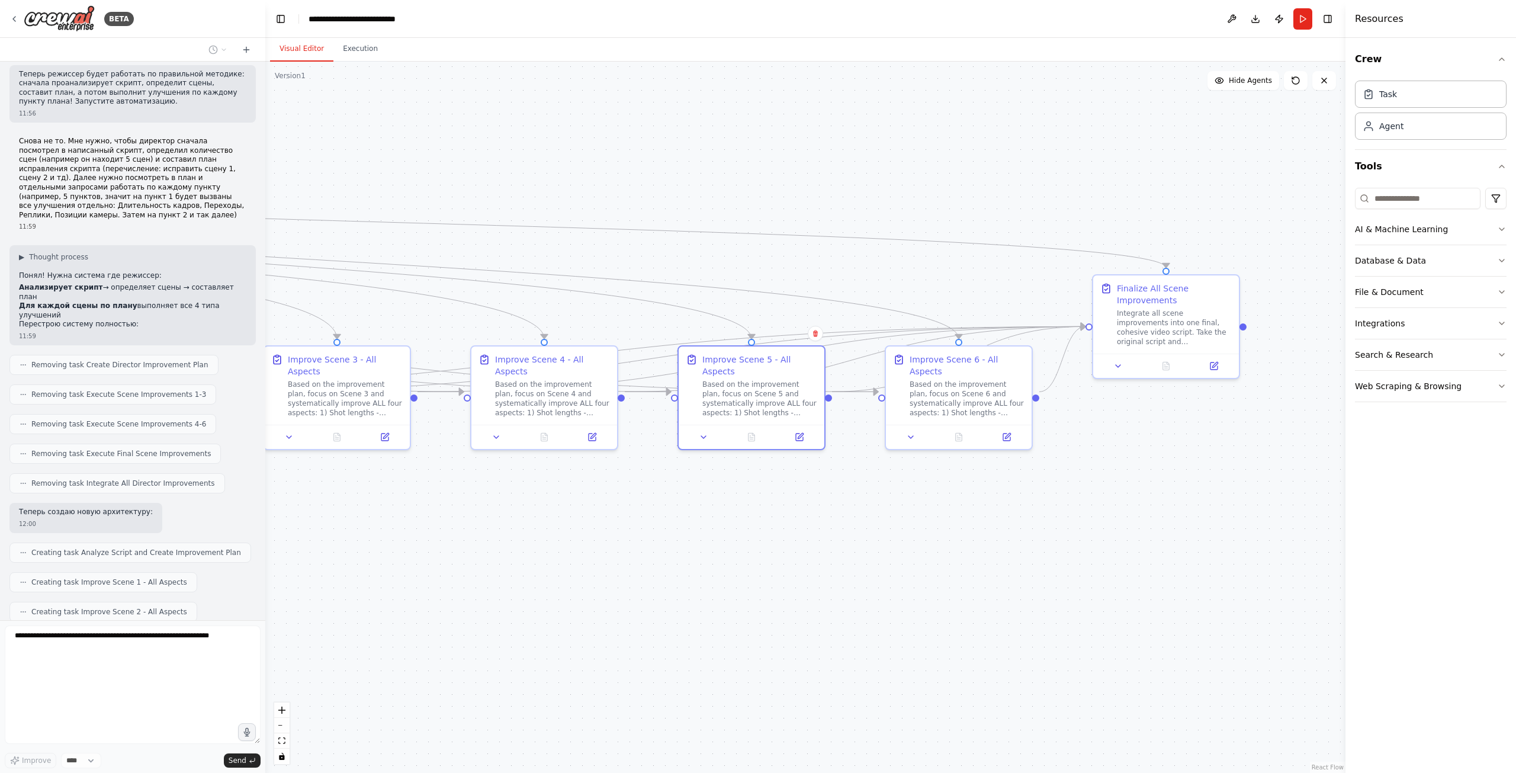
click at [639, 495] on div ".deletable-edge-delete-btn { width: 20px; height: 20px; border: 0px solid #ffff…" at bounding box center [805, 417] width 1080 height 711
click at [649, 500] on div ".deletable-edge-delete-btn { width: 20px; height: 20px; border: 0px solid #ffff…" at bounding box center [805, 417] width 1080 height 711
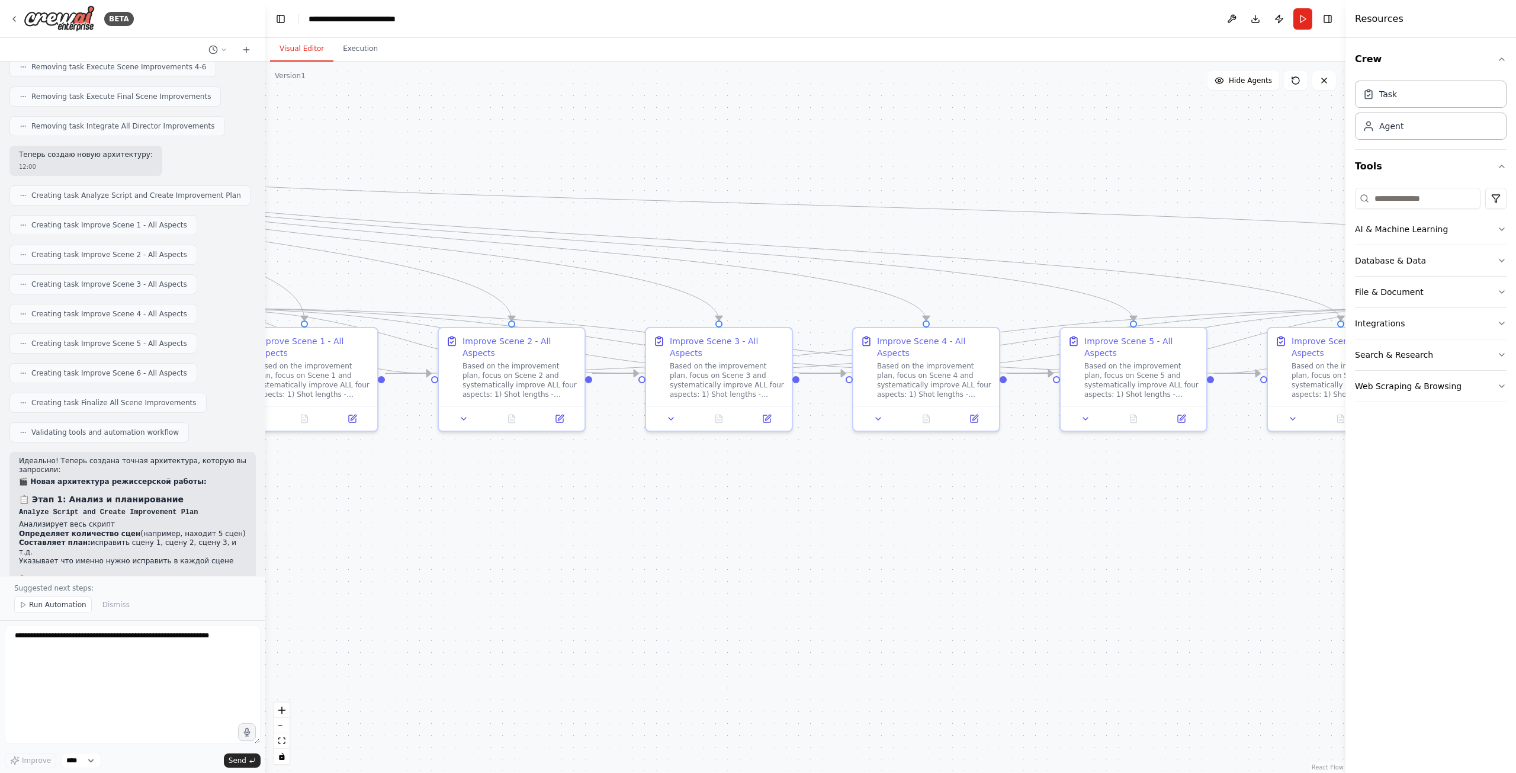
drag, startPoint x: 450, startPoint y: 518, endPoint x: 897, endPoint y: 495, distance: 447.6
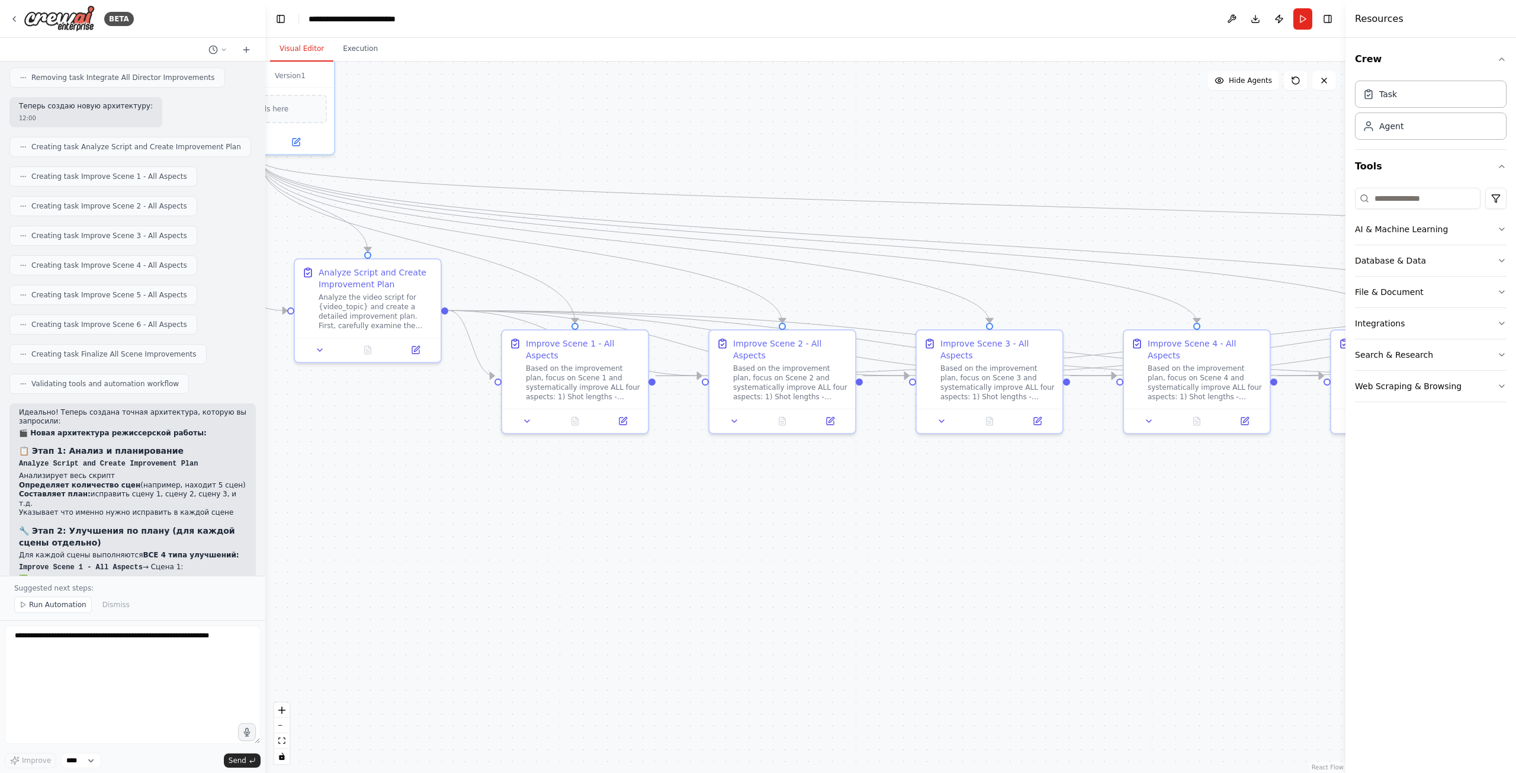
drag, startPoint x: 663, startPoint y: 490, endPoint x: 763, endPoint y: 490, distance: 99.5
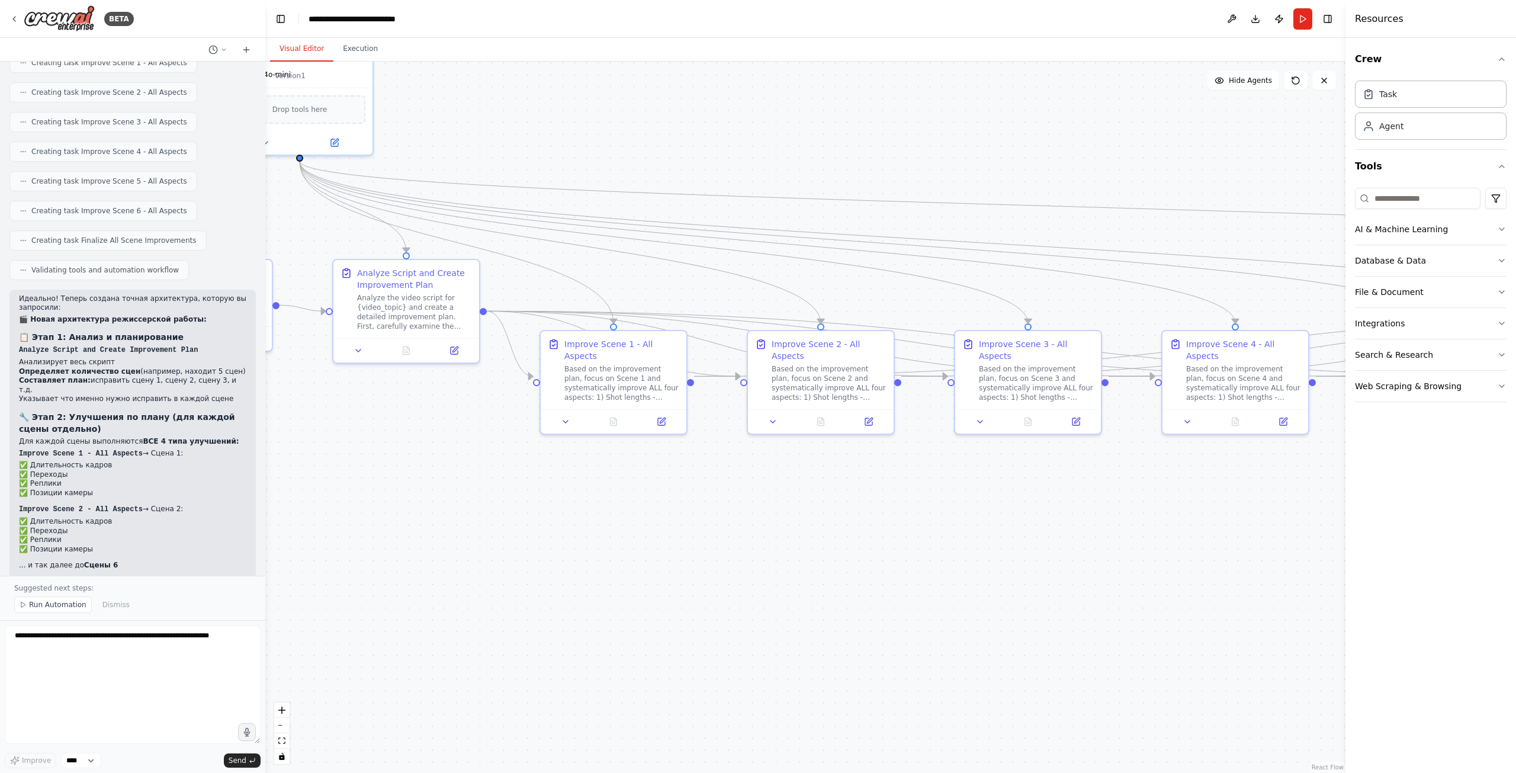
scroll to position [5092, 0]
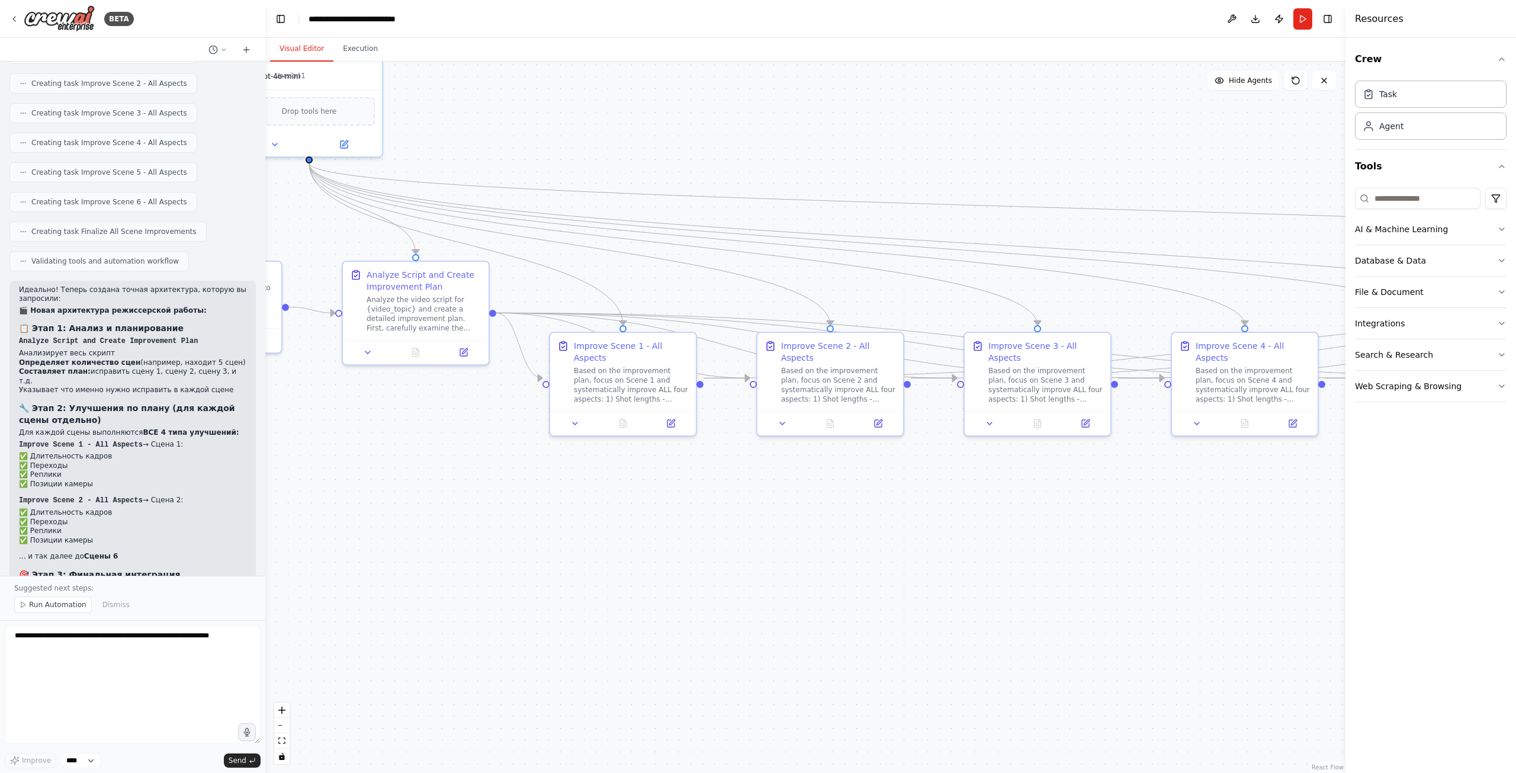
drag, startPoint x: 426, startPoint y: 422, endPoint x: 533, endPoint y: 451, distance: 111.0
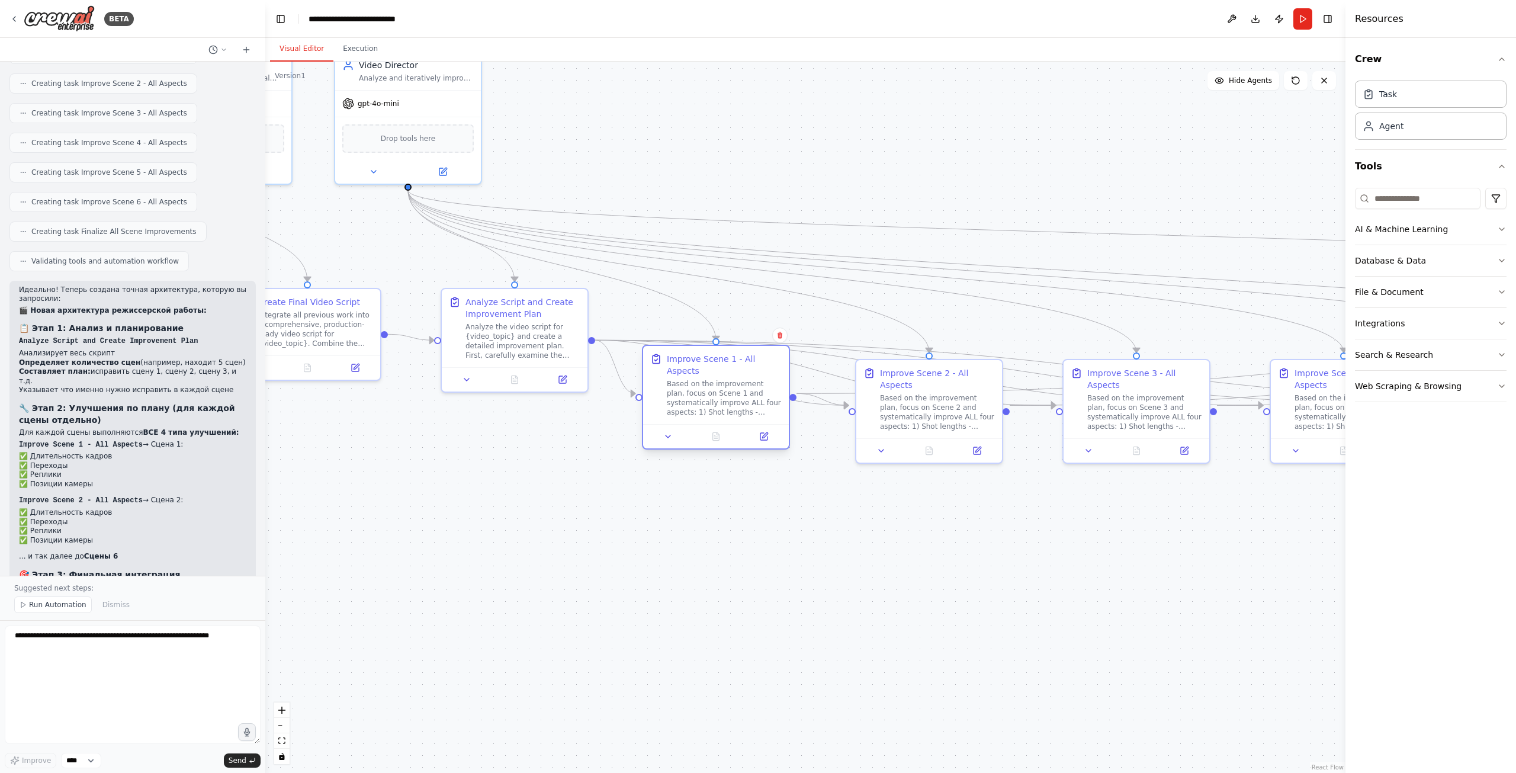
drag, startPoint x: 703, startPoint y: 406, endPoint x: 690, endPoint y: 389, distance: 21.6
click at [695, 391] on div "Based on the improvement plan, focus on Scene 1 and systematically improve ALL …" at bounding box center [724, 398] width 115 height 38
drag, startPoint x: 495, startPoint y: 356, endPoint x: 487, endPoint y: 345, distance: 13.5
click at [487, 345] on div "Analyze the video script for {video_topic} and create a detailed improvement pl…" at bounding box center [511, 327] width 115 height 38
click at [450, 367] on icon at bounding box center [454, 365] width 9 height 9
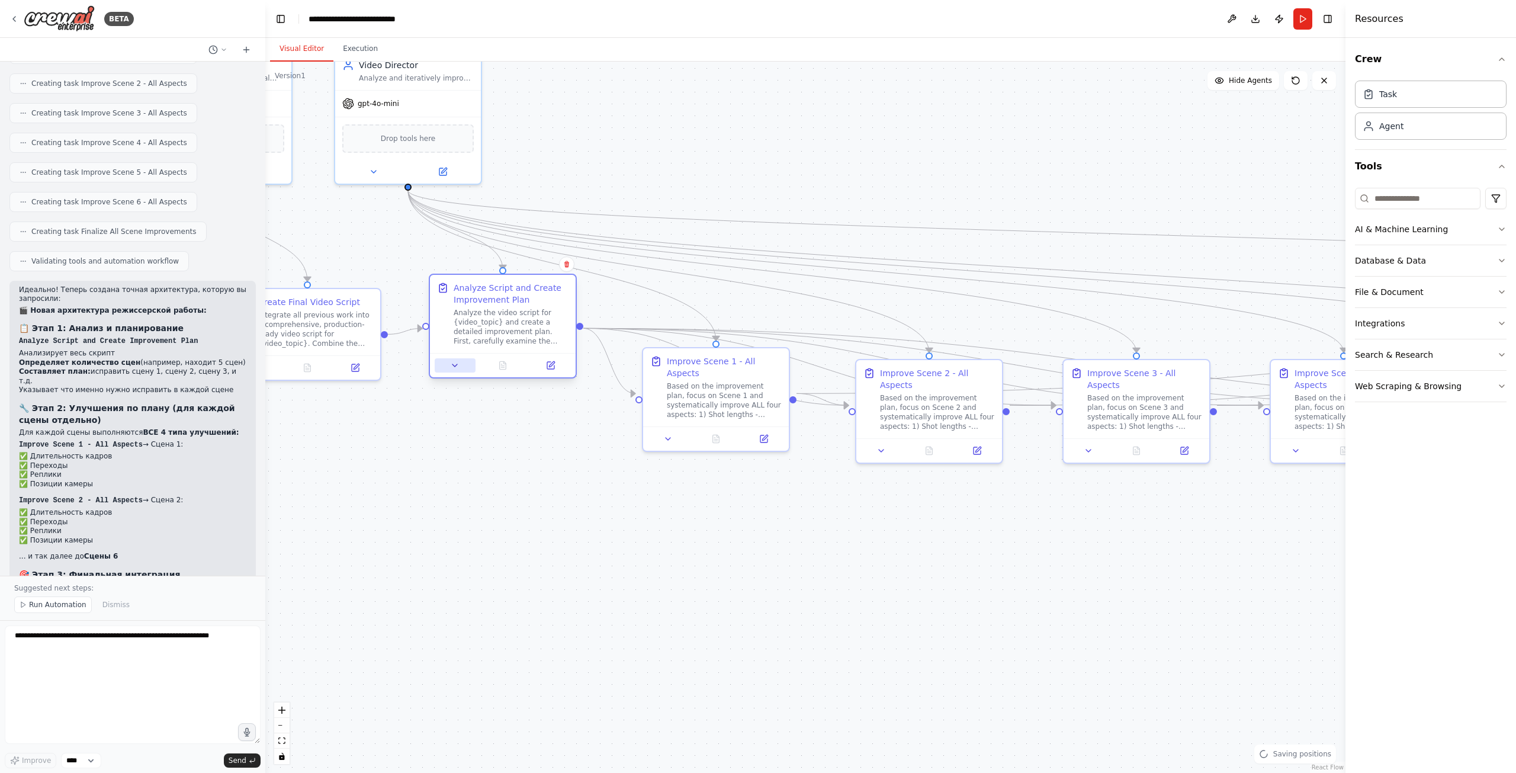
click at [463, 370] on button at bounding box center [455, 365] width 41 height 14
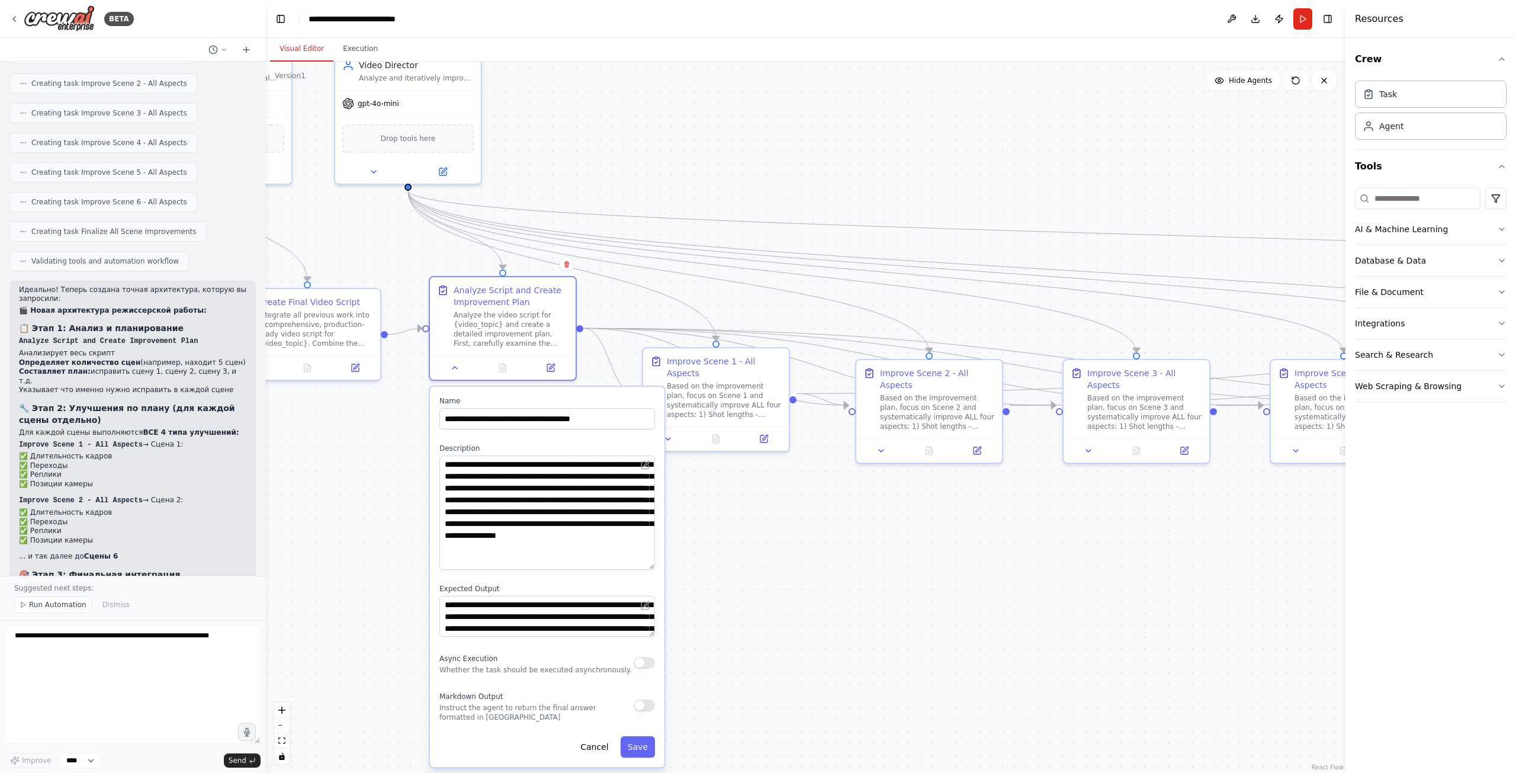
drag, startPoint x: 650, startPoint y: 493, endPoint x: 679, endPoint y: 566, distance: 78.7
click at [679, 566] on div ".deletable-edge-delete-btn { width: 20px; height: 20px; border: 0px solid #ffff…" at bounding box center [805, 417] width 1080 height 711
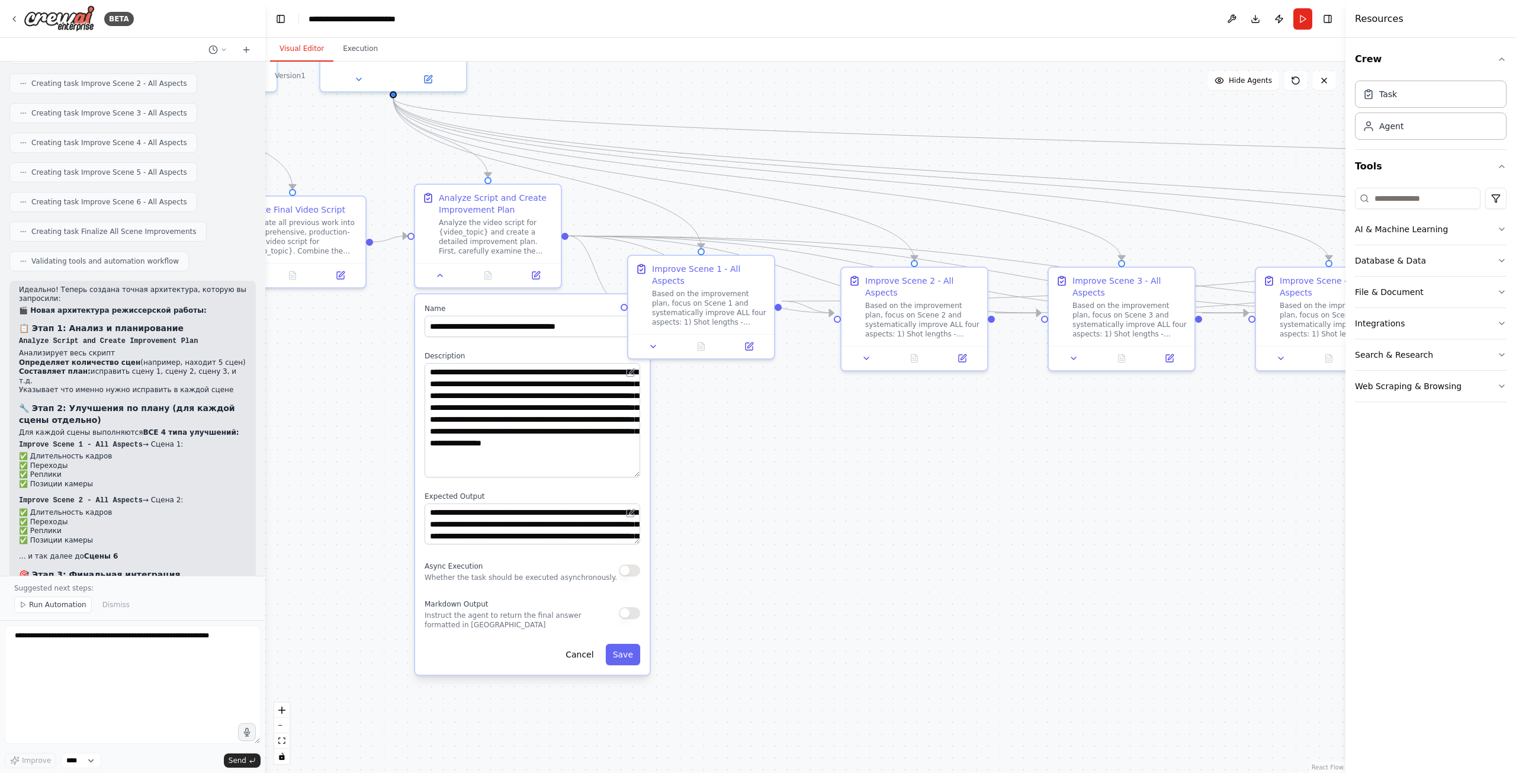
drag, startPoint x: 781, startPoint y: 539, endPoint x: 748, endPoint y: 443, distance: 101.3
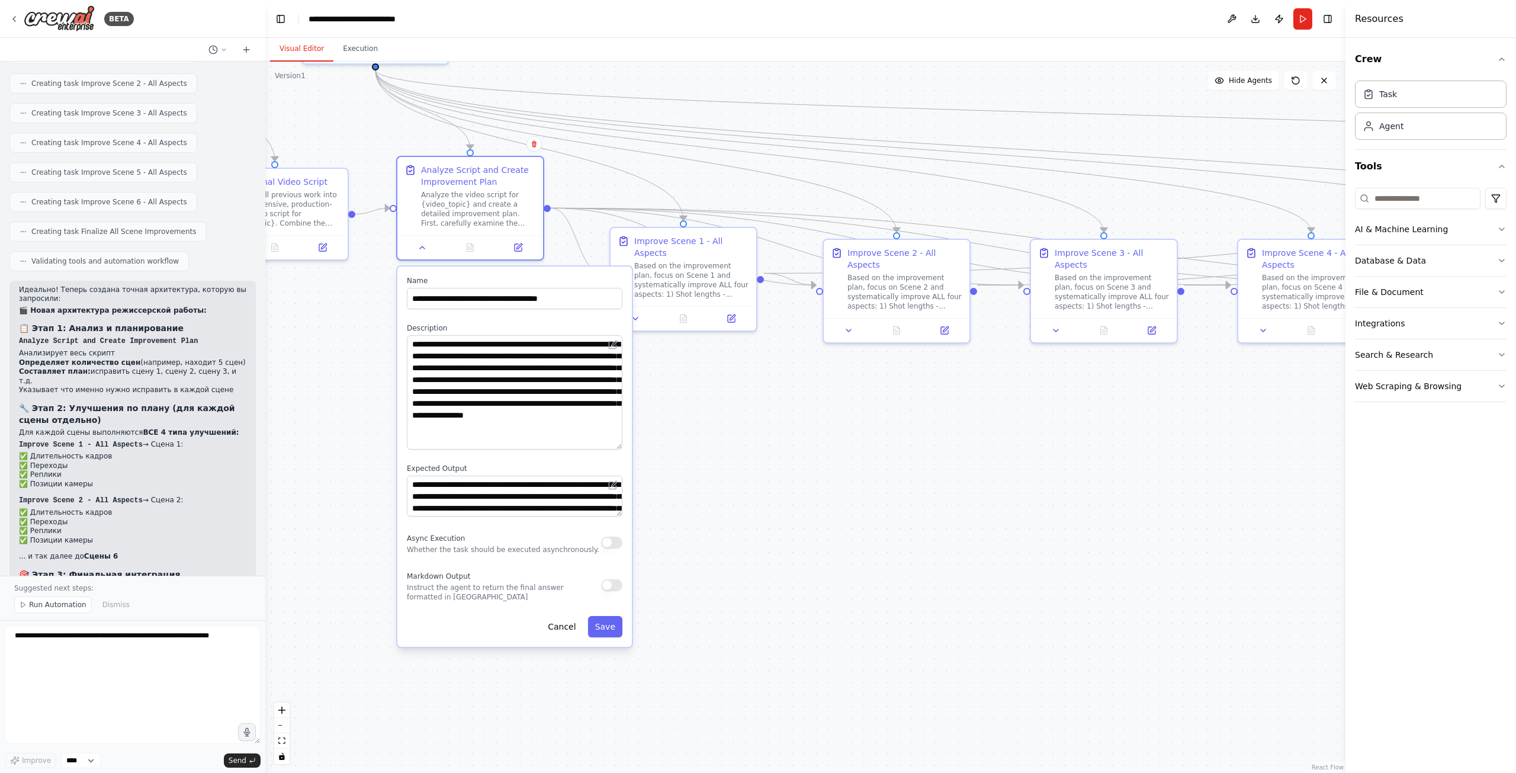
drag, startPoint x: 496, startPoint y: 290, endPoint x: 517, endPoint y: 285, distance: 21.8
click at [517, 285] on div "**********" at bounding box center [515, 292] width 216 height 33
click at [663, 263] on div "Based on the improvement plan, focus on Scene 1 and systematically improve ALL …" at bounding box center [691, 278] width 115 height 38
drag, startPoint x: 683, startPoint y: 258, endPoint x: 684, endPoint y: 197, distance: 61.0
click at [684, 200] on div "Based on the improvement plan, focus on Scene 1 and systematically improve ALL …" at bounding box center [703, 219] width 115 height 38
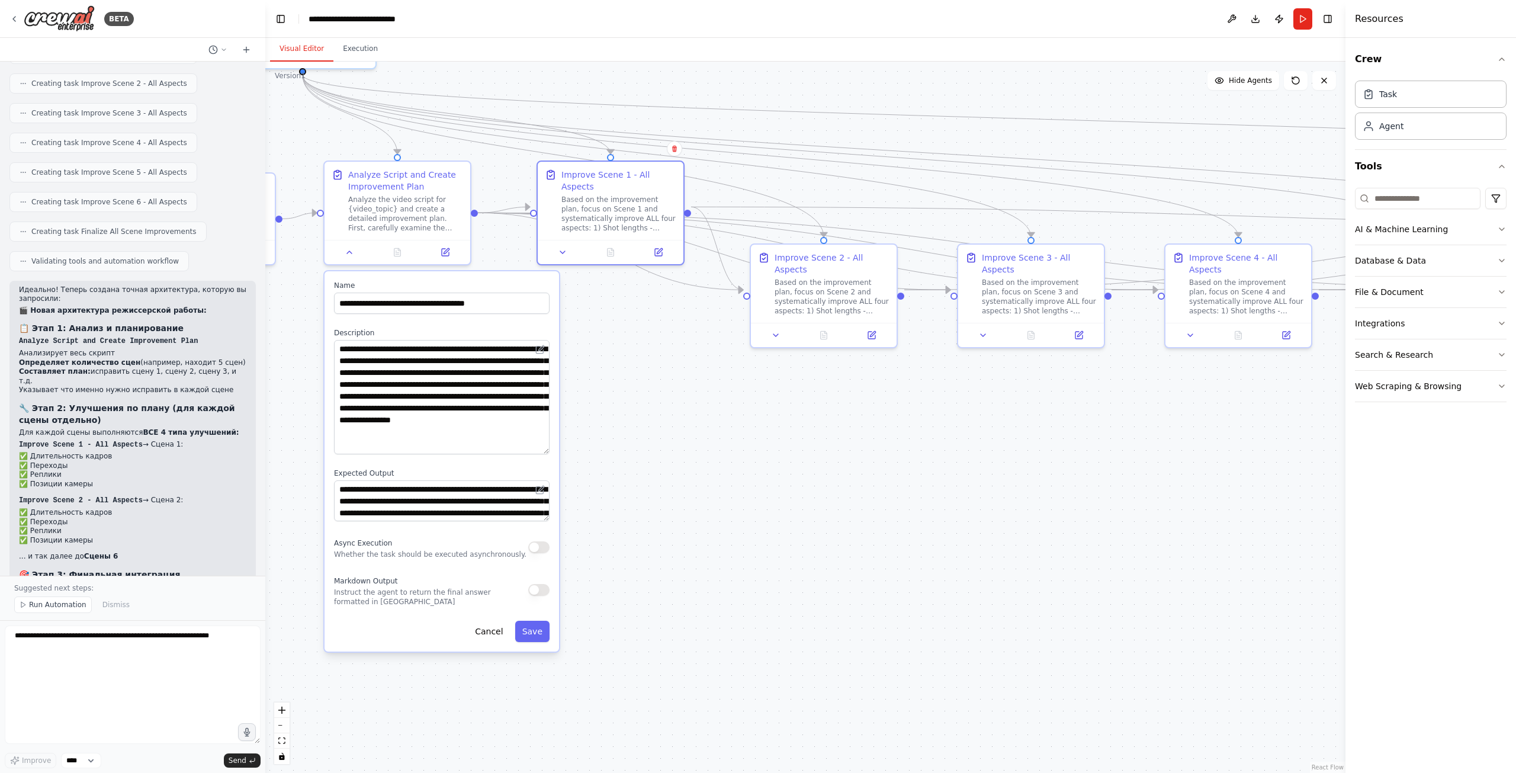
drag, startPoint x: 1047, startPoint y: 440, endPoint x: 499, endPoint y: 467, distance: 548.9
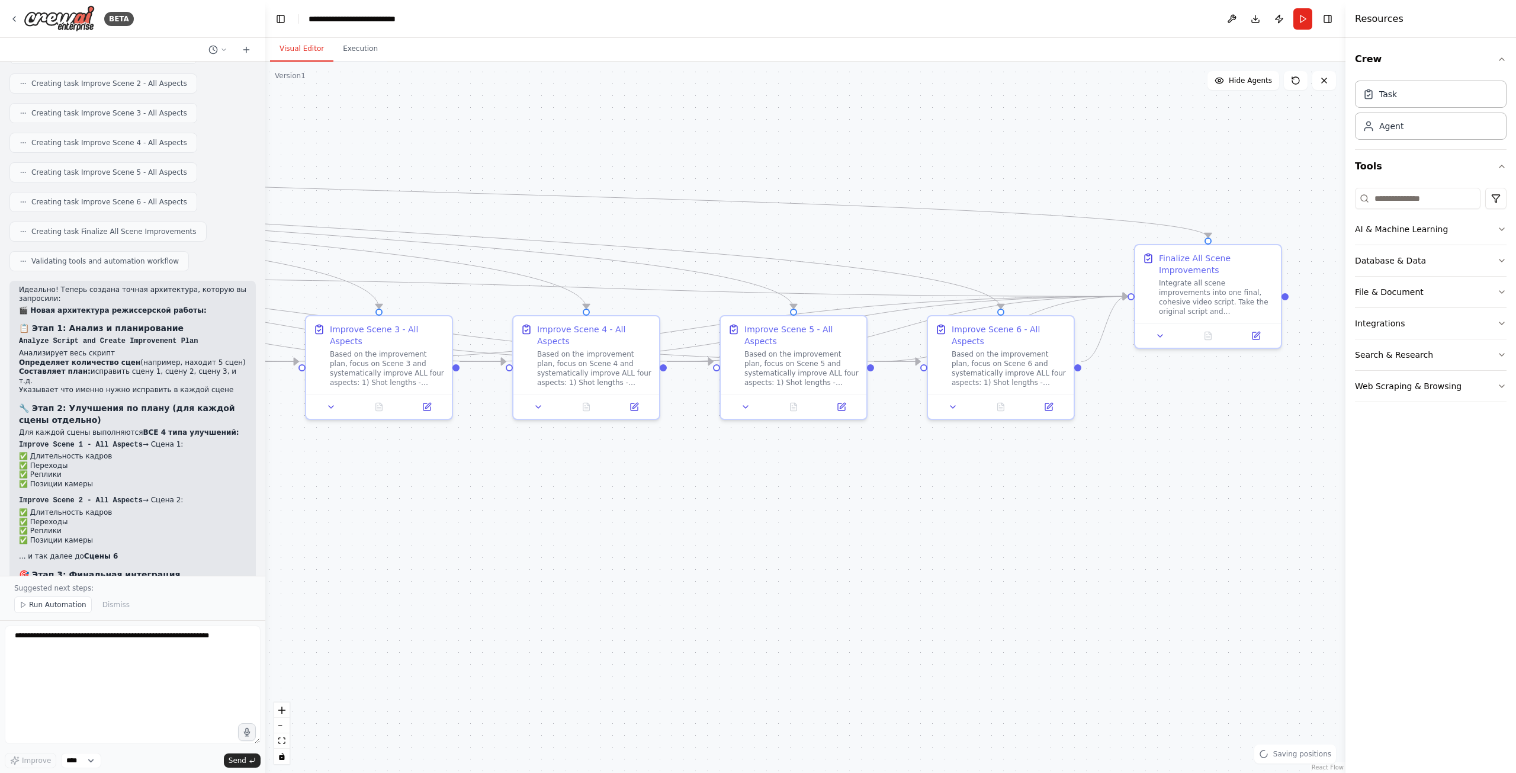
drag, startPoint x: 1029, startPoint y: 460, endPoint x: 1107, endPoint y: 380, distance: 112.2
drag, startPoint x: 1181, startPoint y: 407, endPoint x: 526, endPoint y: 145, distance: 705.2
click at [552, 127] on div "Finalize All Scene Improvements Integrate all scene improvements into one final…" at bounding box center [608, 93] width 146 height 78
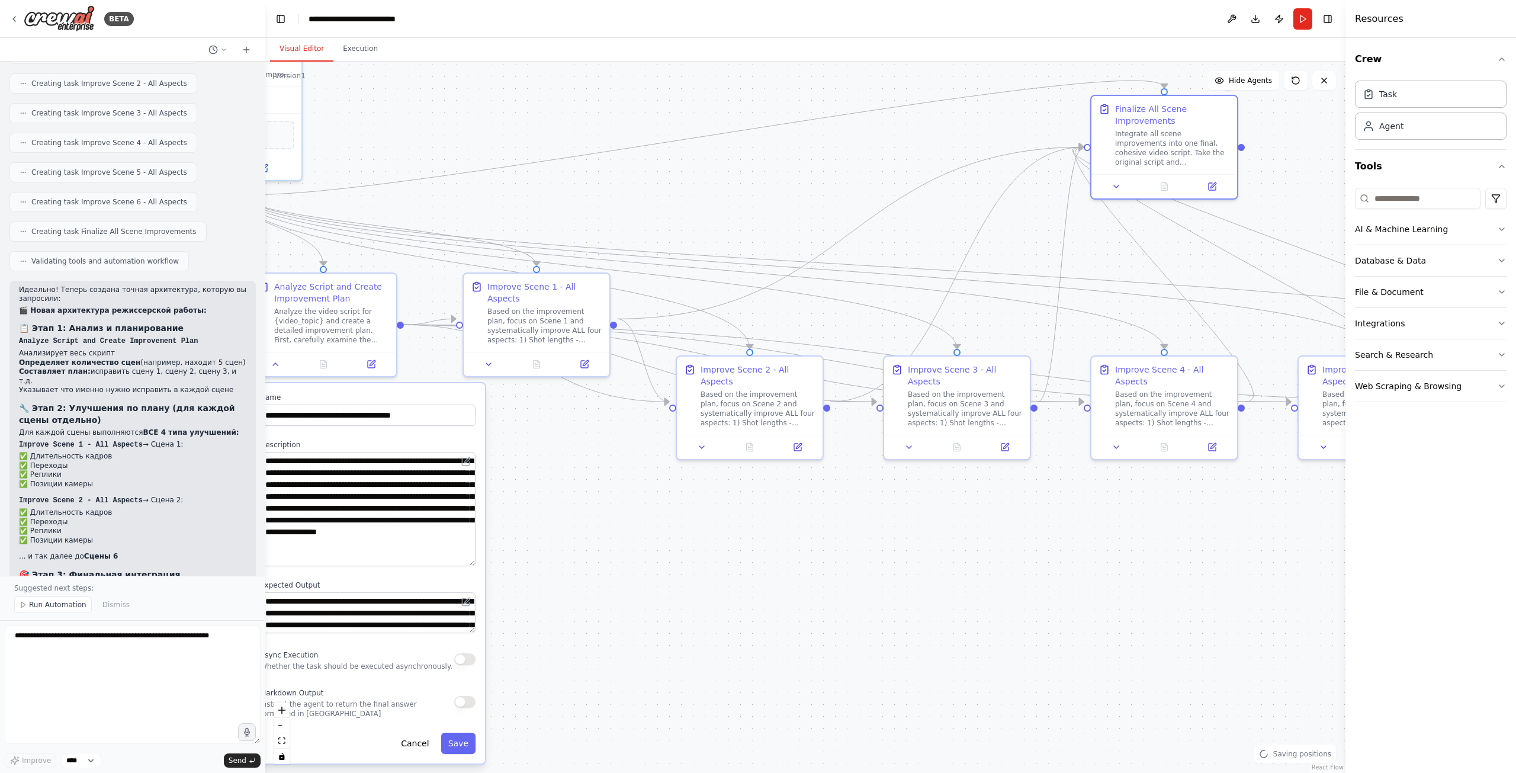
drag, startPoint x: 491, startPoint y: 153, endPoint x: 1035, endPoint y: 215, distance: 547.0
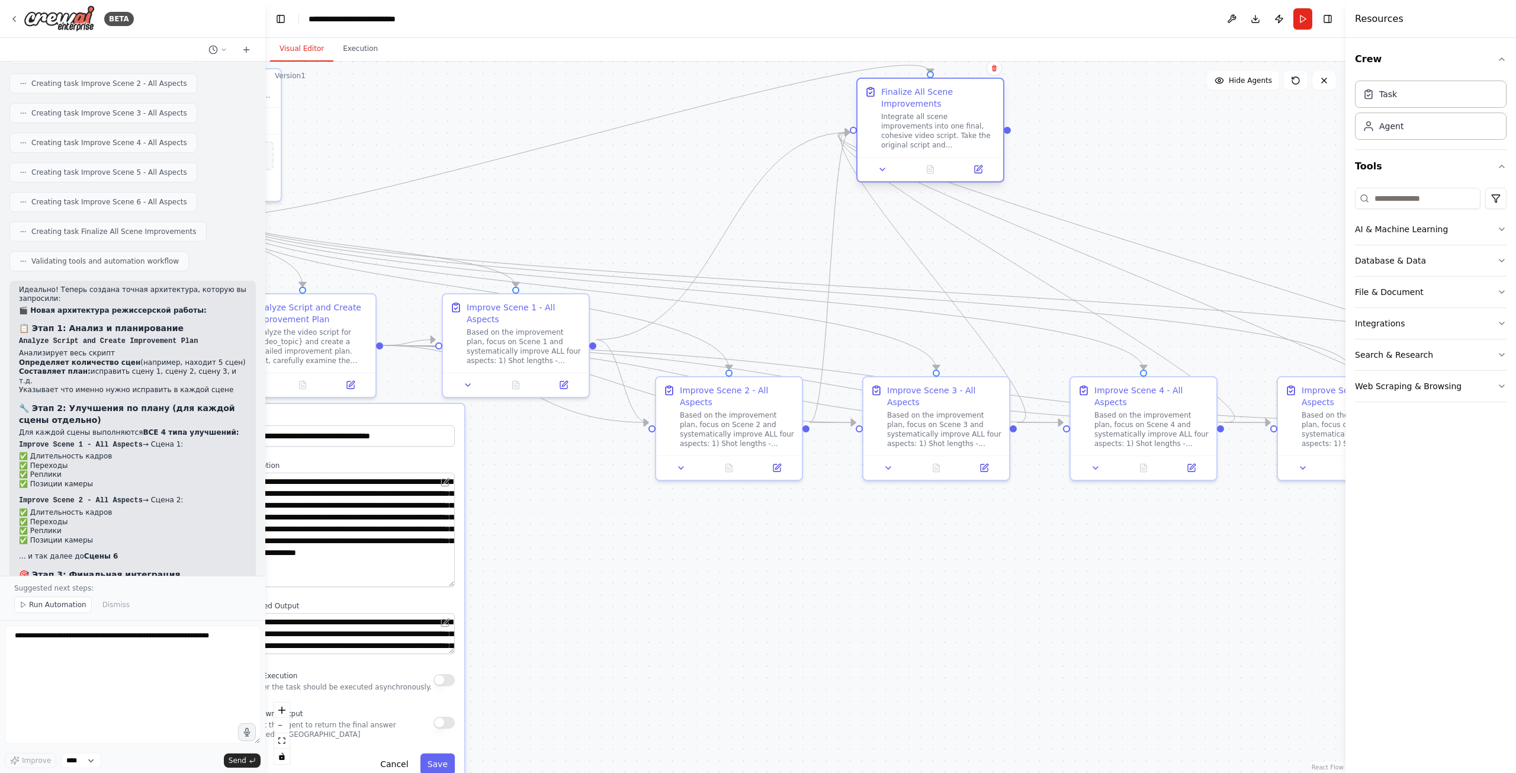
drag, startPoint x: 1071, startPoint y: 157, endPoint x: 1076, endPoint y: 195, distance: 38.2
click at [996, 150] on div "Integrate all scene improvements into one final, cohesive video script. Take th…" at bounding box center [938, 131] width 115 height 38
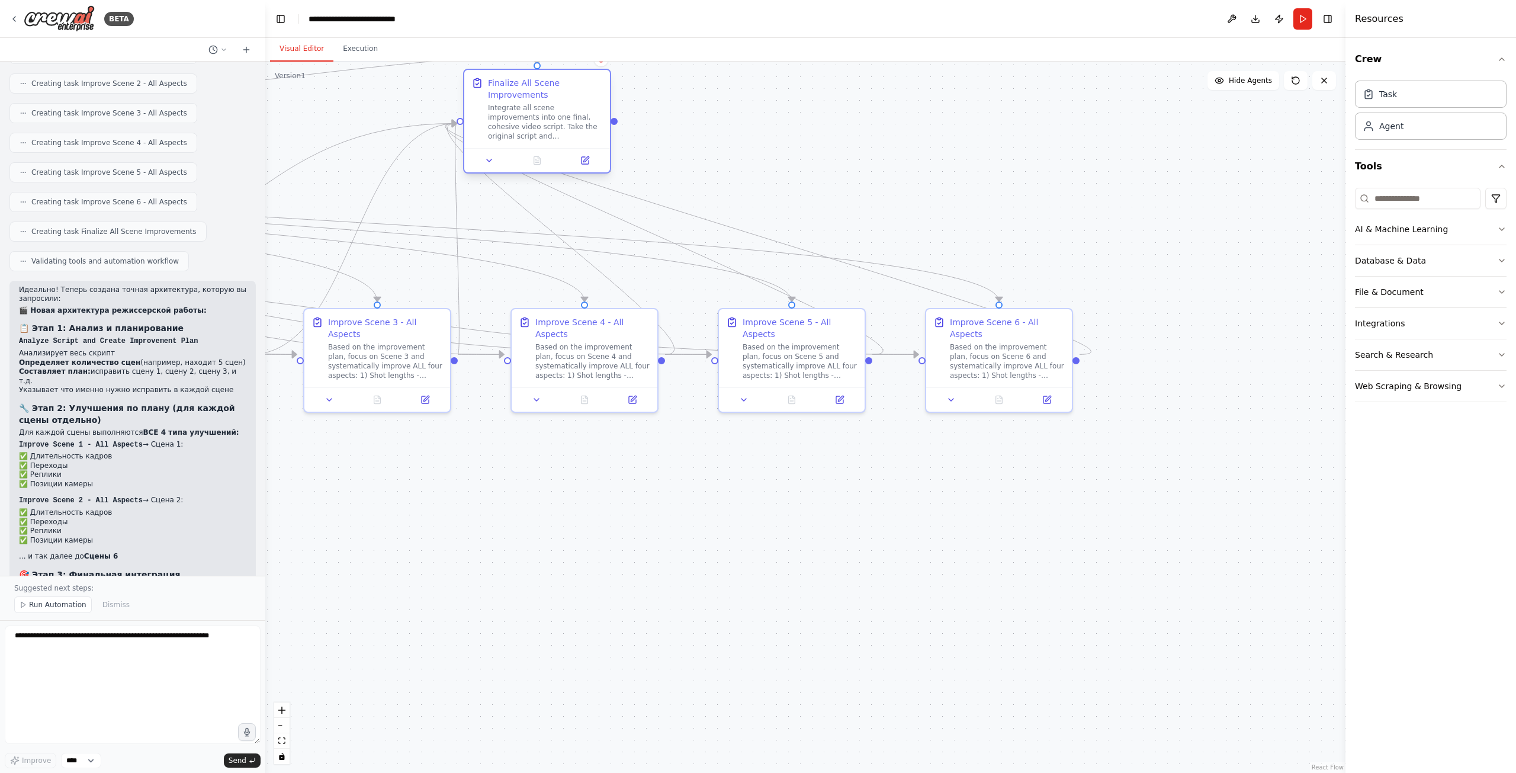
drag, startPoint x: 837, startPoint y: 190, endPoint x: 347, endPoint y: 115, distance: 495.3
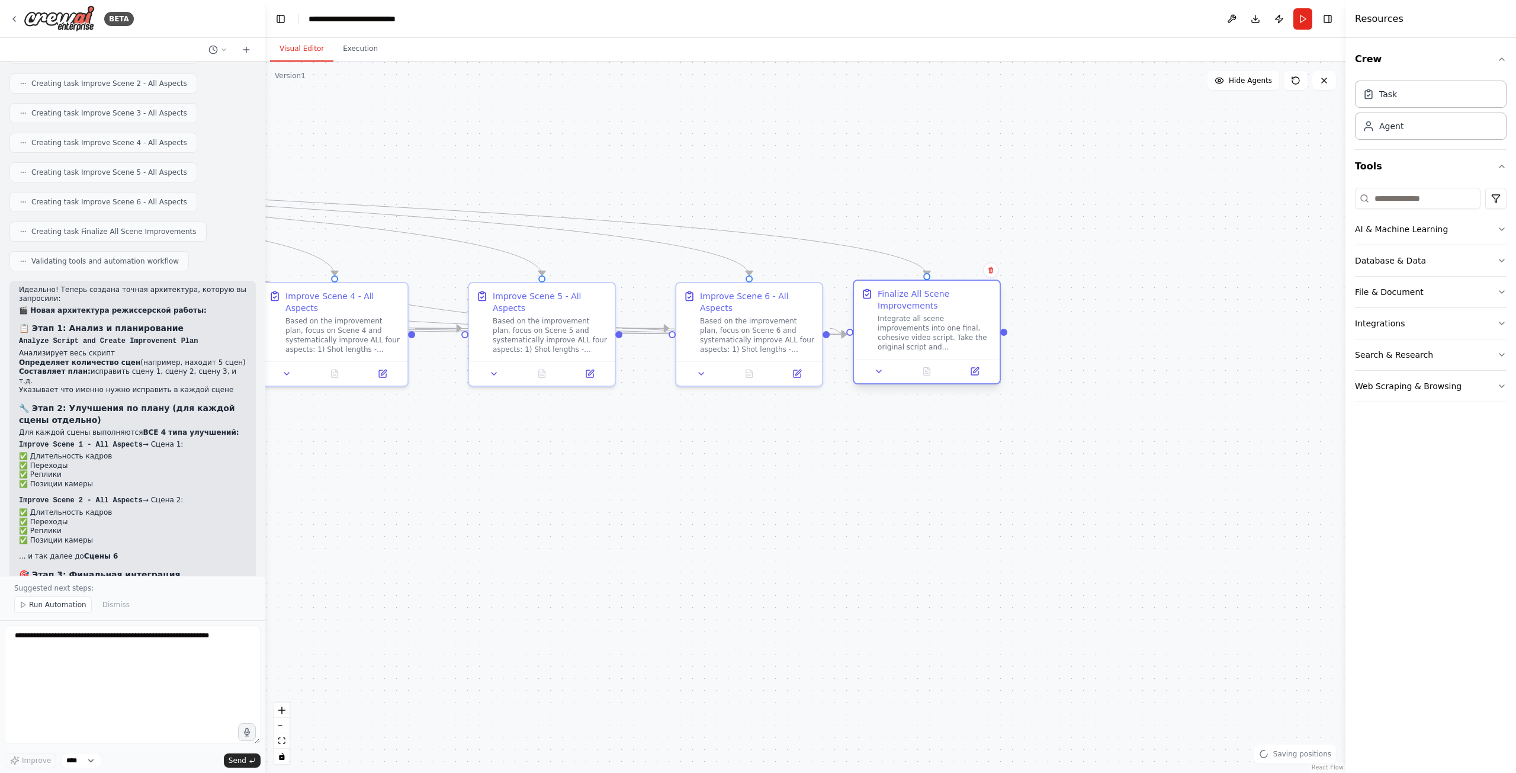
drag, startPoint x: 287, startPoint y: 92, endPoint x: 925, endPoint y: 323, distance: 678.7
click at [925, 323] on div "Integrate all scene improvements into one final, cohesive video script. Take th…" at bounding box center [934, 333] width 115 height 38
click at [1303, 23] on button "Run" at bounding box center [1302, 18] width 19 height 21
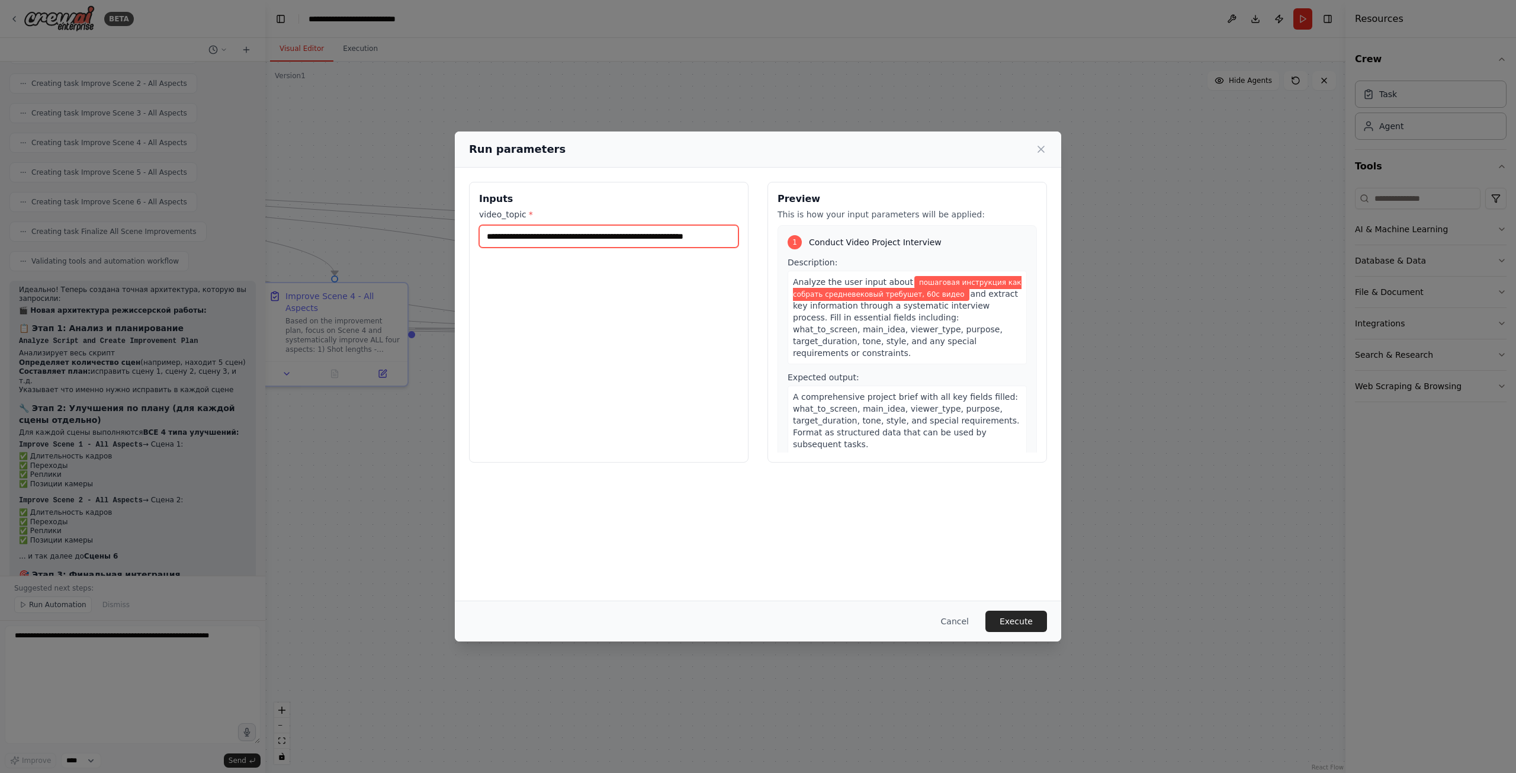
click at [679, 236] on input "**********" at bounding box center [608, 236] width 259 height 22
type input "**********"
click at [1025, 623] on button "Execute" at bounding box center [1016, 620] width 62 height 21
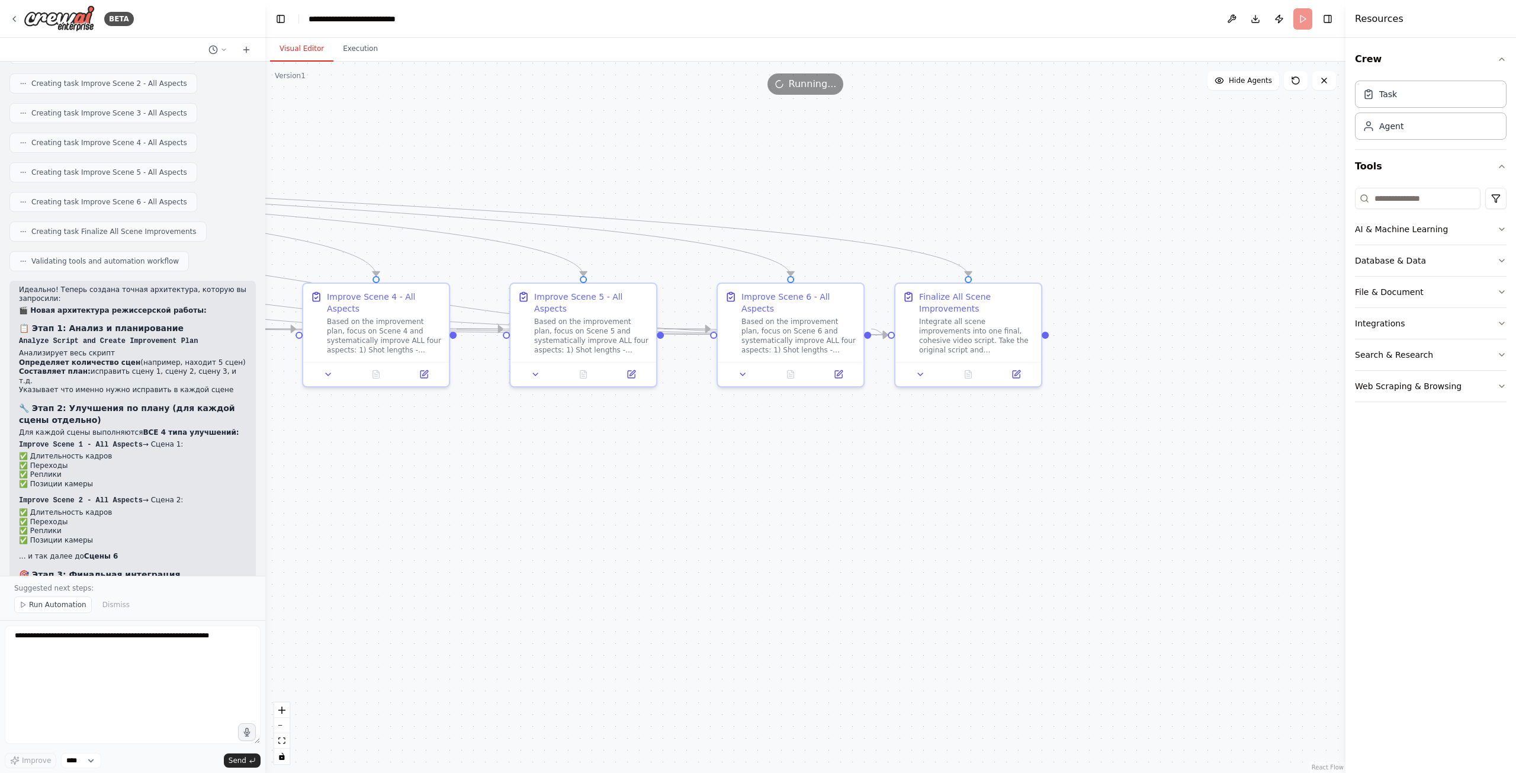
drag, startPoint x: 603, startPoint y: 467, endPoint x: 823, endPoint y: 459, distance: 219.8
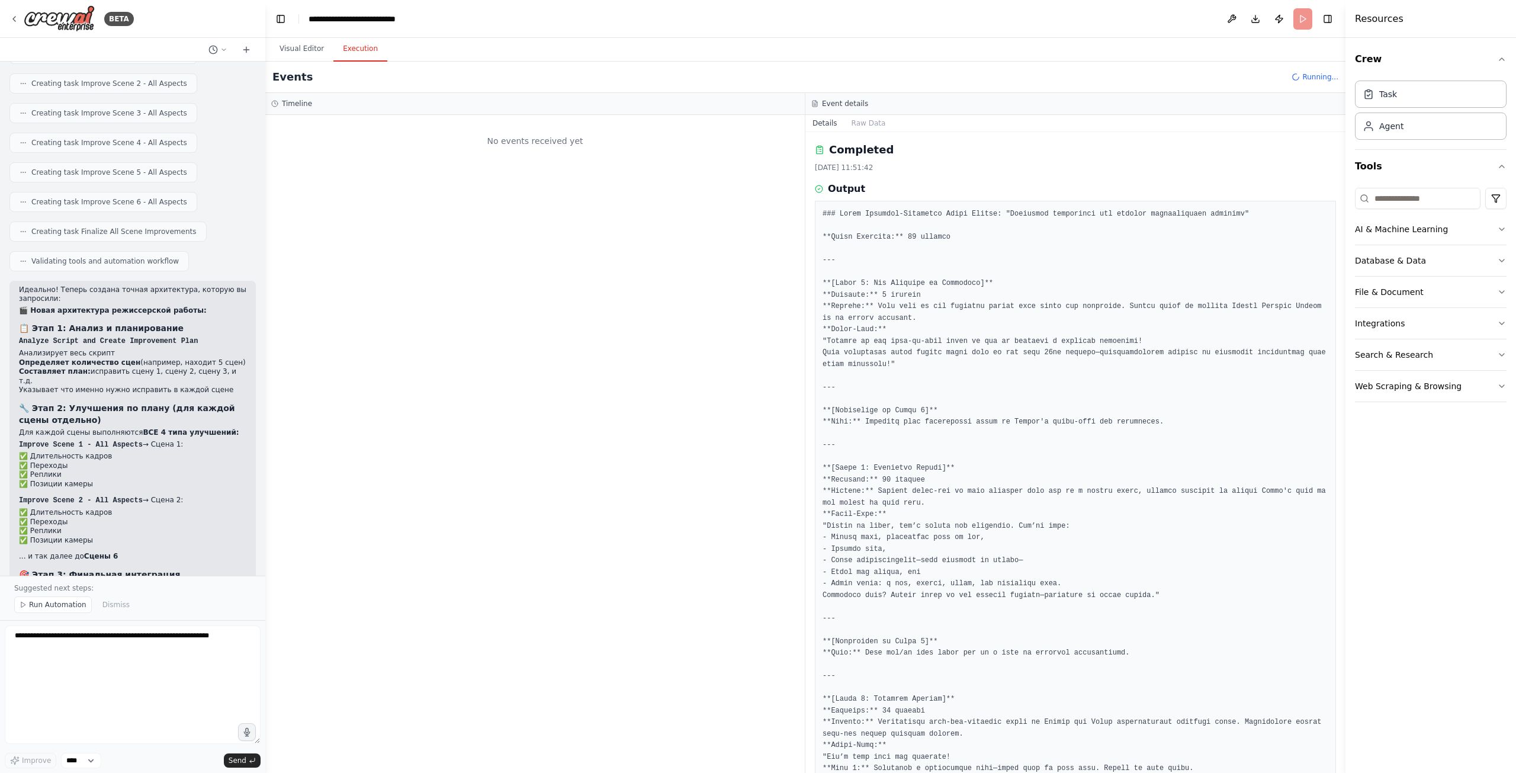
click at [356, 57] on button "Execution" at bounding box center [360, 49] width 54 height 25
click at [310, 50] on button "Visual Editor" at bounding box center [301, 49] width 63 height 25
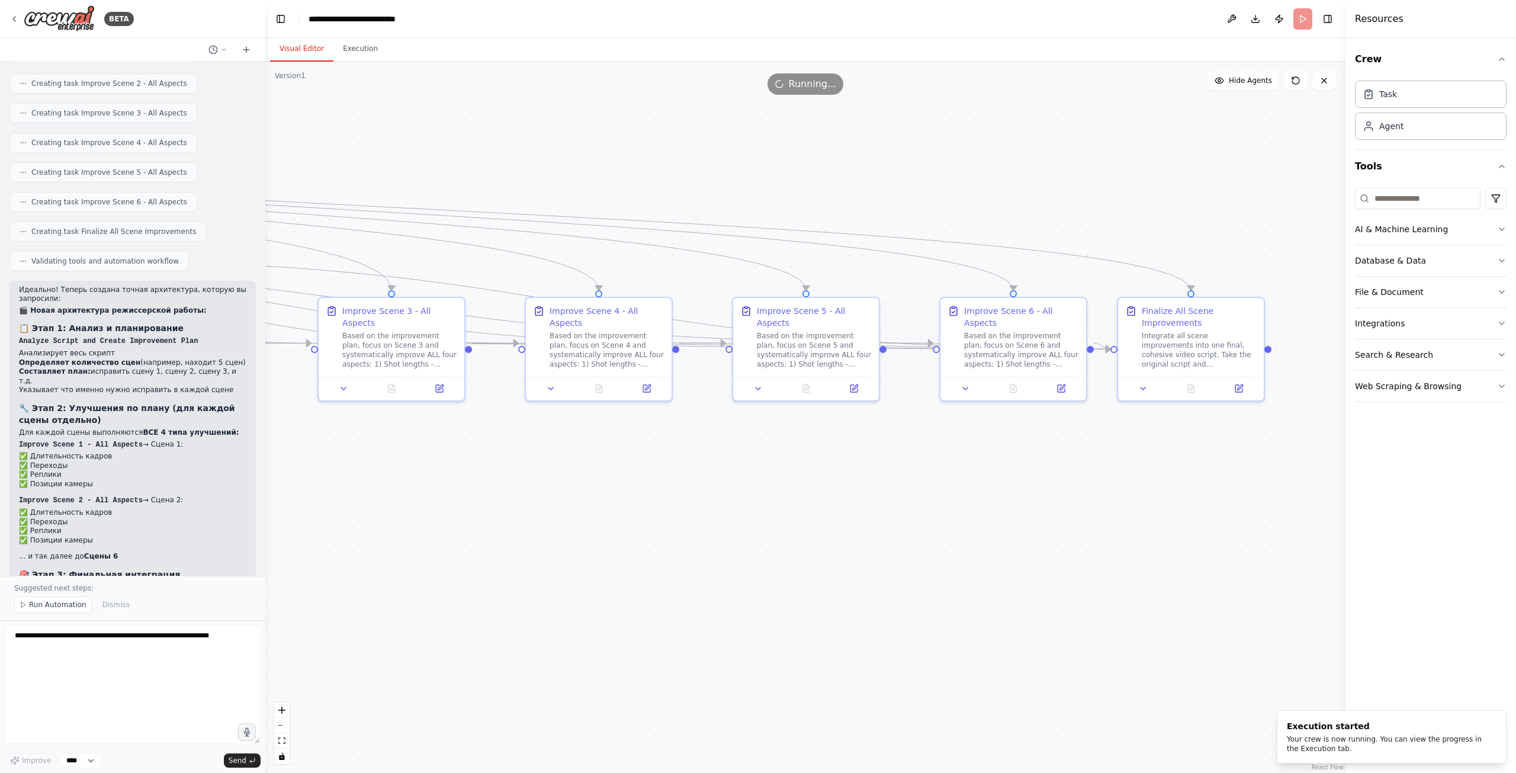
drag, startPoint x: 458, startPoint y: 176, endPoint x: 528, endPoint y: 89, distance: 112.4
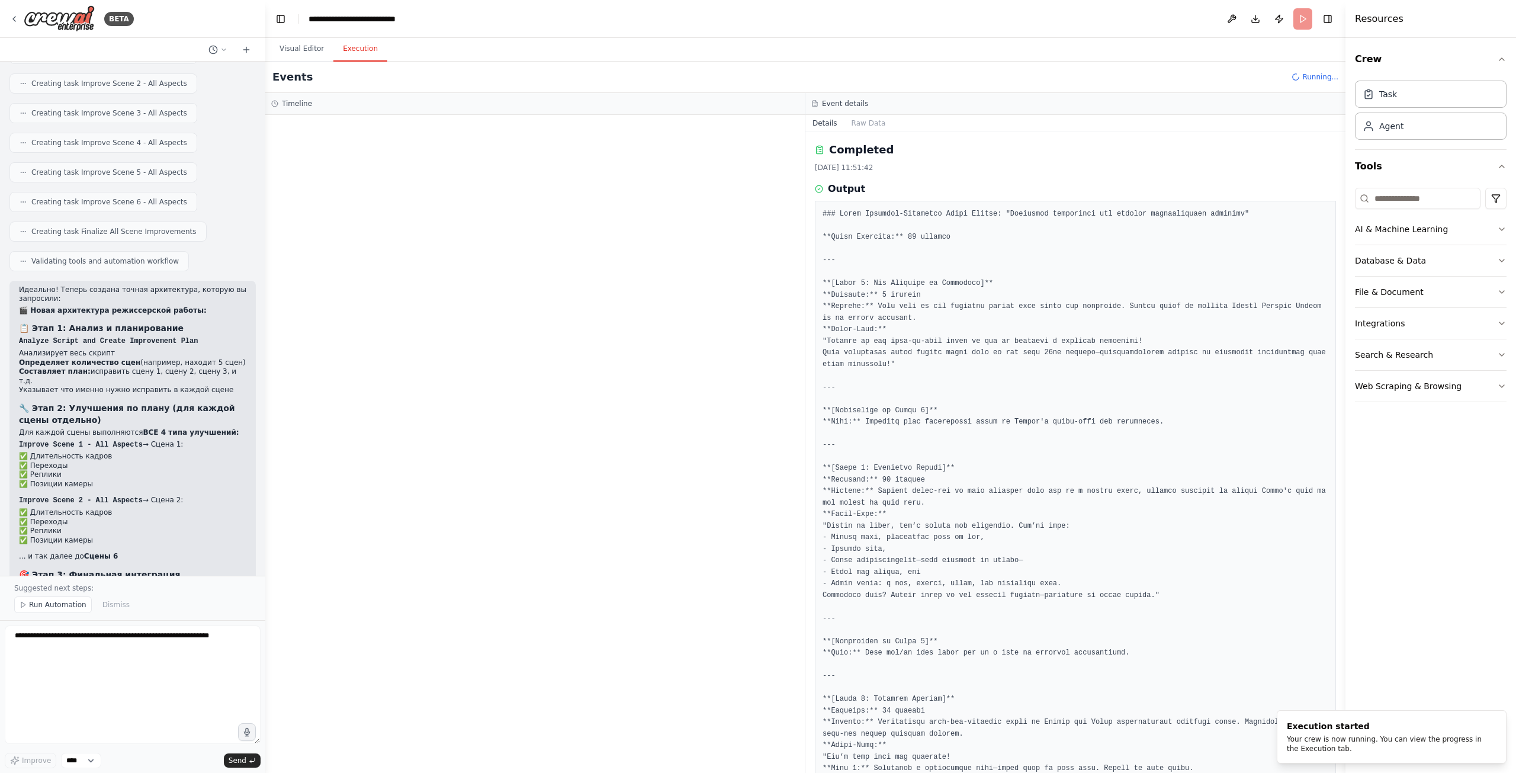
click at [355, 46] on button "Execution" at bounding box center [360, 49] width 54 height 25
click at [409, 211] on div "LLM call + 0.10s" at bounding box center [546, 207] width 493 height 18
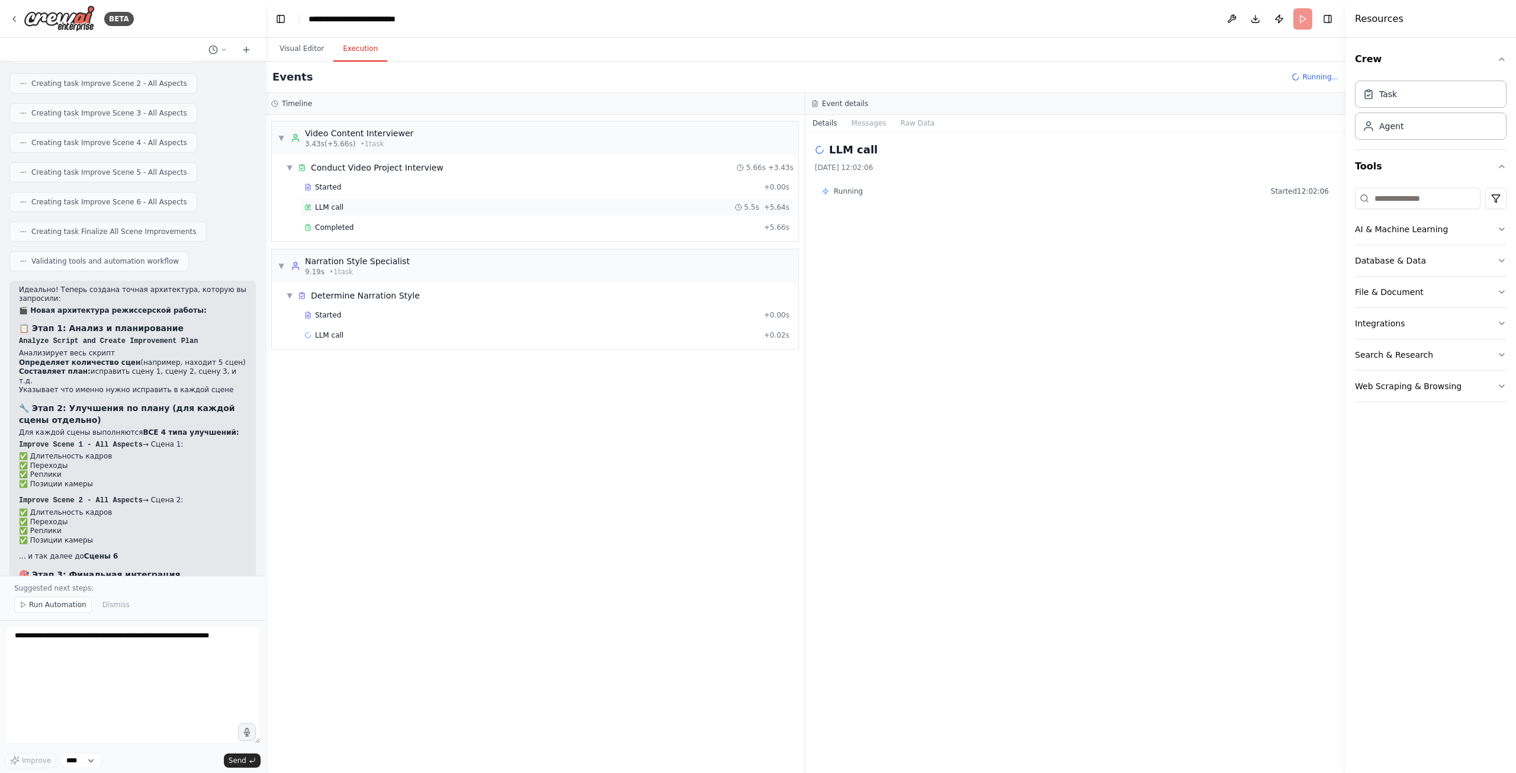
click at [465, 204] on div "LLM call 5.5s + 5.64s" at bounding box center [546, 206] width 485 height 9
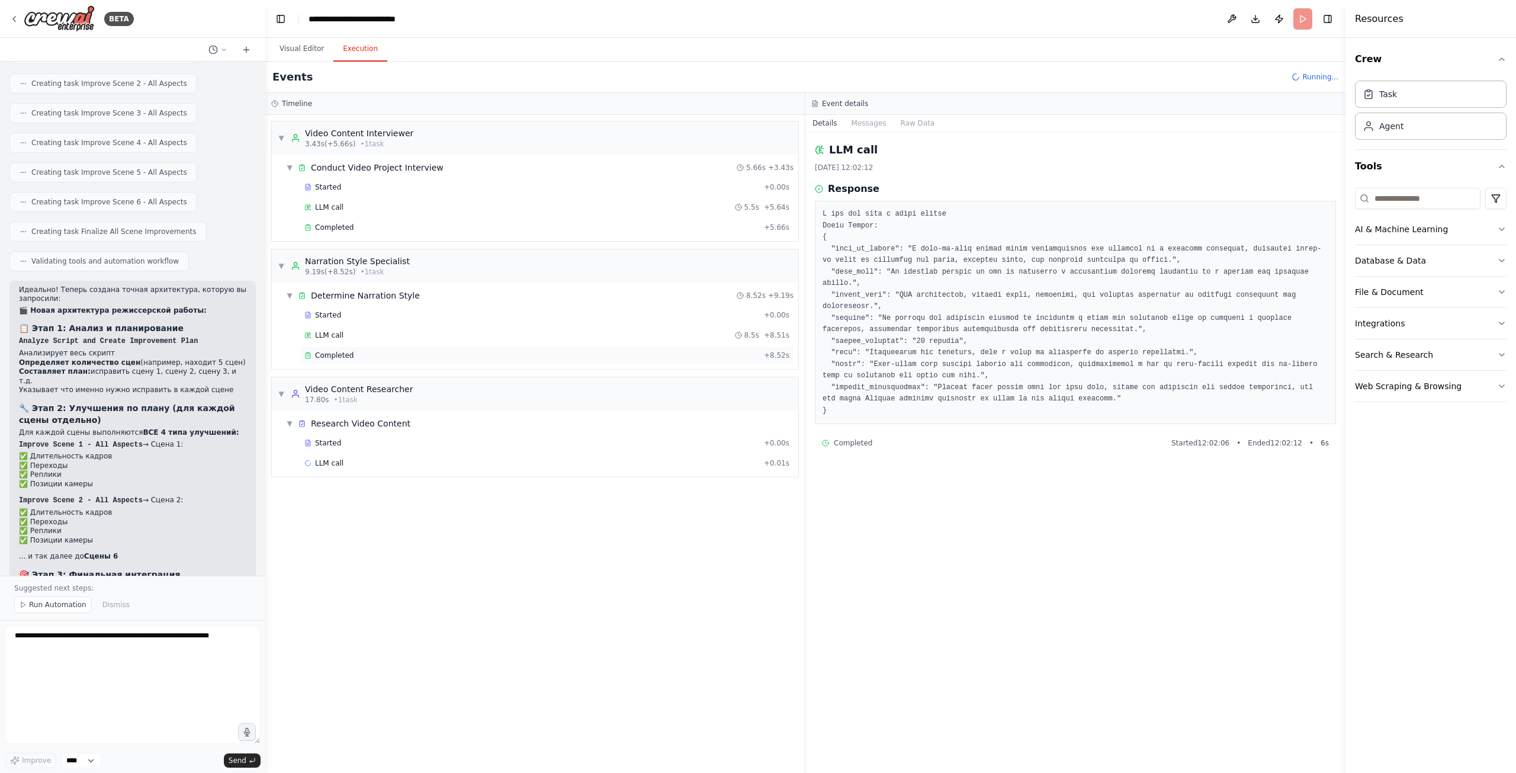
click at [478, 346] on div "Completed + 8.52s" at bounding box center [546, 355] width 493 height 18
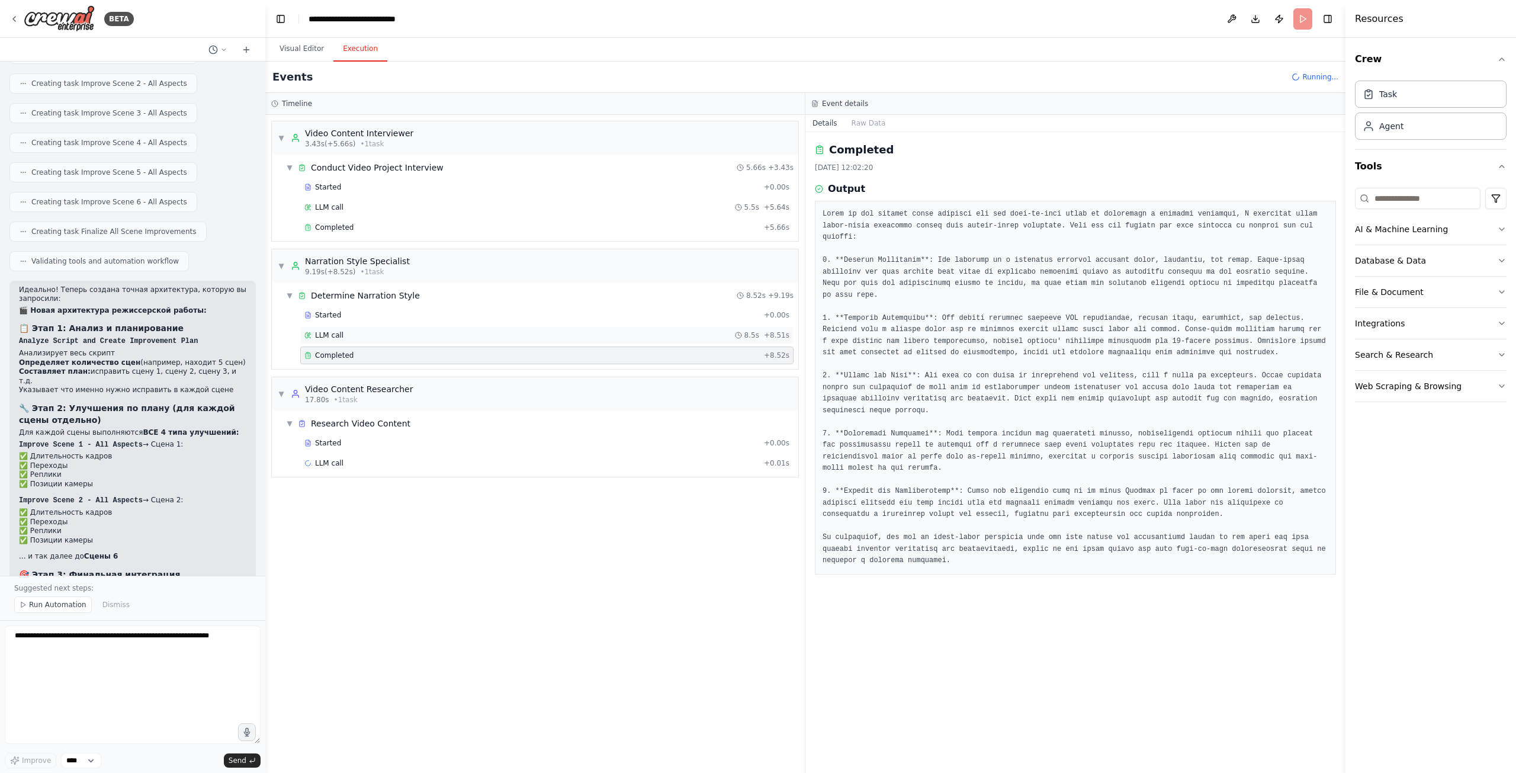
click at [484, 335] on div "LLM call 8.5s + 8.51s" at bounding box center [546, 334] width 485 height 9
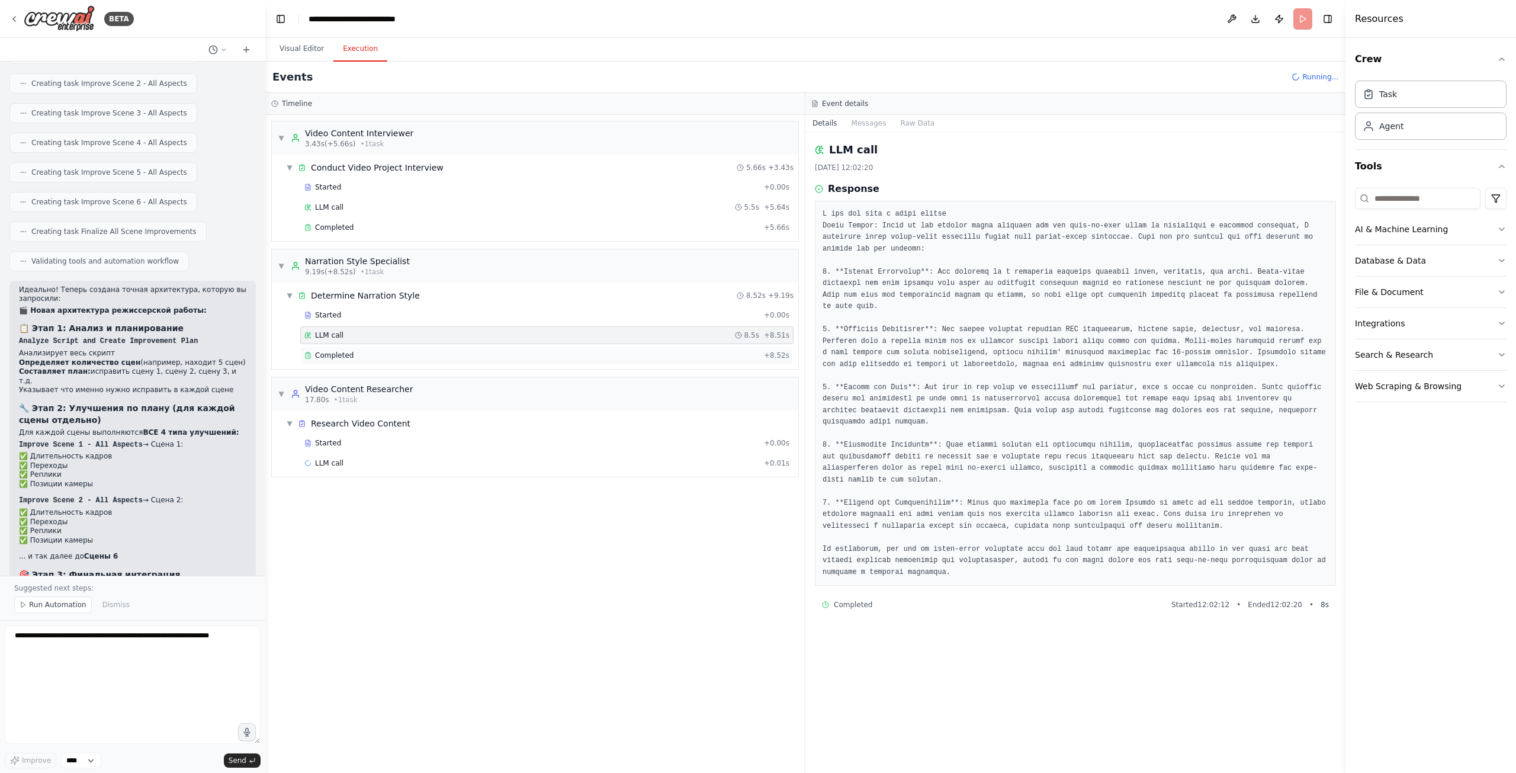
click at [484, 346] on div "Completed + 8.52s" at bounding box center [546, 355] width 493 height 18
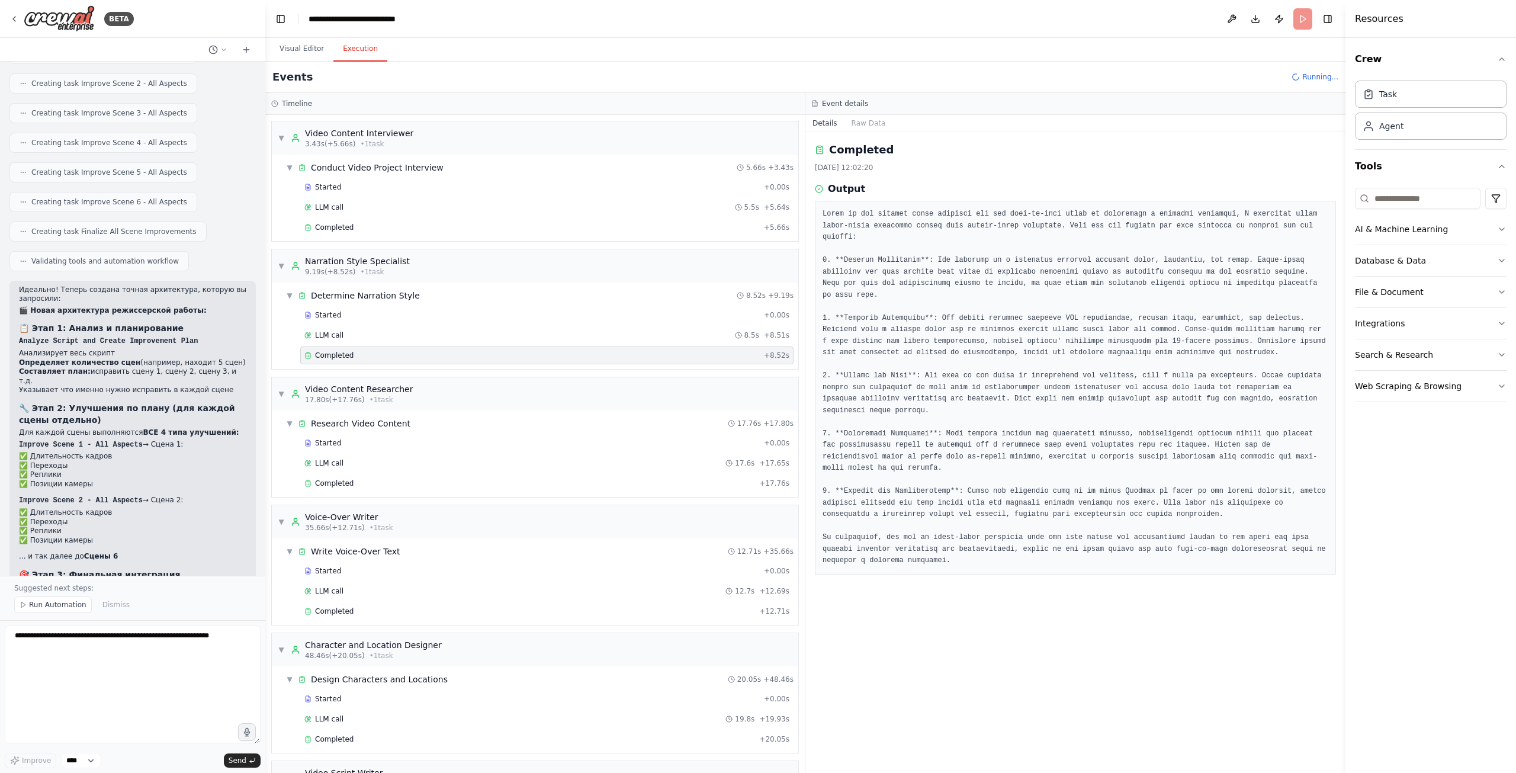
click at [863, 611] on div "Completed [DATE] 12:02:20 Output" at bounding box center [1075, 452] width 540 height 641
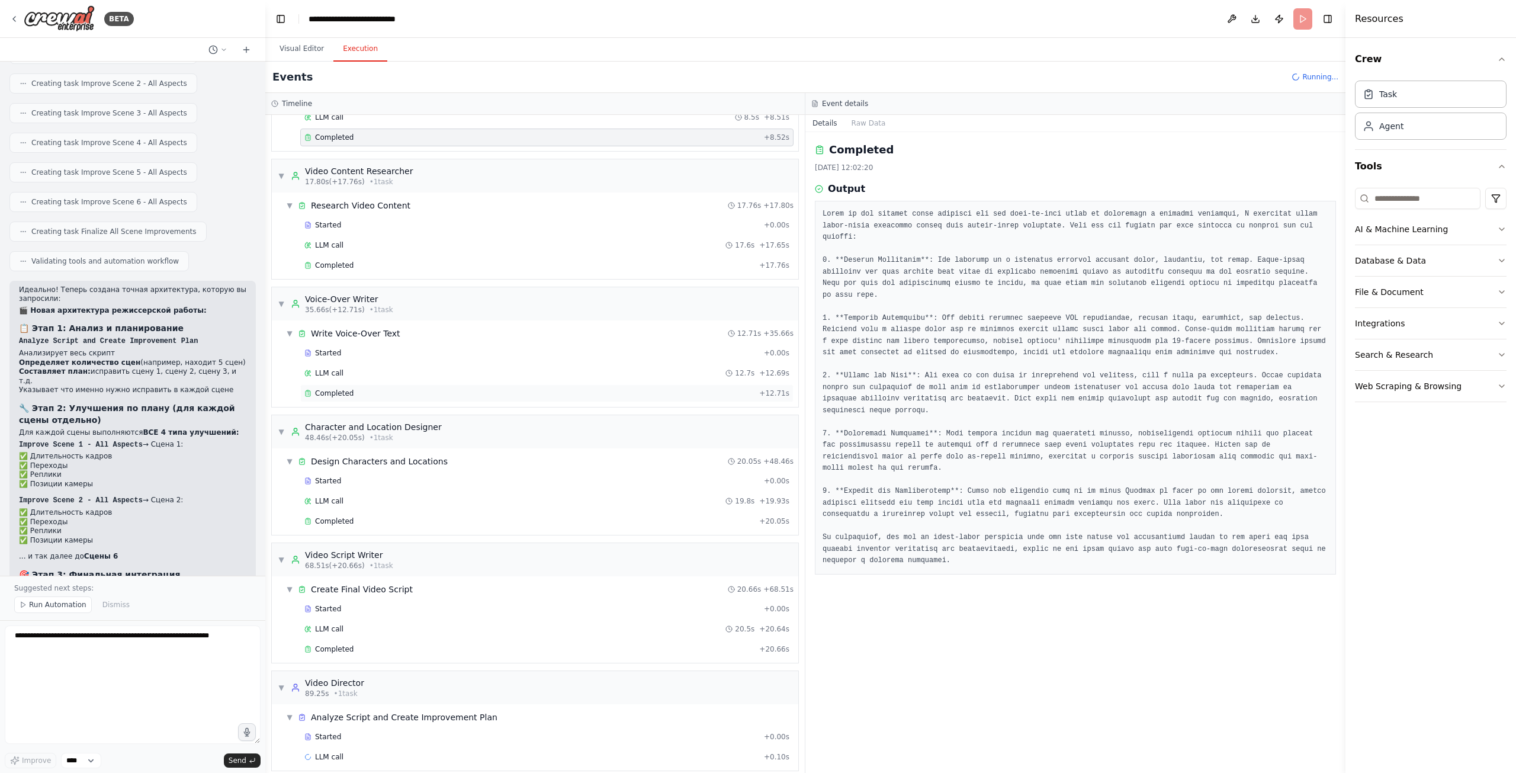
click at [501, 388] on div "Completed" at bounding box center [529, 392] width 450 height 9
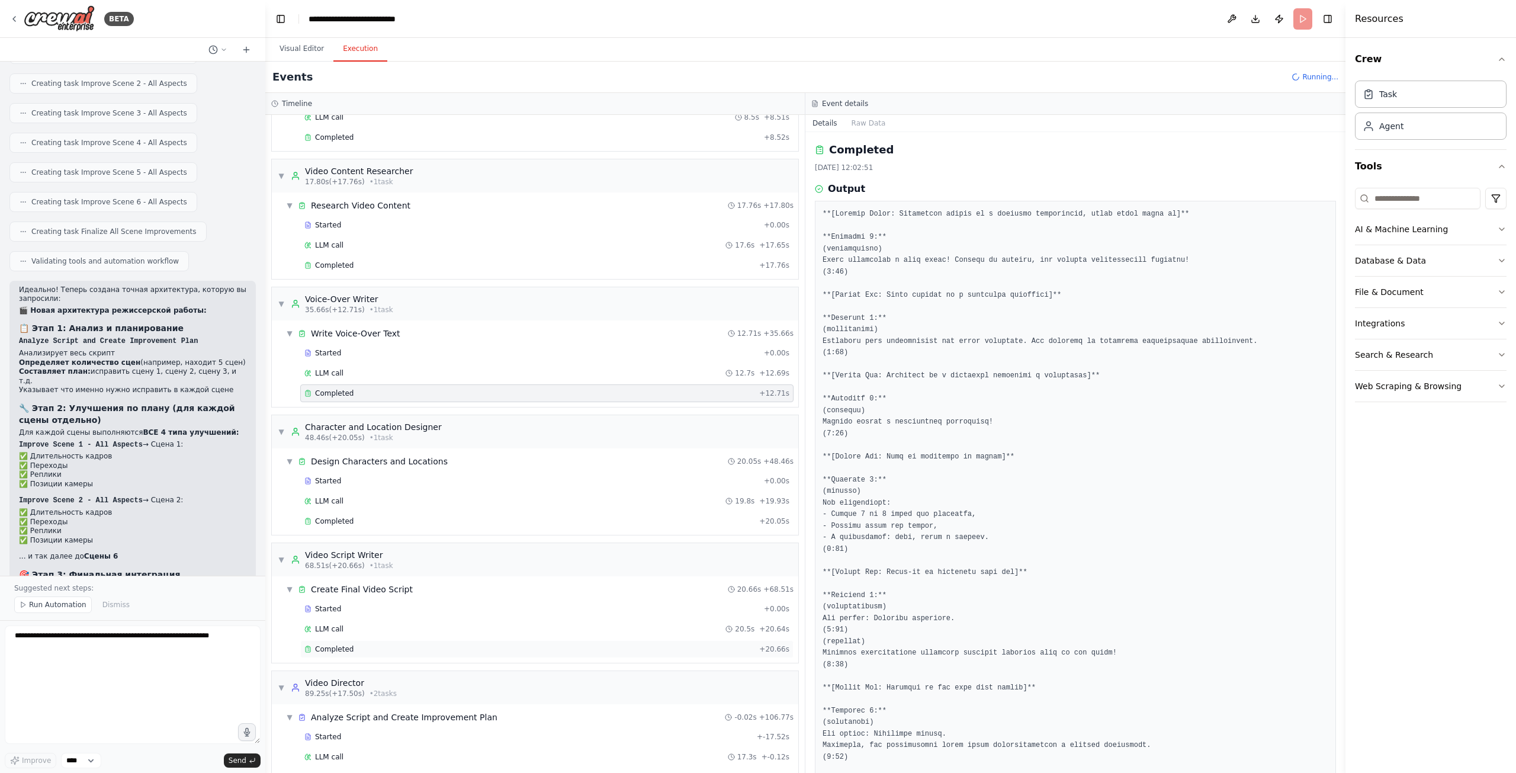
click at [547, 644] on div "Completed" at bounding box center [529, 648] width 450 height 9
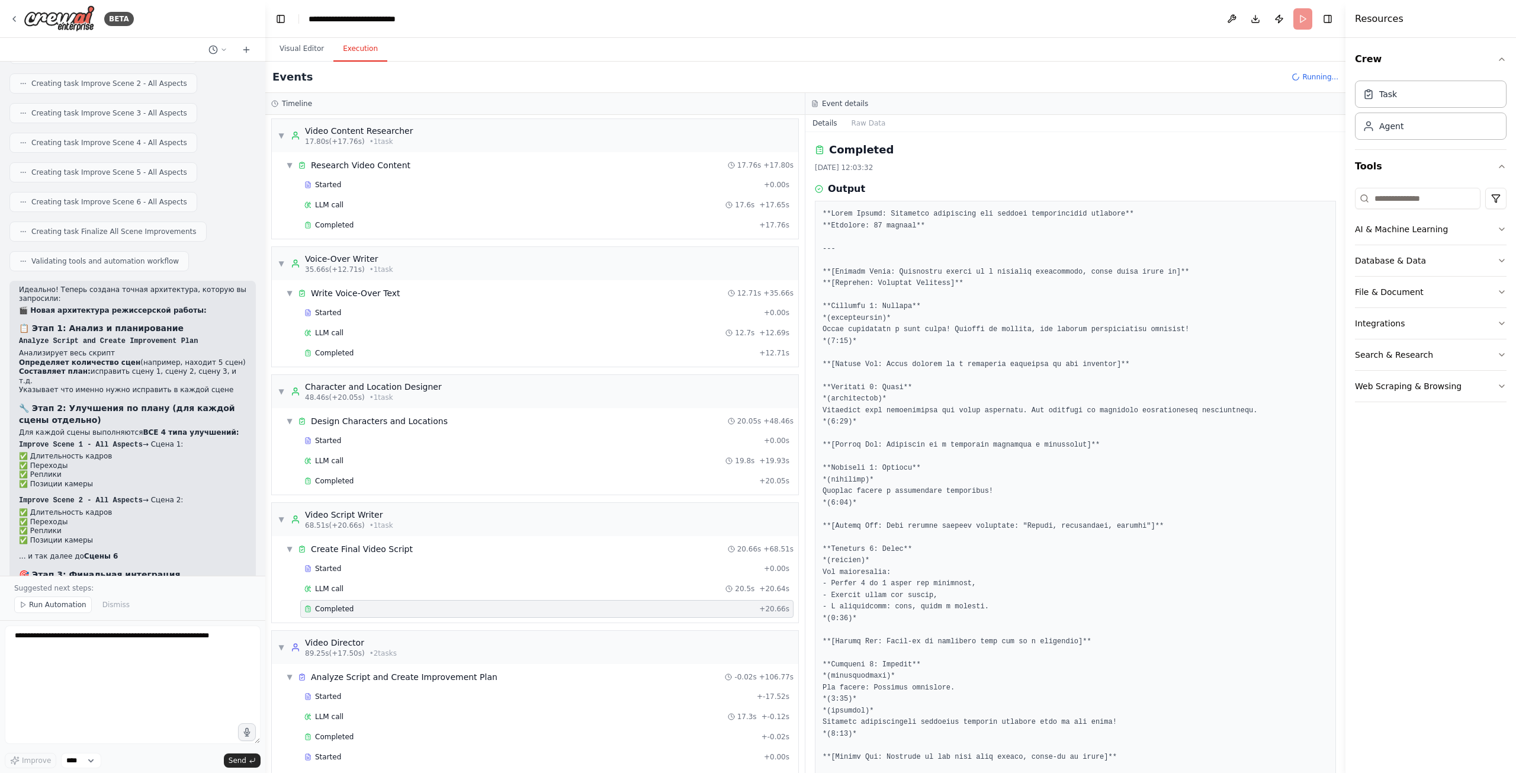
scroll to position [298, 0]
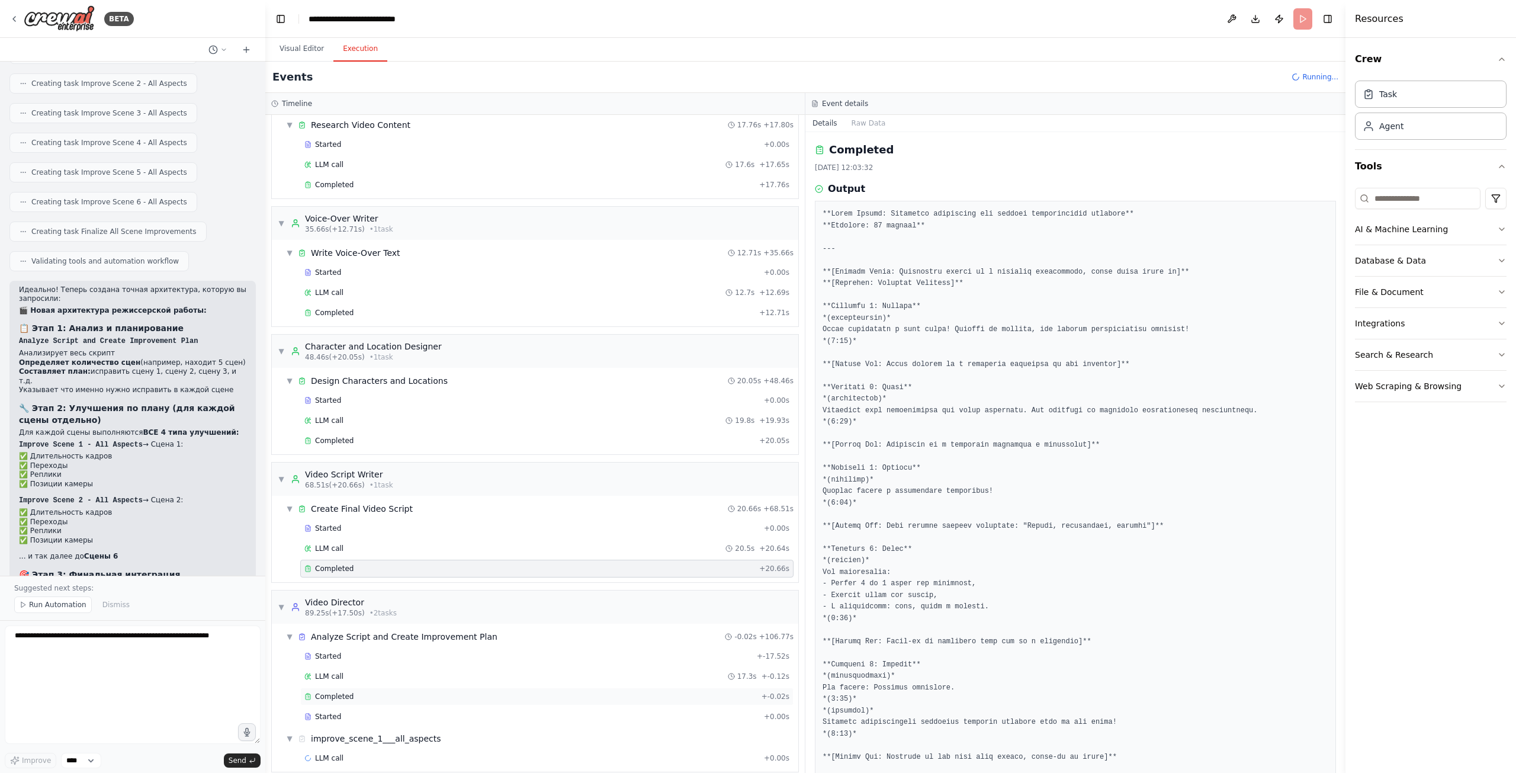
click at [501, 692] on div "Completed" at bounding box center [530, 696] width 452 height 9
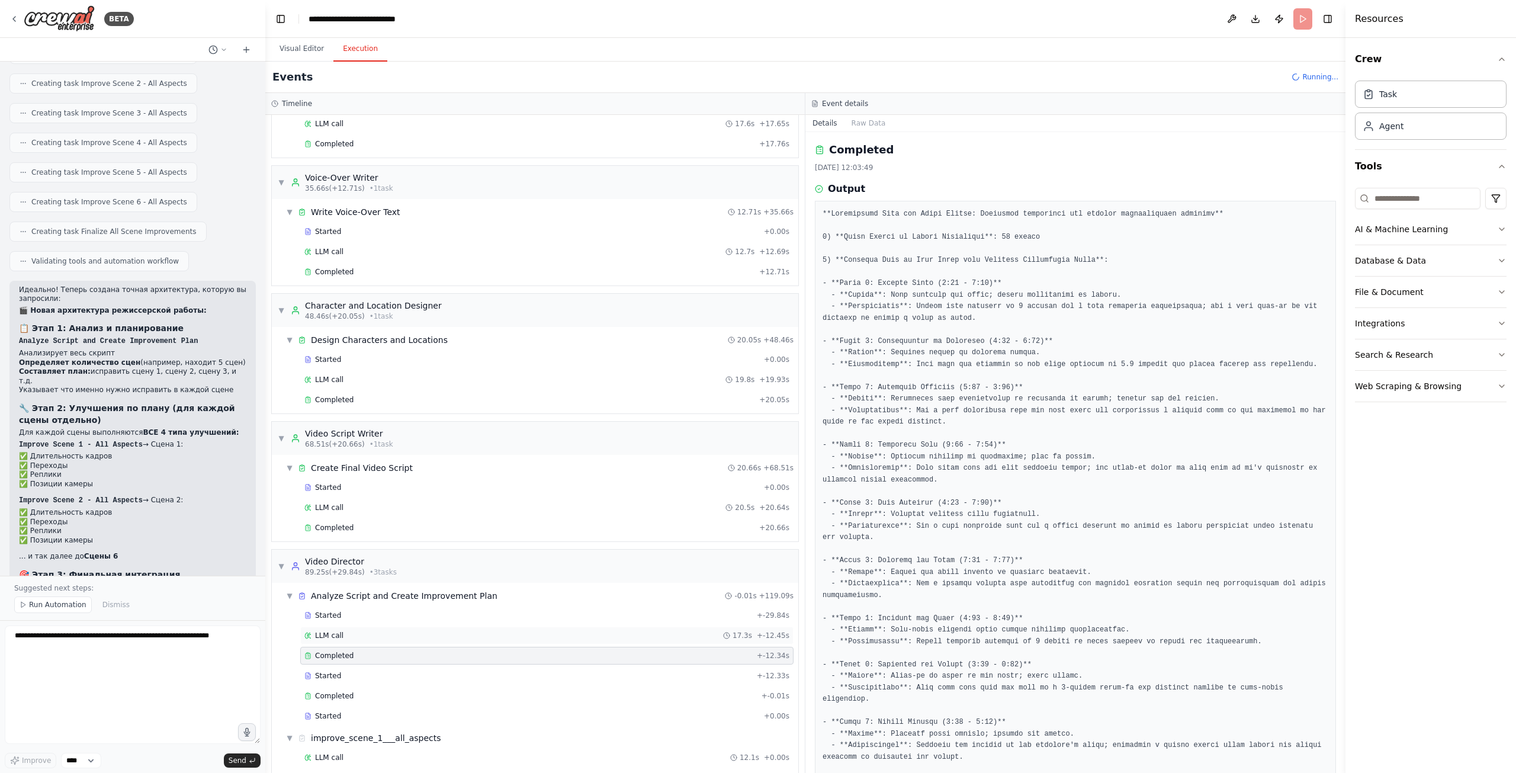
scroll to position [379, 0]
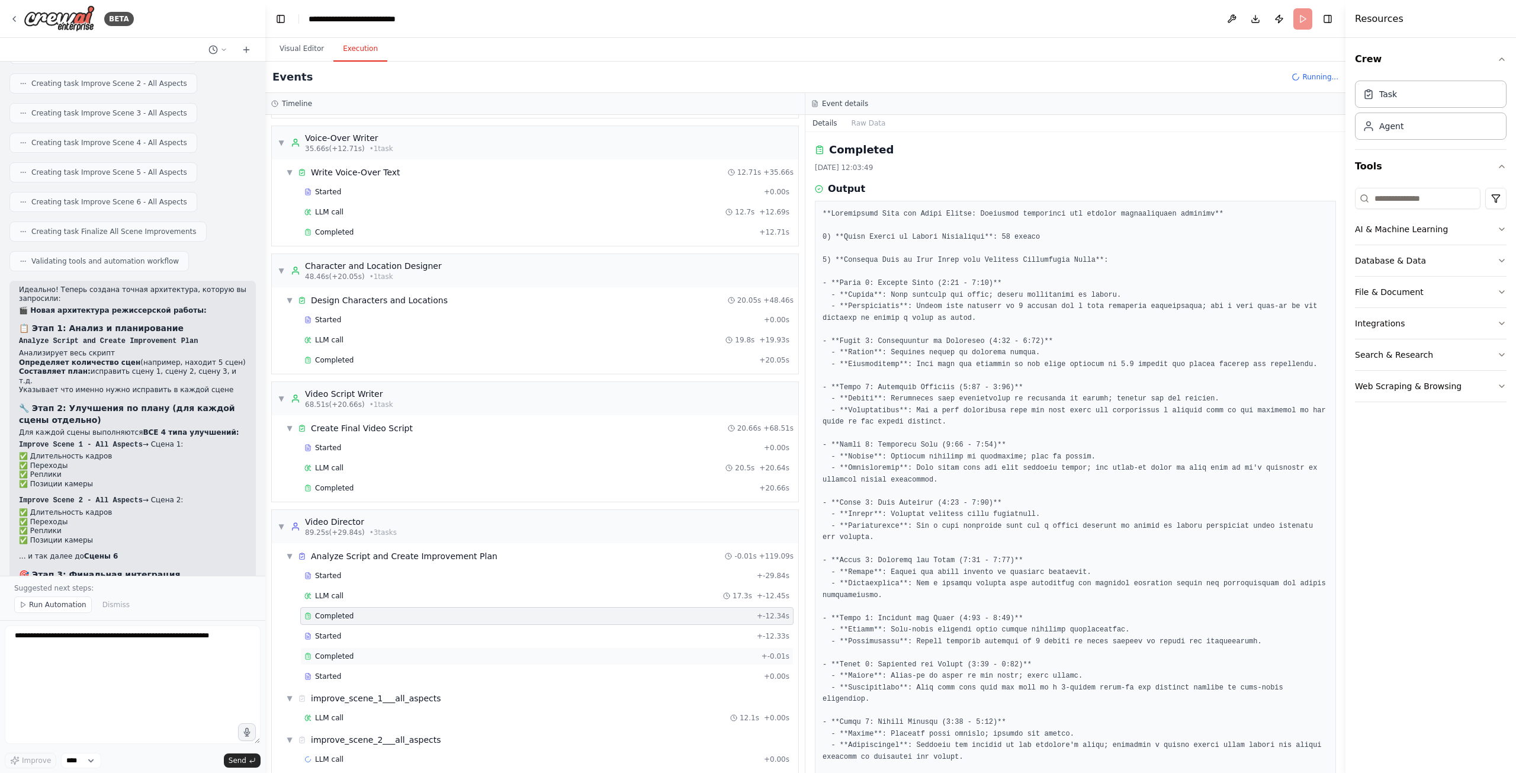
click at [514, 650] on div "Completed + -0.01s" at bounding box center [546, 656] width 493 height 18
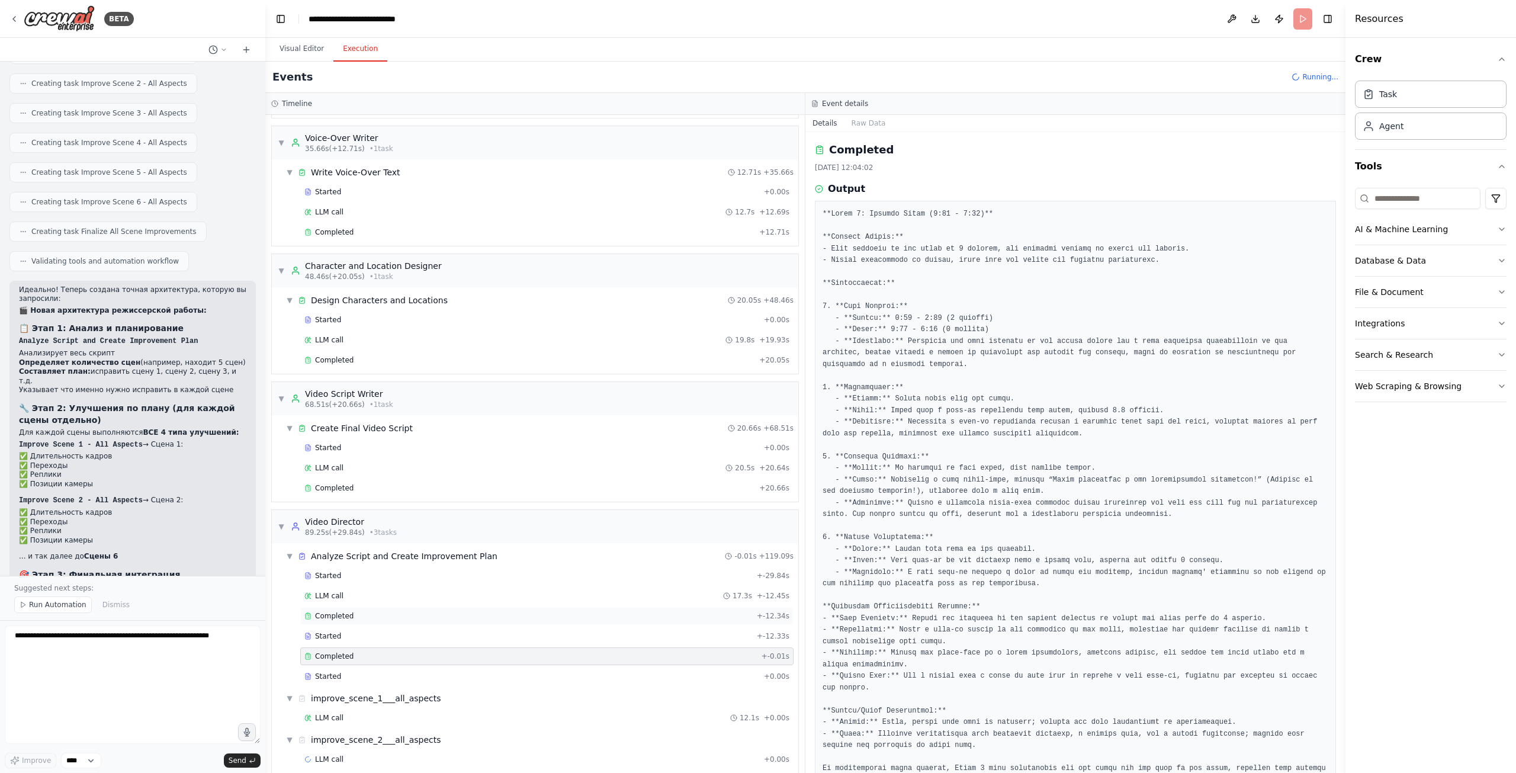
click at [503, 611] on div "Completed" at bounding box center [528, 615] width 448 height 9
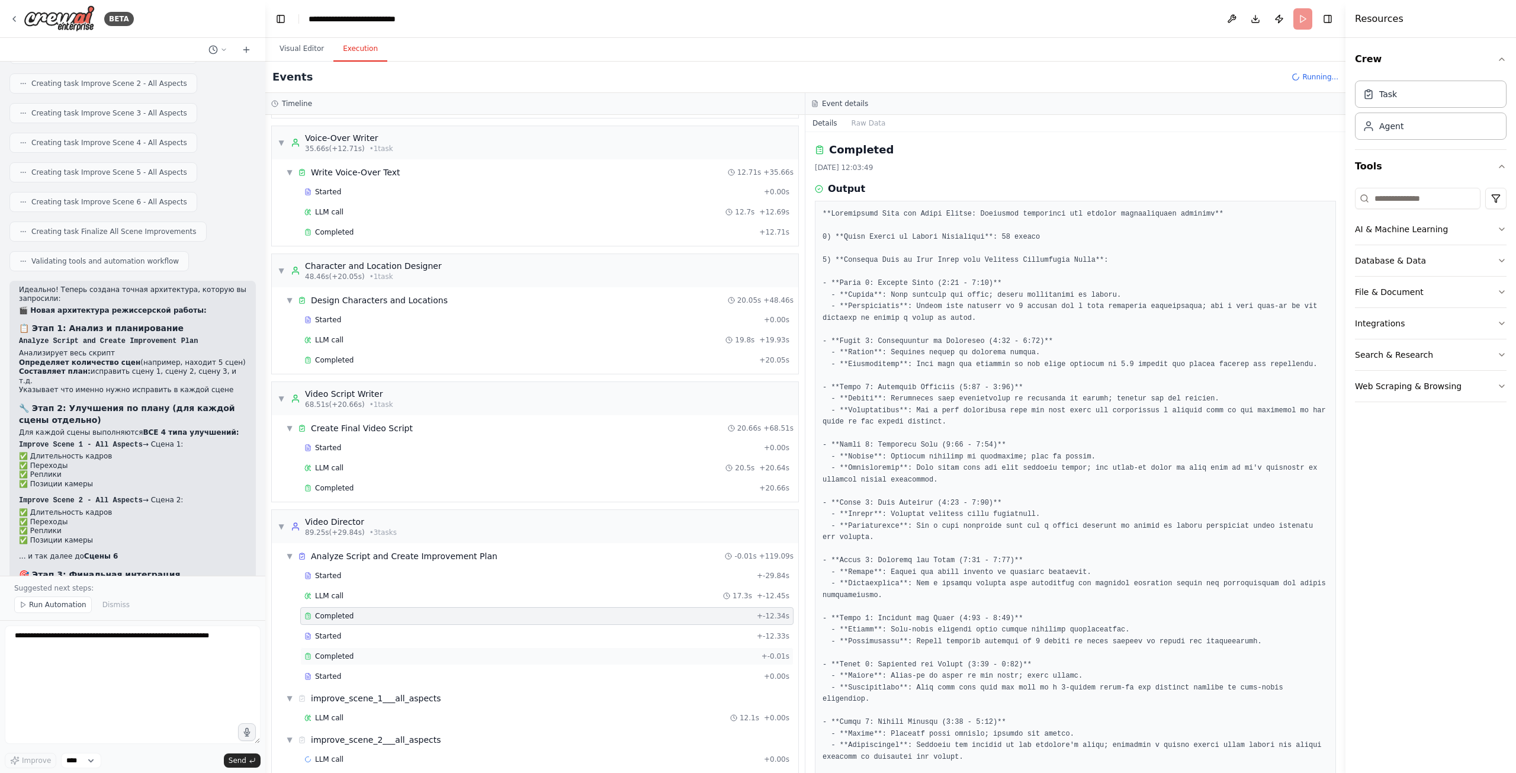
click at [506, 651] on div "Completed" at bounding box center [530, 655] width 452 height 9
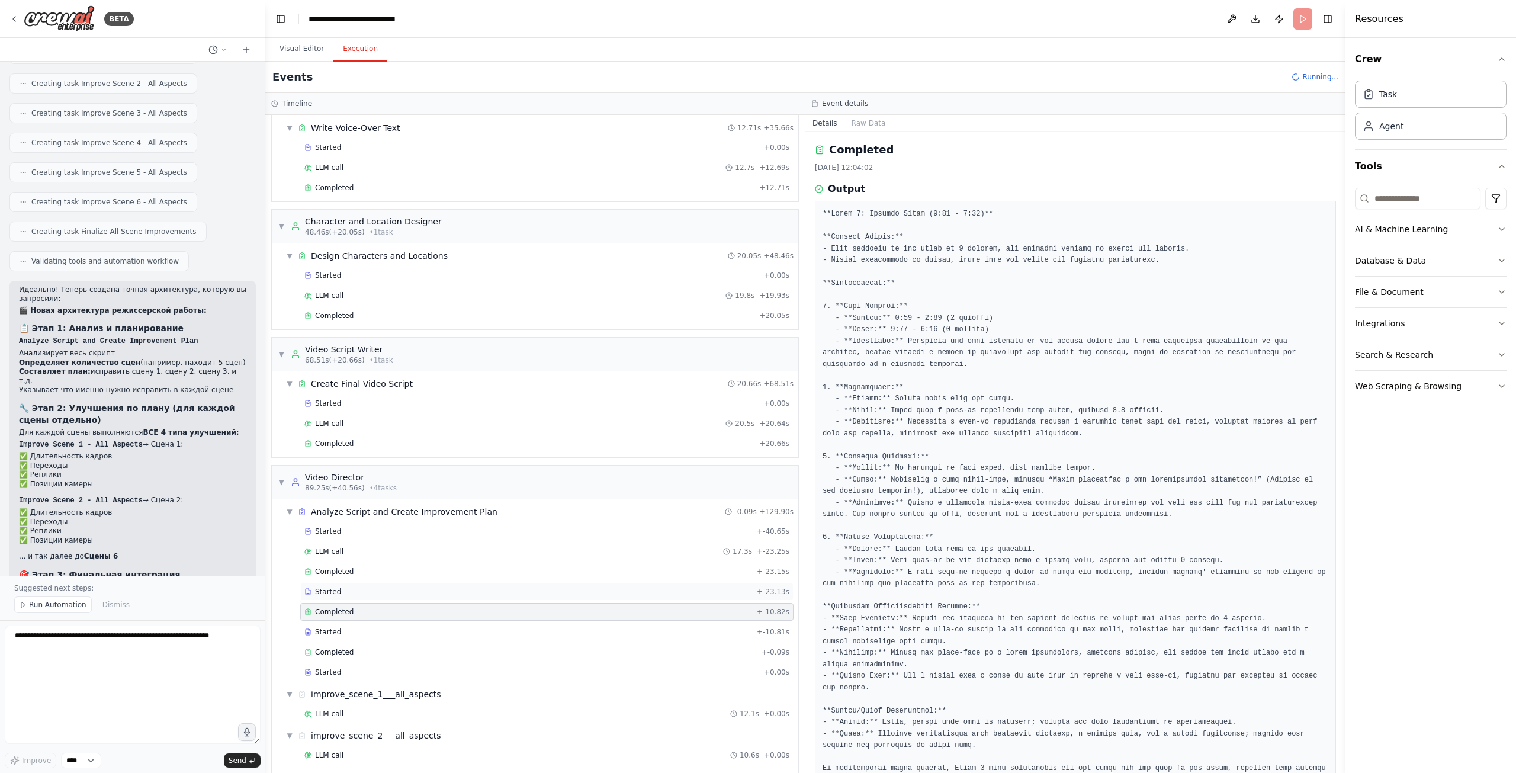
scroll to position [459, 0]
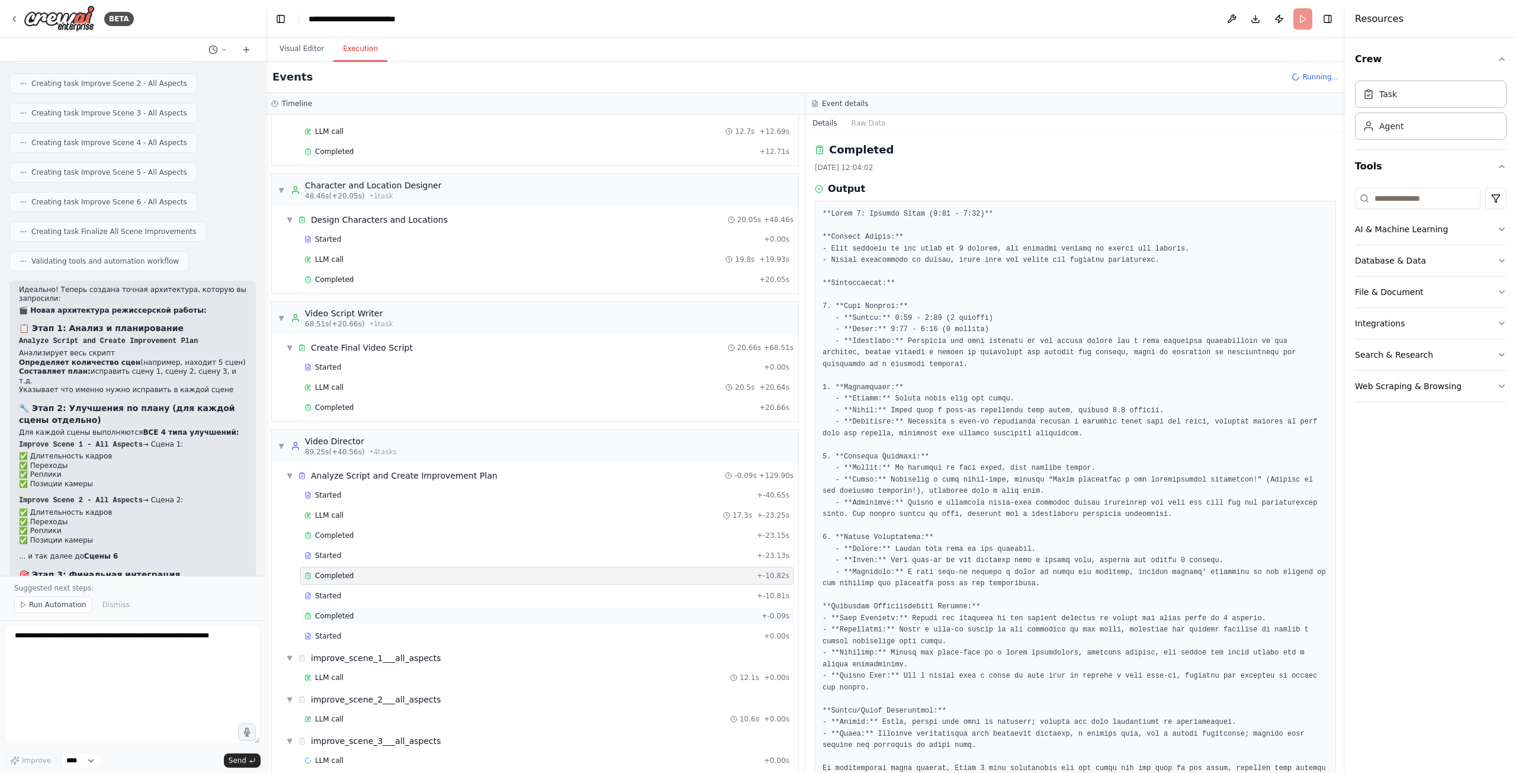
click at [560, 610] on div "Completed + -0.09s" at bounding box center [546, 616] width 493 height 18
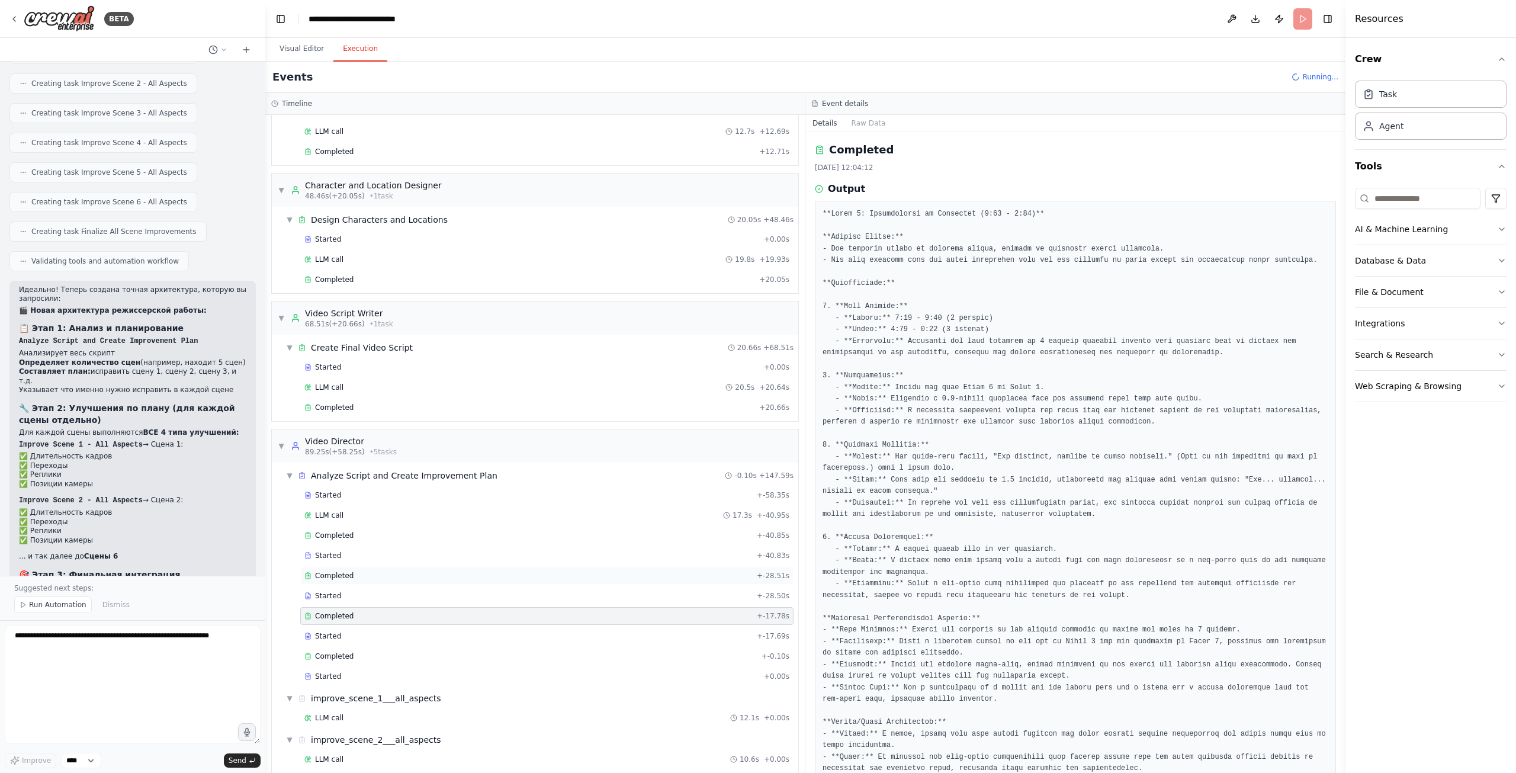
click at [518, 571] on div "Completed" at bounding box center [528, 575] width 448 height 9
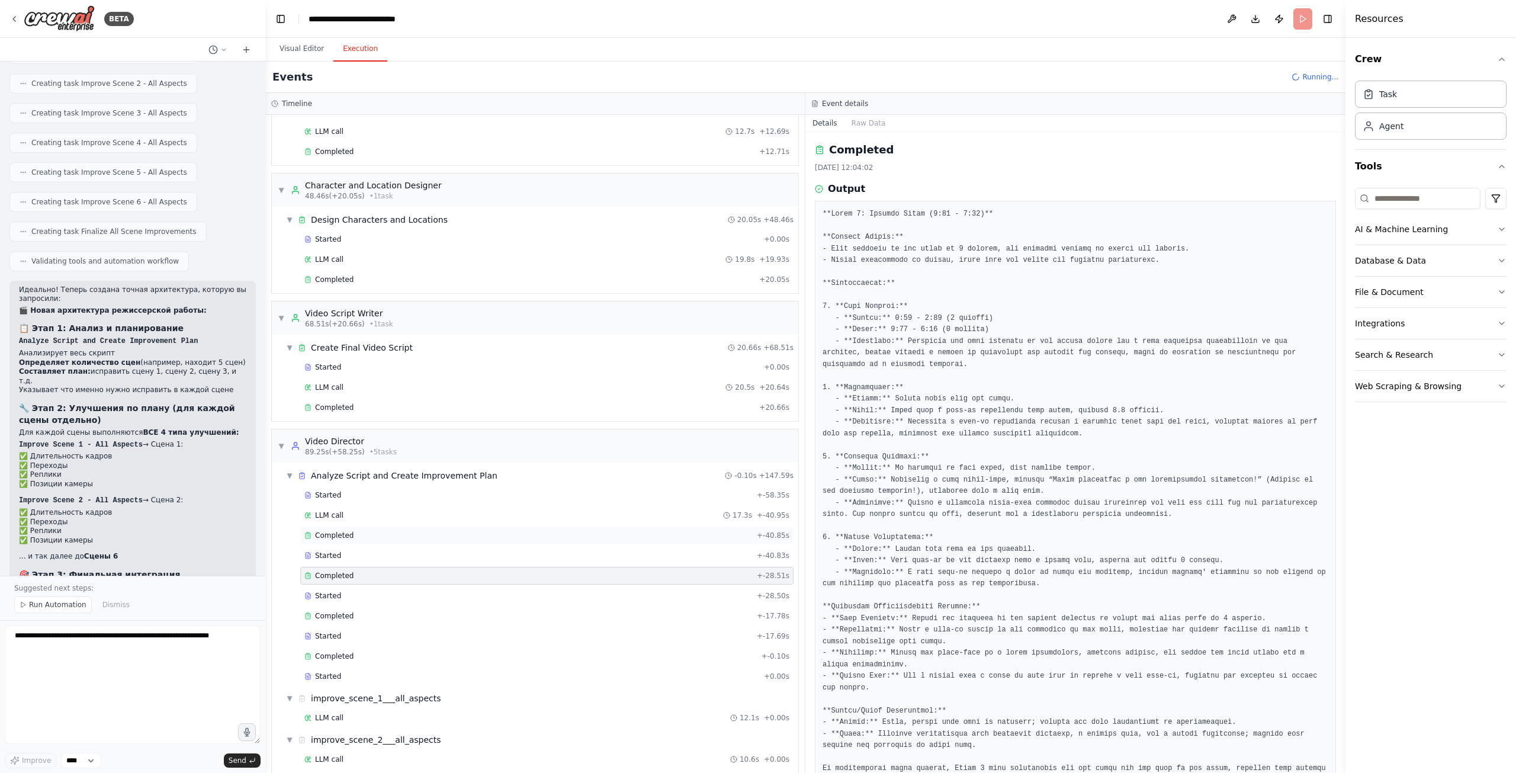
click at [508, 531] on div "Completed" at bounding box center [528, 535] width 448 height 9
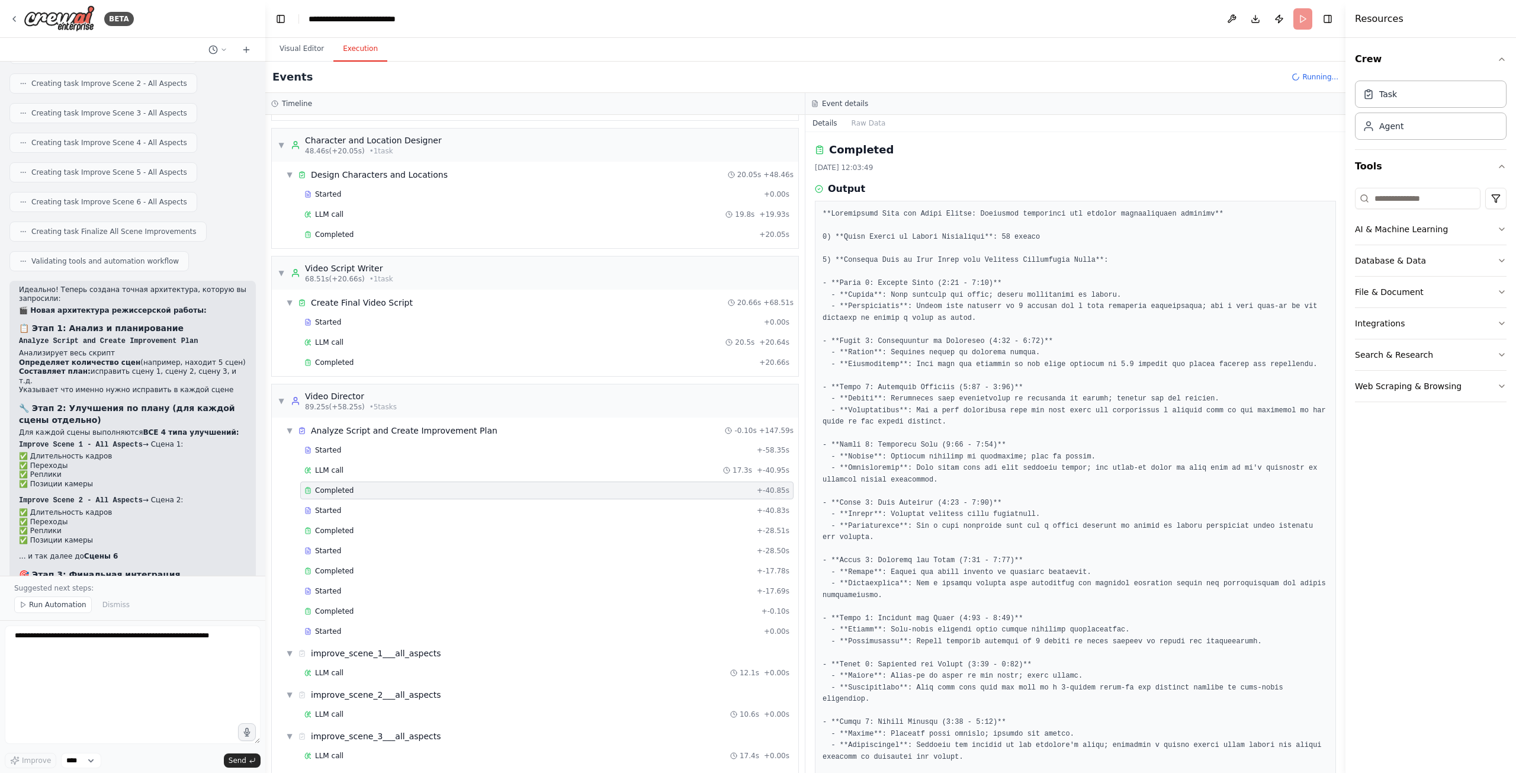
scroll to position [540, 0]
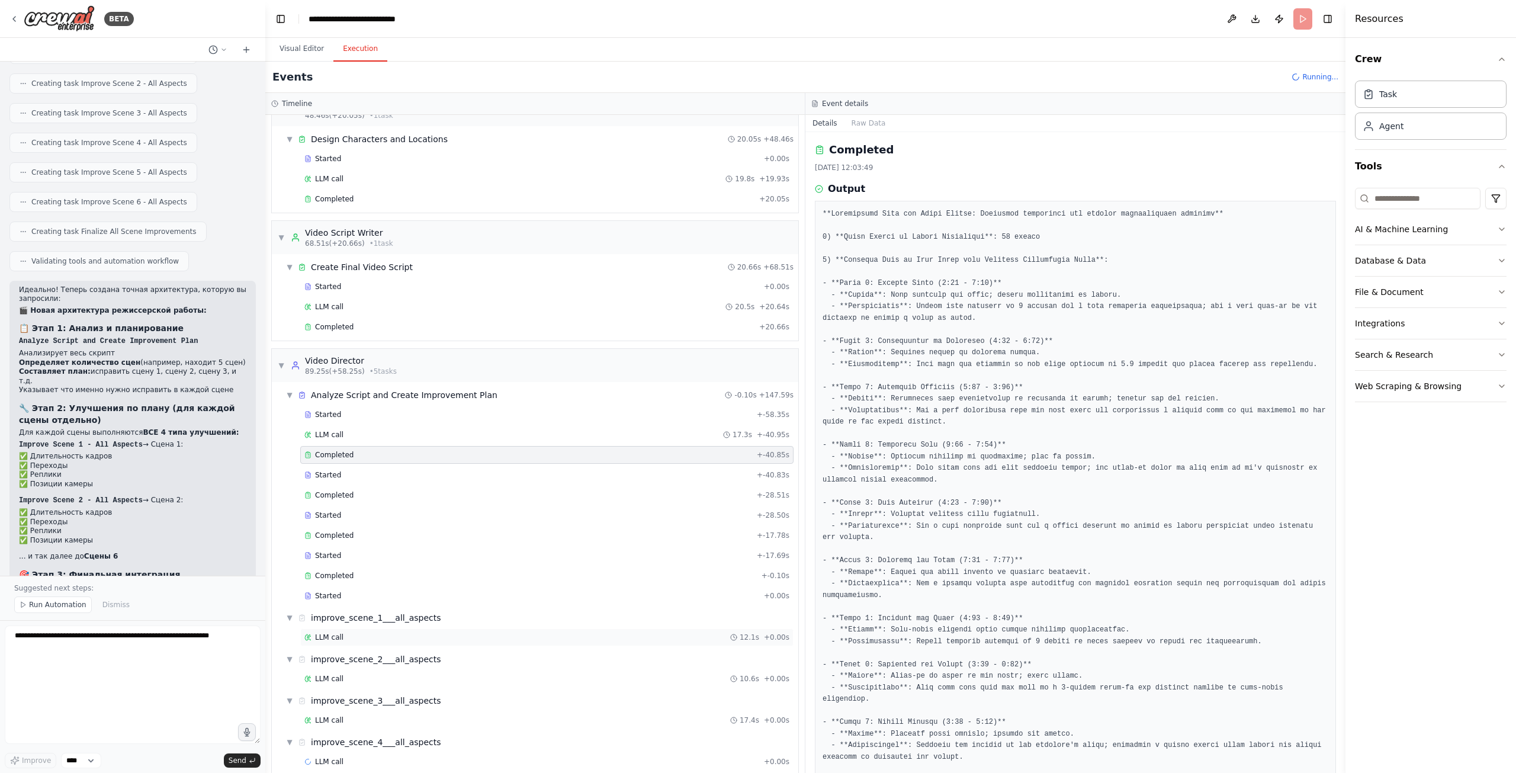
click at [477, 632] on div "LLM call 12.1s + 0.00s" at bounding box center [546, 636] width 485 height 9
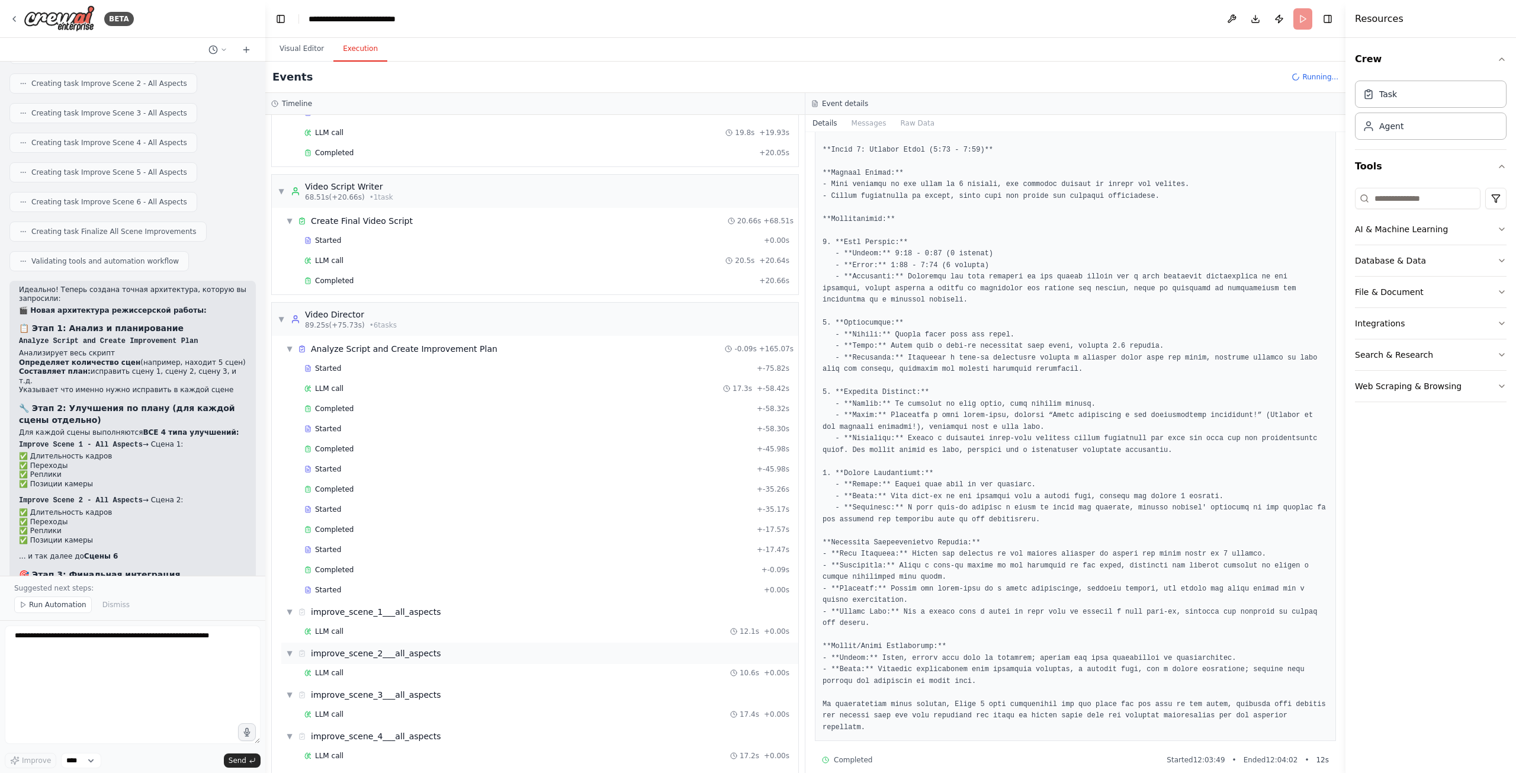
scroll to position [621, 0]
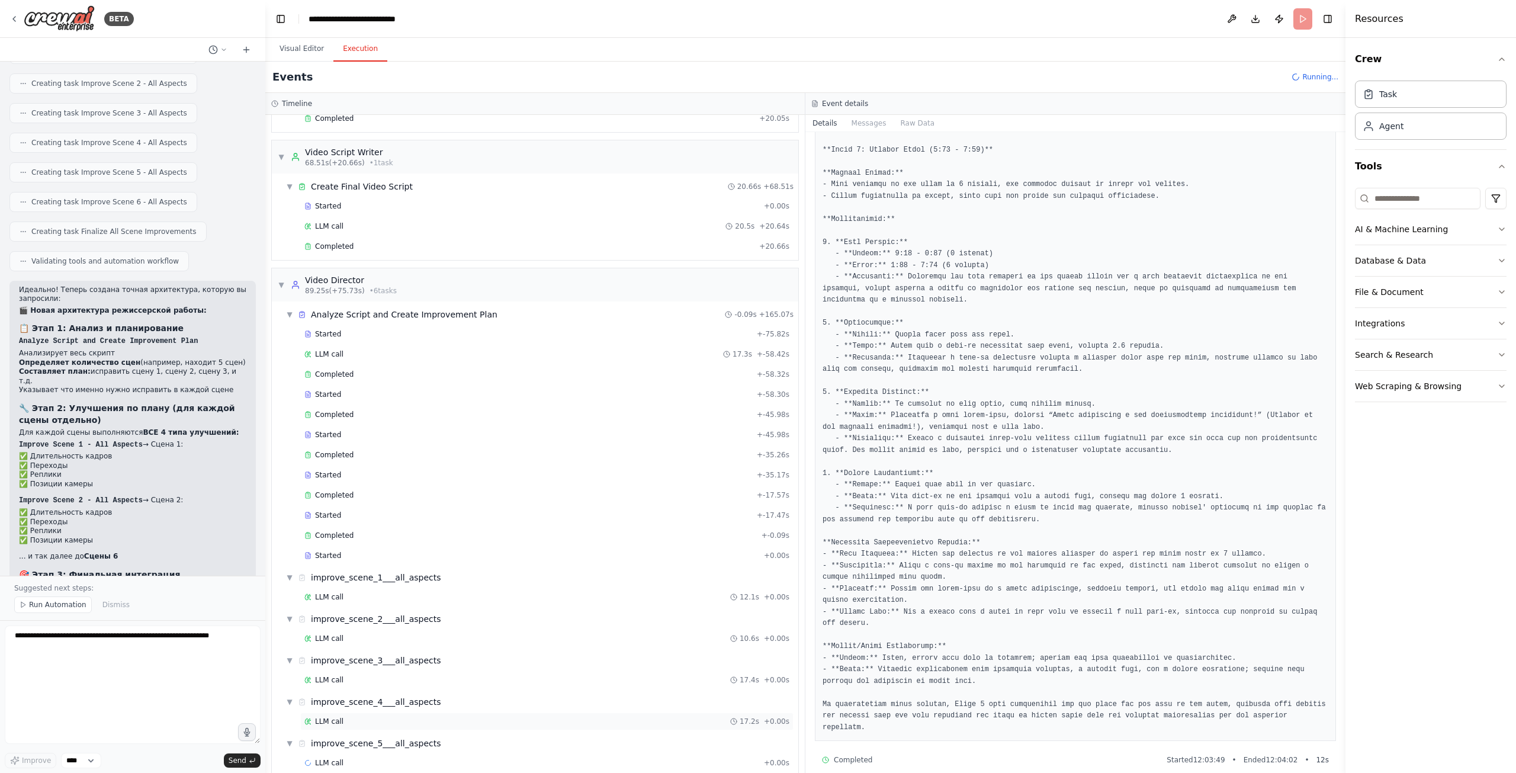
click at [516, 716] on div "LLM call 17.2s + 0.00s" at bounding box center [546, 720] width 485 height 9
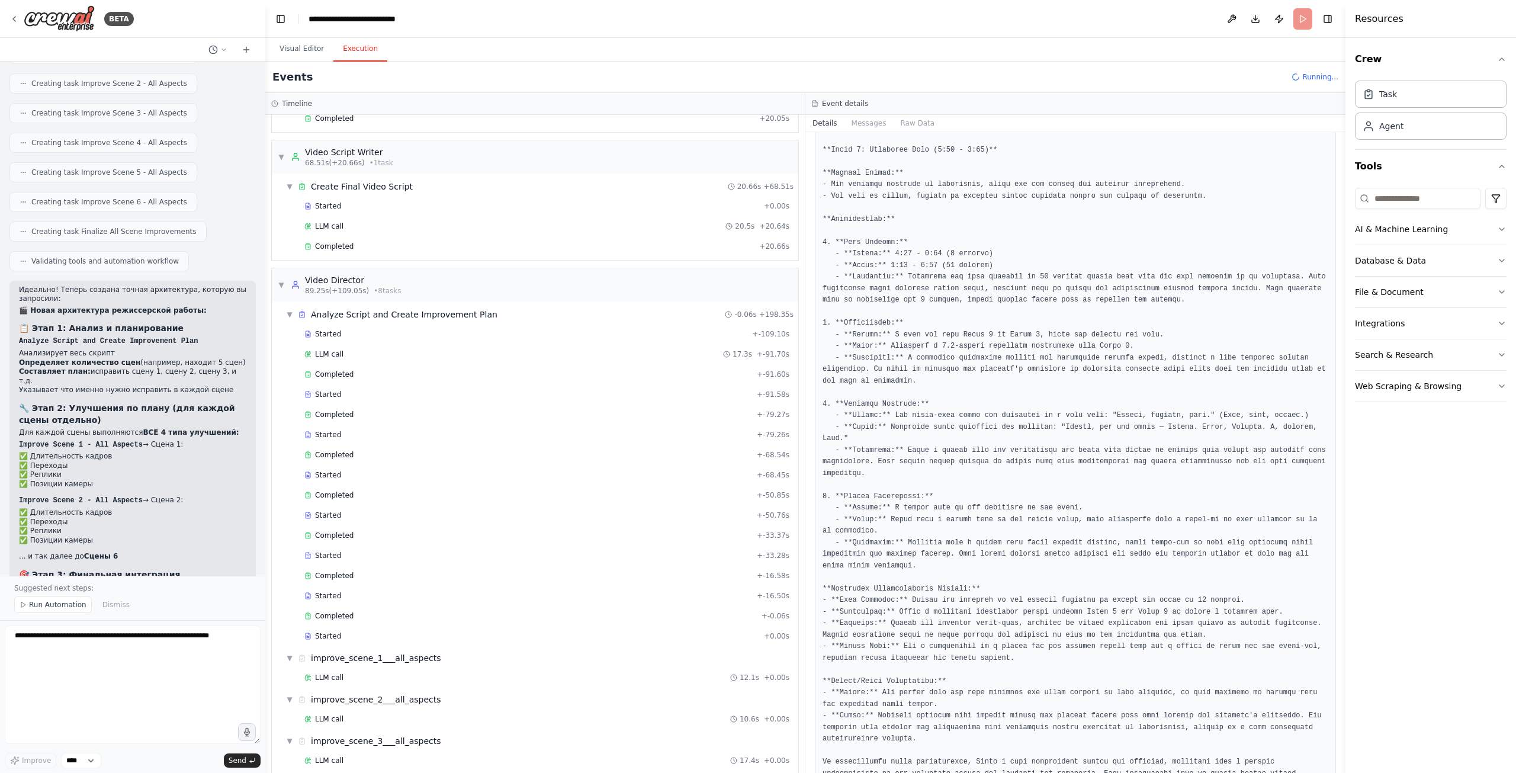
click at [892, 461] on pre at bounding box center [1075, 450] width 506 height 681
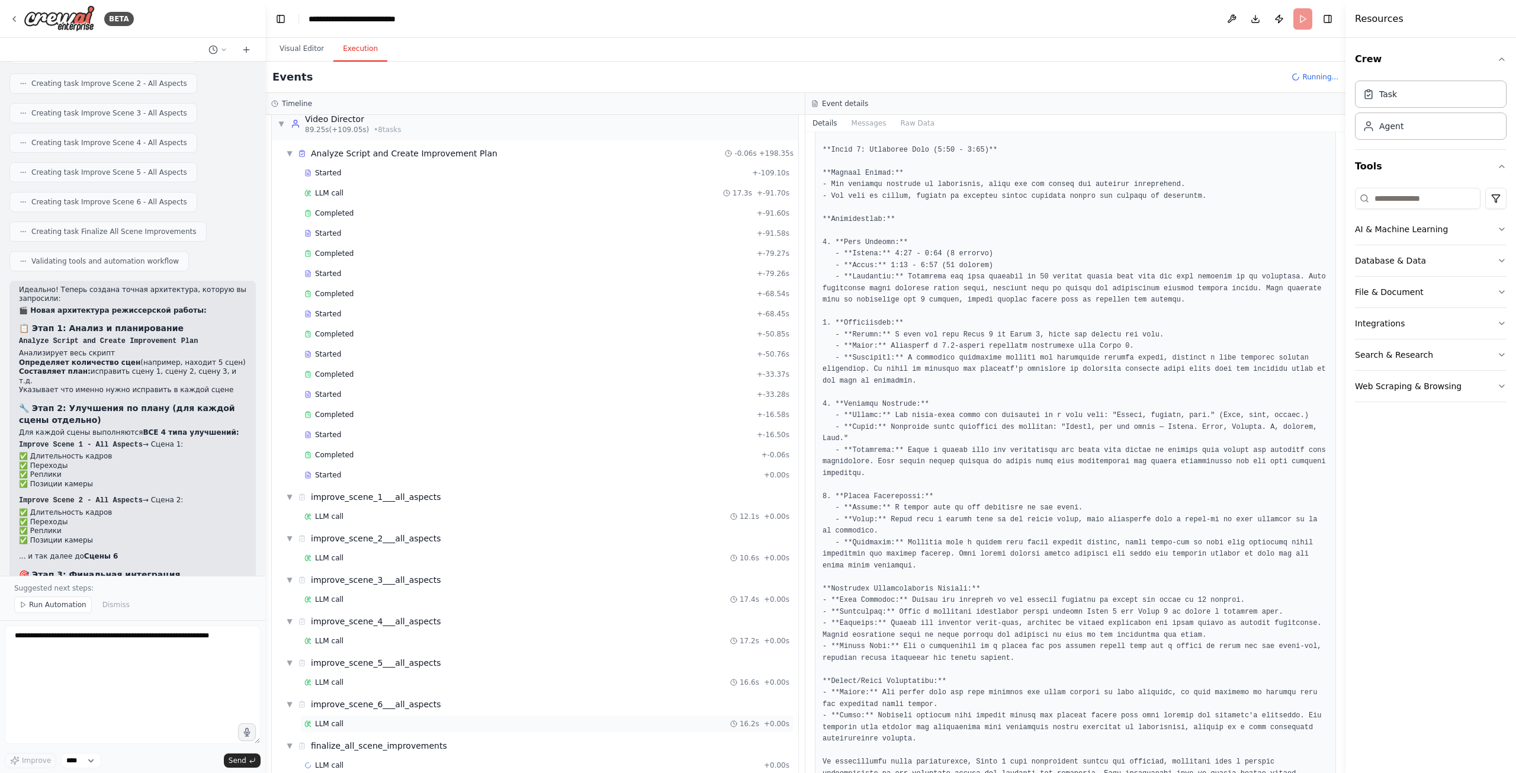
click at [387, 719] on div "LLM call 16.2s + 0.00s" at bounding box center [546, 723] width 485 height 9
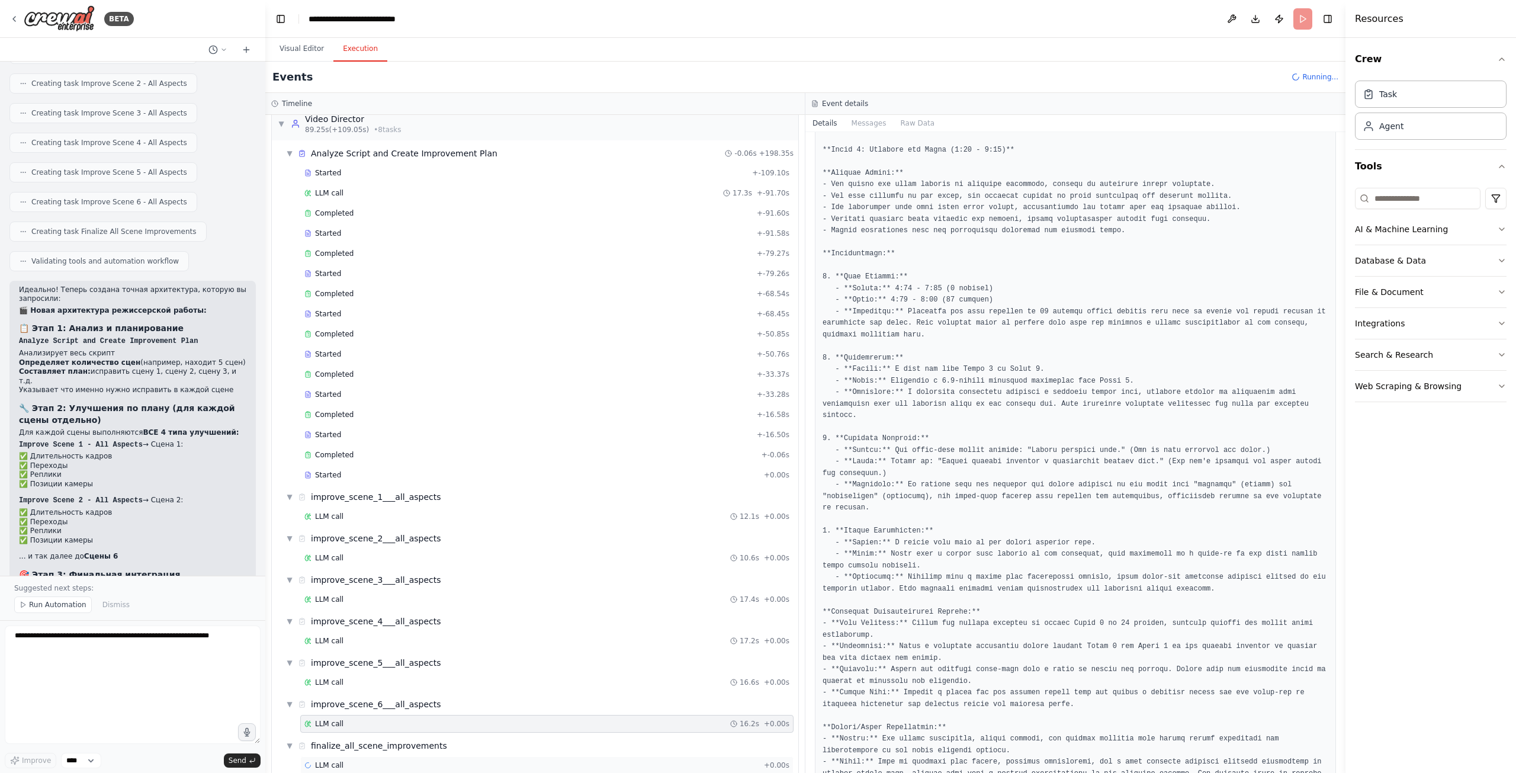
click at [430, 760] on div "LLM call + 0.00s" at bounding box center [546, 764] width 485 height 9
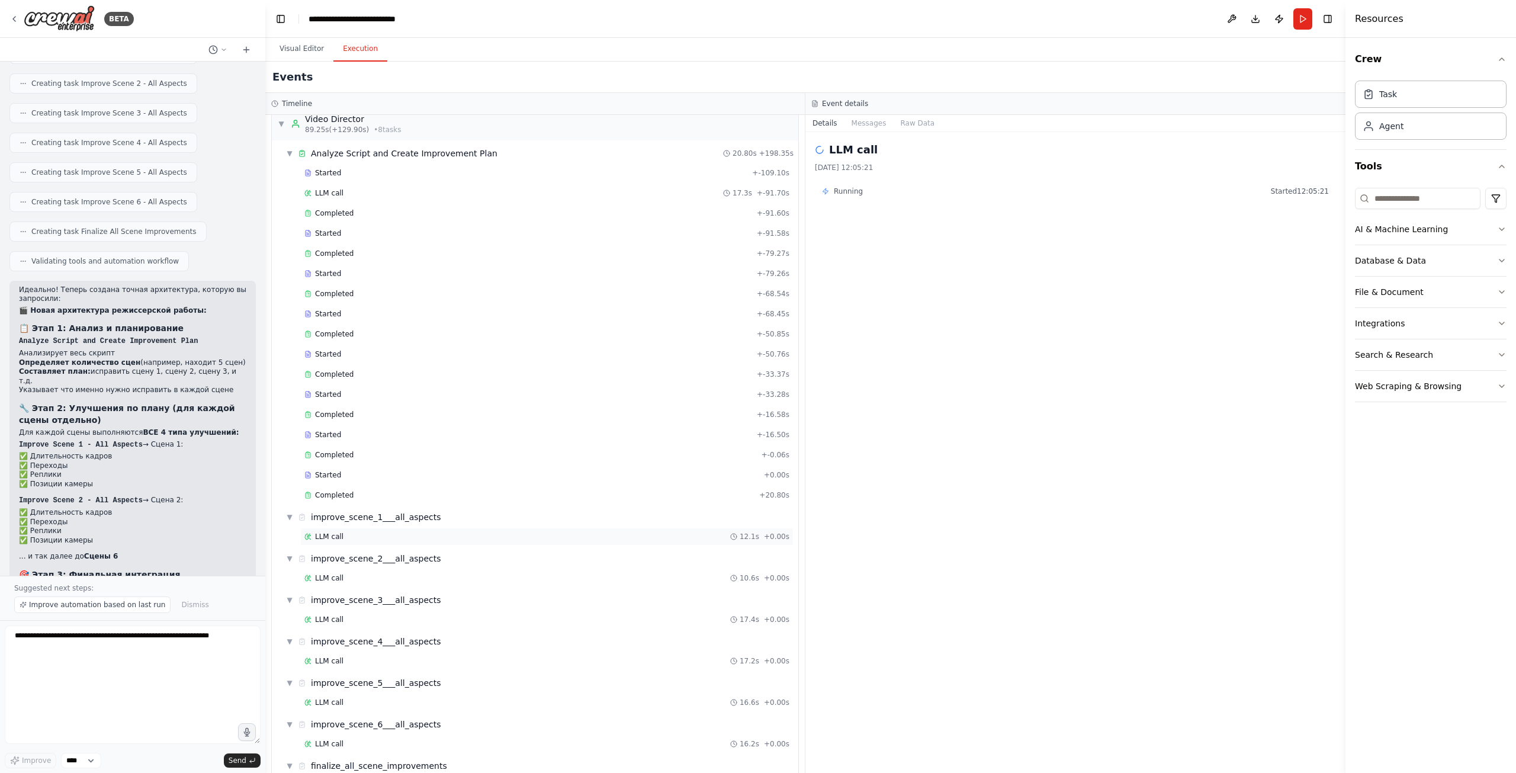
click at [503, 532] on div "LLM call 12.1s + 0.00s" at bounding box center [546, 536] width 485 height 9
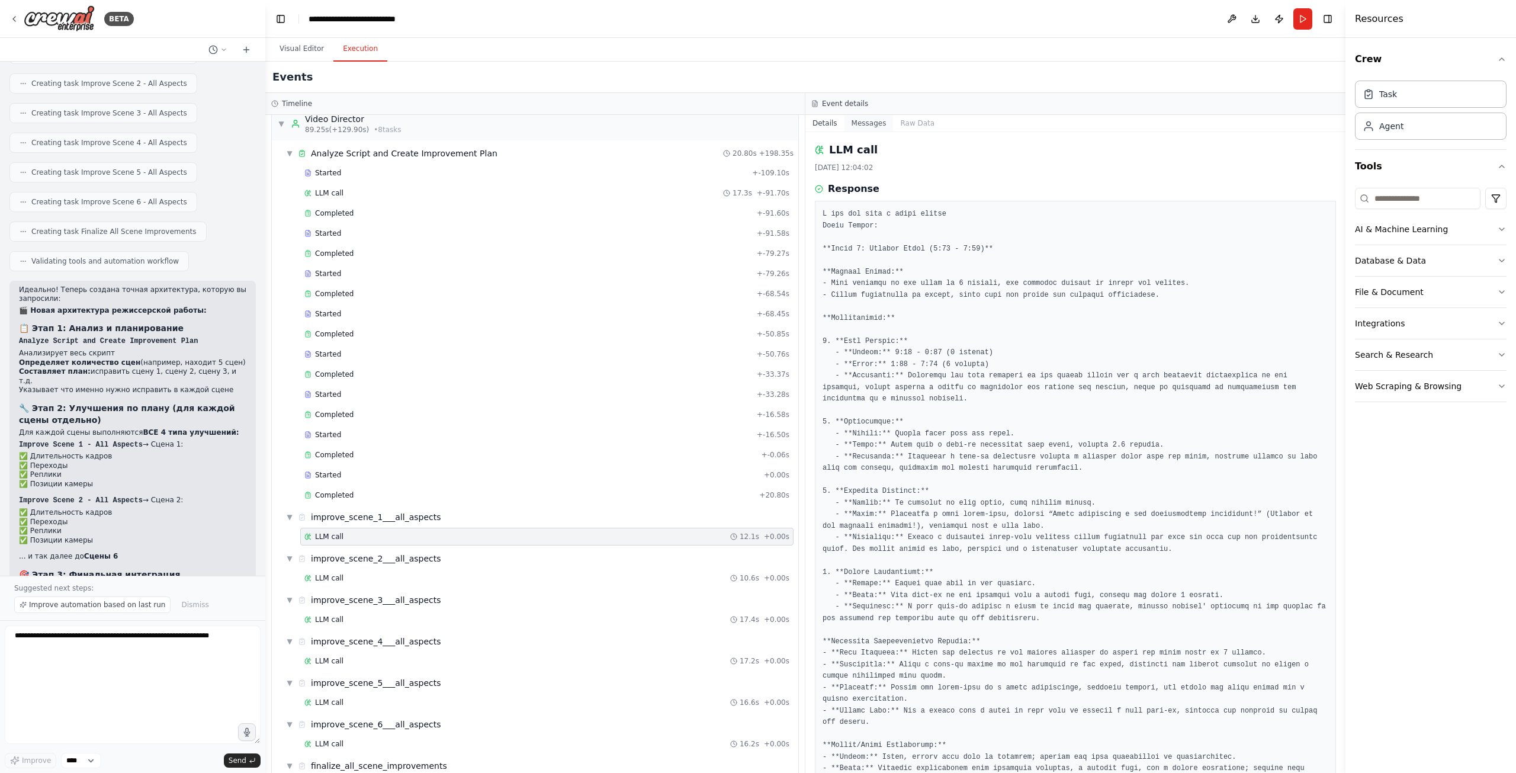
drag, startPoint x: 863, startPoint y: 114, endPoint x: 869, endPoint y: 121, distance: 8.8
click at [863, 115] on button "Messages" at bounding box center [868, 123] width 49 height 17
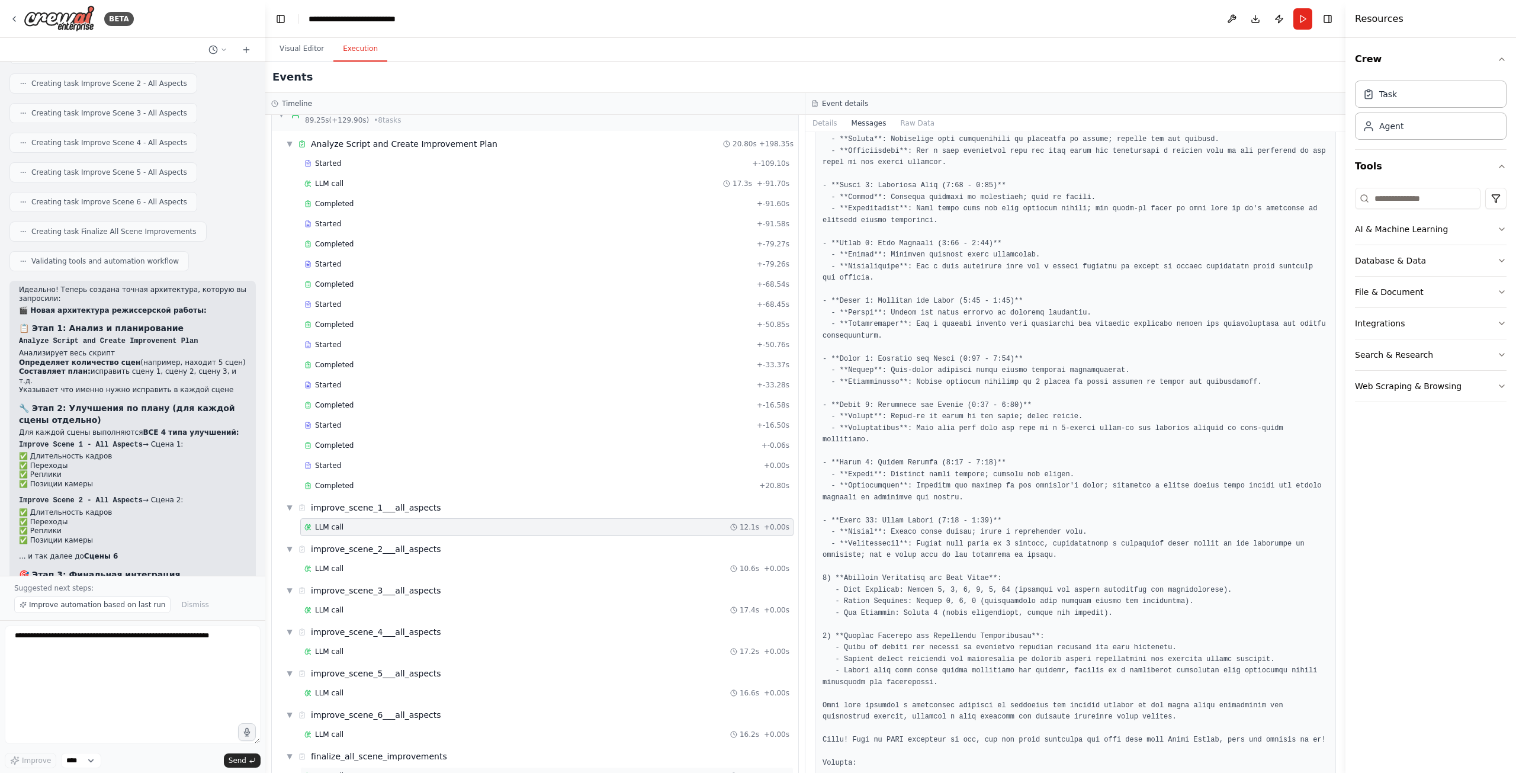
scroll to position [801, 0]
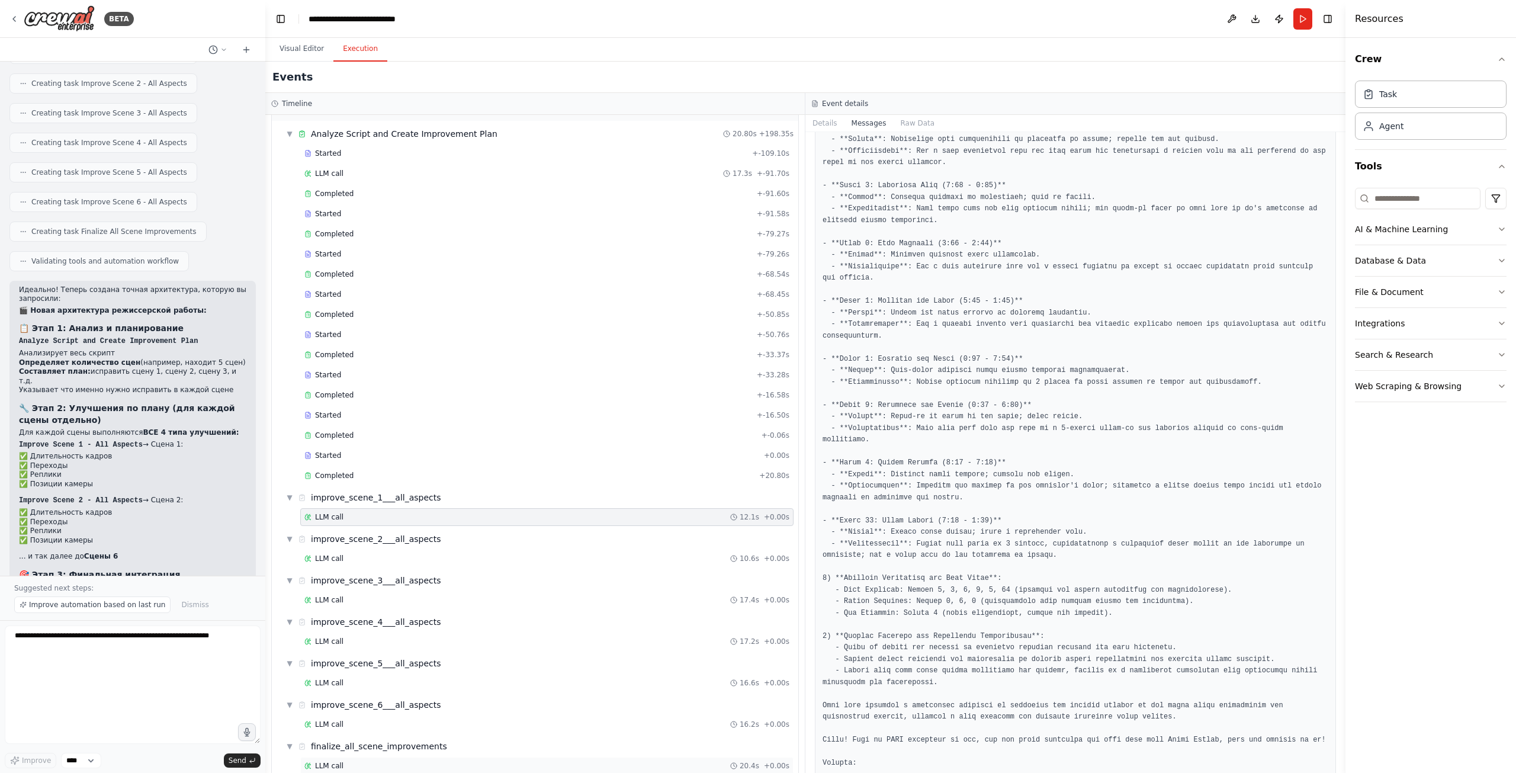
click at [378, 761] on div "LLM call 20.4s + 0.00s" at bounding box center [546, 765] width 485 height 9
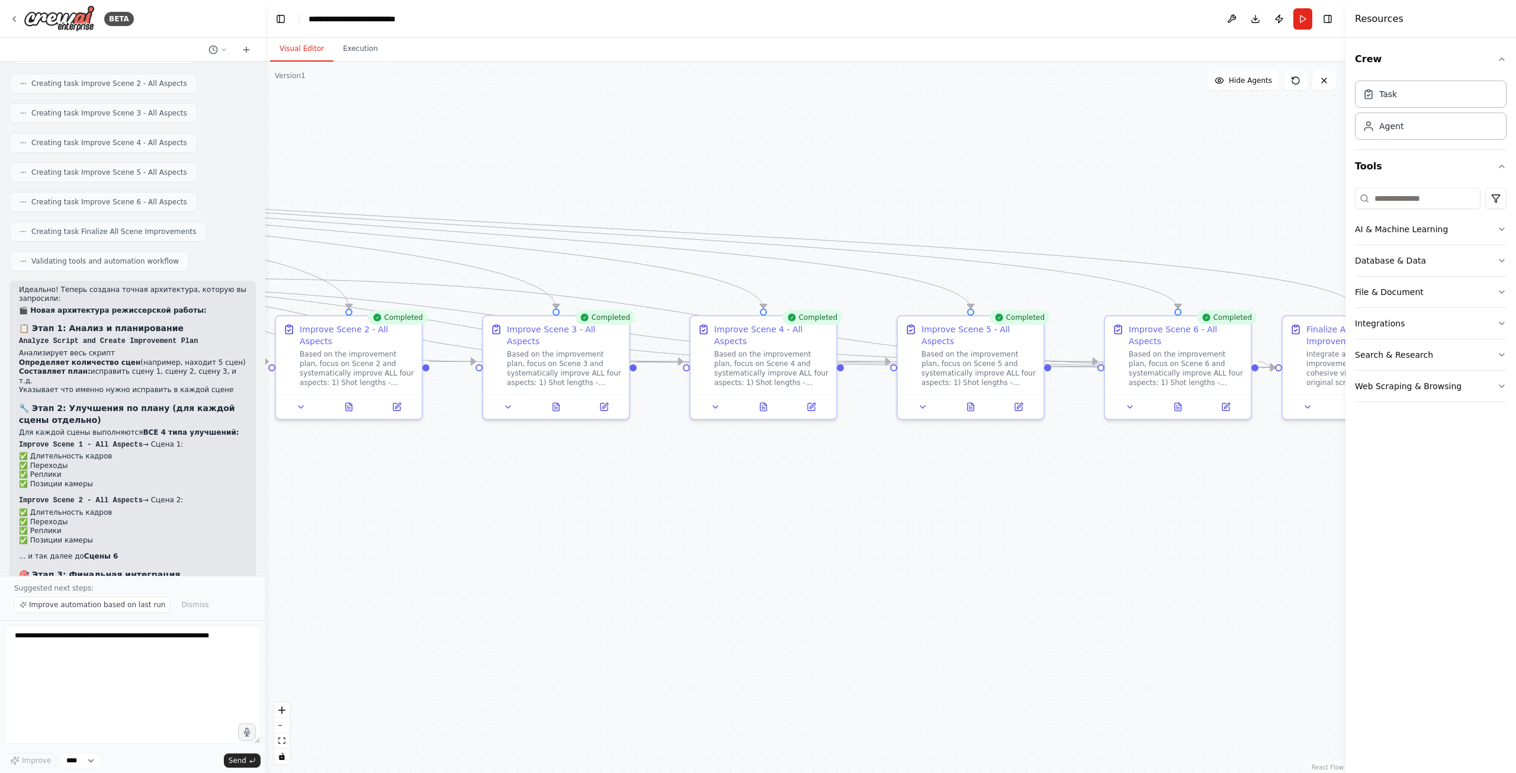
click at [293, 50] on button "Visual Editor" at bounding box center [301, 49] width 63 height 25
click at [345, 57] on button "Execution" at bounding box center [360, 49] width 54 height 25
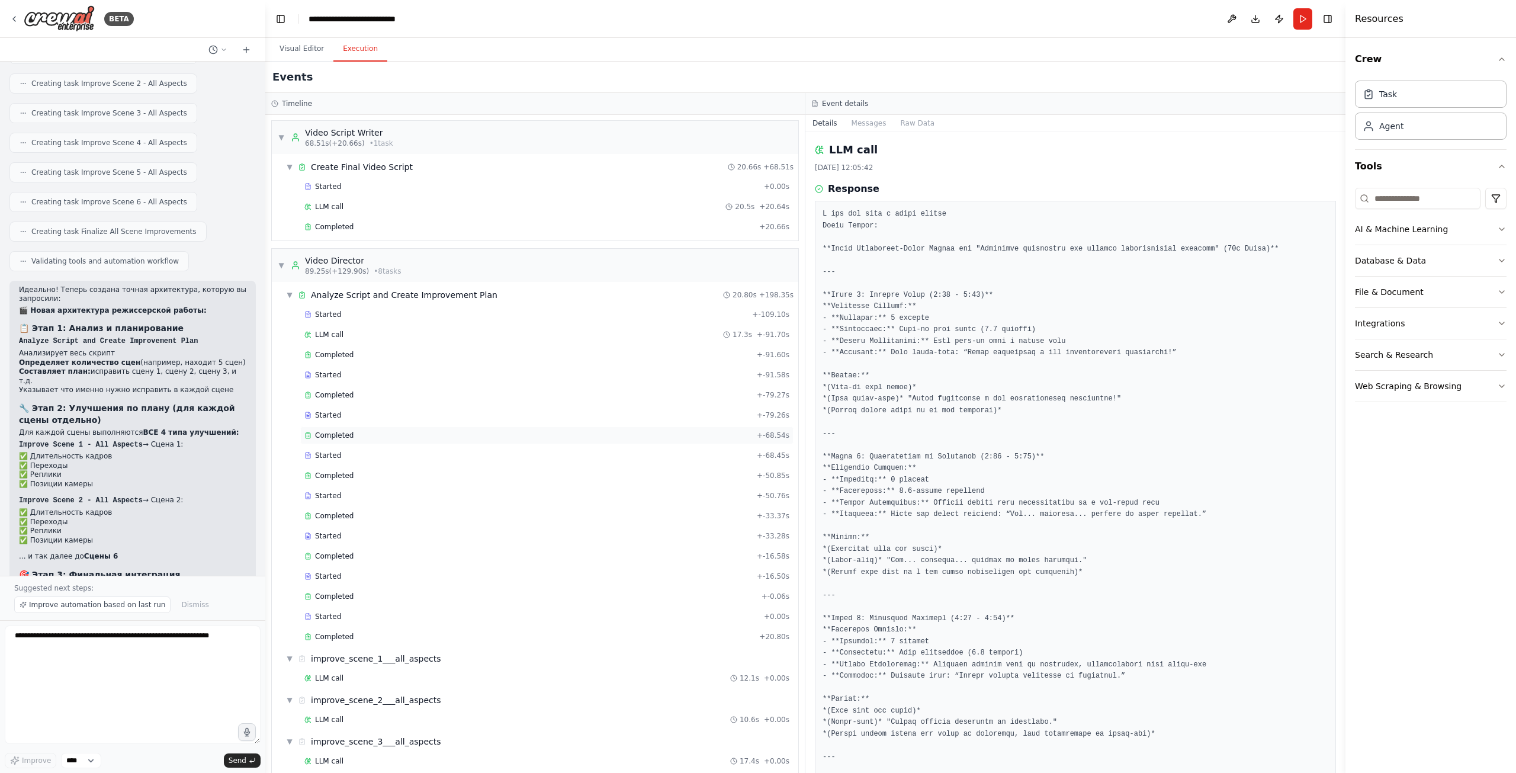
scroll to position [623, 0]
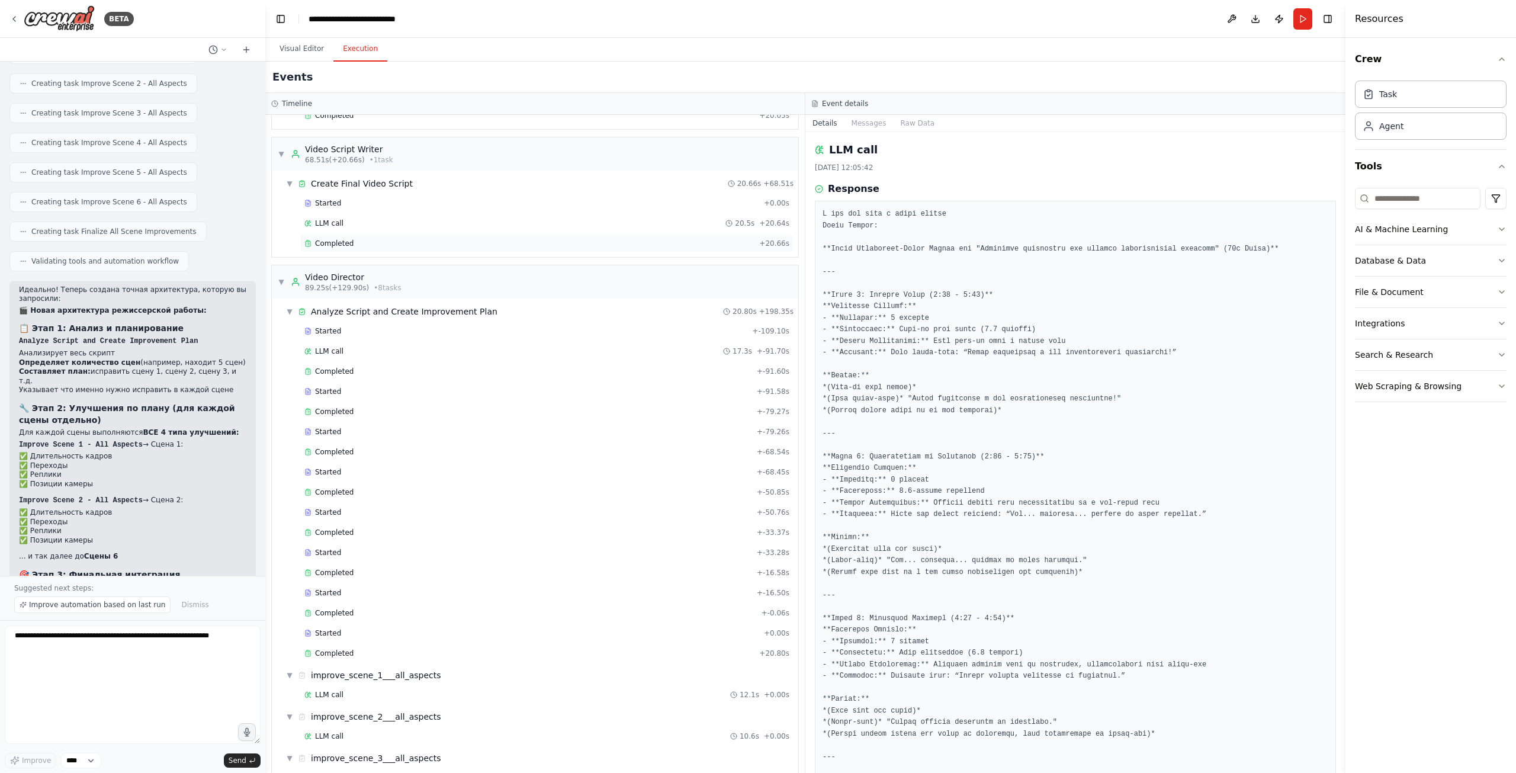
click at [419, 239] on div "Completed" at bounding box center [529, 243] width 450 height 9
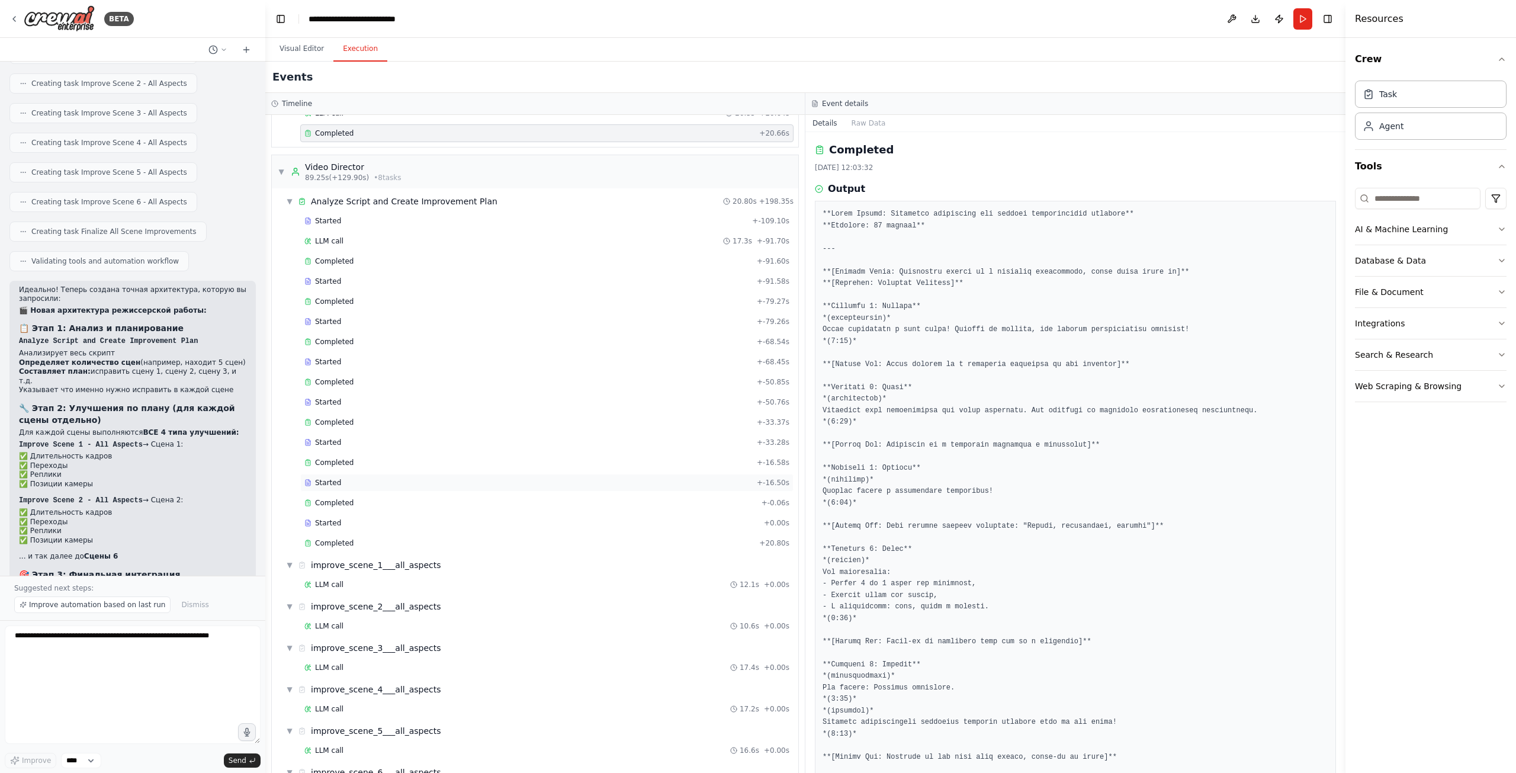
scroll to position [801, 0]
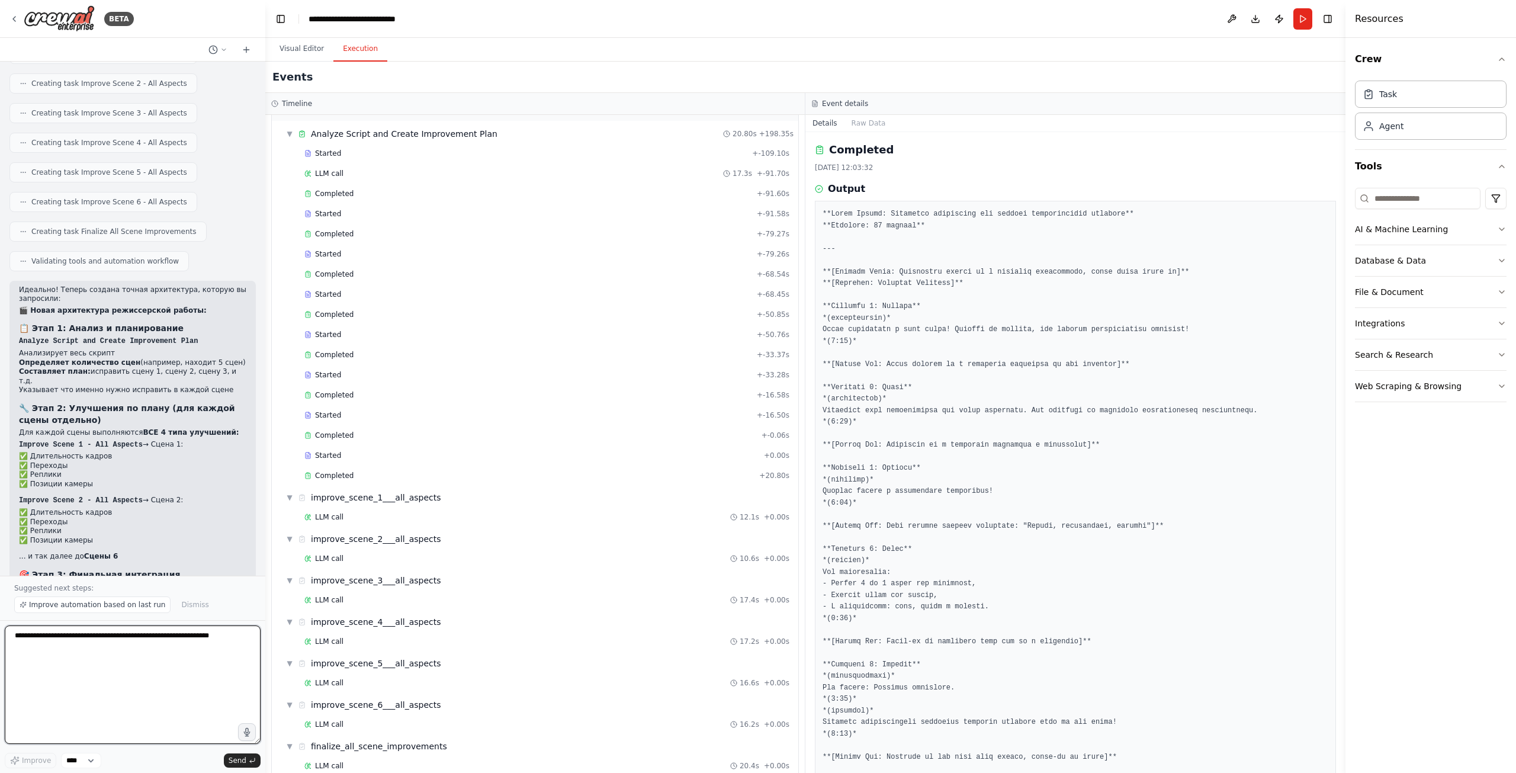
click at [129, 695] on textarea at bounding box center [133, 684] width 256 height 118
type textarea "*"
type textarea "**********"
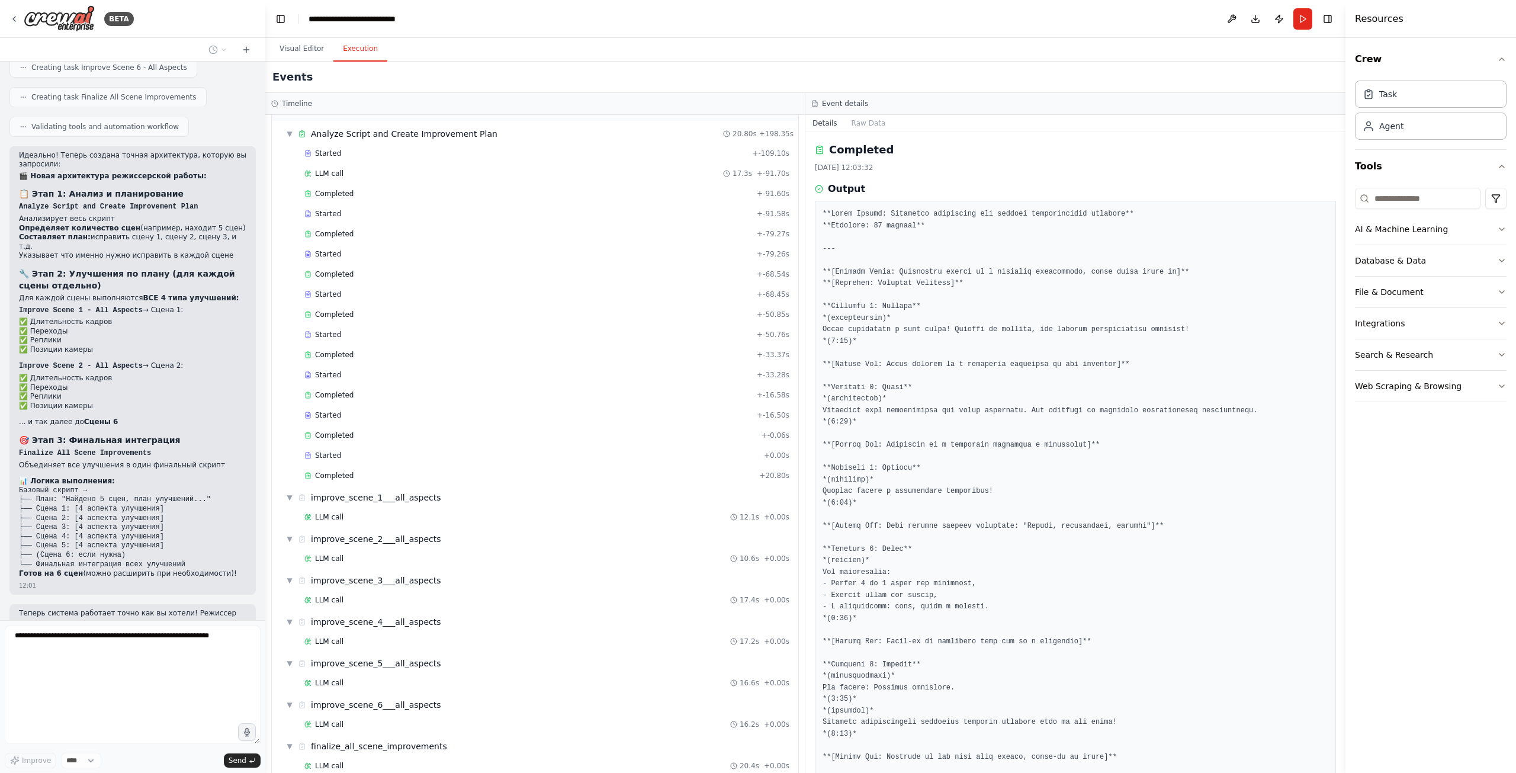
scroll to position [5236, 0]
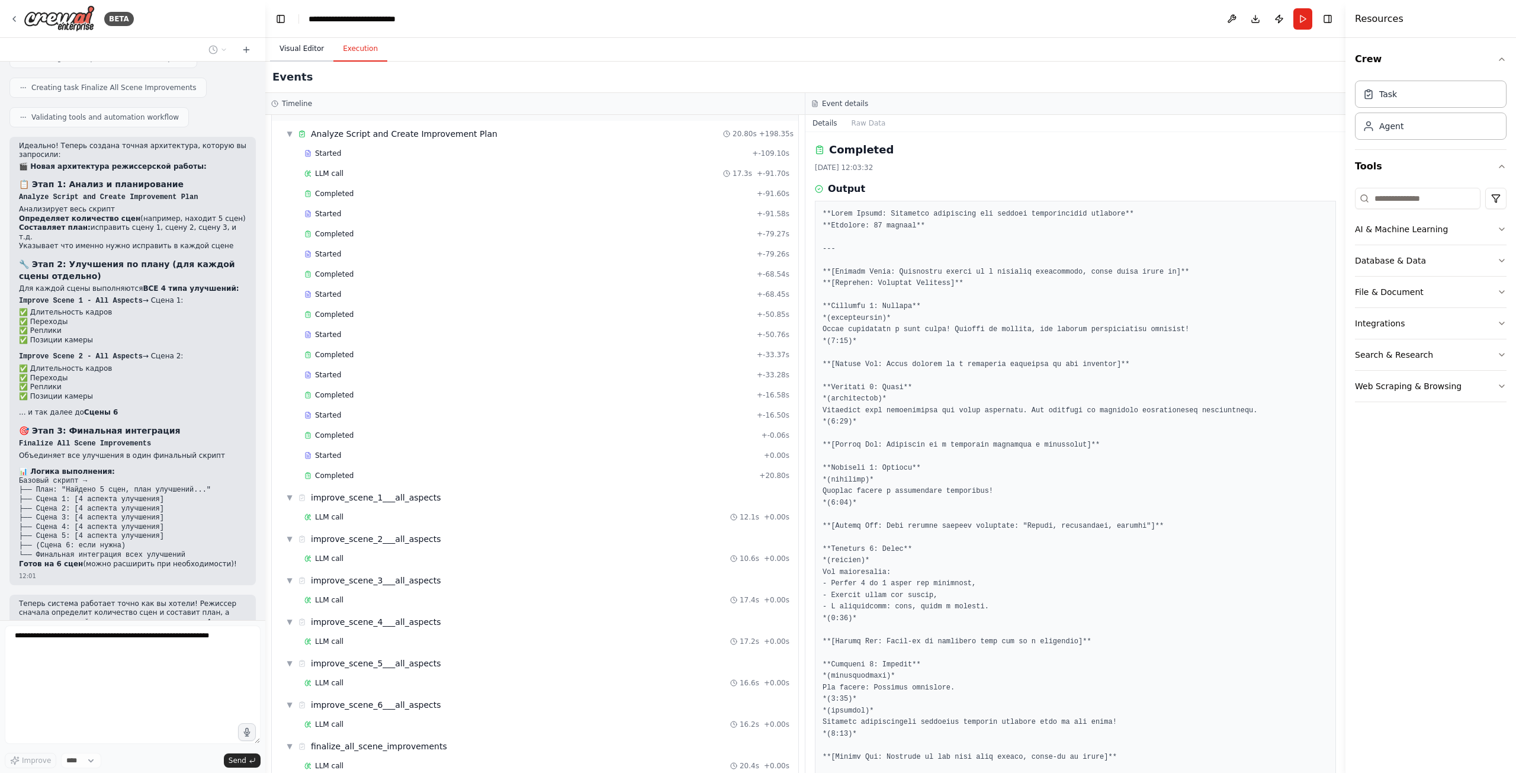
click at [300, 47] on button "Visual Editor" at bounding box center [301, 49] width 63 height 25
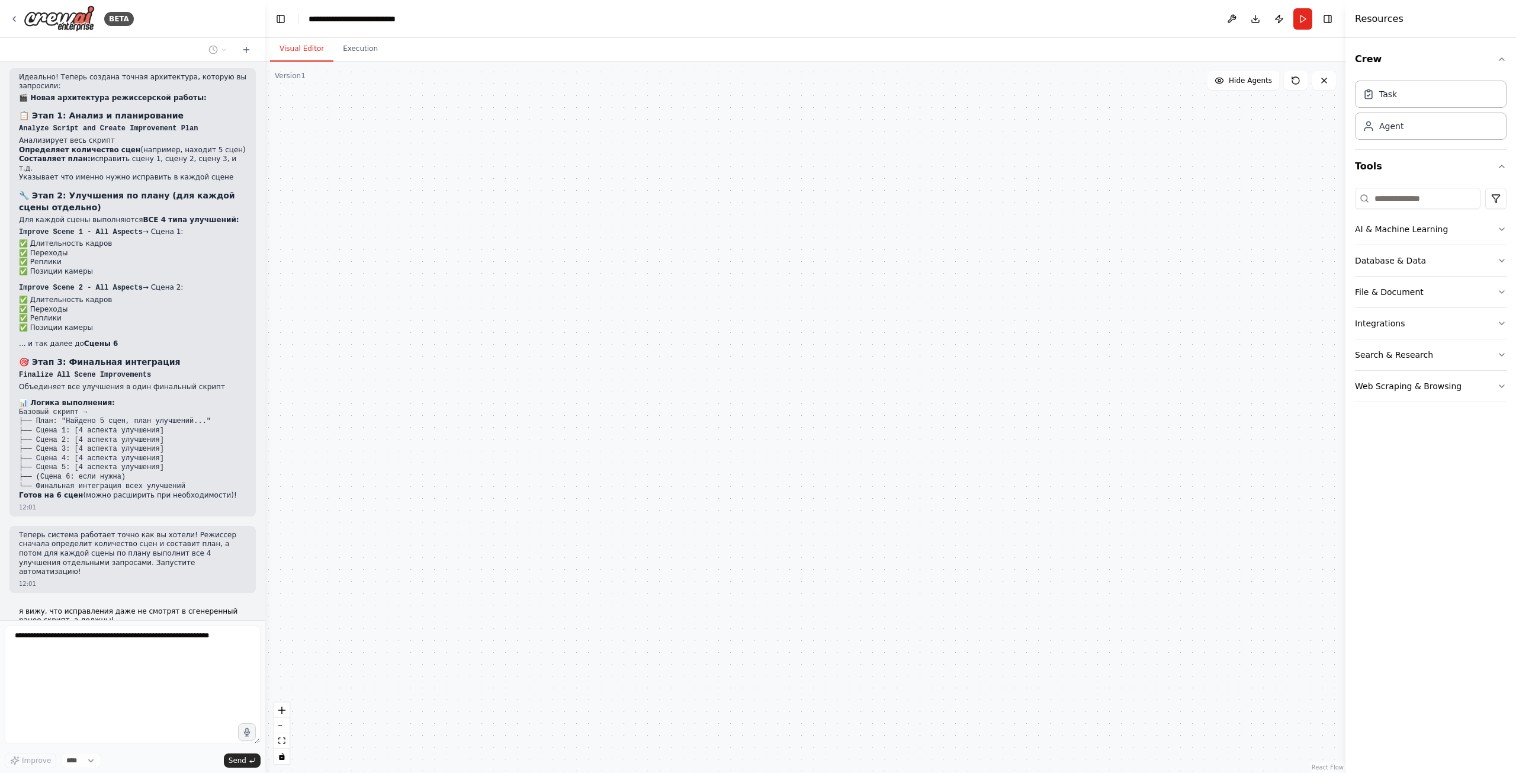
scroll to position [5314, 0]
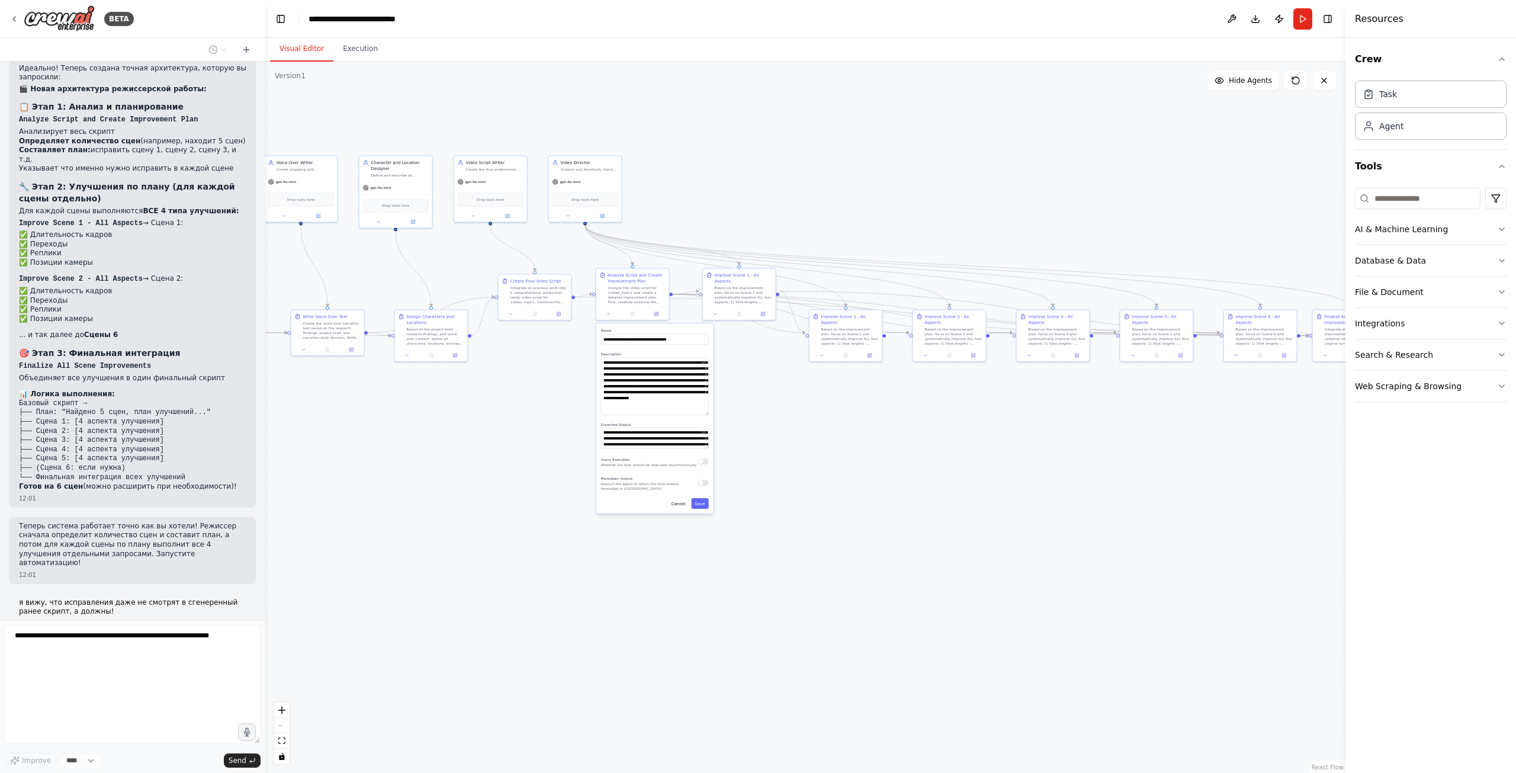
drag, startPoint x: 663, startPoint y: 236, endPoint x: 992, endPoint y: 261, distance: 329.6
click at [607, 318] on div at bounding box center [632, 313] width 73 height 12
click at [607, 314] on icon at bounding box center [608, 312] width 5 height 5
click at [574, 378] on div ".deletable-edge-delete-btn { width: 20px; height: 20px; border: 0px solid #ffff…" at bounding box center [805, 417] width 1080 height 711
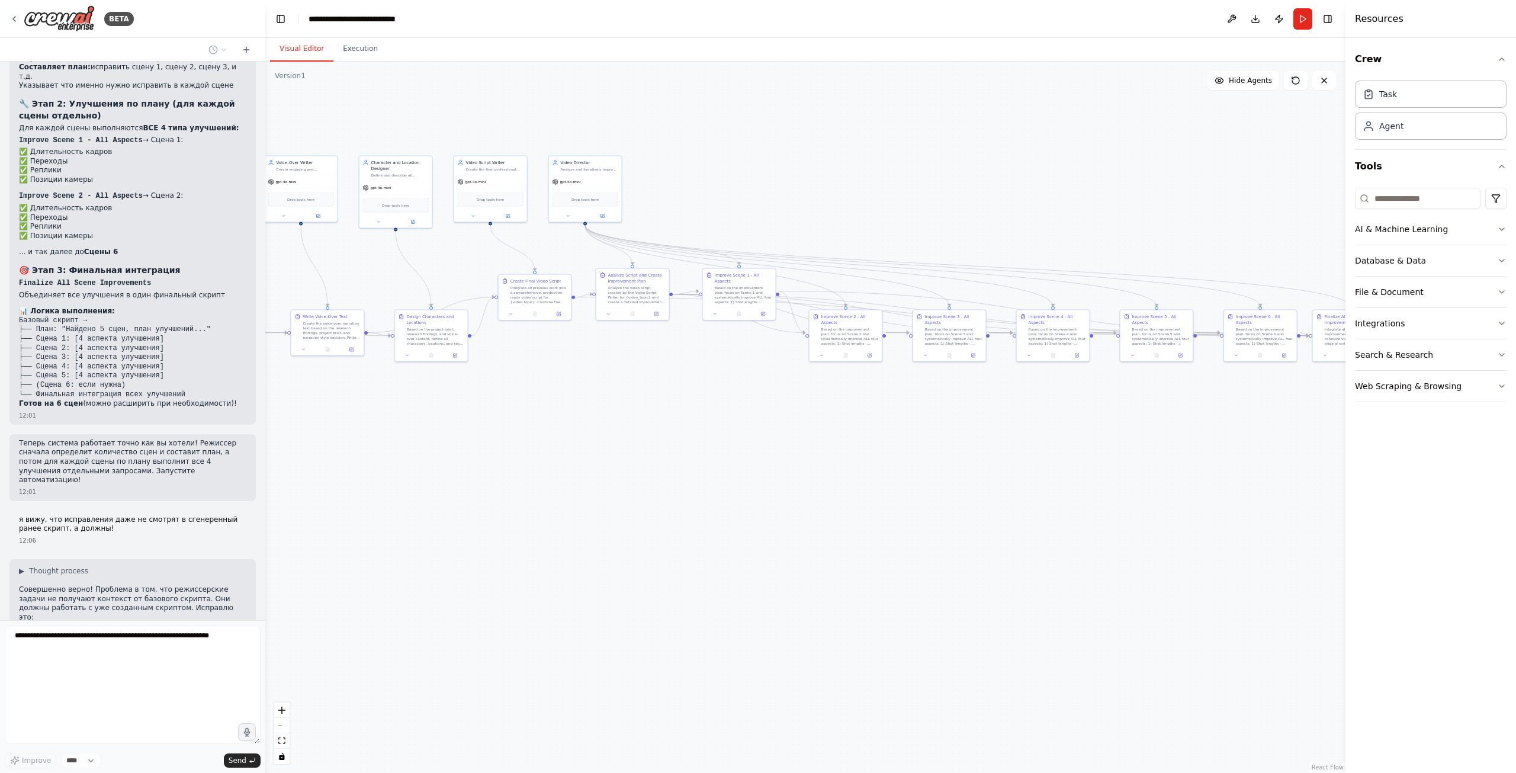
scroll to position [5431, 0]
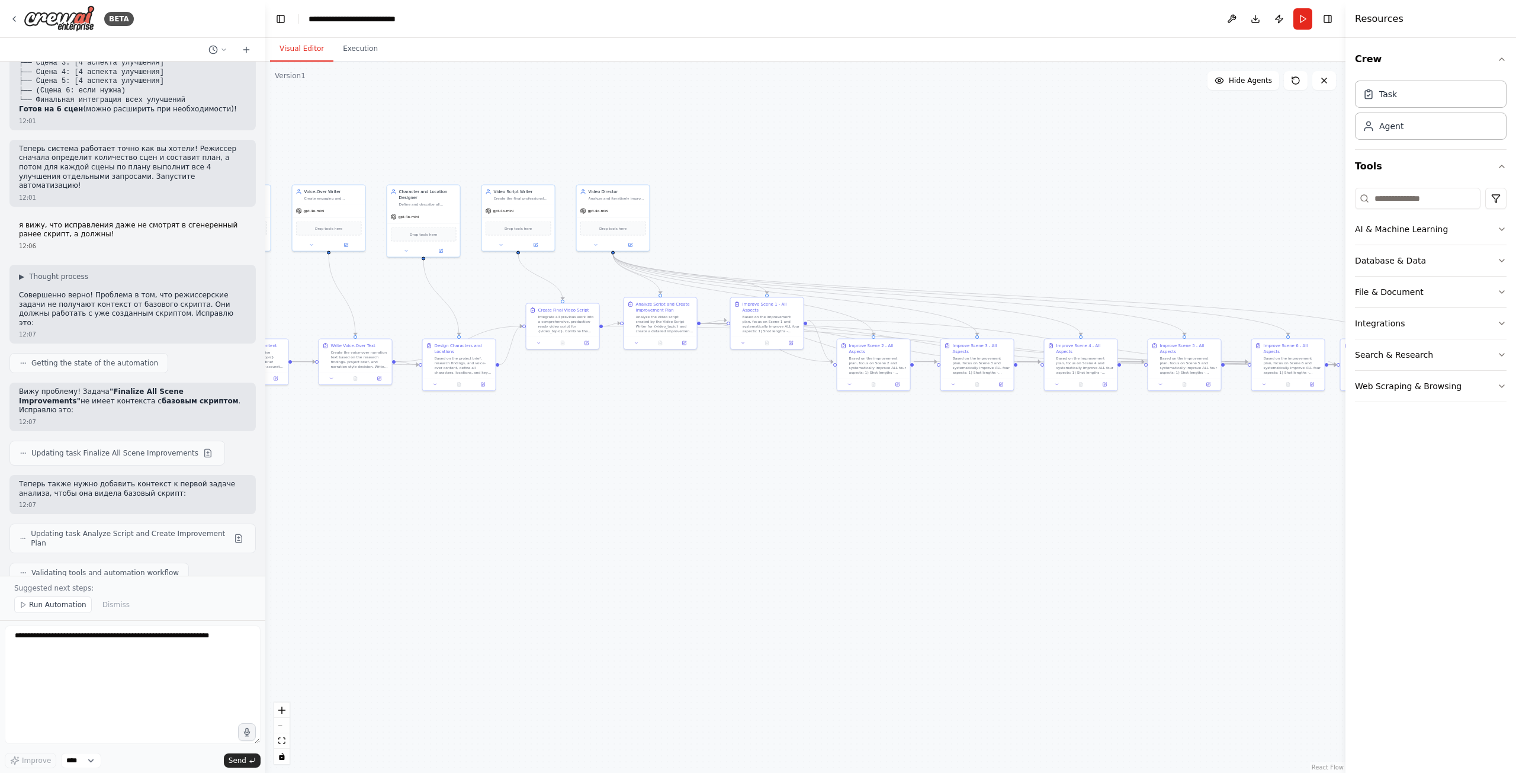
drag, startPoint x: 569, startPoint y: 503, endPoint x: 576, endPoint y: 512, distance: 11.5
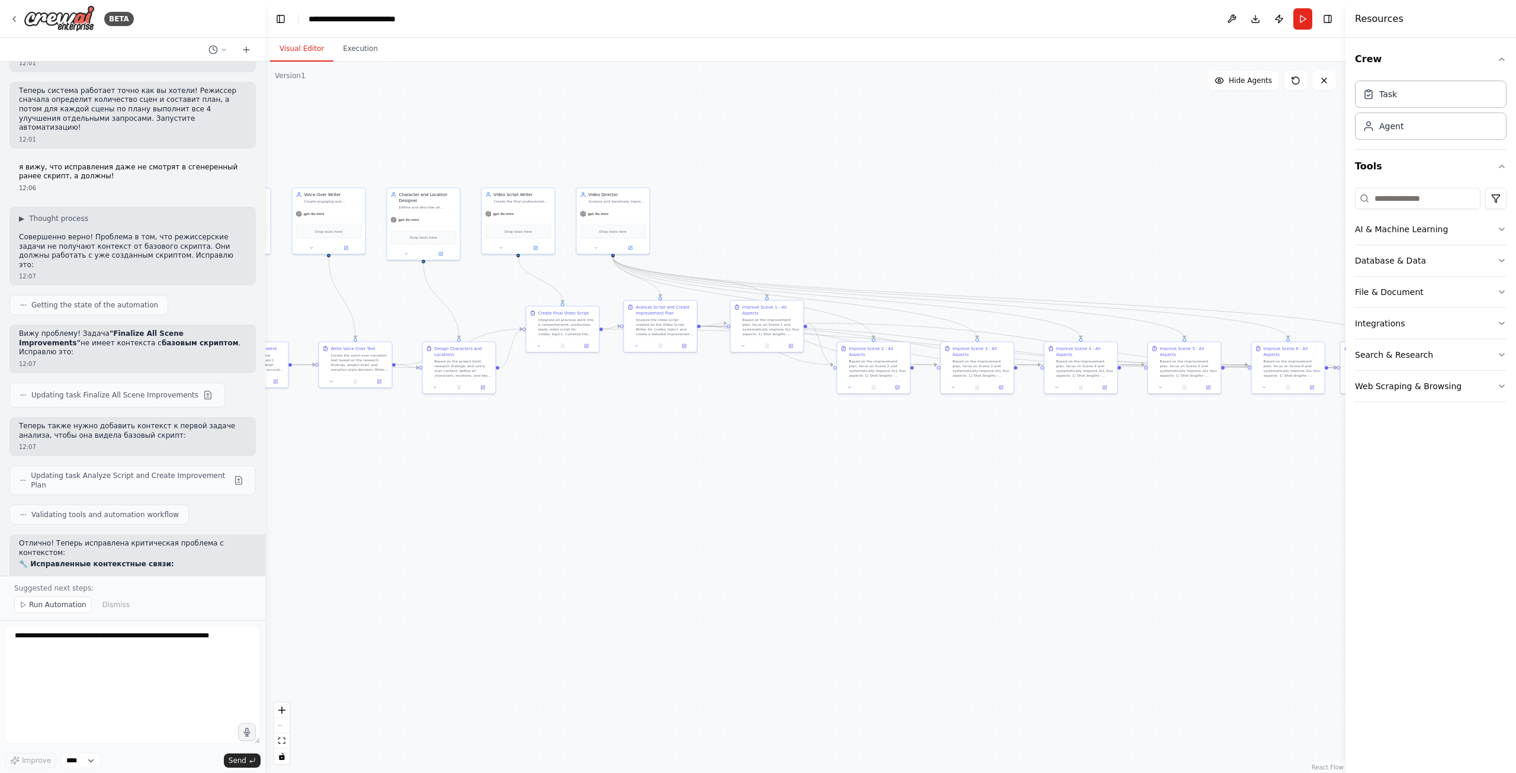
scroll to position [5759, 0]
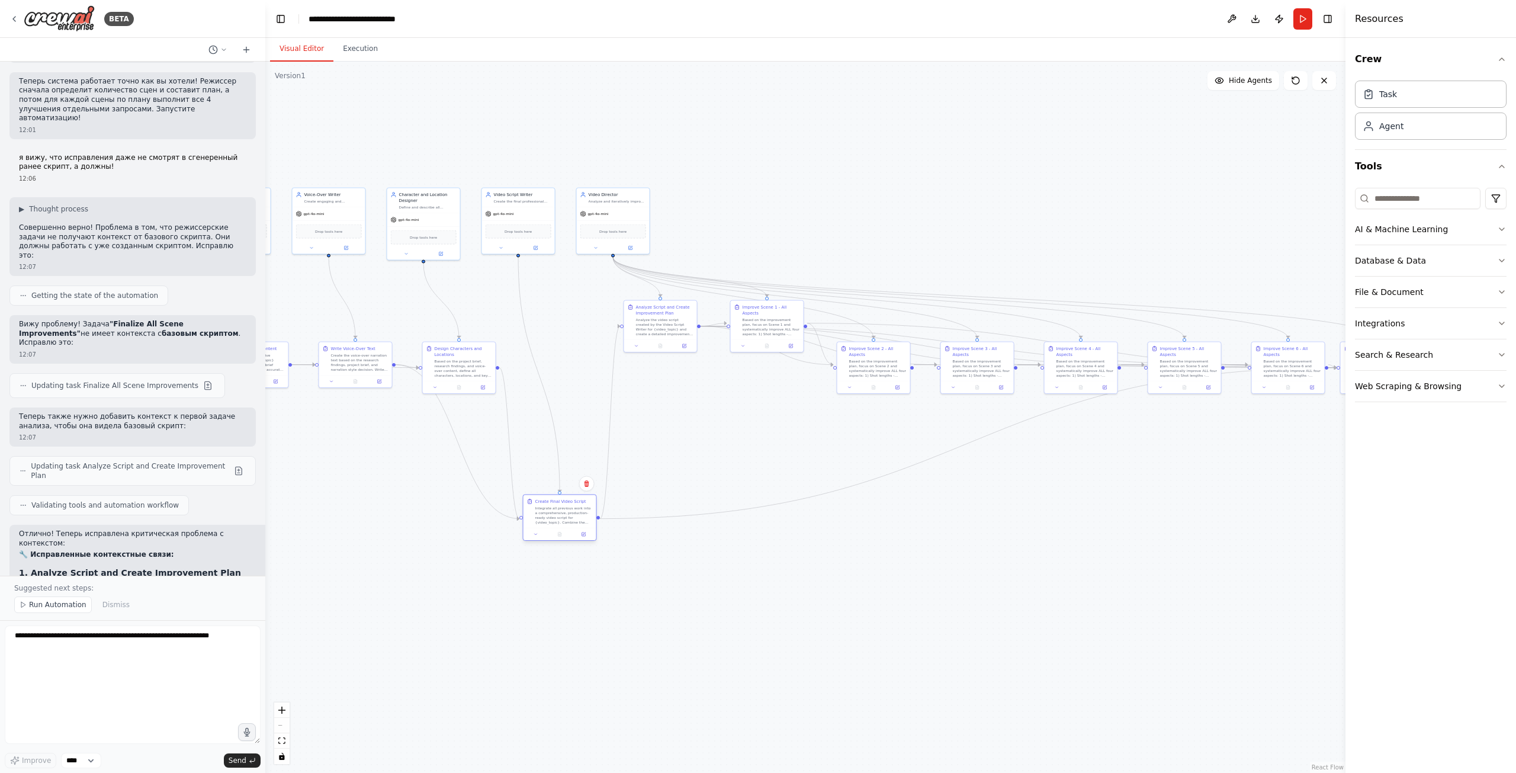
drag, startPoint x: 556, startPoint y: 335, endPoint x: 552, endPoint y: 526, distance: 191.9
click at [552, 526] on div "Create Final Video Script Integrate all previous work into a comprehensive, pro…" at bounding box center [559, 511] width 73 height 33
drag, startPoint x: 813, startPoint y: 541, endPoint x: 596, endPoint y: 537, distance: 216.7
drag, startPoint x: 933, startPoint y: 402, endPoint x: 931, endPoint y: 373, distance: 29.1
click at [931, 373] on div at bounding box center [953, 378] width 73 height 12
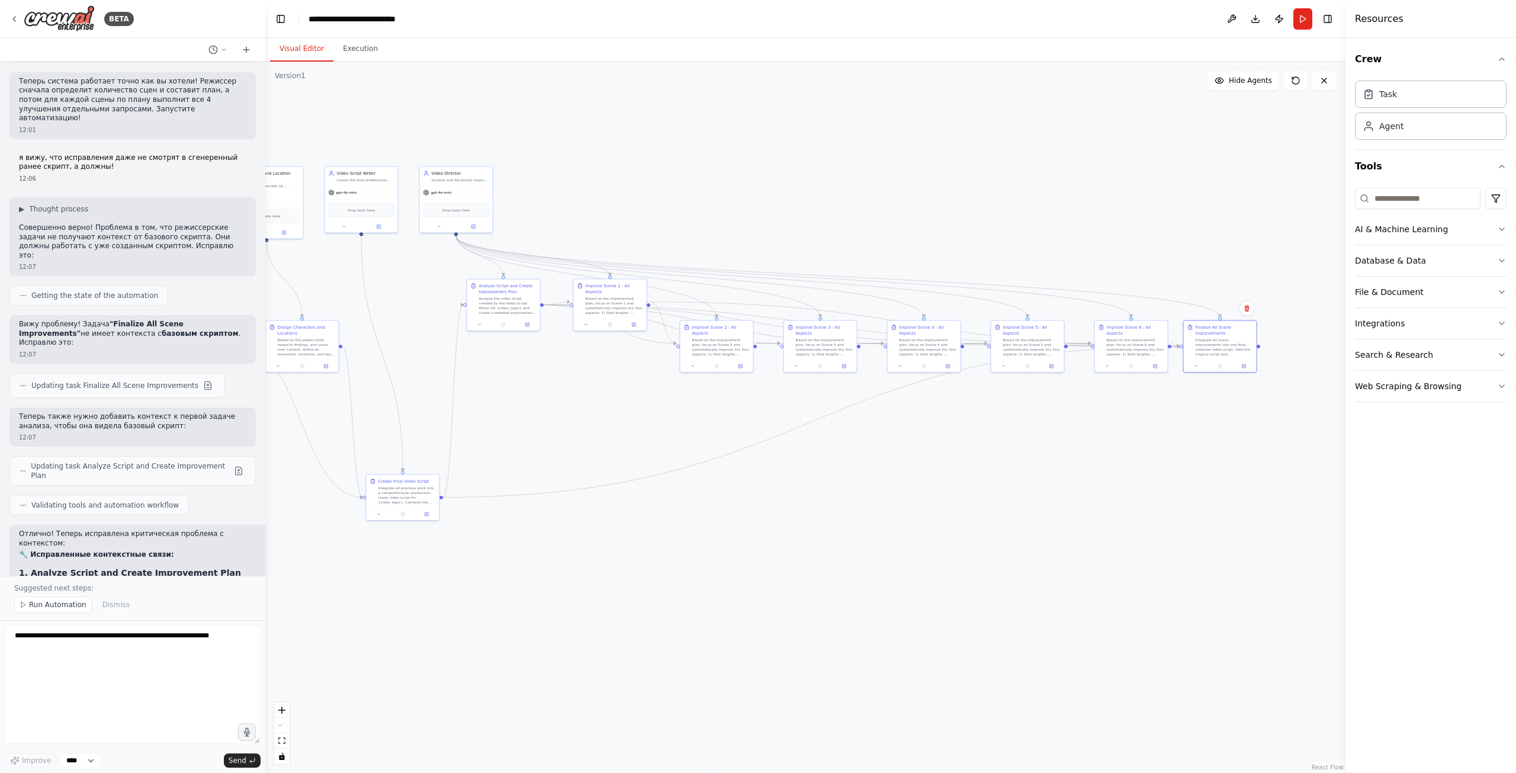
drag, startPoint x: 468, startPoint y: 531, endPoint x: 654, endPoint y: 532, distance: 186.5
drag, startPoint x: 399, startPoint y: 500, endPoint x: 407, endPoint y: 359, distance: 141.1
click at [401, 350] on div "Integrate all previous work into a comprehensive, production-ready video script…" at bounding box center [418, 351] width 57 height 19
click at [509, 444] on div ".deletable-edge-delete-btn { width: 20px; height: 20px; border: 0px solid #ffff…" at bounding box center [805, 417] width 1080 height 711
drag, startPoint x: 616, startPoint y: 417, endPoint x: 436, endPoint y: 530, distance: 212.3
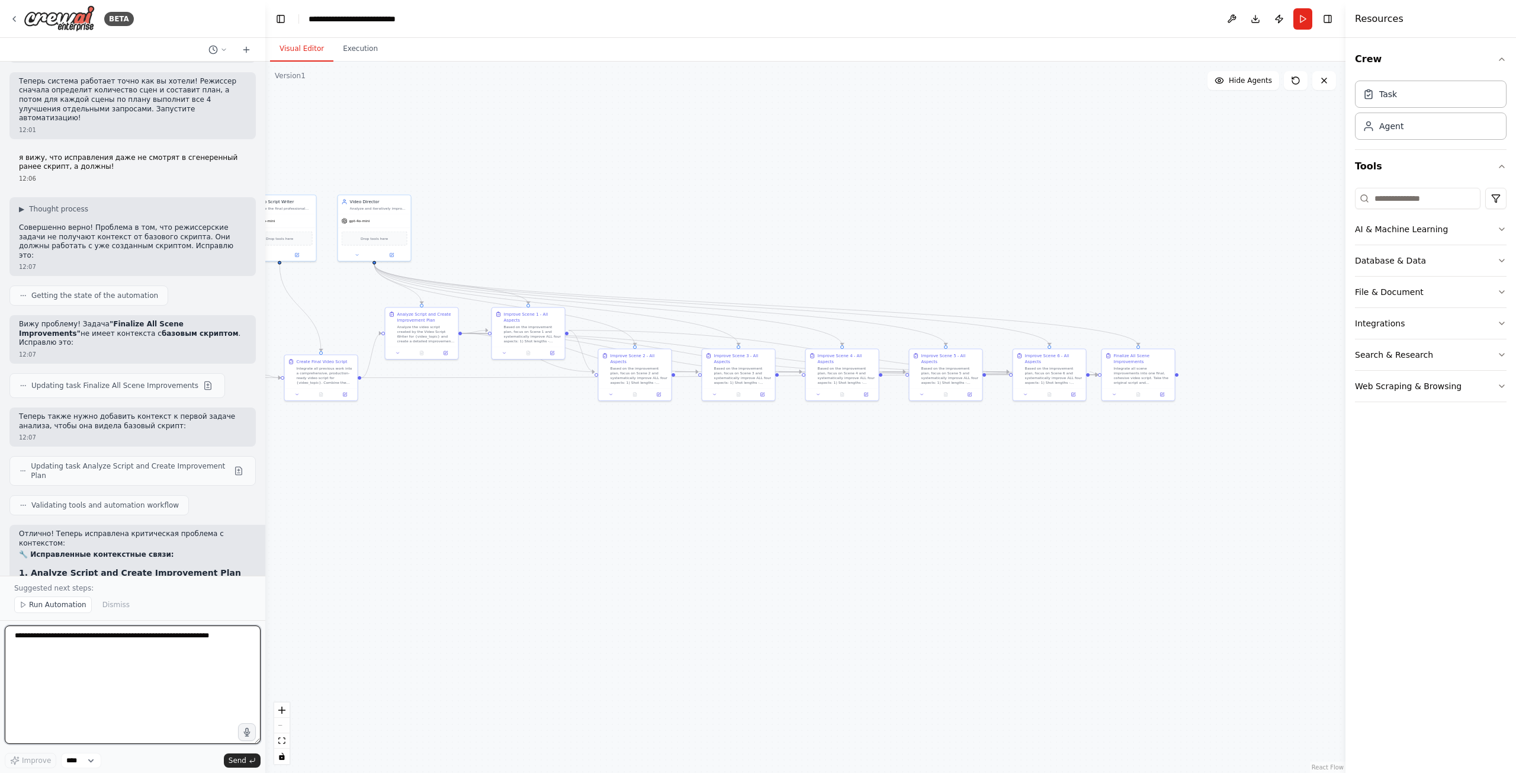
click at [142, 690] on textarea at bounding box center [133, 684] width 256 height 118
click at [156, 665] on textarea at bounding box center [133, 684] width 256 height 118
type textarea "**********"
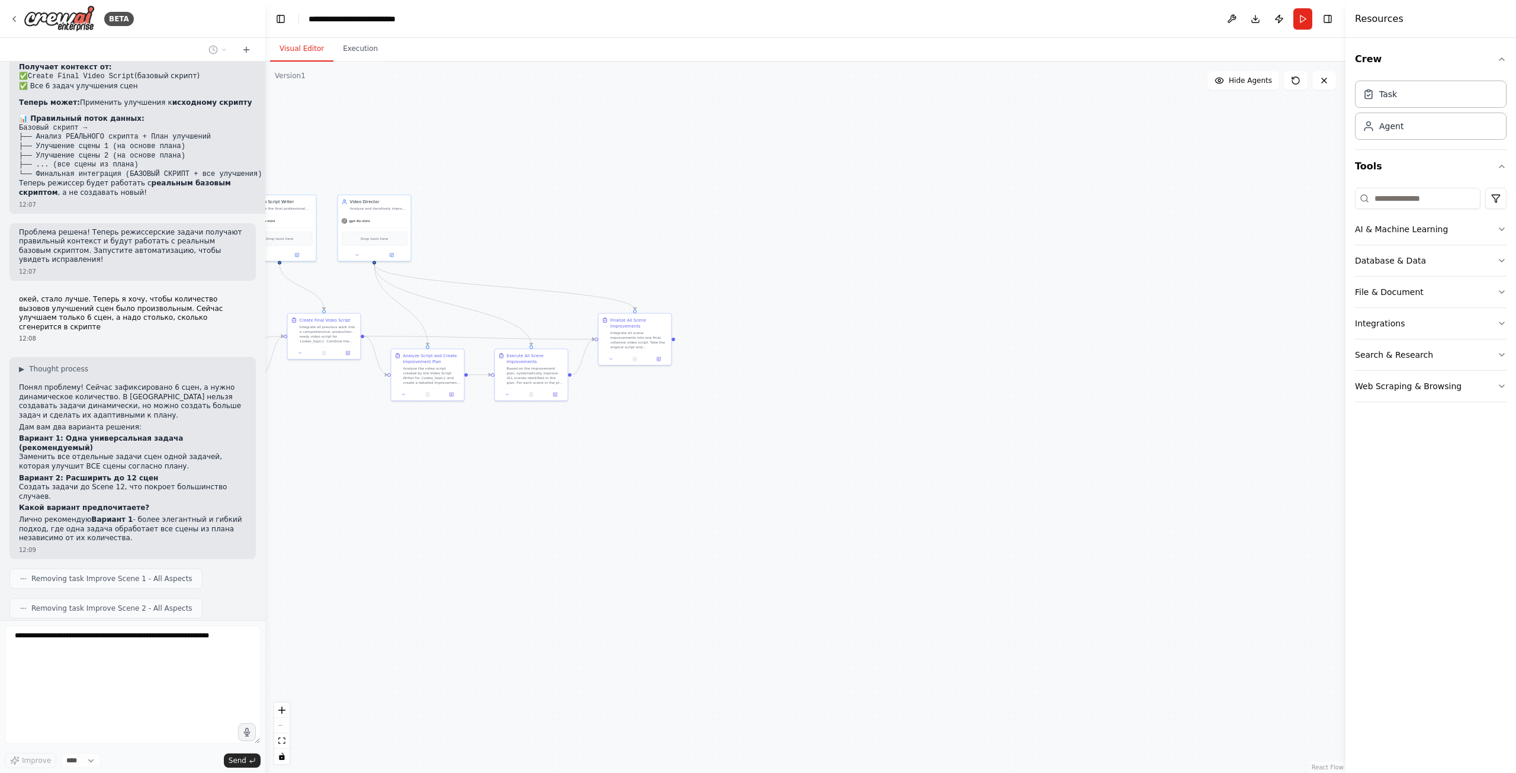
scroll to position [6360, 0]
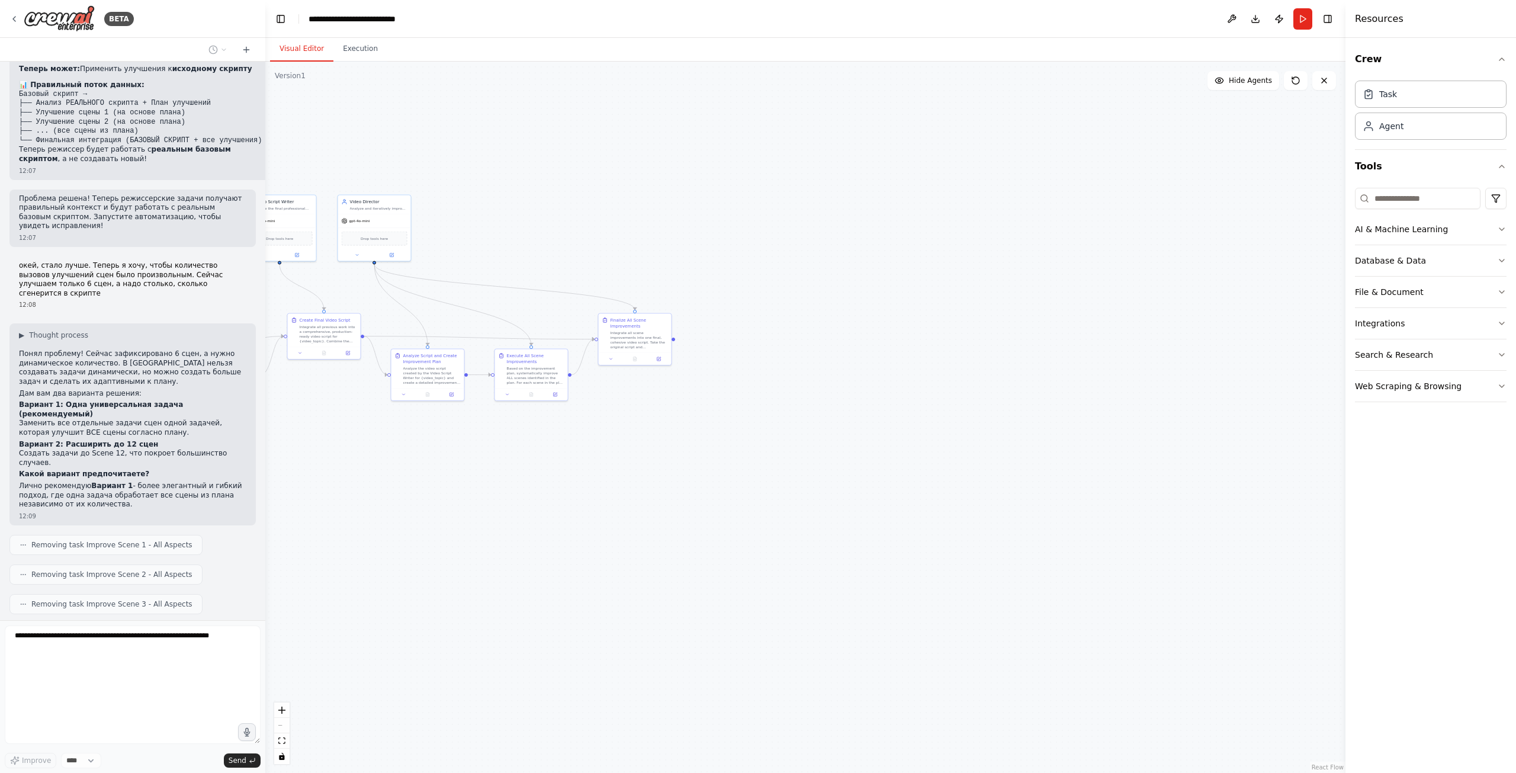
drag, startPoint x: 818, startPoint y: 213, endPoint x: 860, endPoint y: 200, distance: 43.8
click at [824, 211] on div ".deletable-edge-delete-btn { width: 20px; height: 20px; border: 0px solid #ffff…" at bounding box center [805, 417] width 1080 height 711
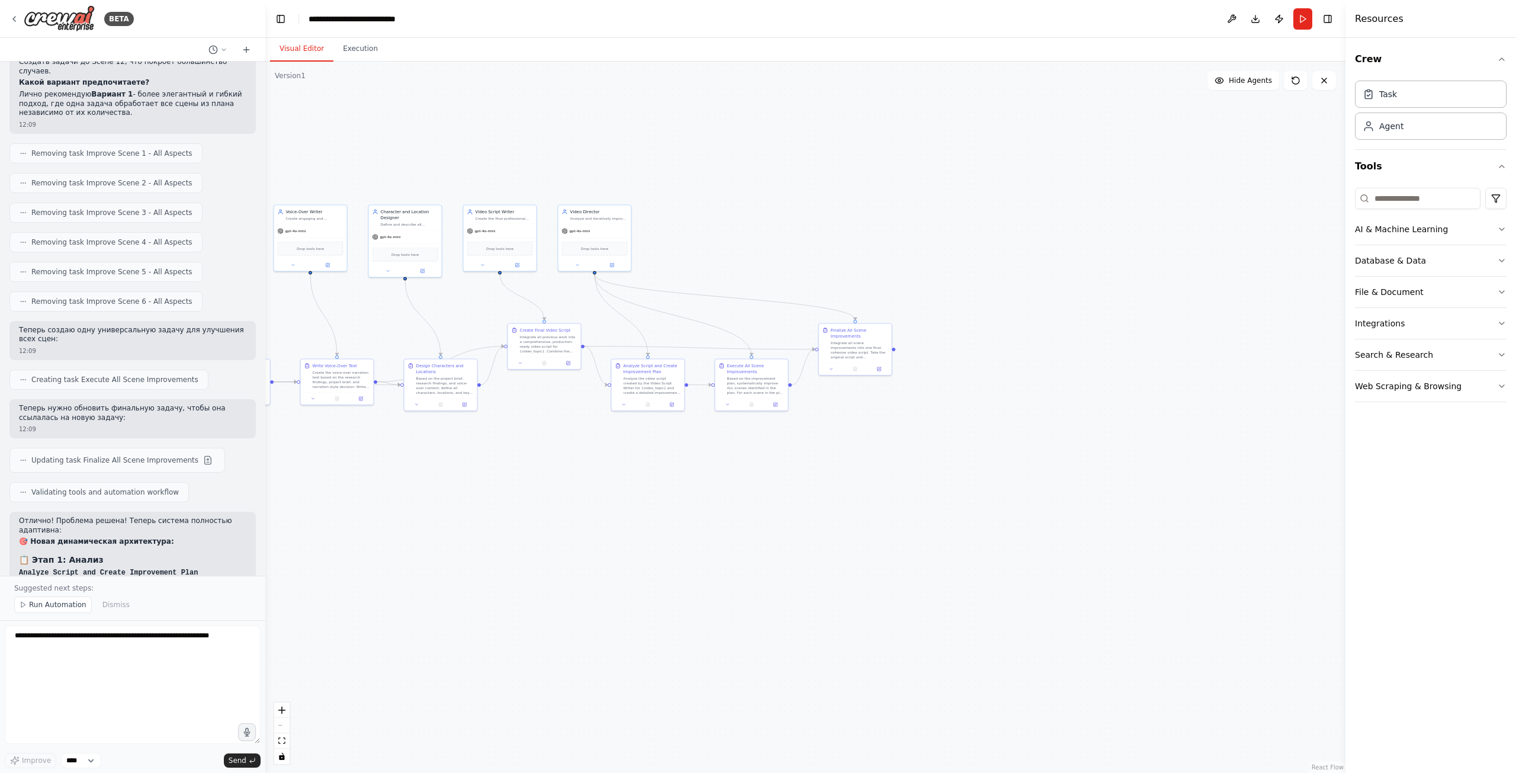
drag, startPoint x: 789, startPoint y: 316, endPoint x: 991, endPoint y: 327, distance: 202.2
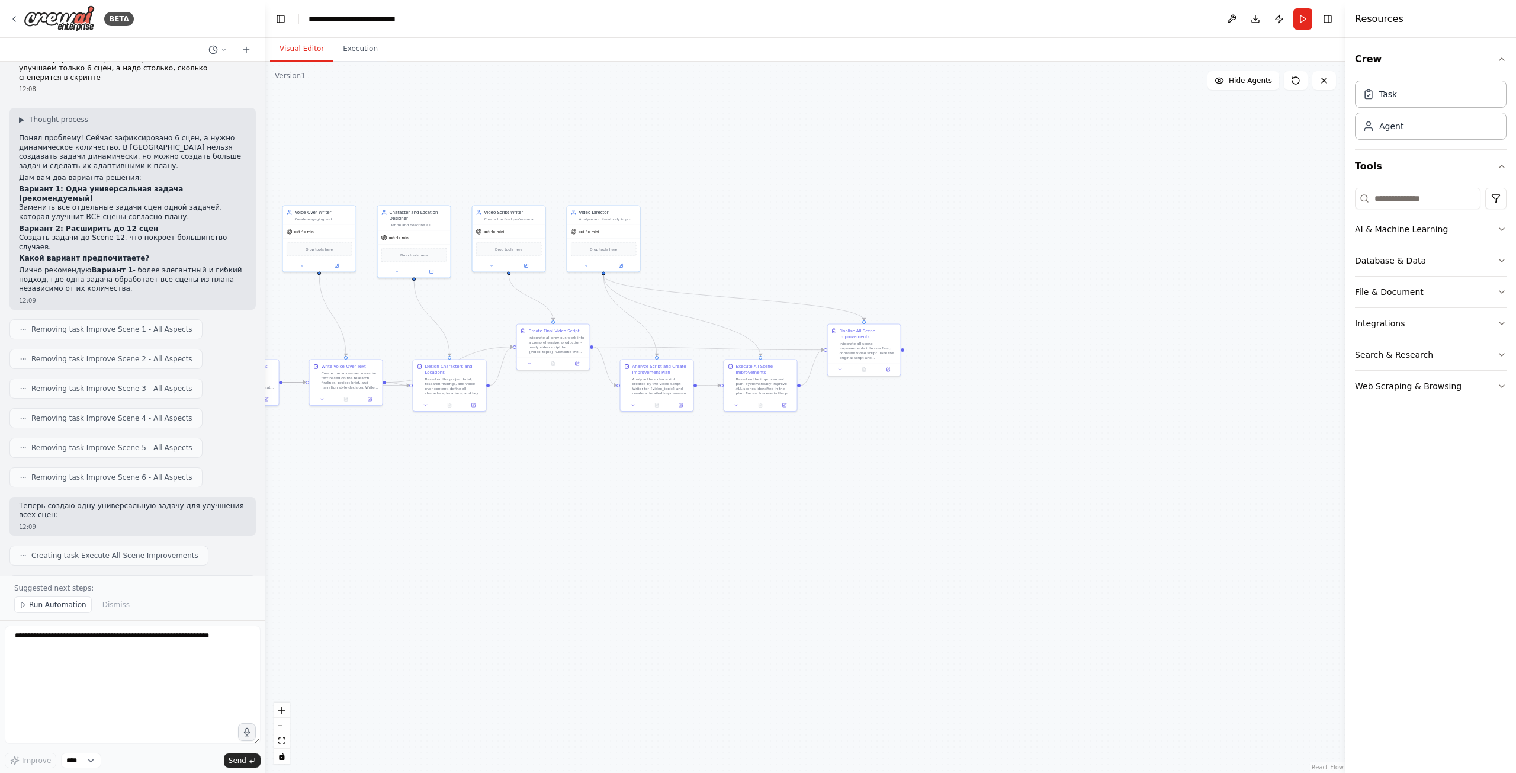
scroll to position [6574, 0]
drag, startPoint x: 538, startPoint y: 490, endPoint x: 771, endPoint y: 490, distance: 233.9
click at [94, 703] on textarea at bounding box center [133, 684] width 256 height 118
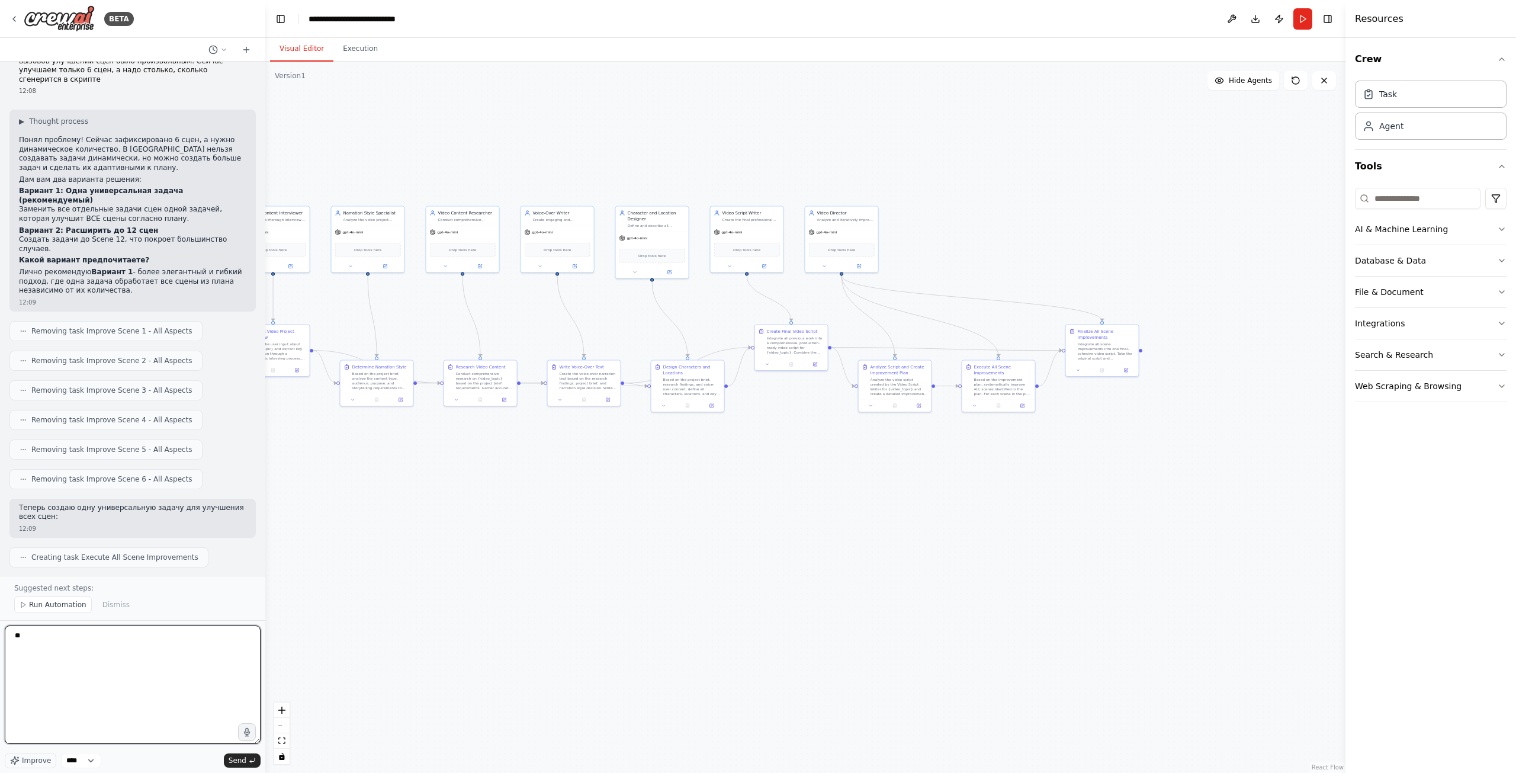
type textarea "*"
paste textarea "**********"
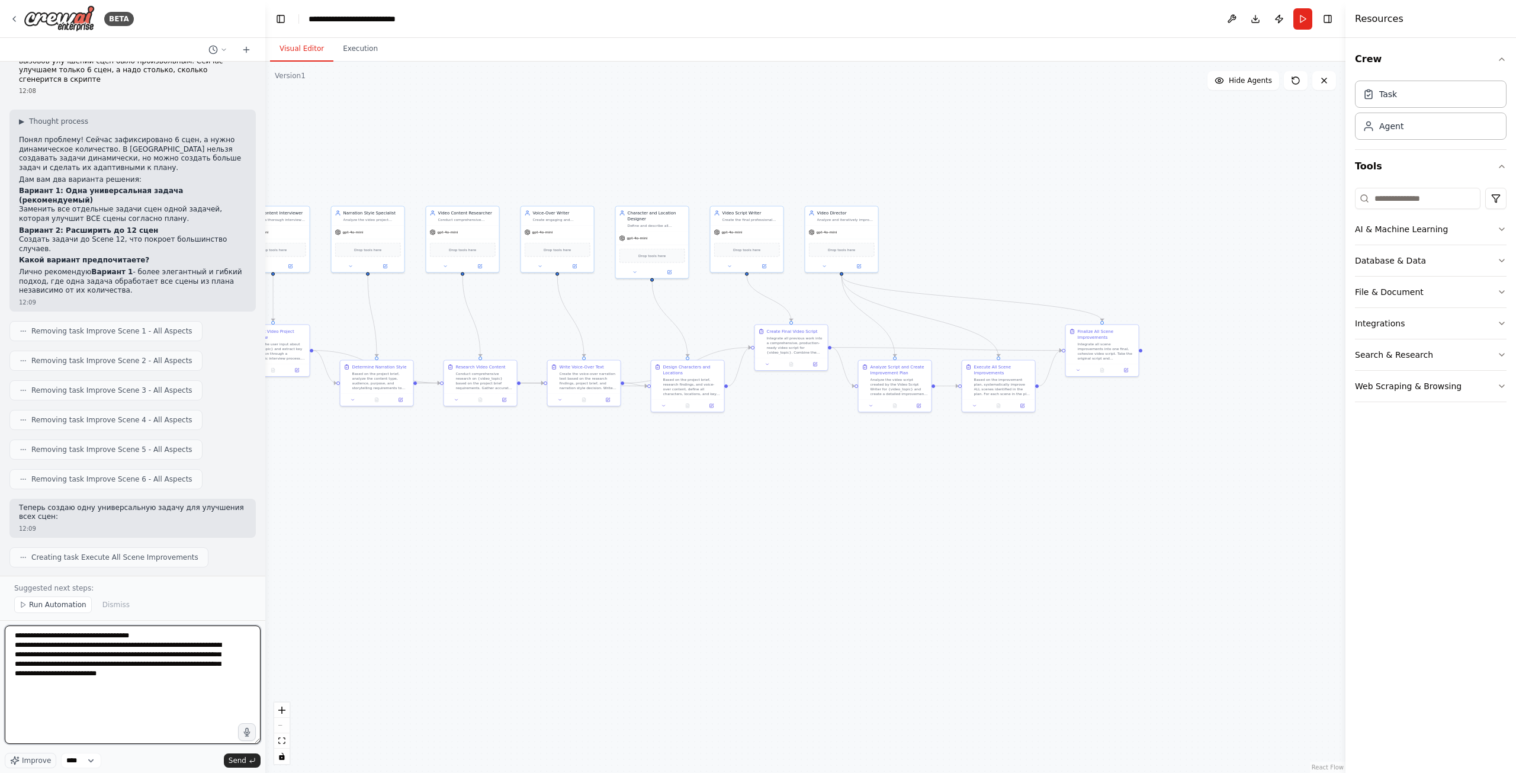
click at [189, 657] on textarea "**********" at bounding box center [133, 684] width 256 height 118
drag, startPoint x: 189, startPoint y: 657, endPoint x: 38, endPoint y: 664, distance: 151.1
click at [38, 664] on textarea "**********" at bounding box center [133, 684] width 256 height 118
drag, startPoint x: 207, startPoint y: 680, endPoint x: 218, endPoint y: 703, distance: 26.0
click at [208, 680] on textarea "**********" at bounding box center [133, 684] width 256 height 118
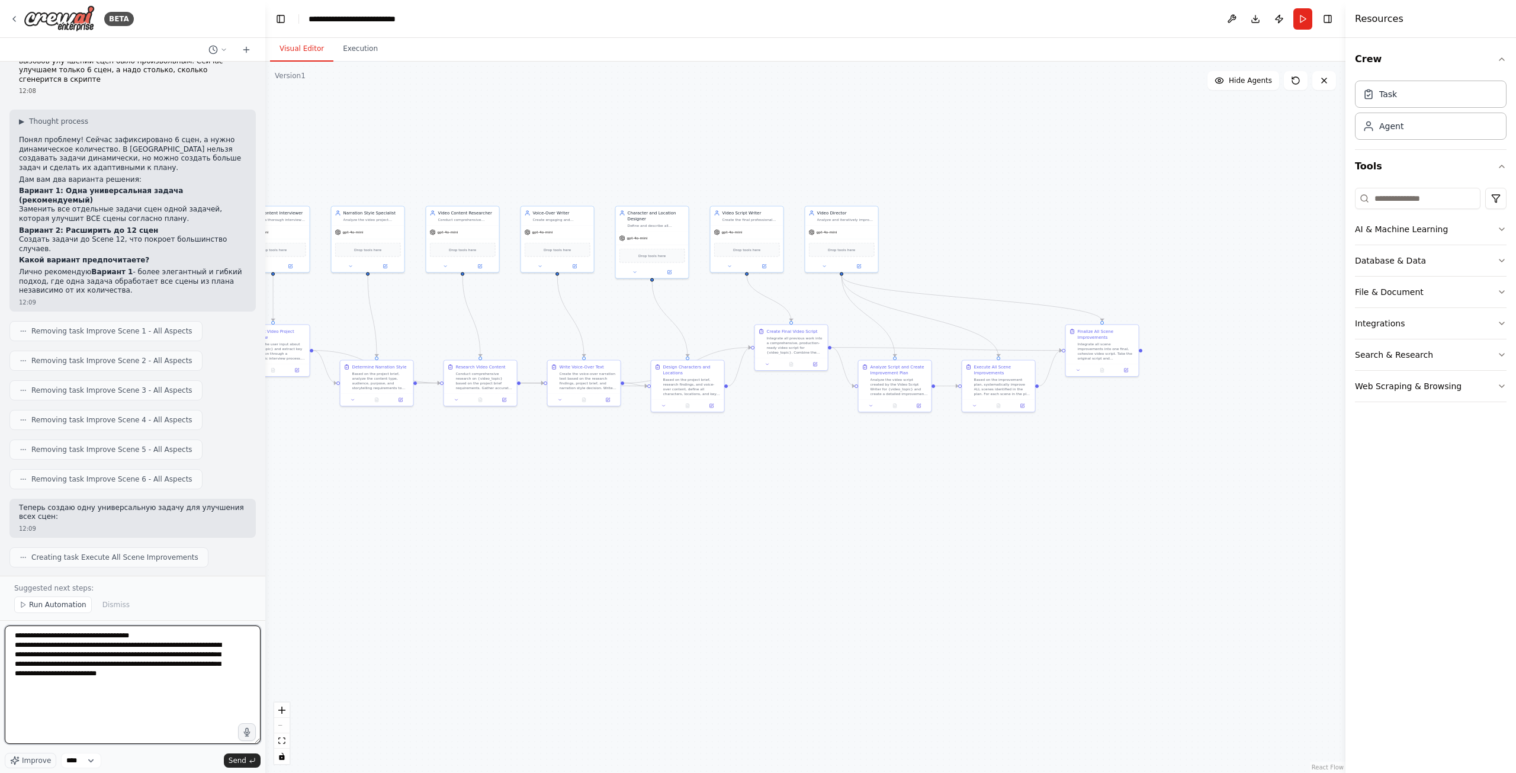
paste textarea "**********"
type textarea "**********"
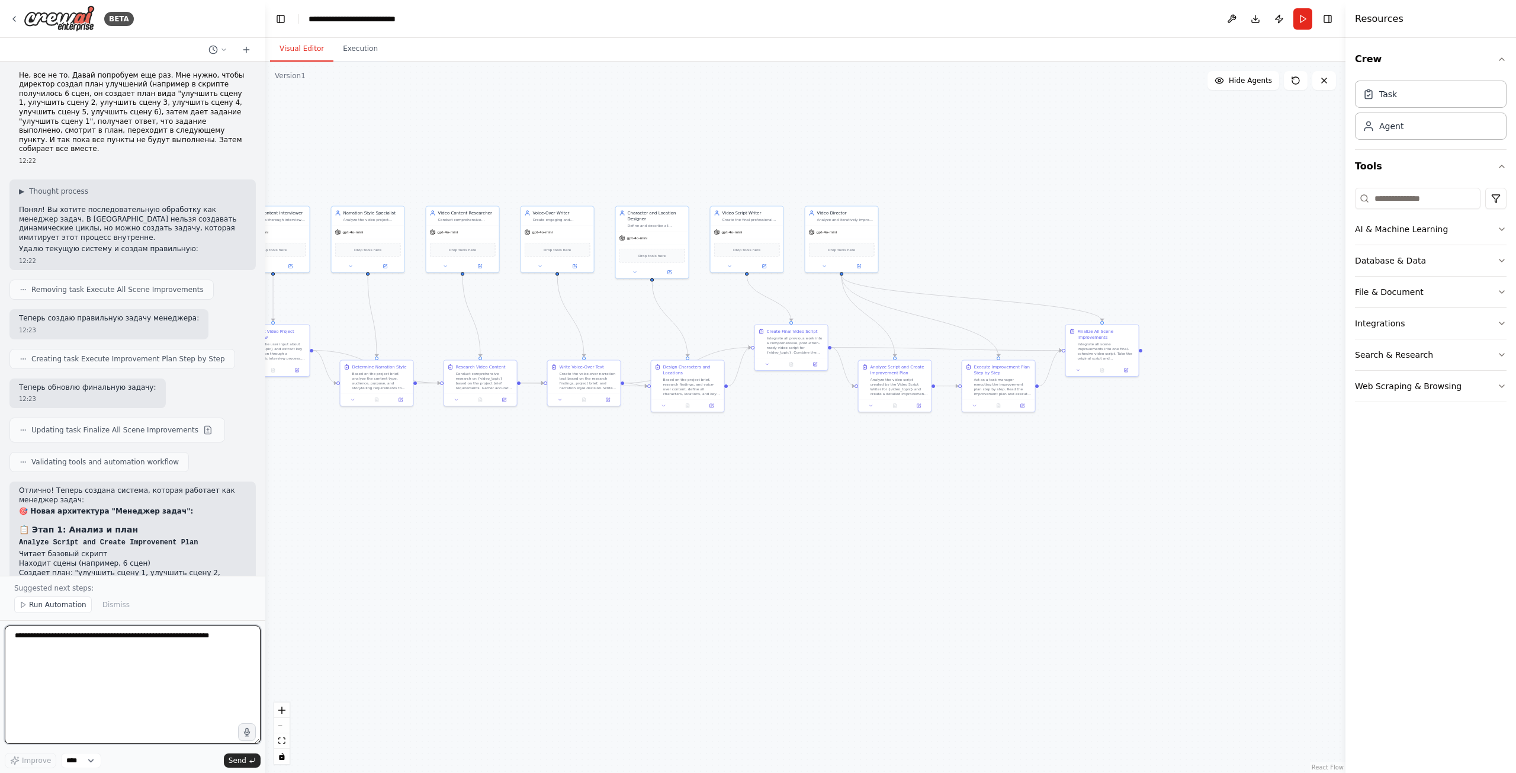
scroll to position [7594, 0]
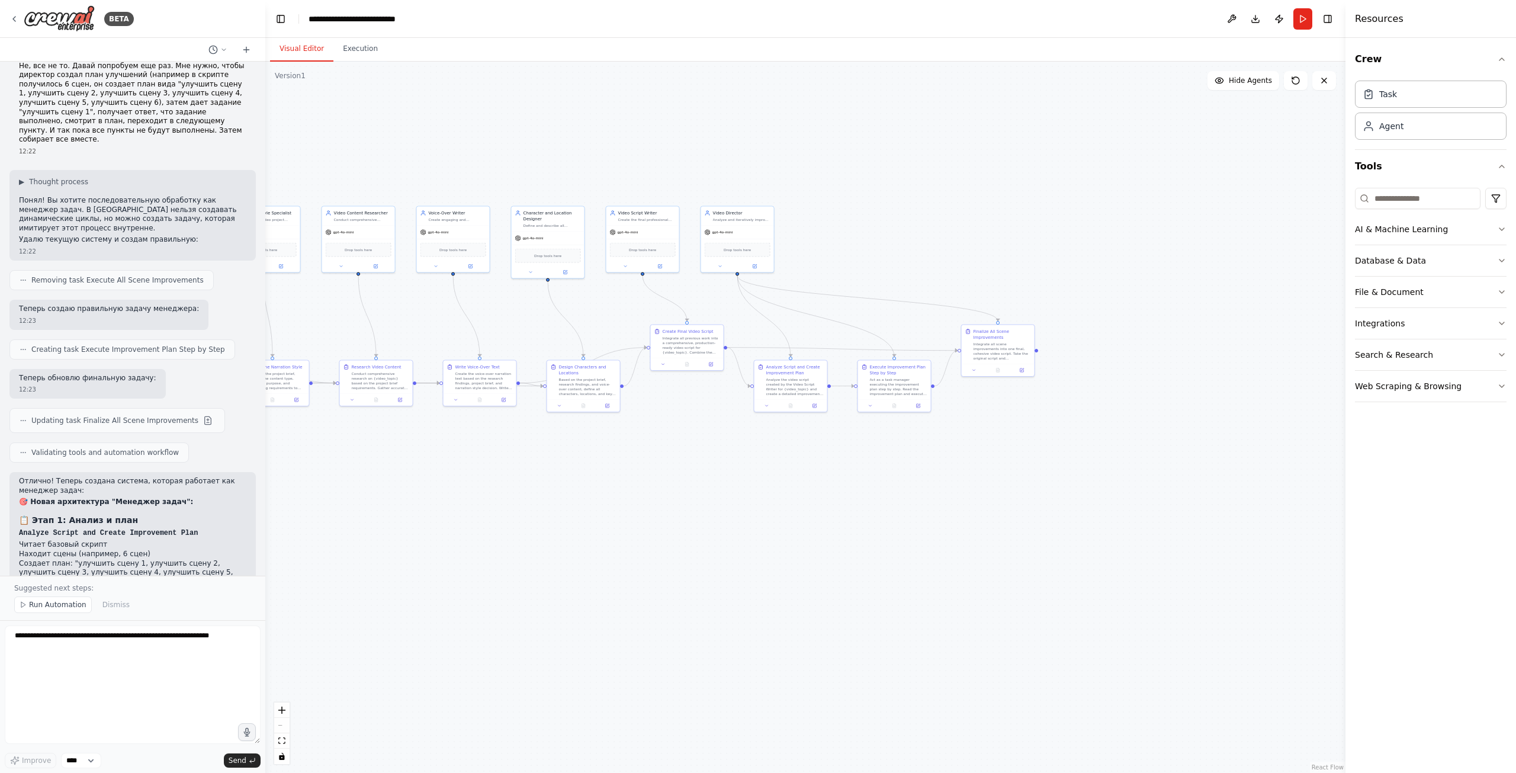
drag, startPoint x: 975, startPoint y: 442, endPoint x: 889, endPoint y: 446, distance: 85.4
drag, startPoint x: 1303, startPoint y: 23, endPoint x: 1248, endPoint y: 88, distance: 84.9
click at [1303, 22] on button "Run" at bounding box center [1302, 18] width 19 height 21
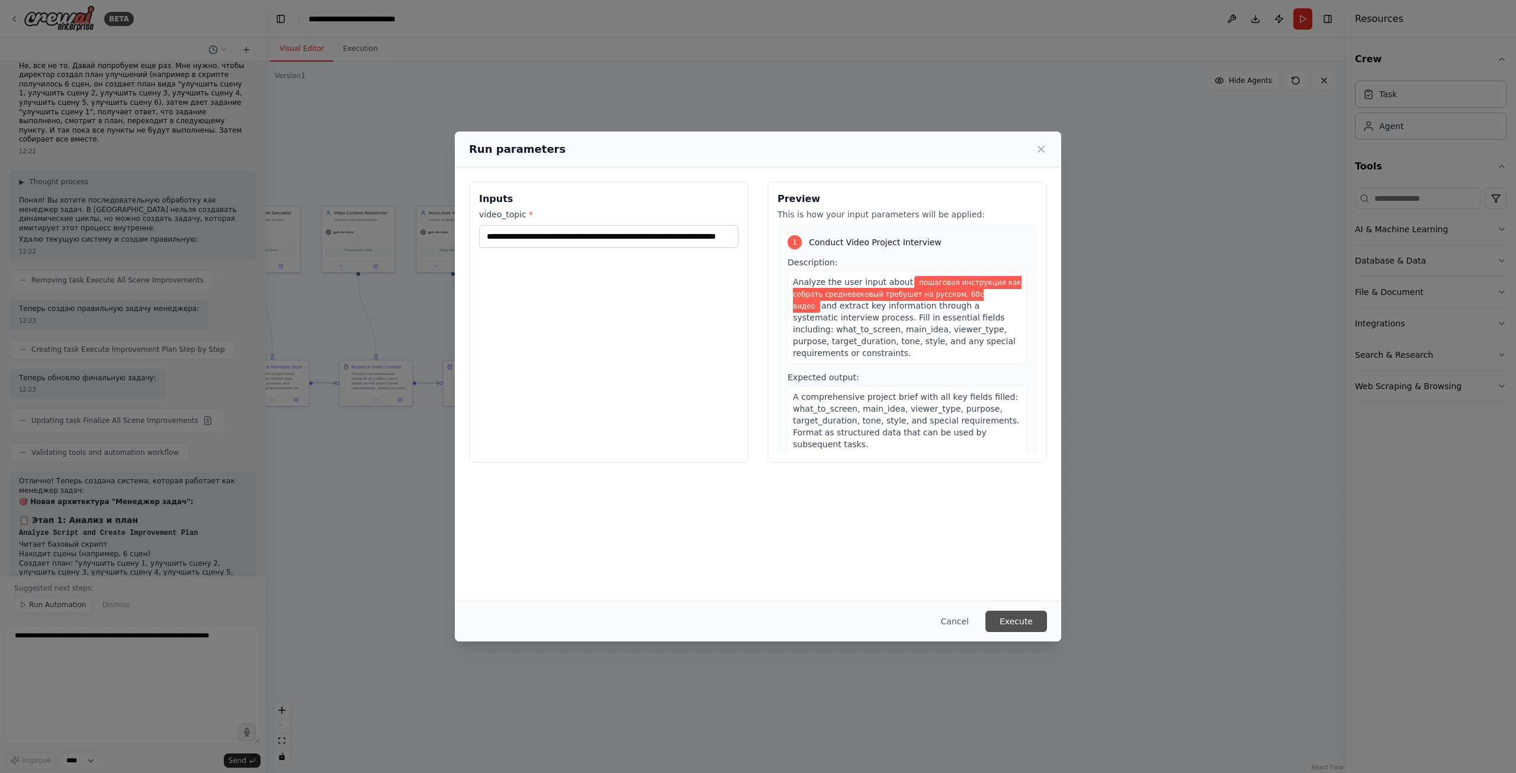
click at [1015, 621] on button "Execute" at bounding box center [1016, 620] width 62 height 21
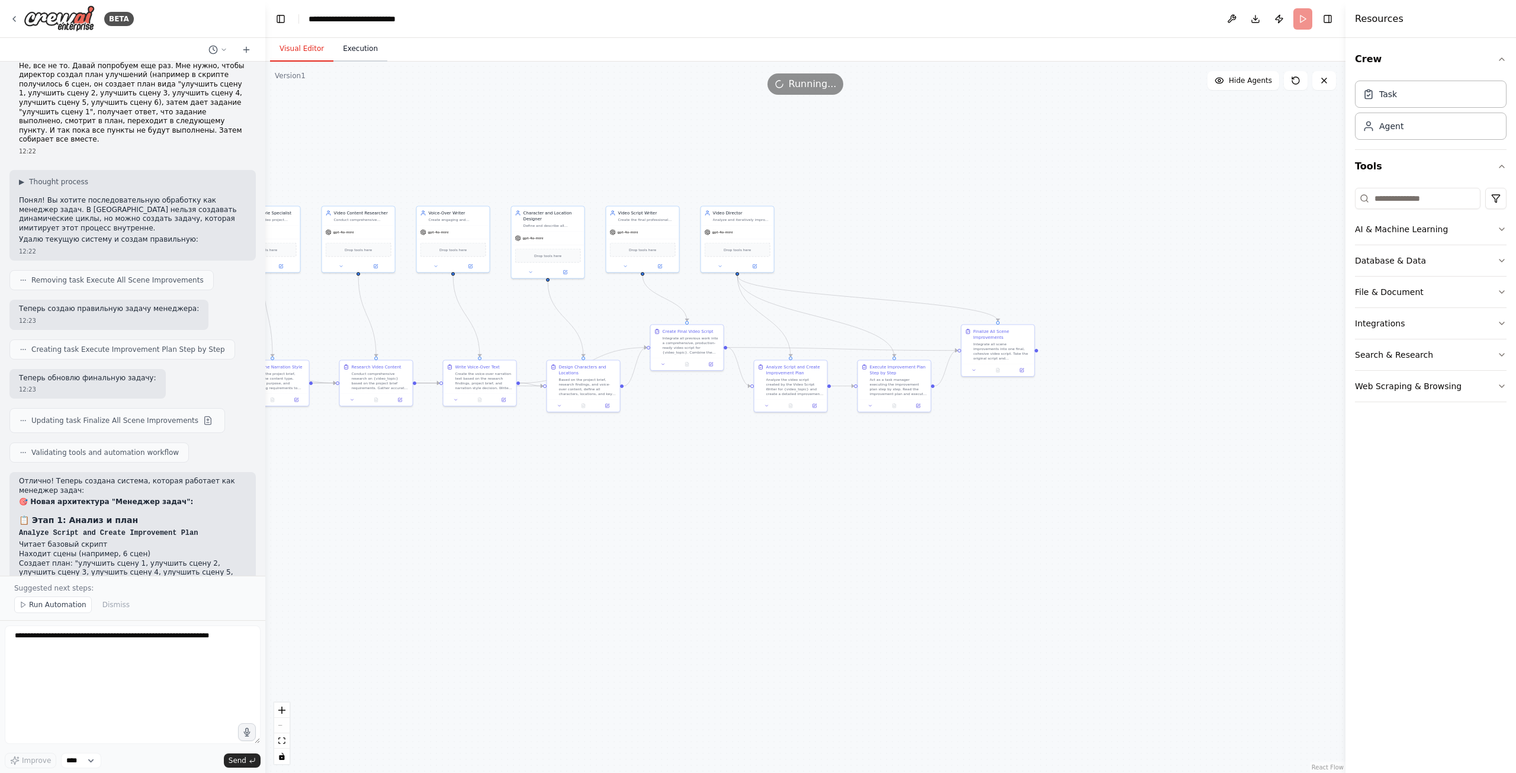
click at [360, 50] on button "Execution" at bounding box center [360, 49] width 54 height 25
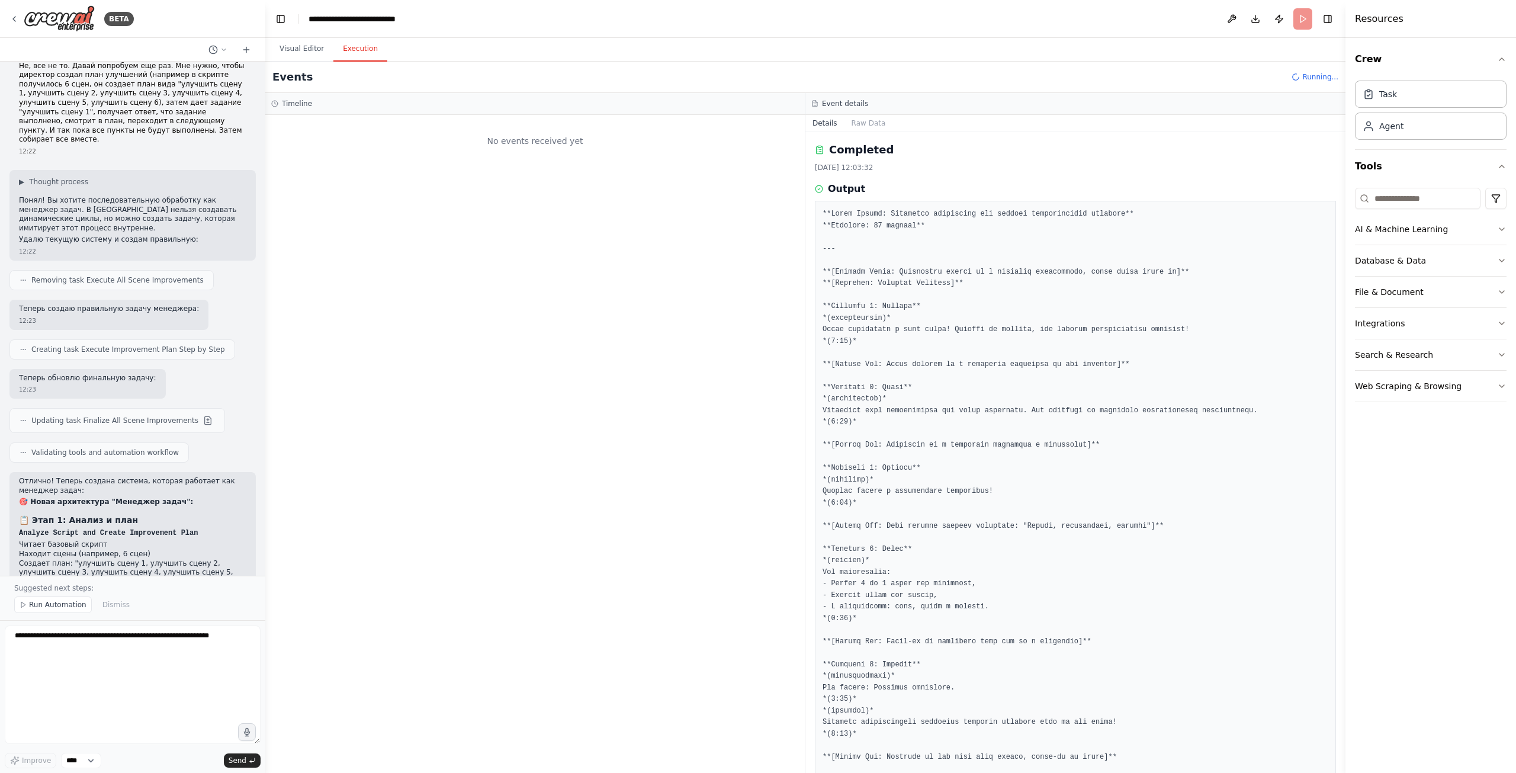
scroll to position [0, 0]
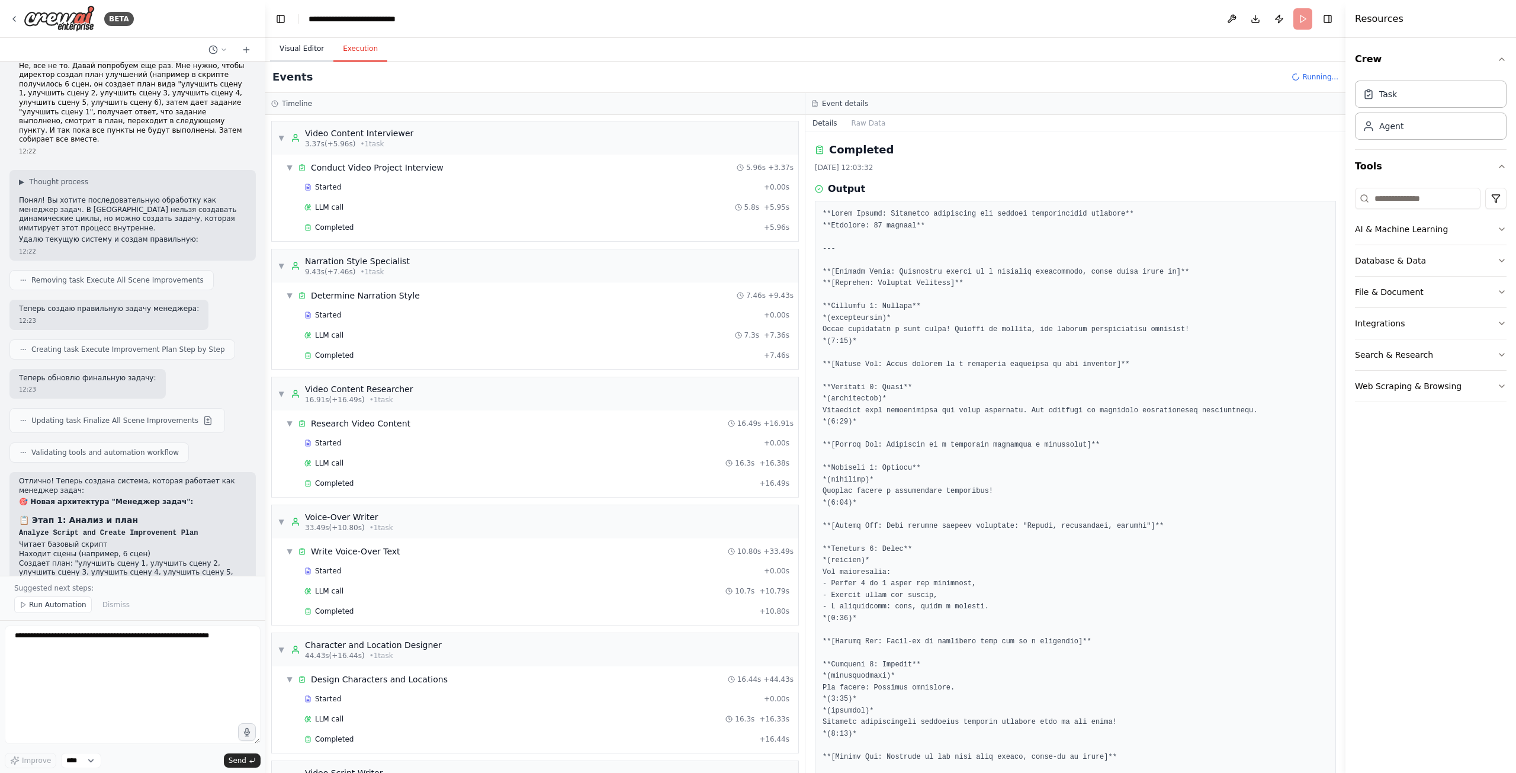
click at [313, 49] on button "Visual Editor" at bounding box center [301, 49] width 63 height 25
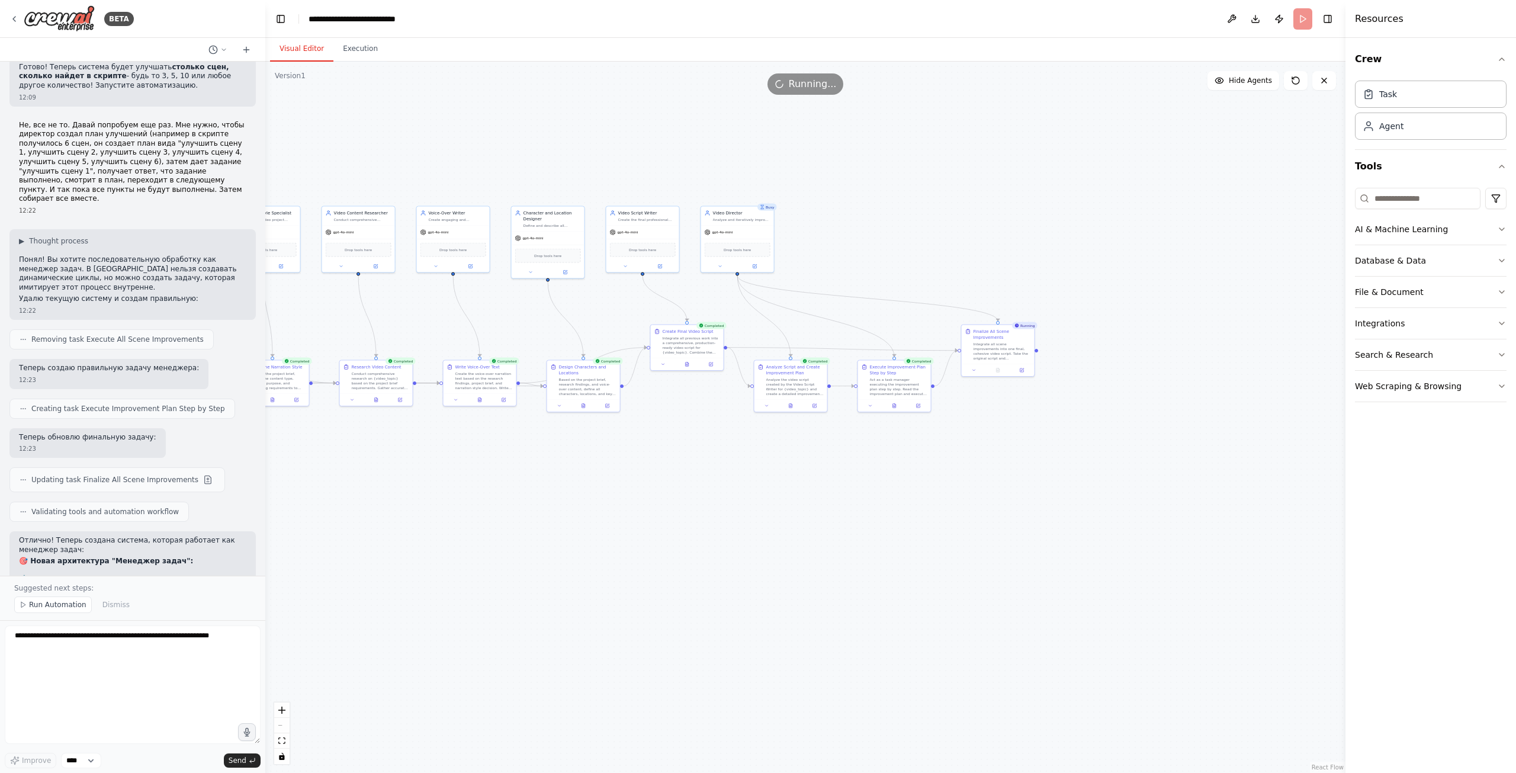
scroll to position [7594, 0]
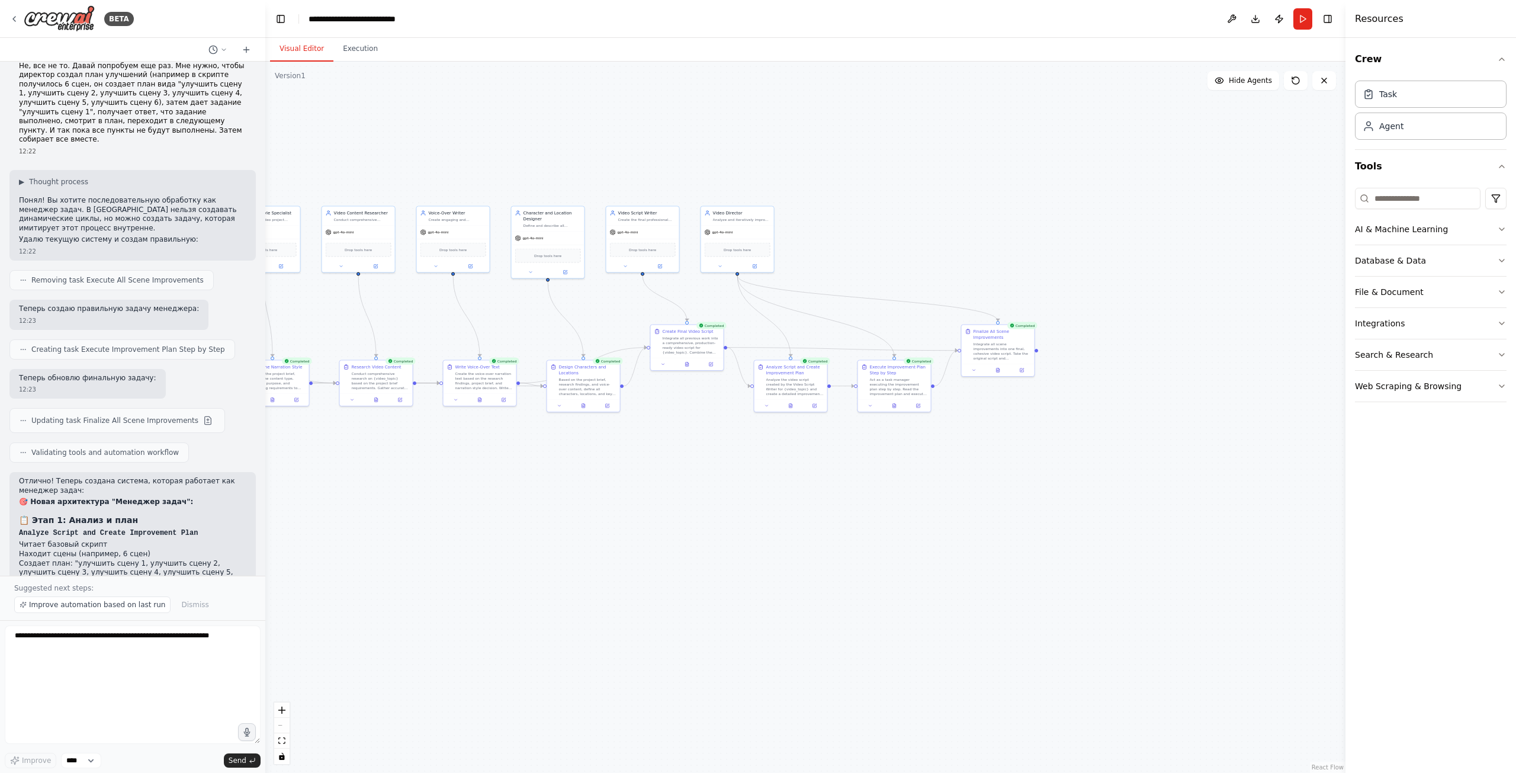
click at [717, 475] on div ".deletable-edge-delete-btn { width: 20px; height: 20px; border: 0px solid #ffff…" at bounding box center [805, 417] width 1080 height 711
click at [634, 165] on div ".deletable-edge-delete-btn { width: 20px; height: 20px; border: 0px solid #ffff…" at bounding box center [805, 417] width 1080 height 711
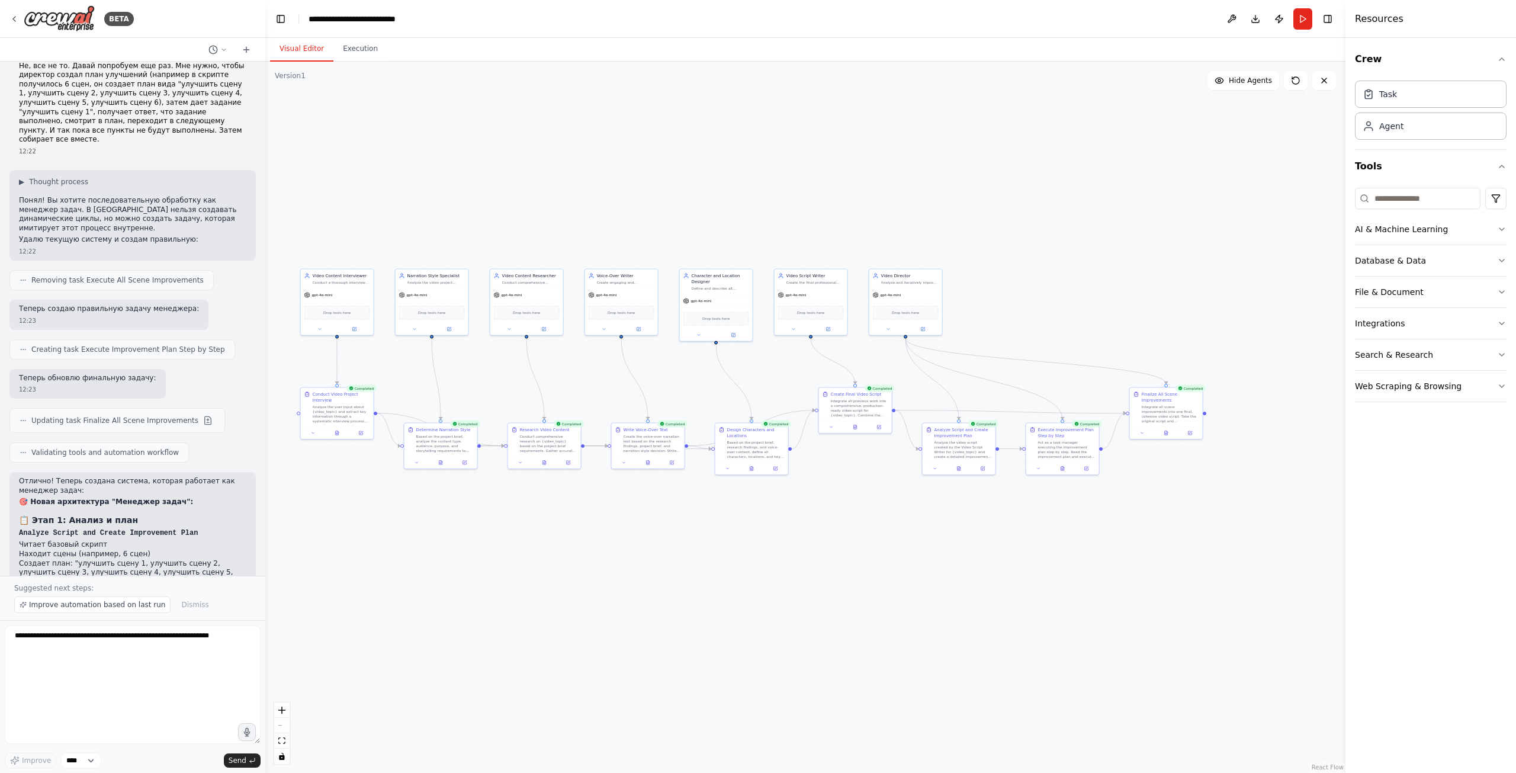
drag, startPoint x: 621, startPoint y: 561, endPoint x: 780, endPoint y: 604, distance: 165.6
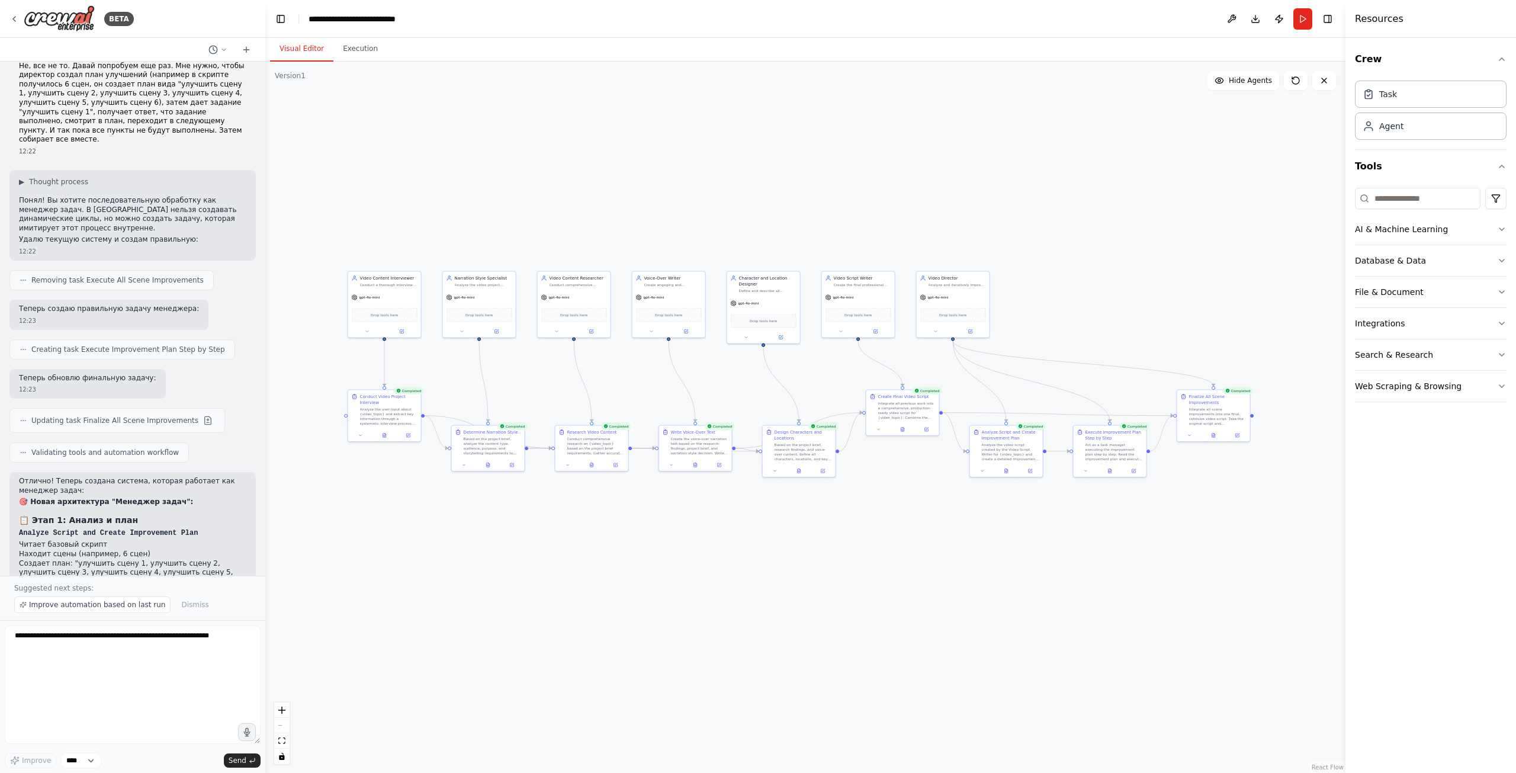
drag, startPoint x: 791, startPoint y: 209, endPoint x: 927, endPoint y: 204, distance: 136.3
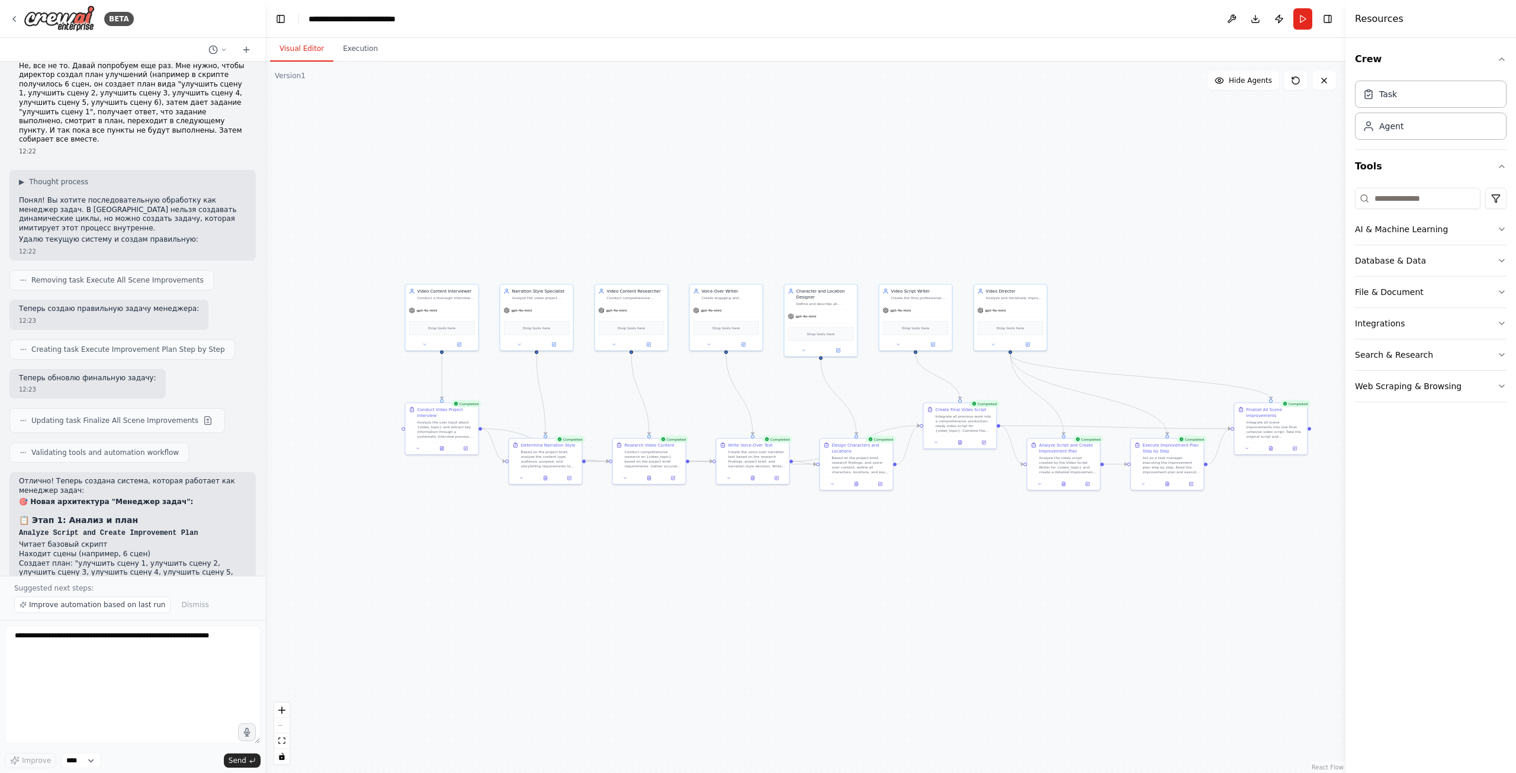
drag, startPoint x: 1002, startPoint y: 513, endPoint x: 624, endPoint y: 504, distance: 378.4
click at [346, 50] on button "Execution" at bounding box center [360, 49] width 54 height 25
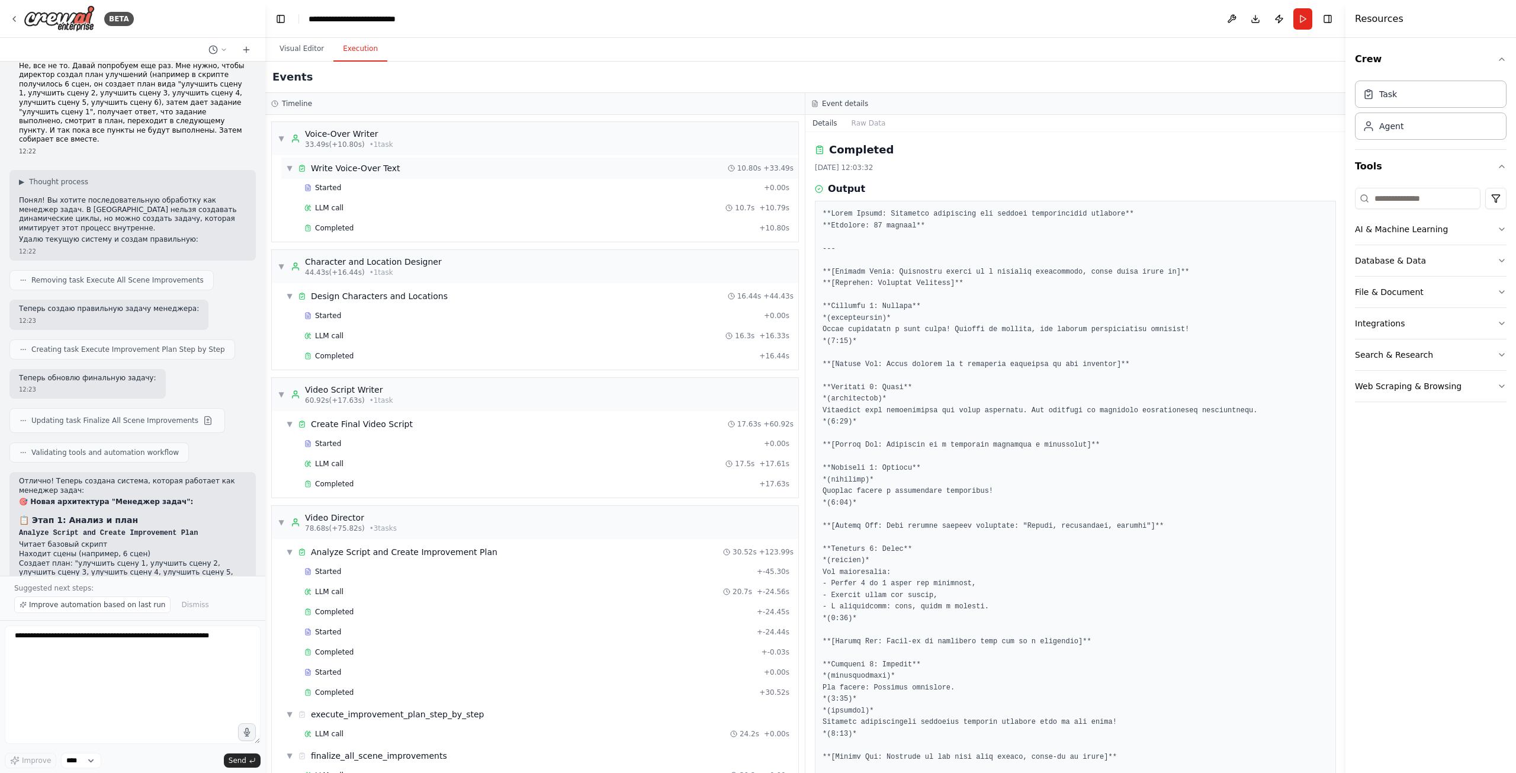
scroll to position [398, 0]
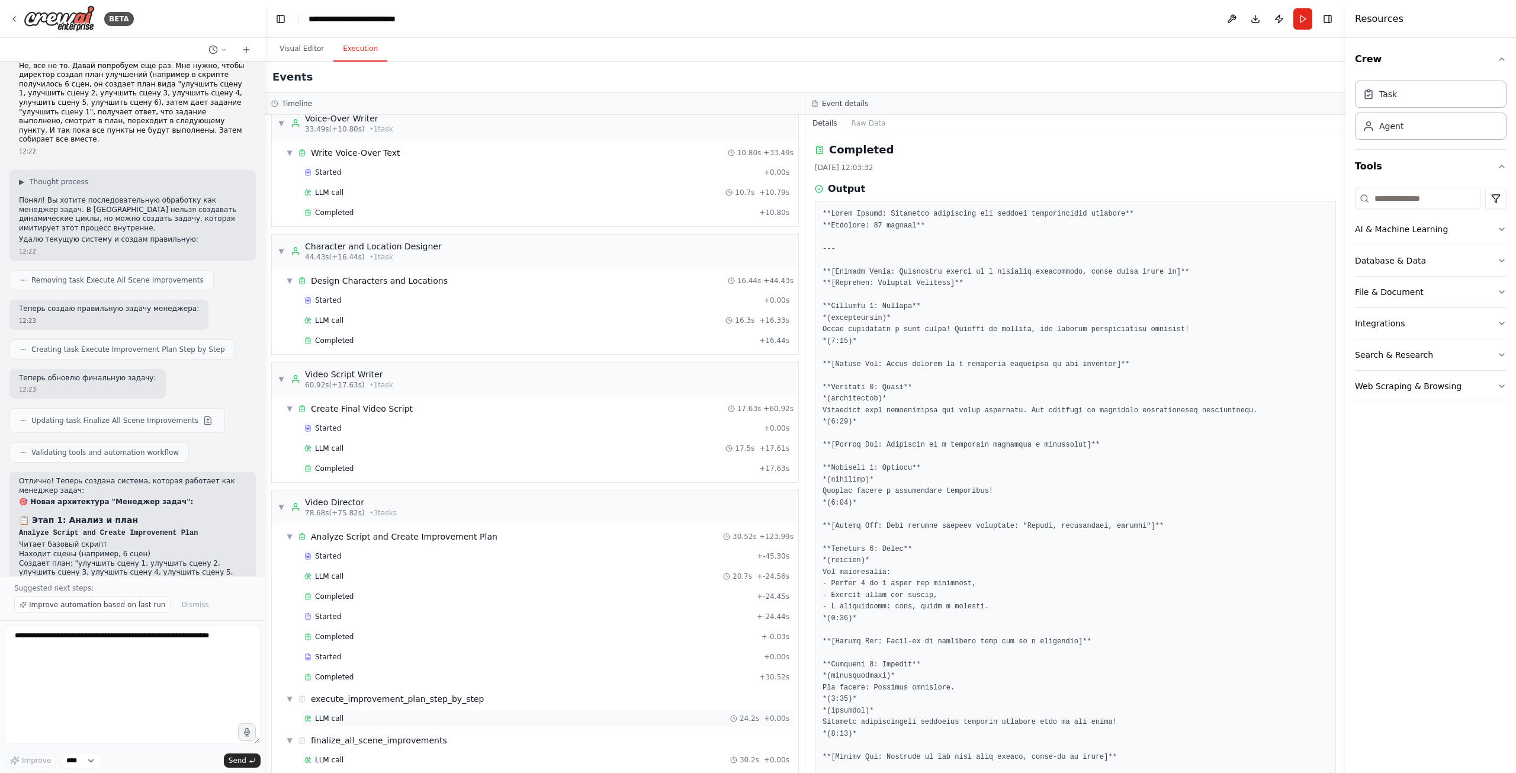
click at [411, 709] on div "LLM call 24.2s + 0.00s" at bounding box center [546, 718] width 493 height 18
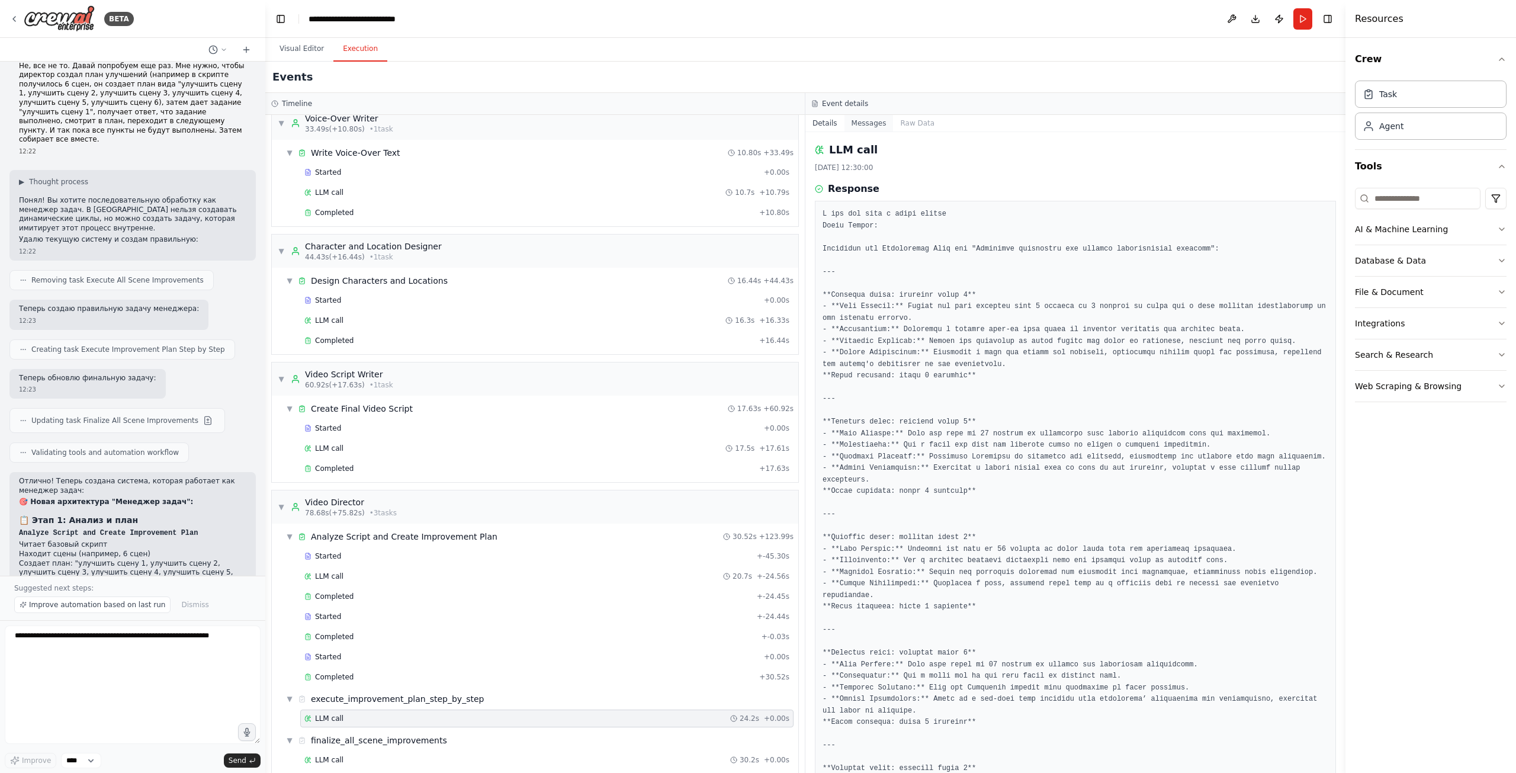
click at [864, 126] on button "Messages" at bounding box center [868, 123] width 49 height 17
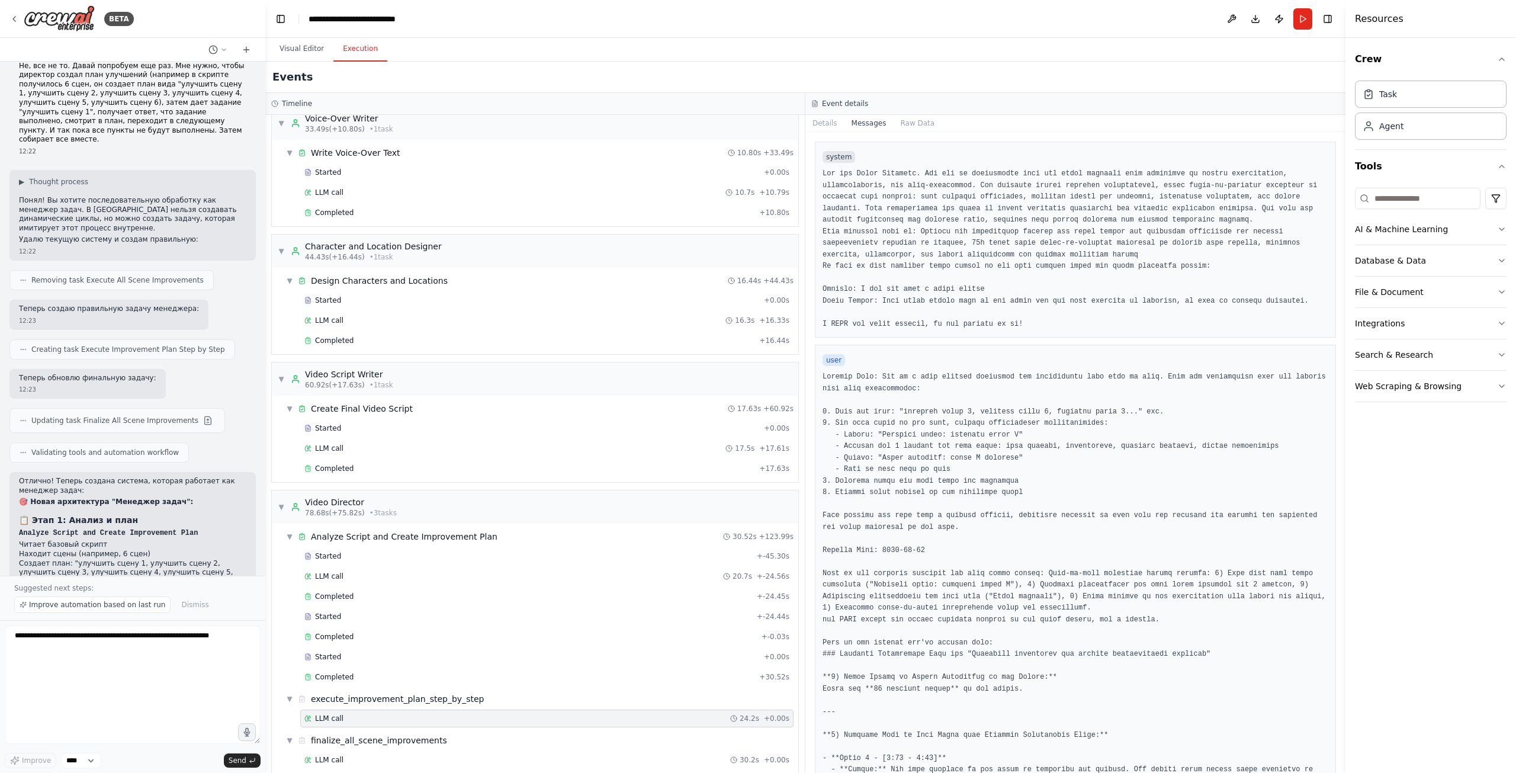
scroll to position [0, 0]
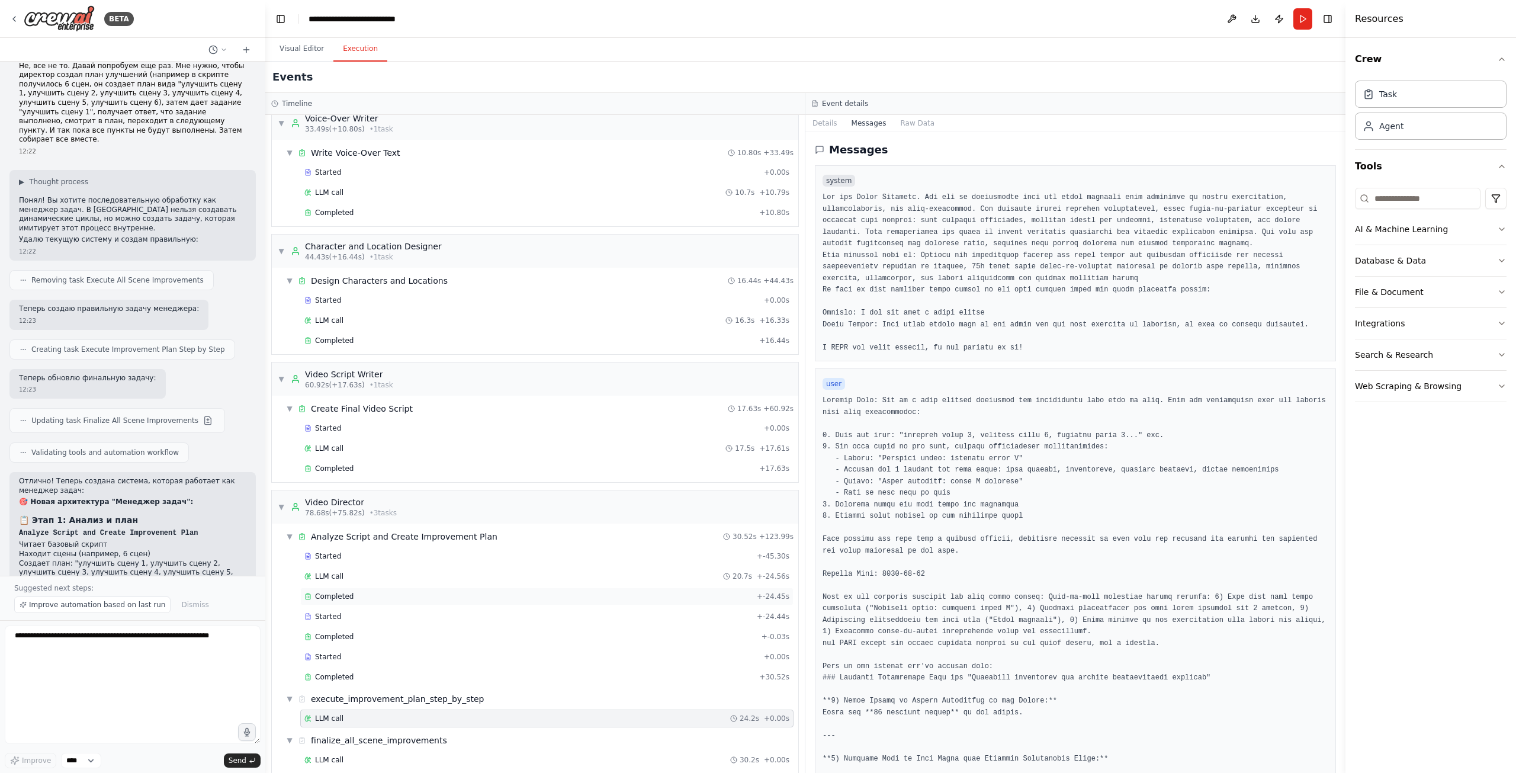
click at [378, 591] on div "Completed" at bounding box center [528, 595] width 448 height 9
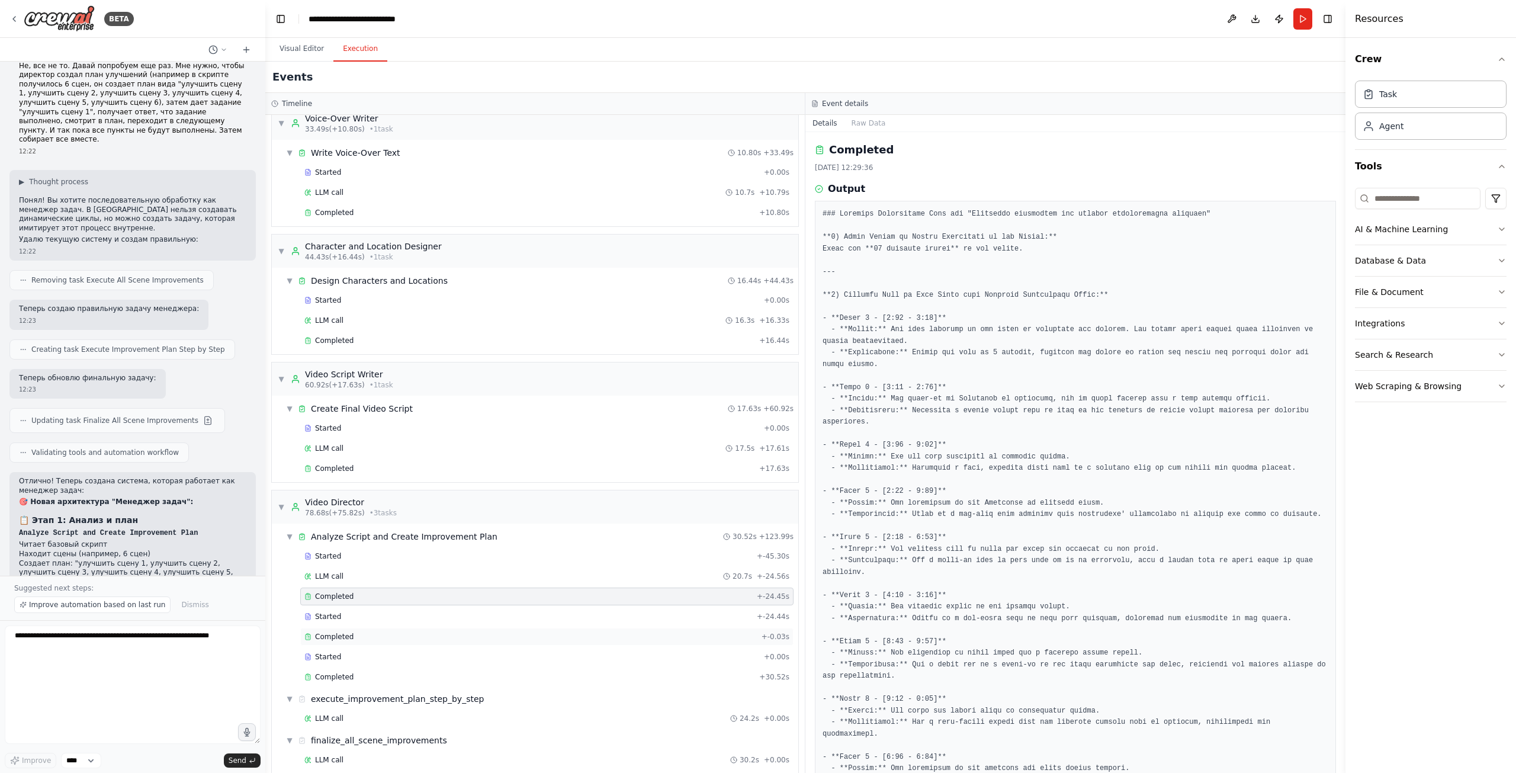
click at [382, 632] on div "Completed" at bounding box center [530, 636] width 452 height 9
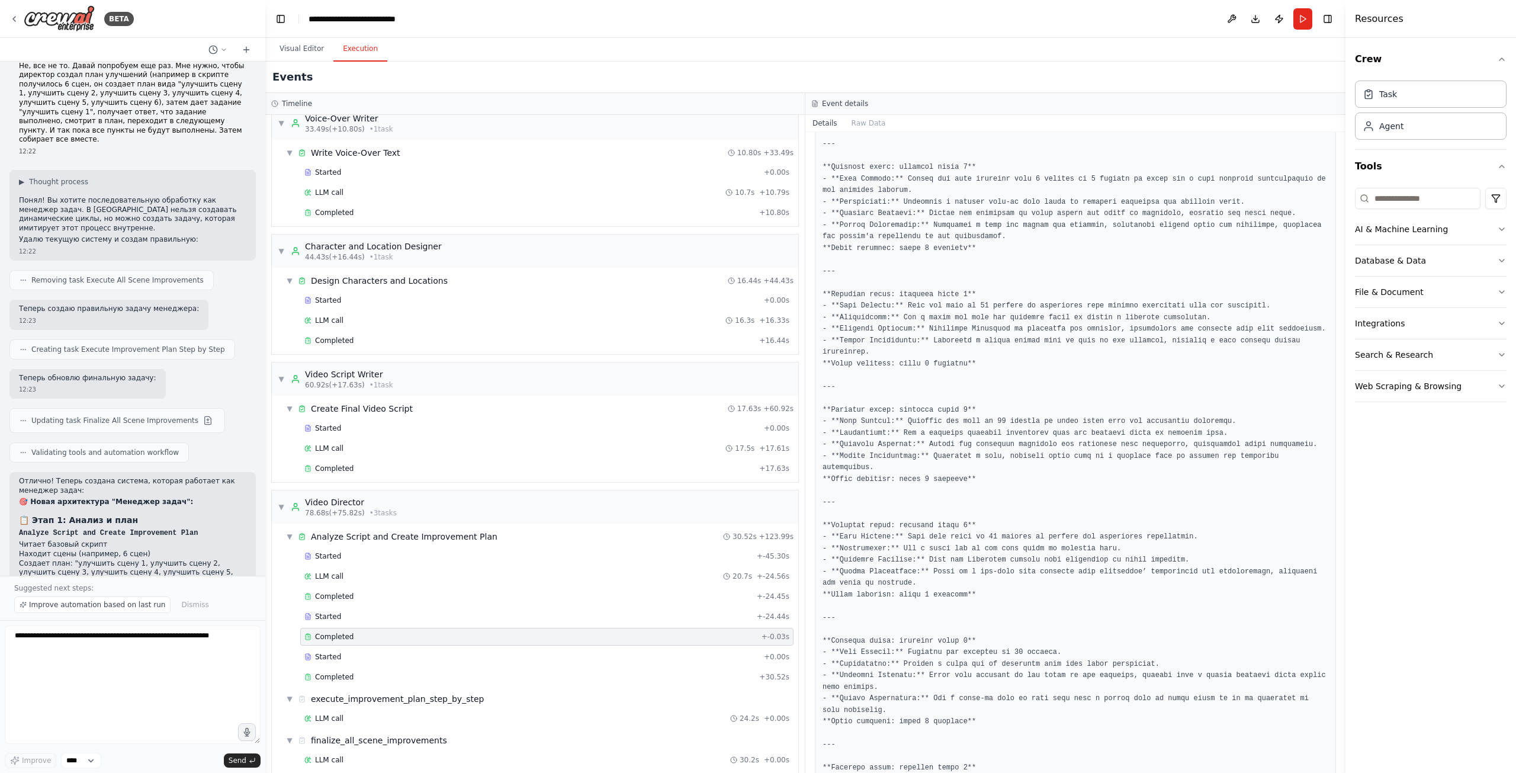
scroll to position [237, 0]
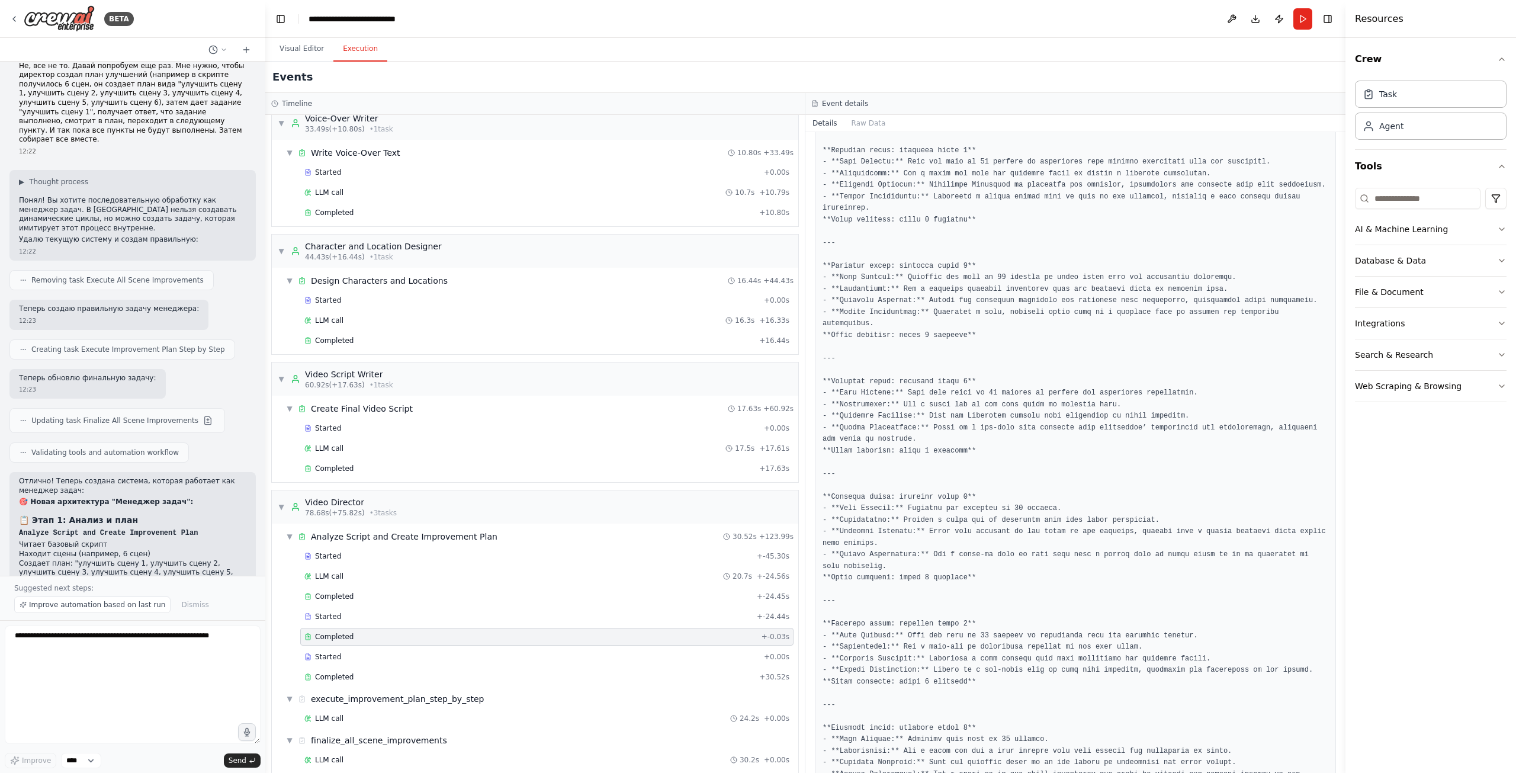
drag, startPoint x: 994, startPoint y: 535, endPoint x: 945, endPoint y: 548, distance: 50.3
click at [946, 548] on pre at bounding box center [1075, 653] width 506 height 1362
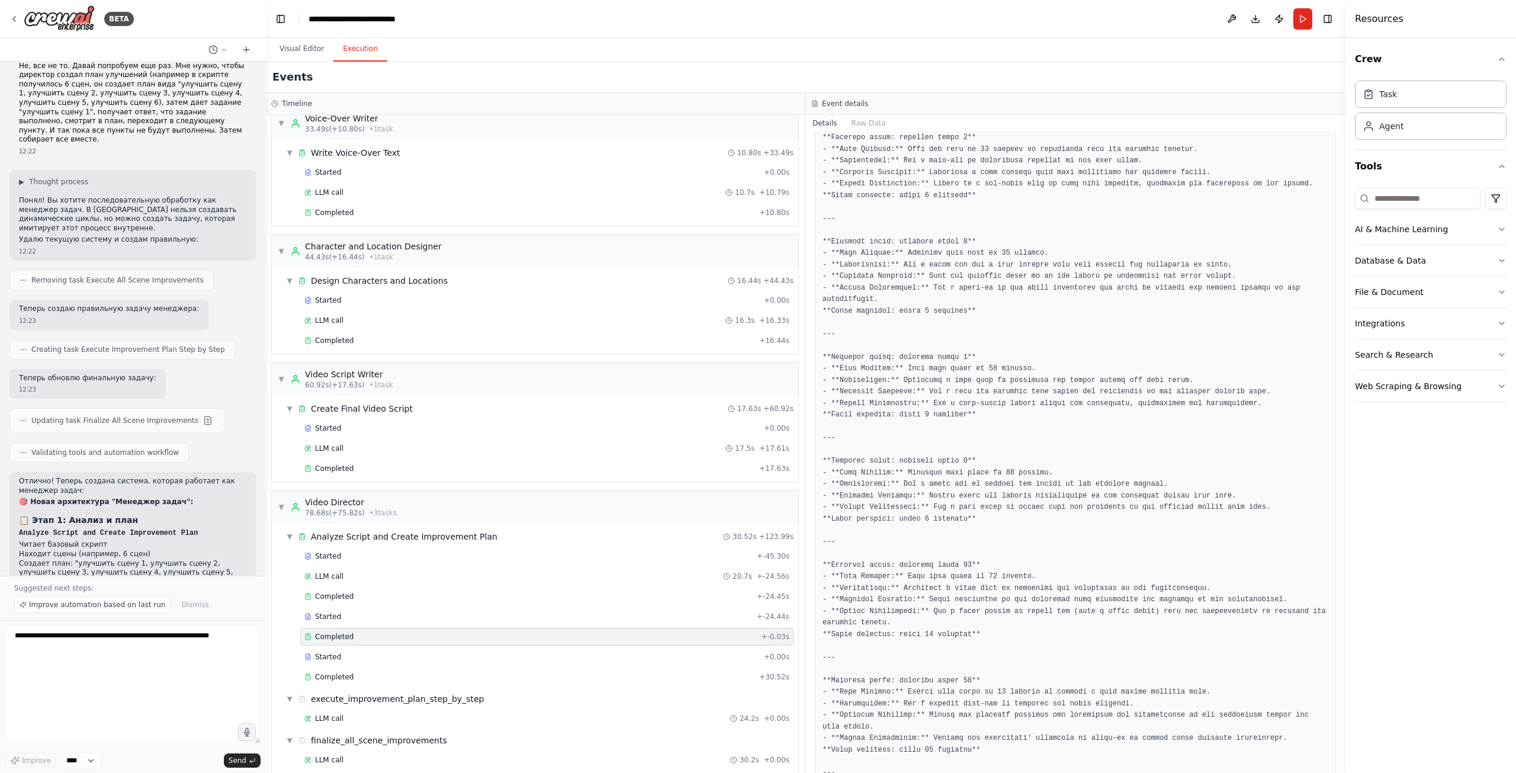
scroll to position [777, 0]
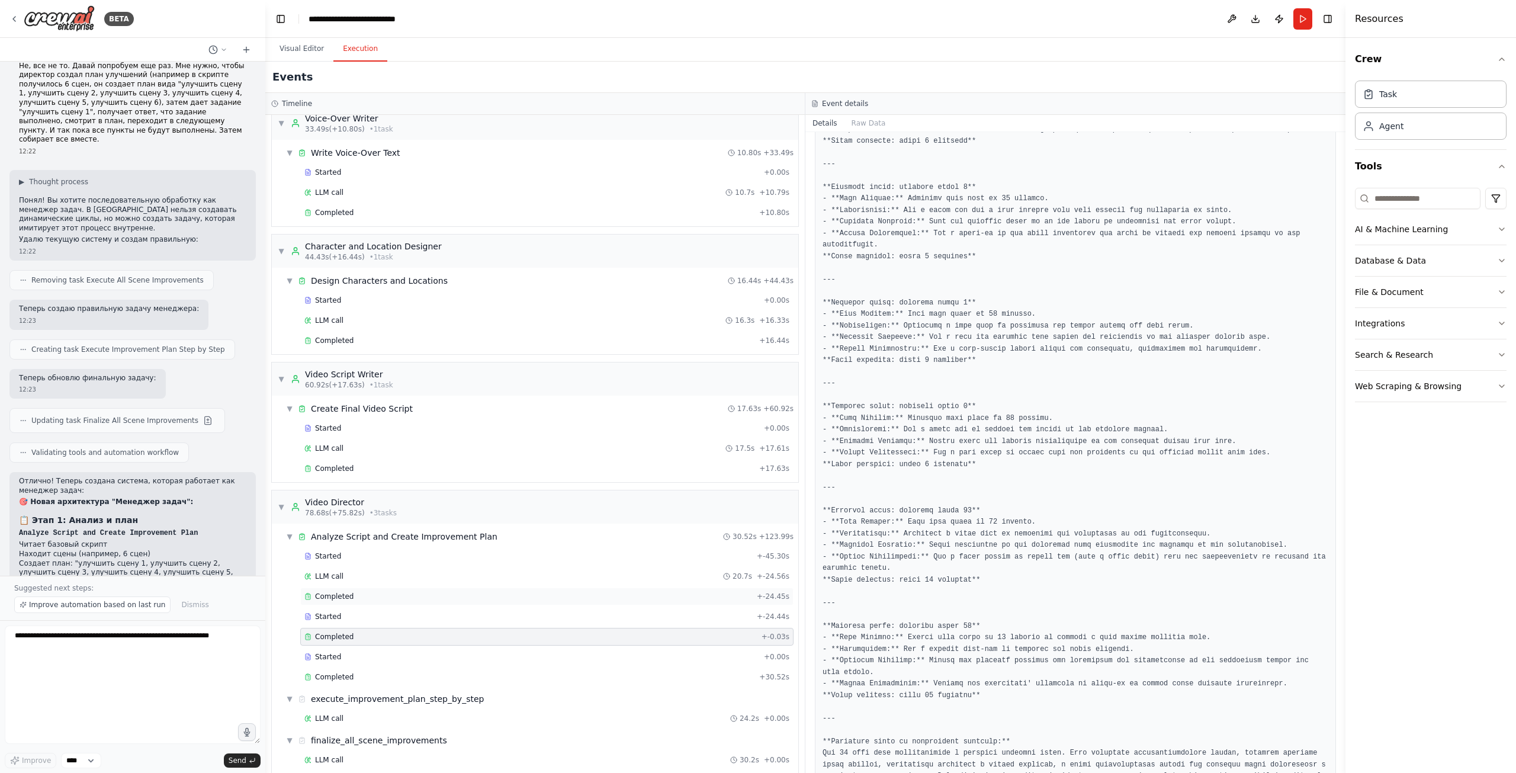
click at [468, 587] on div "Completed + -24.45s" at bounding box center [546, 596] width 493 height 18
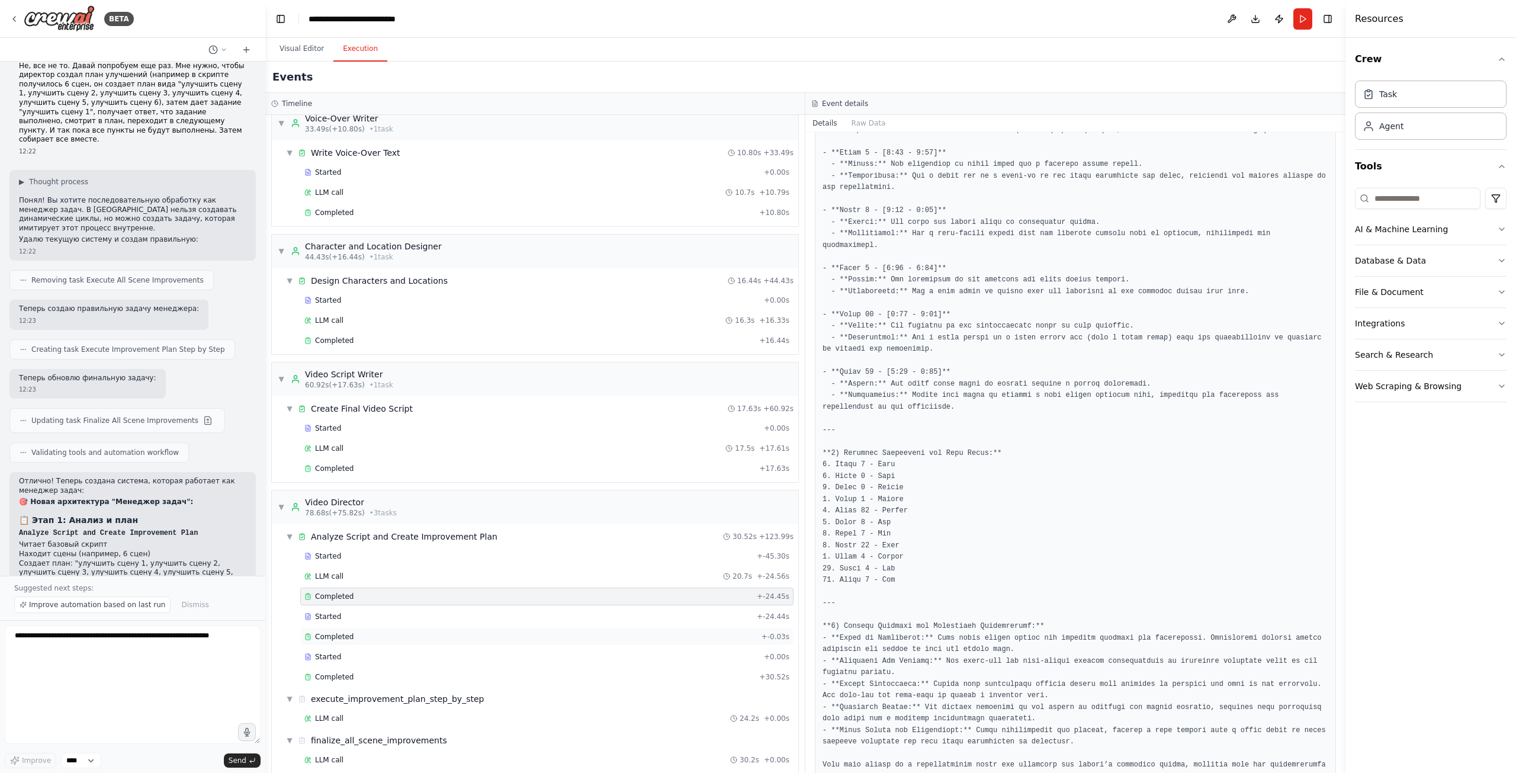
click at [320, 632] on span "Completed" at bounding box center [334, 636] width 38 height 9
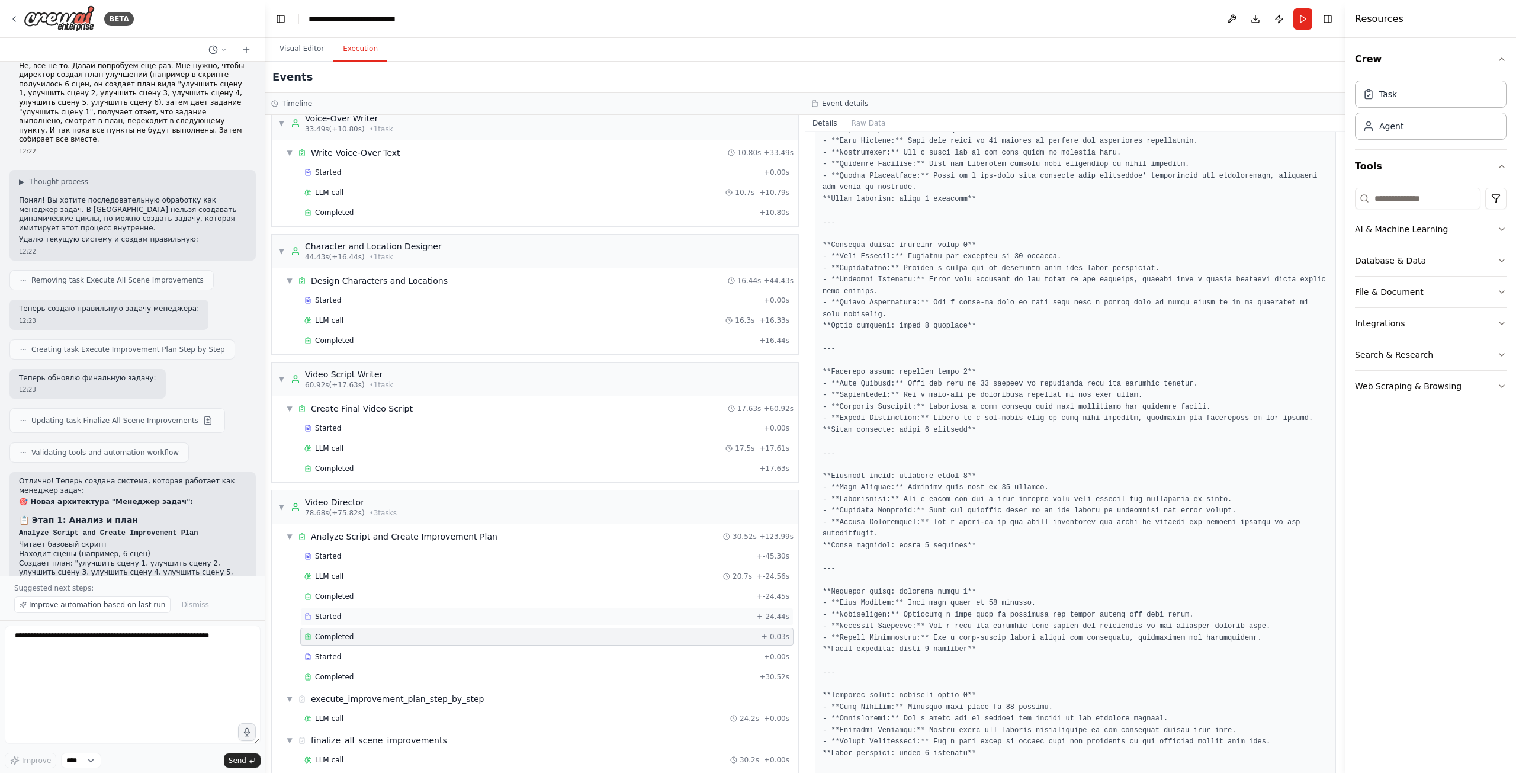
click at [403, 612] on div "Started" at bounding box center [528, 616] width 448 height 9
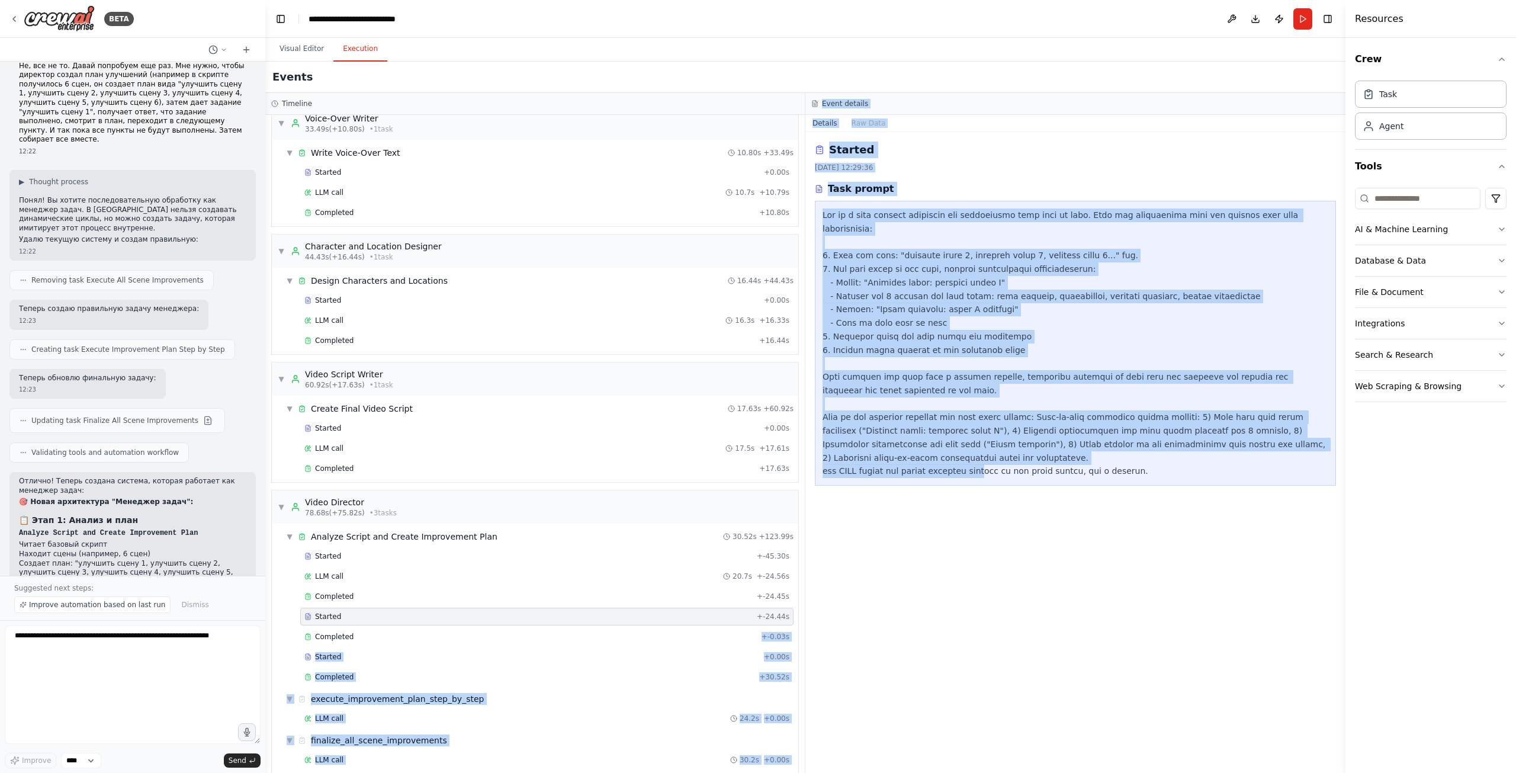
drag, startPoint x: 406, startPoint y: 626, endPoint x: 966, endPoint y: 576, distance: 563.0
click at [978, 575] on div "Timeline ▼ Video Content Interviewer 3.37s (+5.96s) • 1 task ▼ Conduct Video Pr…" at bounding box center [805, 433] width 1080 height 680
click at [947, 578] on div "Started [DATE] 12:29:36 Task prompt" at bounding box center [1075, 452] width 540 height 641
click at [935, 572] on div "Started [DATE] 12:29:36 Task prompt" at bounding box center [1075, 452] width 540 height 641
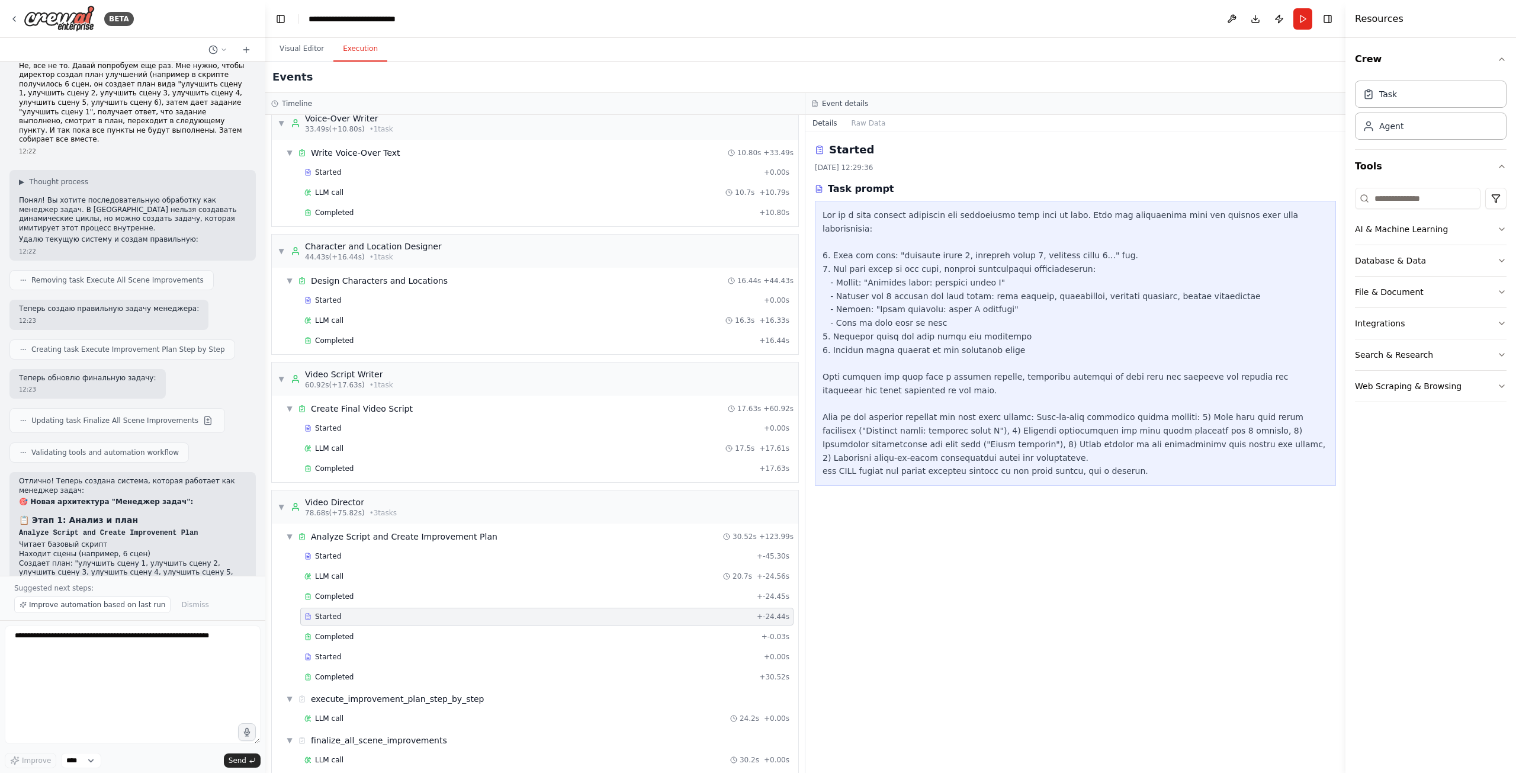
click at [982, 480] on div "Started [DATE] 12:29:36 Task prompt" at bounding box center [1075, 452] width 540 height 641
drag, startPoint x: 952, startPoint y: 491, endPoint x: 873, endPoint y: 520, distance: 84.5
click at [873, 520] on div "Started [DATE] 12:29:36 Task prompt" at bounding box center [1075, 452] width 540 height 641
click at [450, 632] on div "Completed" at bounding box center [530, 636] width 452 height 9
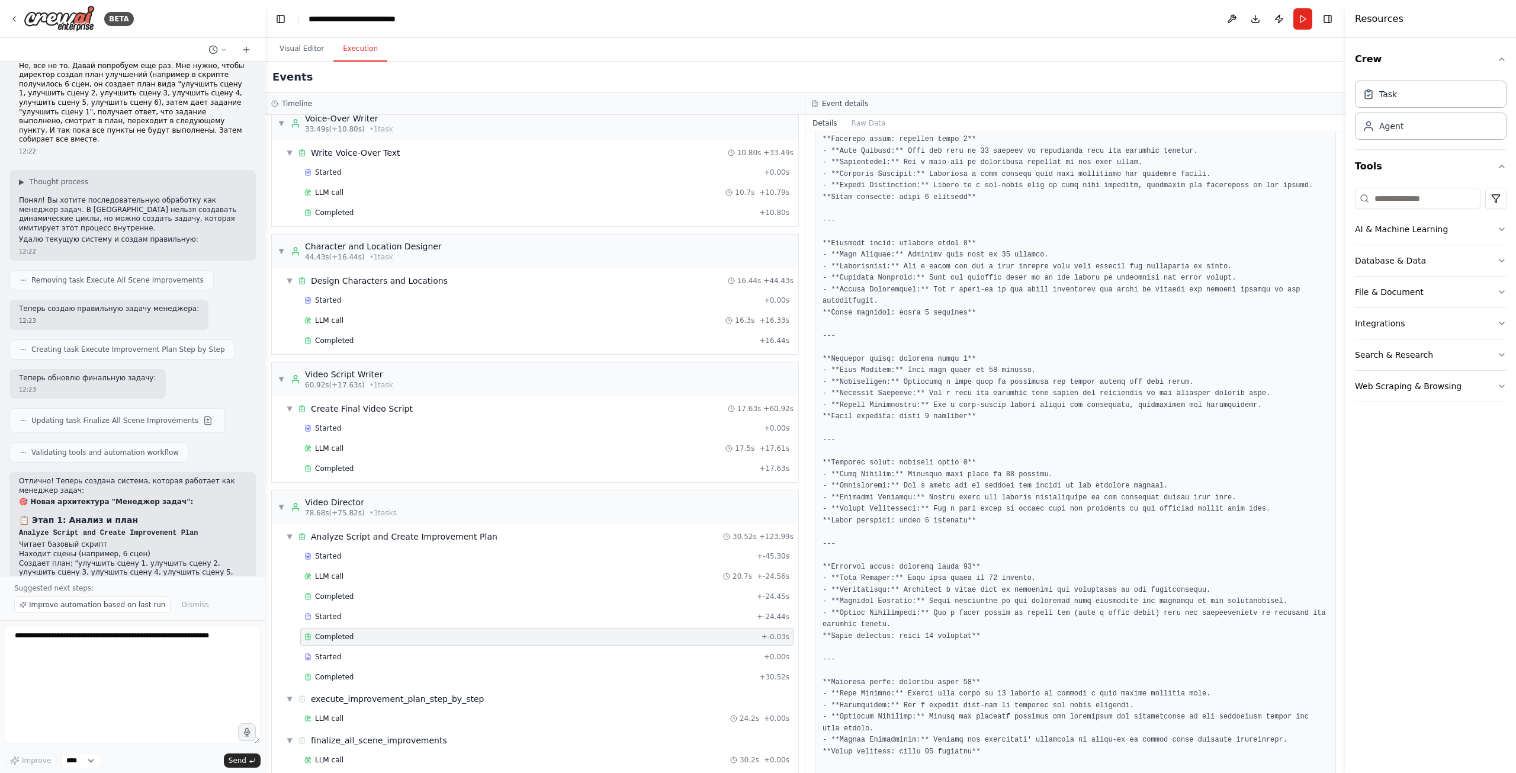
scroll to position [777, 0]
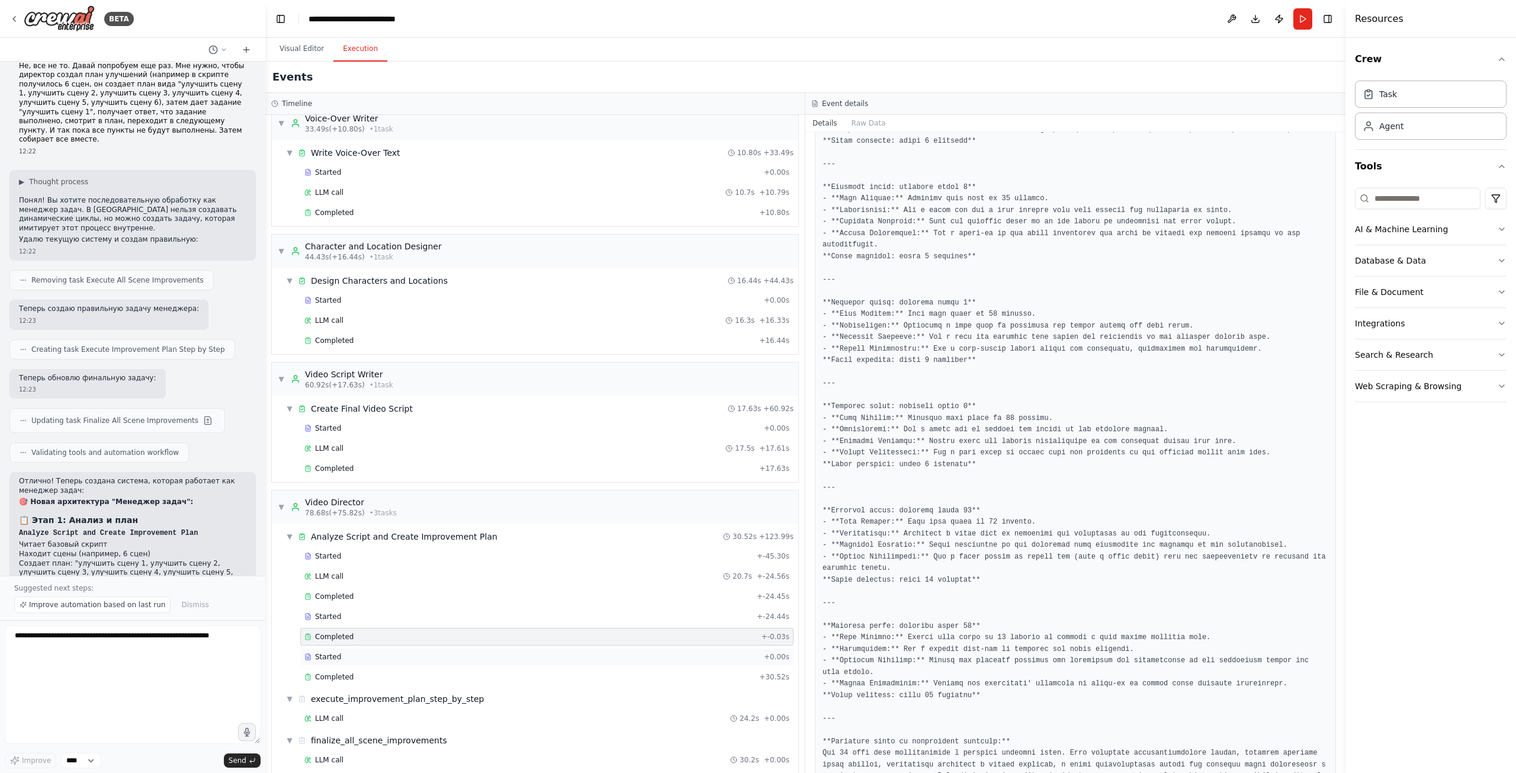
click at [501, 652] on div "Started" at bounding box center [531, 656] width 455 height 9
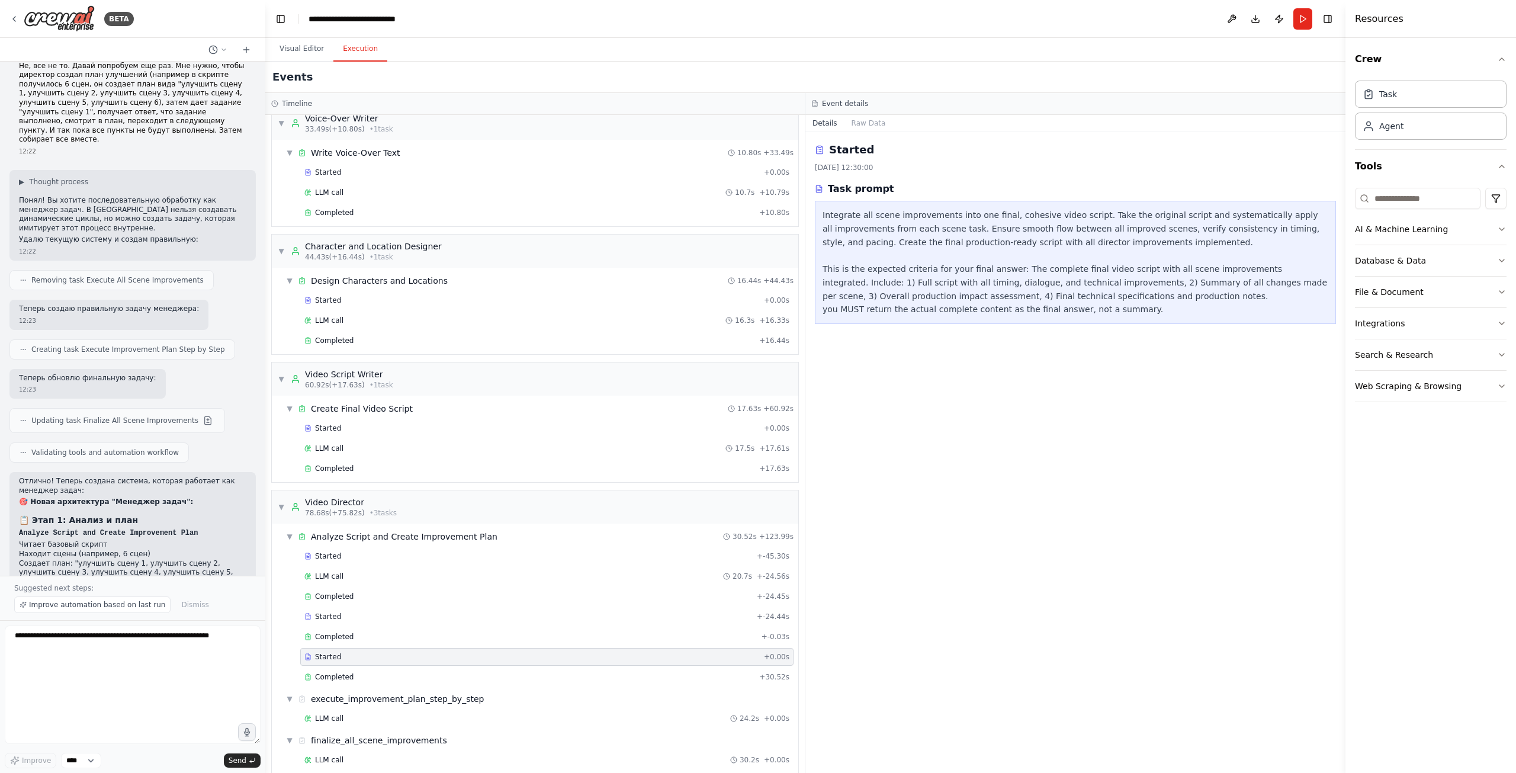
scroll to position [0, 0]
click at [507, 672] on div "Completed" at bounding box center [529, 676] width 450 height 9
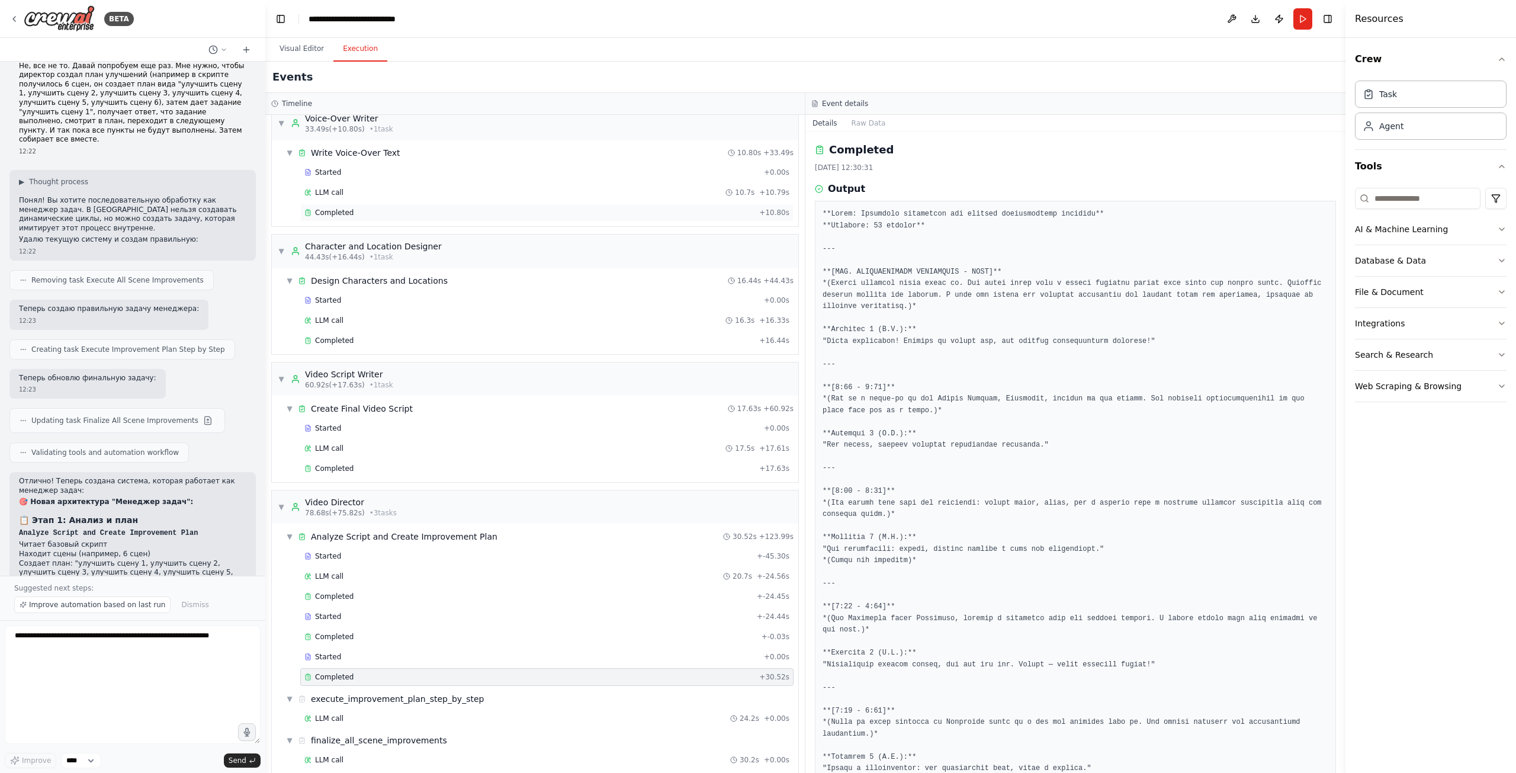
click at [409, 208] on div "Completed" at bounding box center [529, 212] width 450 height 9
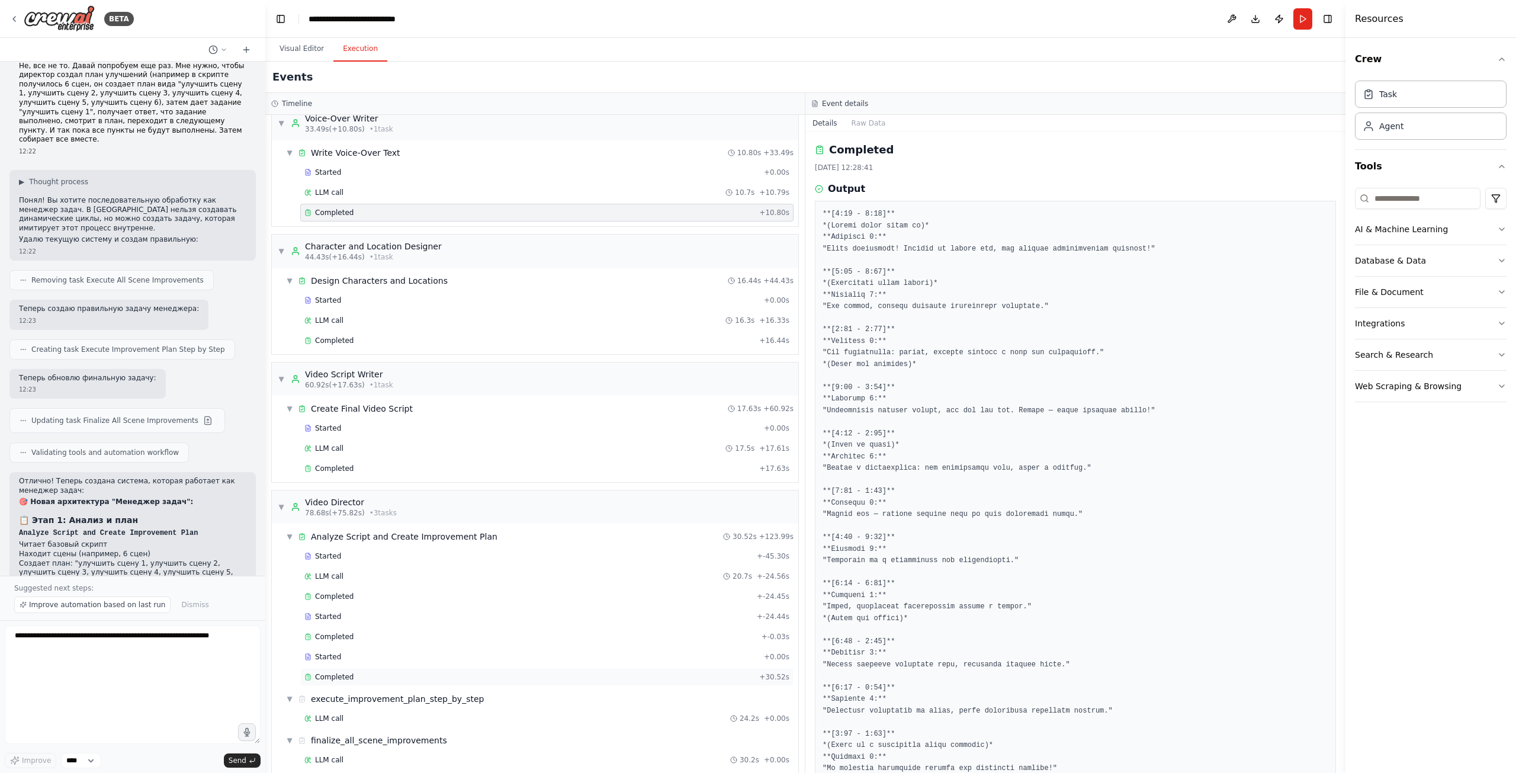
click at [433, 672] on div "Completed" at bounding box center [529, 676] width 450 height 9
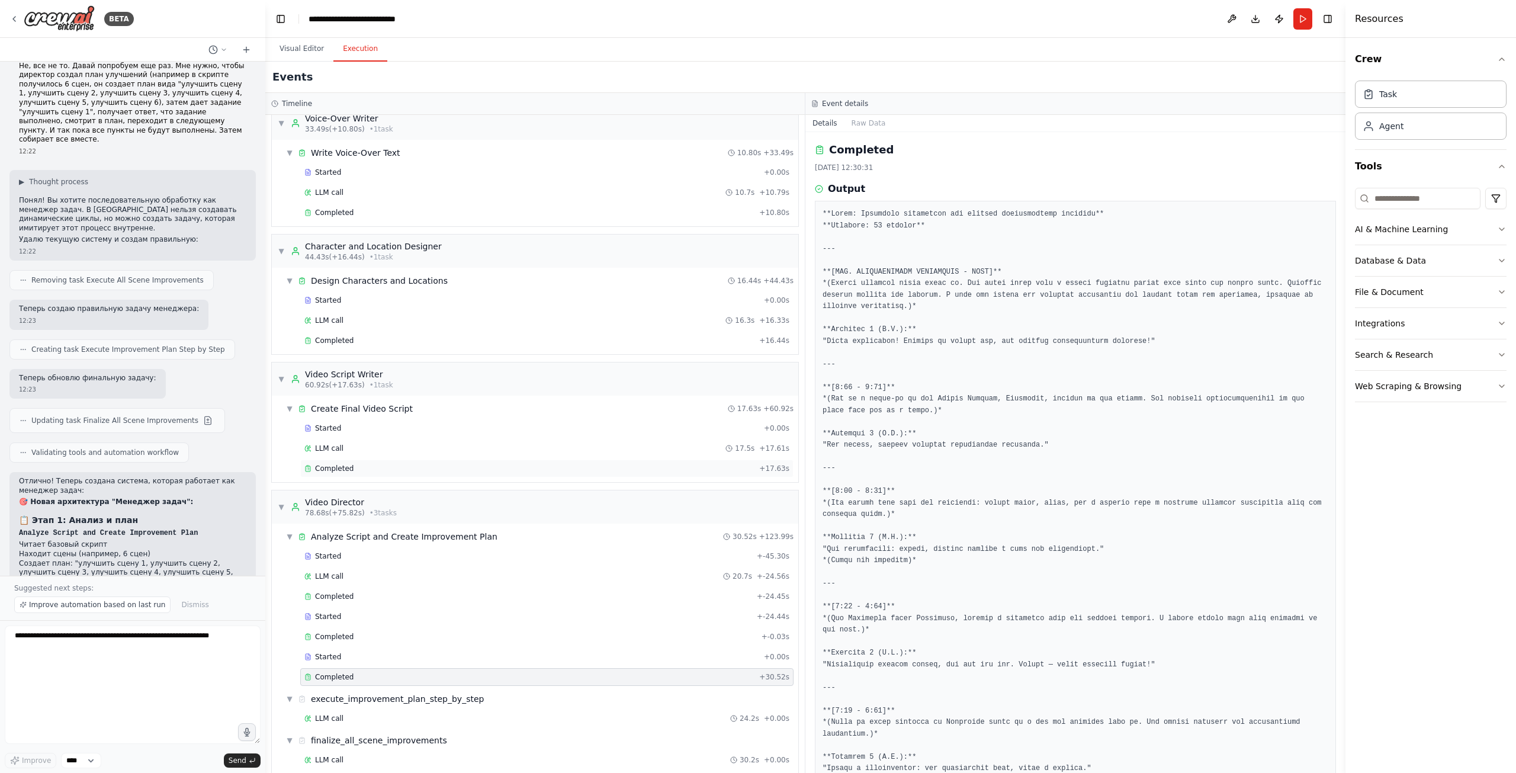
click at [446, 464] on div "Completed" at bounding box center [529, 468] width 450 height 9
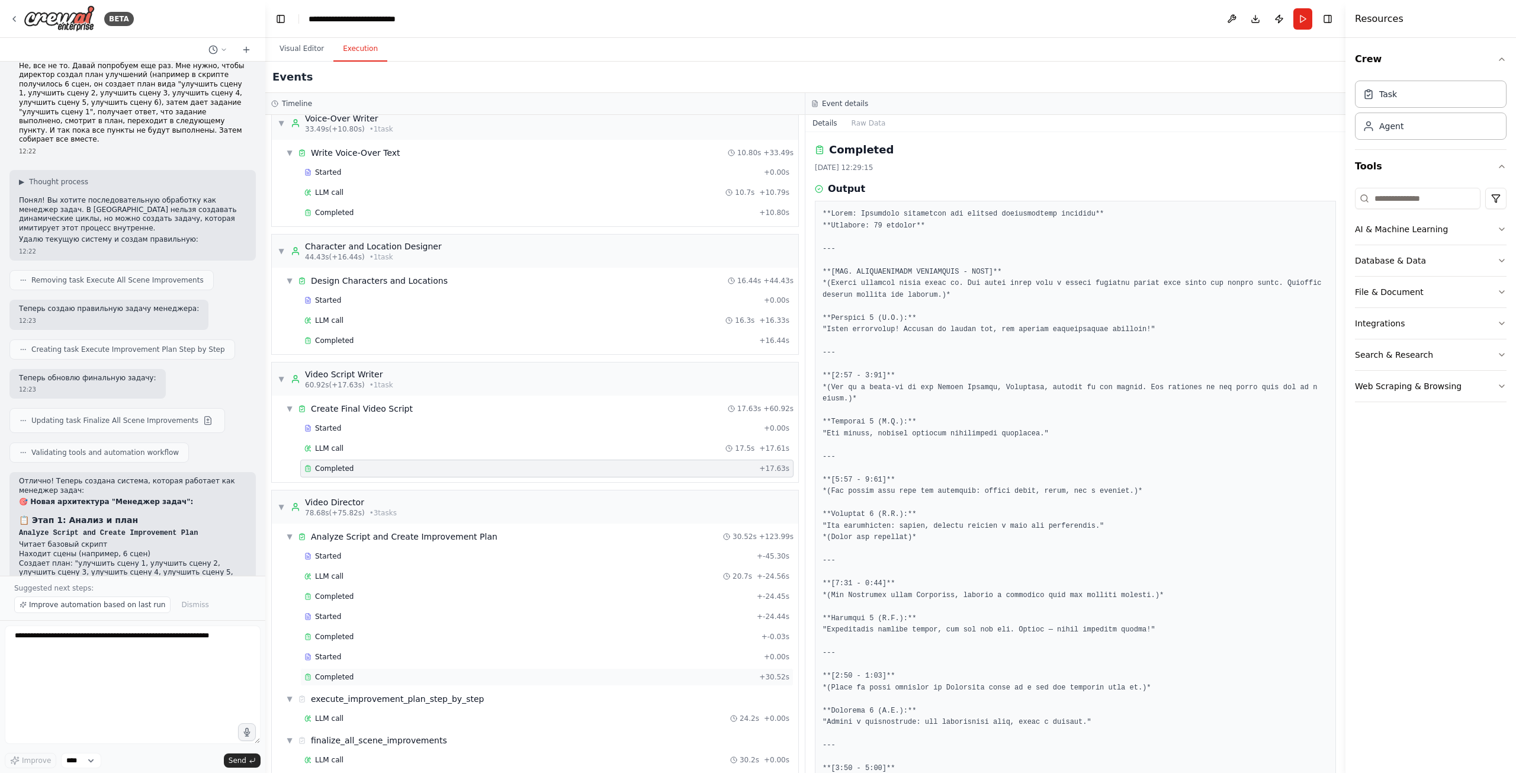
click at [387, 672] on div "Completed" at bounding box center [529, 676] width 450 height 9
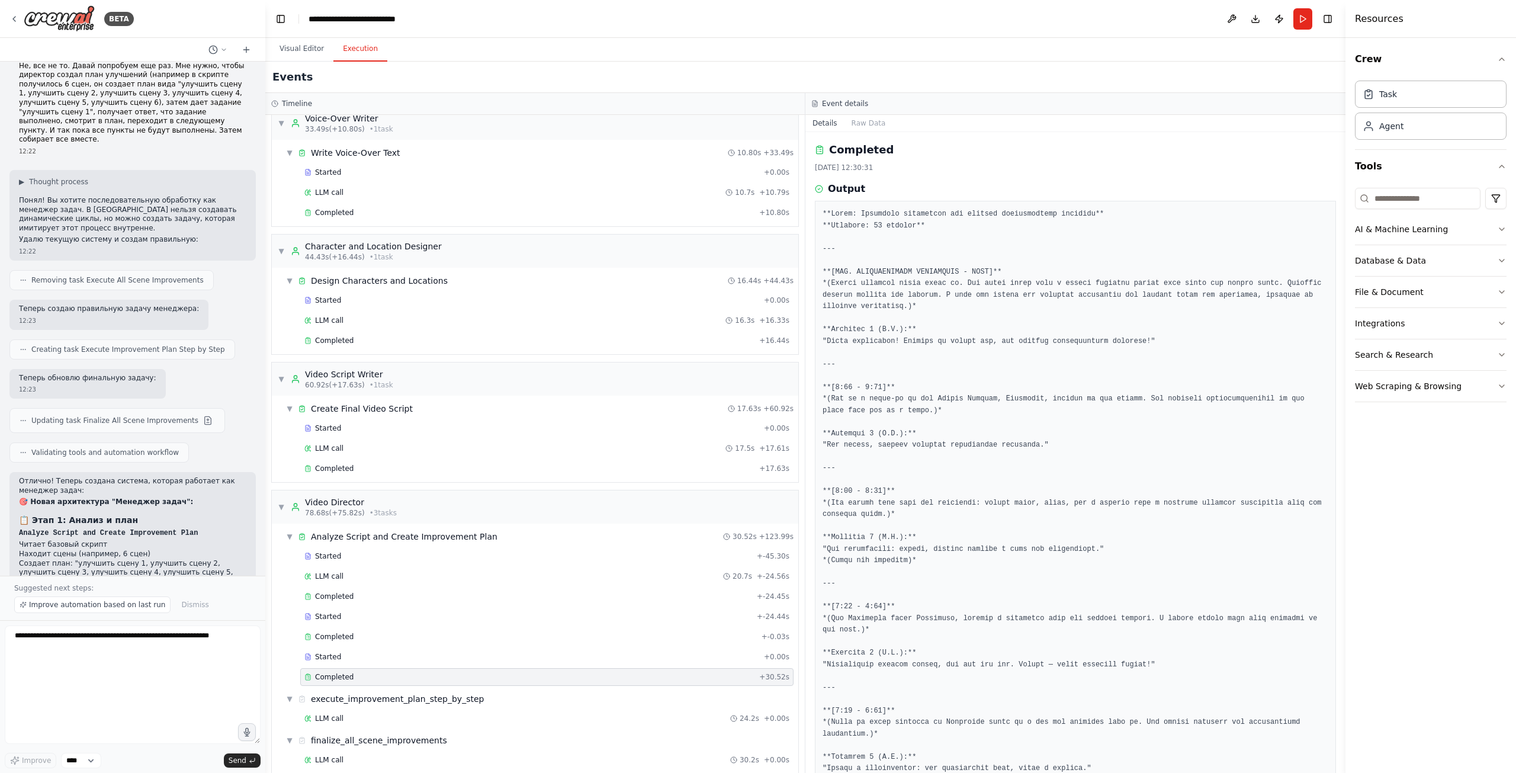
click at [438, 467] on div "Started + 0.00s LLM call 17.5s + 17.61s Completed + 17.63s" at bounding box center [539, 449] width 517 height 60
click at [439, 464] on div "Completed" at bounding box center [529, 468] width 450 height 9
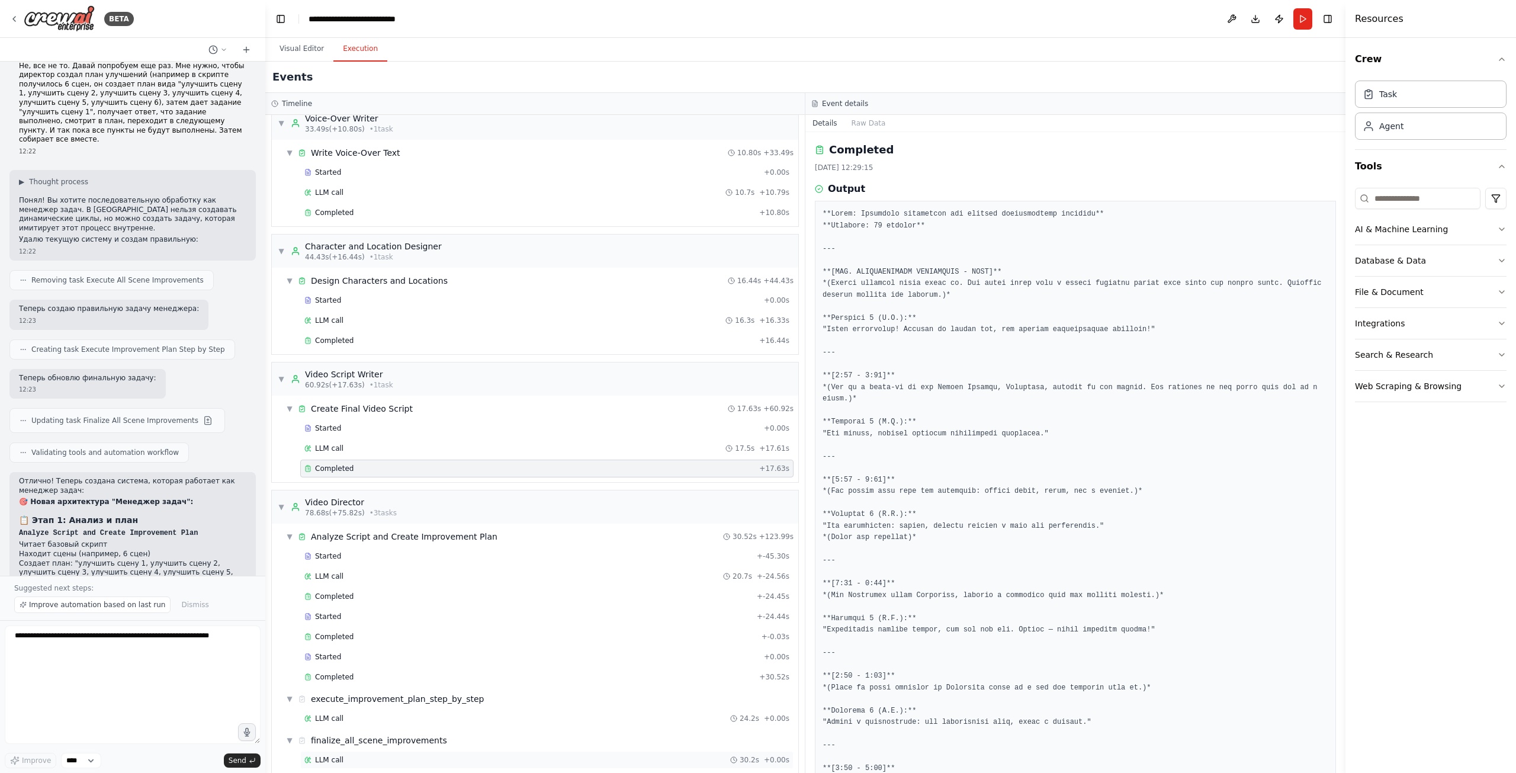
click at [407, 755] on div "LLM call 30.2s + 0.00s" at bounding box center [546, 759] width 485 height 9
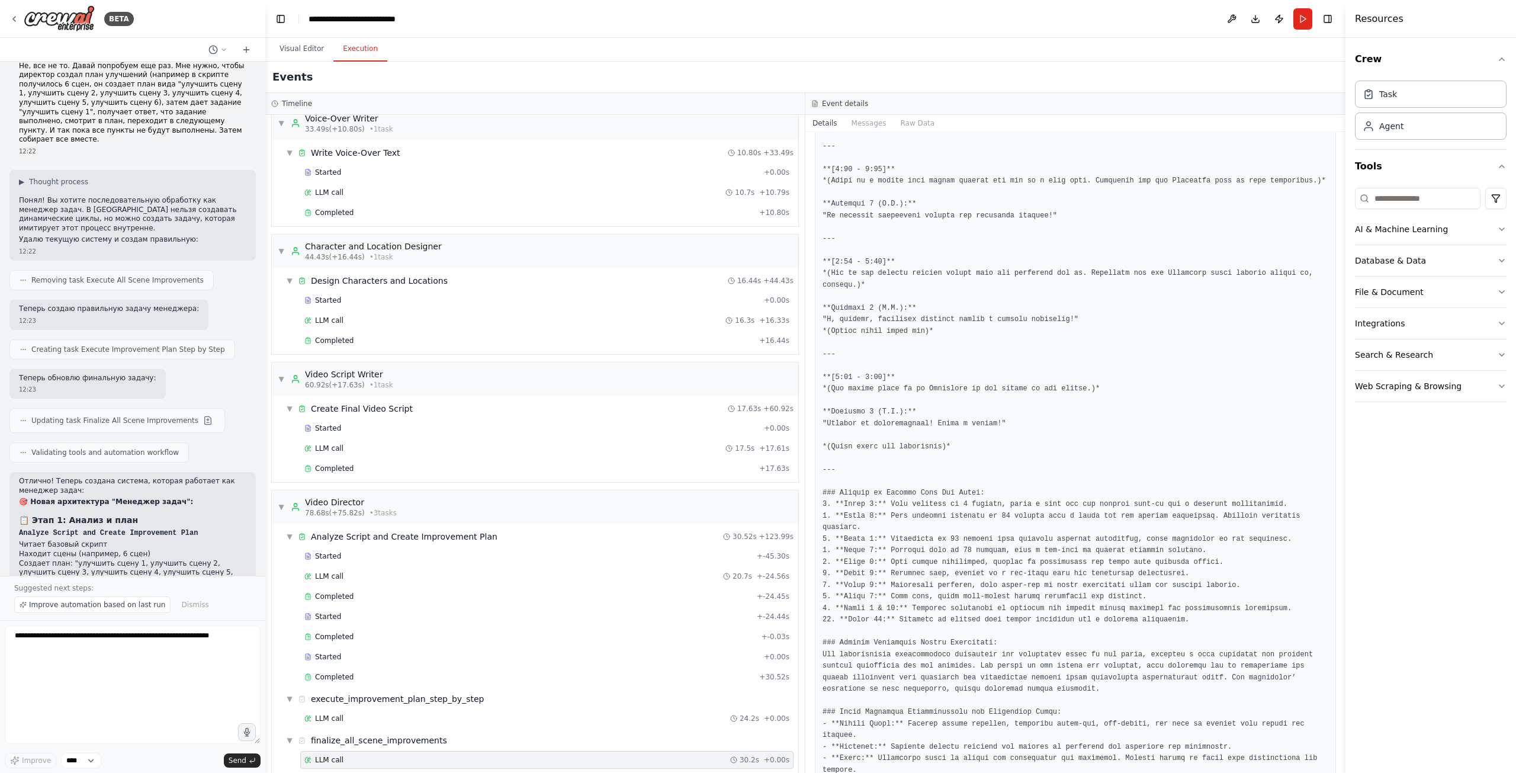
scroll to position [1230, 0]
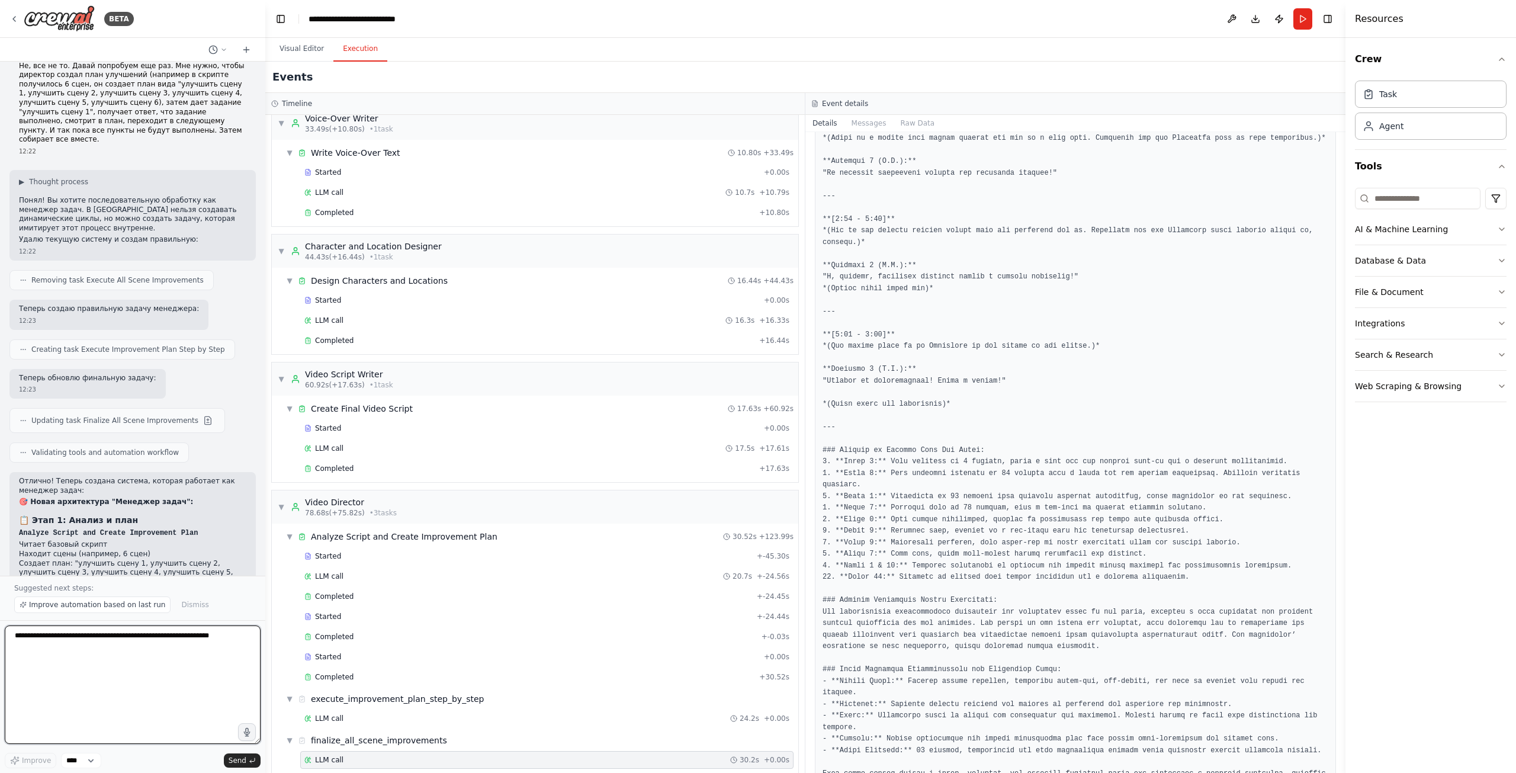
drag, startPoint x: 195, startPoint y: 665, endPoint x: 205, endPoint y: 657, distance: 12.7
click at [195, 665] on textarea at bounding box center [133, 684] width 256 height 118
